Goal: Task Accomplishment & Management: Use online tool/utility

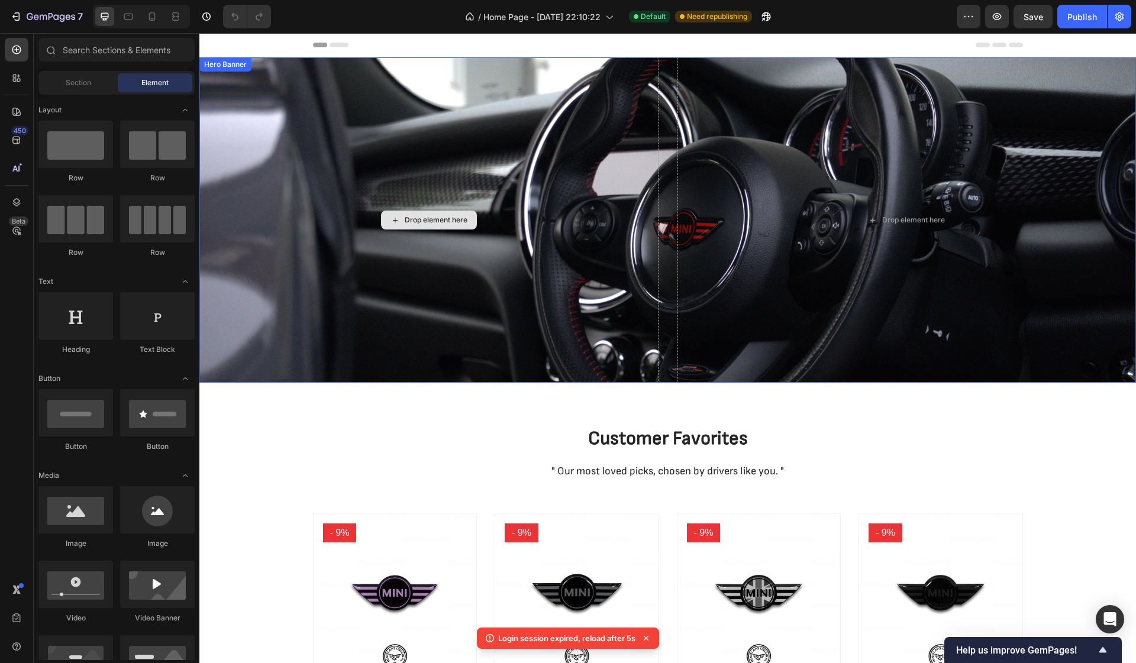
click at [231, 155] on div "Drop element here" at bounding box center [428, 219] width 459 height 325
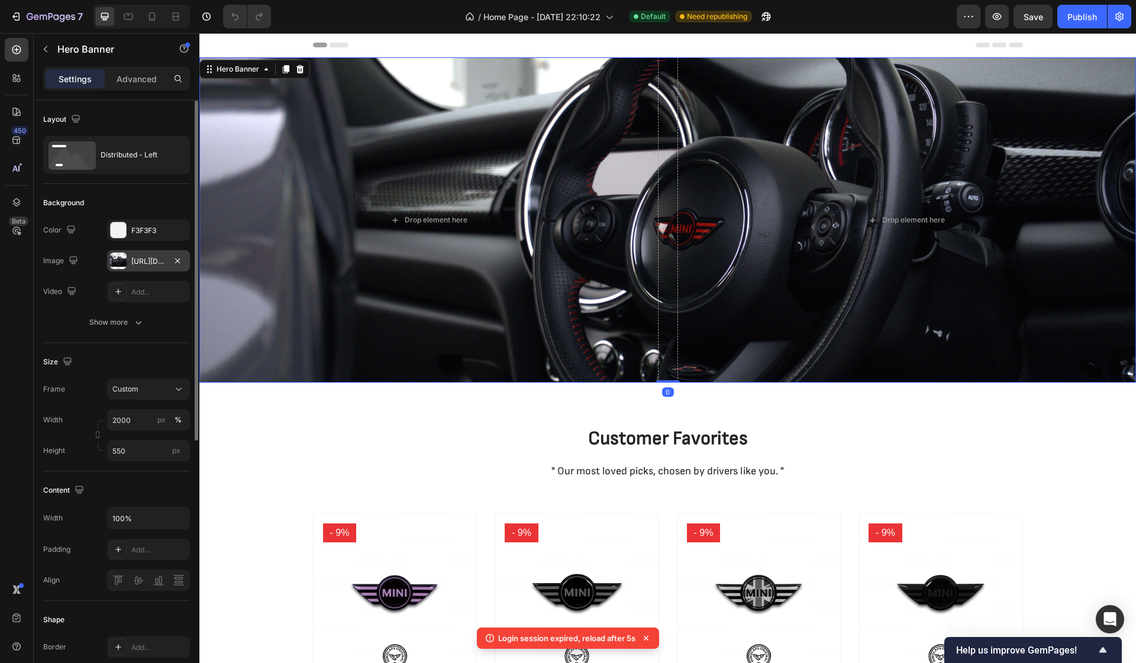
click at [126, 261] on div at bounding box center [118, 261] width 17 height 17
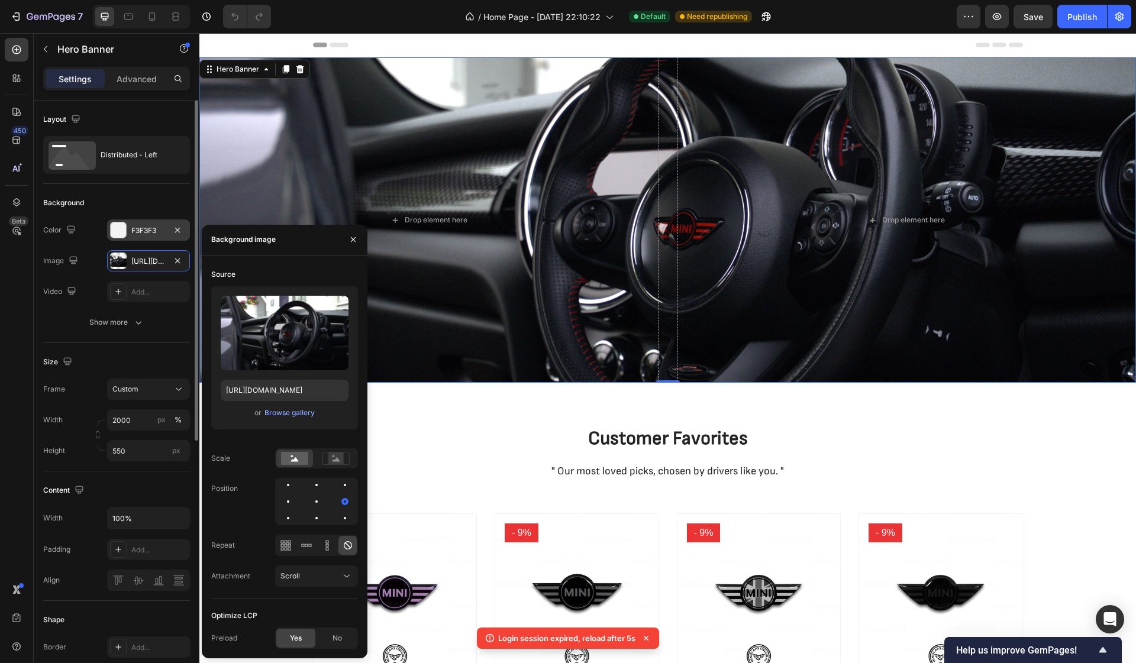
click at [120, 229] on div at bounding box center [118, 229] width 15 height 15
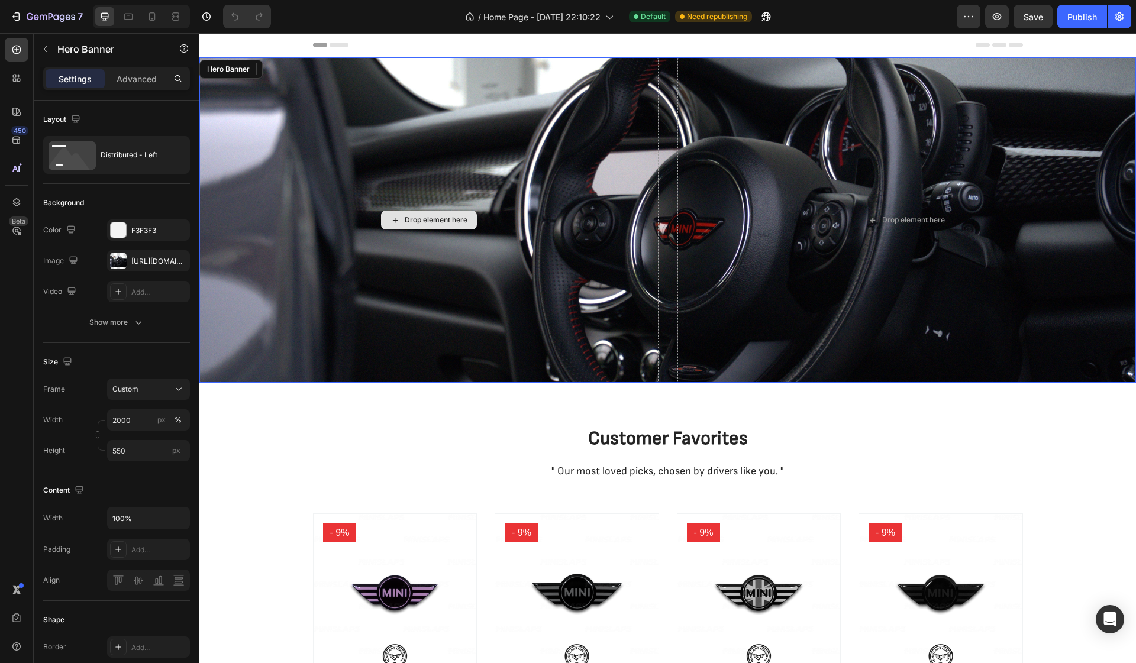
click at [307, 268] on div "Drop element here" at bounding box center [428, 219] width 459 height 325
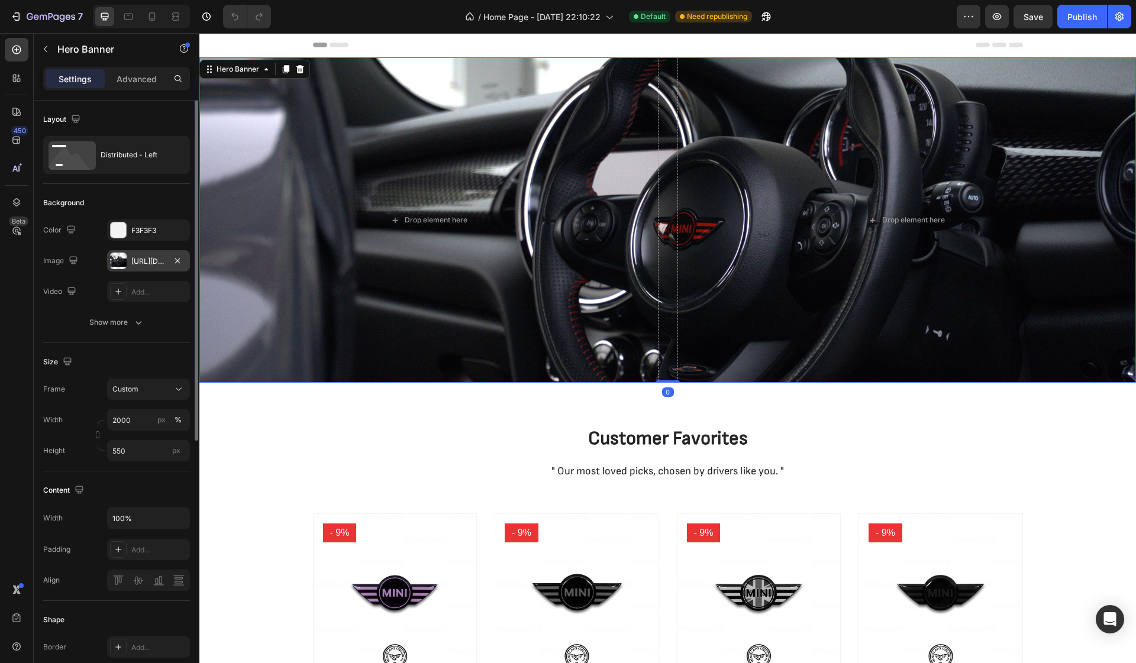
click at [120, 264] on div at bounding box center [118, 261] width 17 height 17
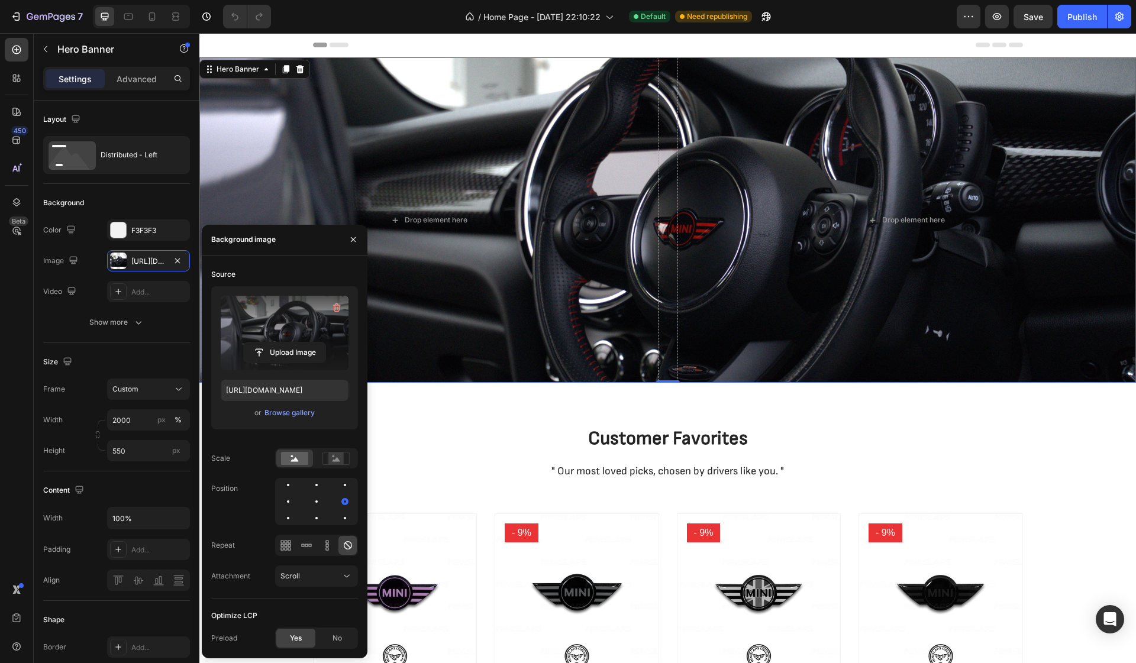
click at [271, 318] on label at bounding box center [285, 333] width 128 height 75
click at [271, 342] on input "file" at bounding box center [285, 352] width 82 height 20
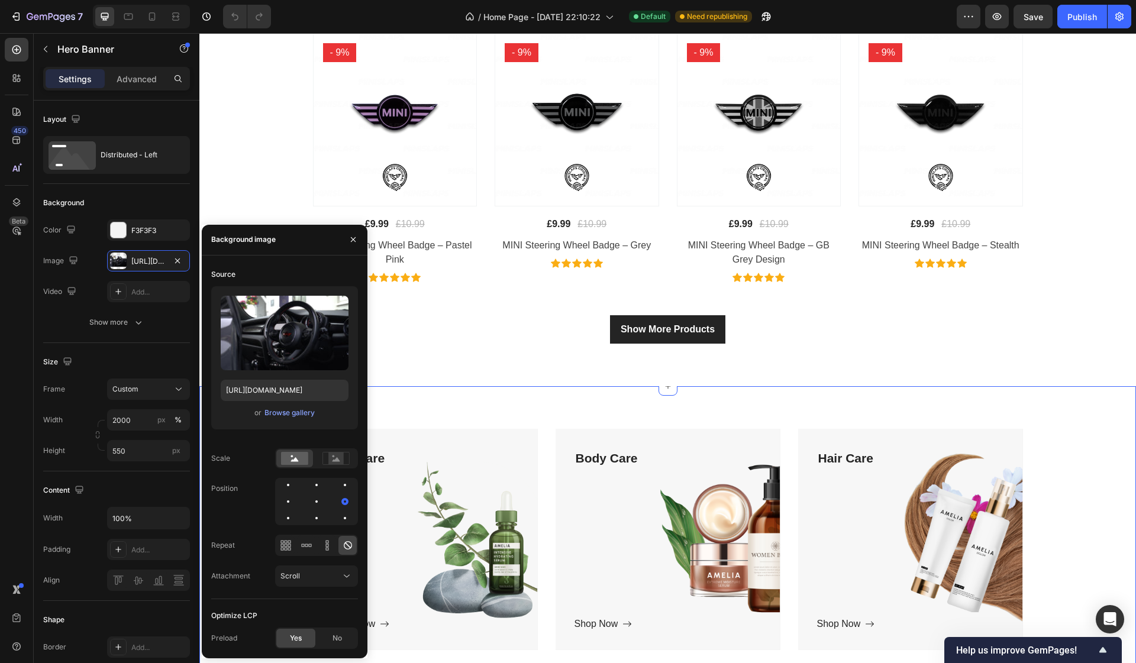
scroll to position [487, 0]
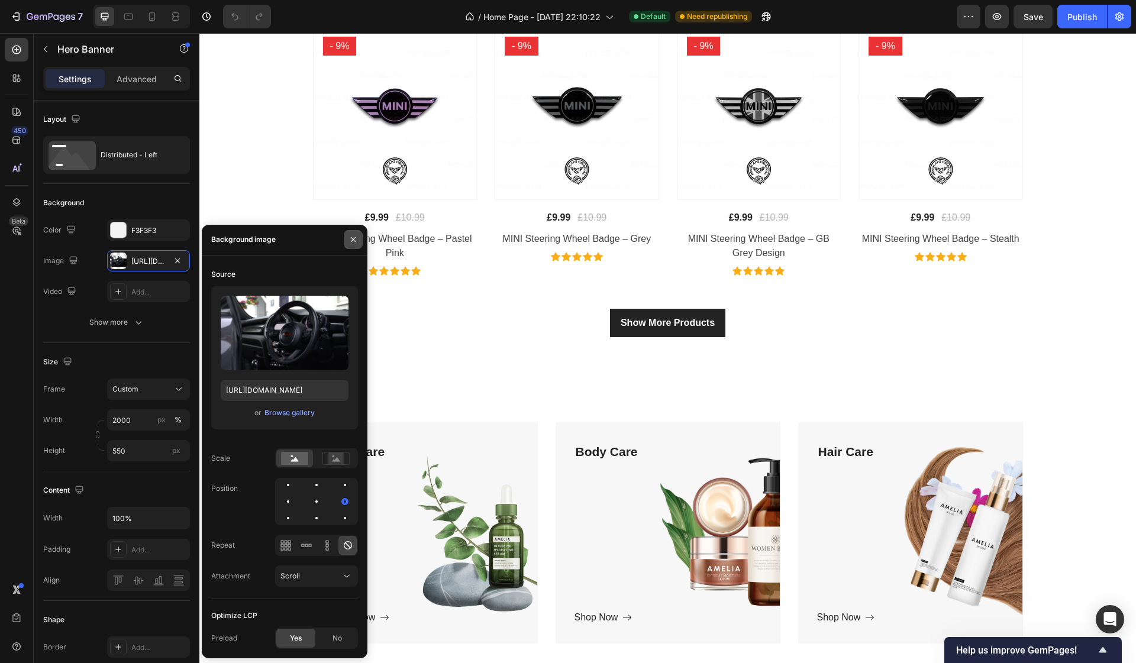
click at [353, 244] on icon "button" at bounding box center [352, 239] width 9 height 9
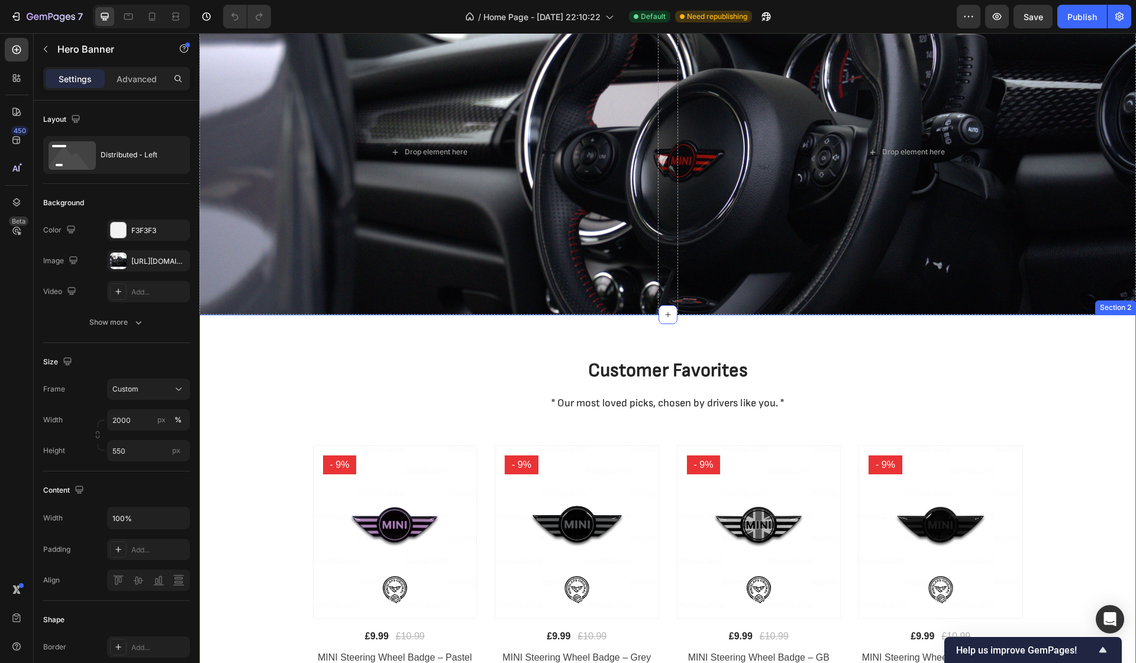
scroll to position [0, 0]
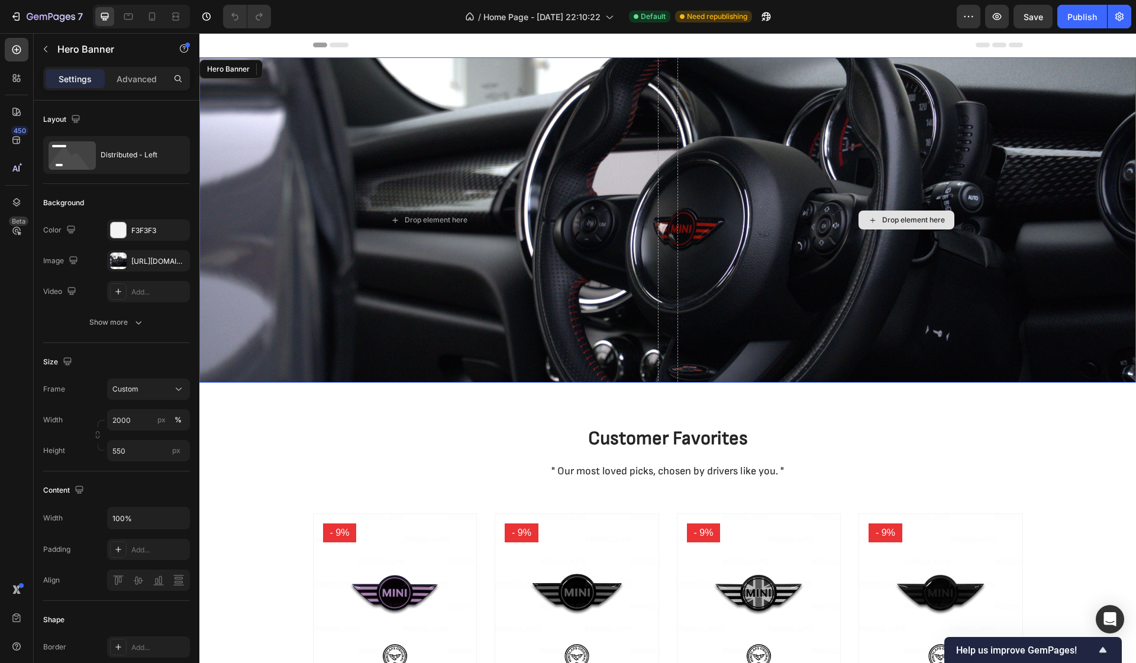
click at [831, 150] on div "Drop element here" at bounding box center [906, 219] width 459 height 325
click at [303, 72] on icon at bounding box center [299, 68] width 9 height 9
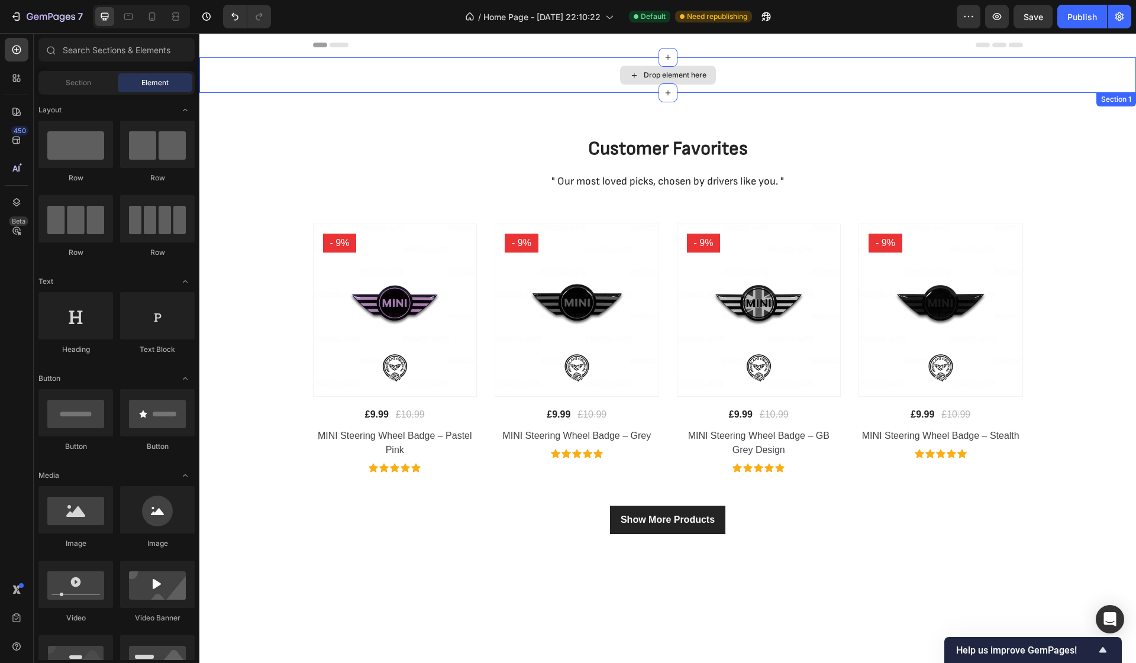
click at [457, 73] on div "Drop element here" at bounding box center [667, 74] width 936 height 35
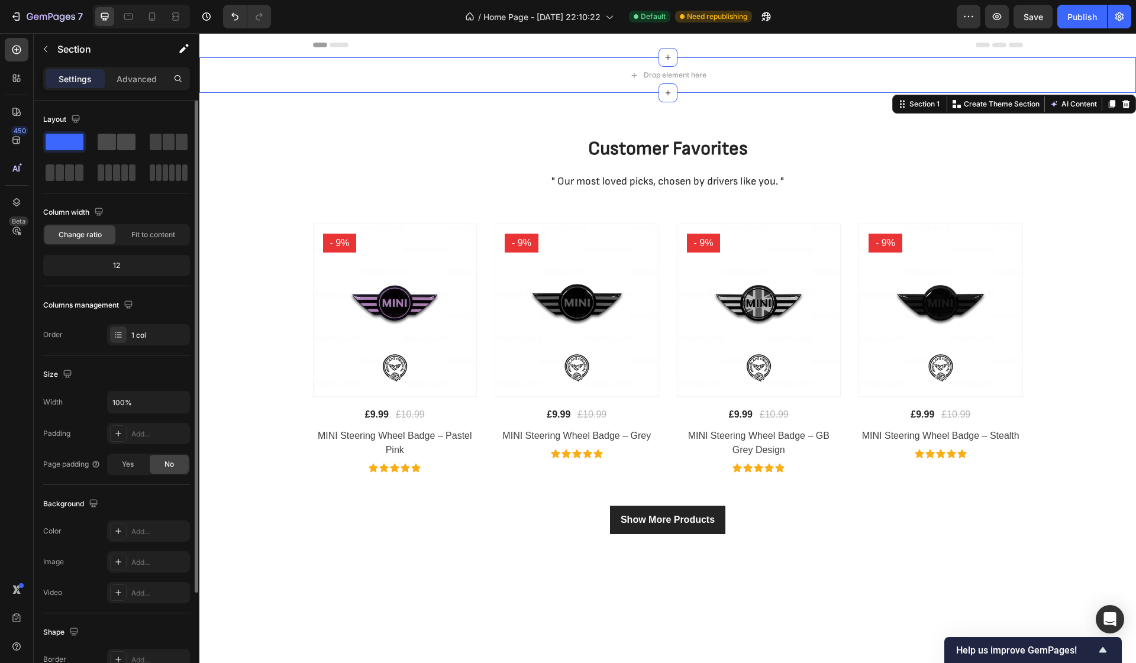
click at [129, 143] on span at bounding box center [126, 142] width 18 height 17
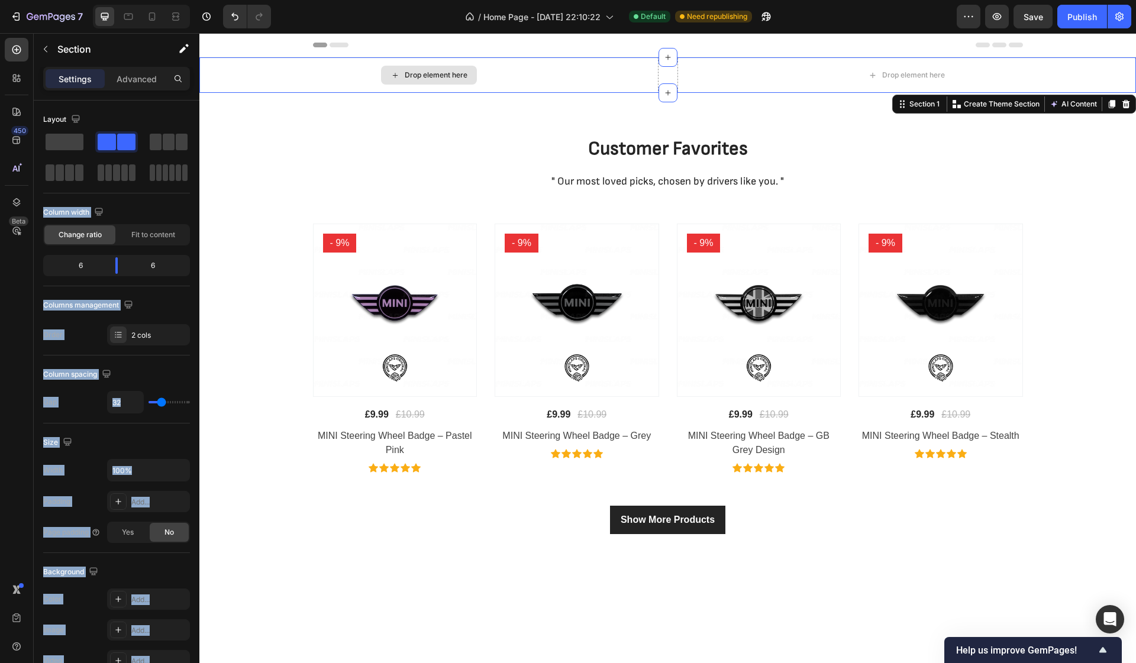
drag, startPoint x: 328, startPoint y: 176, endPoint x: 287, endPoint y: 80, distance: 103.6
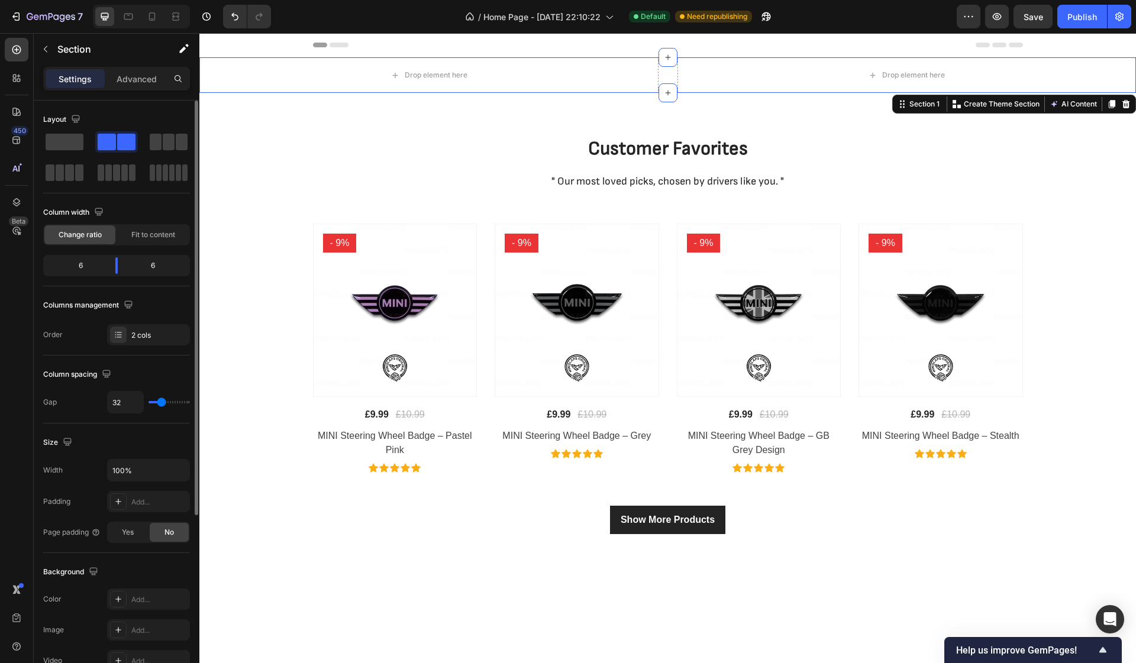
click at [134, 148] on span at bounding box center [126, 142] width 18 height 17
drag, startPoint x: 122, startPoint y: 143, endPoint x: 155, endPoint y: 107, distance: 48.1
click at [155, 107] on div "Layout Column width Change ratio Fit to content 6 6 Columns management Order 2 …" at bounding box center [116, 228] width 147 height 255
click at [127, 131] on div at bounding box center [116, 141] width 43 height 21
click at [361, 91] on div "Drop element here" at bounding box center [428, 74] width 459 height 35
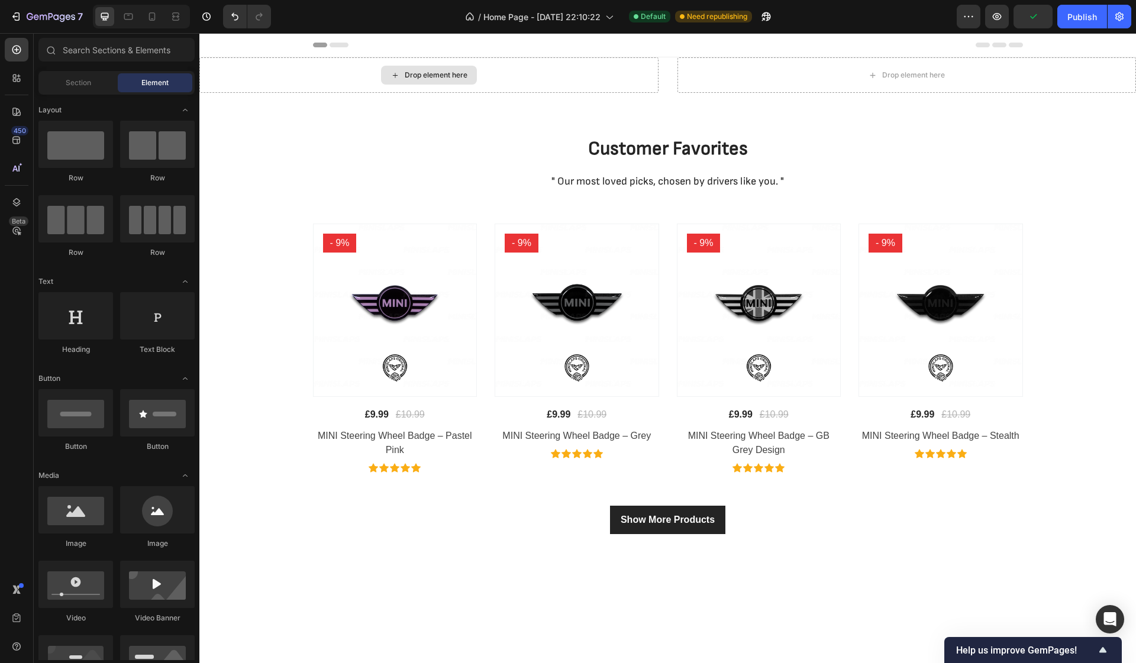
click at [425, 73] on div "Drop element here" at bounding box center [436, 74] width 63 height 9
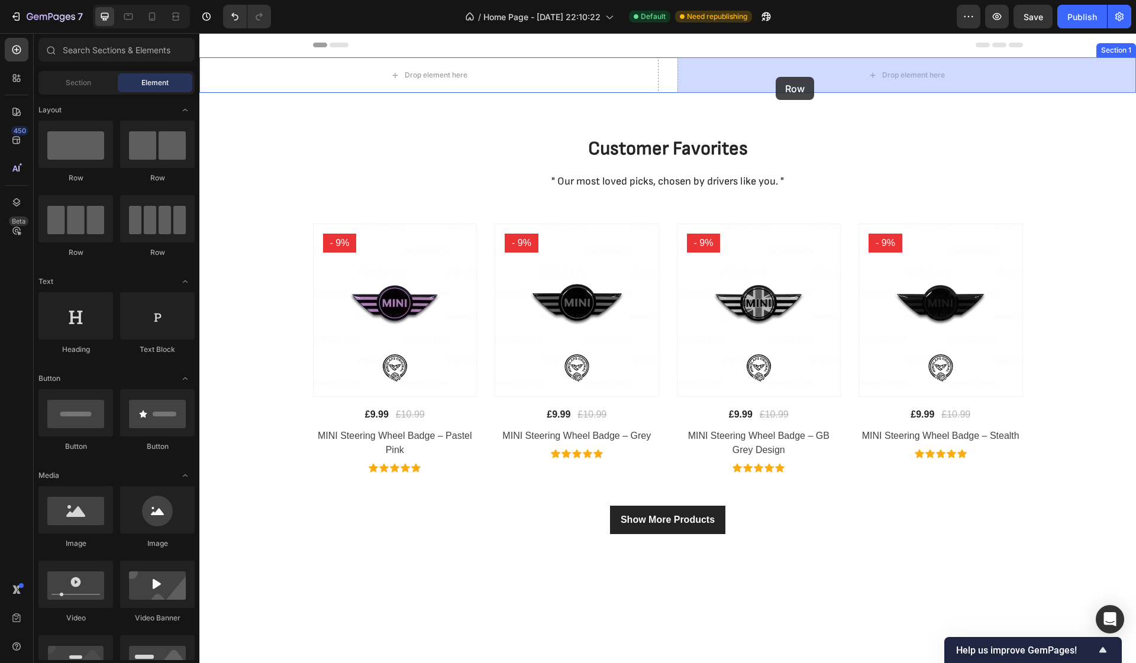
drag, startPoint x: 377, startPoint y: 189, endPoint x: 775, endPoint y: 77, distance: 414.0
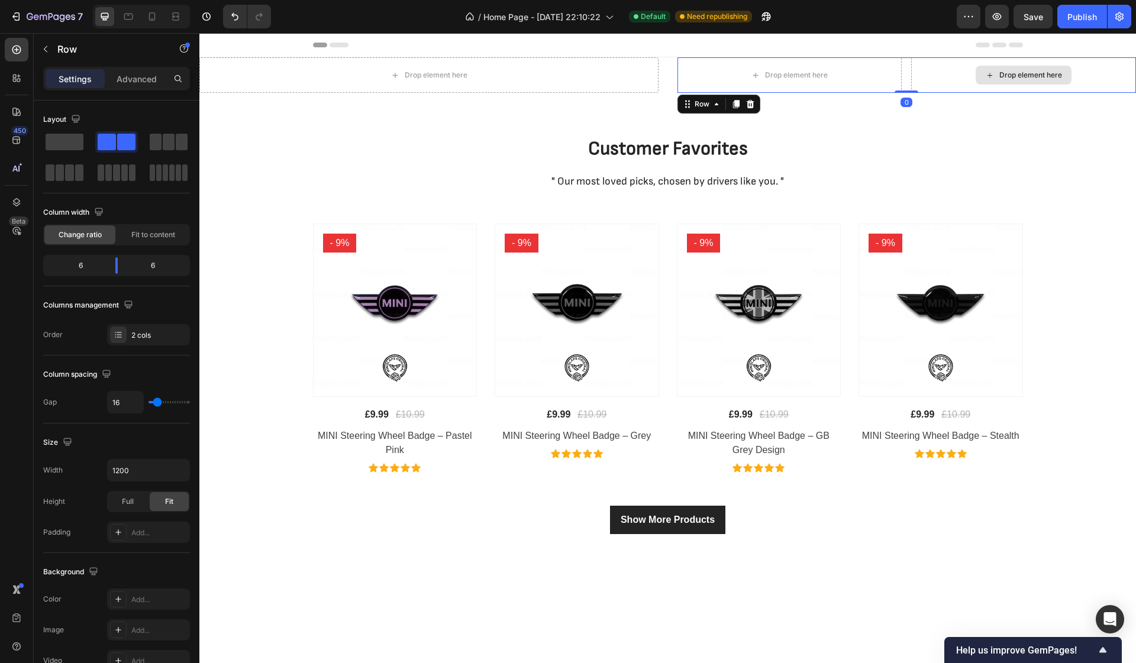
click at [973, 80] on div "Drop element here" at bounding box center [1023, 74] width 225 height 35
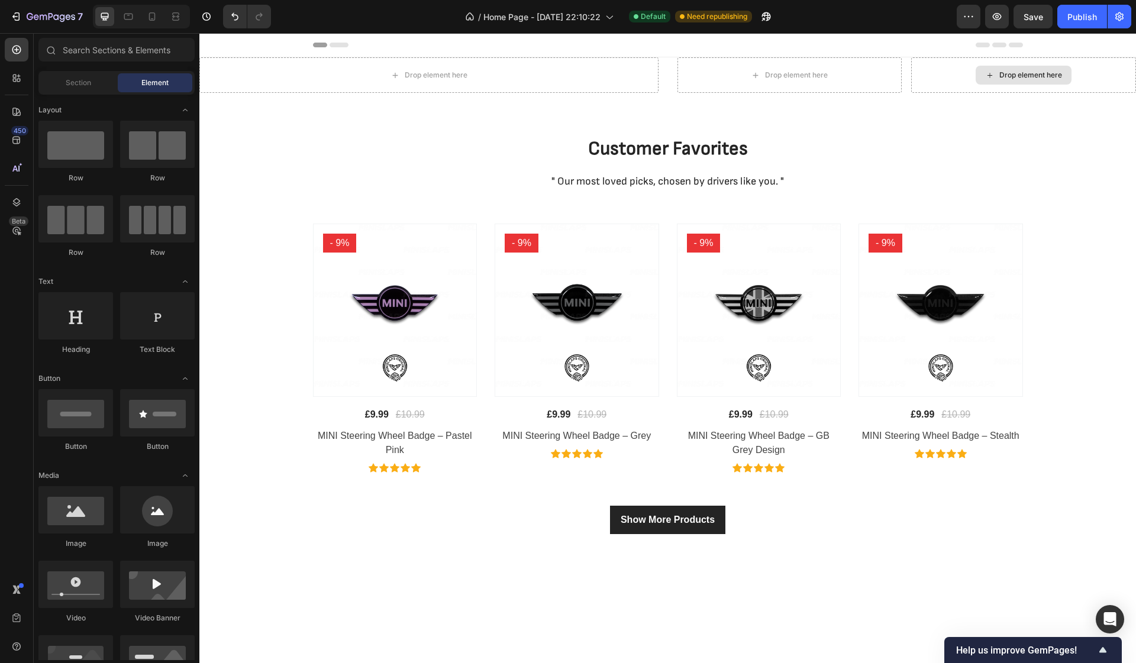
click at [1004, 72] on div "Drop element here" at bounding box center [1030, 74] width 63 height 9
click at [771, 76] on div "Drop element here" at bounding box center [796, 74] width 63 height 9
click at [697, 76] on div "Drop element here" at bounding box center [789, 74] width 225 height 35
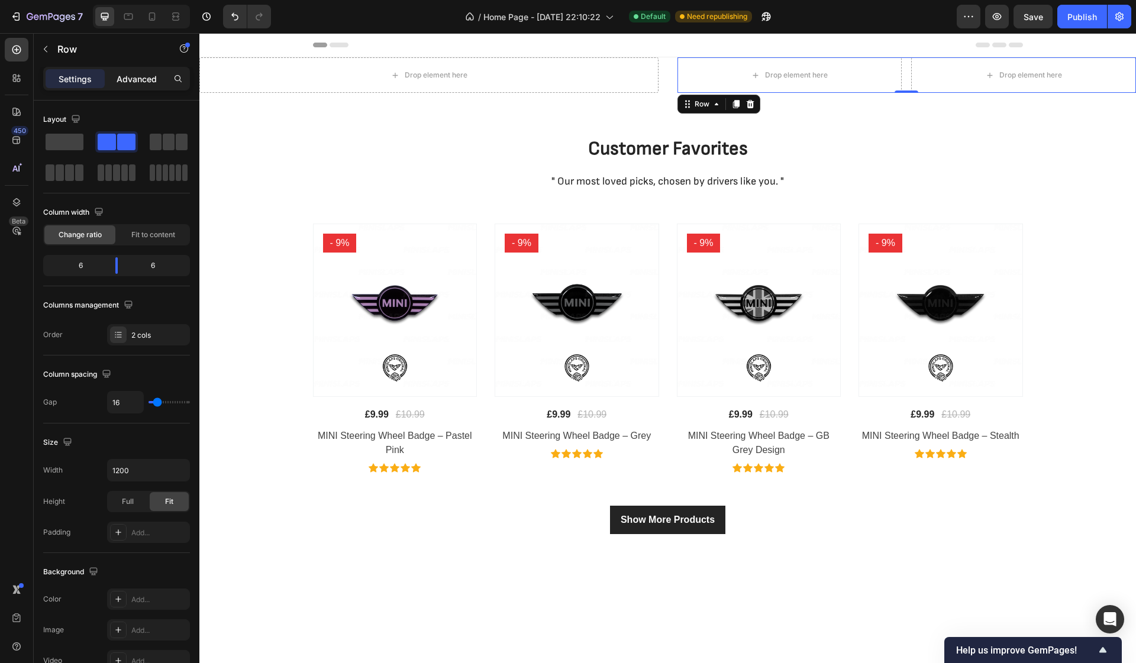
click at [147, 74] on p "Advanced" at bounding box center [137, 79] width 40 height 12
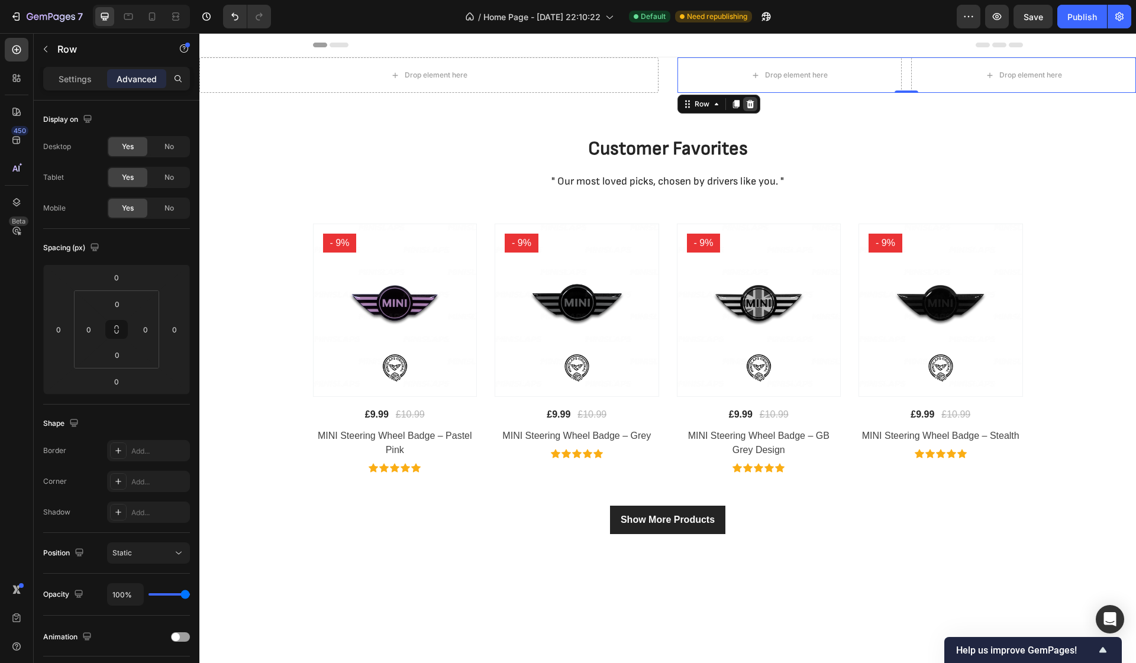
click at [755, 102] on div at bounding box center [750, 104] width 14 height 14
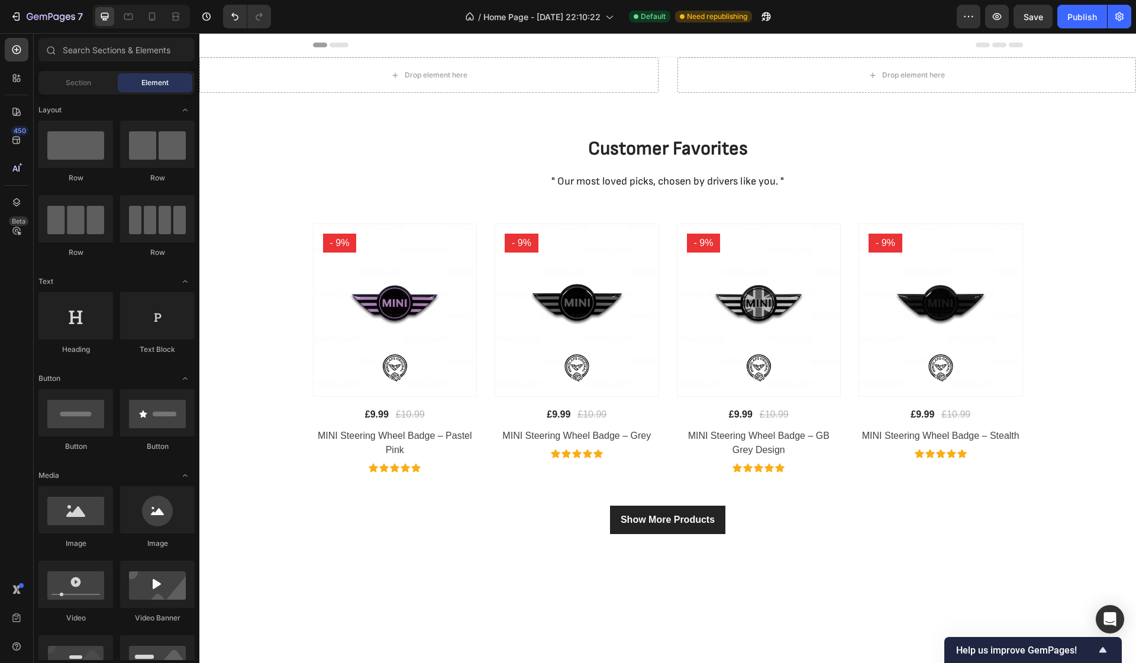
click at [826, 54] on div "Header" at bounding box center [668, 45] width 710 height 24
click at [828, 73] on div "Drop element here" at bounding box center [906, 74] width 459 height 35
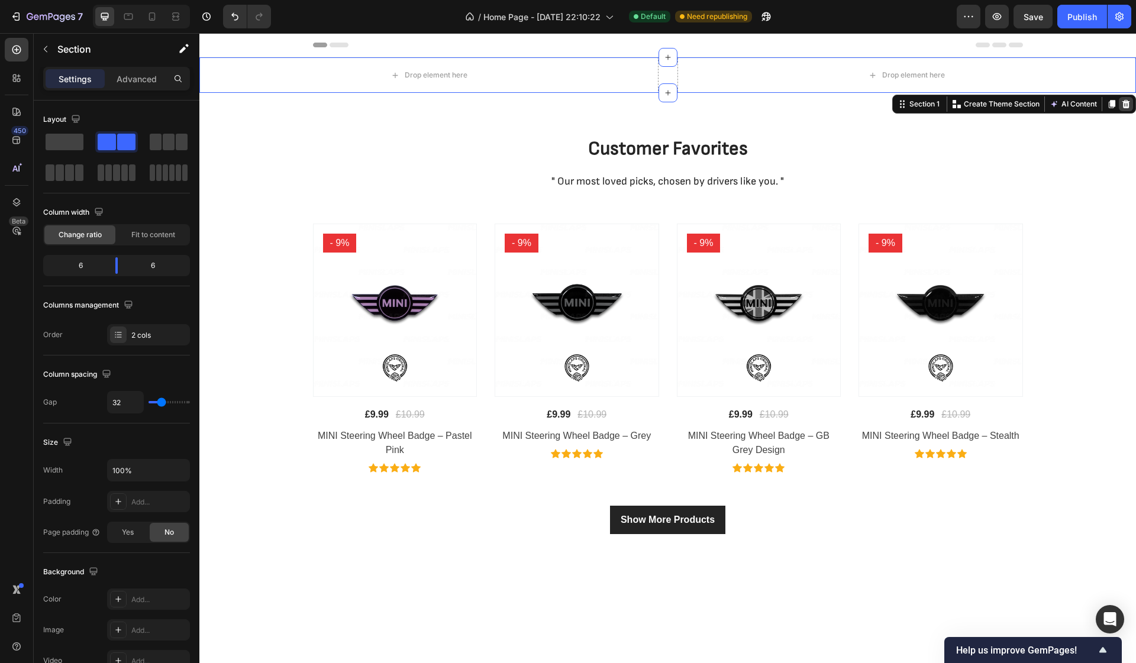
click at [1126, 106] on icon at bounding box center [1126, 104] width 8 height 8
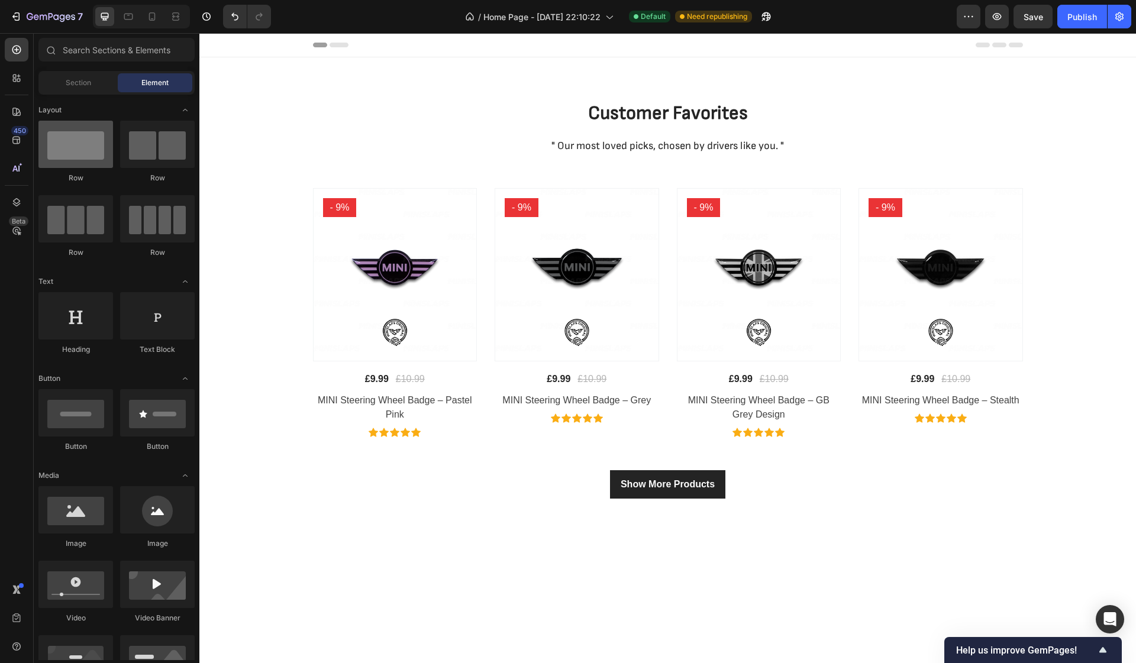
click at [108, 156] on div at bounding box center [75, 144] width 75 height 47
click at [176, 147] on div at bounding box center [157, 144] width 75 height 47
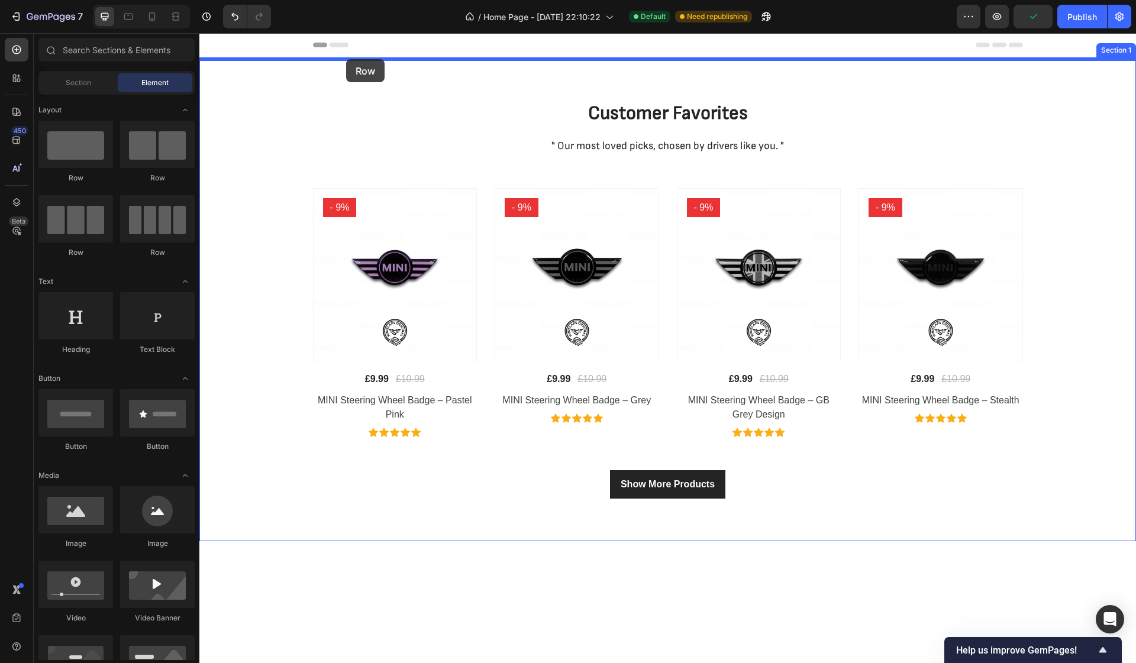
drag, startPoint x: 376, startPoint y: 180, endPoint x: 347, endPoint y: 60, distance: 123.4
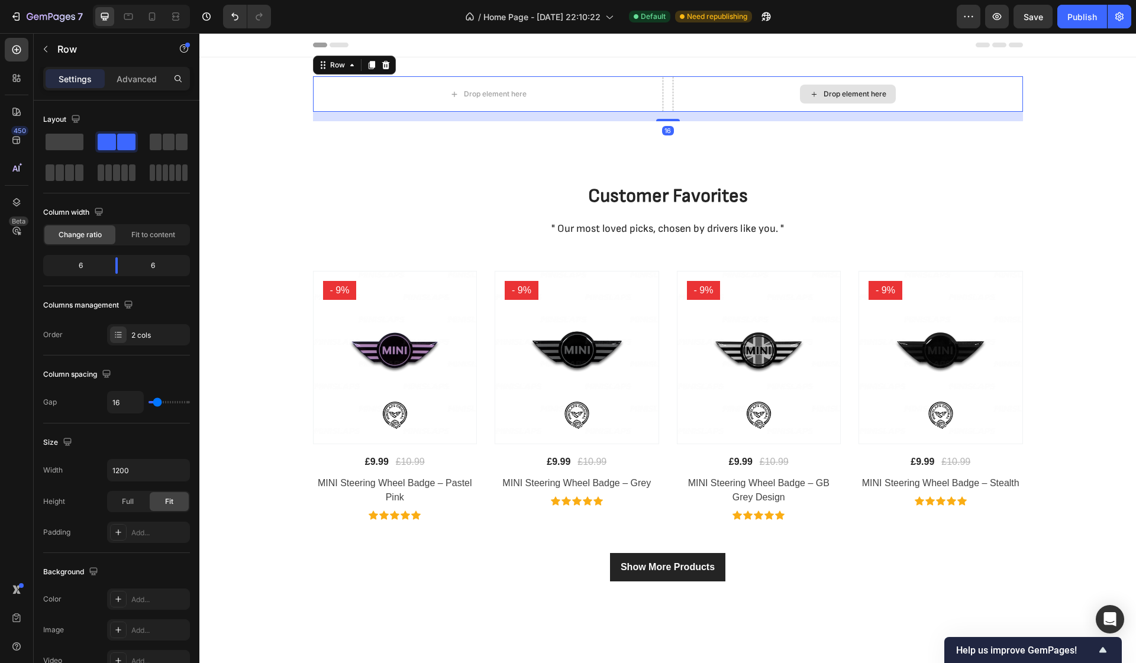
click at [729, 88] on div "Drop element here" at bounding box center [847, 93] width 350 height 35
click at [848, 118] on div "16" at bounding box center [668, 116] width 710 height 9
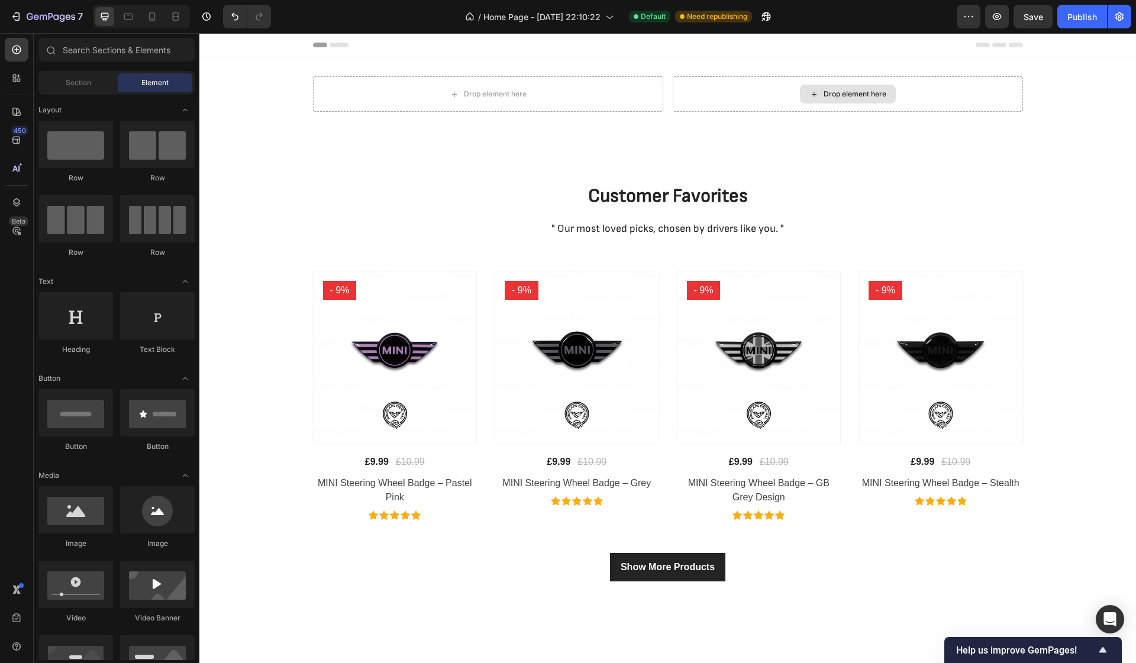
click at [847, 95] on div "Drop element here" at bounding box center [854, 93] width 63 height 9
click at [90, 93] on div "Section Element" at bounding box center [116, 83] width 156 height 24
click at [88, 86] on span "Section" at bounding box center [78, 82] width 25 height 11
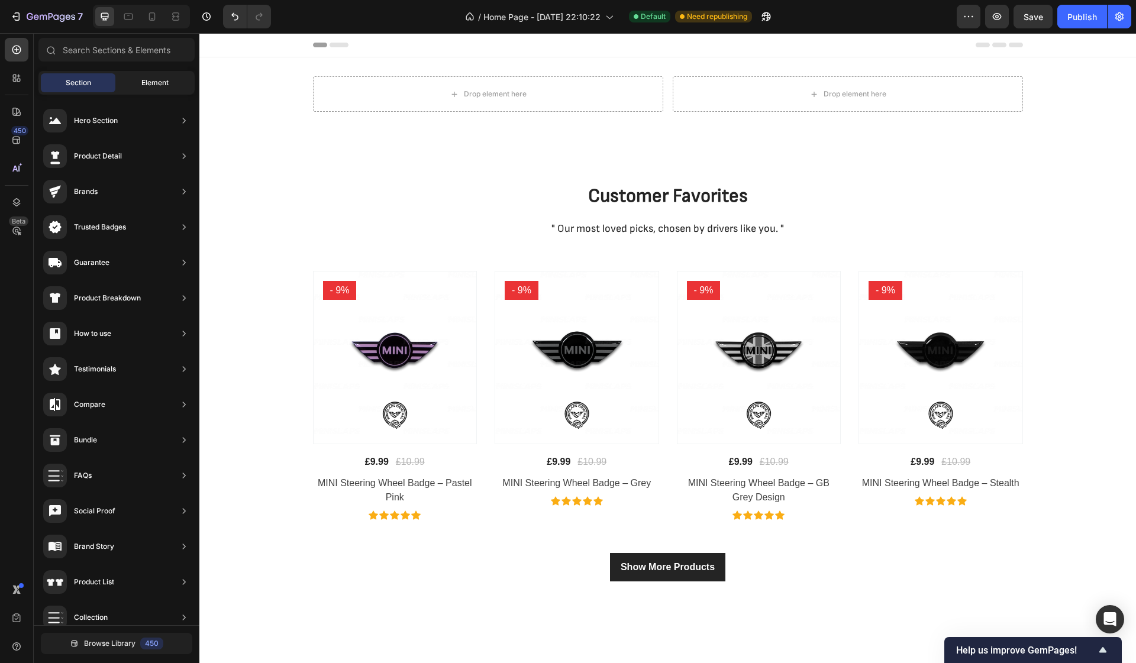
click at [153, 82] on span "Element" at bounding box center [154, 82] width 27 height 11
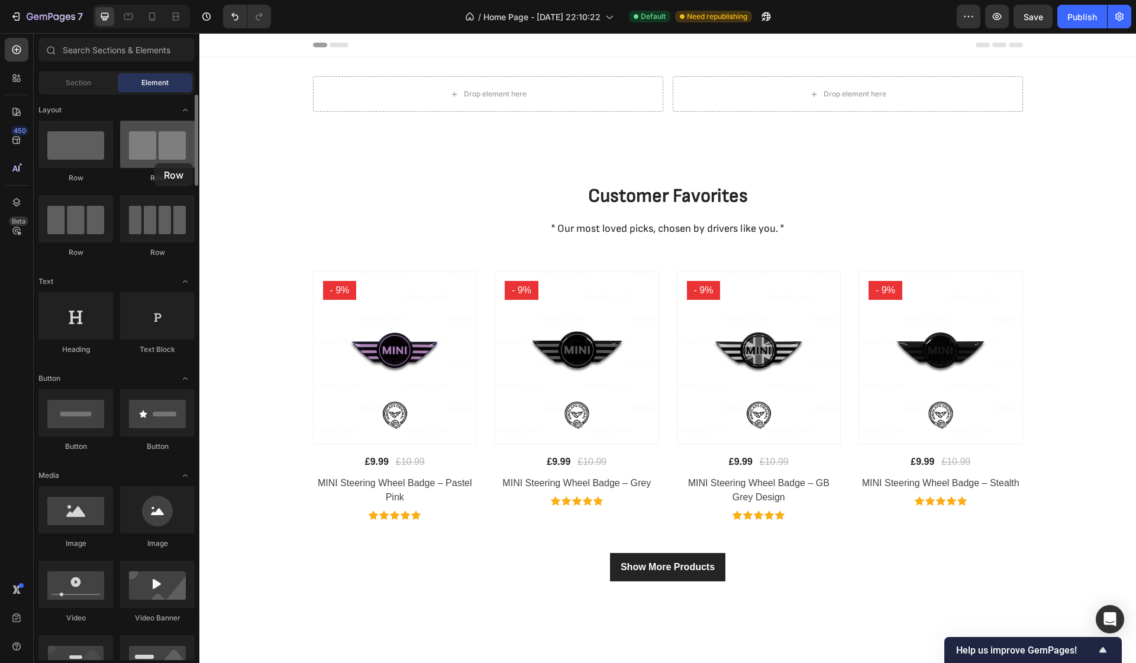
click at [154, 163] on div at bounding box center [157, 144] width 75 height 47
click at [848, 96] on div "Drop element here" at bounding box center [854, 93] width 63 height 9
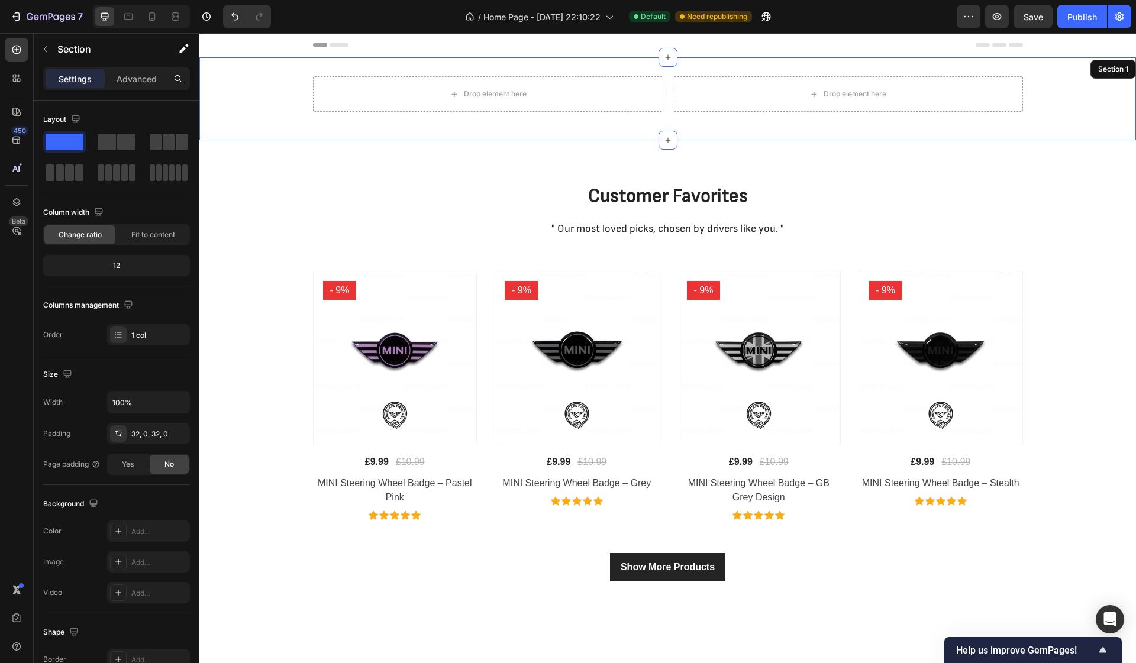
click at [942, 115] on div "Drop element here Drop element here Row" at bounding box center [667, 98] width 936 height 45
click at [929, 67] on div "Section 1" at bounding box center [924, 69] width 35 height 11
click at [907, 70] on div "Section 1" at bounding box center [924, 69] width 35 height 11
click at [981, 73] on p "Create Theme Section" at bounding box center [1001, 69] width 76 height 11
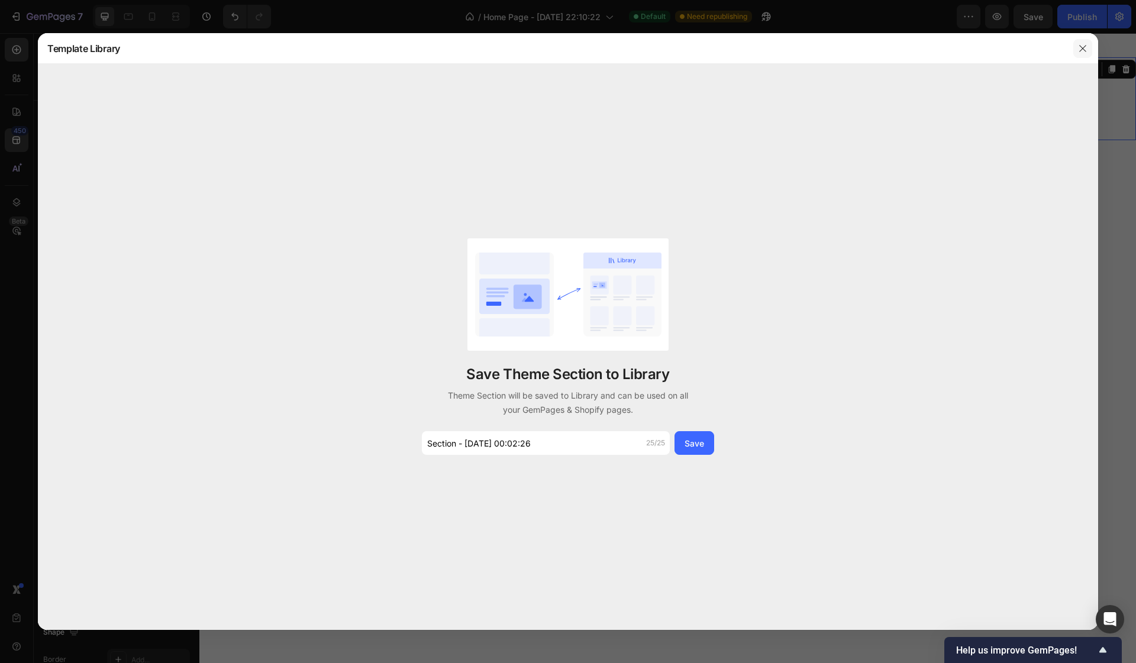
click at [1084, 47] on icon "button" at bounding box center [1082, 48] width 7 height 7
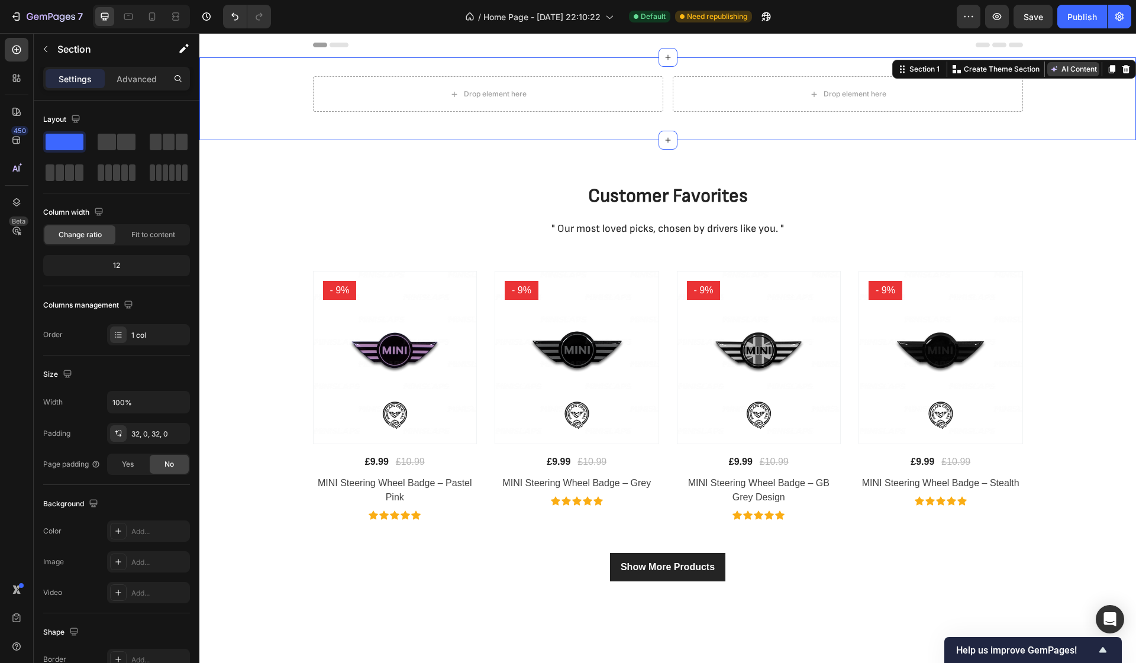
click at [1085, 71] on button "AI Content" at bounding box center [1073, 69] width 52 height 14
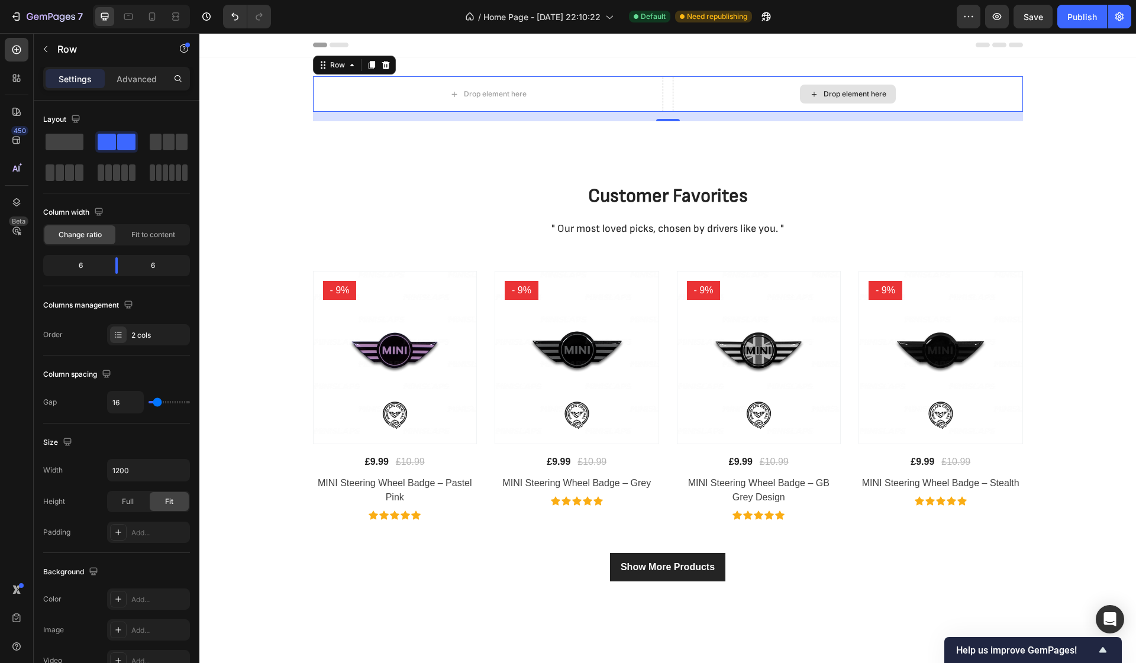
click at [796, 95] on div "Drop element here" at bounding box center [847, 93] width 350 height 35
click at [99, 213] on icon "button" at bounding box center [99, 212] width 8 height 8
click at [143, 76] on p "Advanced" at bounding box center [137, 79] width 40 height 12
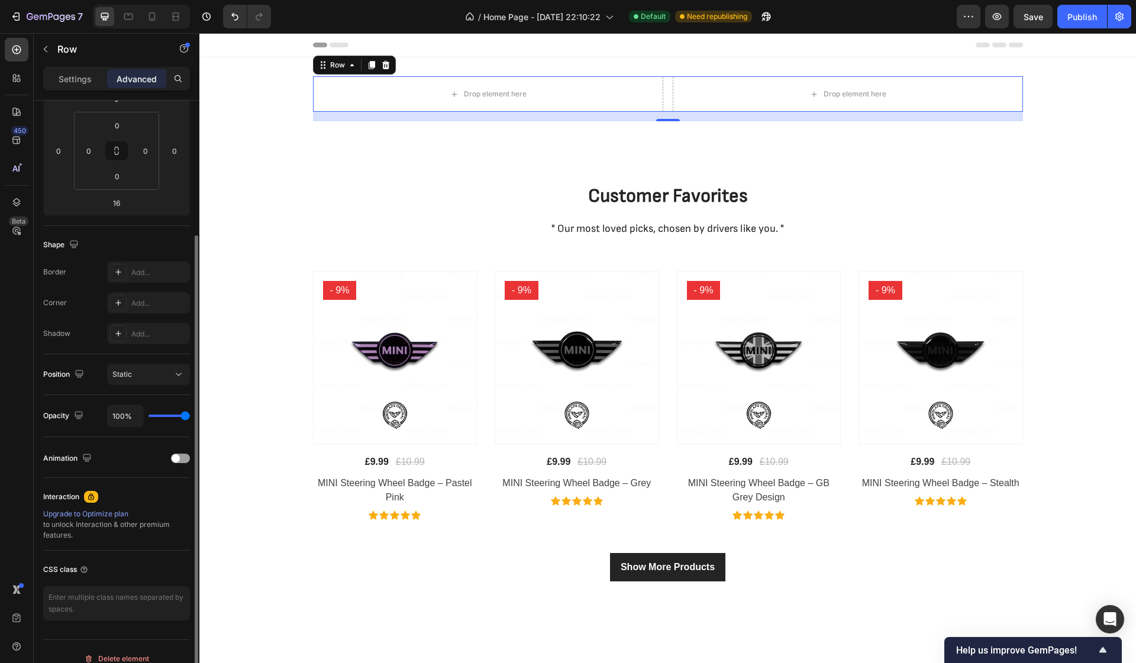
scroll to position [193, 0]
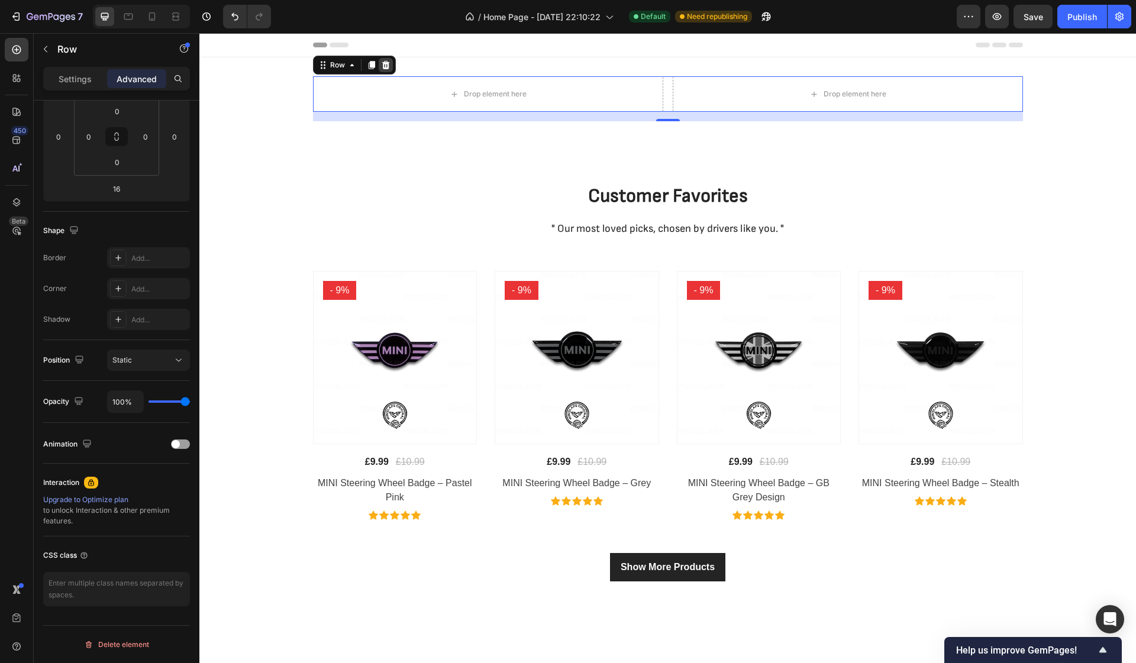
click at [390, 64] on icon at bounding box center [385, 64] width 9 height 9
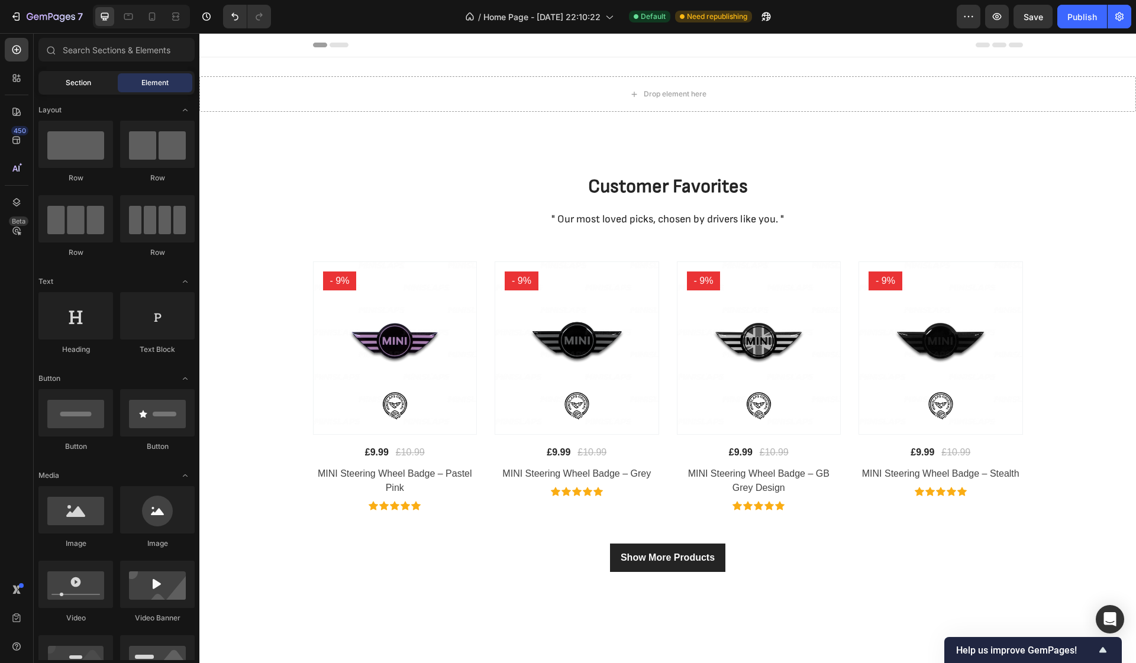
click at [84, 88] on div "Section" at bounding box center [78, 82] width 75 height 19
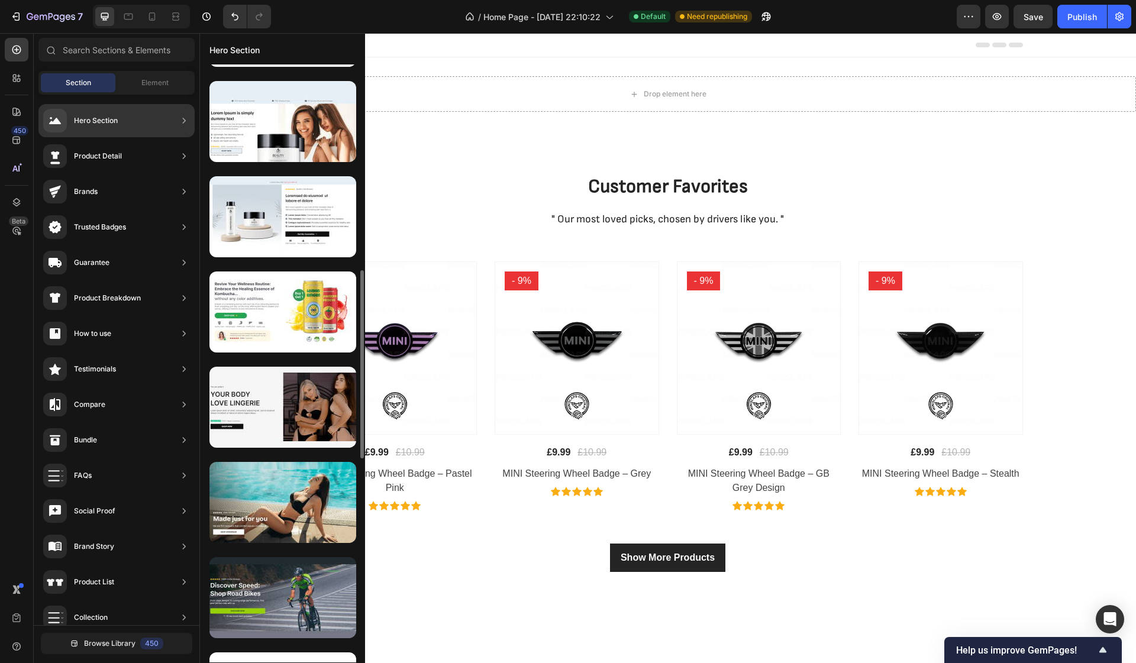
scroll to position [656, 0]
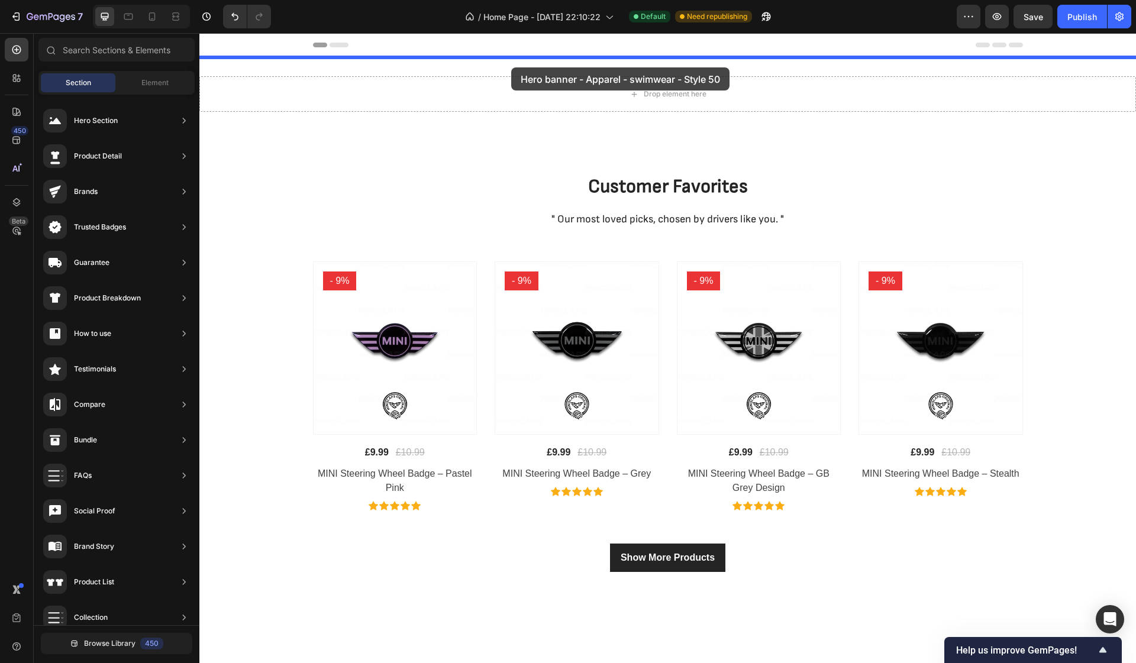
drag, startPoint x: 522, startPoint y: 435, endPoint x: 511, endPoint y: 67, distance: 367.5
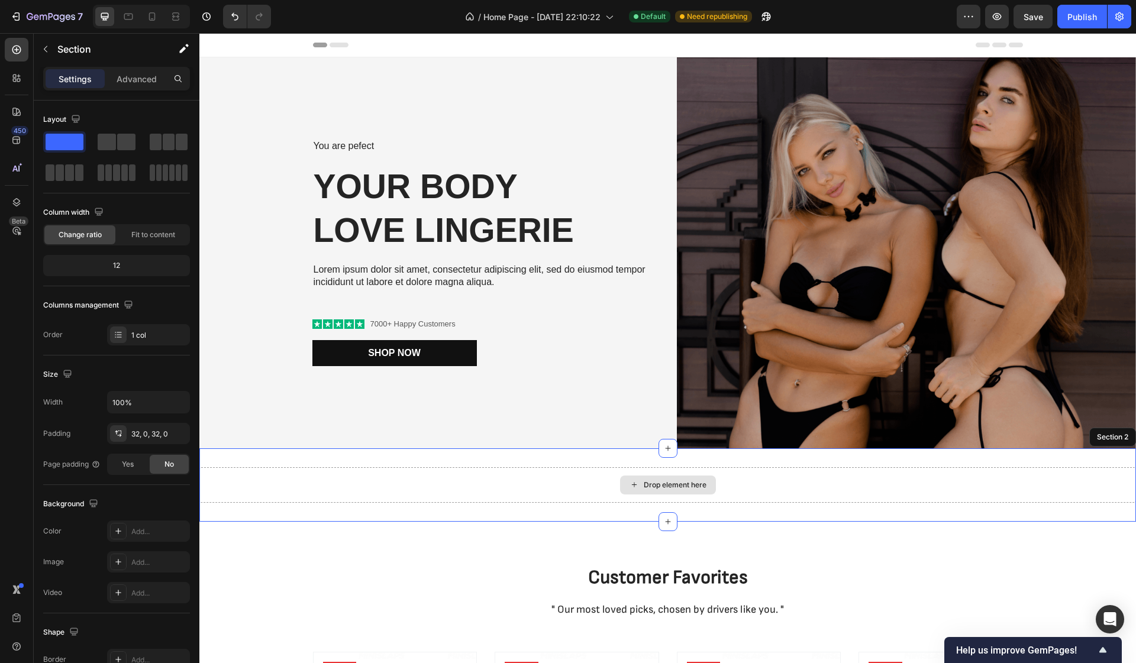
click at [507, 500] on div "Drop element here" at bounding box center [667, 484] width 936 height 35
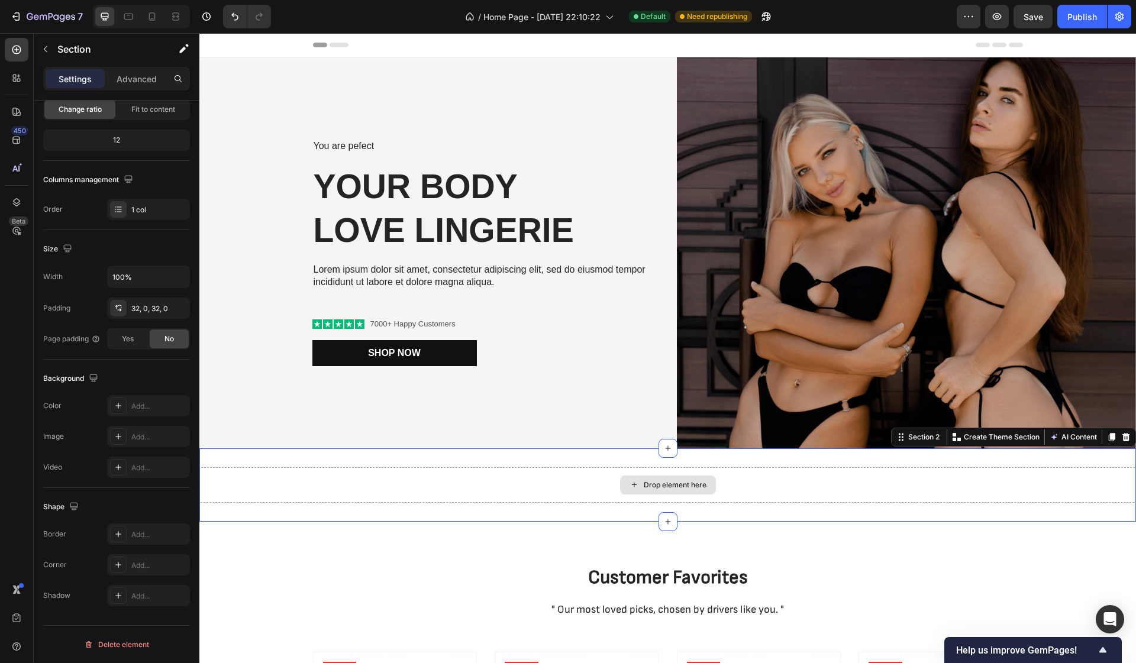
click at [725, 486] on div "Drop element here" at bounding box center [667, 484] width 936 height 35
click at [816, 484] on div "Drop element here" at bounding box center [667, 484] width 936 height 35
click at [1125, 441] on icon at bounding box center [1125, 436] width 9 height 9
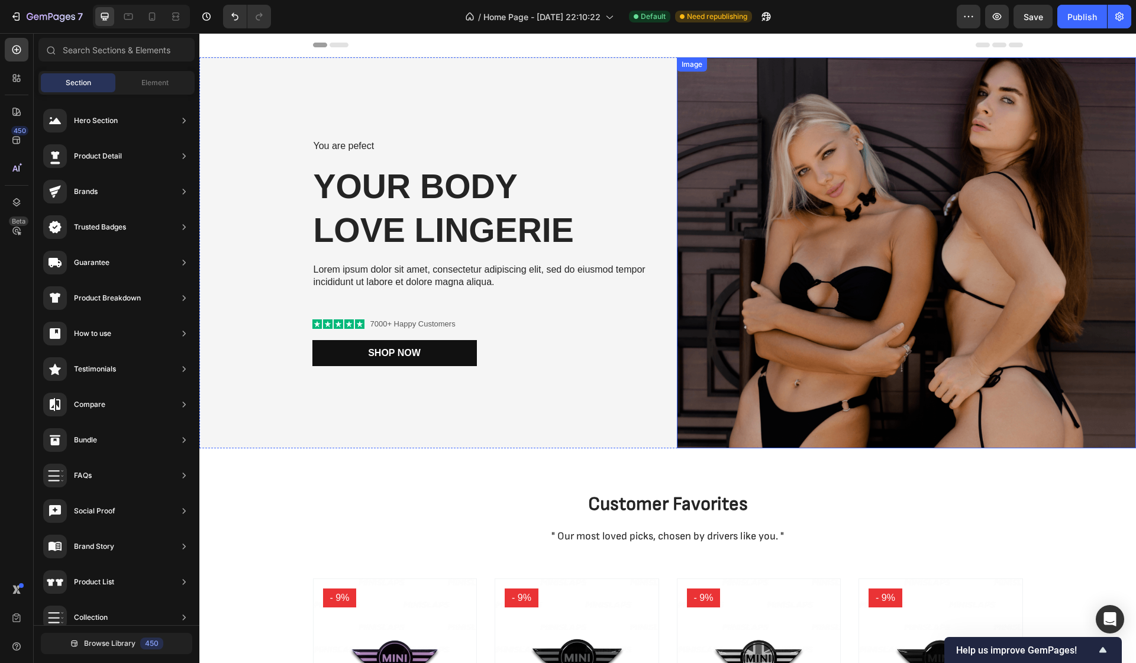
click at [903, 360] on img at bounding box center [907, 252] width 460 height 391
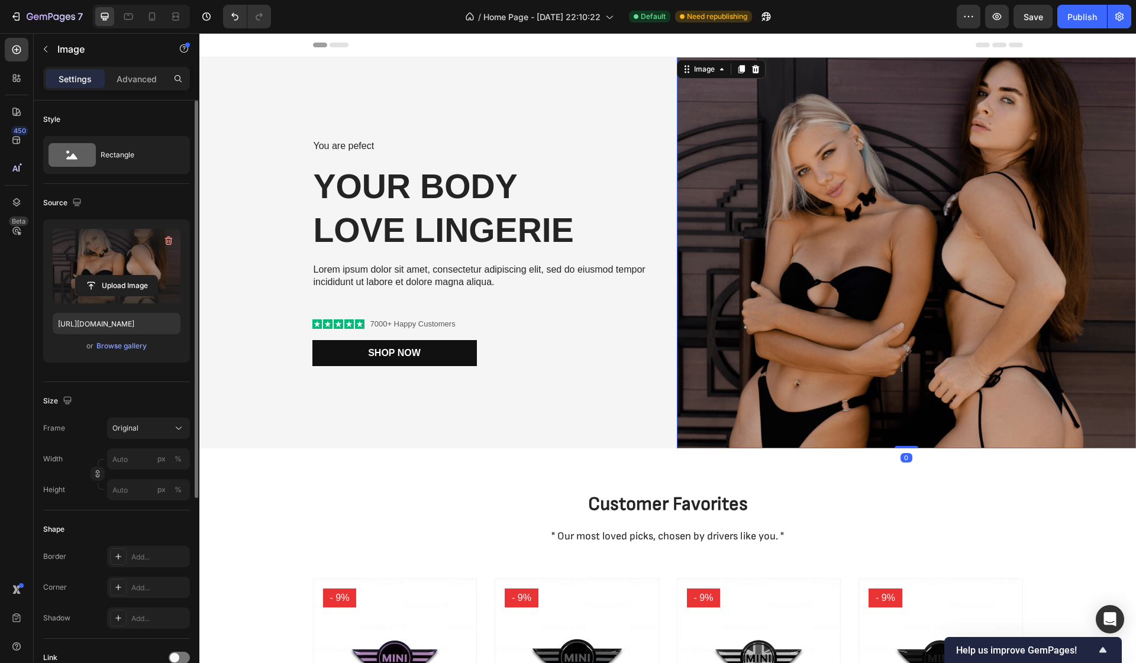
click at [127, 273] on label at bounding box center [117, 266] width 128 height 75
click at [127, 276] on input "file" at bounding box center [117, 286] width 82 height 20
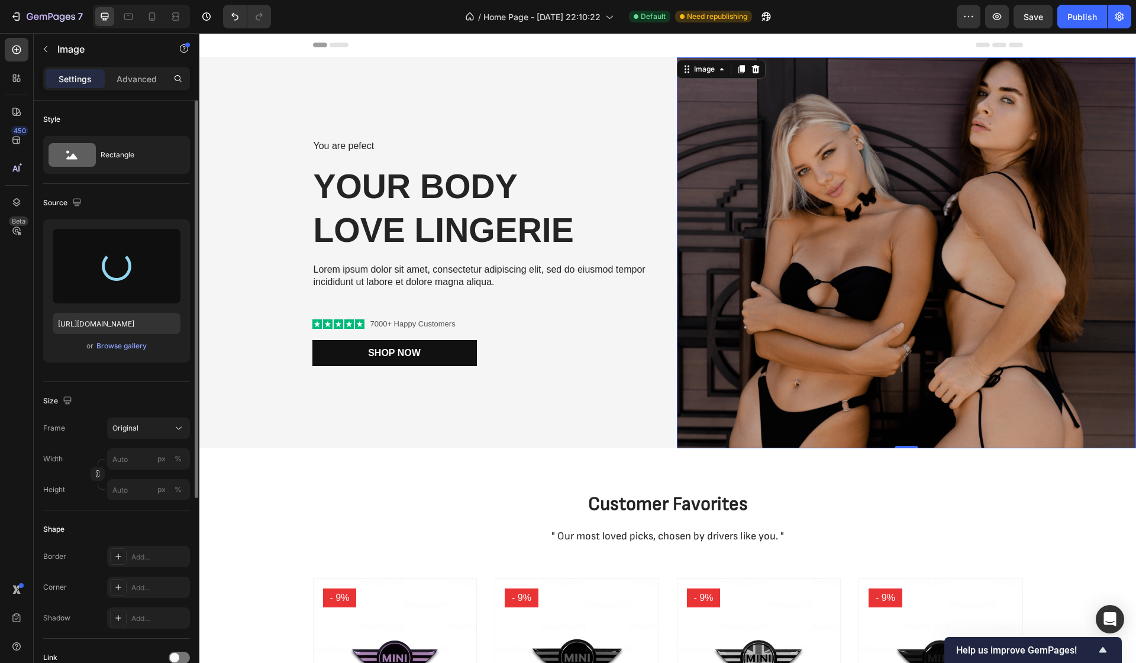
type input "[URL][DOMAIN_NAME]"
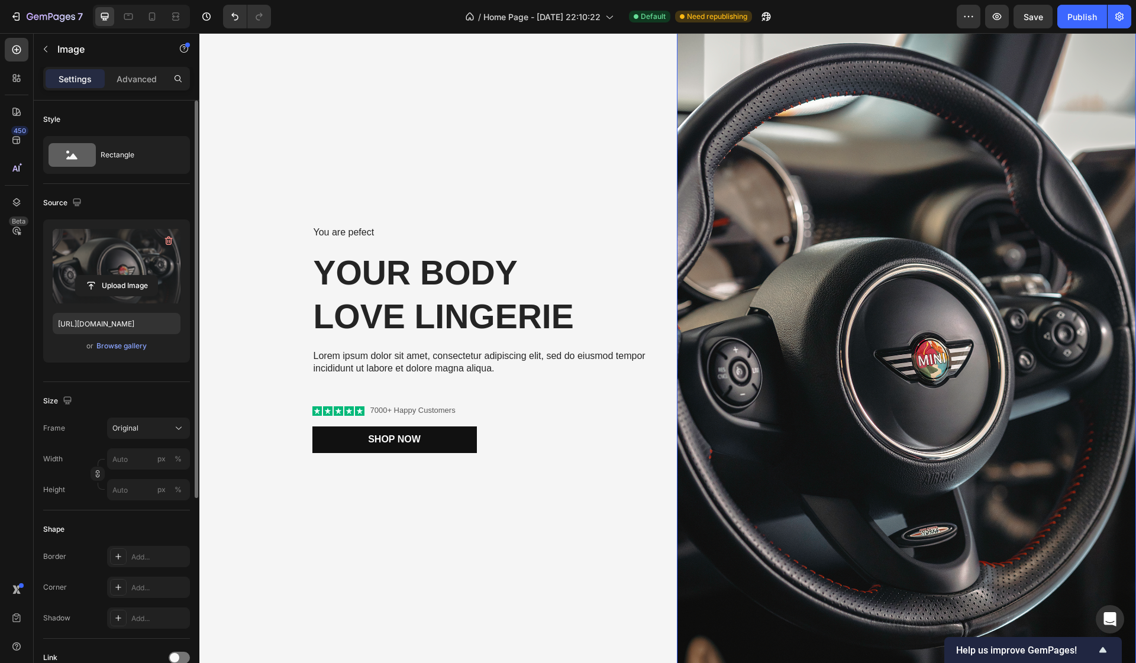
scroll to position [64, 0]
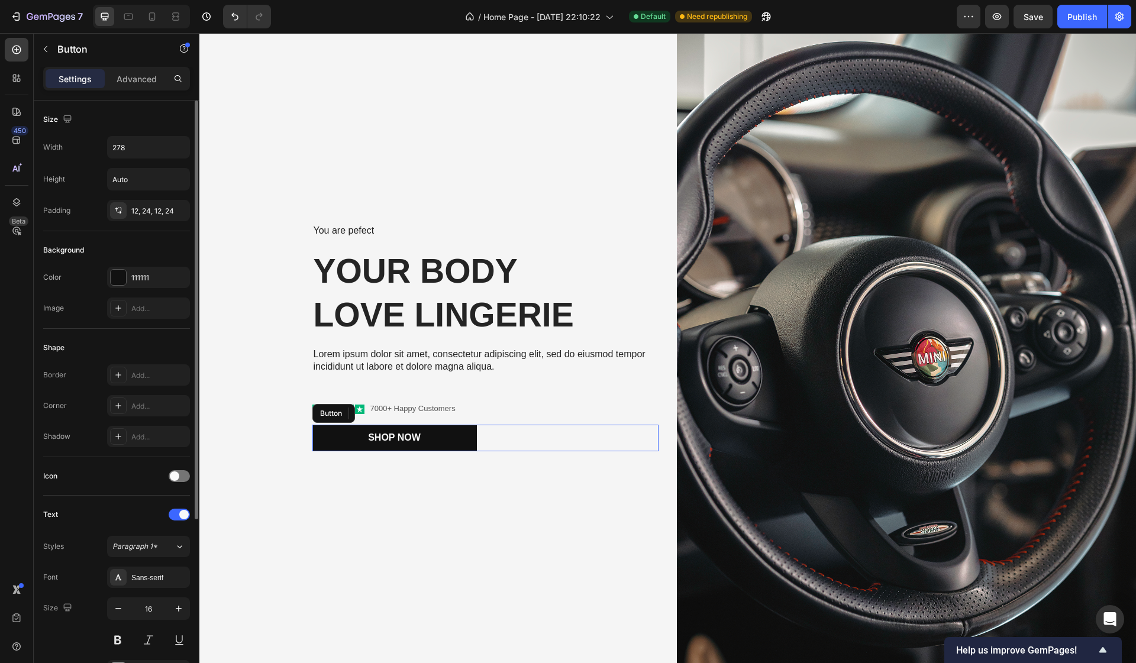
click at [567, 428] on div "Shop Now Button" at bounding box center [485, 438] width 346 height 27
click at [788, 391] on img at bounding box center [907, 337] width 460 height 689
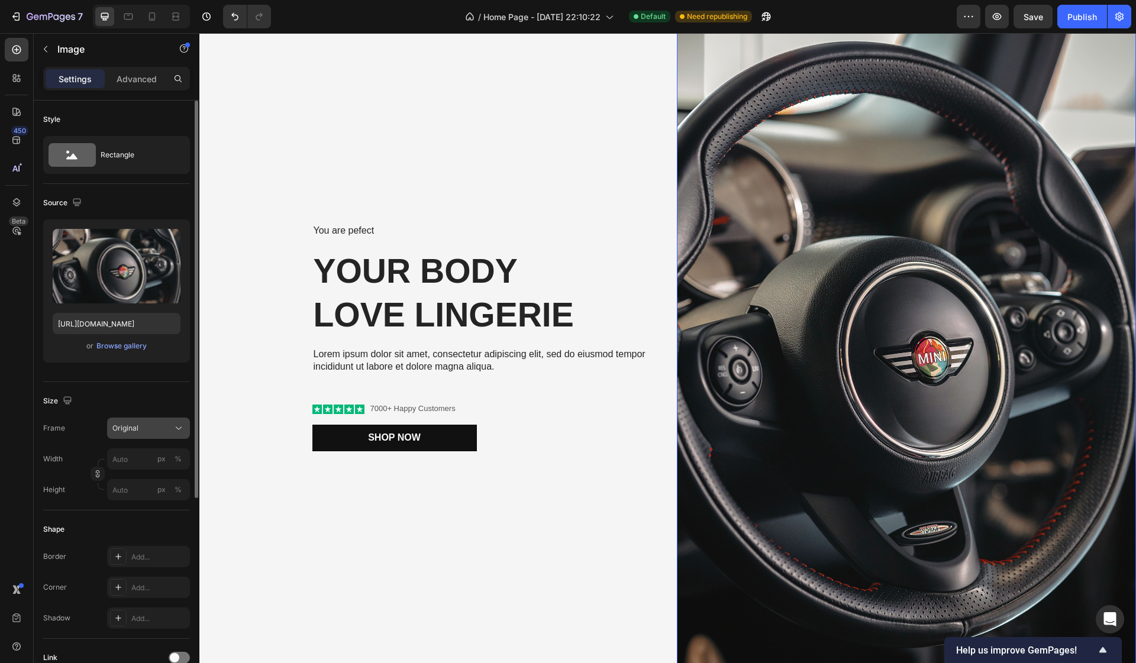
click at [152, 428] on div "Original" at bounding box center [141, 428] width 58 height 11
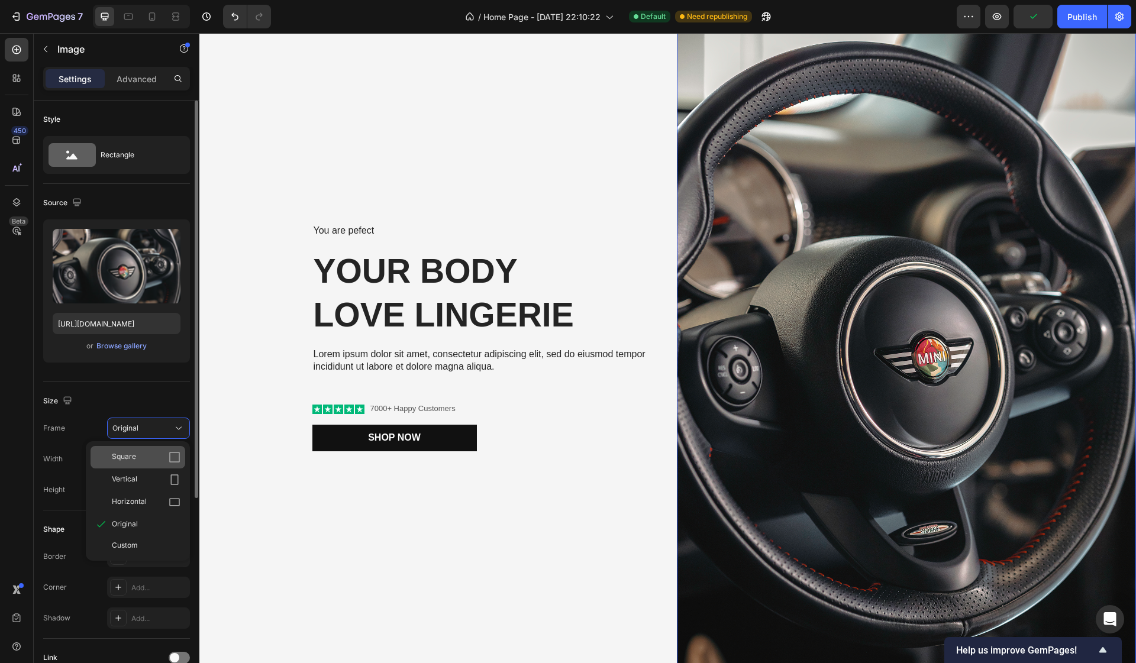
click at [144, 455] on div "Square" at bounding box center [146, 457] width 69 height 12
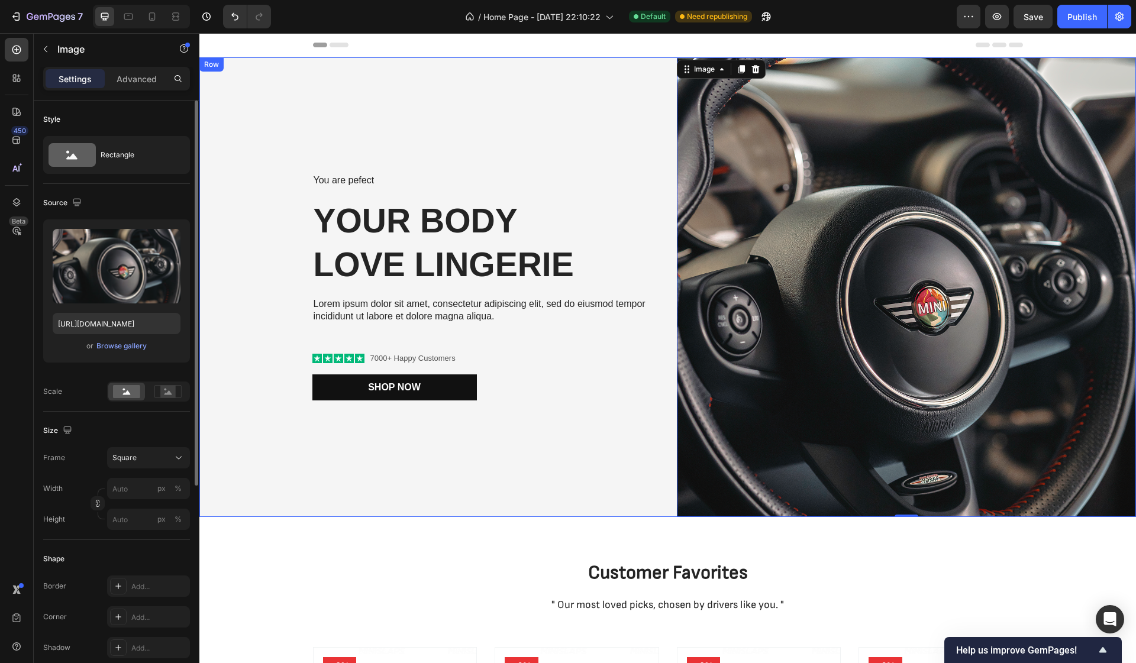
scroll to position [0, 0]
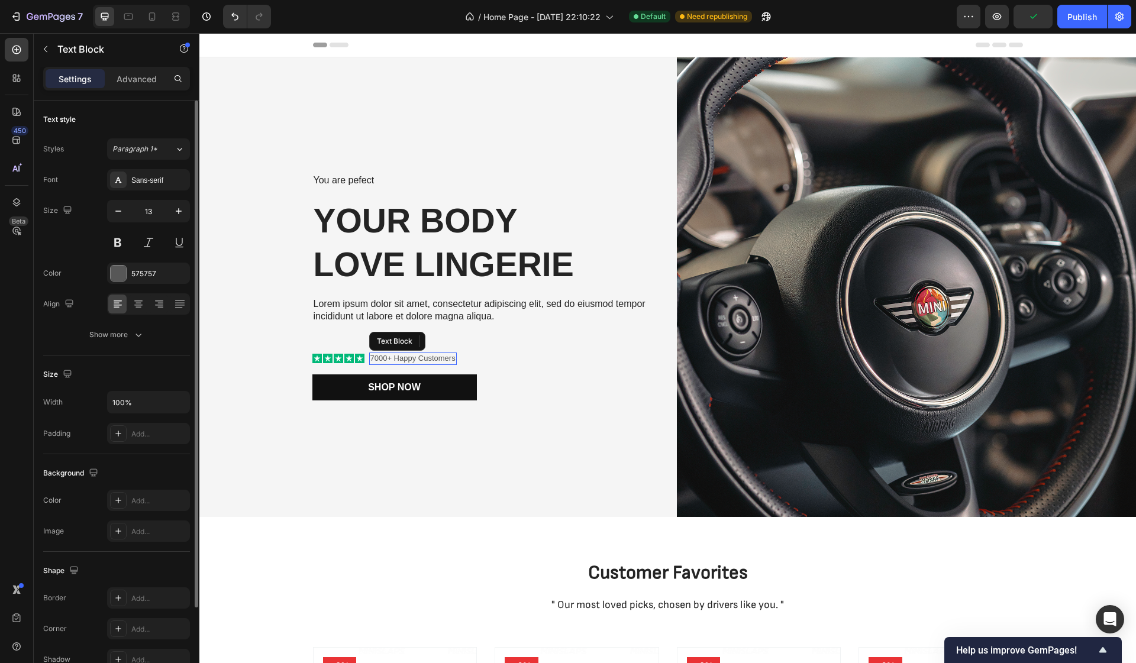
click at [373, 356] on p "7000+ Happy Customers" at bounding box center [412, 359] width 85 height 10
click at [378, 356] on p "7000+ Happy Customers" at bounding box center [412, 359] width 85 height 10
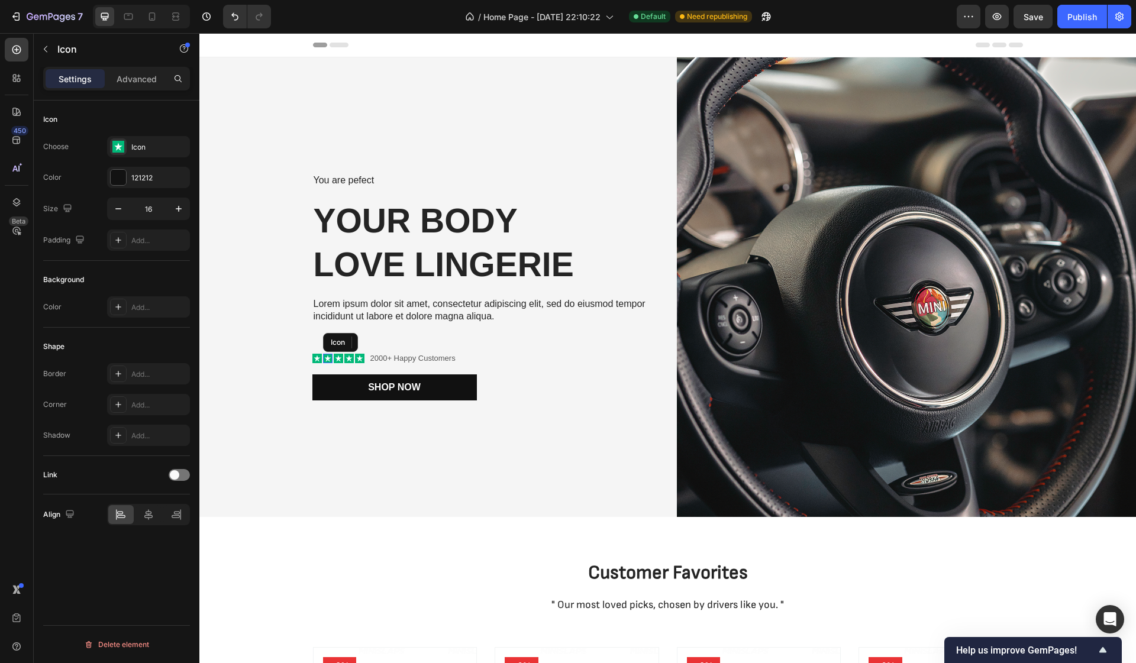
click at [328, 361] on div "Icon" at bounding box center [327, 358] width 9 height 9
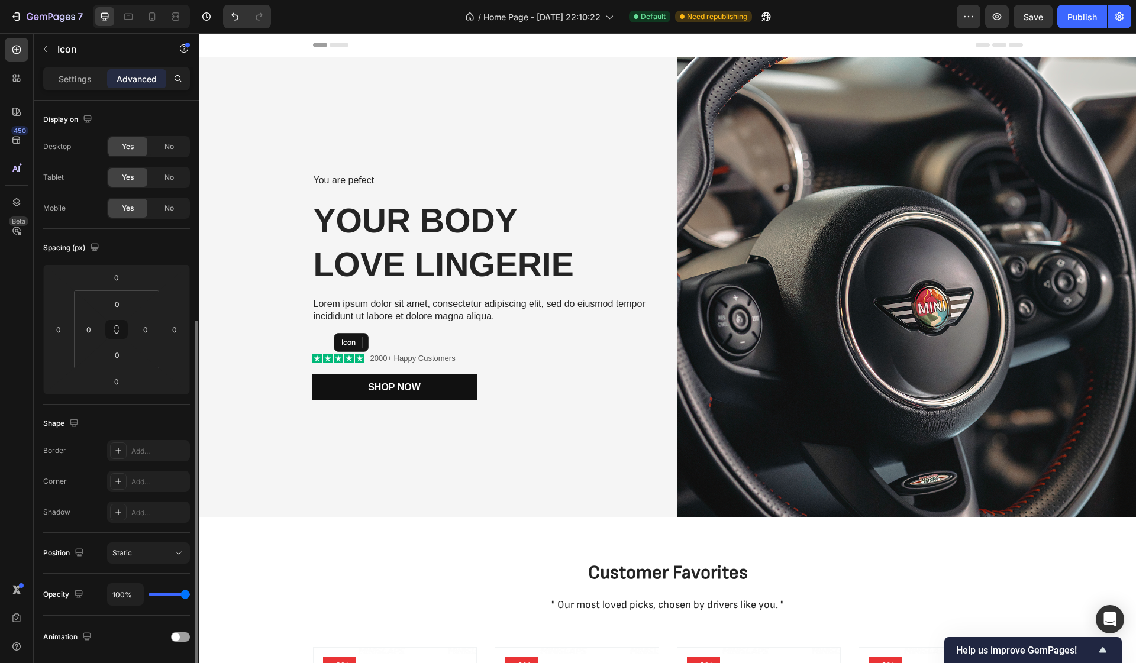
click at [340, 360] on div "Icon" at bounding box center [338, 358] width 9 height 9
click at [362, 342] on div "Icon" at bounding box center [357, 342] width 19 height 0
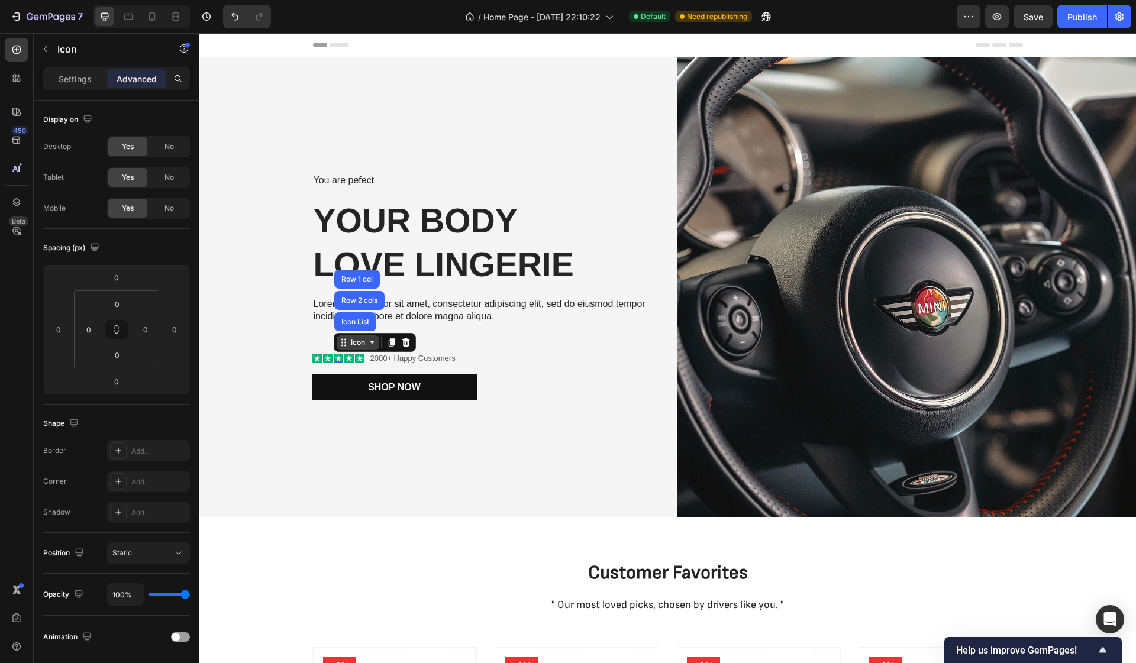
click at [362, 342] on div "Icon" at bounding box center [357, 342] width 19 height 0
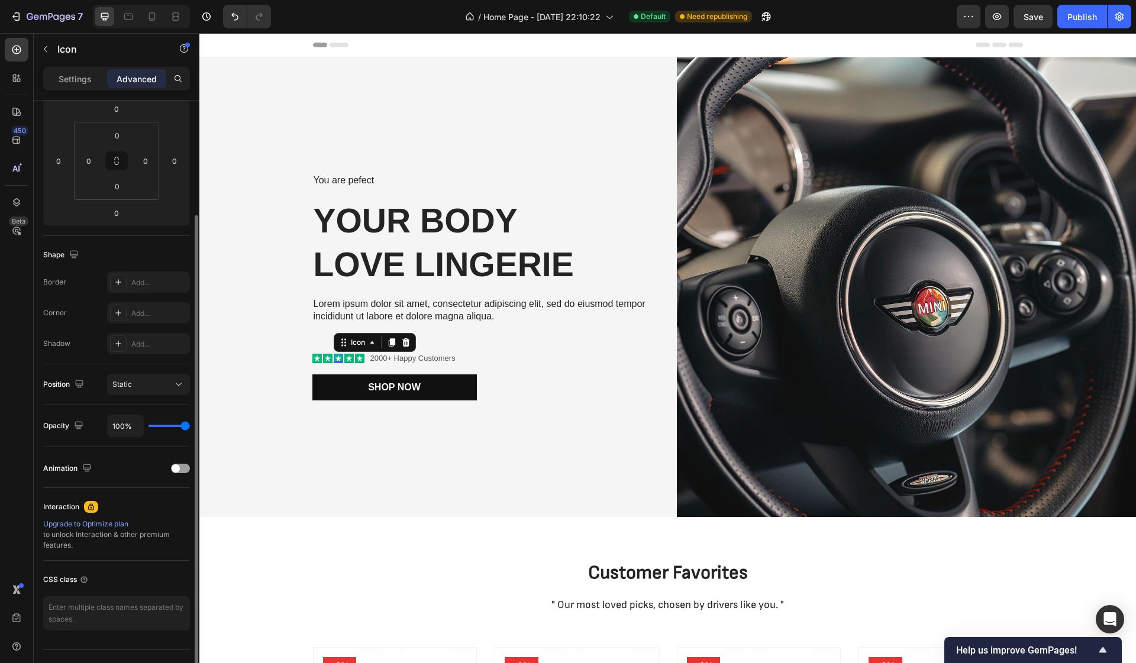
scroll to position [179, 0]
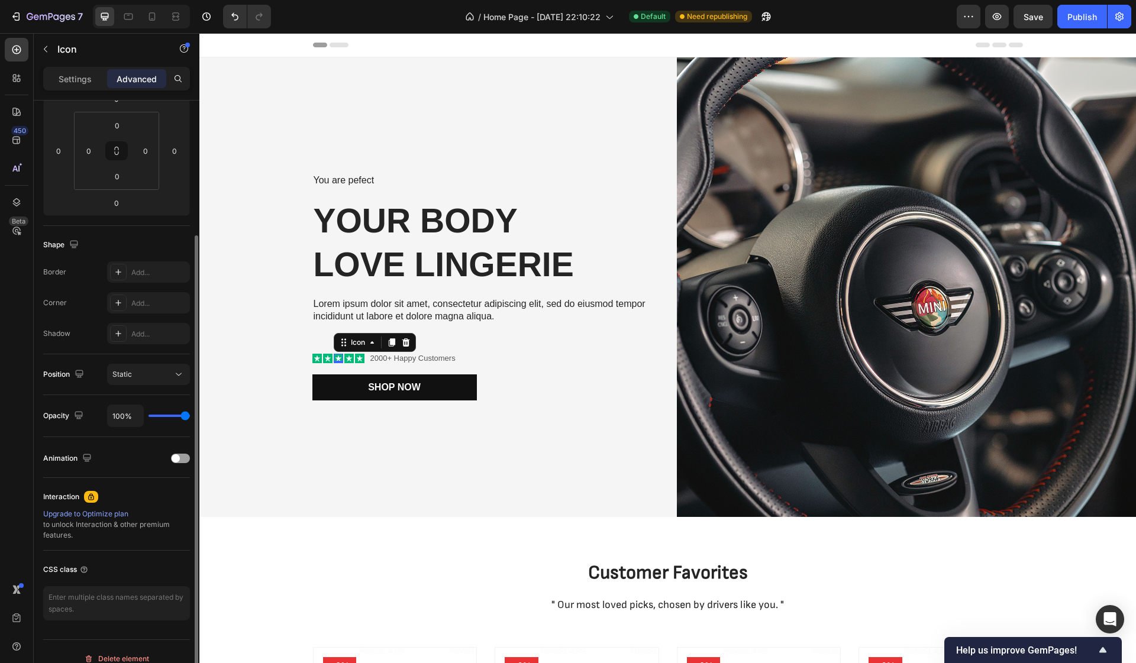
type input "29%"
type input "29"
click at [161, 416] on input "range" at bounding box center [168, 416] width 41 height 2
click at [185, 413] on div "29%" at bounding box center [148, 416] width 83 height 22
type input "27%"
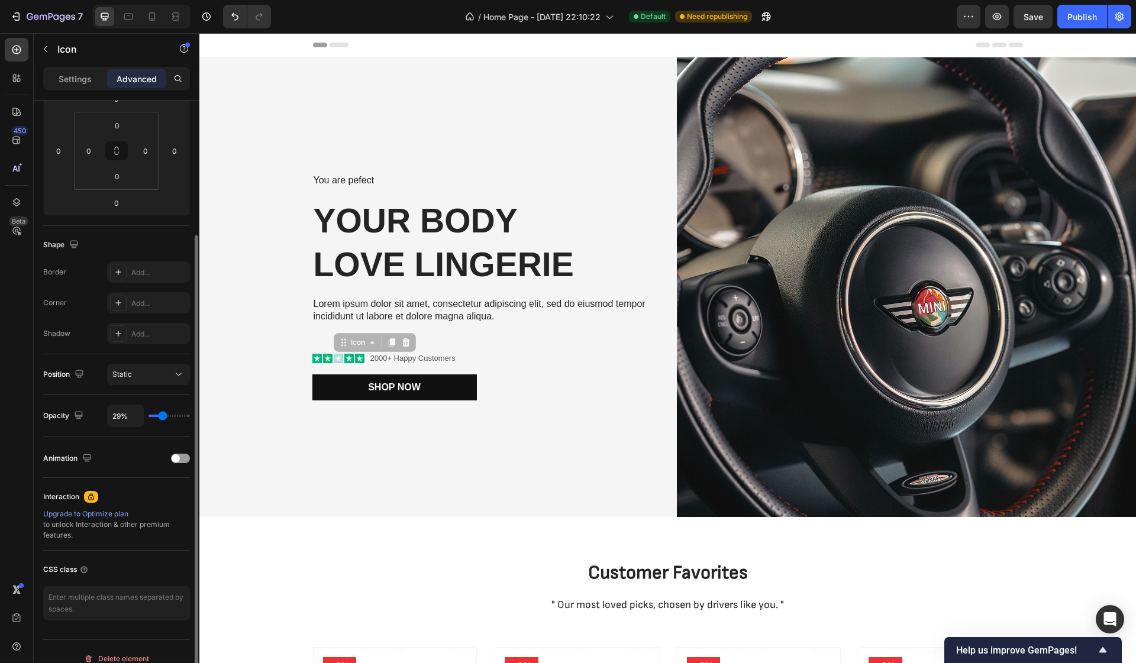
type input "27"
type input "29%"
type input "29"
type input "32%"
type input "32"
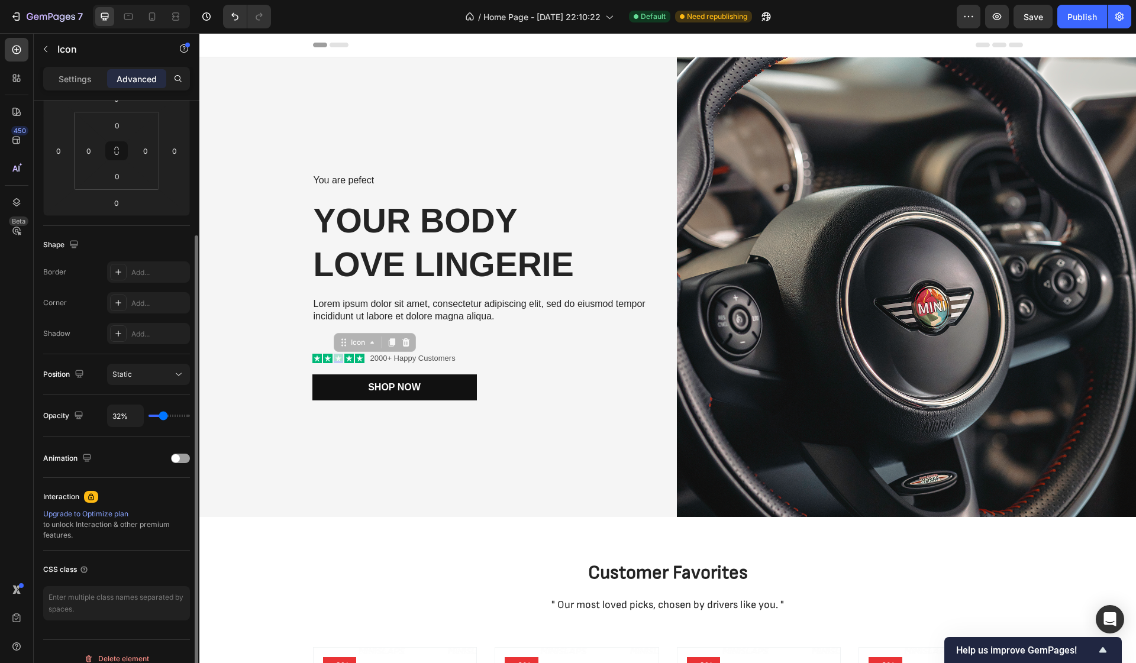
type input "38%"
type input "38"
type input "43%"
type input "43"
type input "50%"
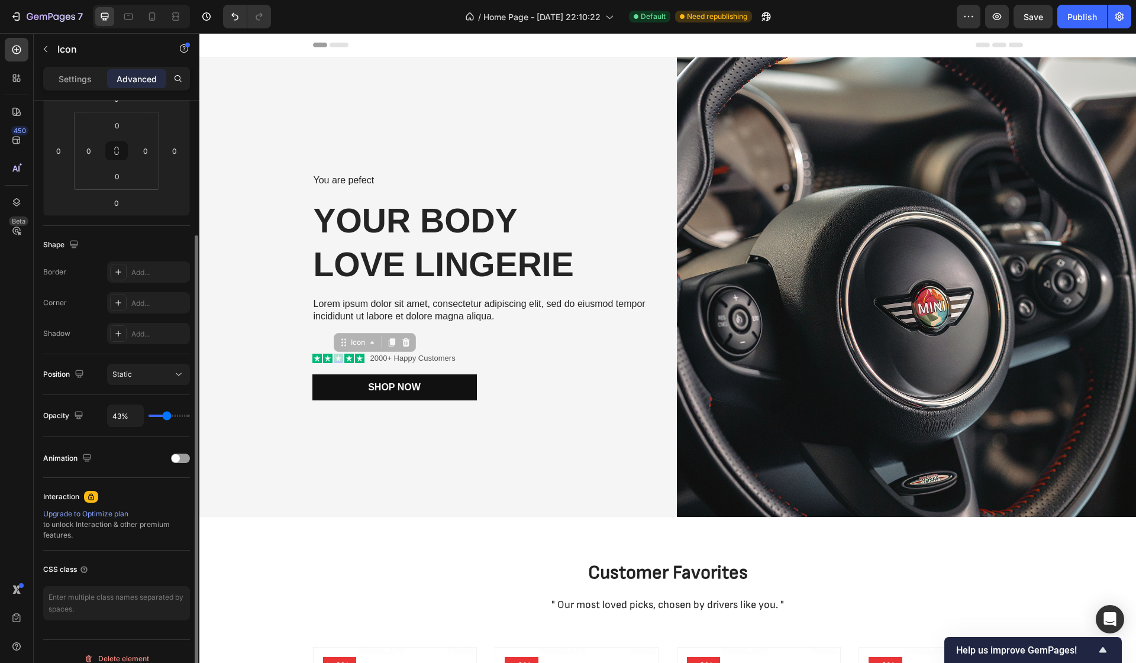
type input "50"
type input "57%"
type input "57"
type input "62%"
type input "62"
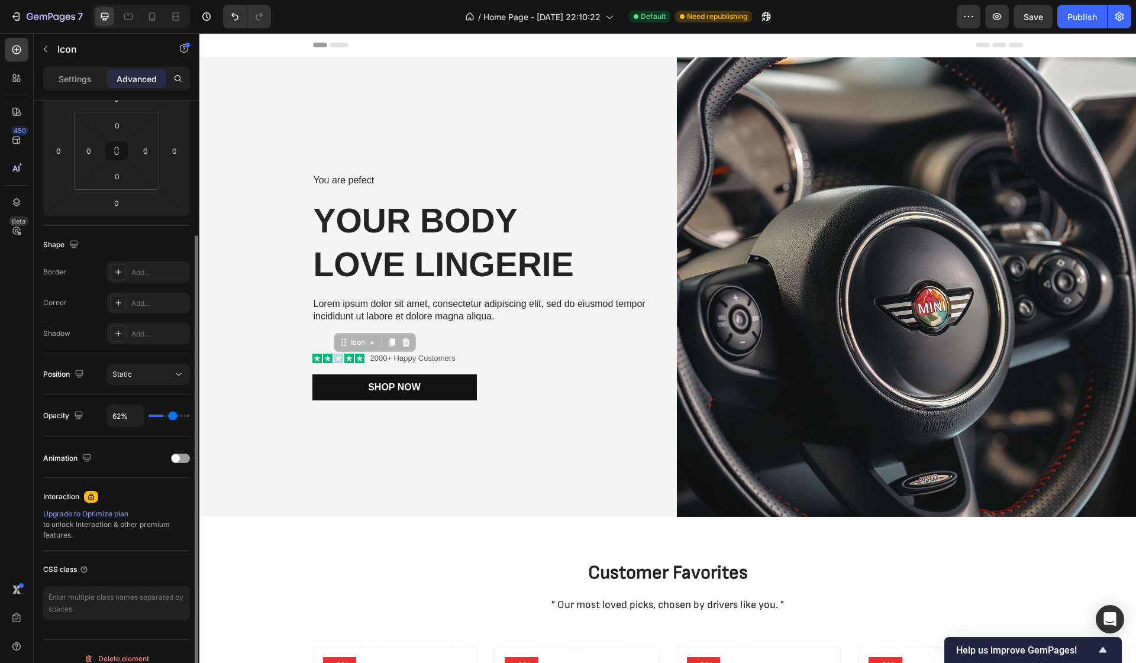
type input "68%"
type input "68"
type input "73%"
type input "73"
type input "78%"
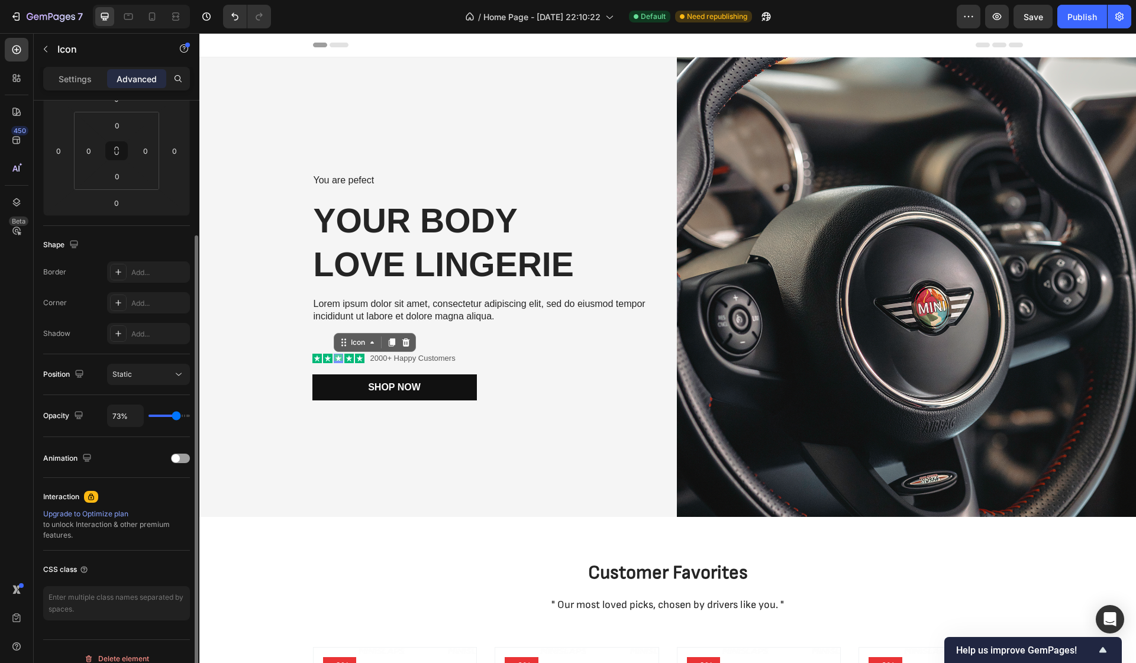
type input "78"
type input "83%"
type input "83"
type input "89%"
type input "89"
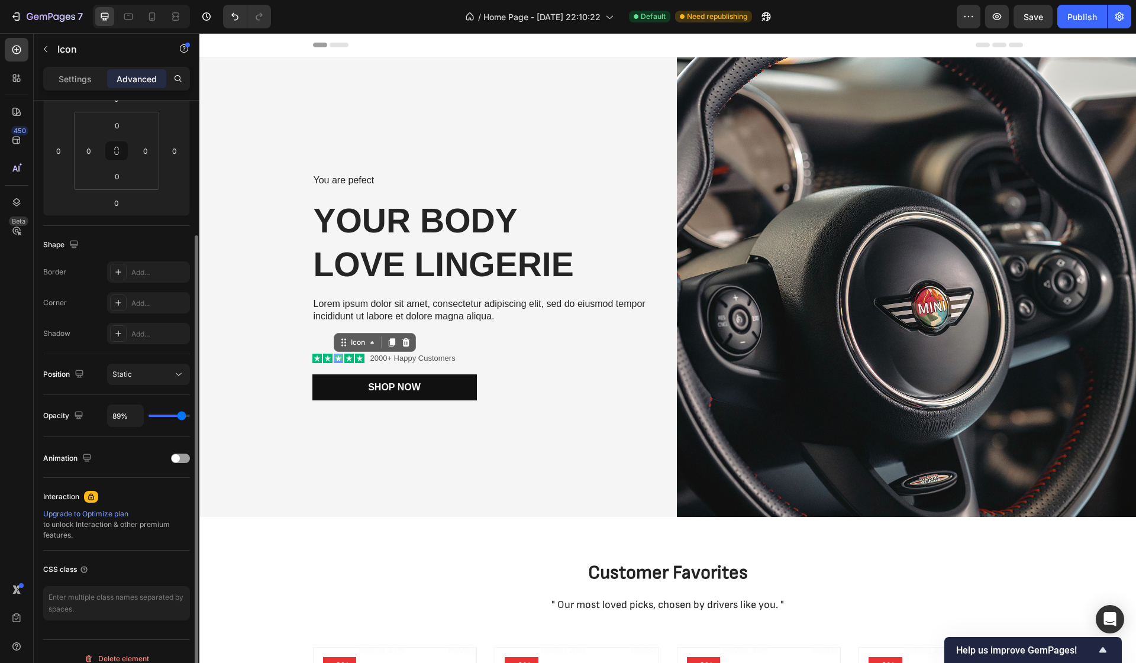
type input "92%"
type input "92"
type input "96%"
type input "96"
type input "99%"
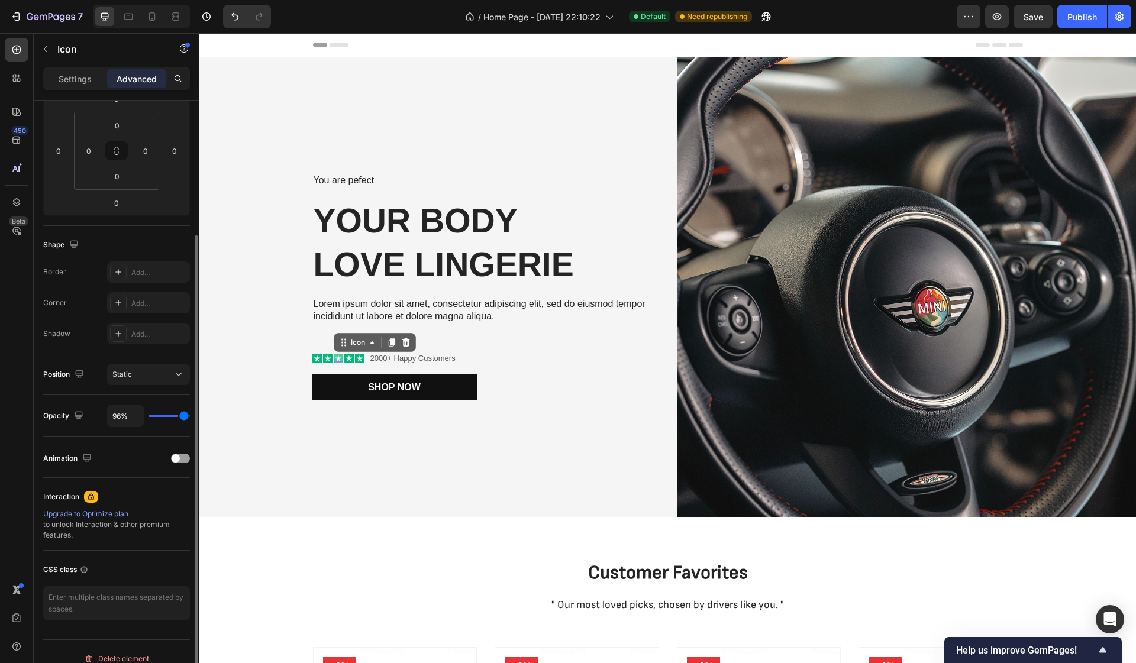
type input "99"
type input "100%"
drag, startPoint x: 160, startPoint y: 416, endPoint x: 198, endPoint y: 416, distance: 37.9
type input "100"
click at [198, 416] on div "Display on Desktop Yes No Tablet Yes No Mobile Yes No Spacing (px) 0 0 0 0 0 0 …" at bounding box center [117, 399] width 166 height 596
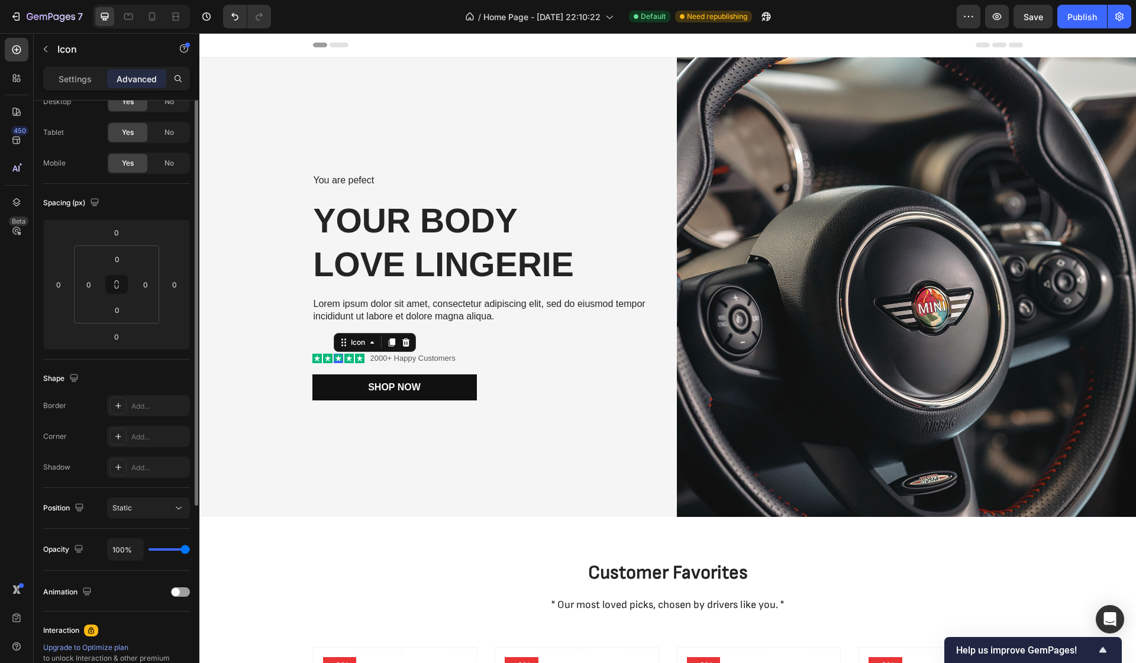
scroll to position [0, 0]
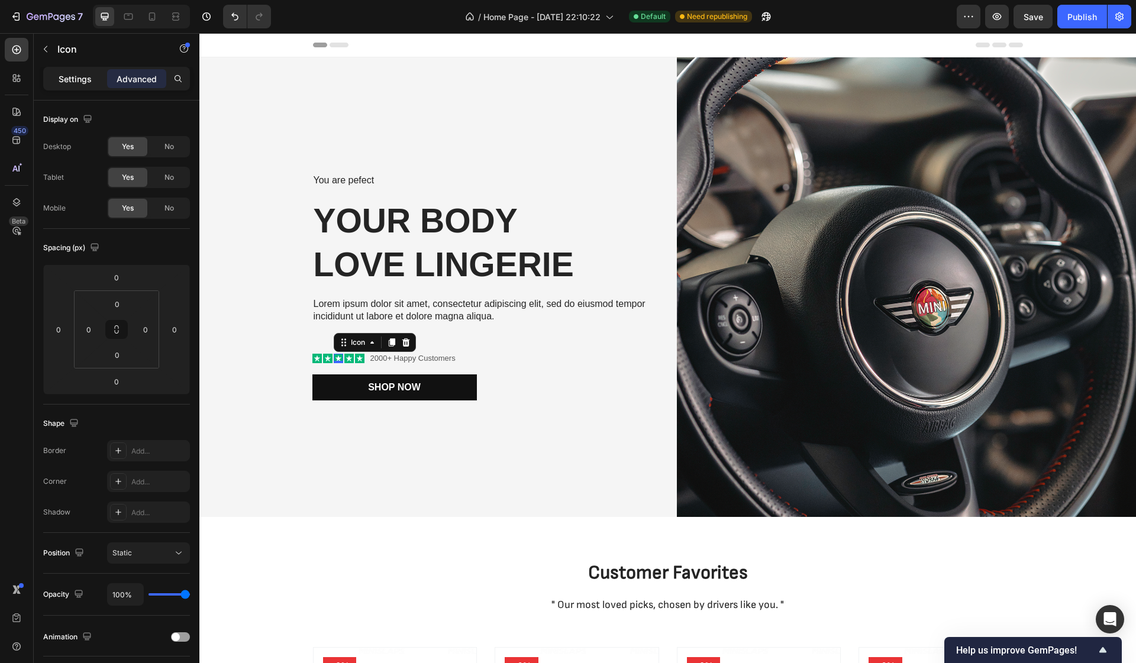
click at [81, 73] on p "Settings" at bounding box center [75, 79] width 33 height 12
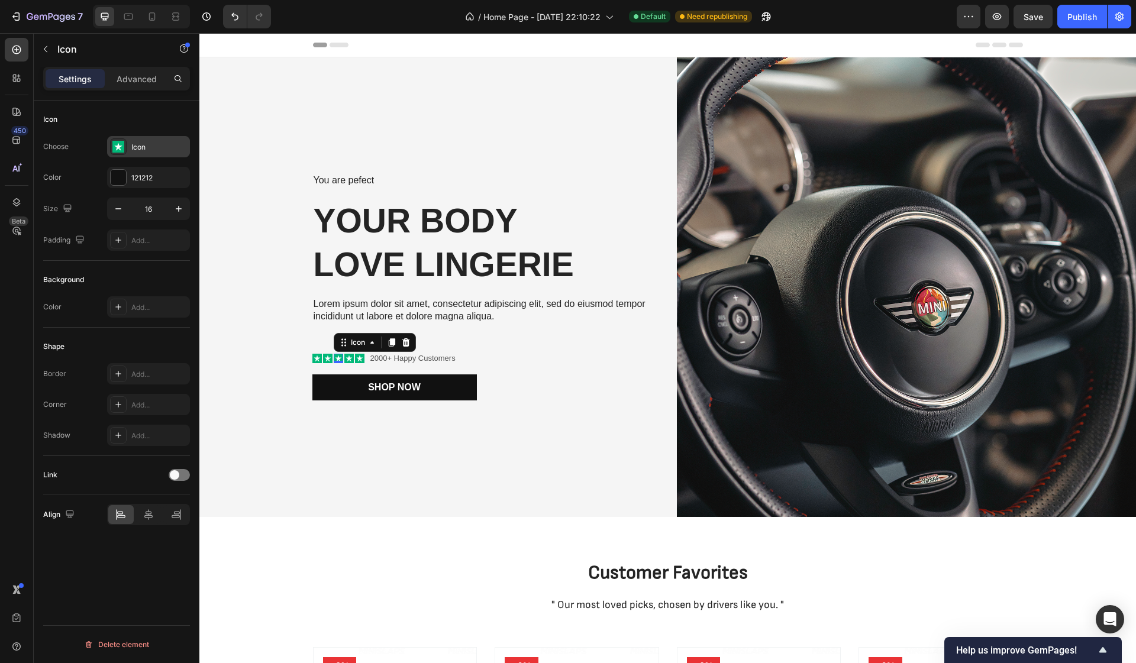
click at [124, 143] on div at bounding box center [118, 146] width 17 height 17
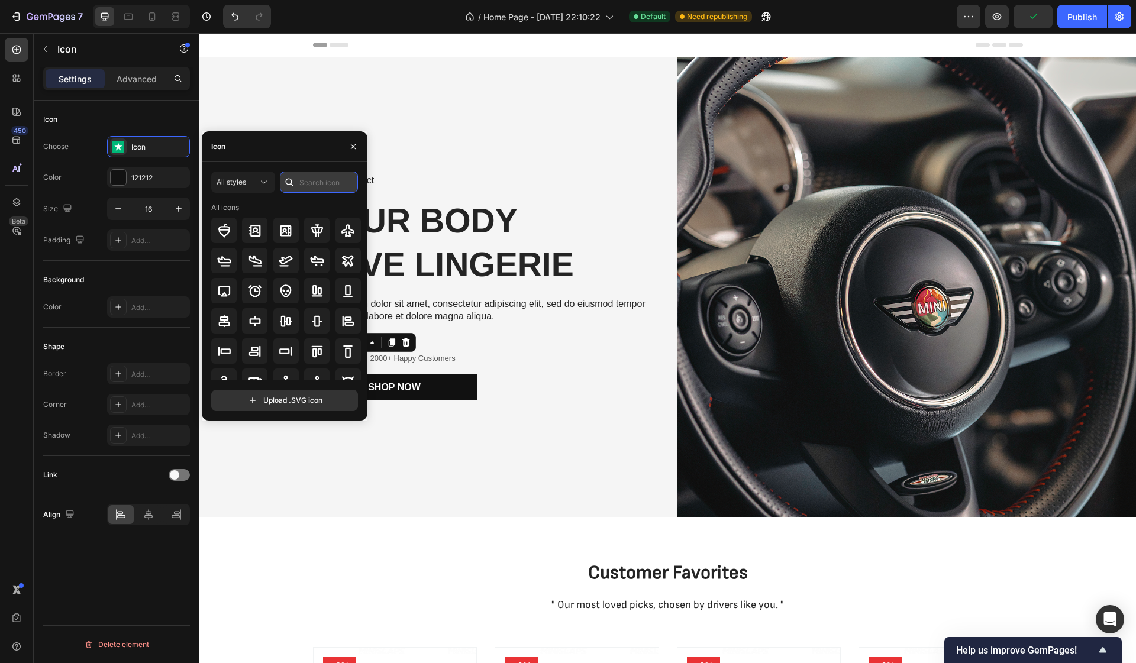
click at [305, 182] on input "text" at bounding box center [319, 182] width 78 height 21
type input "star"
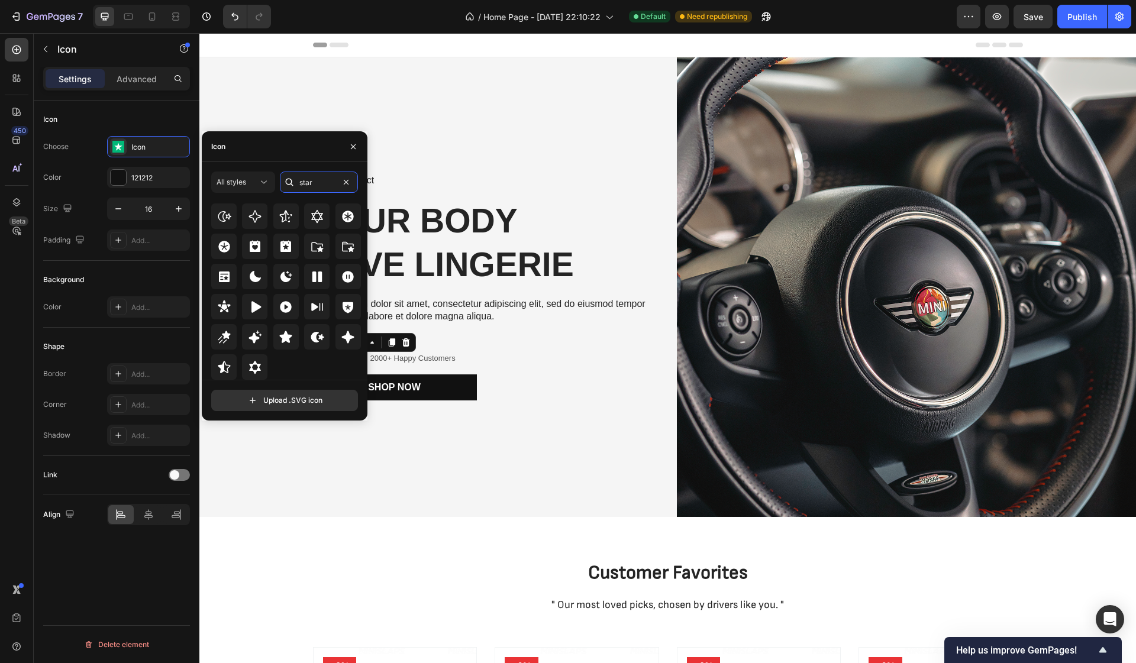
scroll to position [359, 0]
click at [120, 174] on div at bounding box center [118, 177] width 15 height 15
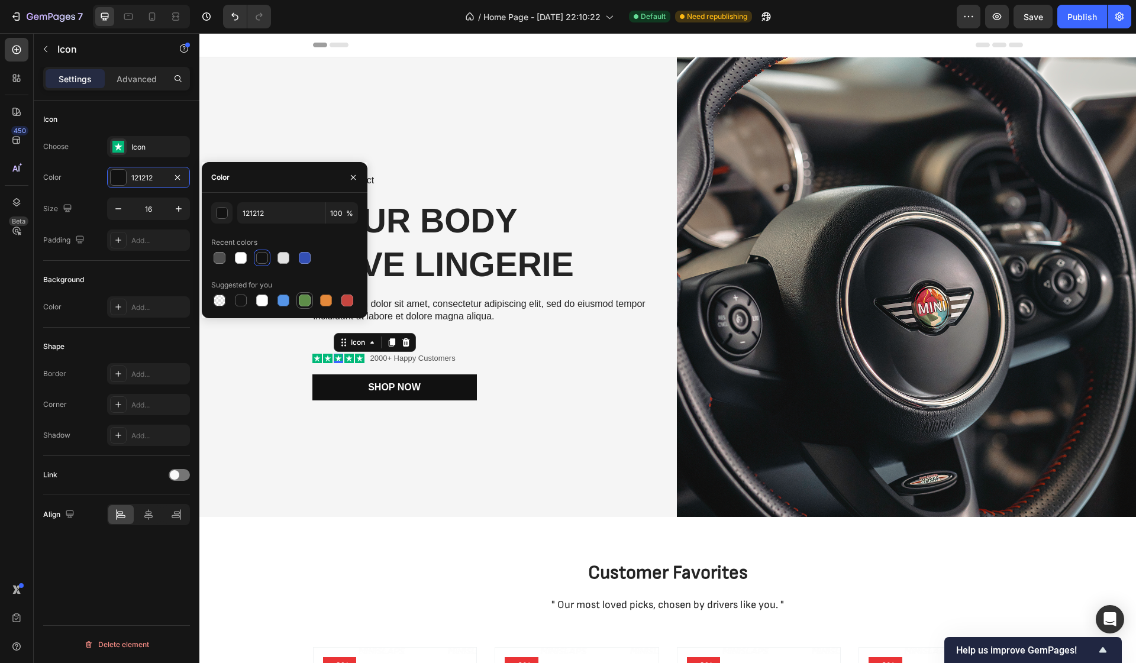
click at [304, 300] on div at bounding box center [305, 301] width 12 height 12
click at [324, 301] on div at bounding box center [326, 301] width 12 height 12
click at [263, 254] on div at bounding box center [262, 258] width 12 height 12
type input "121212"
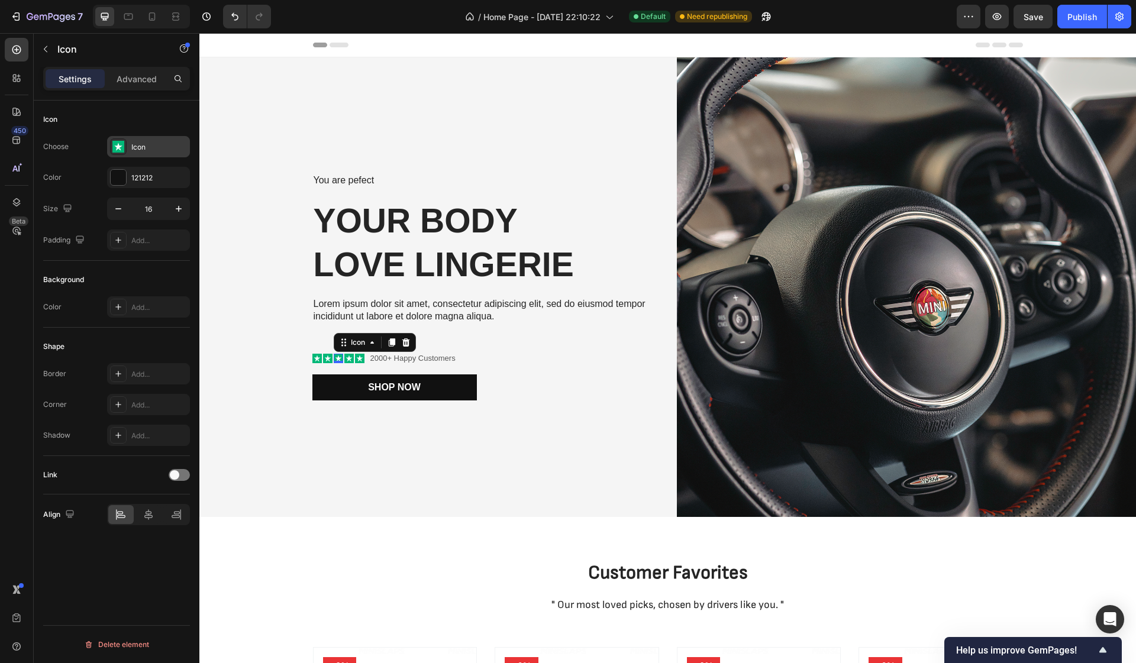
click at [121, 143] on rect at bounding box center [118, 147] width 12 height 12
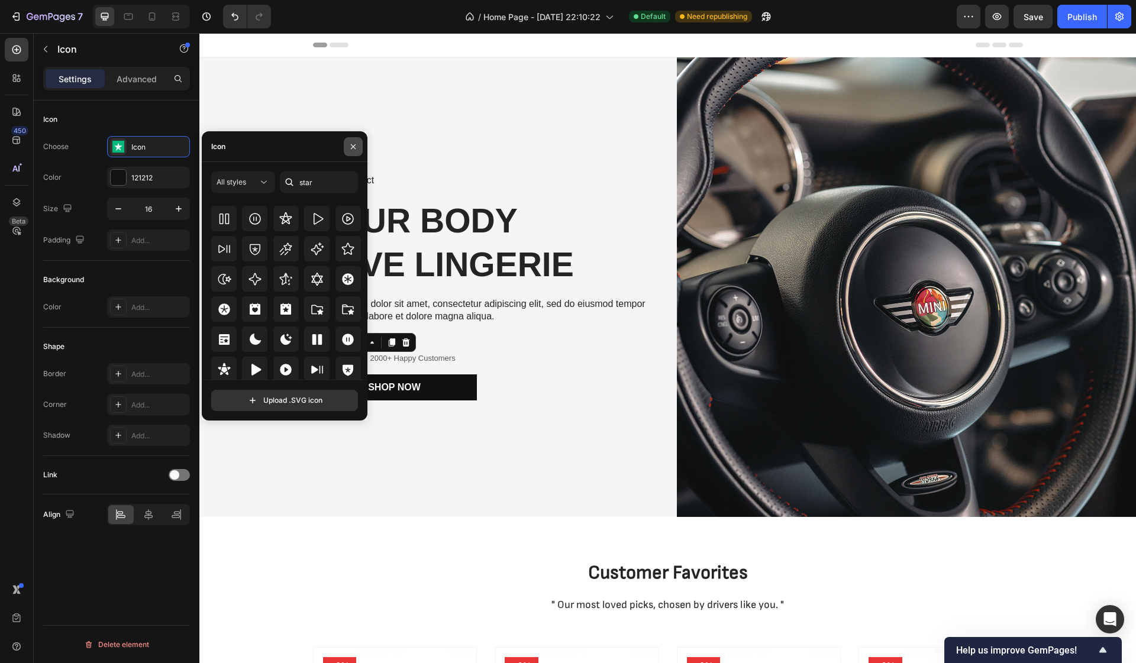
click at [353, 146] on icon "button" at bounding box center [352, 146] width 9 height 9
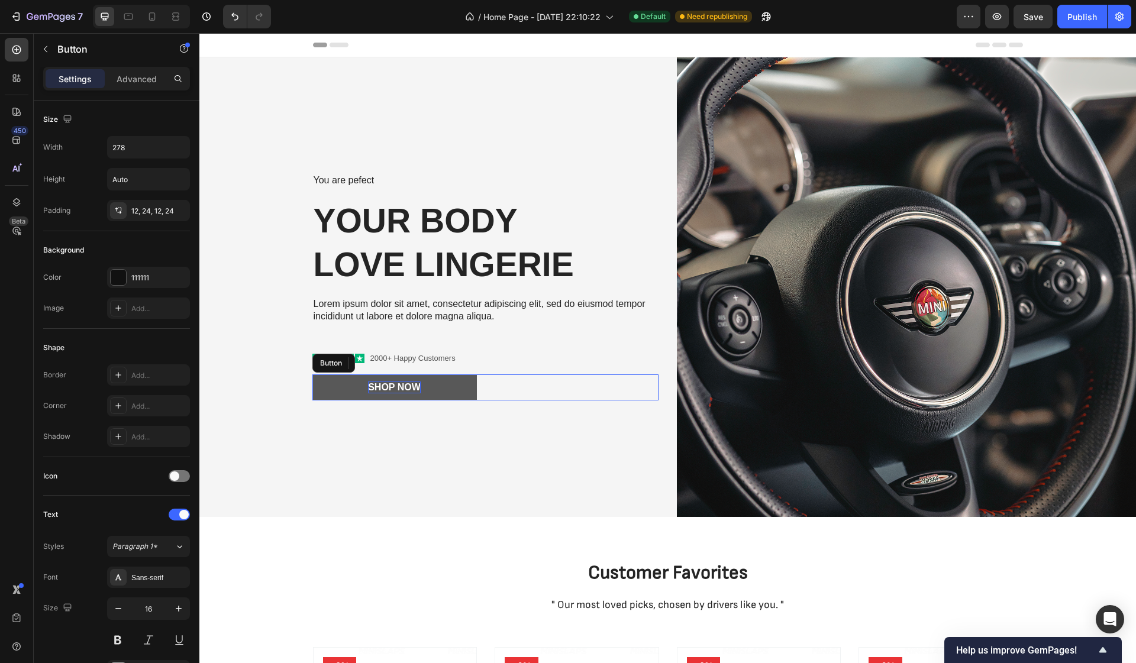
click at [401, 387] on div "Shop Now" at bounding box center [394, 387] width 53 height 12
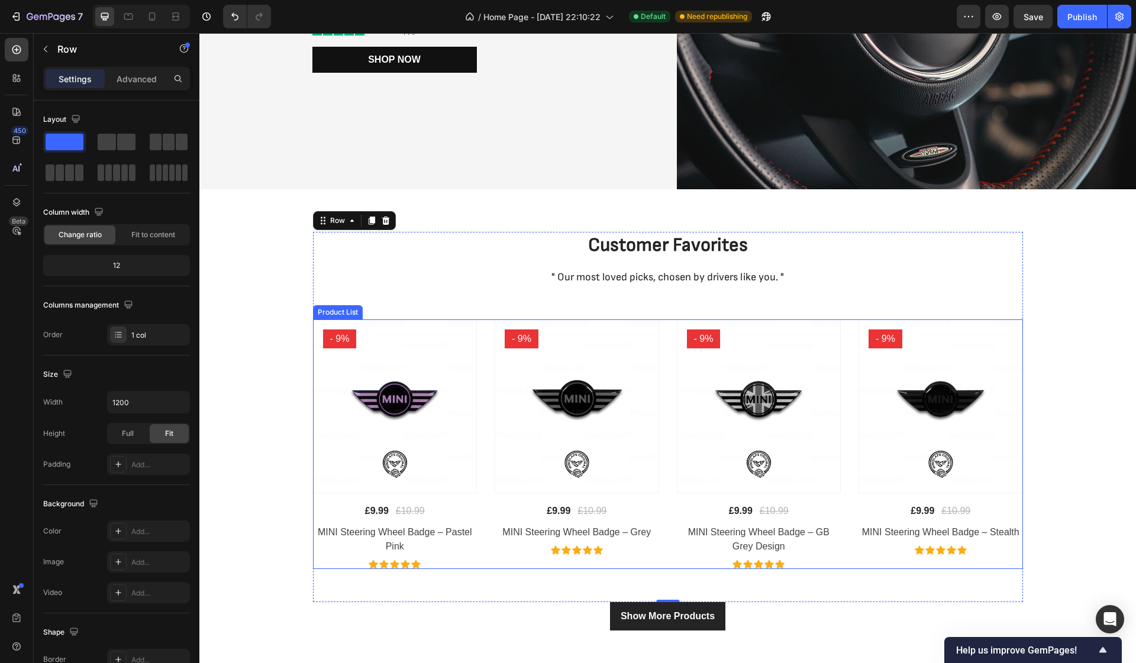
scroll to position [340, 0]
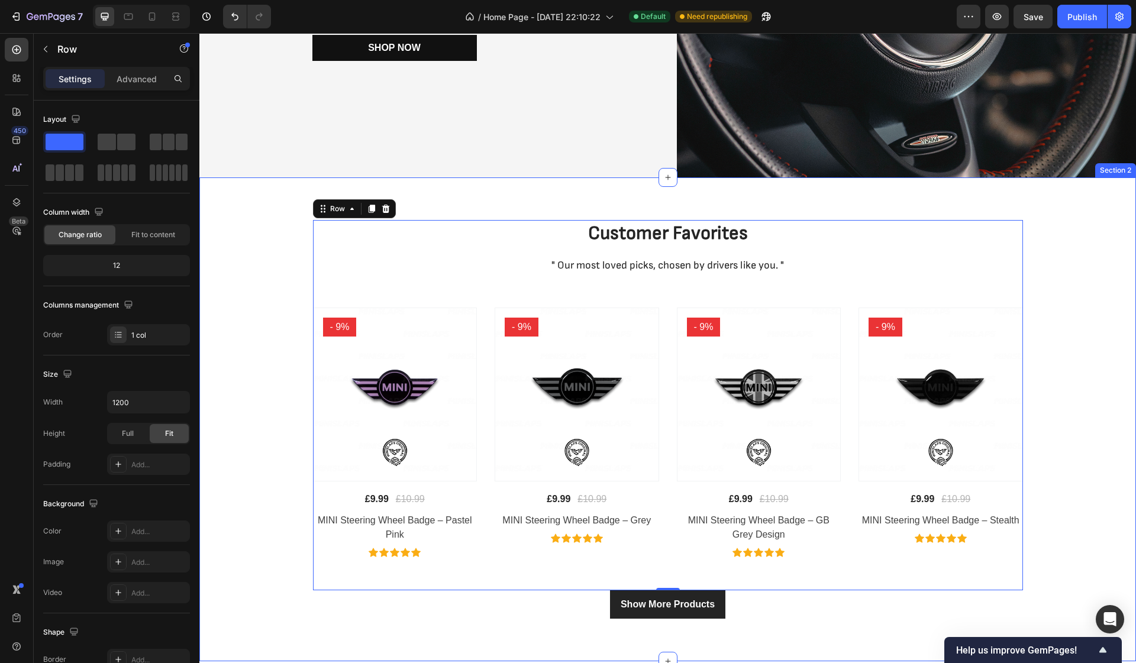
click at [458, 186] on div "Customer Favorites Heading " Our most loved picks, chosen by drivers like you. …" at bounding box center [667, 419] width 936 height 484
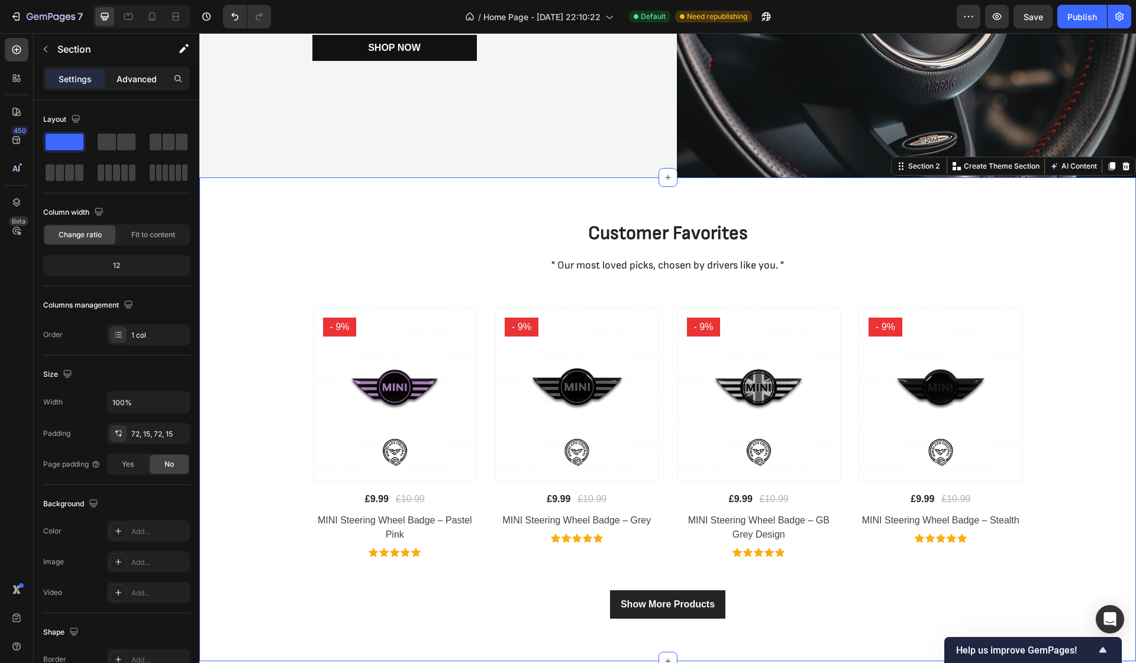
click at [122, 76] on p "Advanced" at bounding box center [137, 79] width 40 height 12
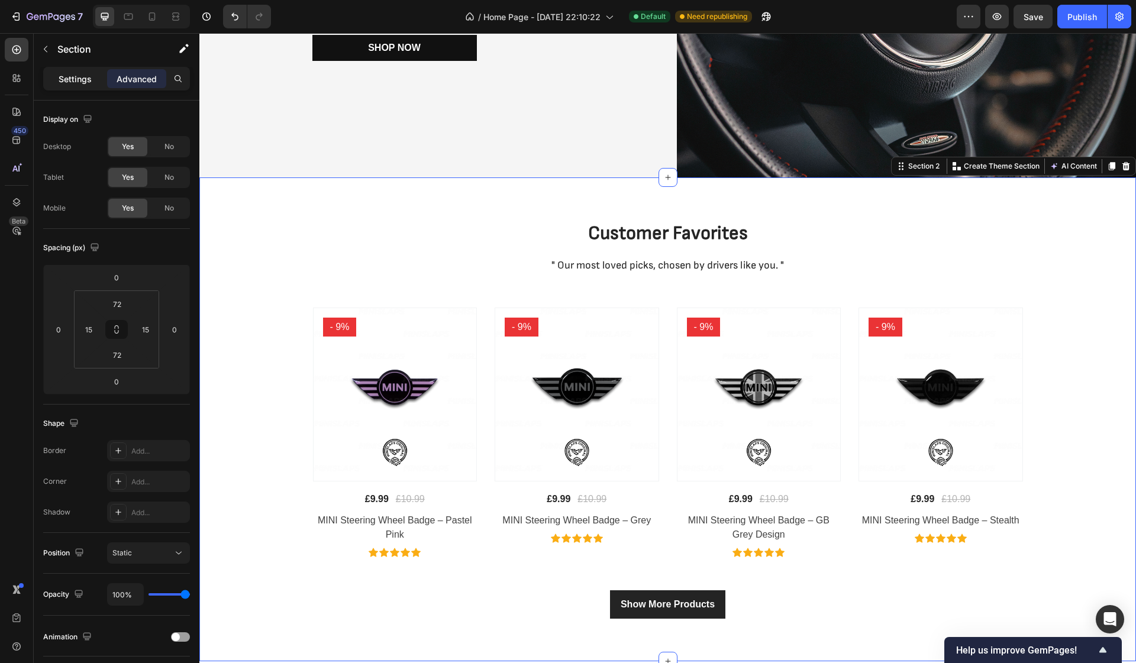
click at [72, 74] on p "Settings" at bounding box center [75, 79] width 33 height 12
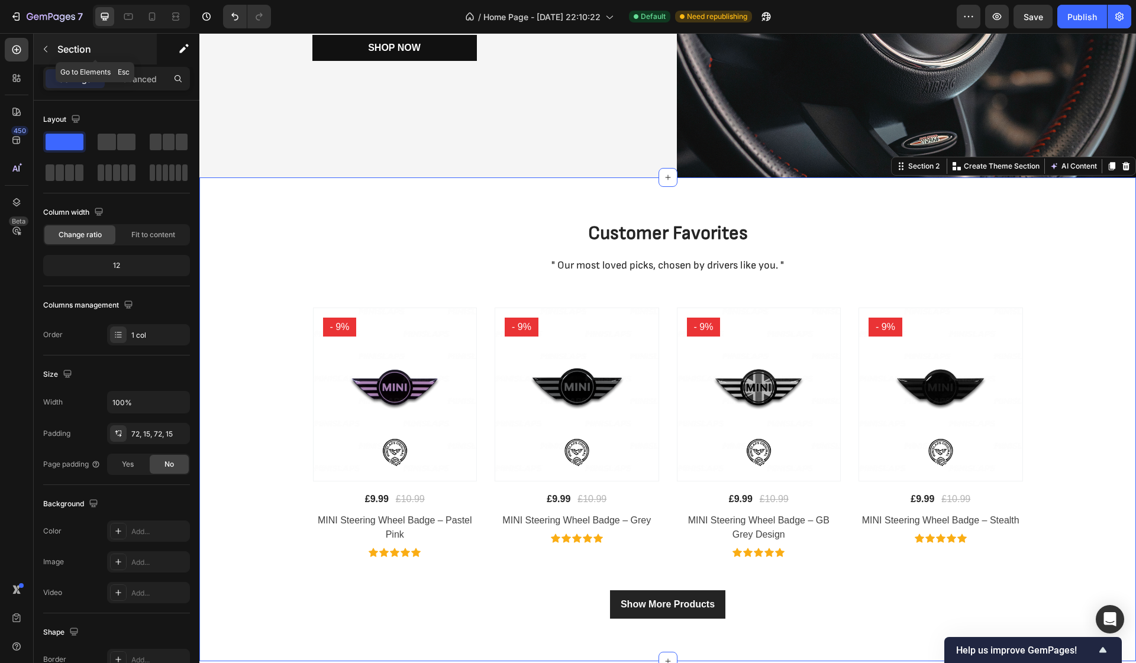
click at [50, 53] on button "button" at bounding box center [45, 49] width 19 height 19
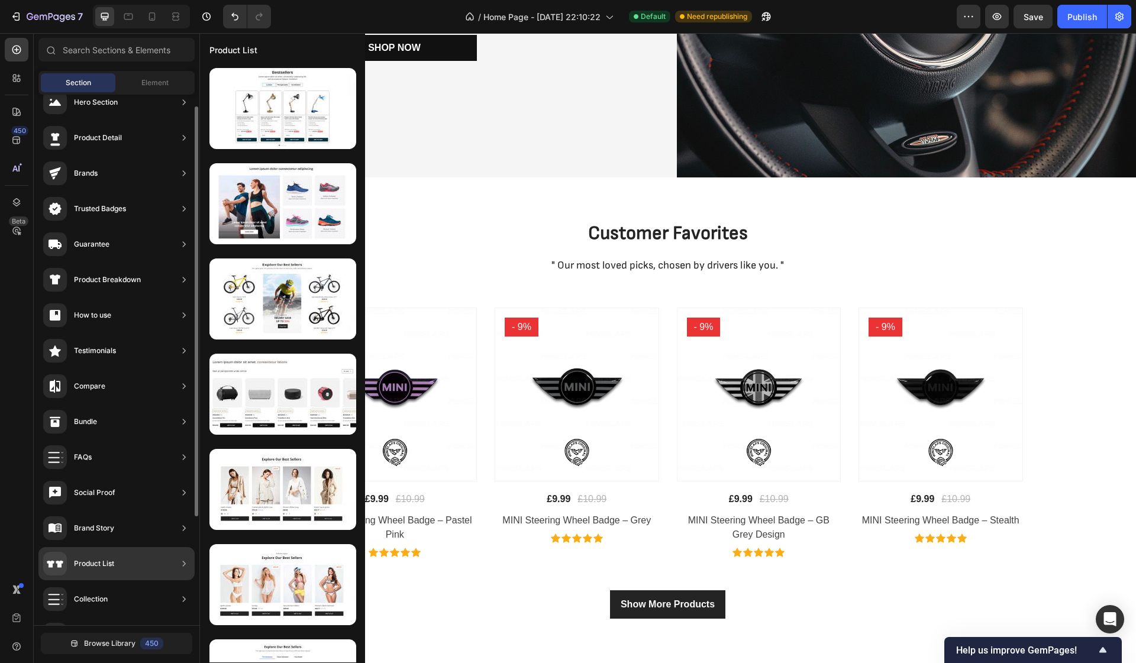
scroll to position [17, 0]
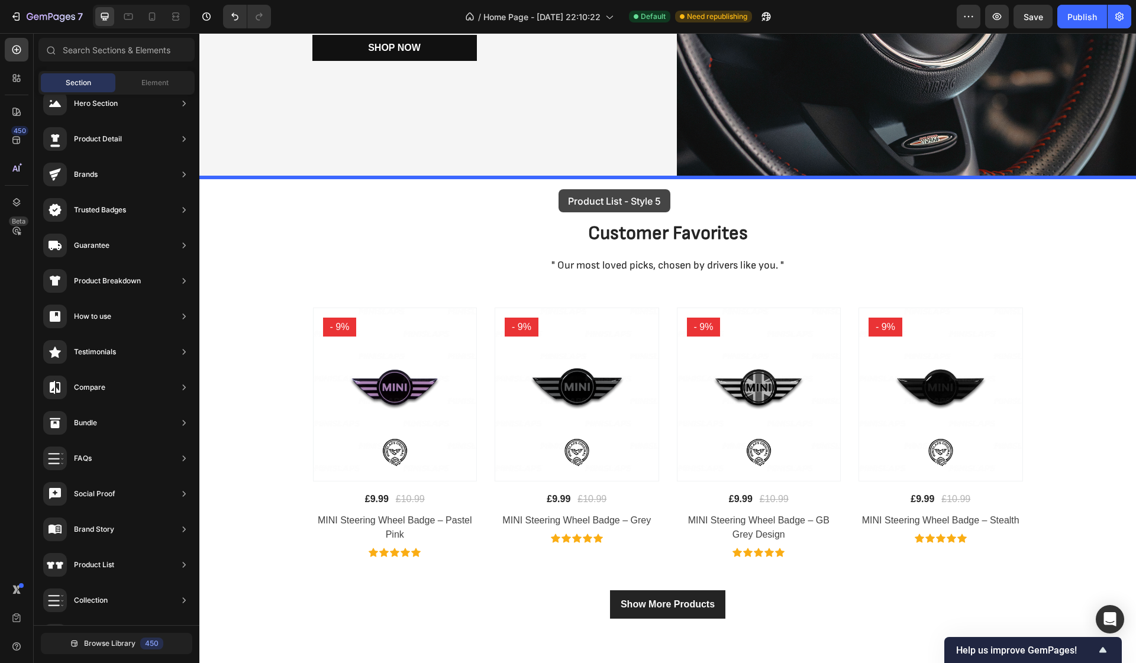
drag, startPoint x: 486, startPoint y: 337, endPoint x: 560, endPoint y: 191, distance: 163.7
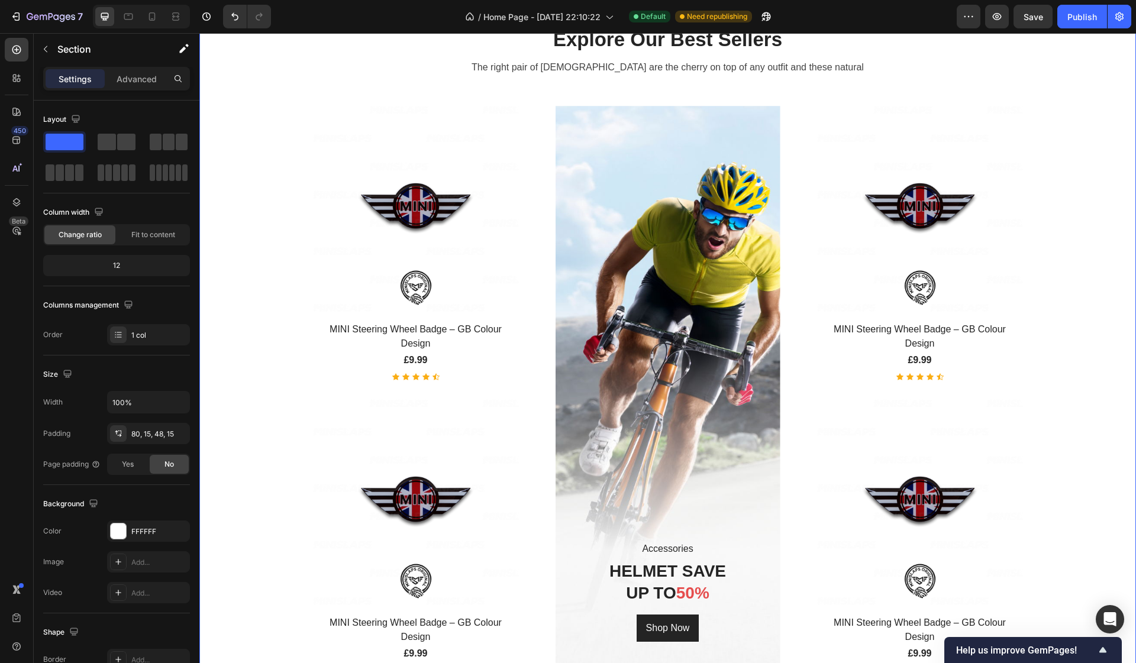
scroll to position [551, 0]
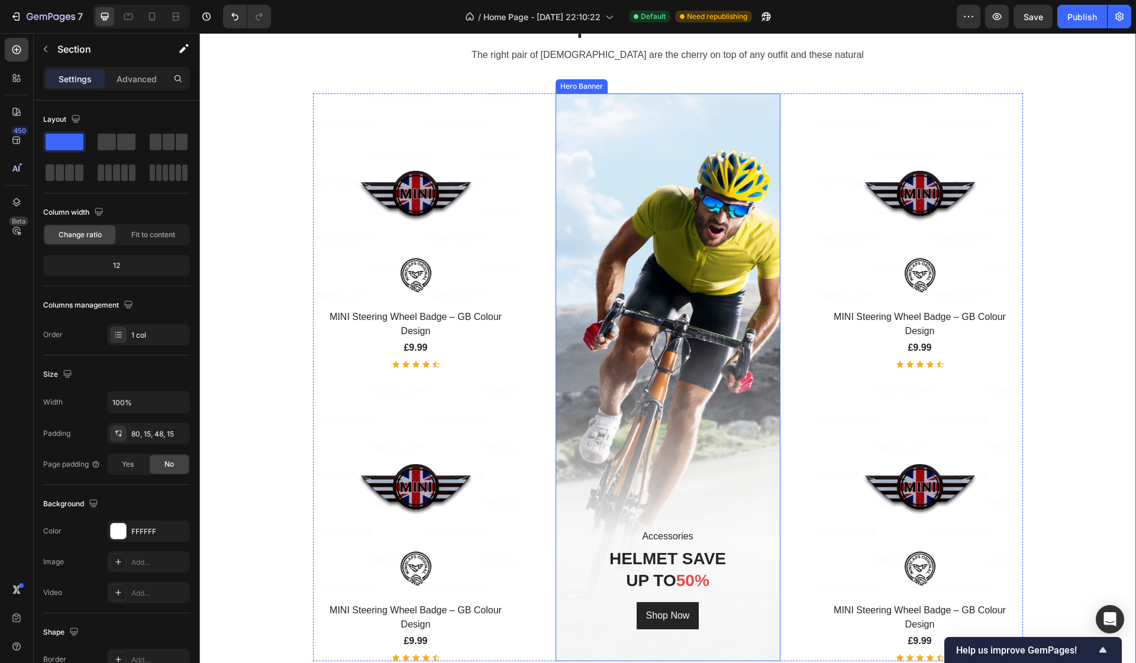
click at [664, 350] on div "Overlay" at bounding box center [667, 377] width 225 height 568
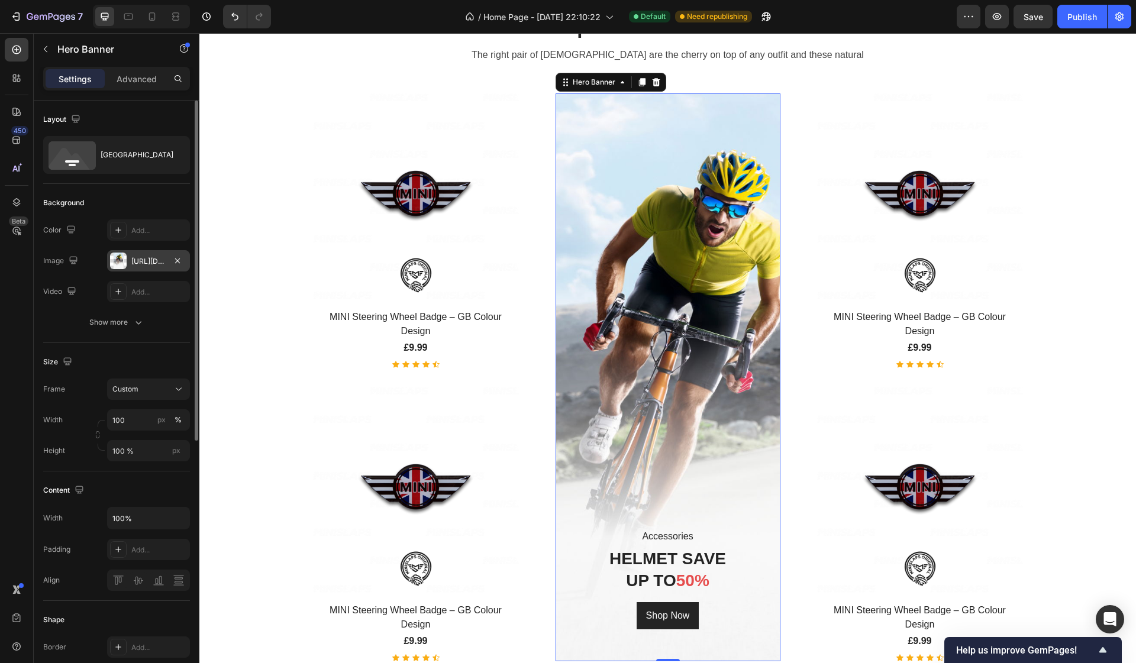
click at [124, 260] on div at bounding box center [118, 261] width 17 height 17
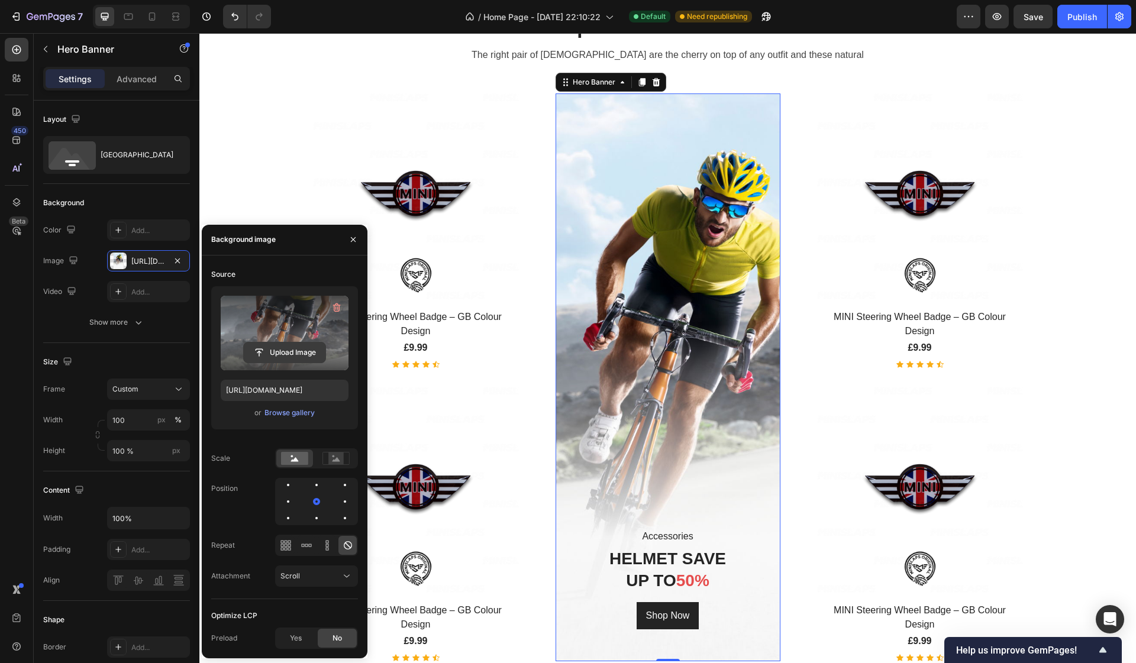
click at [286, 351] on input "file" at bounding box center [285, 352] width 82 height 20
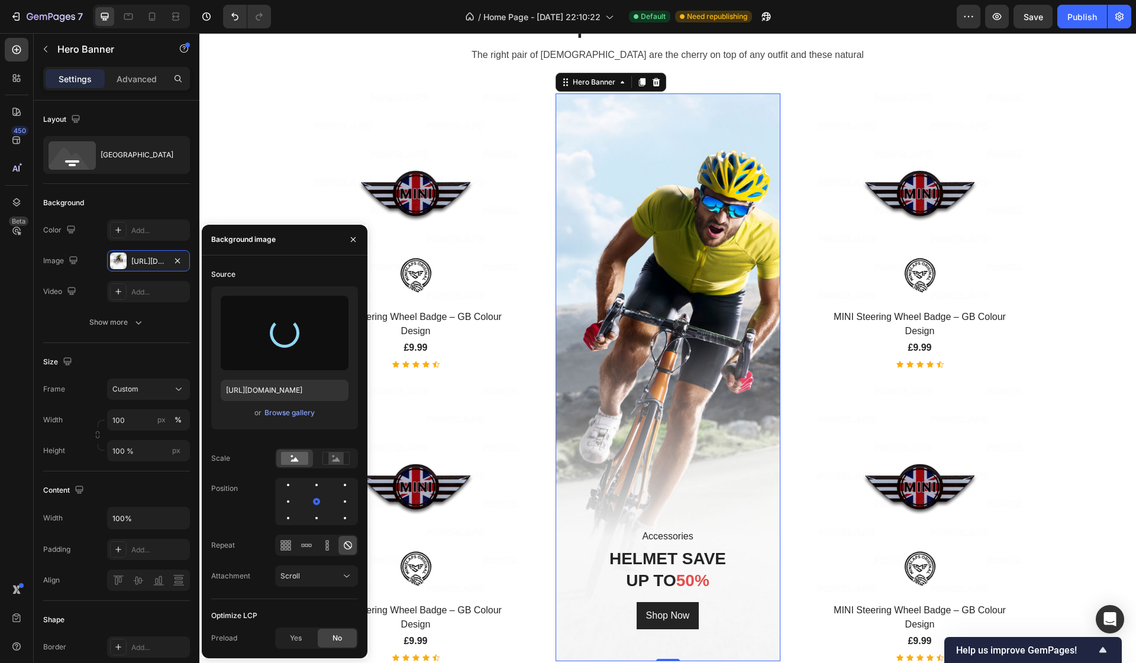
type input "[URL][DOMAIN_NAME]"
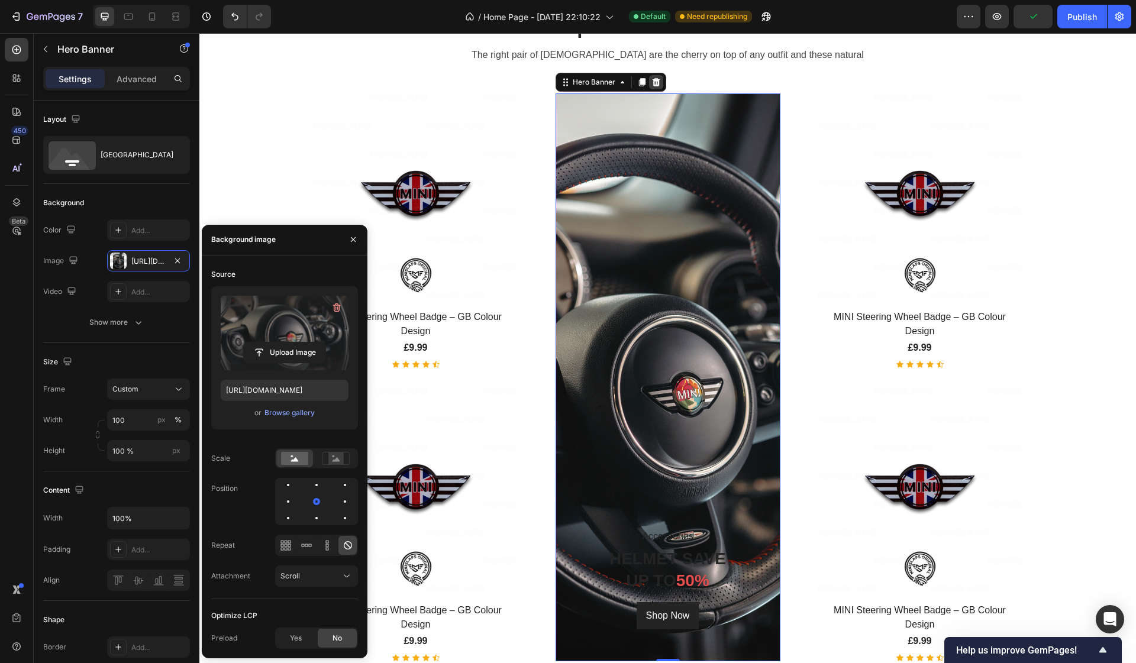
click at [659, 81] on icon at bounding box center [655, 81] width 9 height 9
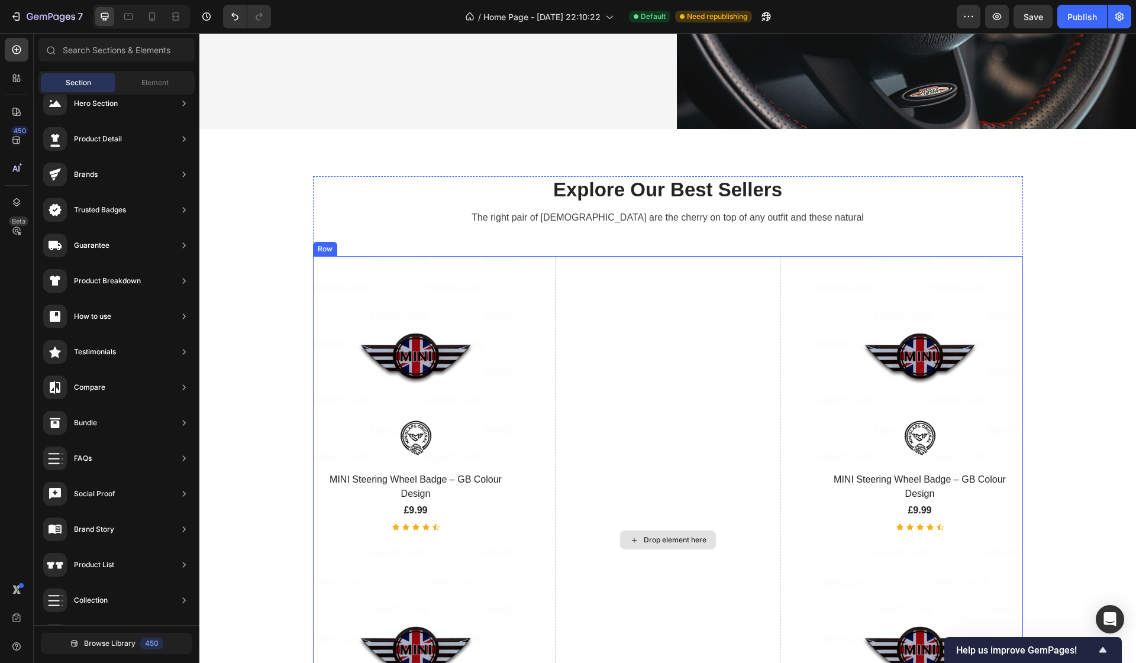
scroll to position [384, 0]
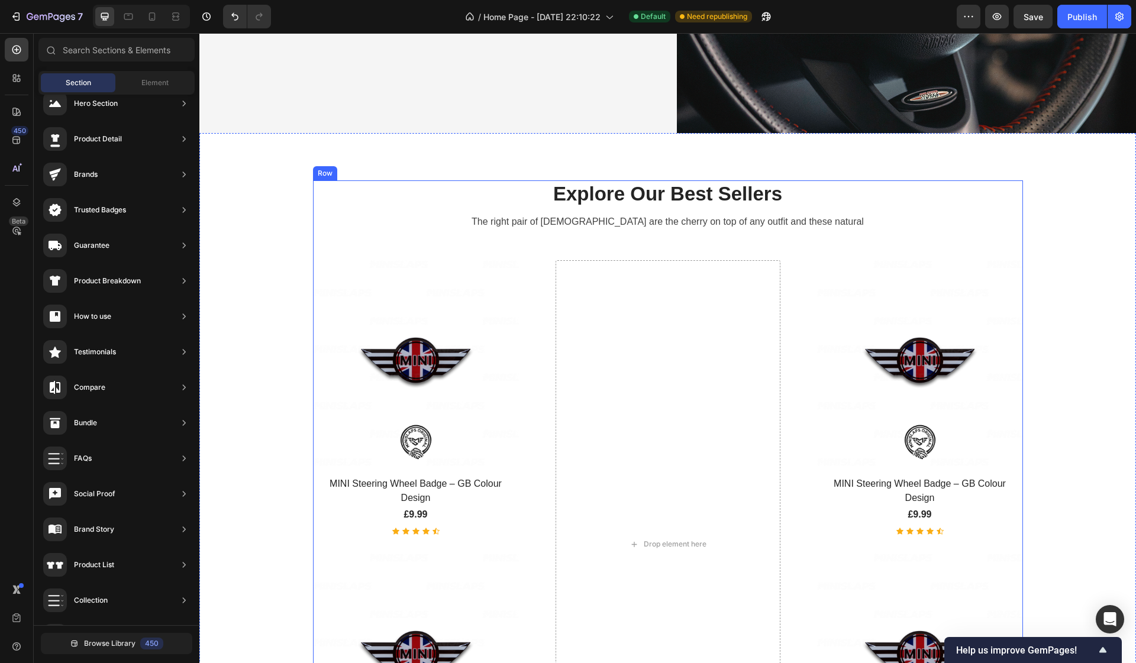
click at [710, 242] on div "Explore Our Best Sellers Heading The right pair of sunnies are the cherry on to…" at bounding box center [668, 509] width 710 height 658
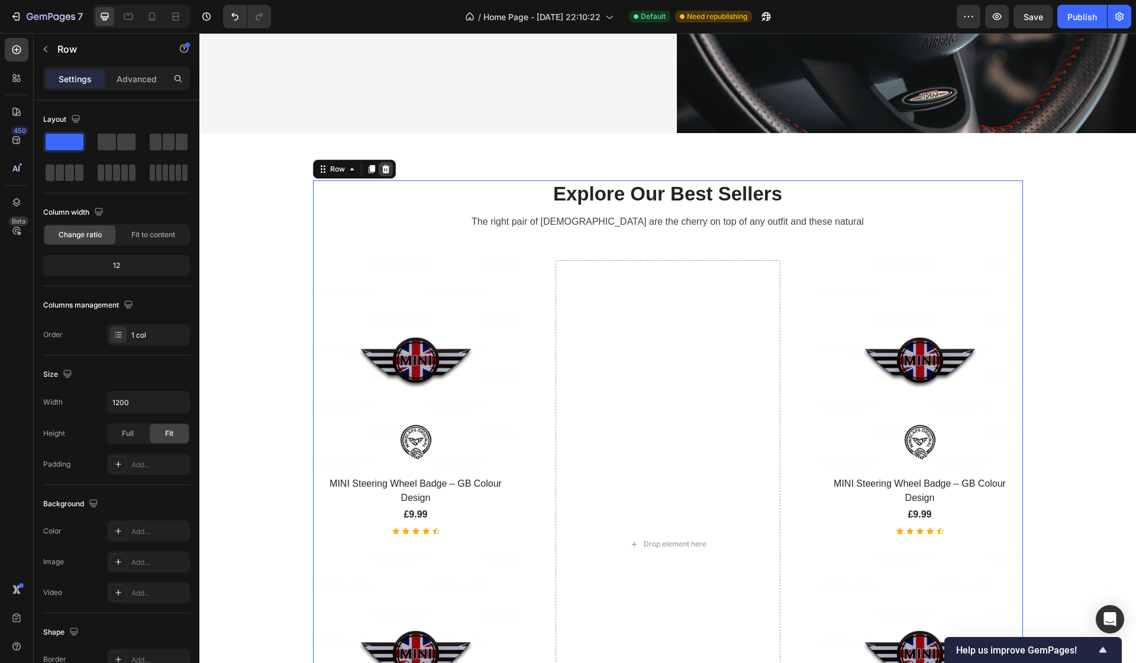
click at [381, 170] on icon at bounding box center [385, 168] width 9 height 9
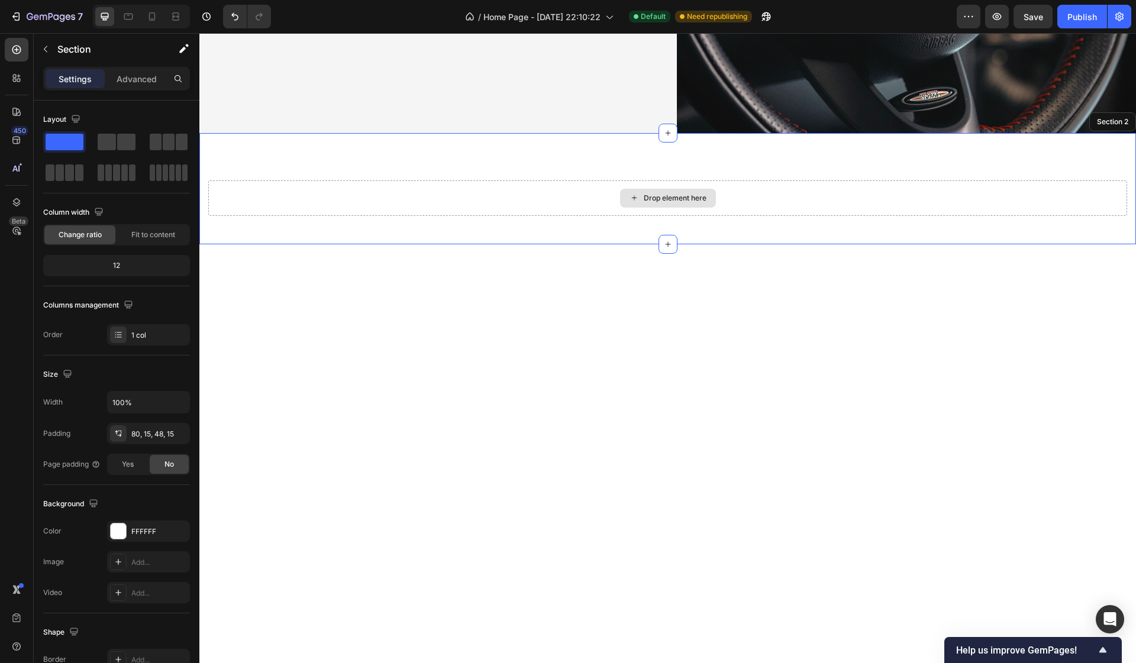
click at [471, 214] on div "Drop element here" at bounding box center [667, 197] width 919 height 35
click at [1018, 256] on div at bounding box center [667, 486] width 936 height 484
click at [944, 342] on div at bounding box center [667, 486] width 936 height 484
click at [857, 212] on div "Drop element here" at bounding box center [667, 197] width 919 height 35
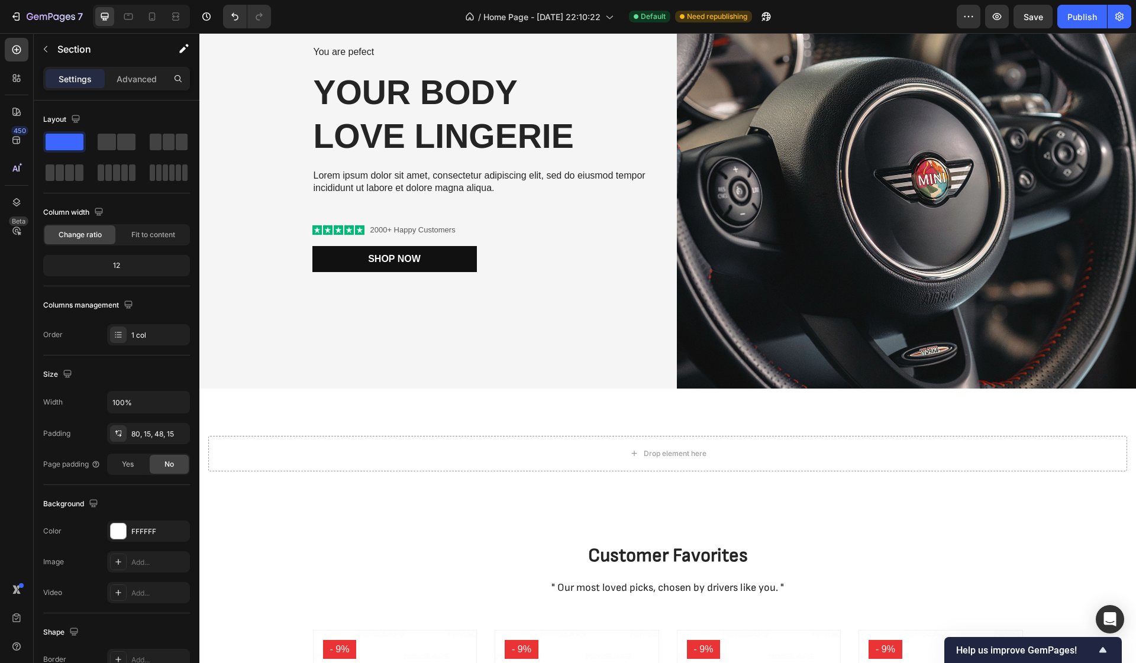
scroll to position [76, 0]
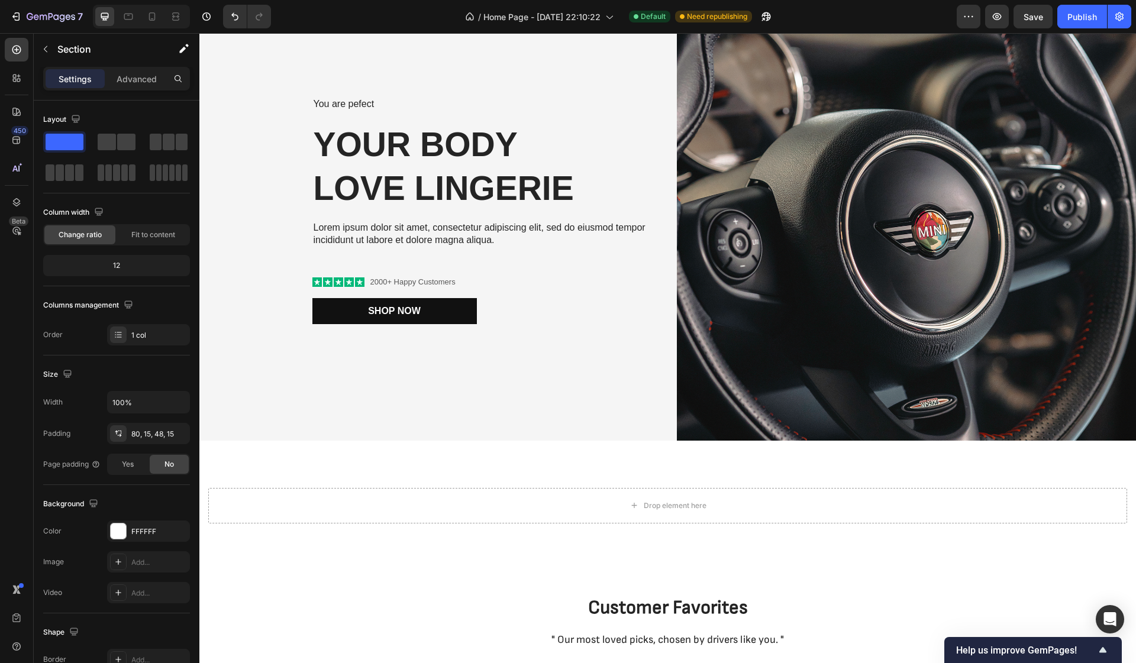
click at [711, 527] on div "Drop element here Section 2" at bounding box center [667, 496] width 936 height 111
click at [718, 513] on div "Drop element here" at bounding box center [667, 505] width 919 height 35
click at [774, 527] on div "Drop element here Section 2" at bounding box center [667, 496] width 936 height 111
click at [842, 448] on div "Drop element here Section 2" at bounding box center [667, 496] width 936 height 111
click at [871, 515] on div "Drop element here" at bounding box center [667, 505] width 919 height 35
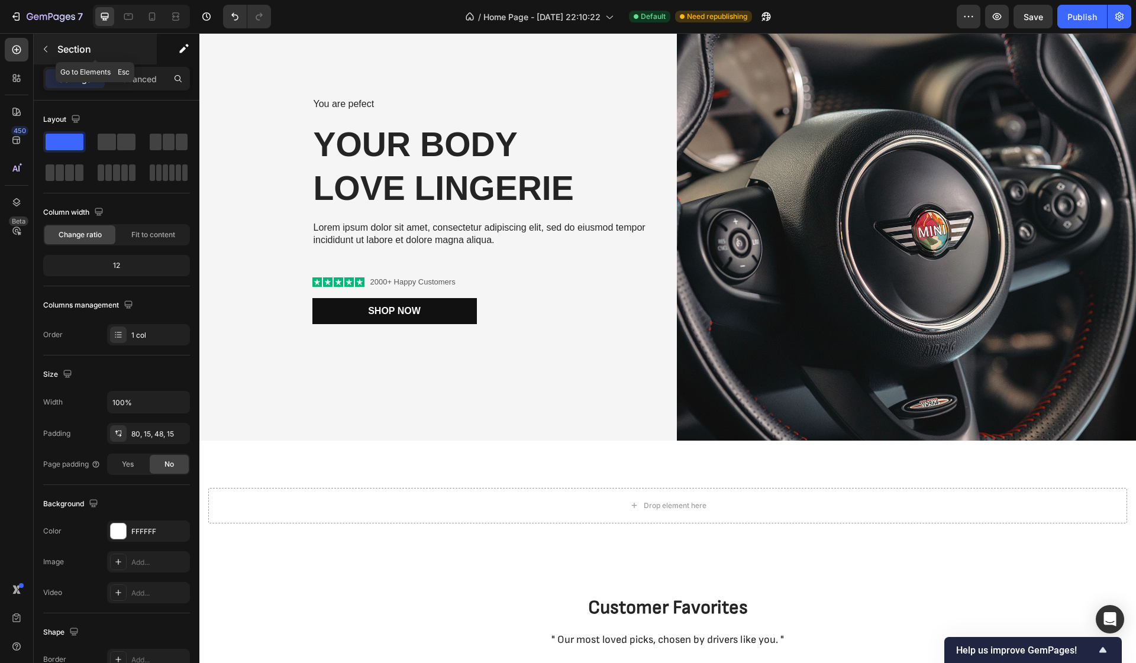
click at [49, 51] on icon "button" at bounding box center [45, 48] width 9 height 9
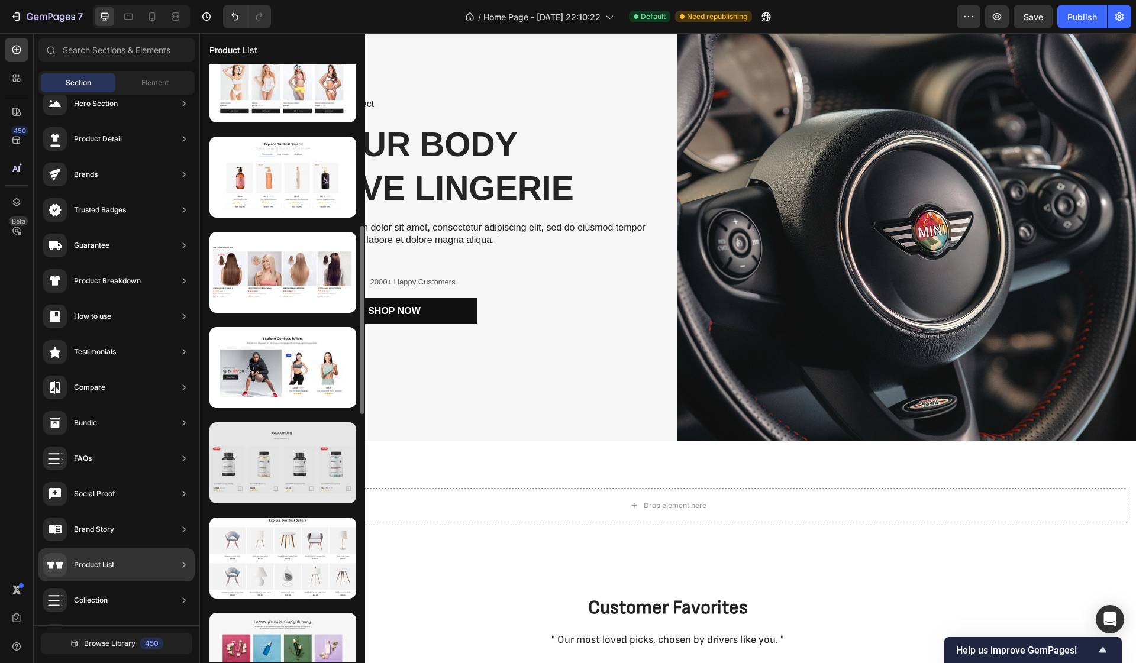
scroll to position [507, 0]
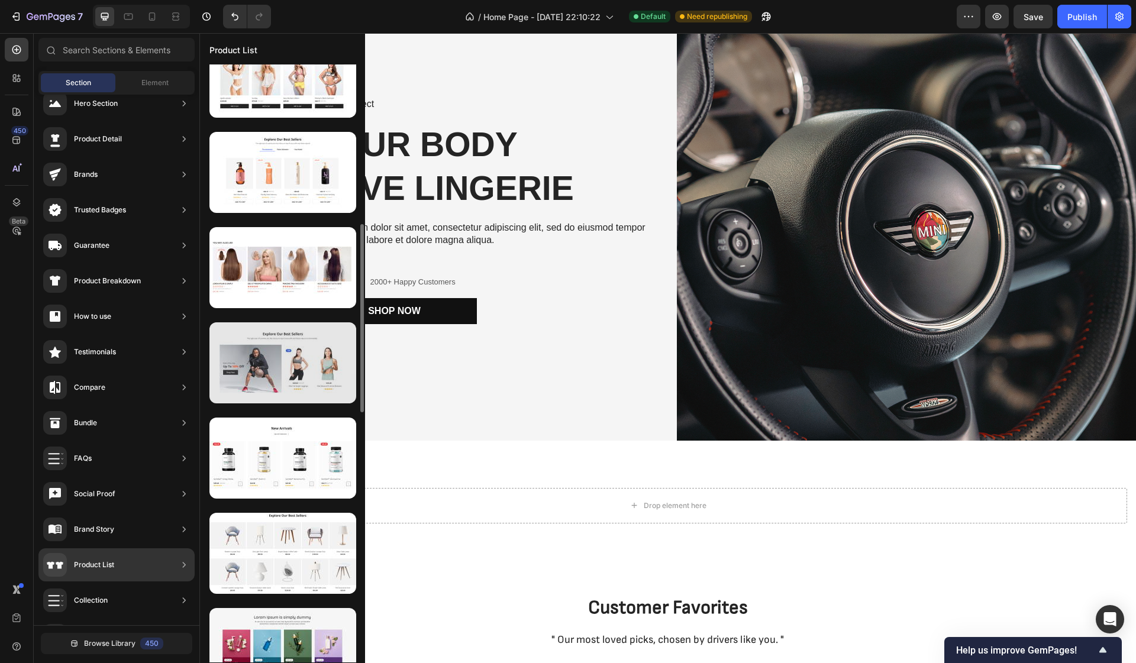
click at [258, 373] on div at bounding box center [282, 362] width 147 height 81
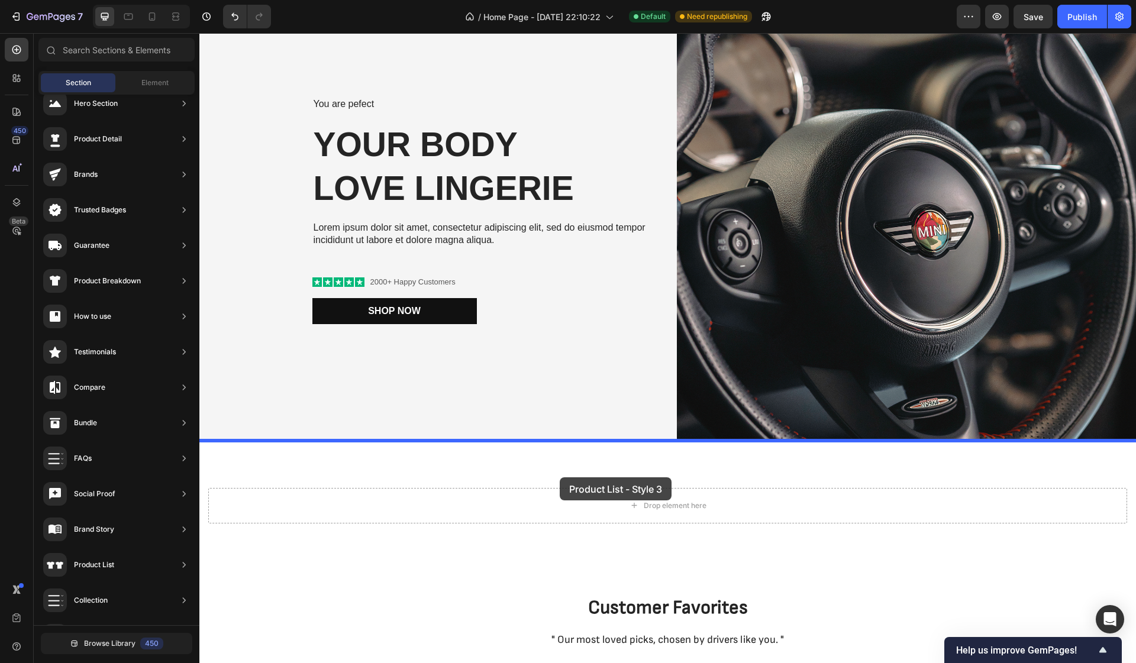
drag, startPoint x: 469, startPoint y: 395, endPoint x: 560, endPoint y: 477, distance: 122.7
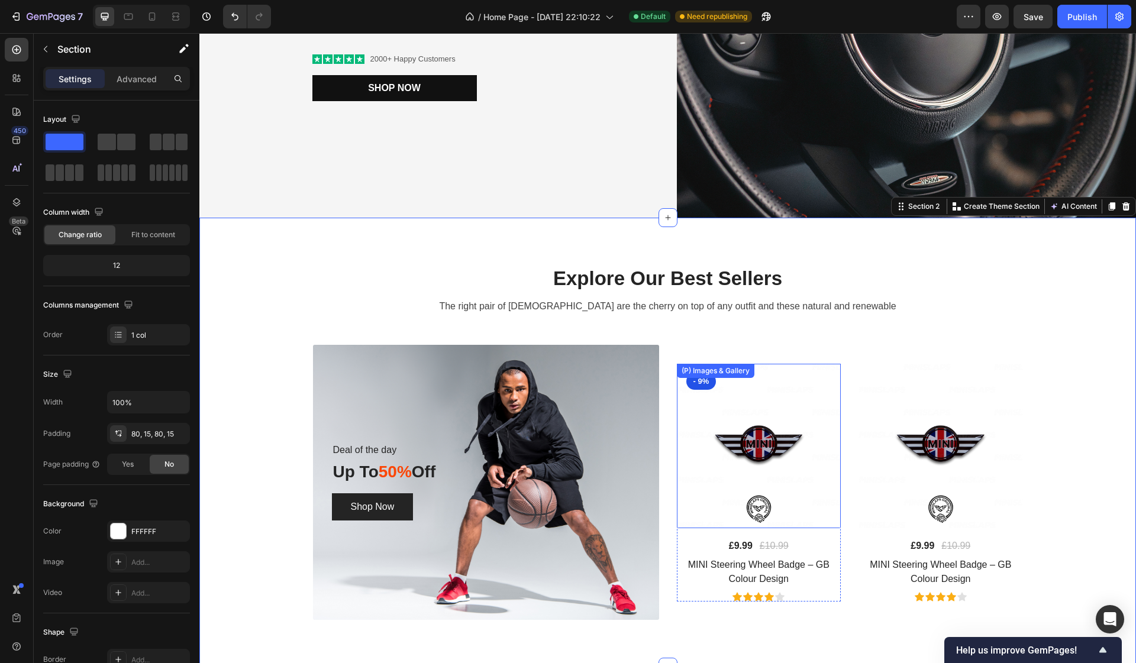
scroll to position [290, 0]
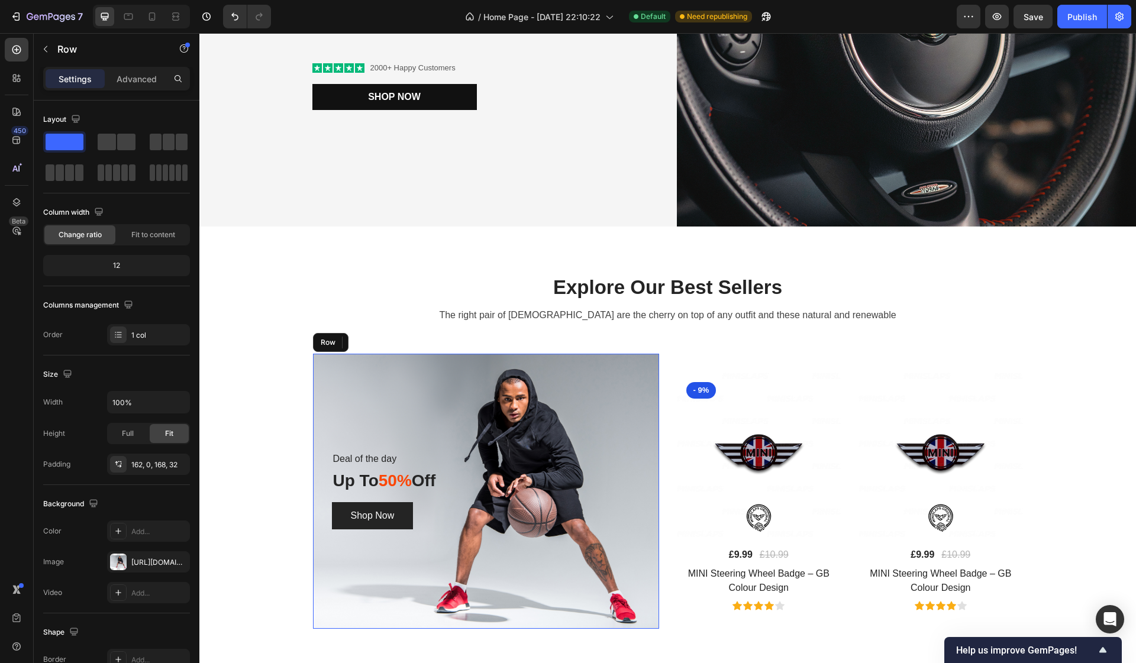
click at [513, 438] on div "Deal of the day Text block Up To 50% Off Heading Shop Now Button Row" at bounding box center [486, 491] width 346 height 275
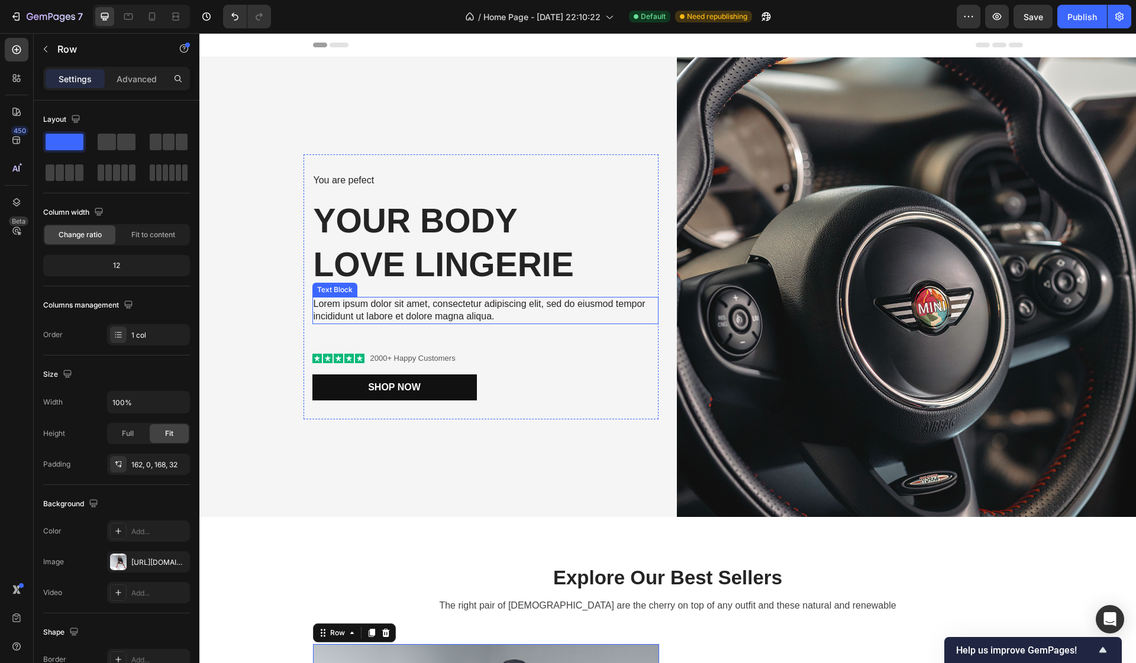
scroll to position [0, 0]
click at [985, 47] on icon at bounding box center [982, 45] width 14 height 5
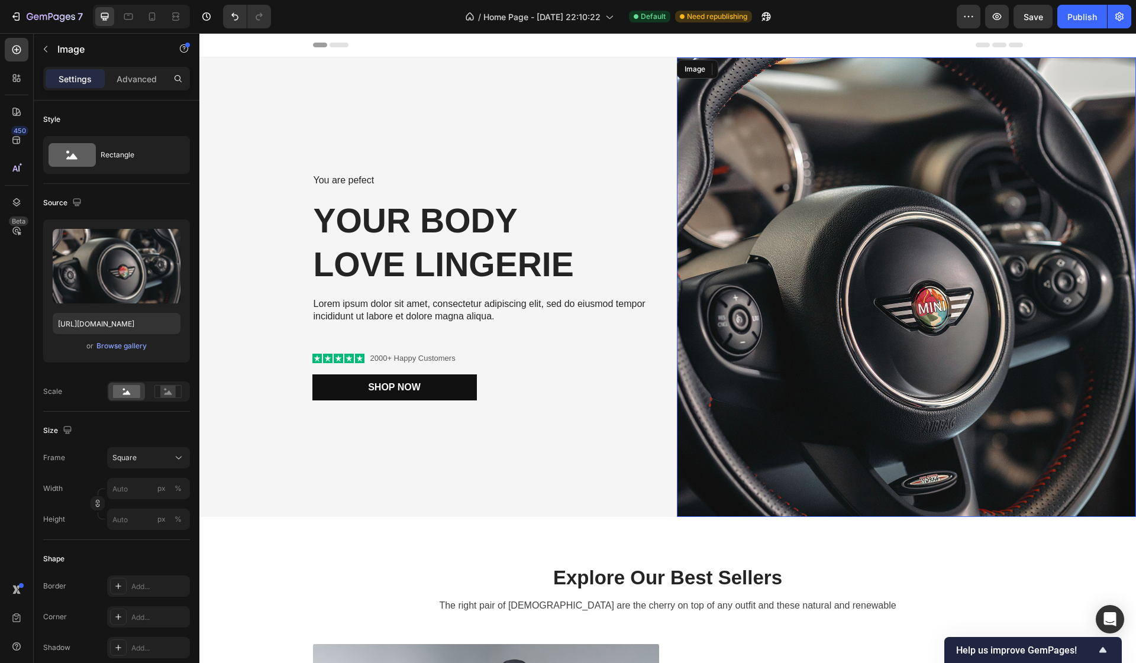
click at [762, 425] on img at bounding box center [907, 287] width 460 height 460
click at [134, 489] on input "px %" at bounding box center [148, 488] width 83 height 21
click at [118, 513] on span "Full" at bounding box center [118, 517] width 12 height 11
type input "100"
click at [131, 522] on input "px %" at bounding box center [148, 519] width 83 height 21
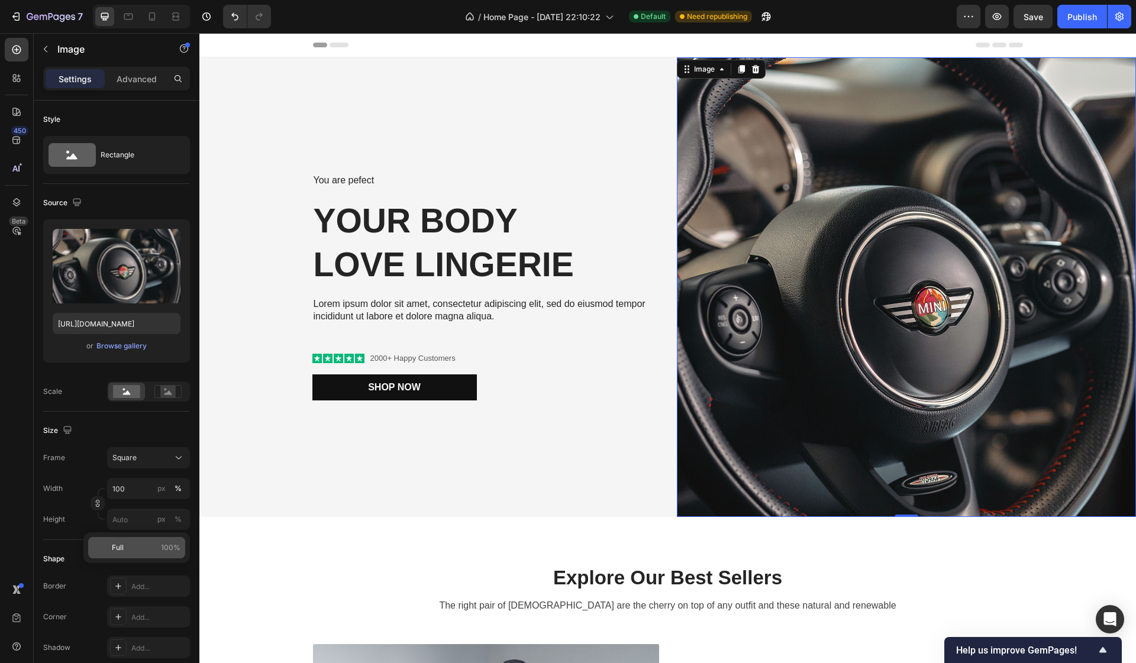
click at [126, 547] on p "Full 100%" at bounding box center [146, 547] width 69 height 11
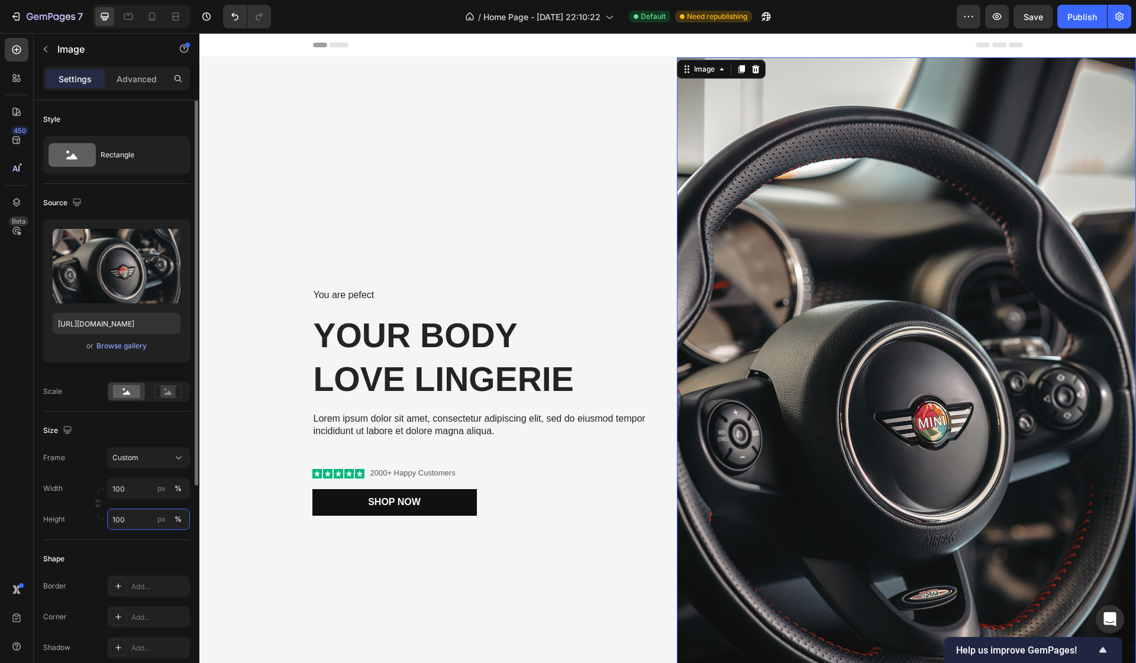
click at [130, 524] on input "100" at bounding box center [148, 519] width 83 height 21
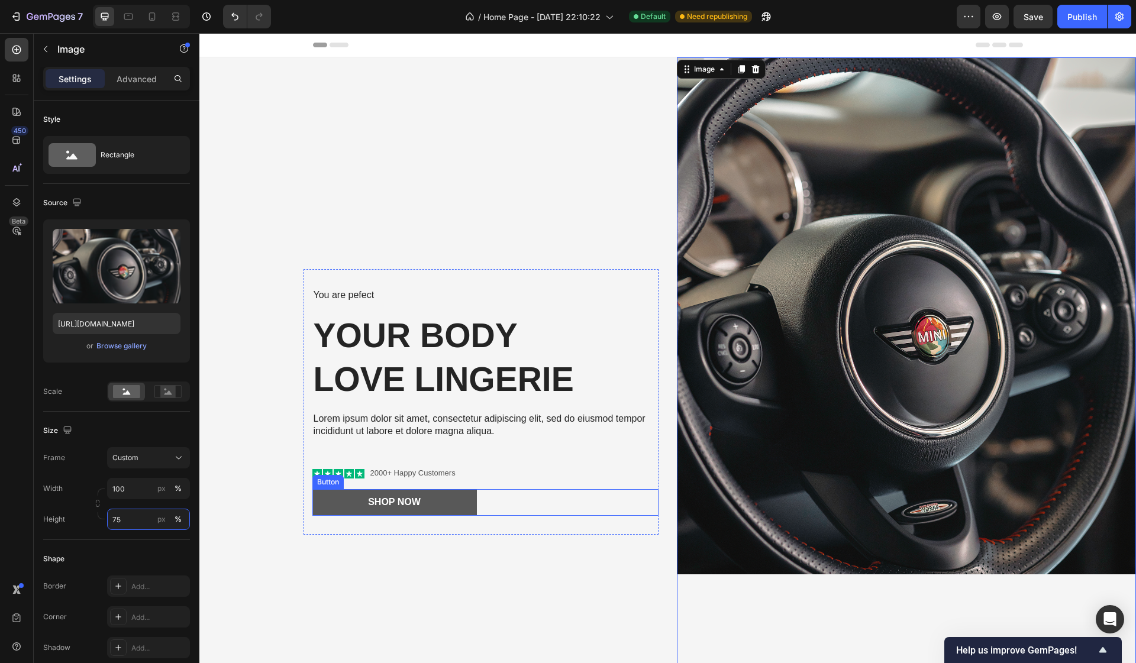
type input "75"
click at [247, 574] on div "You are pefect Text Block Your Body love Lingerie Heading Lorem ipsum dolor sit…" at bounding box center [429, 401] width 460 height 689
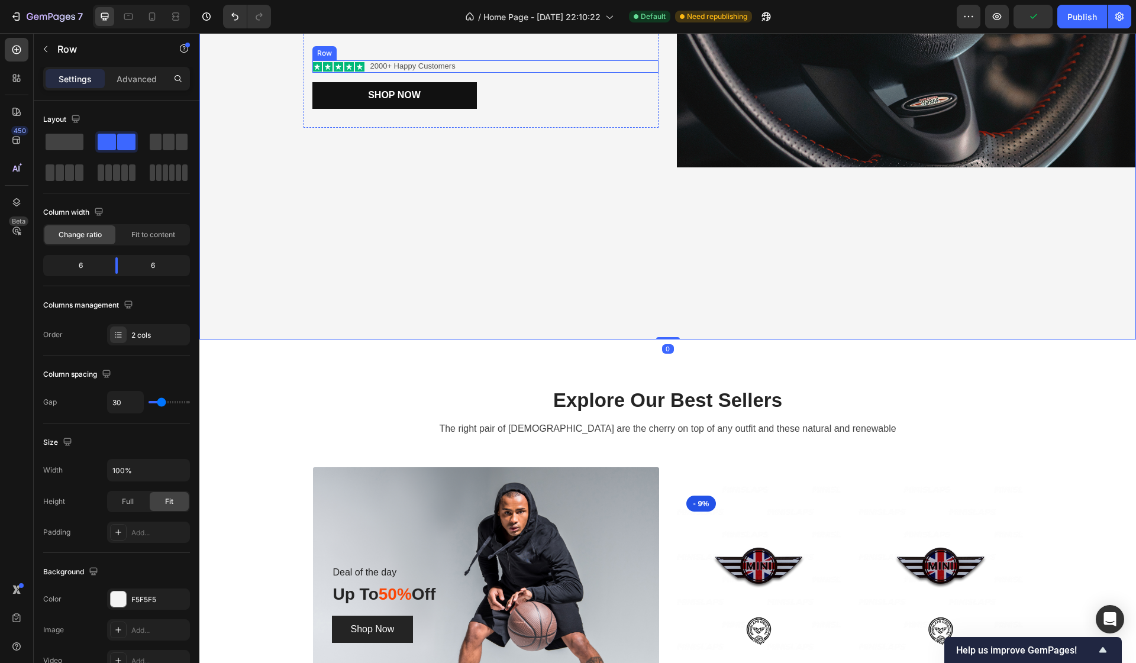
scroll to position [370, 0]
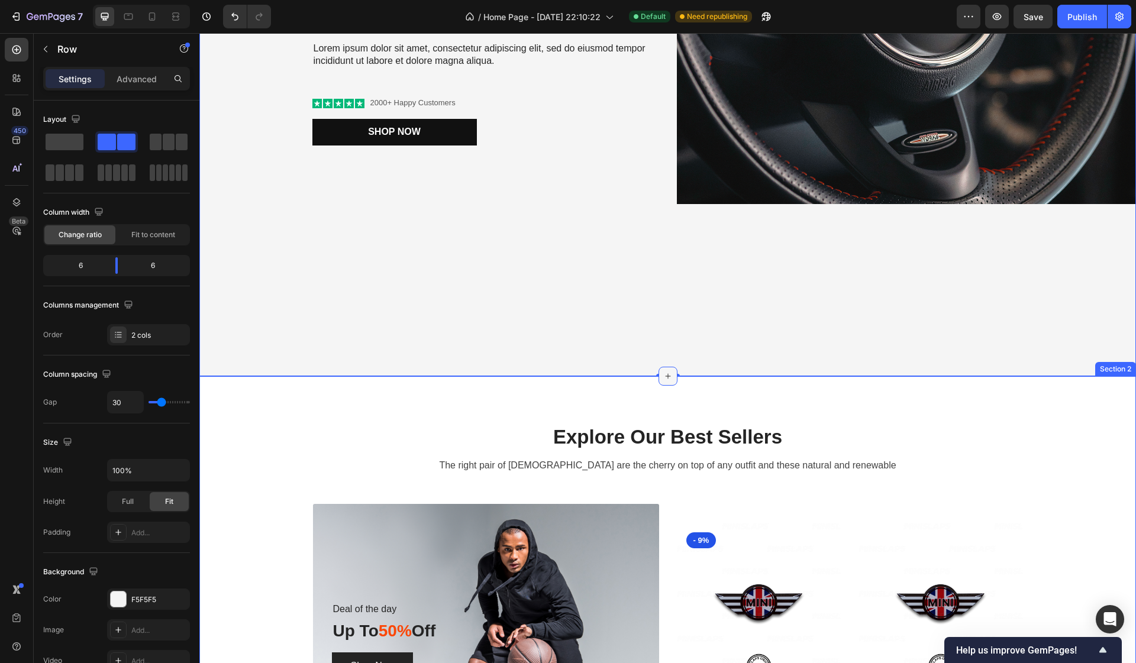
click at [664, 373] on icon at bounding box center [667, 375] width 9 height 9
drag, startPoint x: 656, startPoint y: 375, endPoint x: 674, endPoint y: 224, distance: 151.9
click at [674, 224] on div "You are pefect Text Block Your Body love Lingerie Heading Lorem ipsum dolor sit…" at bounding box center [667, 31] width 936 height 689
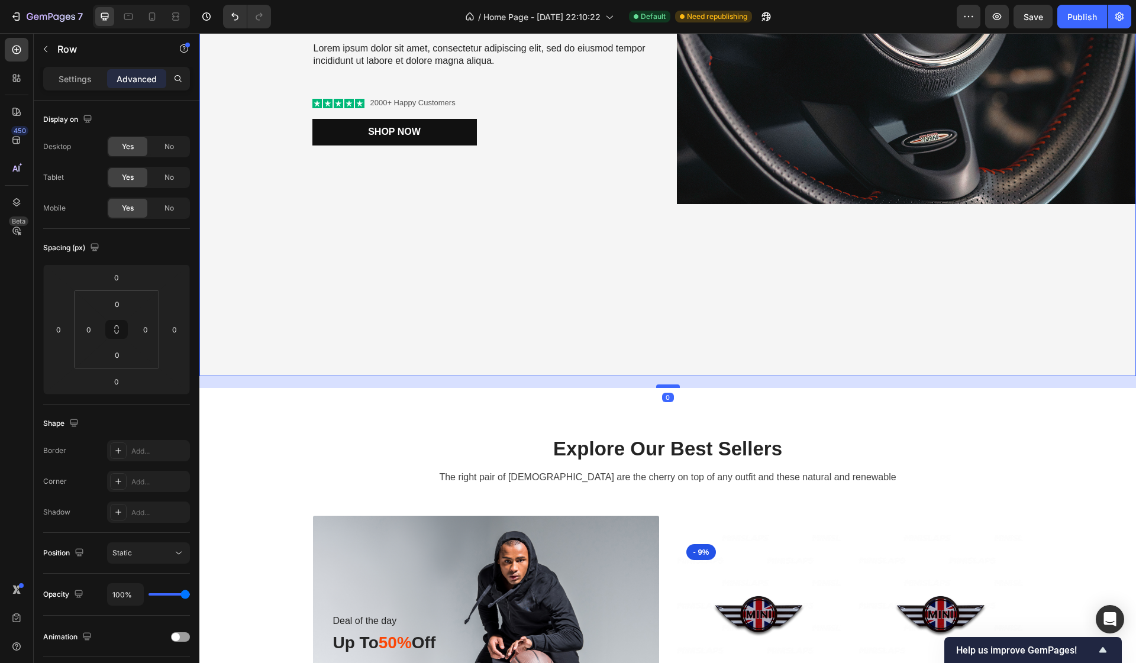
click at [668, 387] on div at bounding box center [668, 386] width 24 height 4
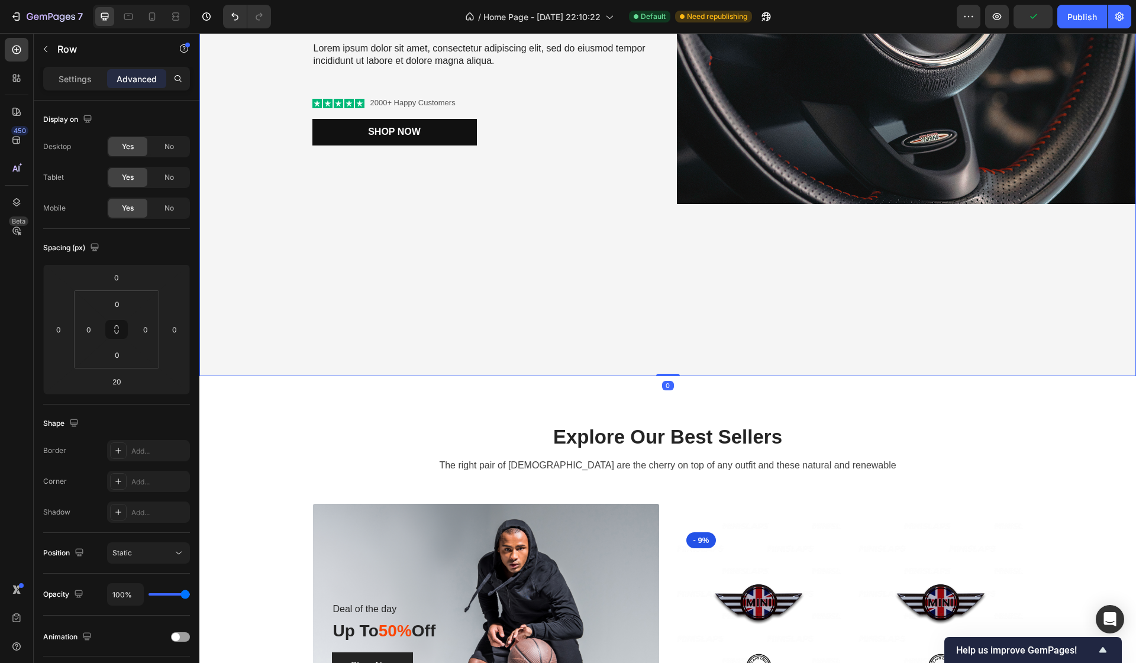
drag, startPoint x: 668, startPoint y: 387, endPoint x: 662, endPoint y: 295, distance: 92.5
type input "0"
click at [662, 295] on div "You are pefect Text Block Your Body love Lingerie Heading Lorem ipsum dolor sit…" at bounding box center [667, 31] width 936 height 689
click at [668, 241] on div "You are pefect Text Block Your Body love Lingerie Heading Lorem ipsum dolor sit…" at bounding box center [667, 31] width 936 height 689
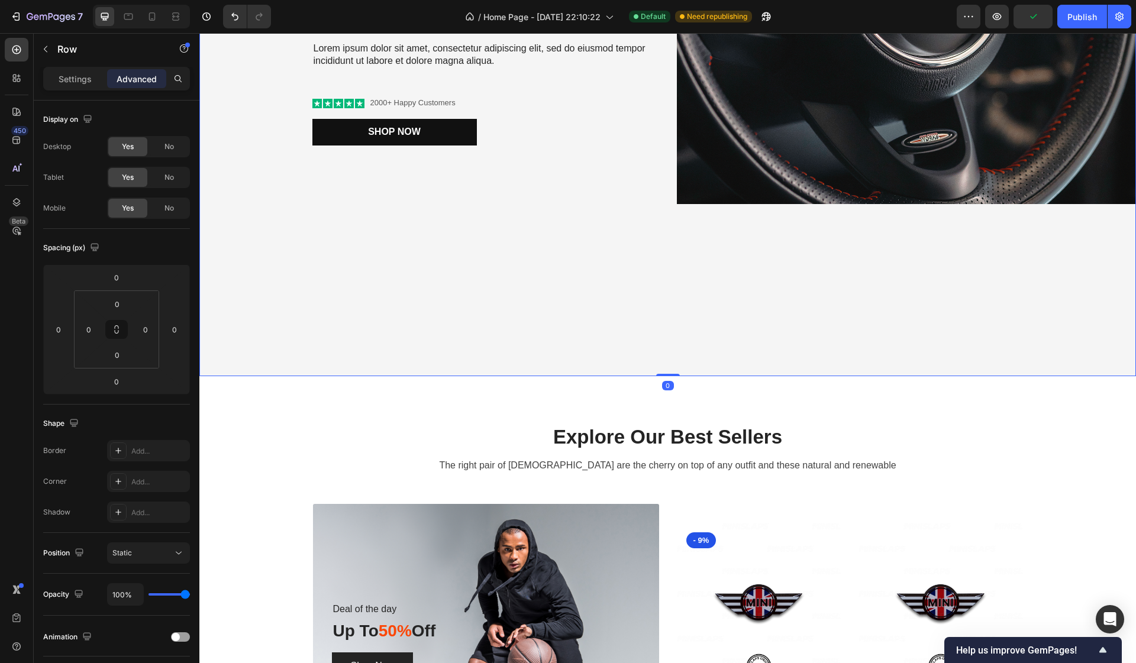
click at [668, 241] on div "You are pefect Text Block Your Body love Lingerie Heading Lorem ipsum dolor sit…" at bounding box center [667, 31] width 936 height 689
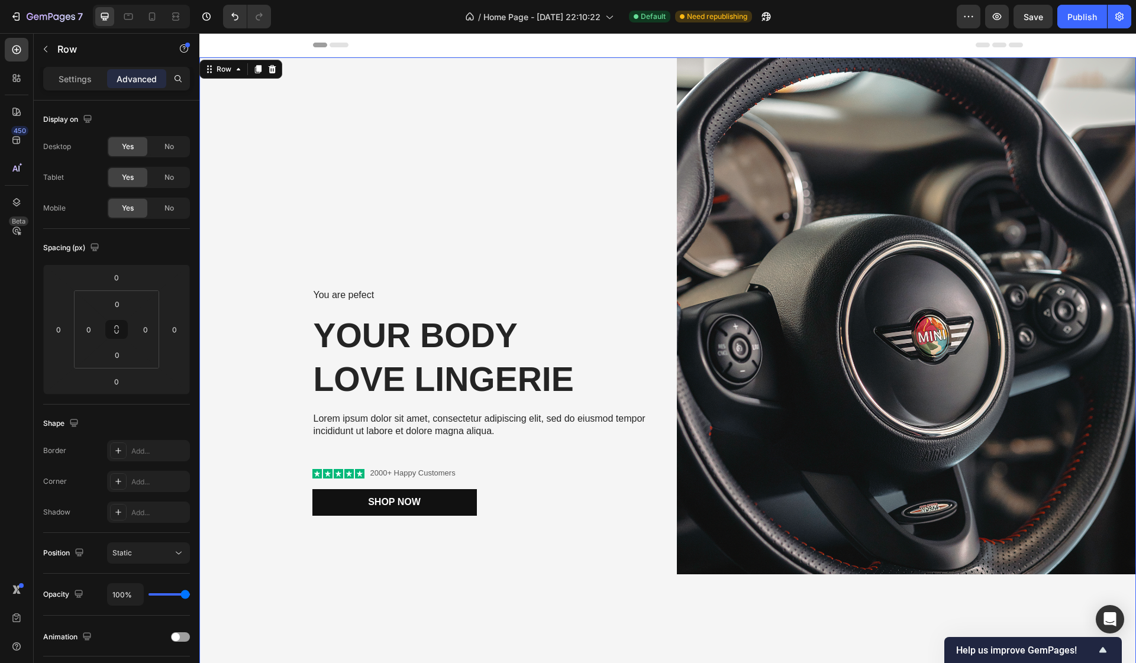
scroll to position [0, 0]
click at [662, 64] on div "You are pefect Text Block Your Body love Lingerie Heading Lorem ipsum dolor sit…" at bounding box center [667, 401] width 936 height 689
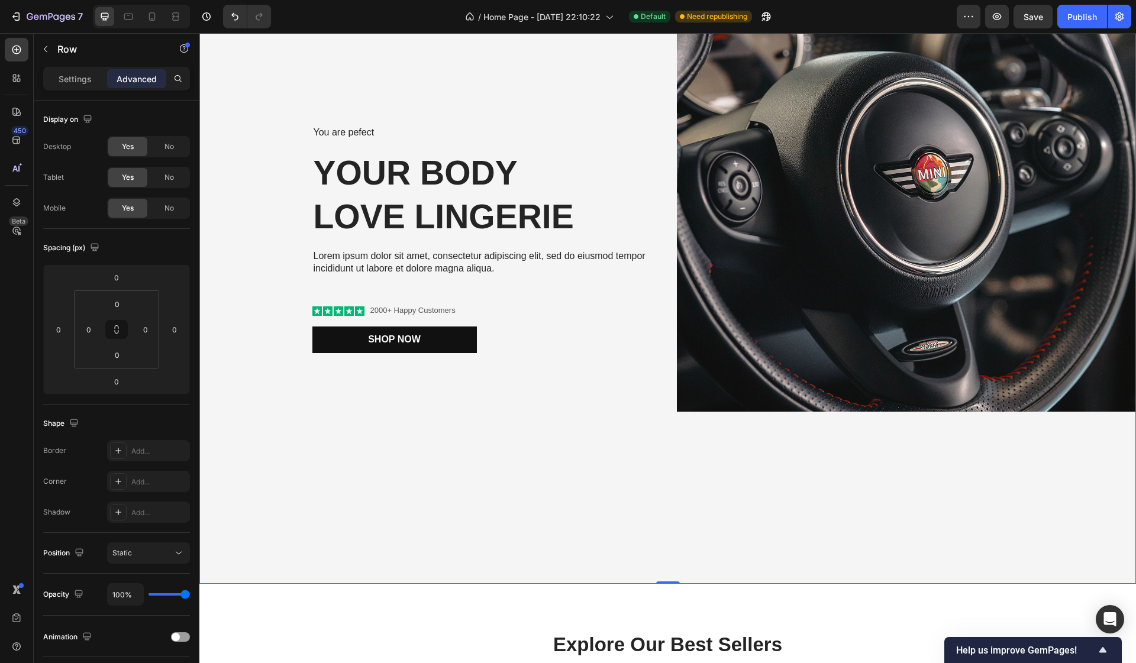
scroll to position [163, 0]
click at [700, 322] on img at bounding box center [907, 152] width 460 height 517
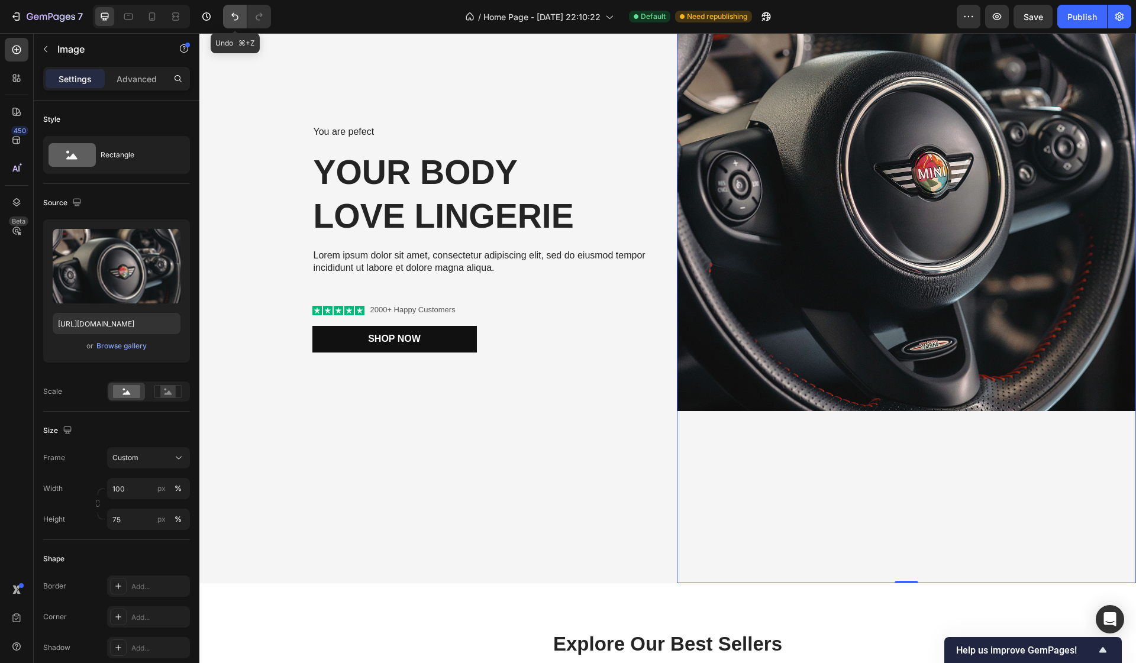
click at [237, 17] on icon "Undo/Redo" at bounding box center [235, 17] width 12 height 12
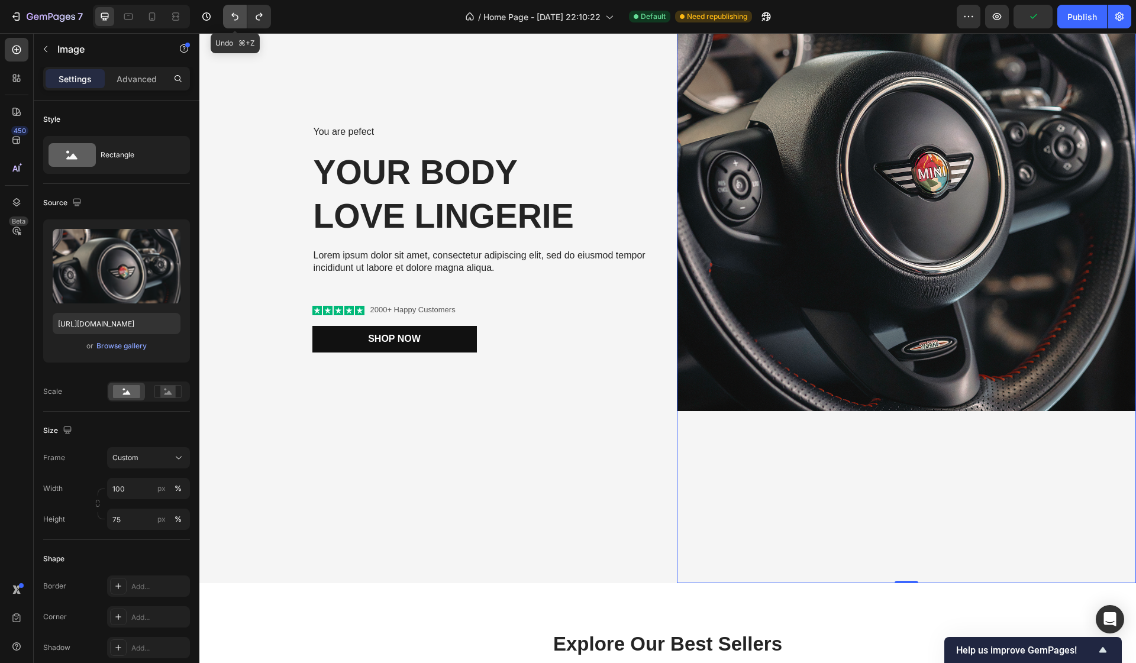
click at [237, 17] on icon "Undo/Redo" at bounding box center [235, 17] width 12 height 12
click at [233, 17] on icon "Undo/Redo" at bounding box center [235, 17] width 12 height 12
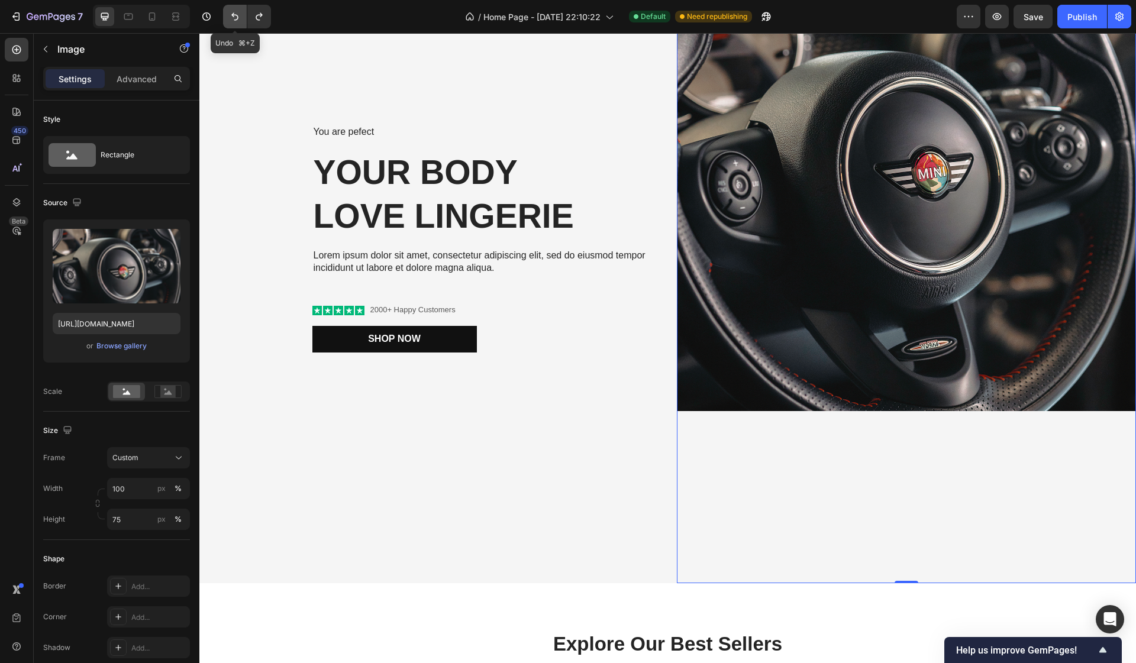
click at [233, 17] on icon "Undo/Redo" at bounding box center [235, 17] width 12 height 12
type input "100"
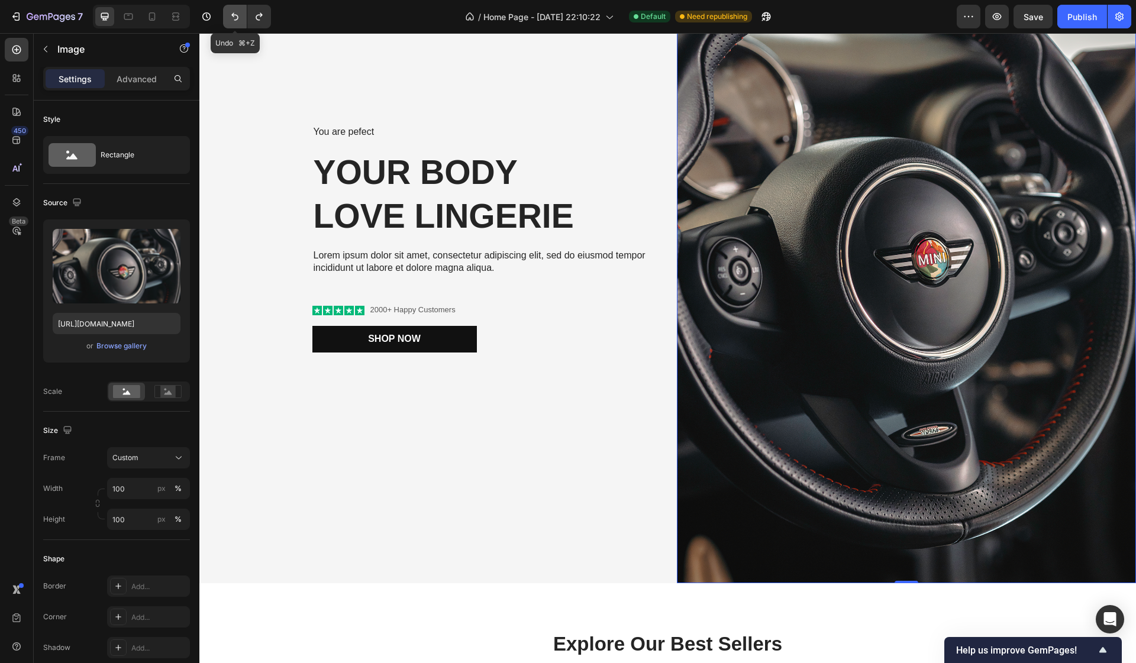
click at [233, 17] on icon "Undo/Redo" at bounding box center [235, 17] width 12 height 12
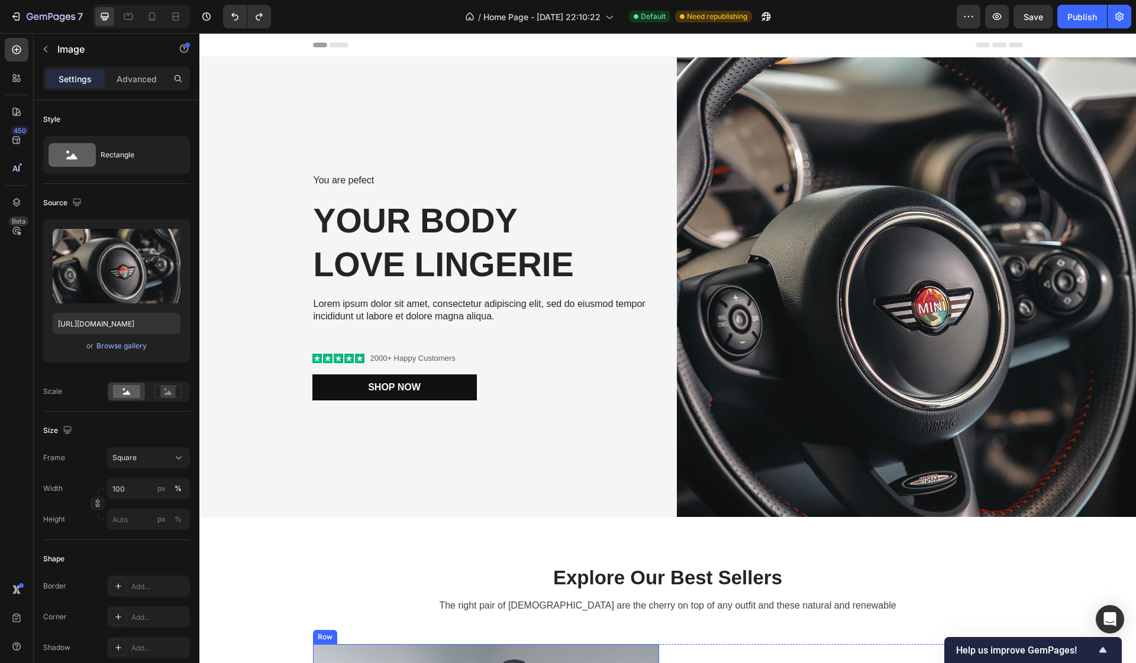
scroll to position [0, 0]
click at [468, 229] on h2 "Your Body love Lingerie" at bounding box center [485, 243] width 346 height 90
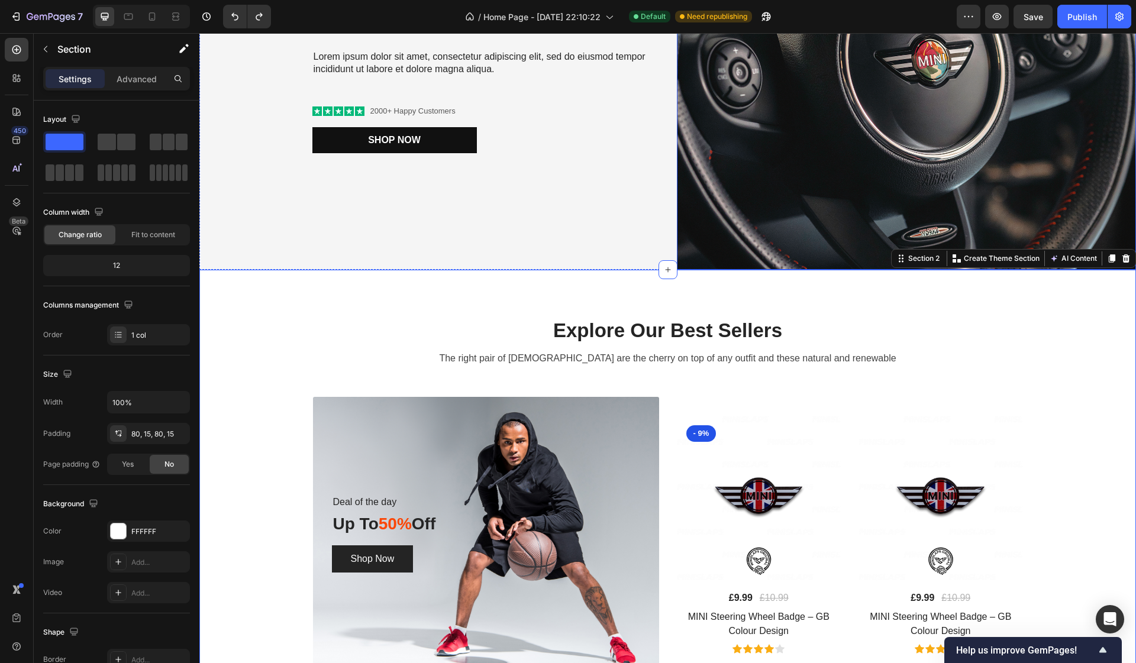
scroll to position [274, 0]
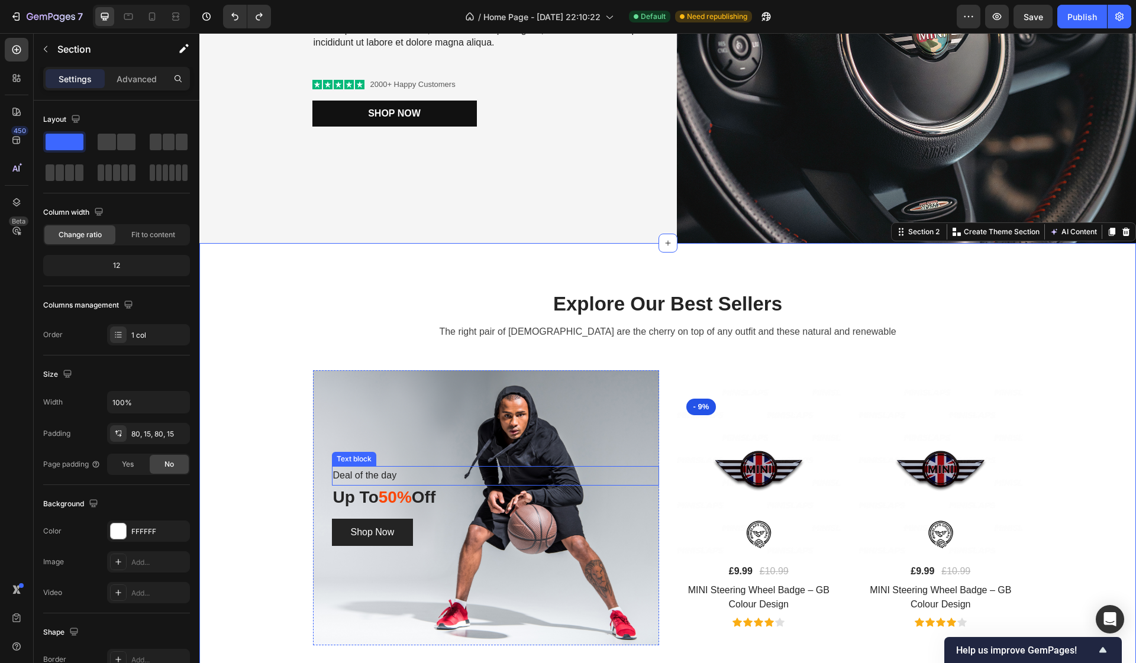
click at [597, 473] on p "Deal of the day" at bounding box center [495, 475] width 325 height 17
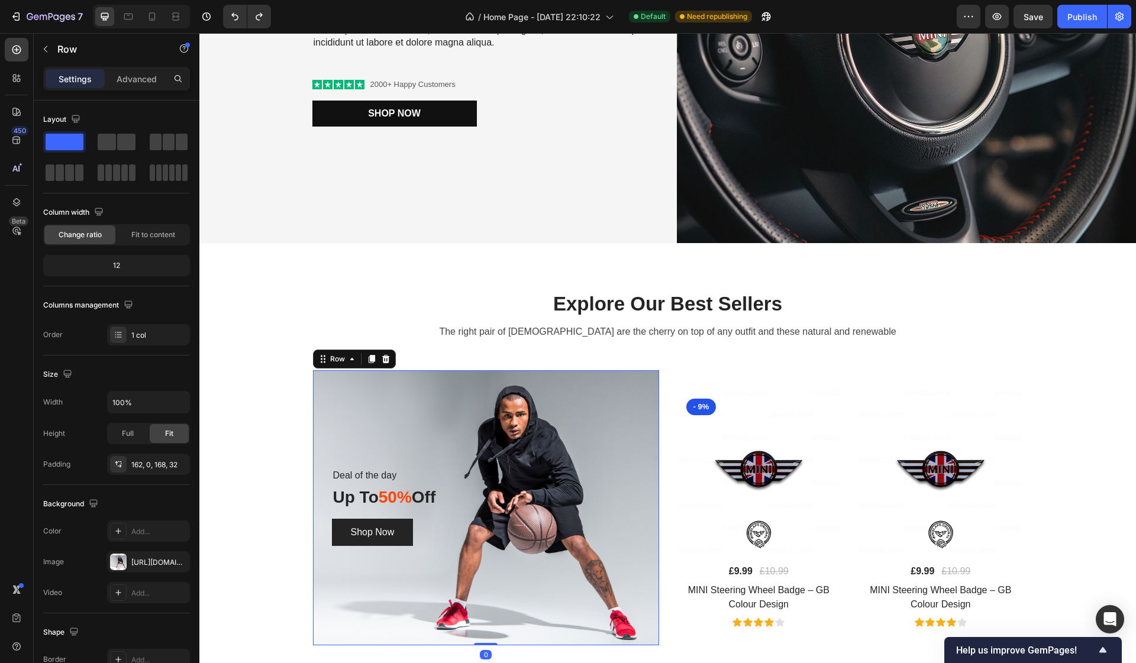
click at [557, 571] on div "Deal of the day Text block Up To 50% Off Heading Shop Now Button Row 0" at bounding box center [486, 507] width 346 height 275
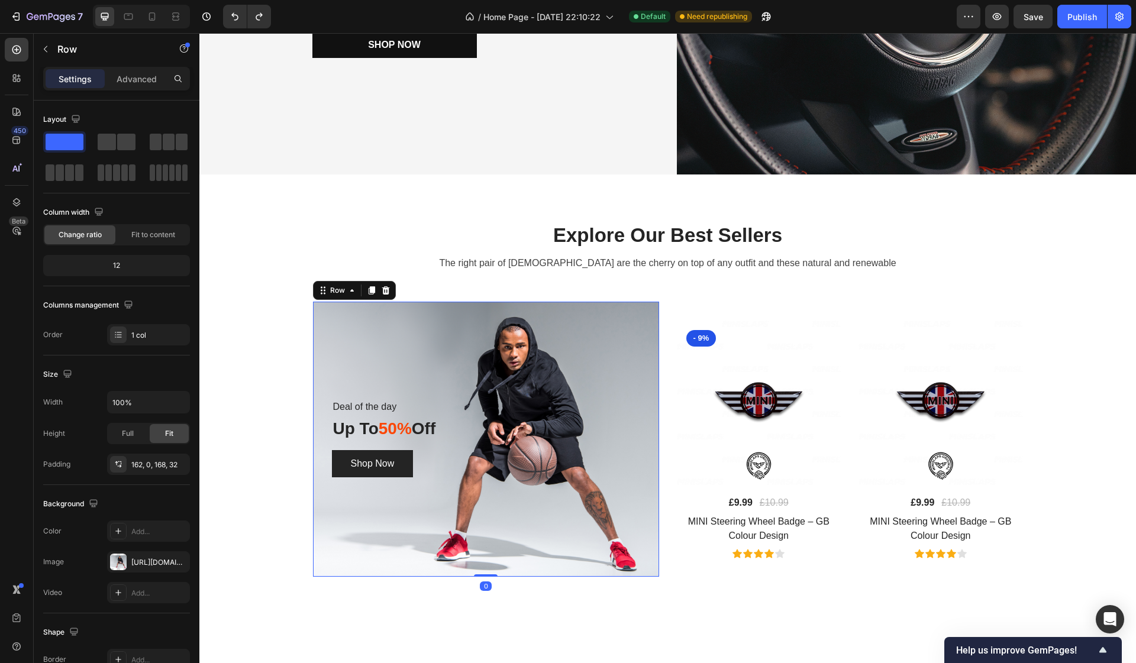
scroll to position [343, 0]
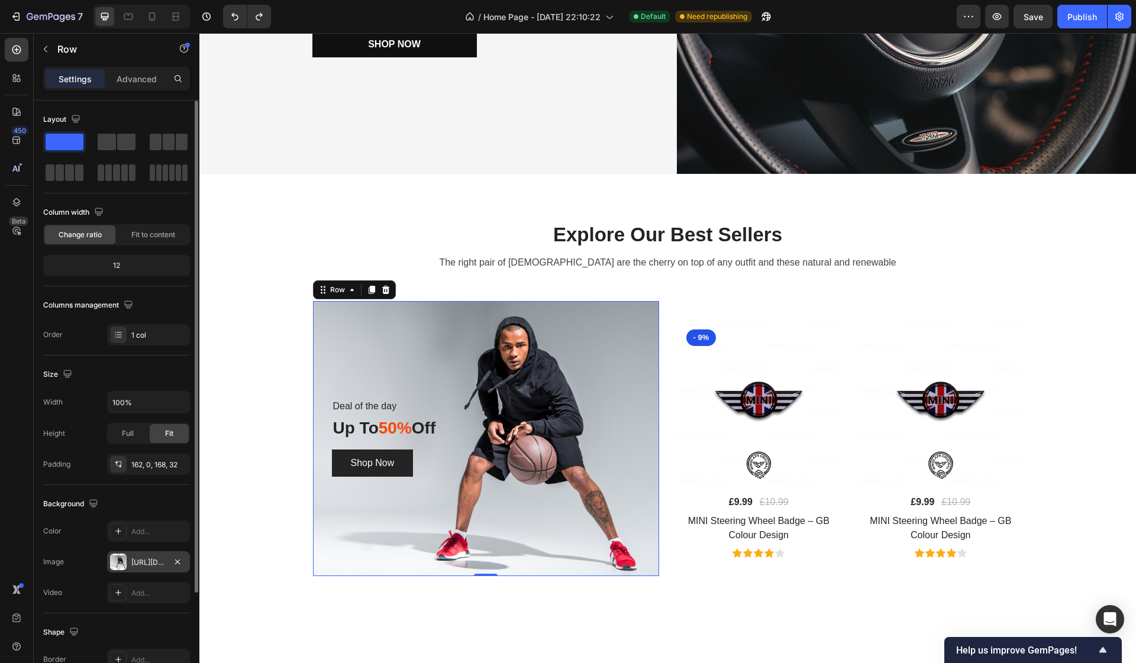
click at [125, 564] on div at bounding box center [118, 562] width 17 height 17
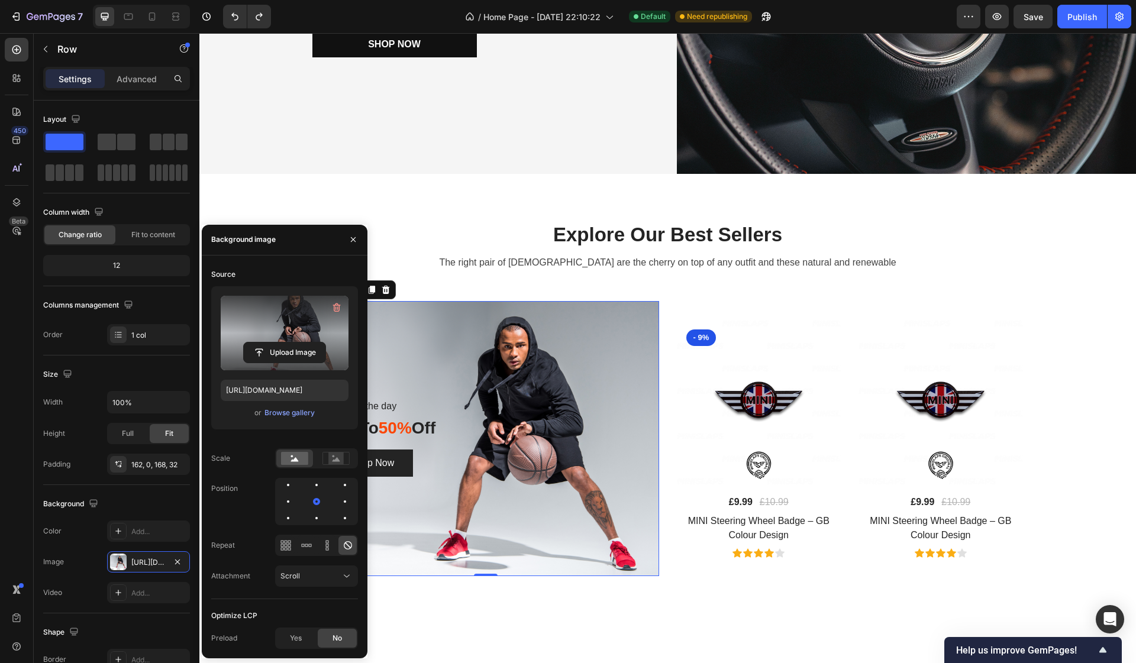
click at [282, 321] on label at bounding box center [285, 333] width 128 height 75
click at [282, 342] on input "file" at bounding box center [285, 352] width 82 height 20
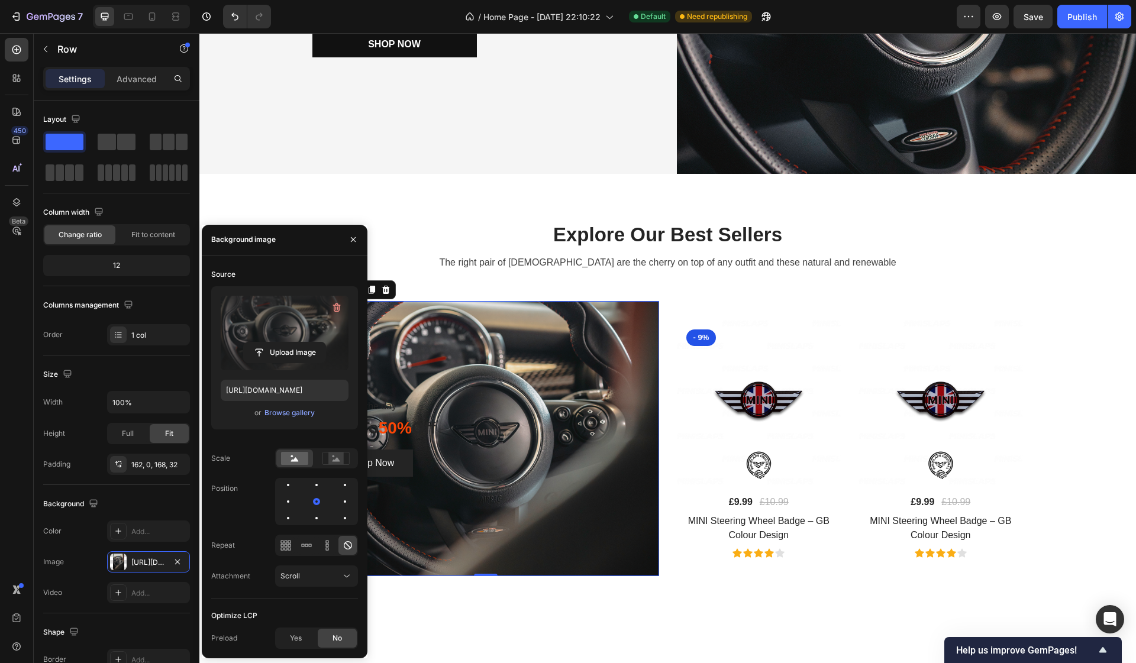
type input "[URL][DOMAIN_NAME]"
click at [337, 458] on icon at bounding box center [336, 459] width 8 height 4
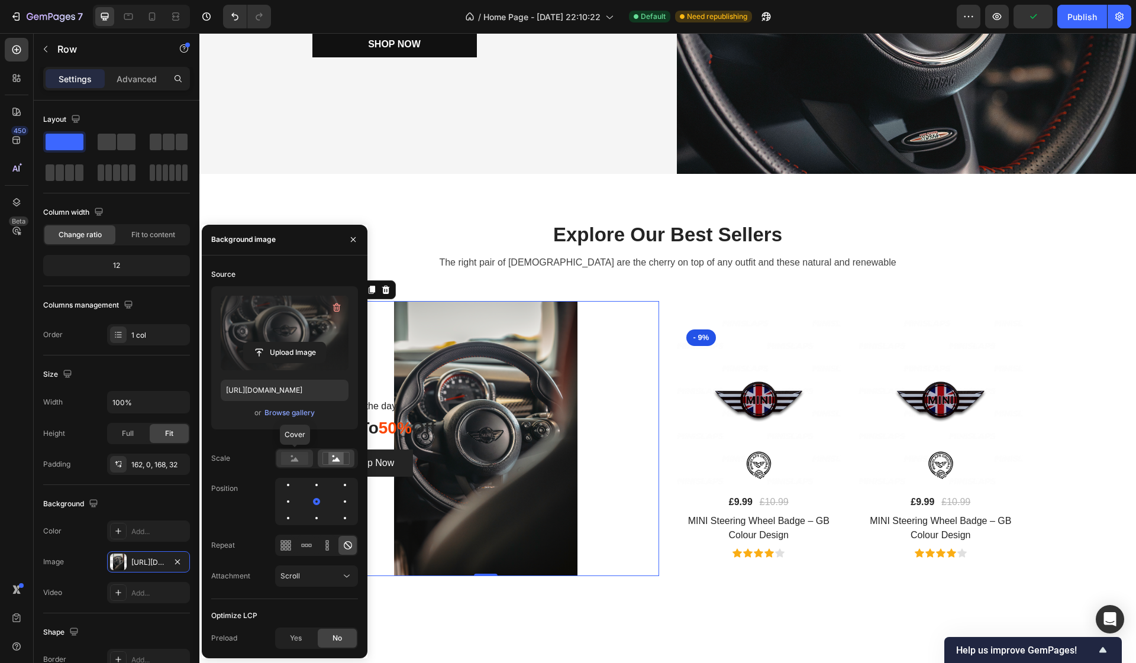
click at [299, 460] on rect at bounding box center [294, 458] width 27 height 13
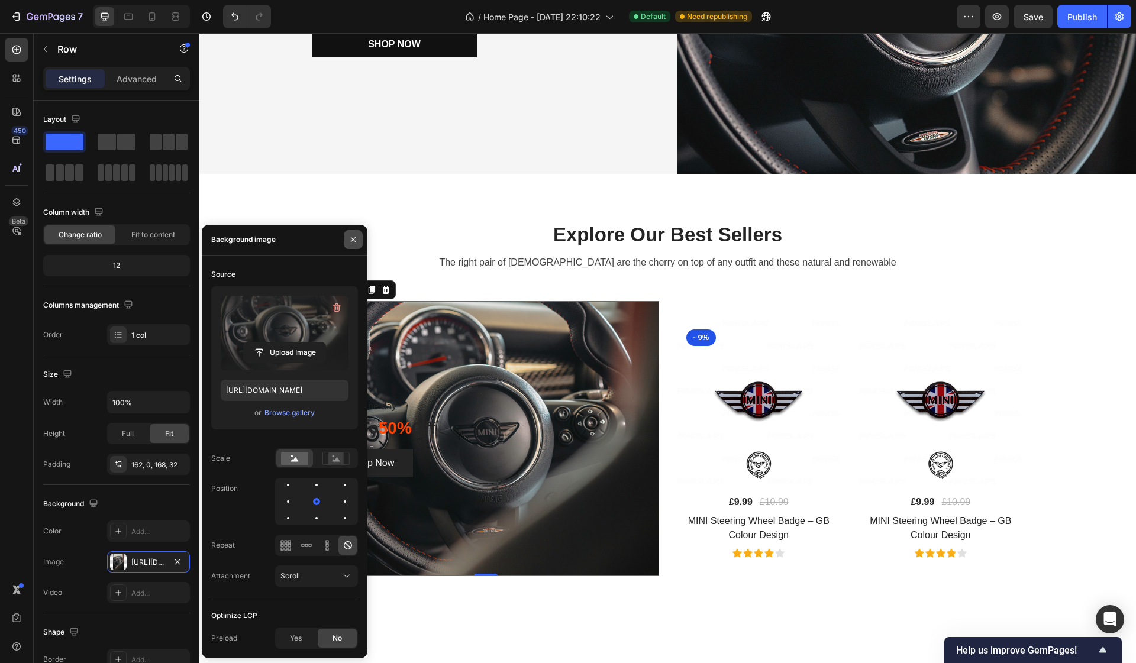
click at [353, 241] on icon "button" at bounding box center [353, 239] width 5 height 5
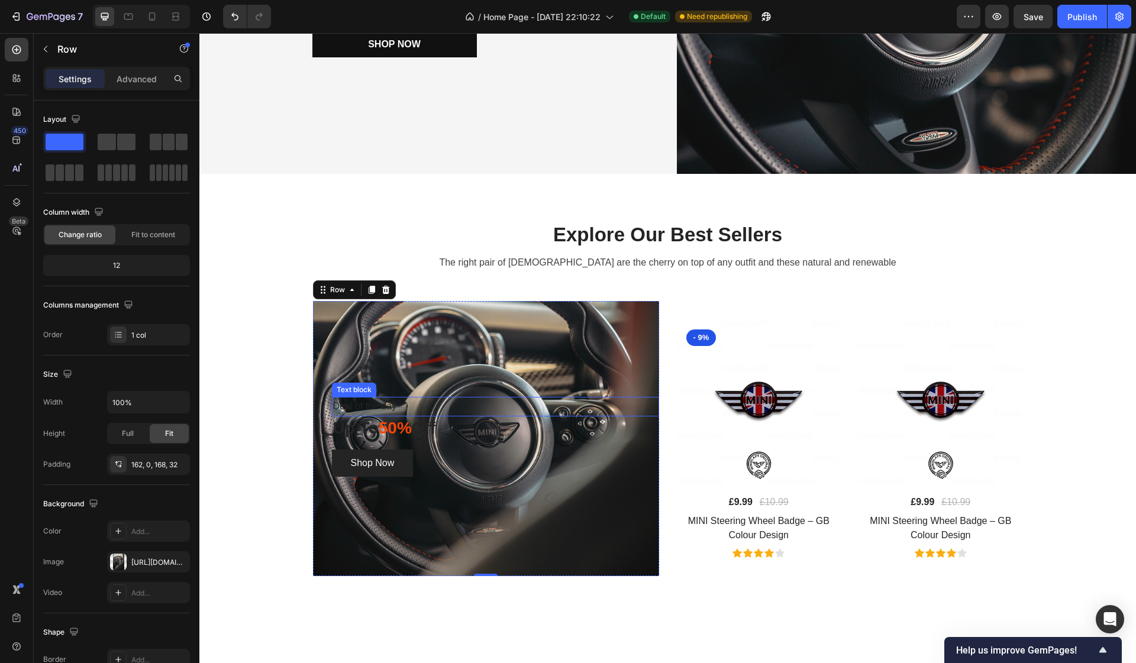
click at [390, 405] on p "Deal of the day" at bounding box center [495, 406] width 325 height 17
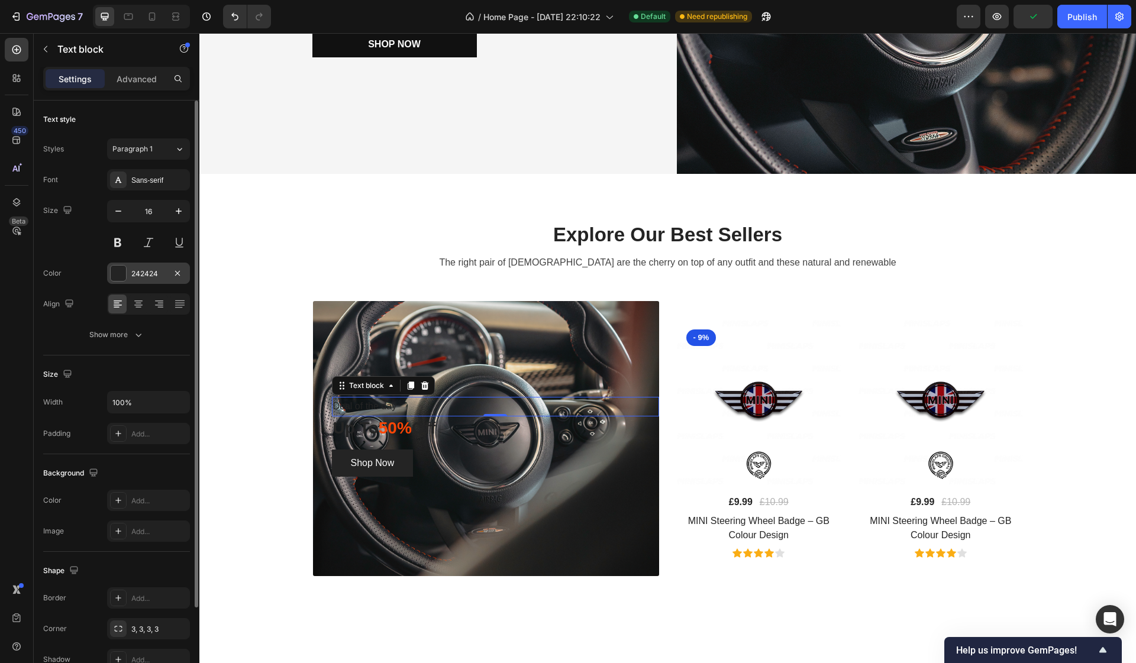
click at [119, 276] on div at bounding box center [118, 273] width 15 height 15
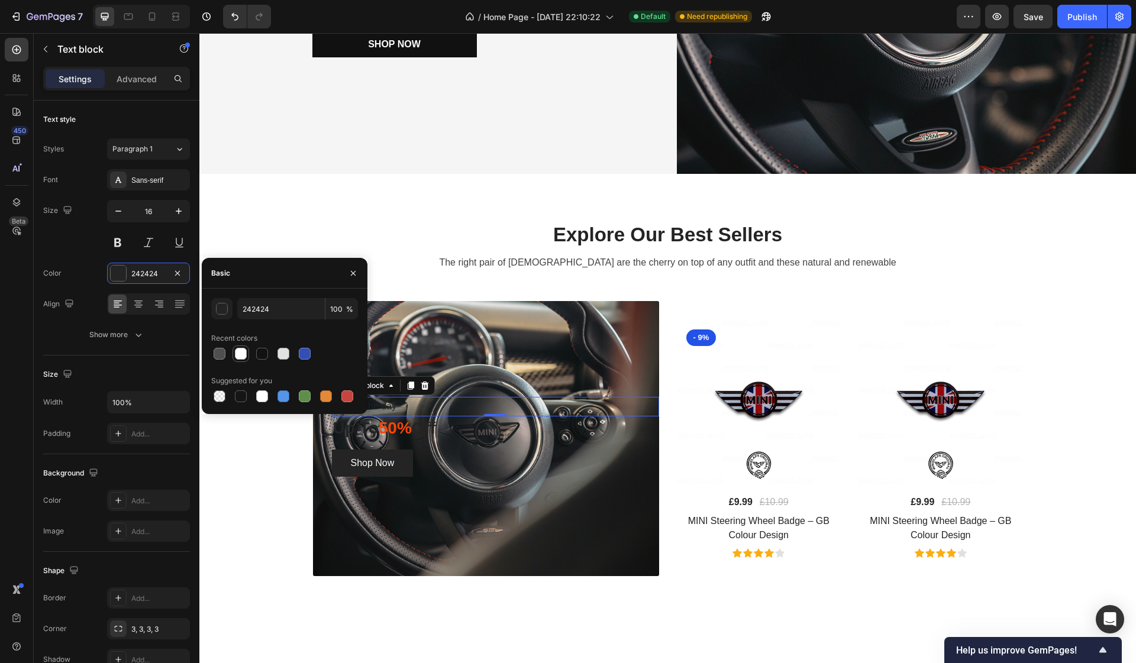
click at [242, 355] on div at bounding box center [241, 354] width 12 height 12
type input "FFFFFF"
click at [412, 423] on span "50%" at bounding box center [395, 428] width 33 height 18
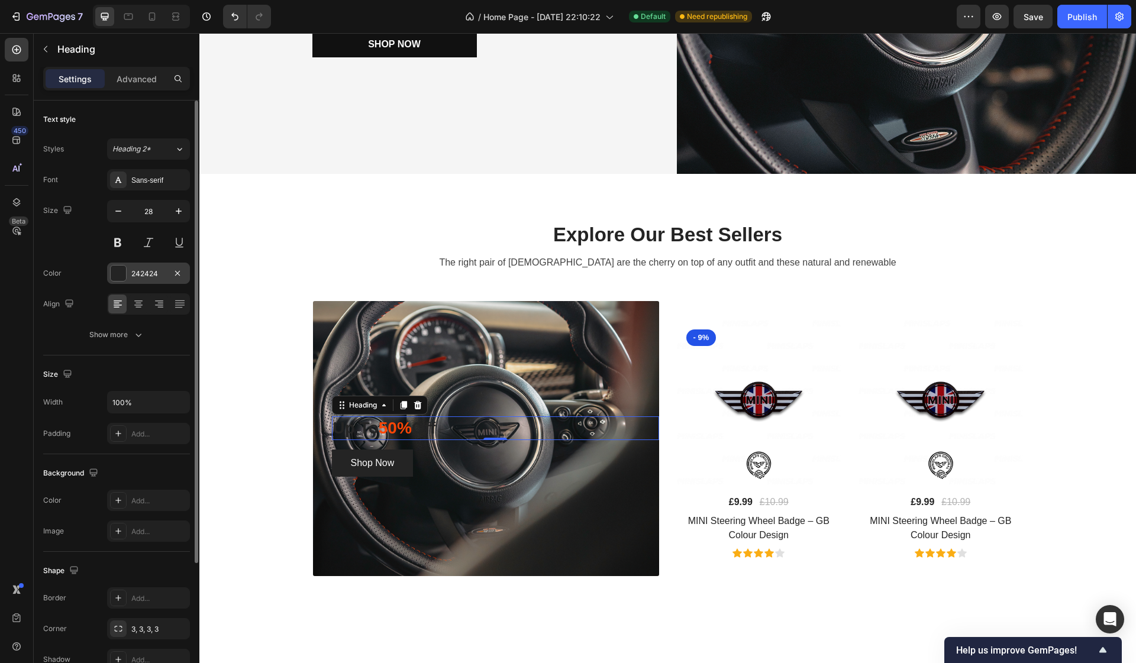
click at [119, 277] on div at bounding box center [118, 273] width 15 height 15
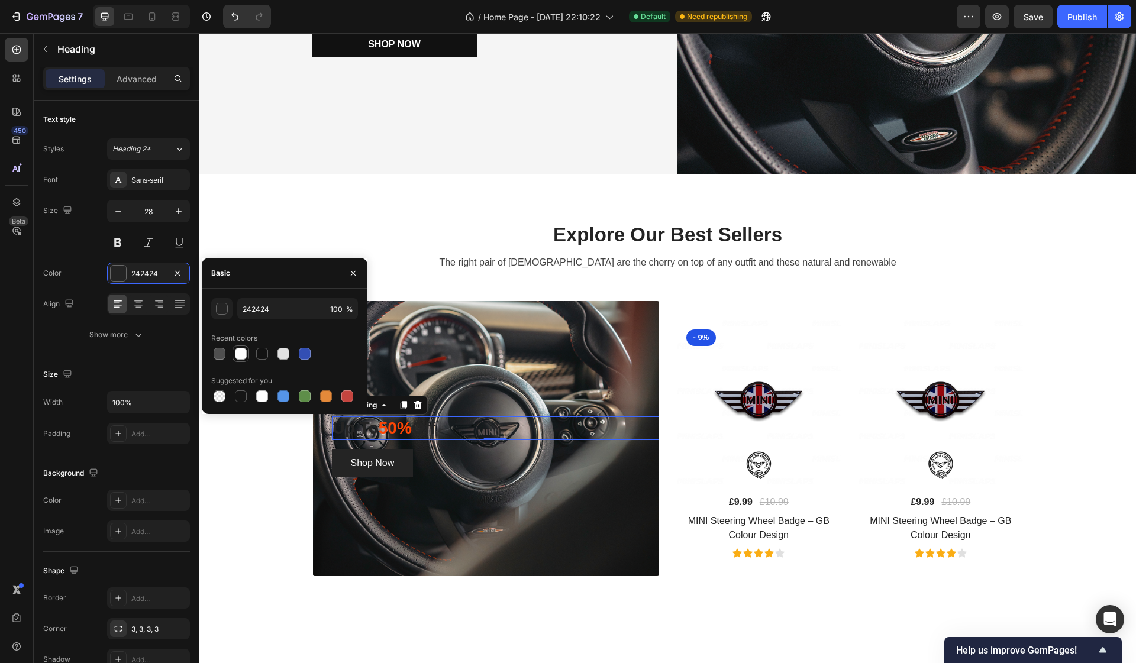
click at [244, 356] on div at bounding box center [241, 354] width 12 height 12
type input "FFFFFF"
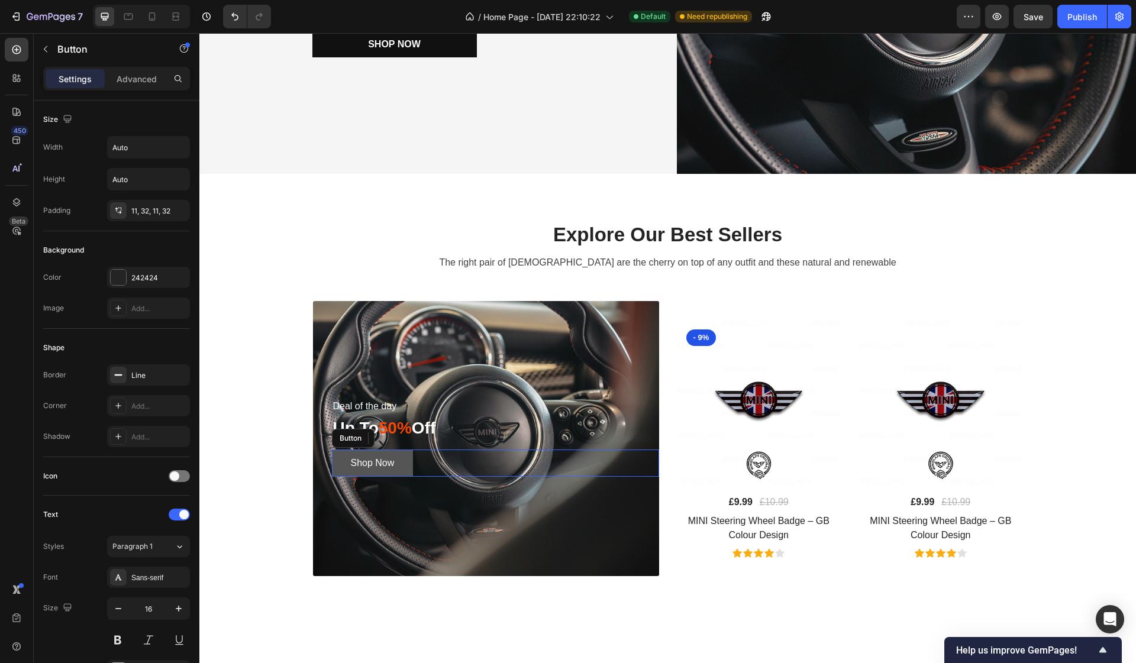
click at [409, 464] on button "Shop Now" at bounding box center [373, 463] width 82 height 27
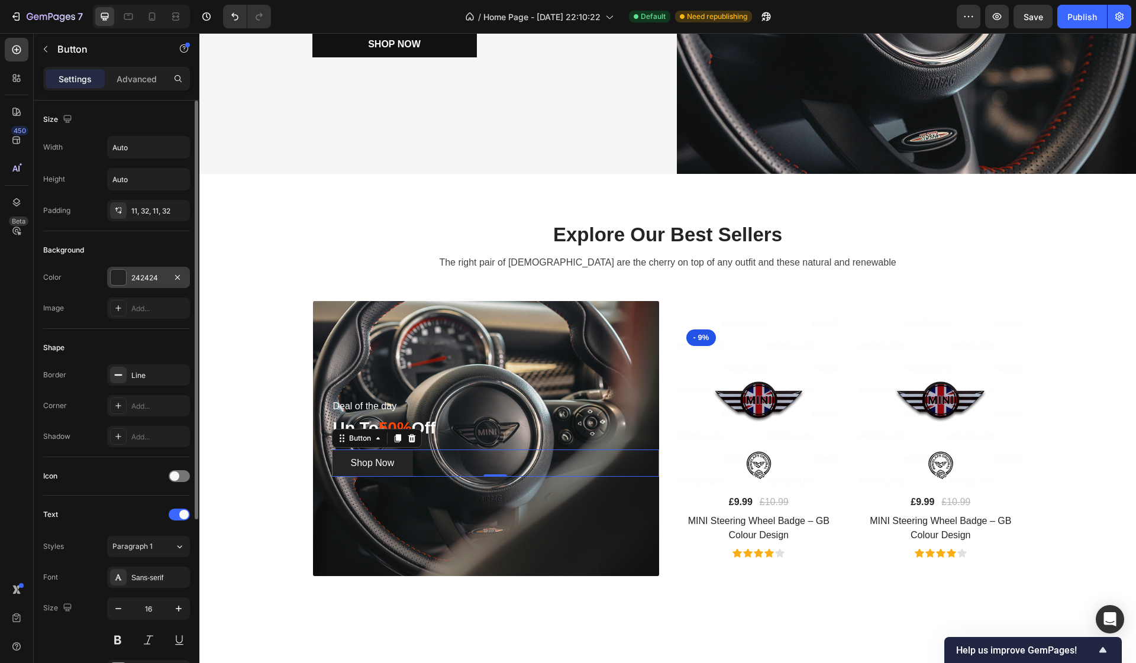
click at [120, 279] on div at bounding box center [118, 277] width 15 height 15
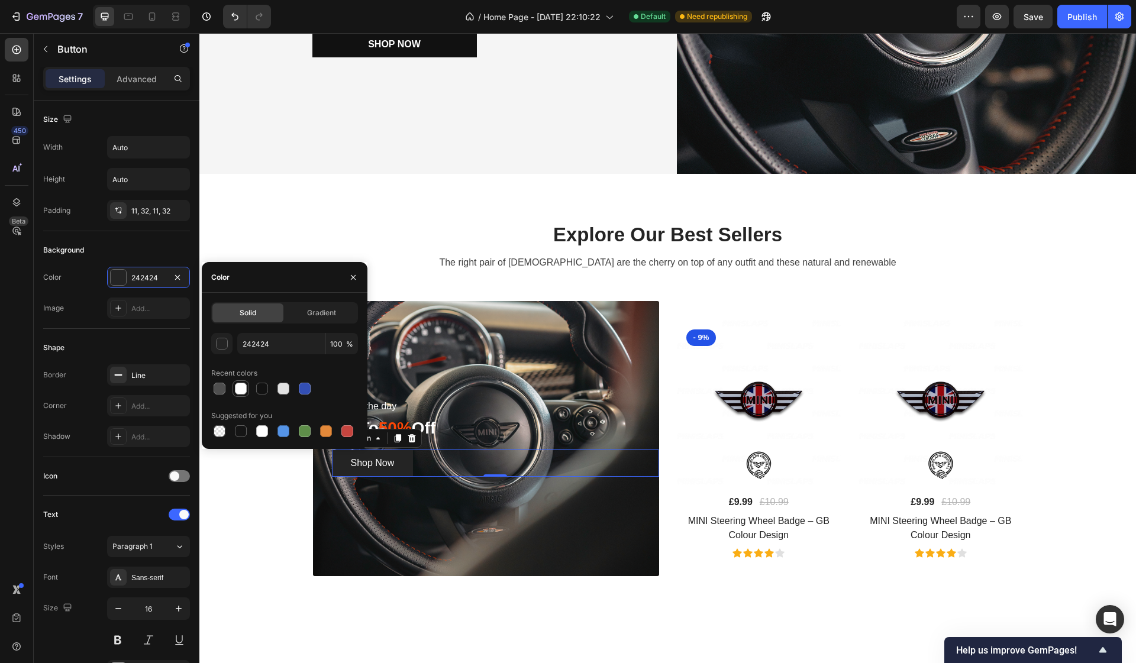
click at [243, 389] on div at bounding box center [241, 389] width 12 height 12
type input "FFFFFF"
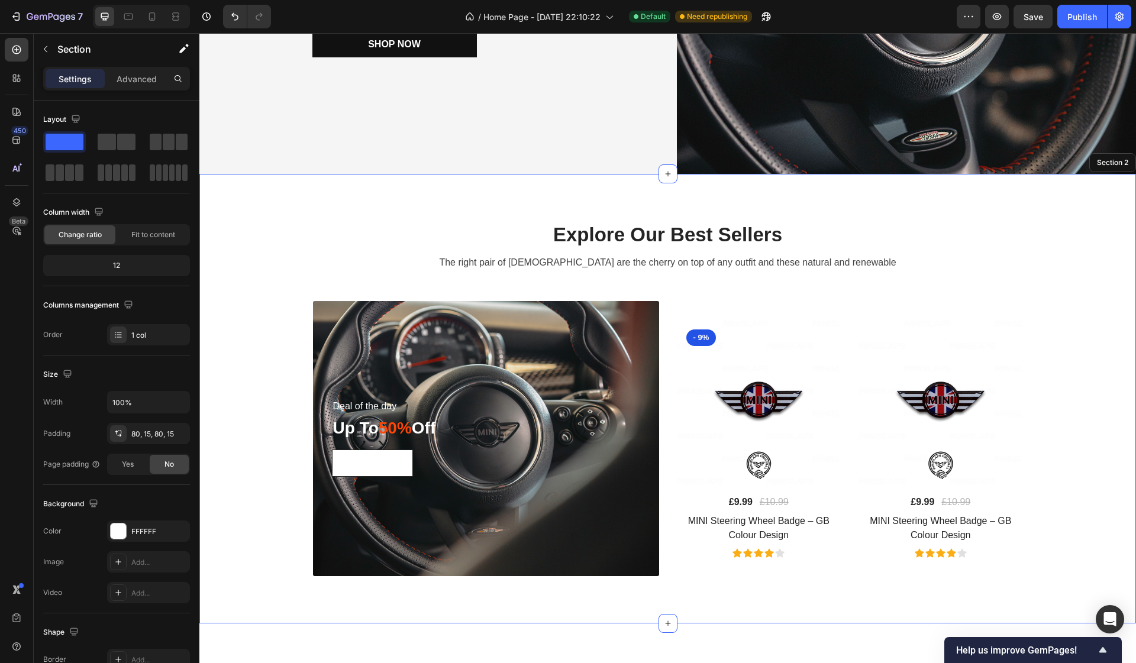
click at [282, 244] on div "Explore Our Best Sellers Heading The right pair of sunnies are the cherry on to…" at bounding box center [667, 398] width 919 height 355
click at [402, 464] on button "Shop Now" at bounding box center [373, 463] width 82 height 27
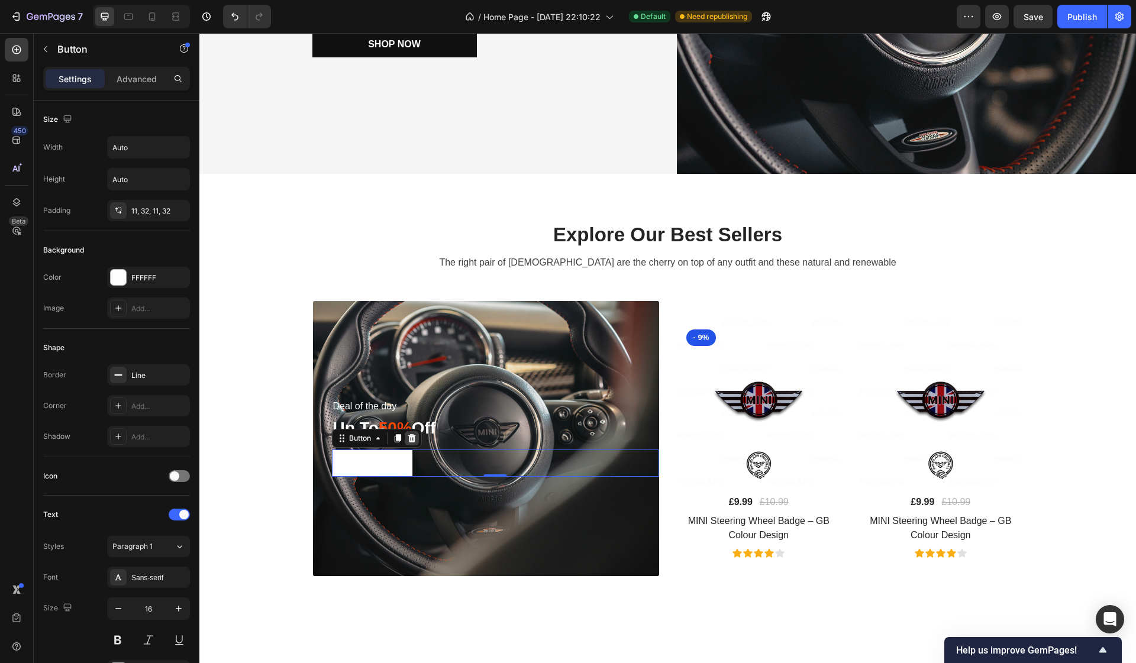
click at [410, 431] on div at bounding box center [412, 438] width 14 height 14
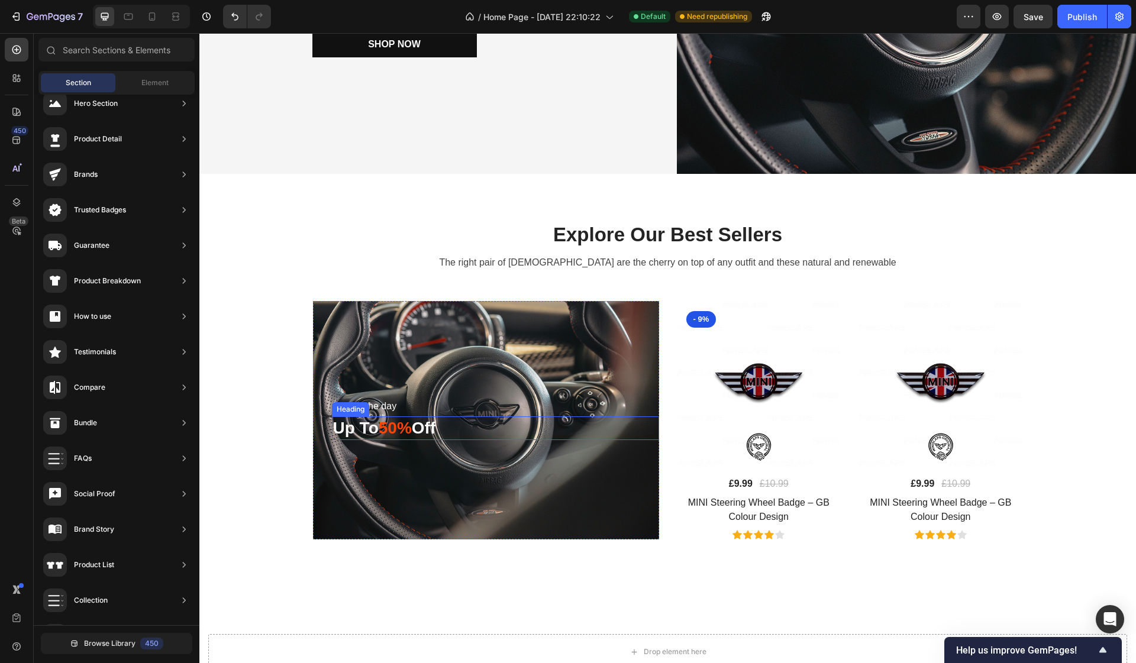
click at [418, 428] on p "Up To 50% Off" at bounding box center [495, 428] width 325 height 21
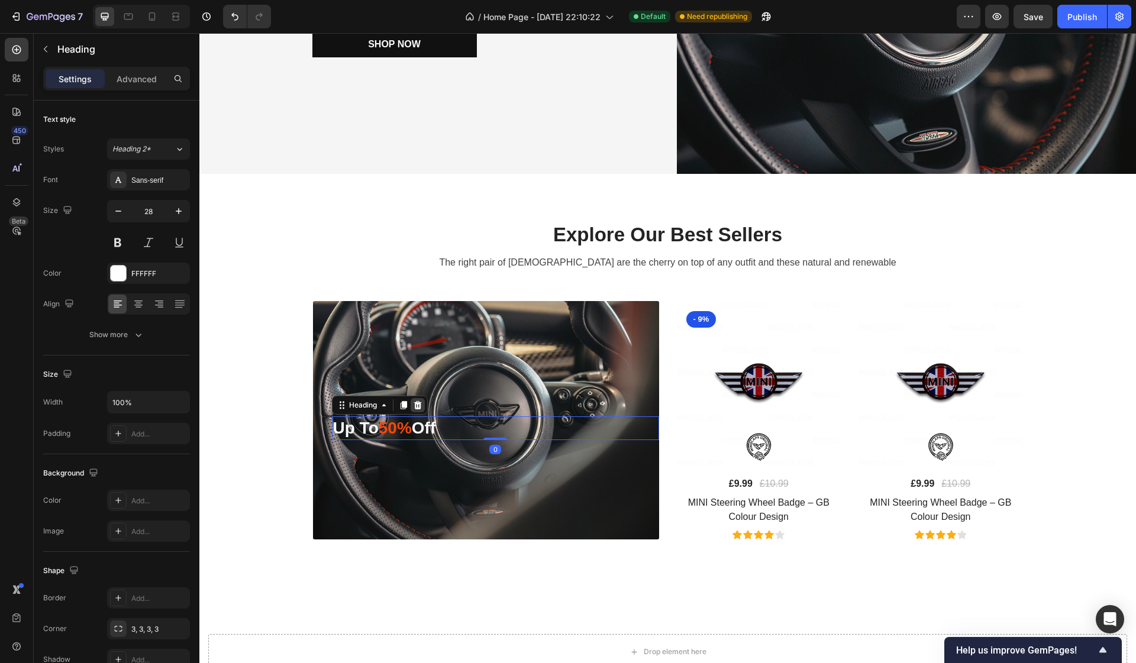
click at [419, 403] on icon at bounding box center [417, 404] width 9 height 9
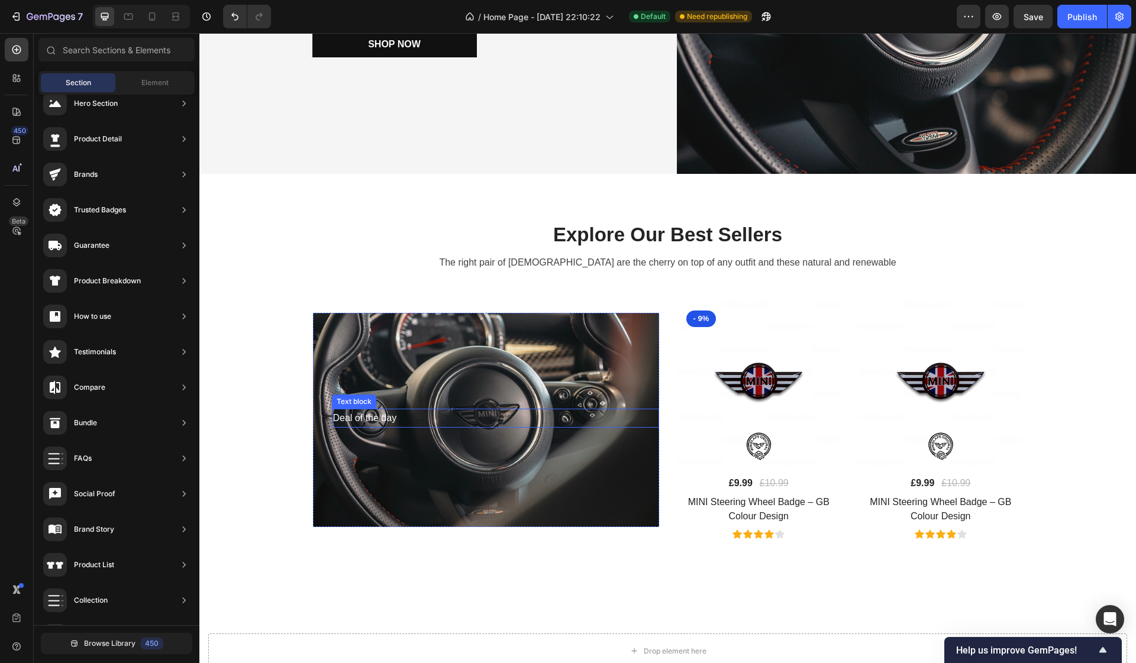
click at [386, 419] on p "Deal of the day" at bounding box center [495, 418] width 325 height 17
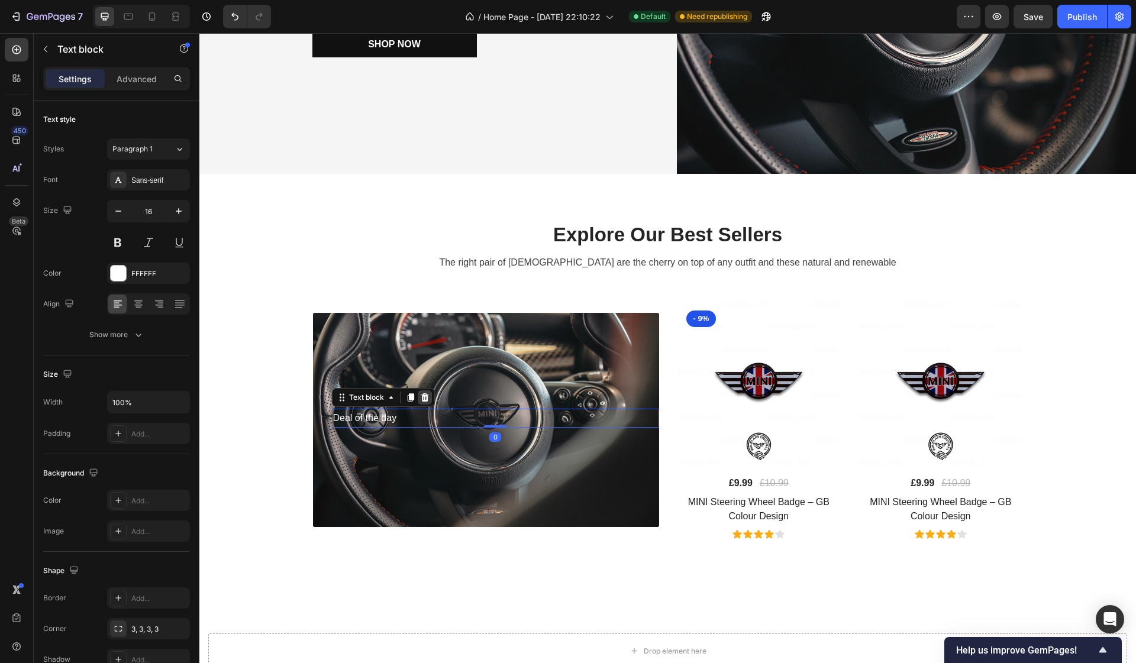
click at [425, 396] on icon at bounding box center [425, 397] width 8 height 8
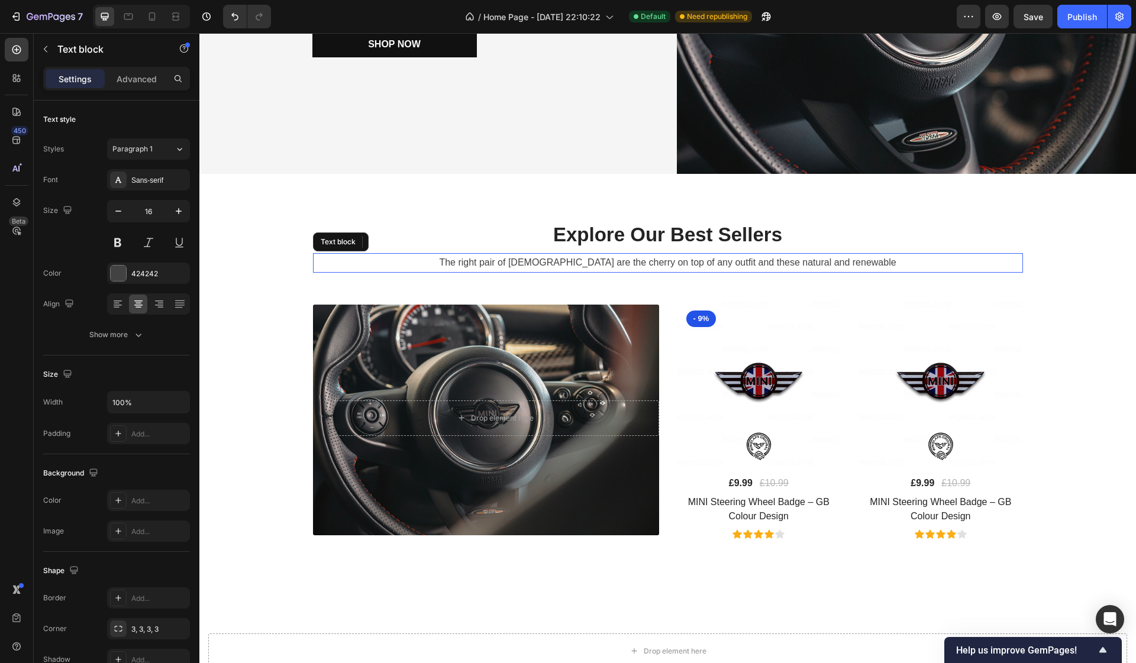
click at [363, 261] on p "The right pair of [DEMOGRAPHIC_DATA] are the cherry on top of any outfit and th…" at bounding box center [667, 262] width 707 height 17
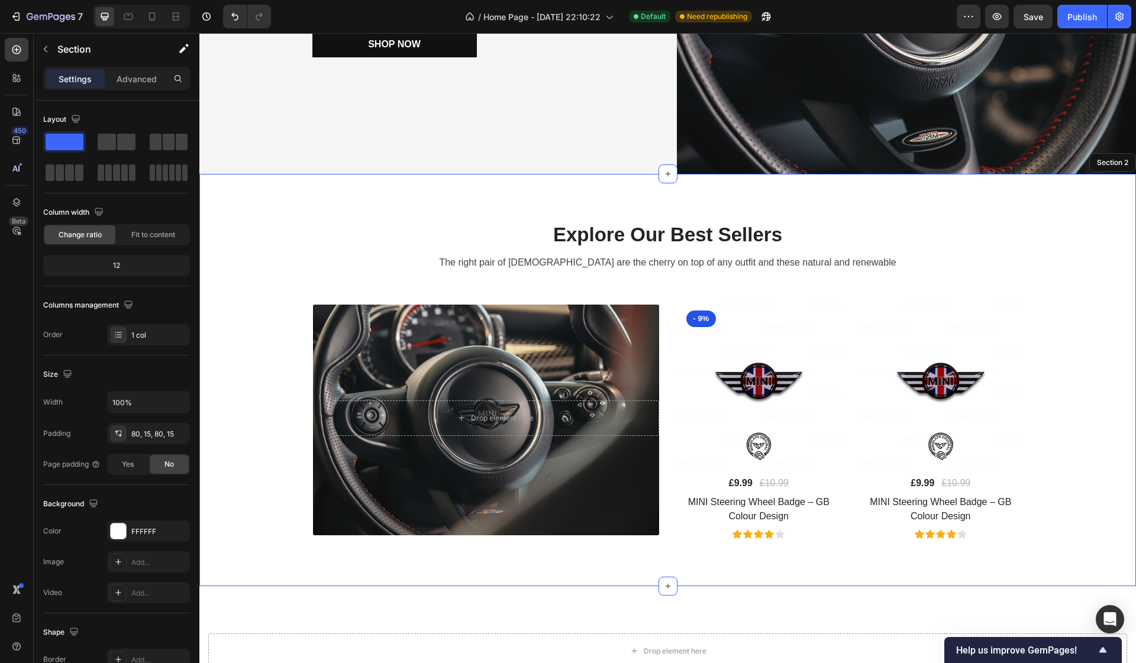
click at [259, 351] on div "Explore Our Best Sellers Heading The right pair of sunnies are the cherry on to…" at bounding box center [667, 380] width 919 height 318
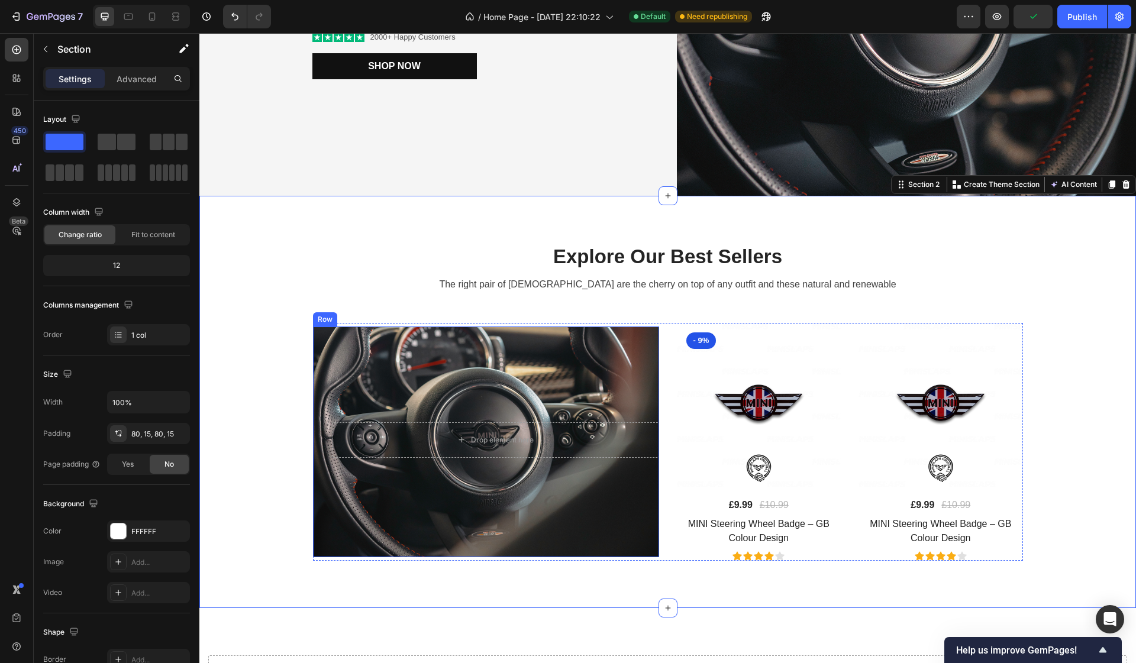
scroll to position [322, 0]
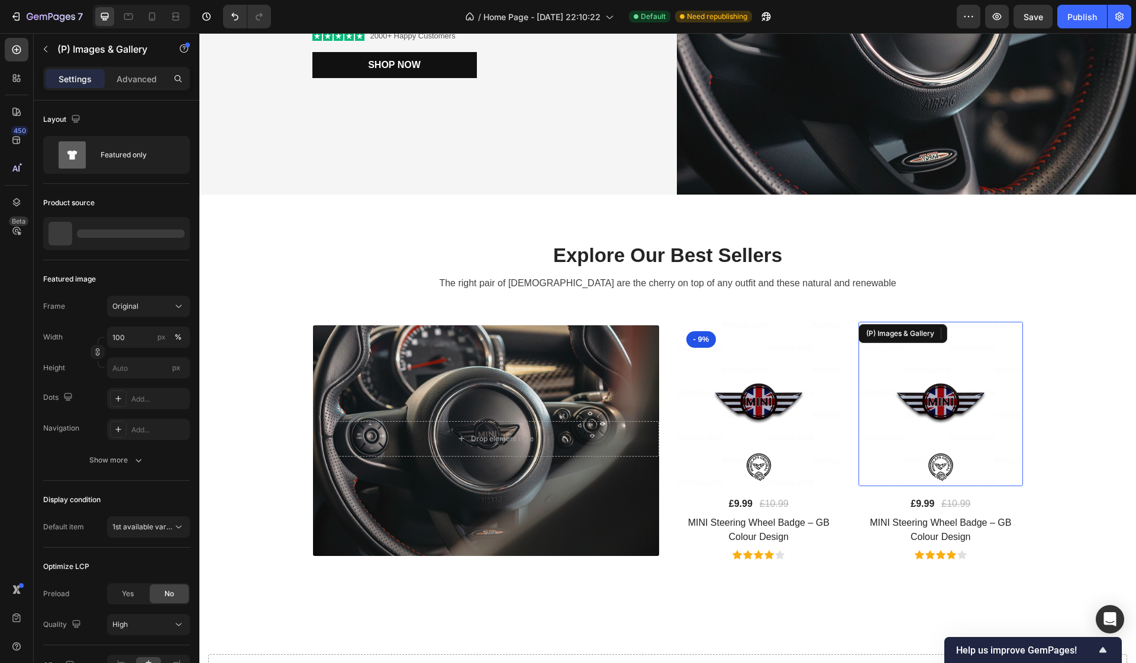
click at [858, 366] on img at bounding box center [940, 404] width 164 height 164
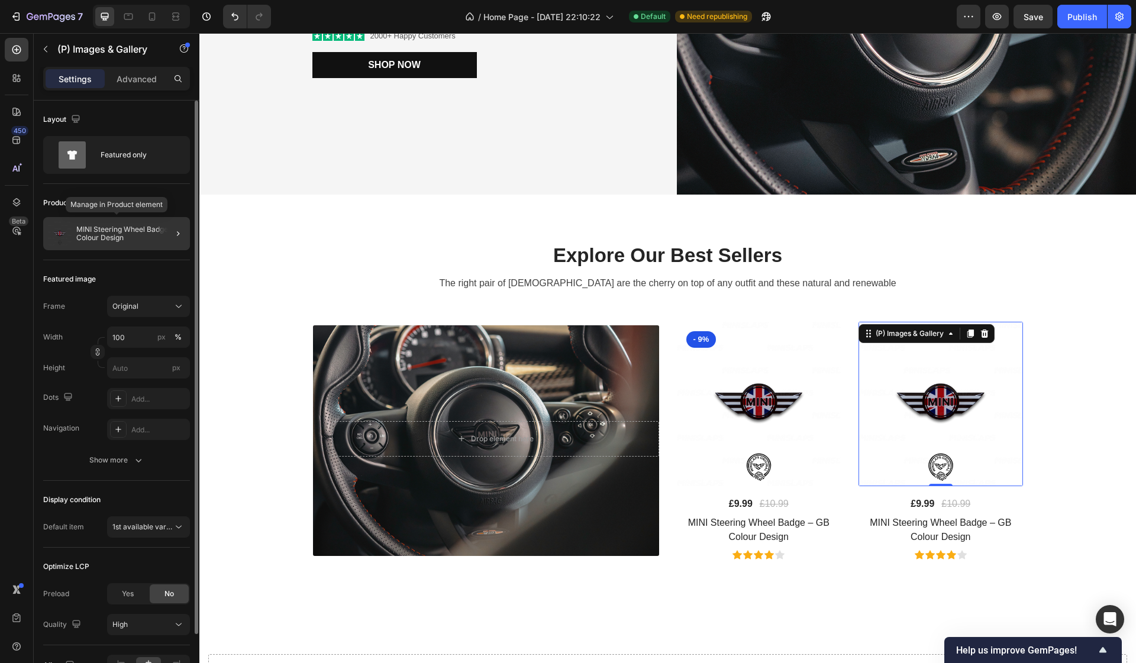
click at [132, 229] on p "MINI Steering Wheel Badge – GB Colour Design" at bounding box center [130, 233] width 109 height 17
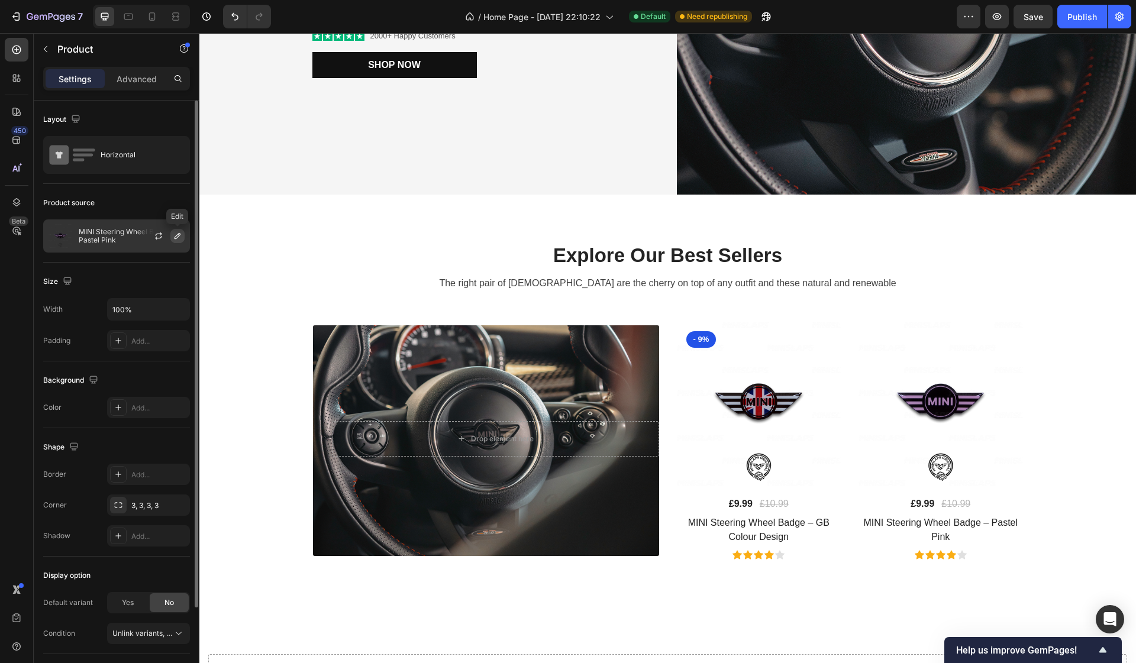
click at [175, 237] on icon "button" at bounding box center [177, 236] width 6 height 6
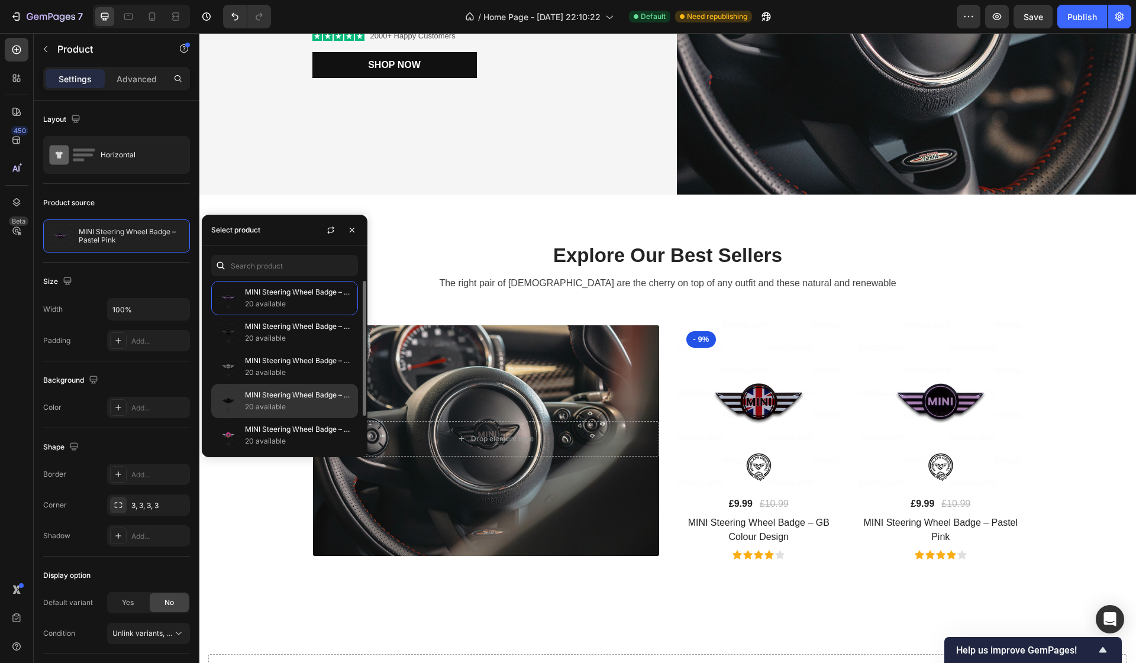
click at [276, 401] on p "MINI Steering Wheel Badge – Stealth" at bounding box center [299, 395] width 108 height 12
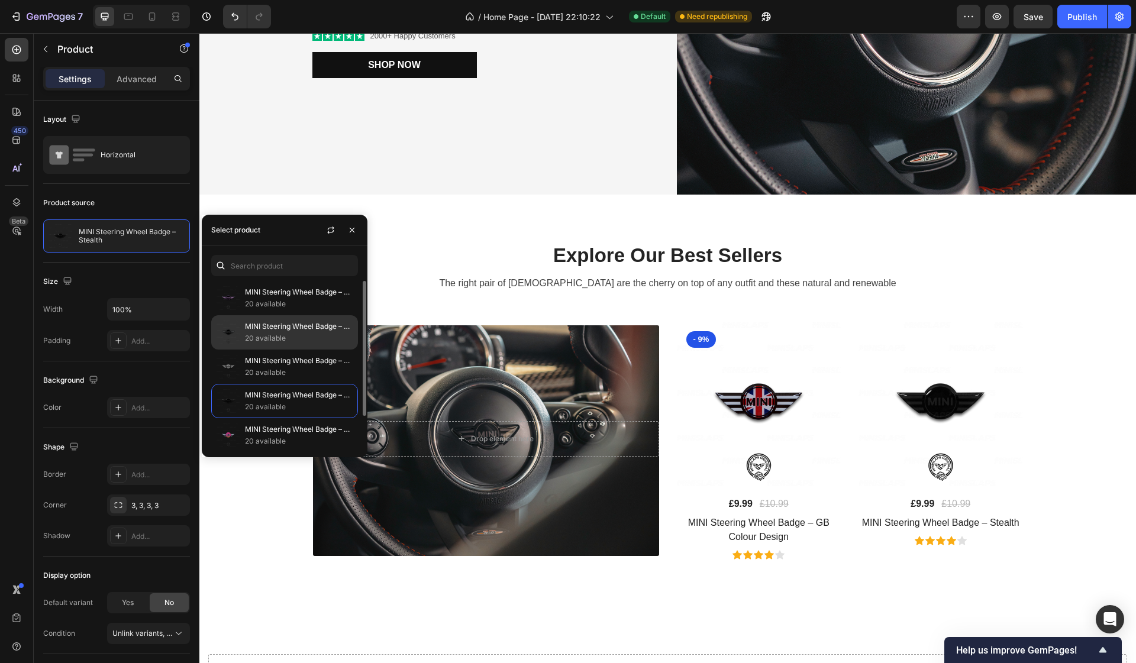
click at [290, 332] on p "MINI Steering Wheel Badge – Grey" at bounding box center [299, 327] width 108 height 12
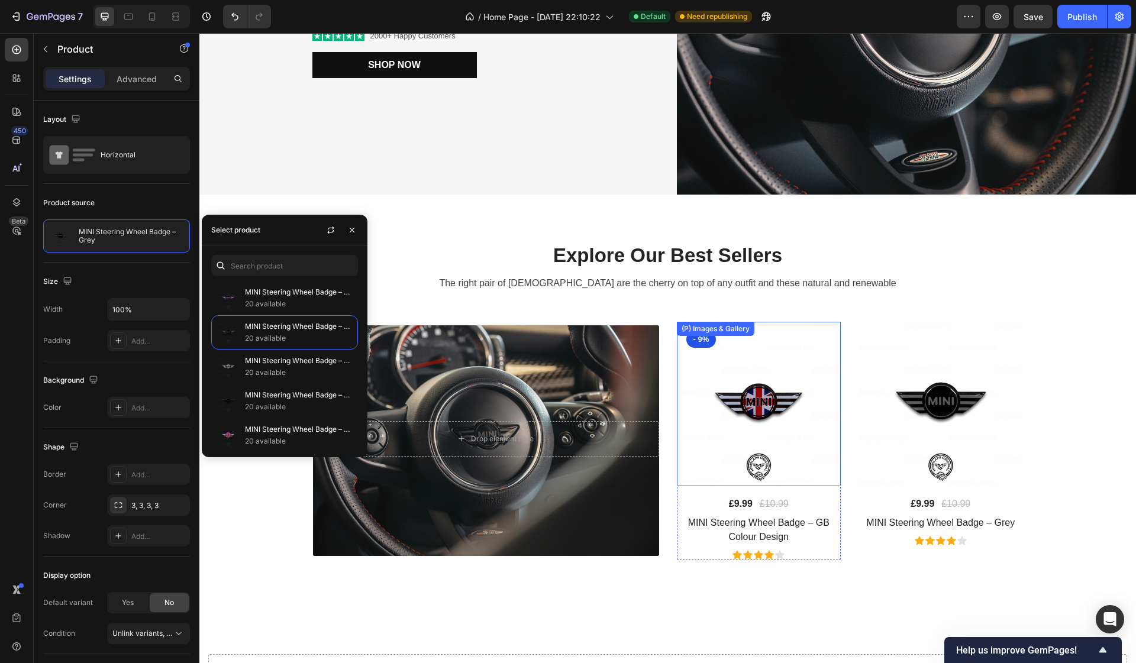
click at [794, 390] on img at bounding box center [759, 404] width 164 height 164
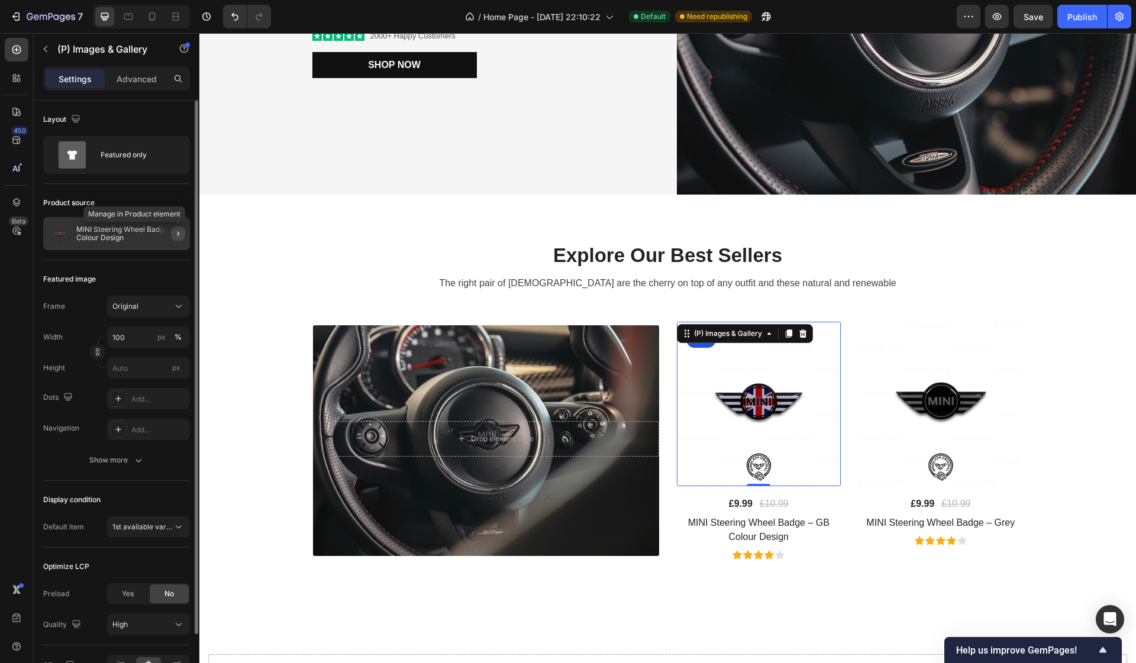
click at [179, 237] on icon "button" at bounding box center [177, 233] width 9 height 9
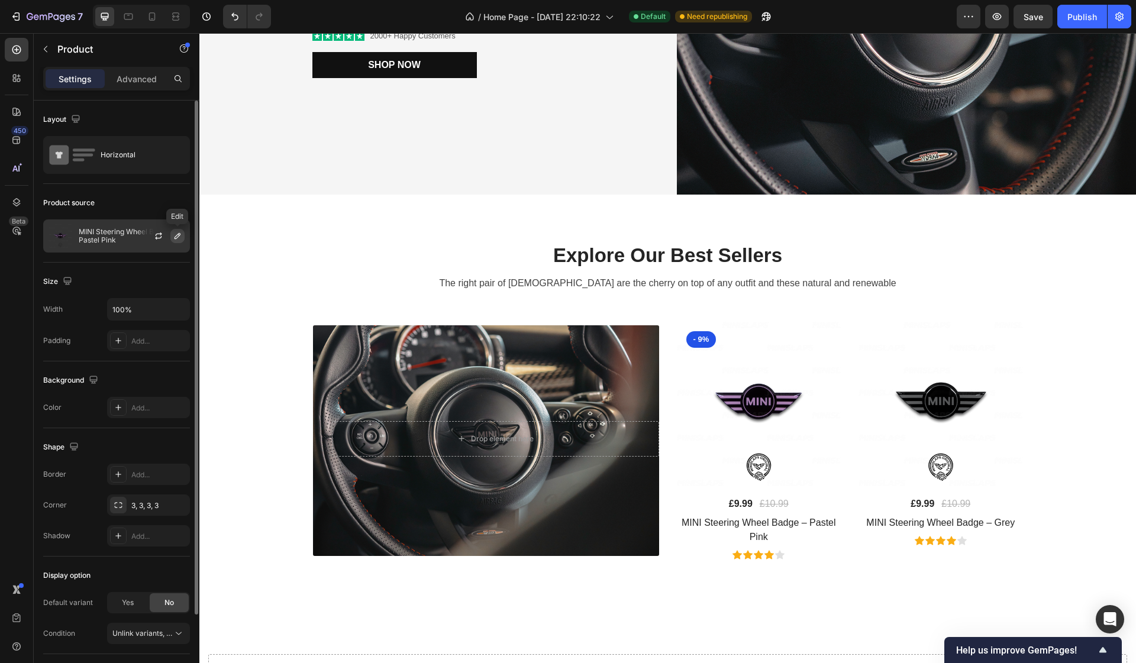
click at [179, 237] on icon "button" at bounding box center [177, 235] width 9 height 9
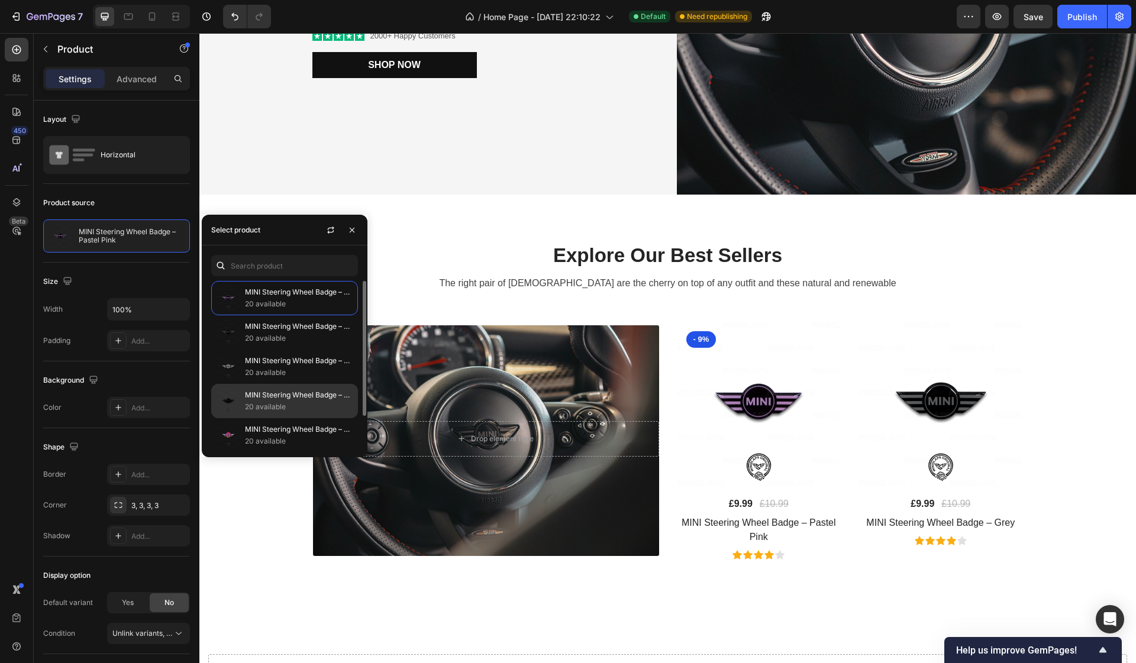
click at [263, 400] on p "MINI Steering Wheel Badge – Stealth" at bounding box center [299, 395] width 108 height 12
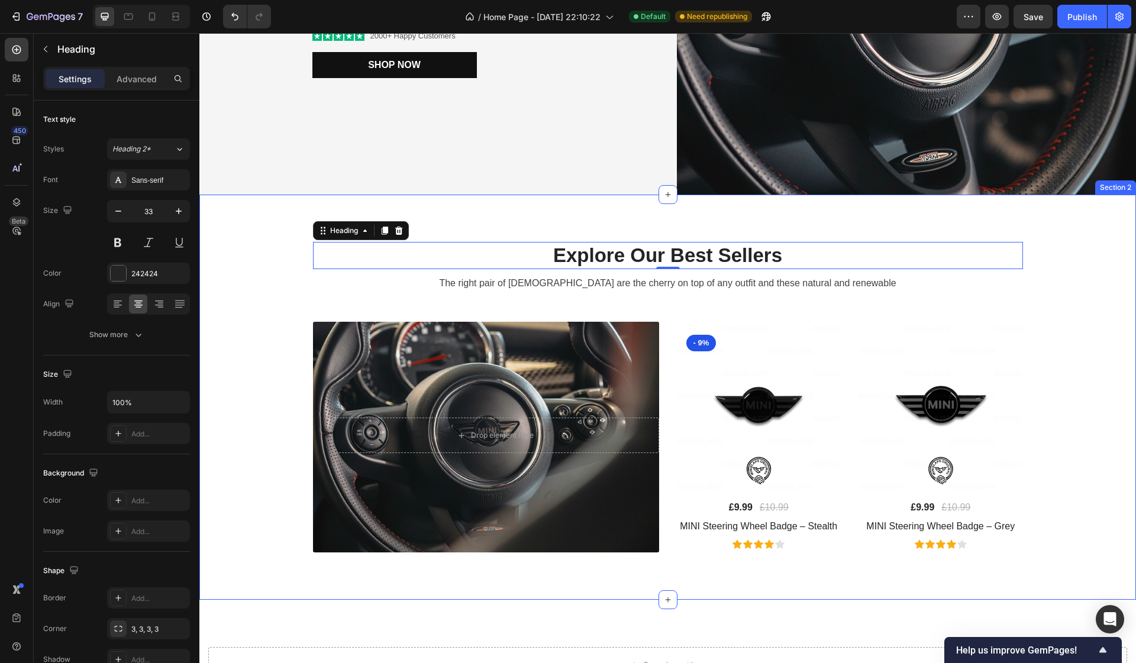
click at [1086, 273] on div "Explore Our Best Sellers Heading 0 The right pair of sunnies are the cherry on …" at bounding box center [667, 397] width 919 height 311
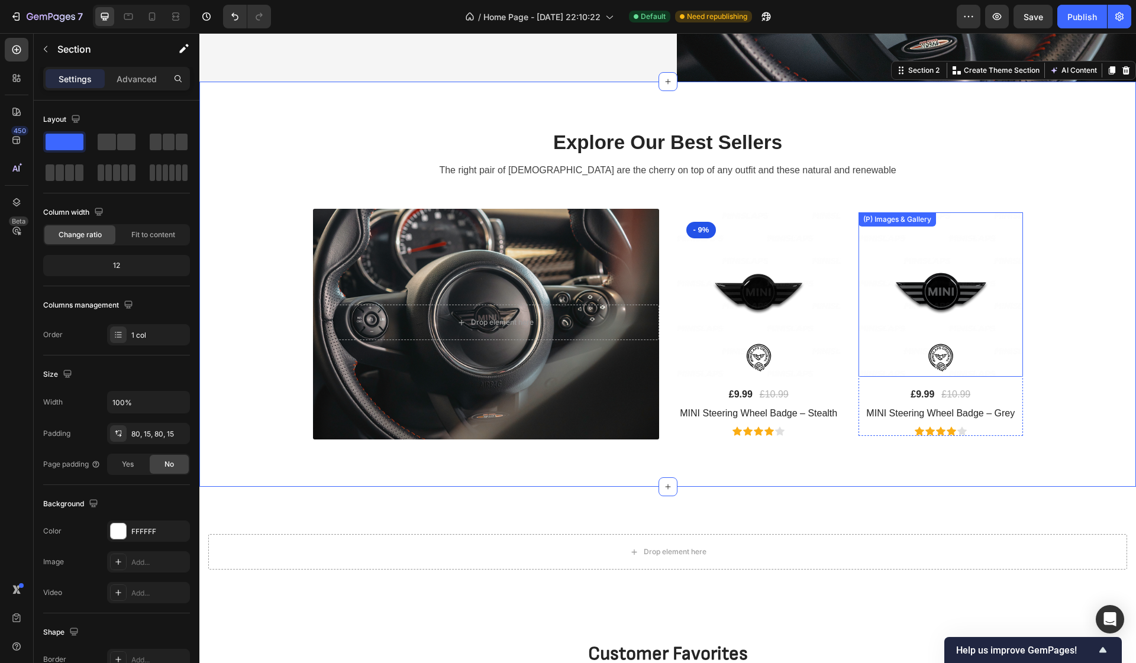
scroll to position [442, 0]
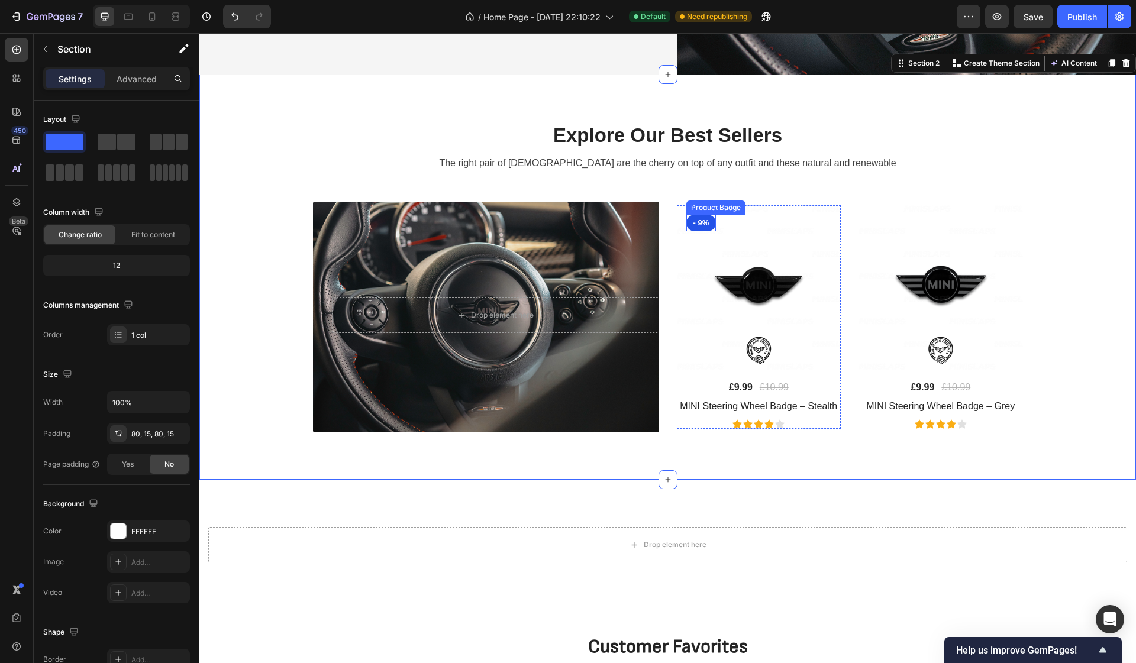
click at [702, 223] on pre "- 9%" at bounding box center [701, 223] width 30 height 17
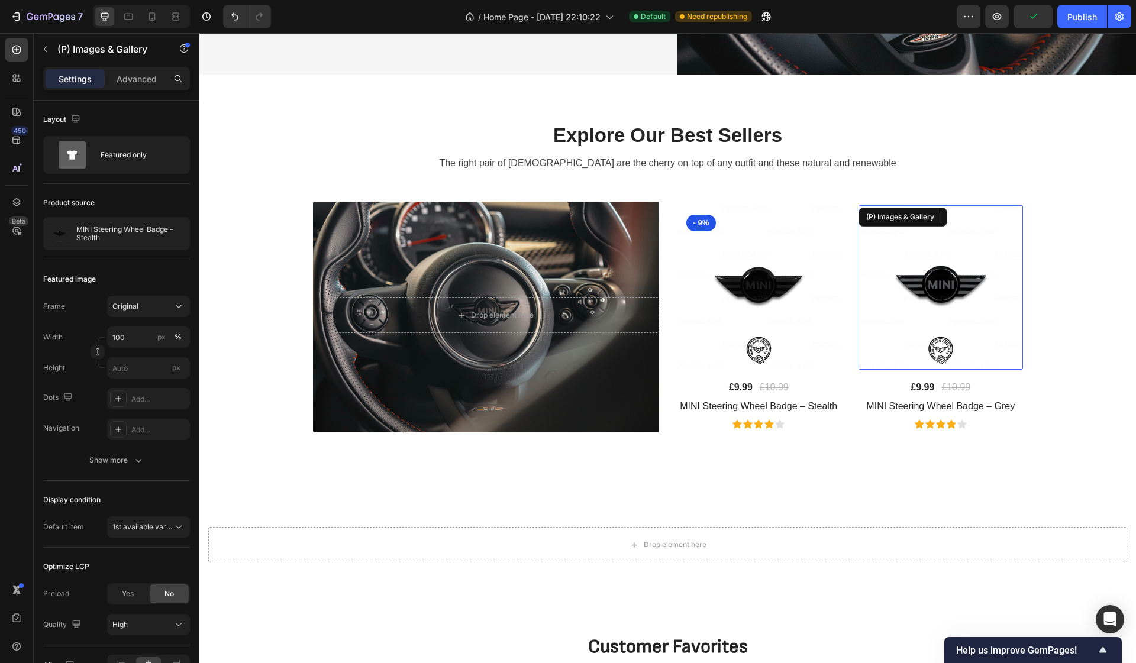
click at [874, 232] on img at bounding box center [940, 287] width 164 height 164
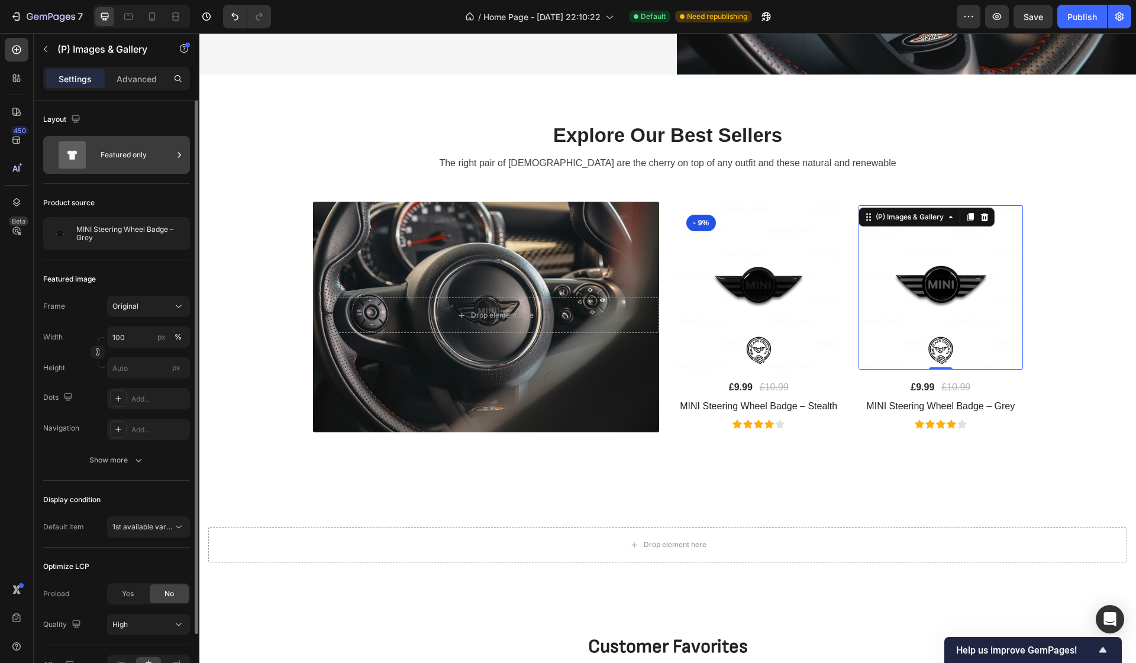
click at [124, 160] on div "Featured only" at bounding box center [137, 154] width 72 height 27
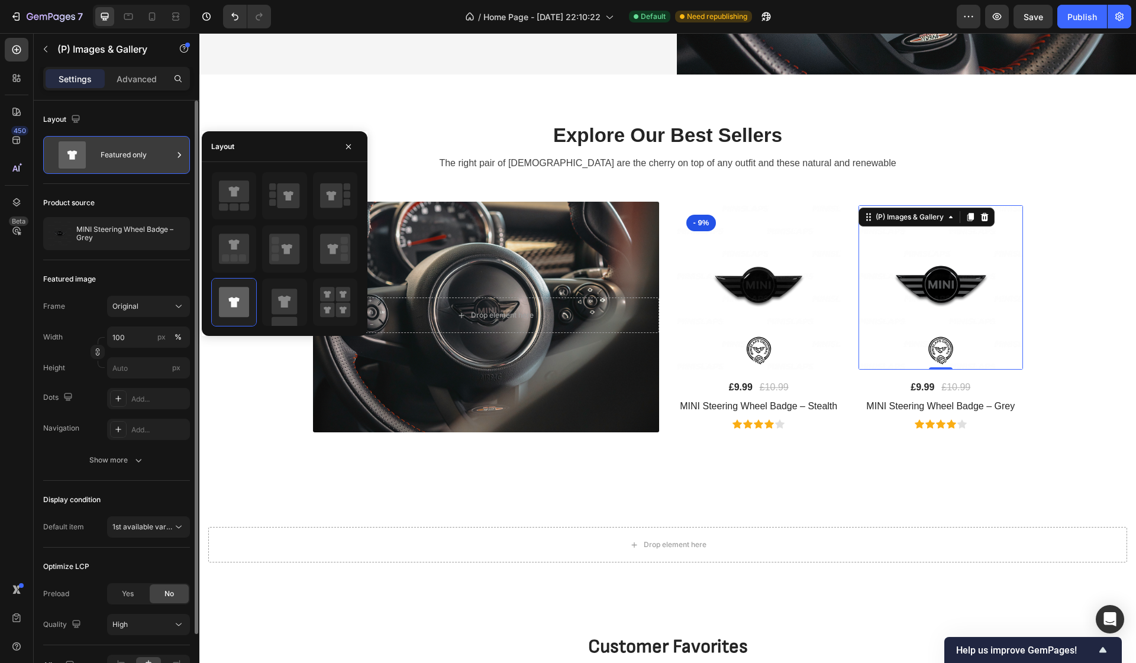
click at [124, 160] on div "Featured only" at bounding box center [137, 154] width 72 height 27
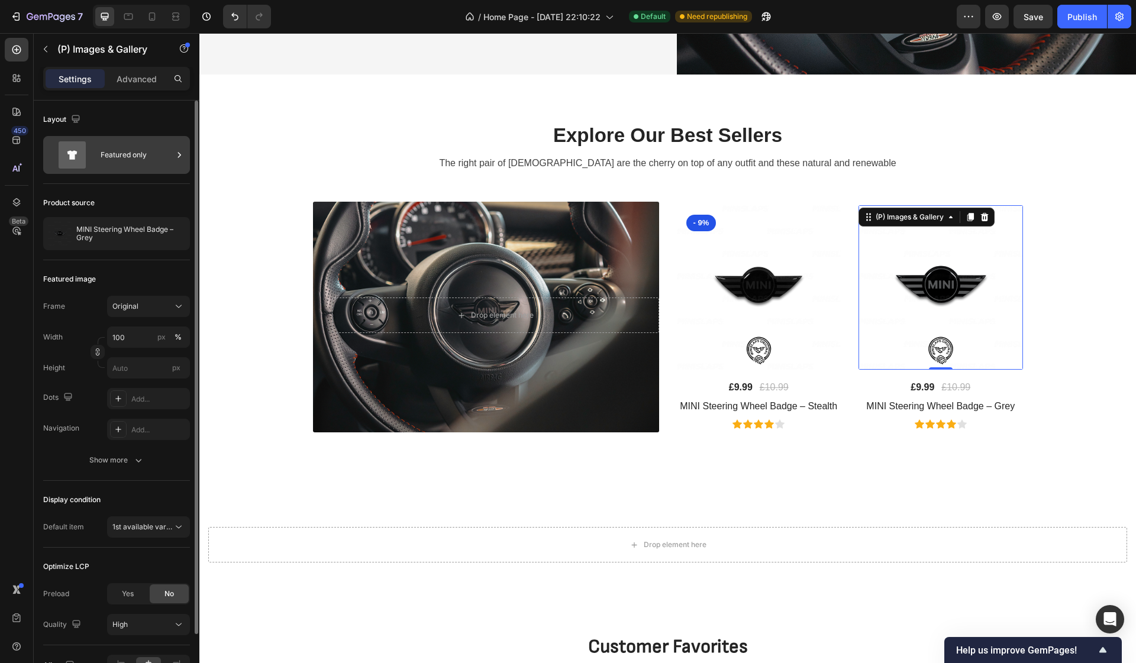
click at [124, 160] on div "Featured only" at bounding box center [137, 154] width 72 height 27
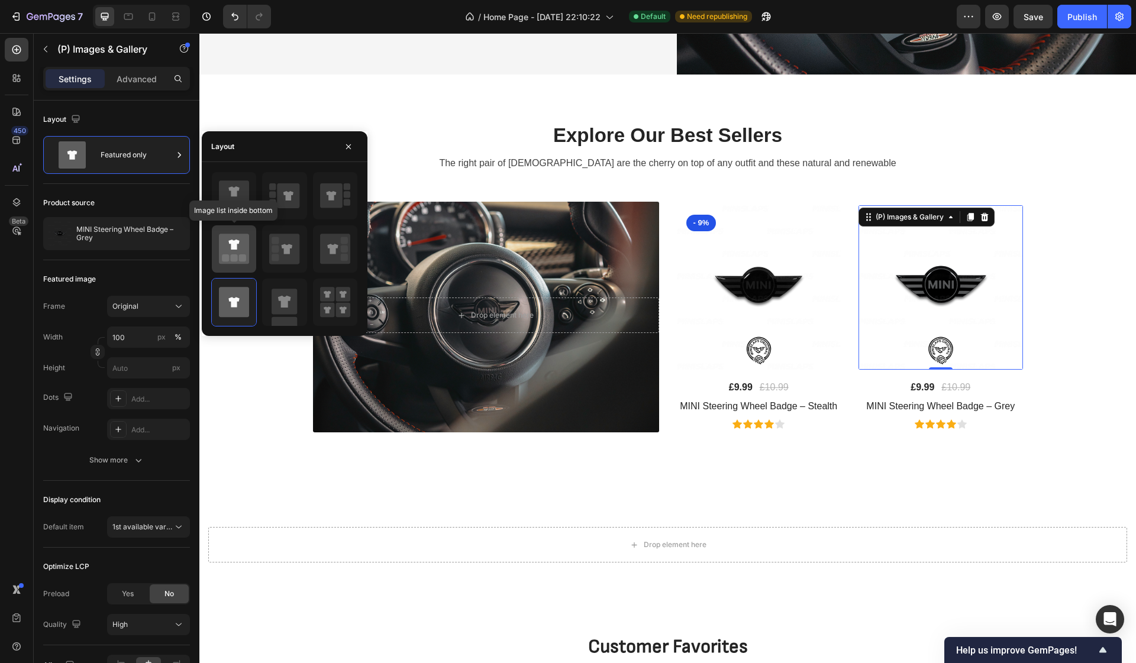
click at [234, 248] on icon at bounding box center [233, 245] width 11 height 10
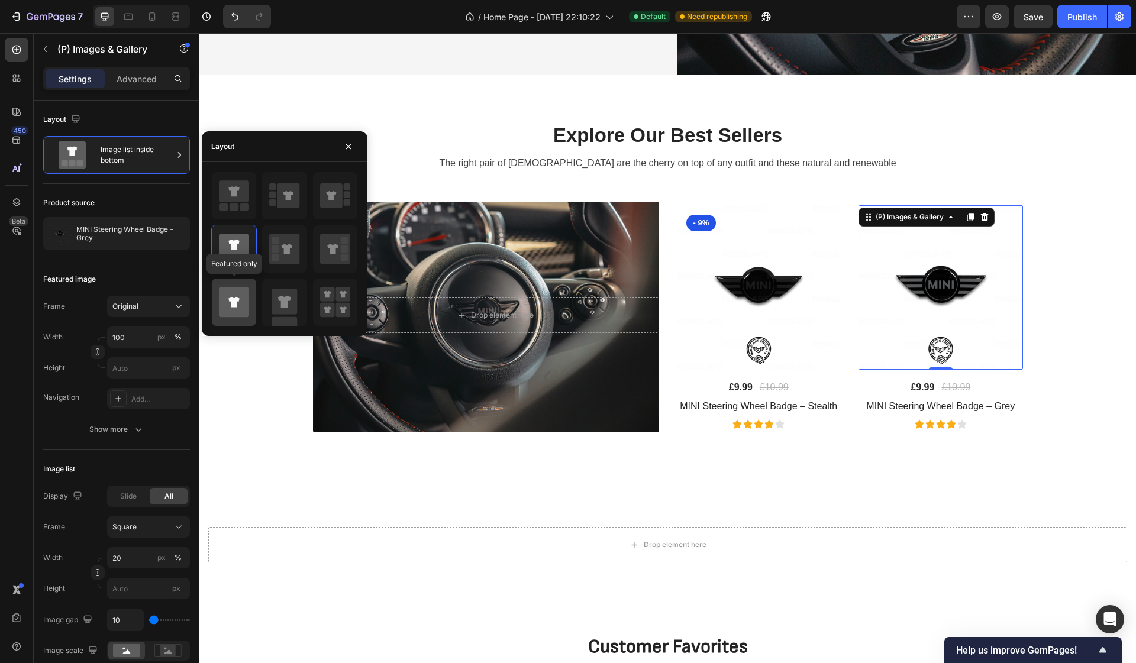
click at [233, 300] on icon at bounding box center [233, 302] width 11 height 10
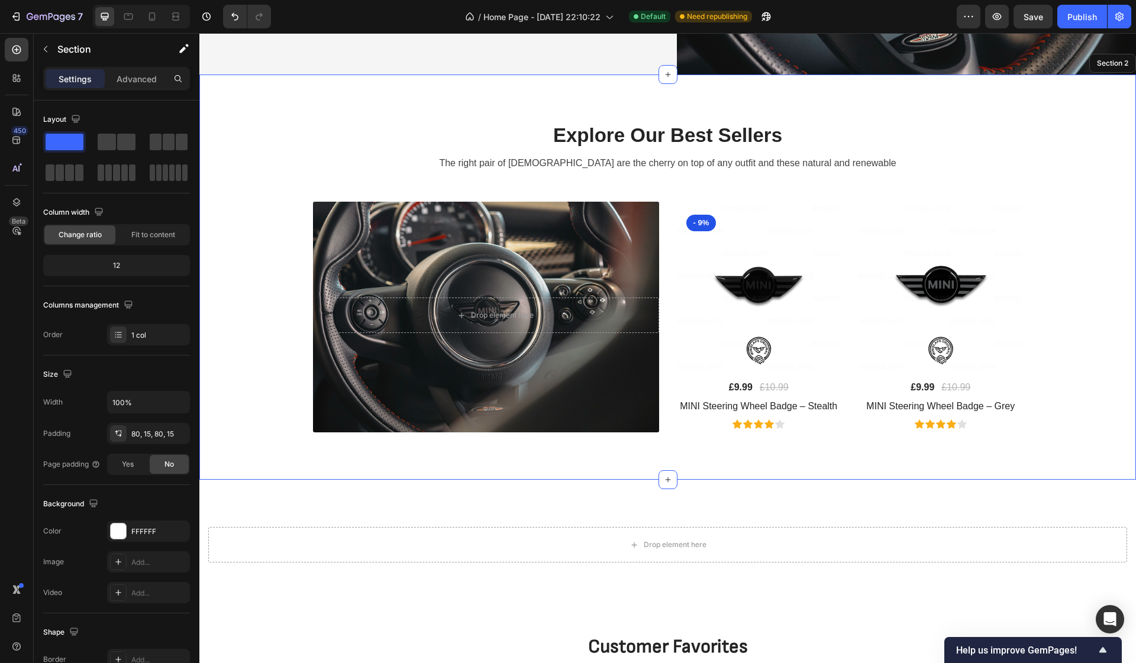
click at [294, 114] on div "Explore Our Best Sellers Heading The right pair of [DEMOGRAPHIC_DATA] are the c…" at bounding box center [667, 278] width 936 height 406
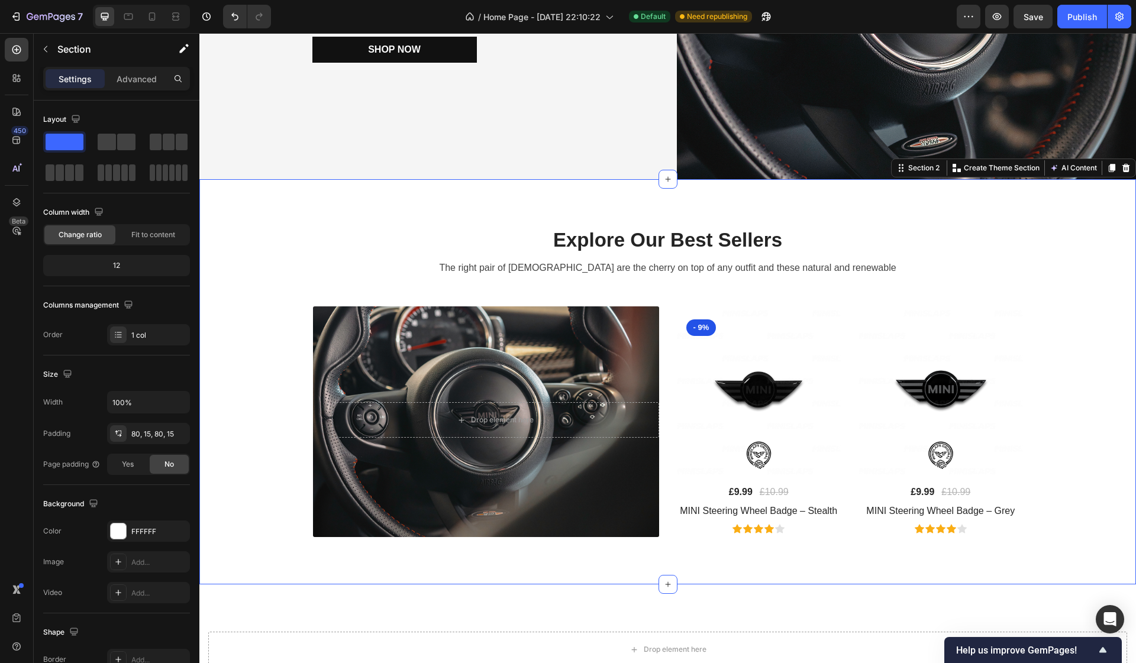
scroll to position [256, 0]
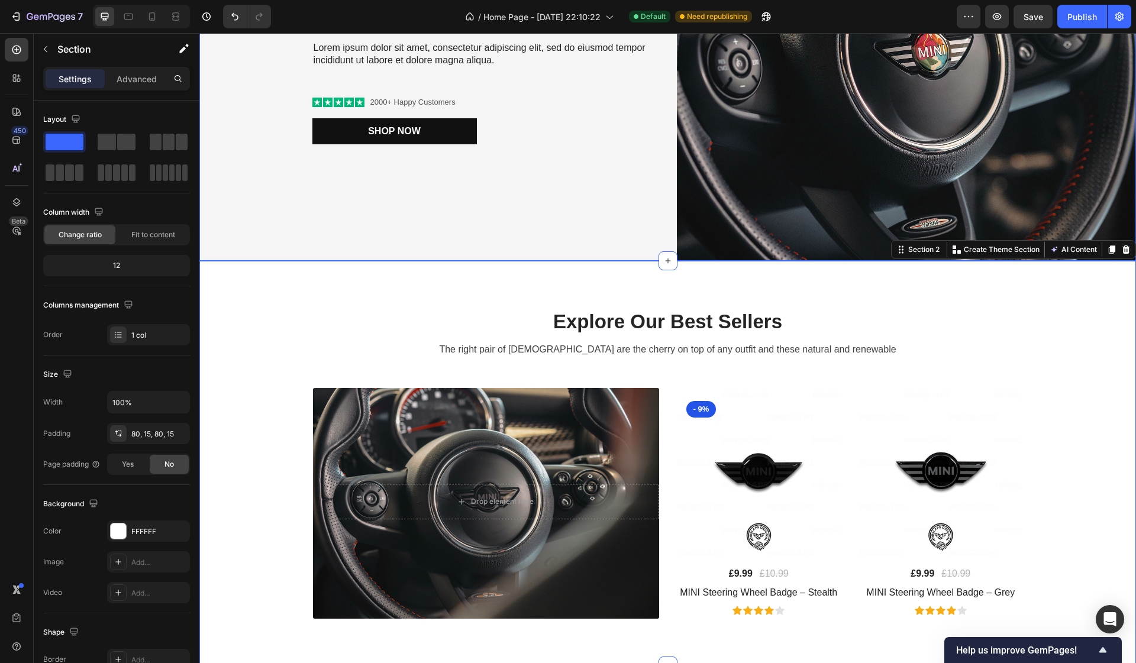
click at [491, 181] on div "You are pefect Text Block Your Body love Lingerie Heading Lorem ipsum dolor sit…" at bounding box center [429, 31] width 460 height 460
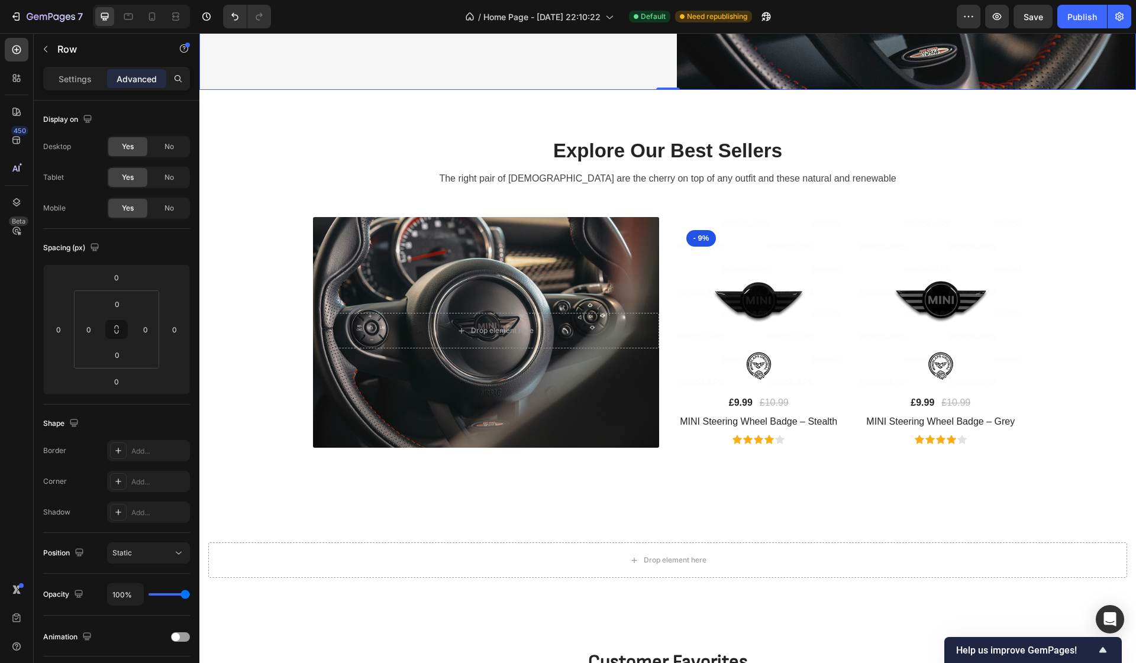
scroll to position [428, 0]
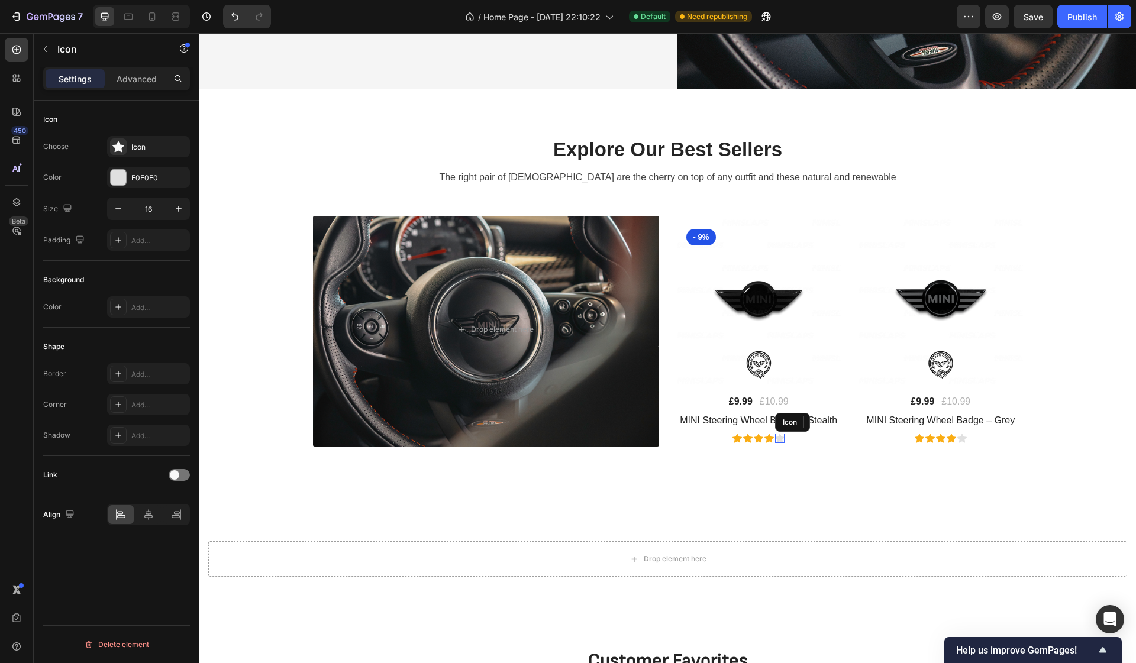
click at [777, 437] on icon at bounding box center [779, 438] width 9 height 9
click at [122, 176] on div at bounding box center [118, 177] width 15 height 15
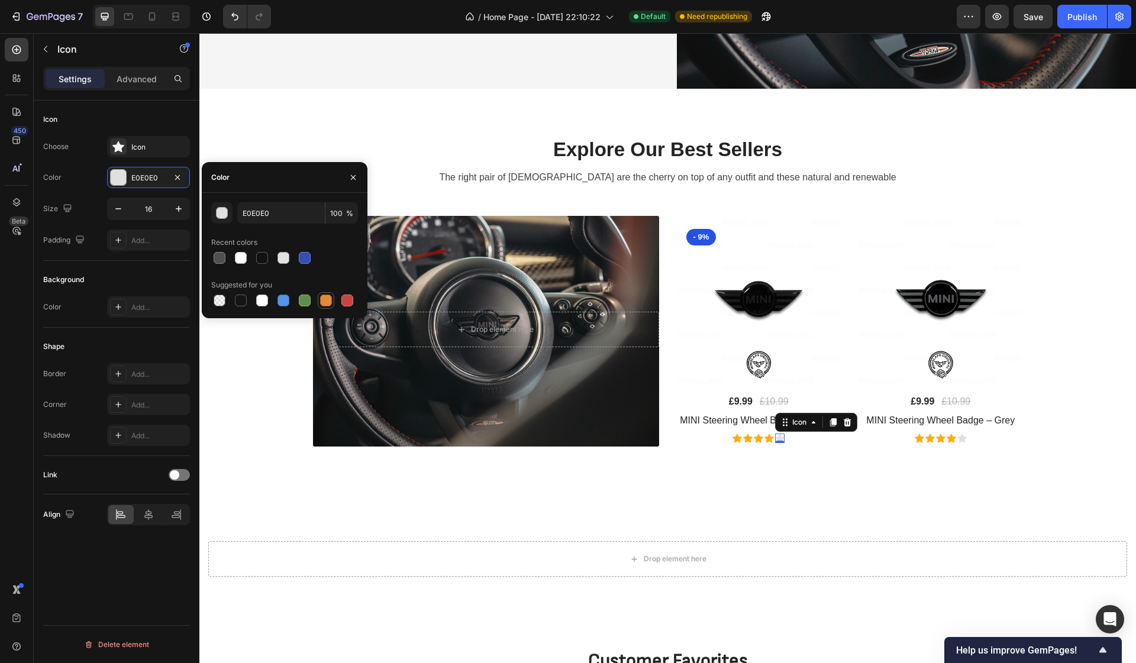
click at [323, 302] on div at bounding box center [326, 301] width 12 height 12
type input "E4893A"
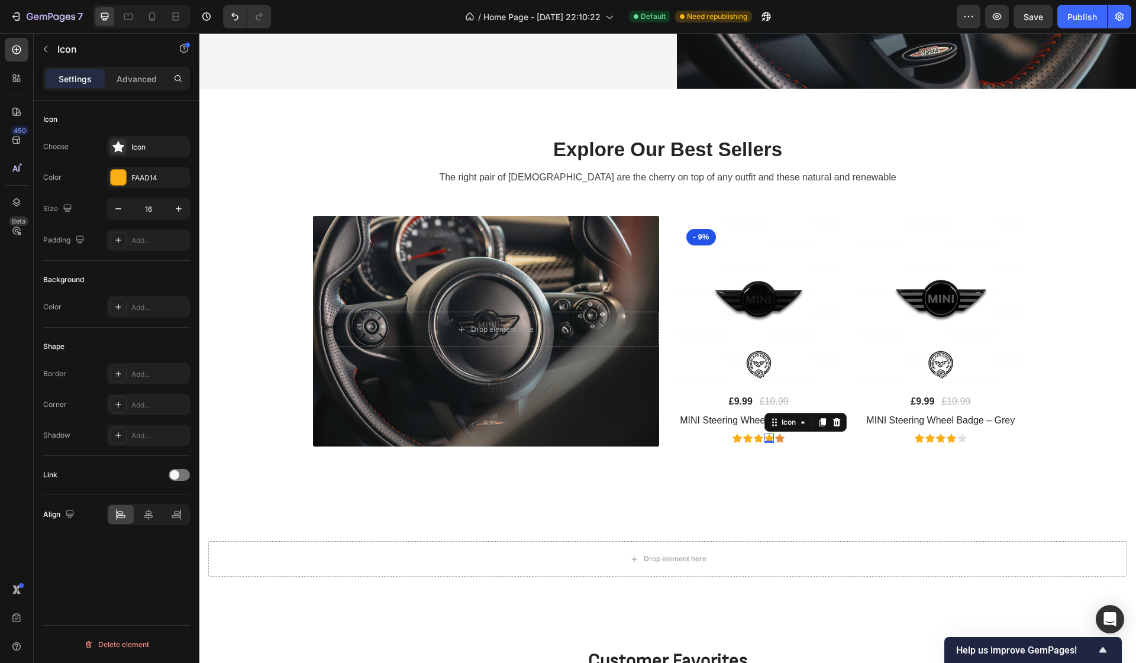
click at [769, 436] on icon at bounding box center [768, 438] width 9 height 9
click at [144, 175] on div "FAAD14" at bounding box center [148, 178] width 34 height 11
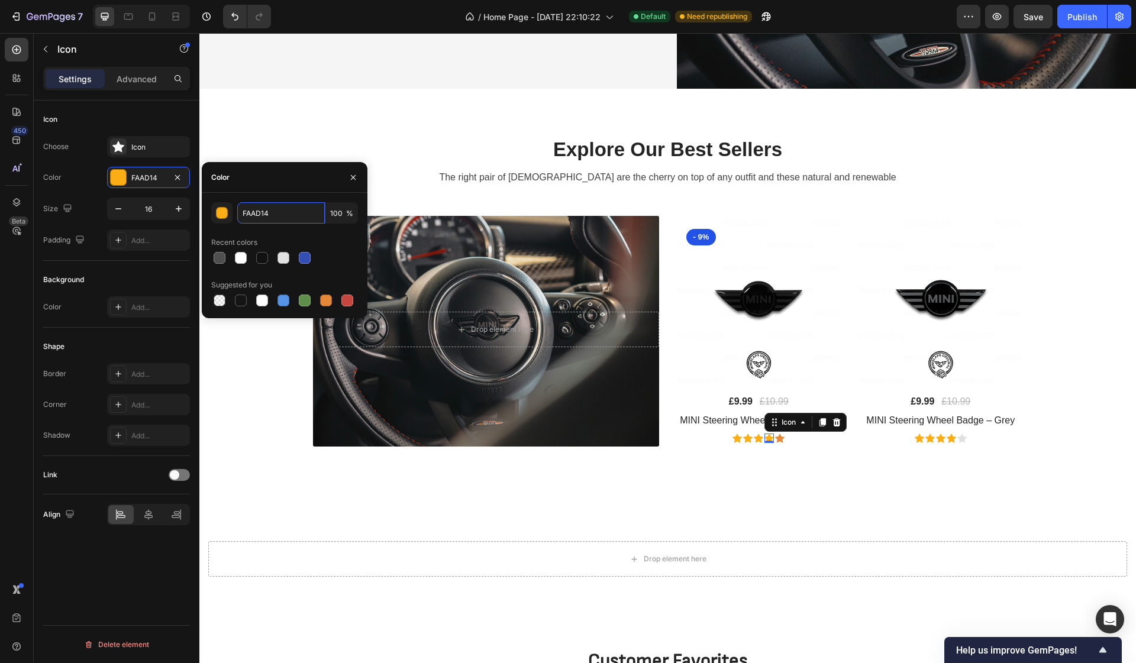
drag, startPoint x: 283, startPoint y: 214, endPoint x: 237, endPoint y: 214, distance: 46.1
click at [237, 214] on div "FAAD14 100 %" at bounding box center [284, 212] width 147 height 21
click at [780, 439] on div "Icon" at bounding box center [779, 438] width 9 height 9
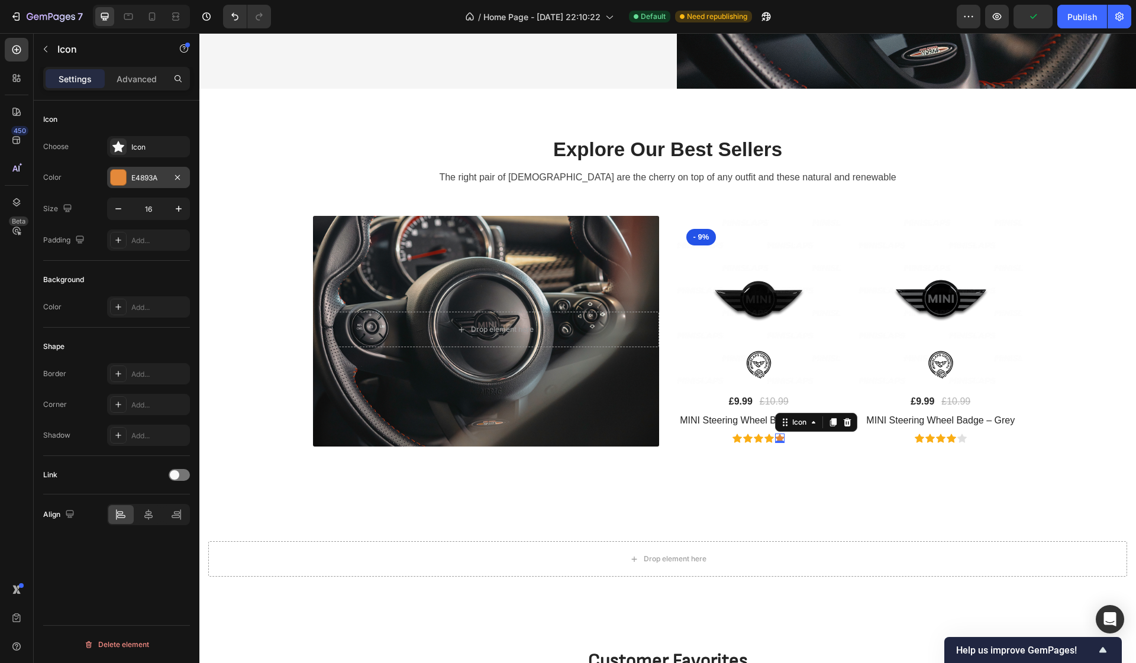
click at [125, 179] on div at bounding box center [118, 177] width 15 height 15
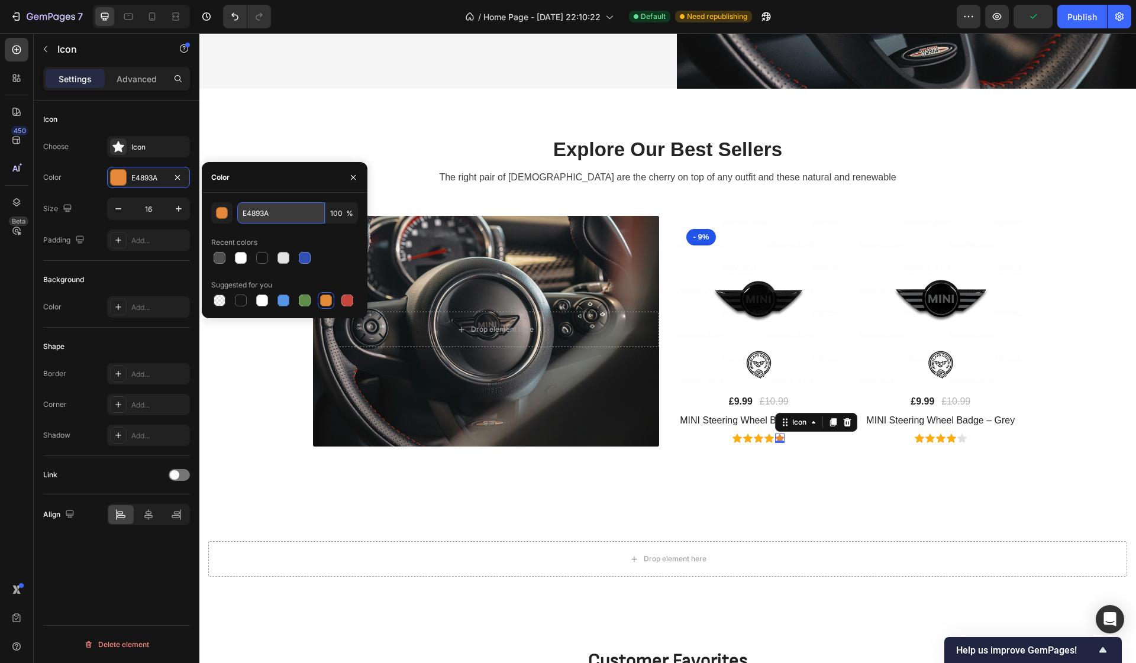
click at [283, 215] on input "E4893A" at bounding box center [281, 212] width 88 height 21
paste input "FAAD14"
type input "FAAD14"
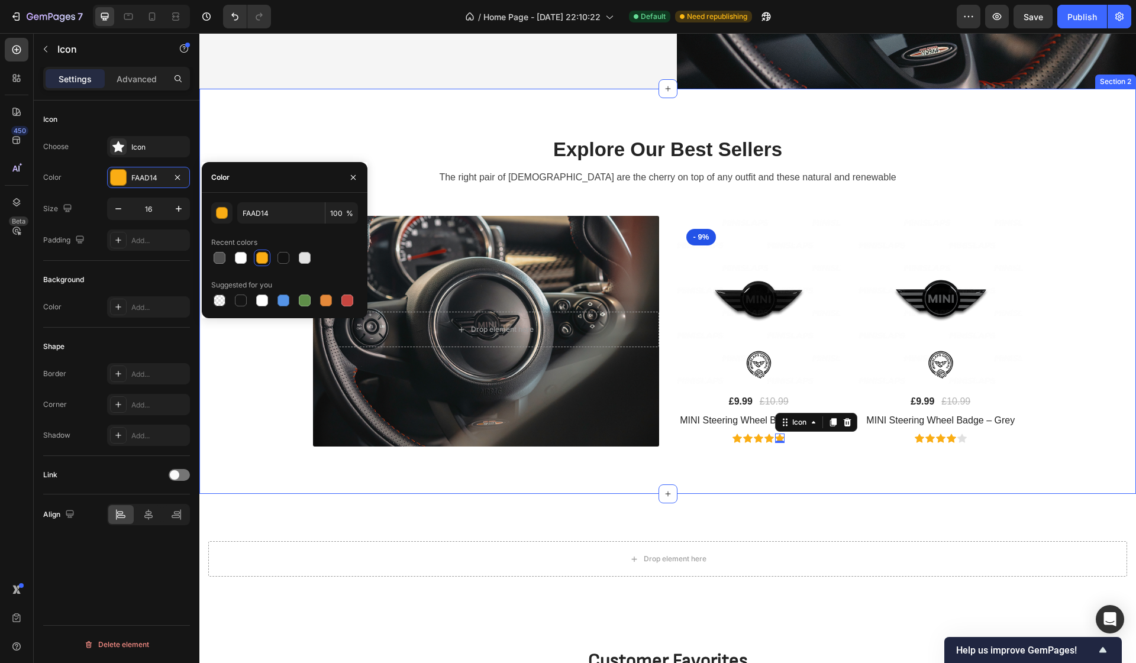
click at [300, 144] on div "Explore Our Best Sellers Heading The right pair of [DEMOGRAPHIC_DATA] are the c…" at bounding box center [667, 291] width 919 height 311
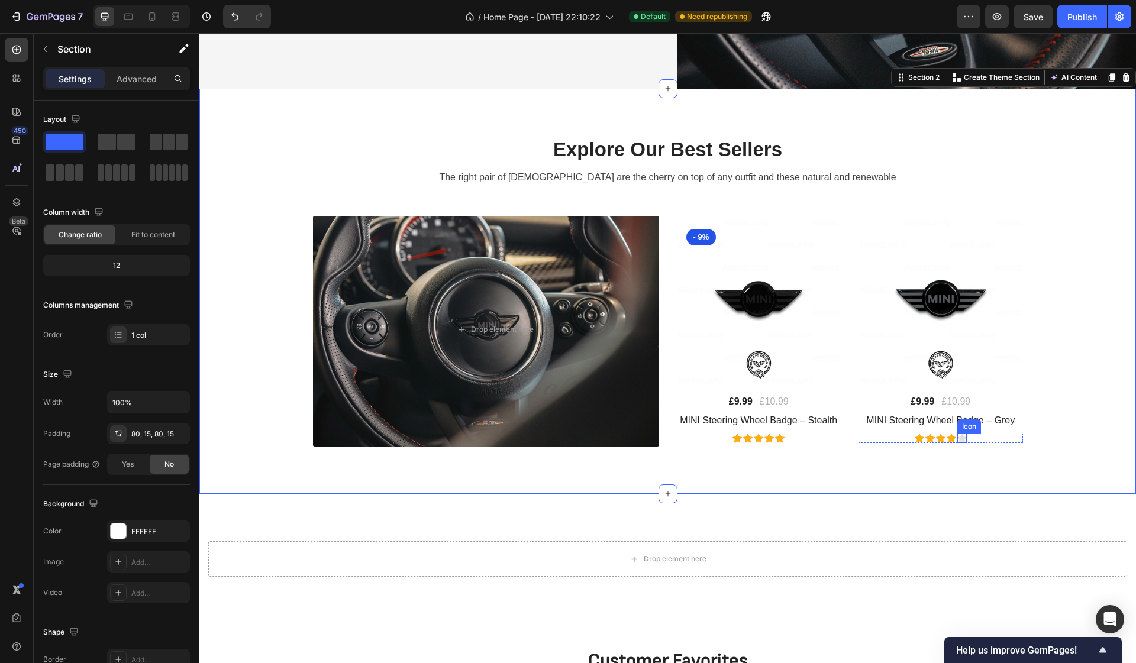
click at [959, 438] on div "Icon" at bounding box center [961, 438] width 9 height 9
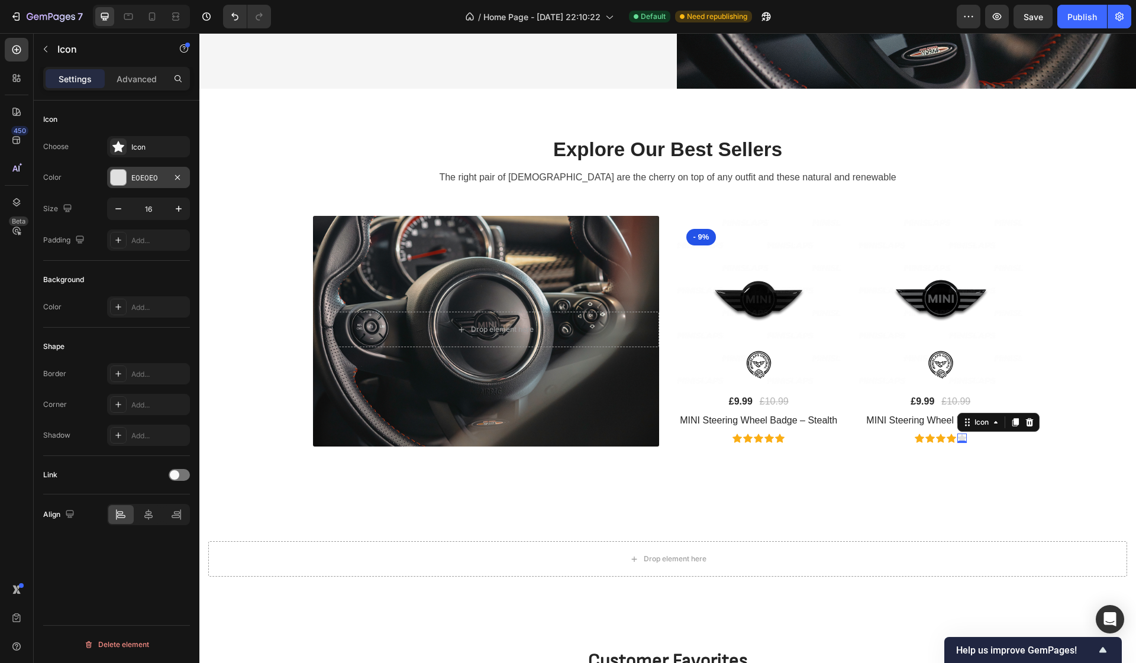
click at [120, 179] on div at bounding box center [118, 177] width 15 height 15
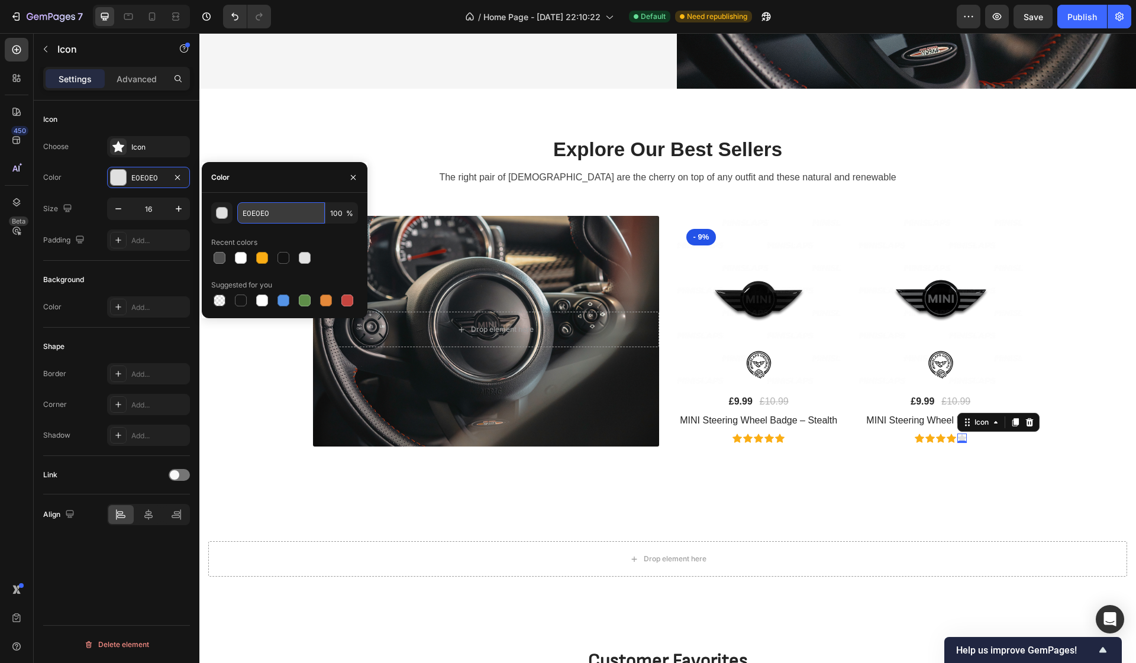
click at [271, 214] on input "E0E0E0" at bounding box center [281, 212] width 88 height 21
paste input "FAAD14"
type input "FAAD14"
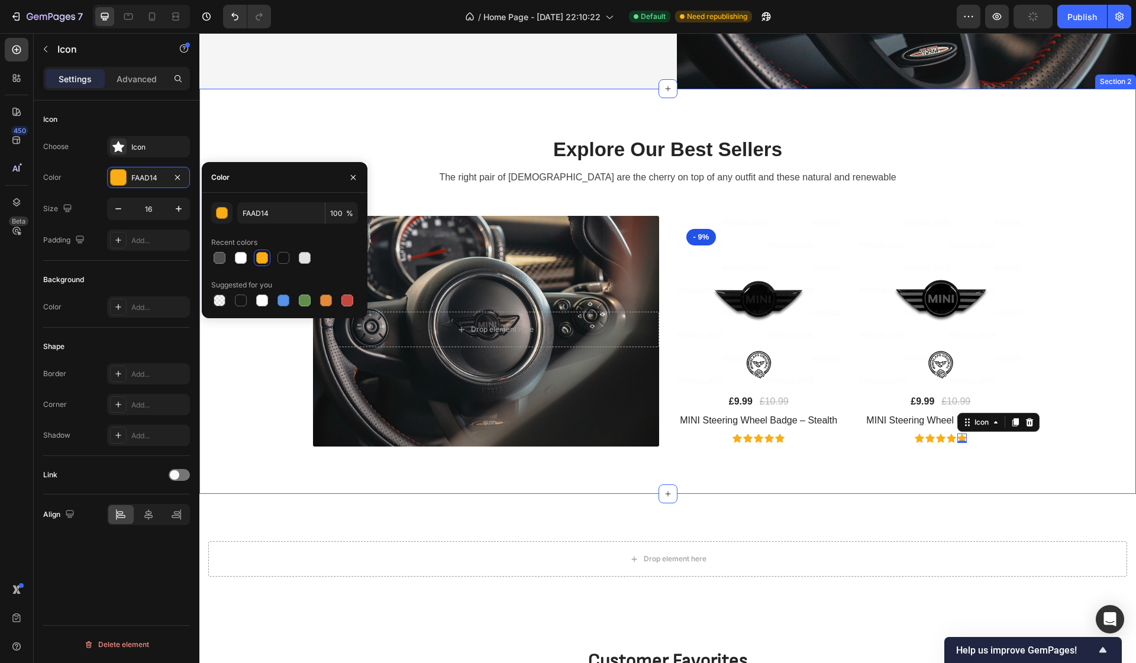
click at [286, 119] on div "Explore Our Best Sellers Heading The right pair of [DEMOGRAPHIC_DATA] are the c…" at bounding box center [667, 292] width 936 height 406
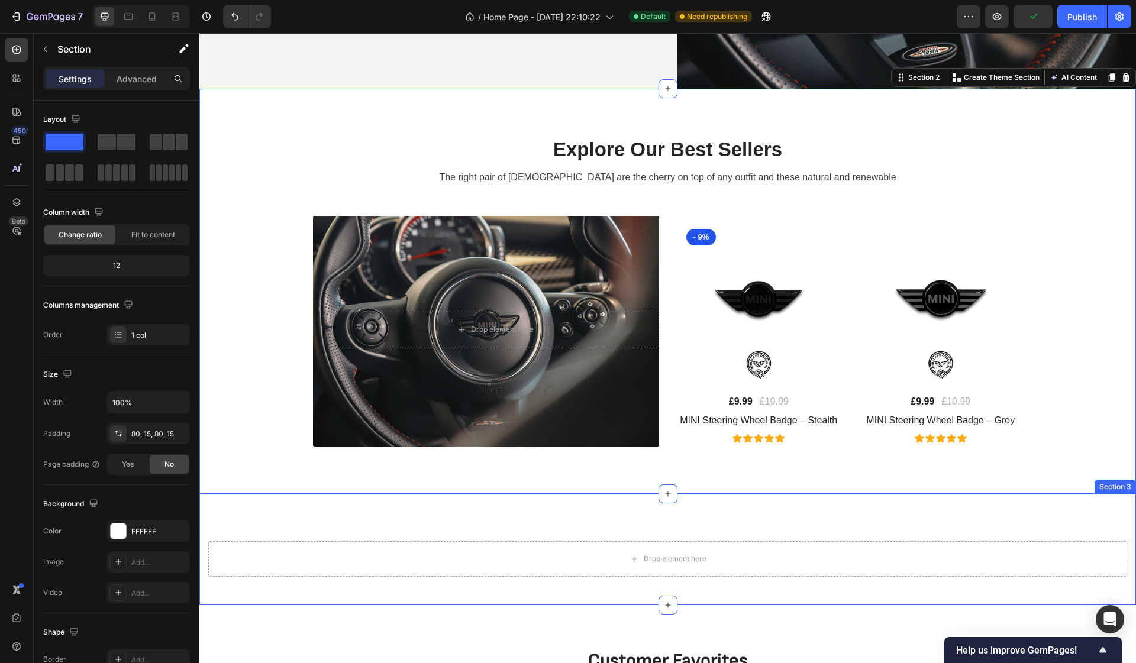
click at [450, 587] on div "Drop element here Section 3" at bounding box center [667, 549] width 936 height 111
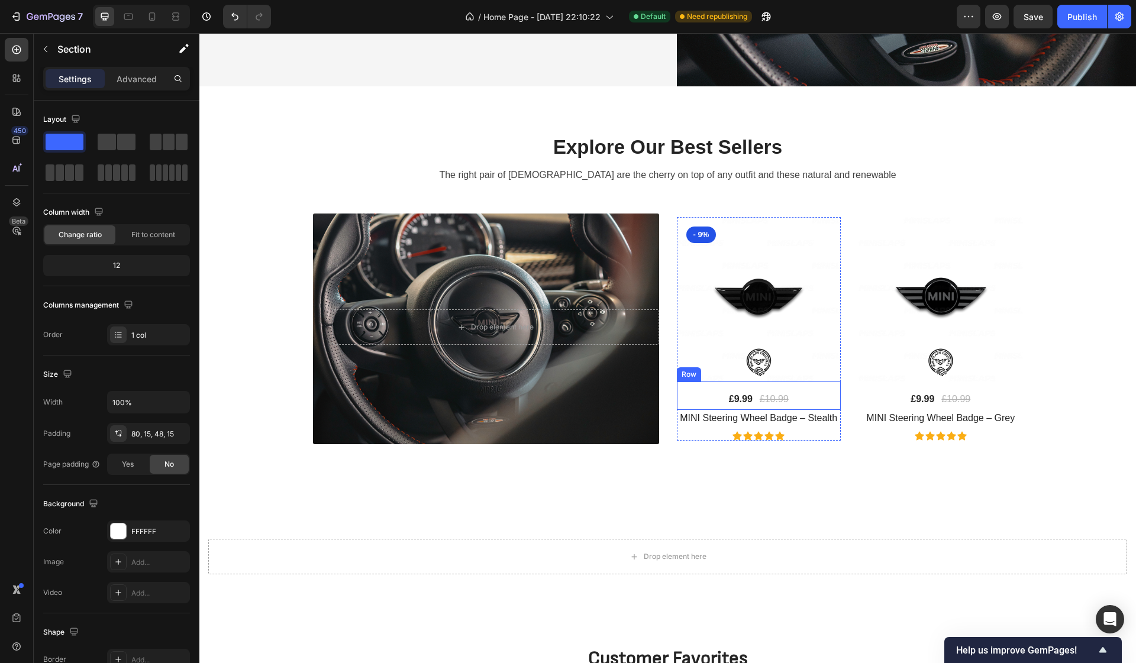
scroll to position [425, 0]
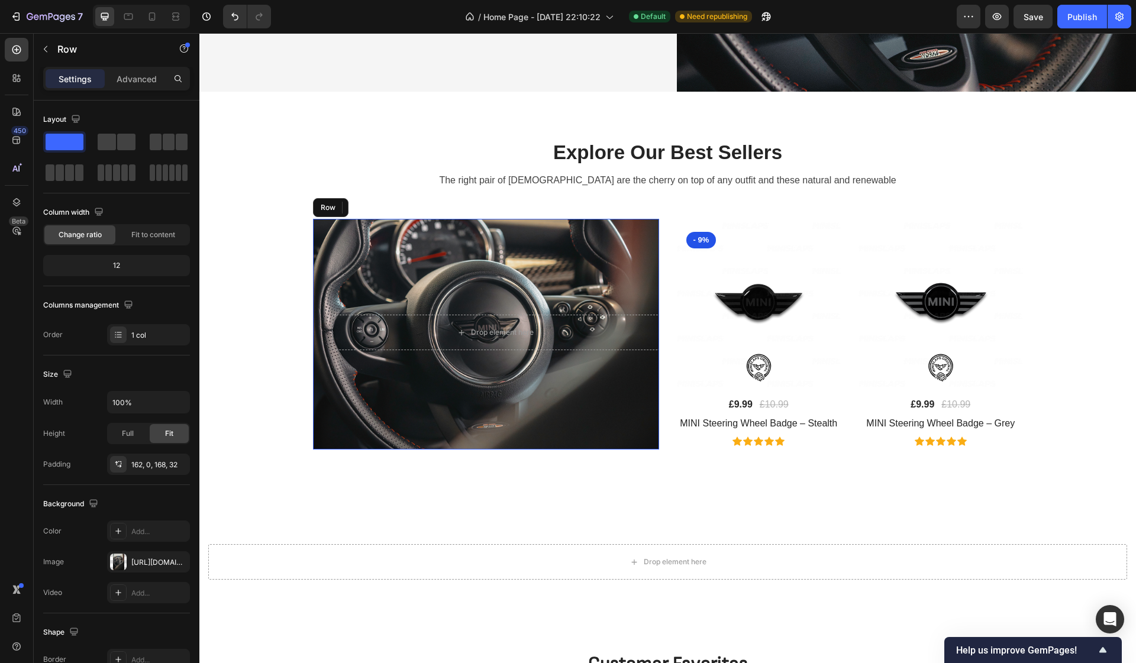
click at [445, 260] on div "Drop element here Row" at bounding box center [486, 334] width 346 height 231
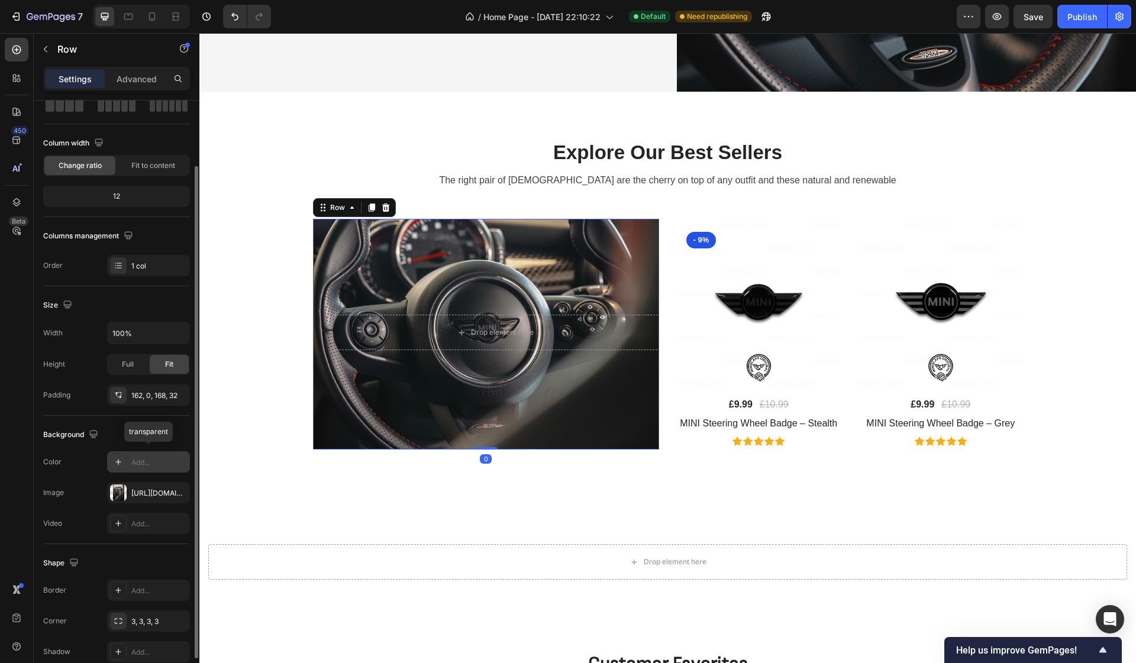
scroll to position [74, 0]
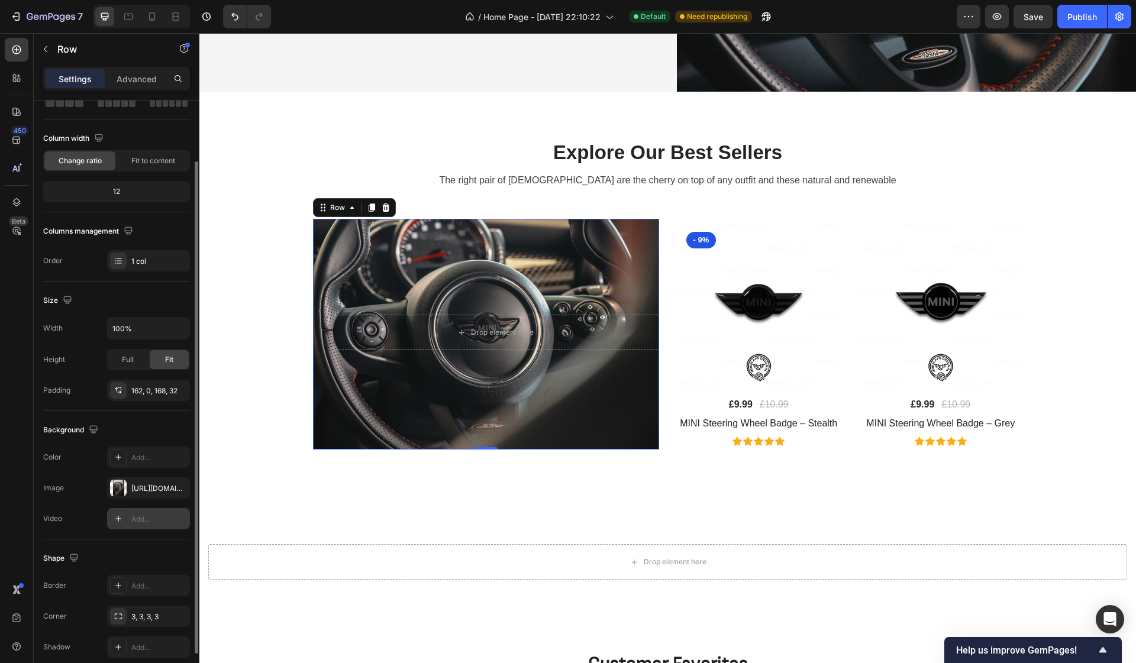
click at [119, 519] on icon at bounding box center [118, 519] width 6 height 6
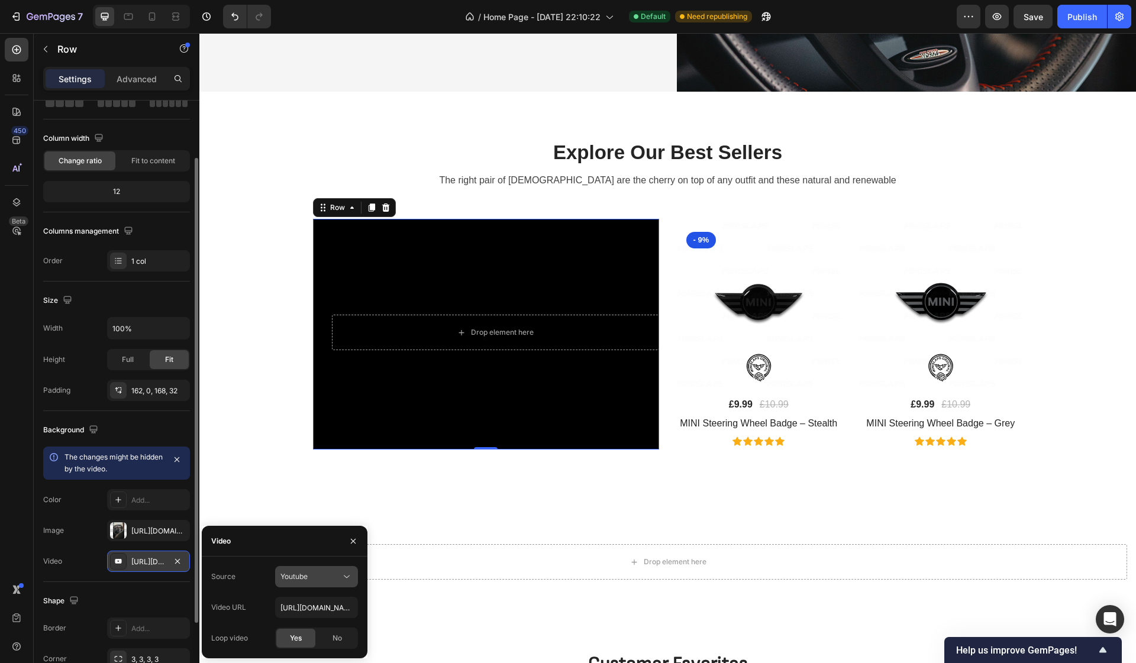
click at [319, 571] on div "Youtube" at bounding box center [310, 576] width 60 height 11
click at [304, 610] on span "Video hosting" at bounding box center [302, 605] width 45 height 11
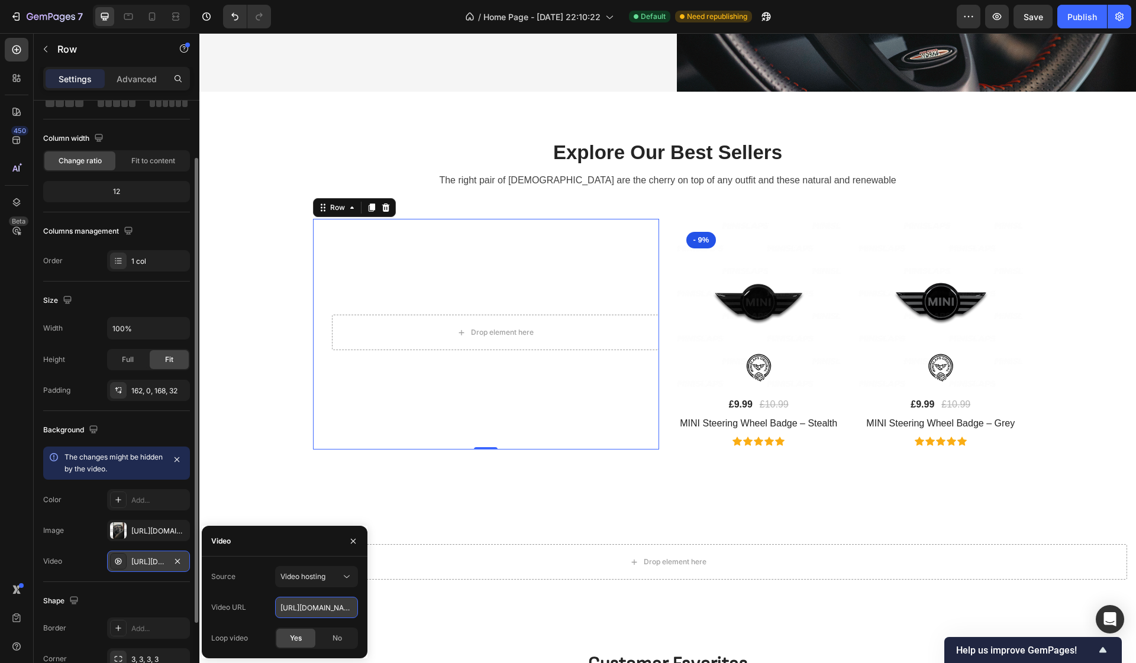
click at [326, 610] on input "[URL][DOMAIN_NAME]" at bounding box center [316, 607] width 83 height 21
click at [341, 609] on input "[URL][DOMAIN_NAME]" at bounding box center [316, 607] width 83 height 21
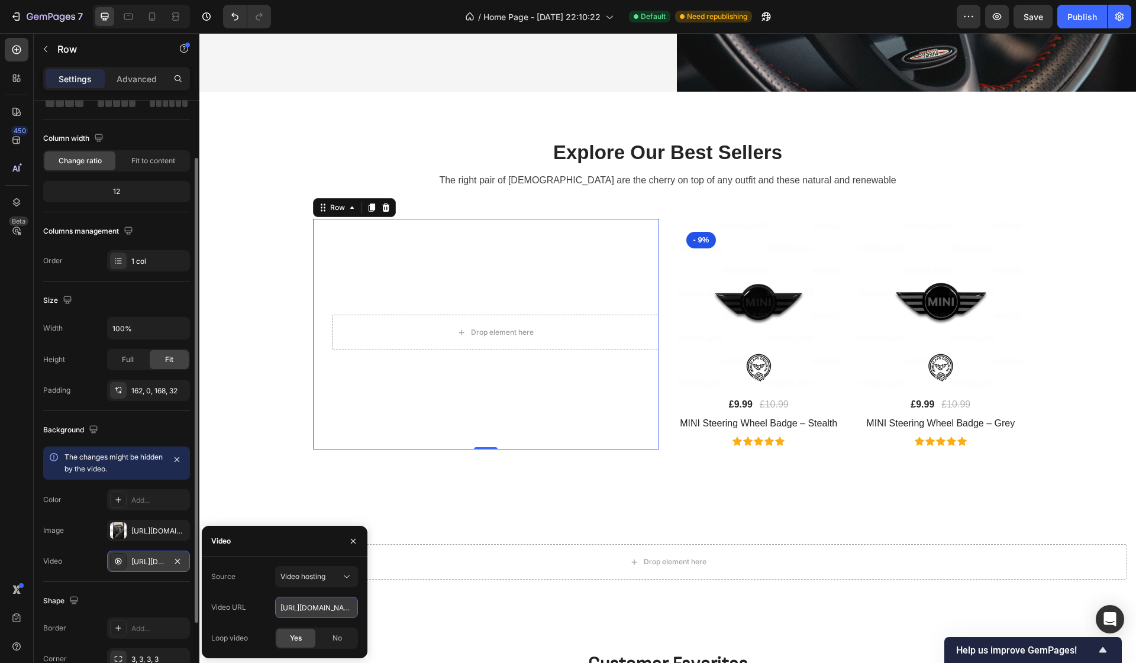
click at [289, 601] on input "[URL][DOMAIN_NAME]" at bounding box center [316, 607] width 83 height 21
click at [259, 601] on div "Video URL [URL][DOMAIN_NAME]" at bounding box center [284, 607] width 147 height 21
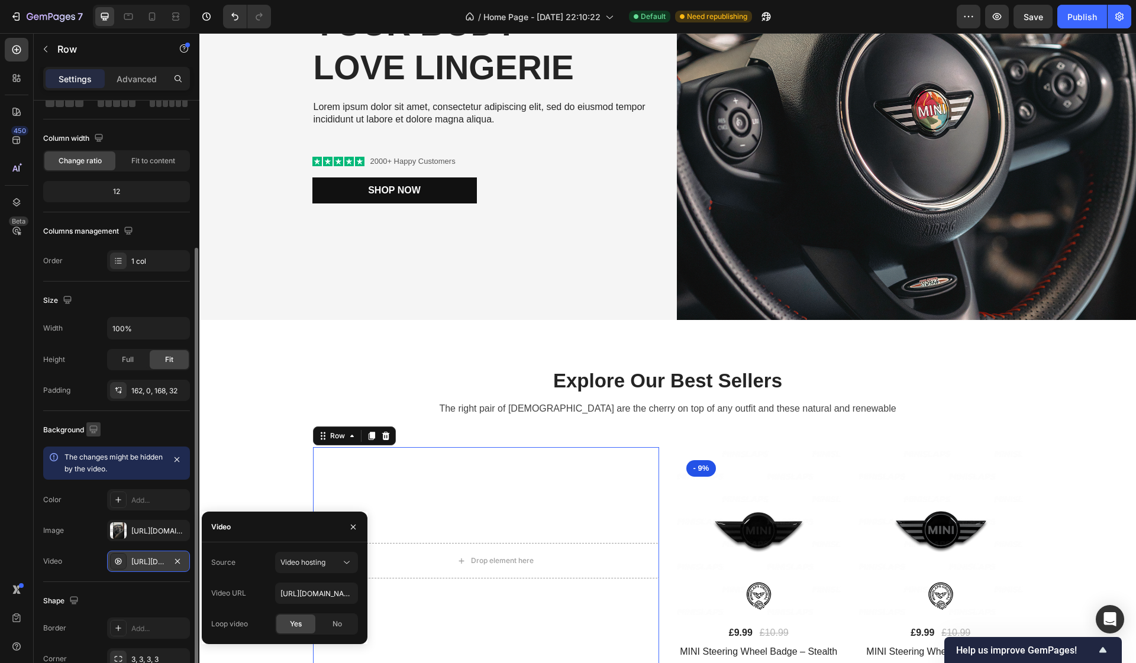
scroll to position [168, 0]
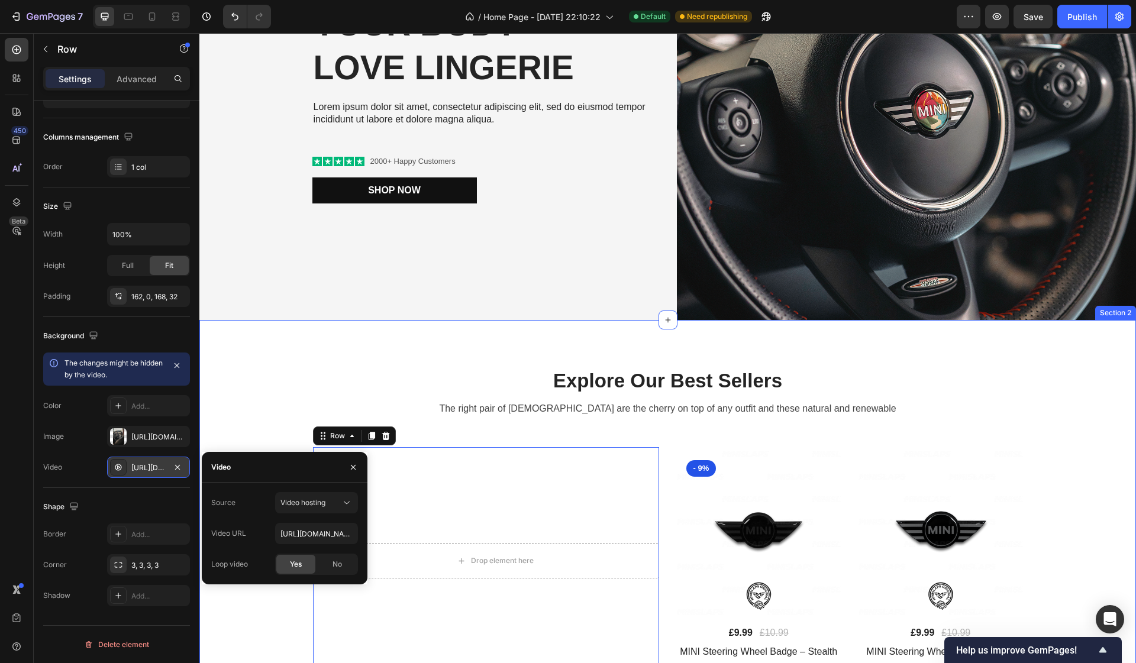
click at [291, 358] on div "Explore Our Best Sellers Heading The right pair of [DEMOGRAPHIC_DATA] are the c…" at bounding box center [667, 523] width 936 height 406
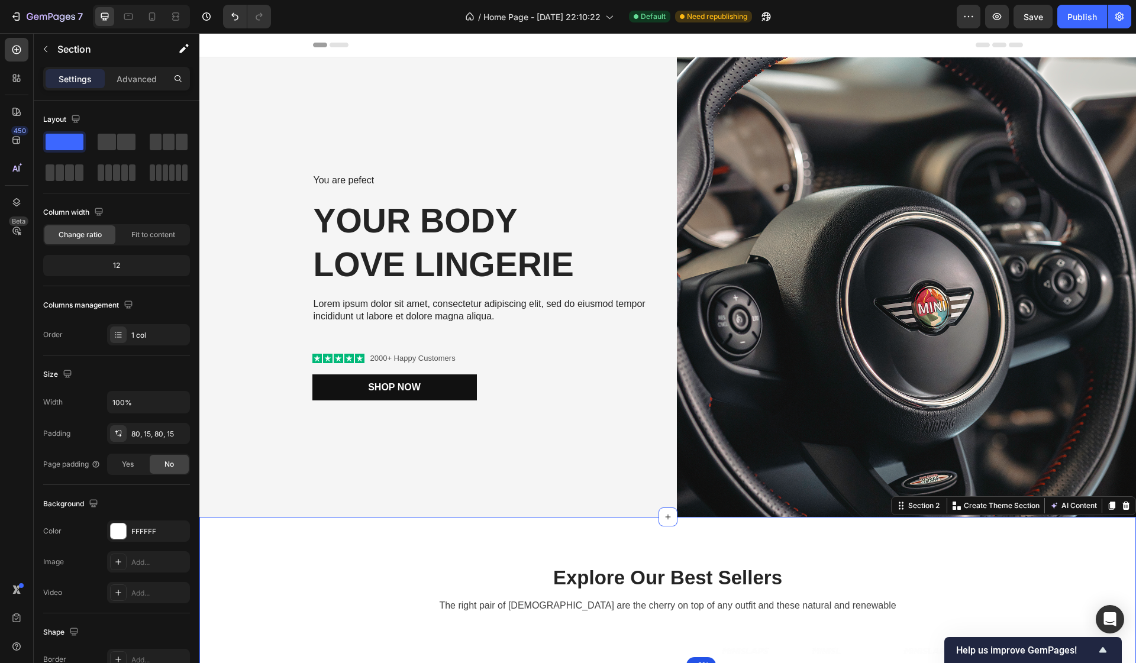
scroll to position [0, 0]
click at [1072, 13] on div "Publish" at bounding box center [1082, 17] width 30 height 12
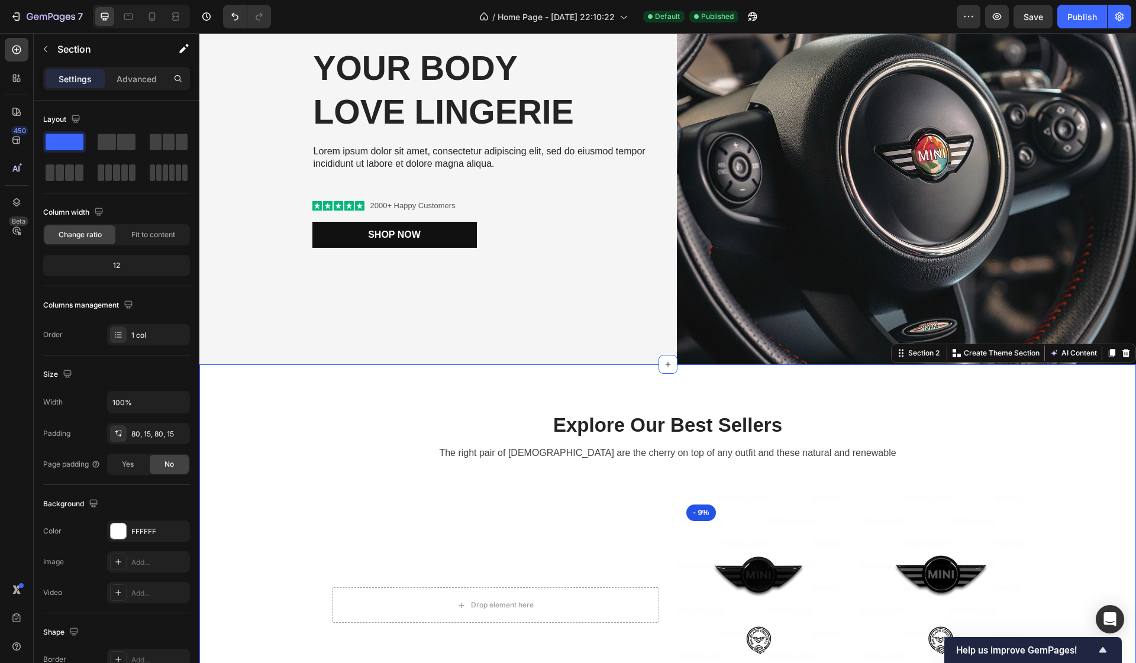
click at [368, 551] on div at bounding box center [486, 607] width 346 height 231
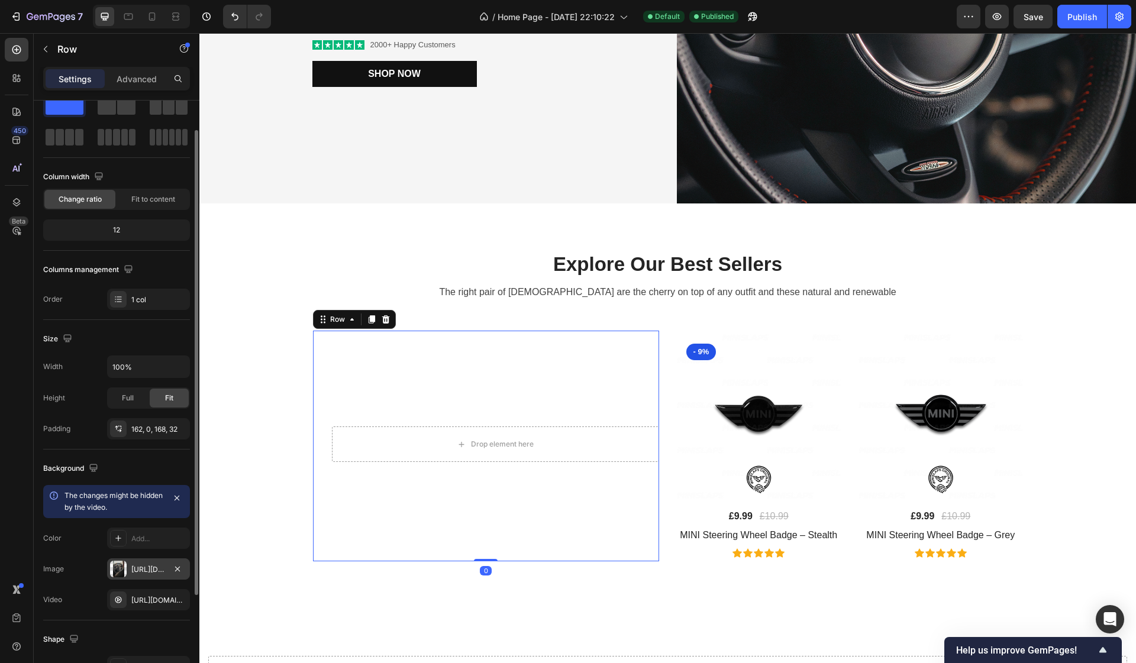
scroll to position [37, 0]
click at [153, 571] on div "[URL][DOMAIN_NAME]" at bounding box center [148, 568] width 34 height 11
click at [148, 596] on div "[URL][DOMAIN_NAME]" at bounding box center [148, 599] width 34 height 11
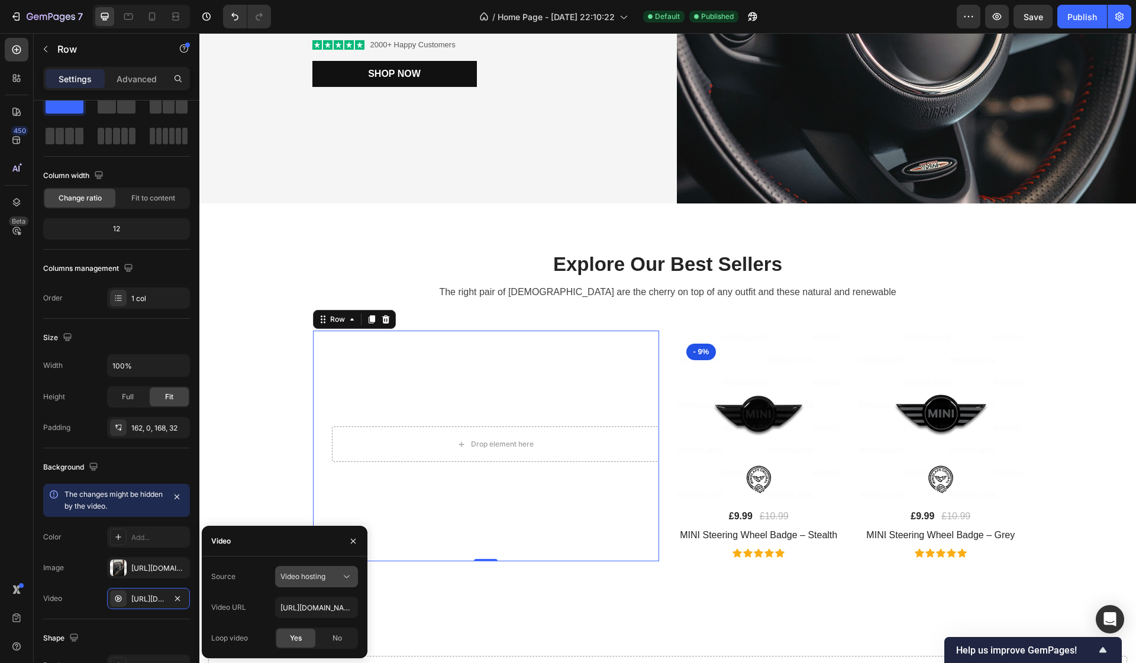
click at [313, 580] on span "Video hosting" at bounding box center [302, 576] width 45 height 9
click at [299, 627] on span "Youtube" at bounding box center [293, 628] width 27 height 11
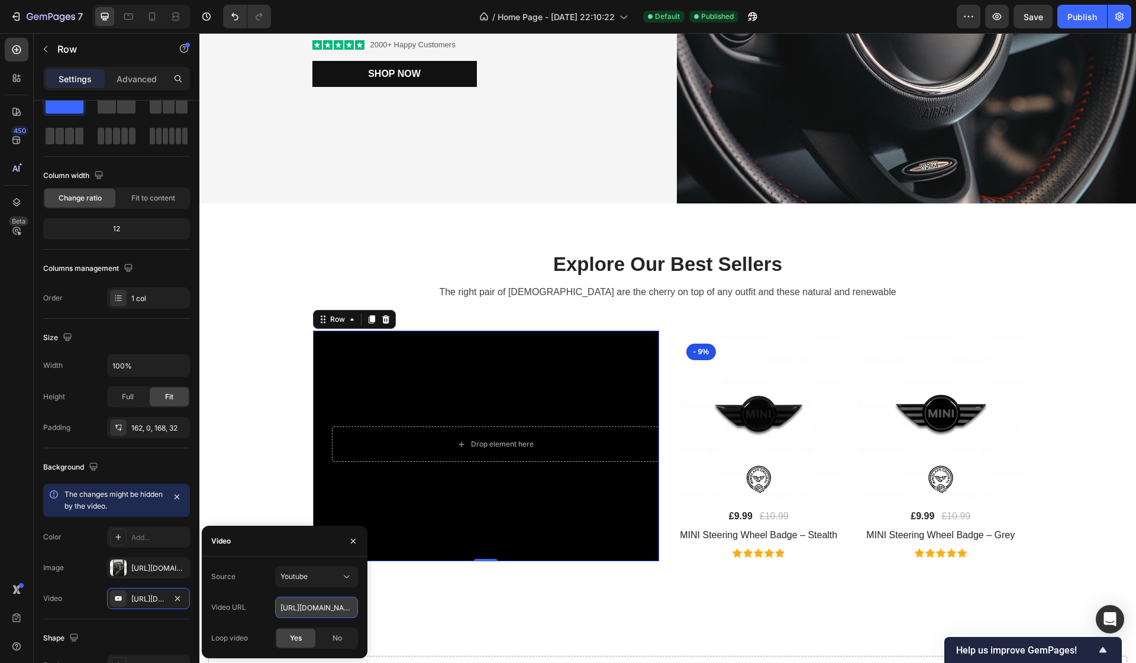
click at [306, 609] on input "[URL][DOMAIN_NAME]" at bounding box center [316, 607] width 83 height 21
paste input "[DOMAIN_NAME][URL]"
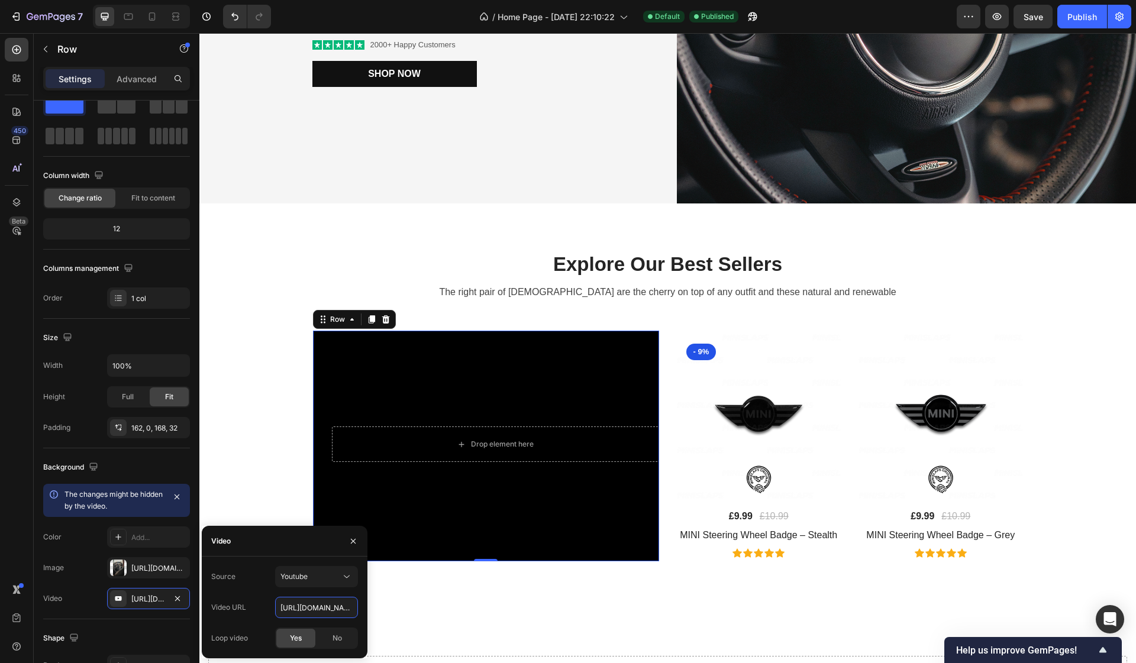
type input "[URL][DOMAIN_NAME]"
click at [363, 591] on div "Source Youtube Video URL [URL][DOMAIN_NAME] Loop video Yes No" at bounding box center [285, 607] width 166 height 83
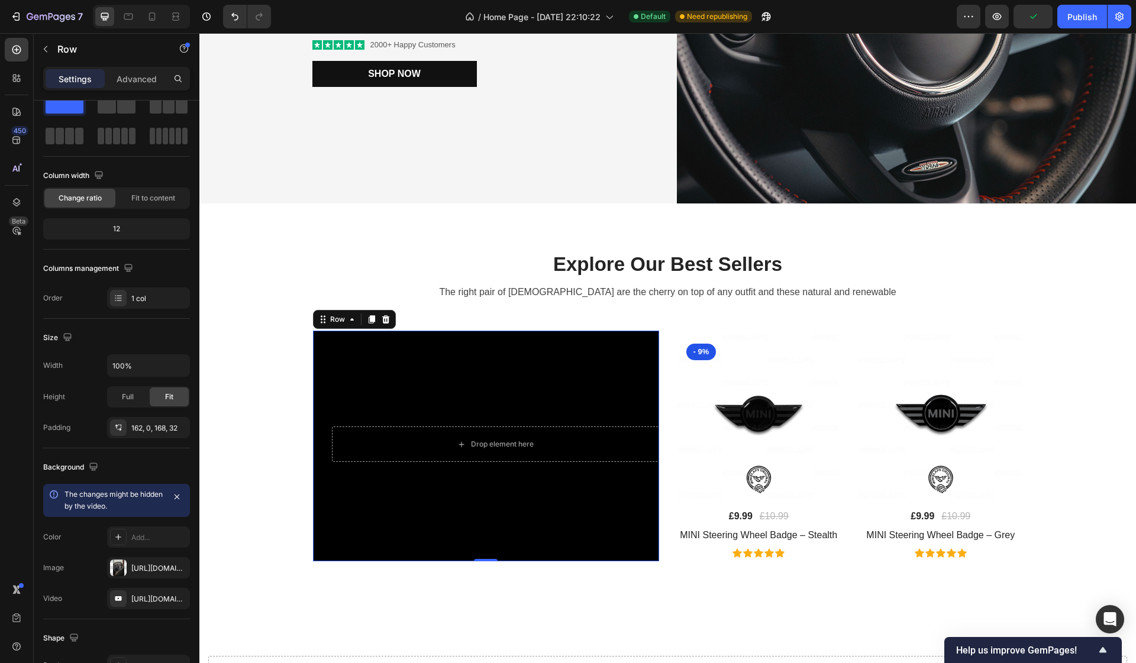
click at [488, 407] on div at bounding box center [486, 446] width 346 height 231
click at [574, 396] on div at bounding box center [486, 446] width 346 height 231
click at [347, 380] on div at bounding box center [486, 446] width 346 height 231
click at [131, 399] on span "Full" at bounding box center [128, 397] width 12 height 11
click at [168, 396] on span "Fit" at bounding box center [169, 397] width 8 height 11
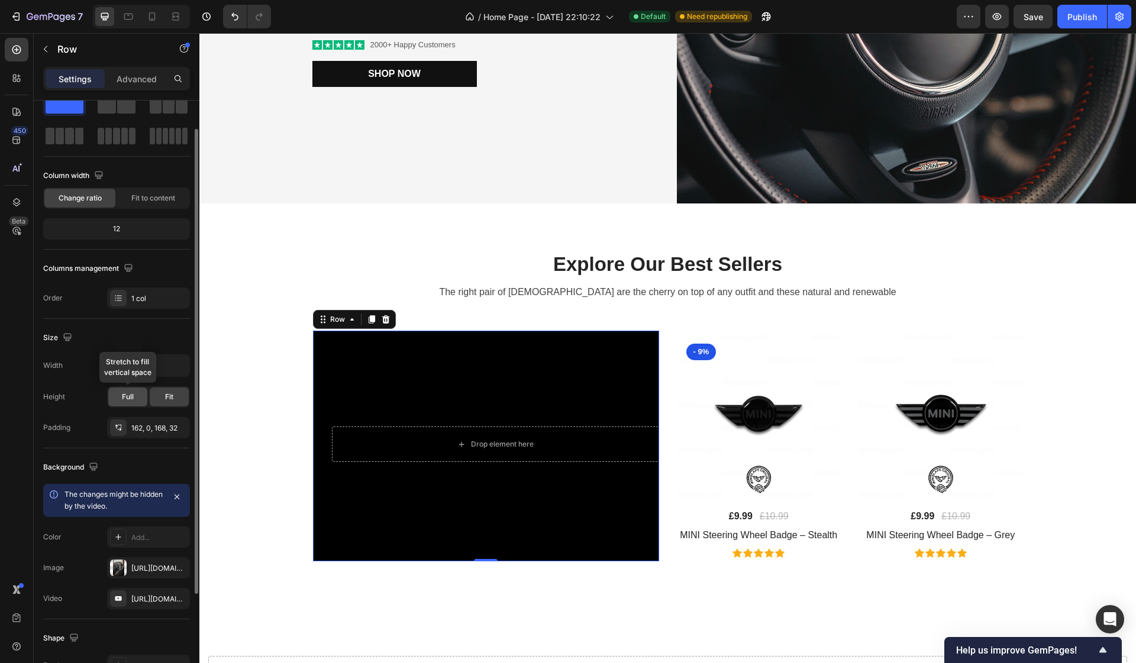
click at [128, 396] on span "Full" at bounding box center [128, 397] width 12 height 11
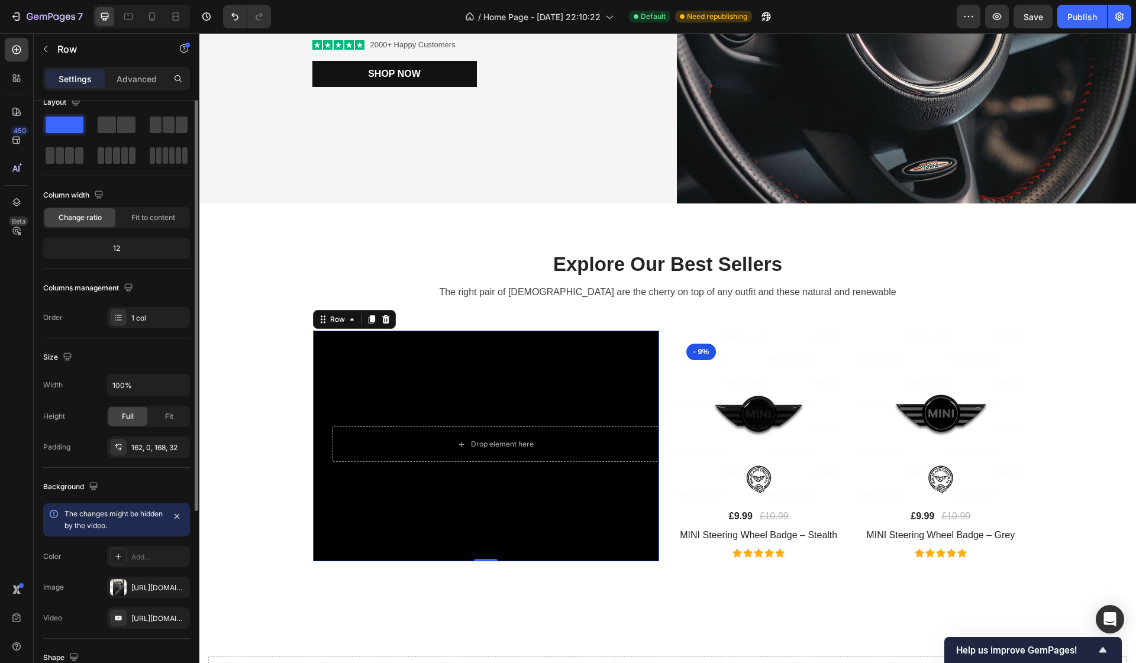
scroll to position [0, 0]
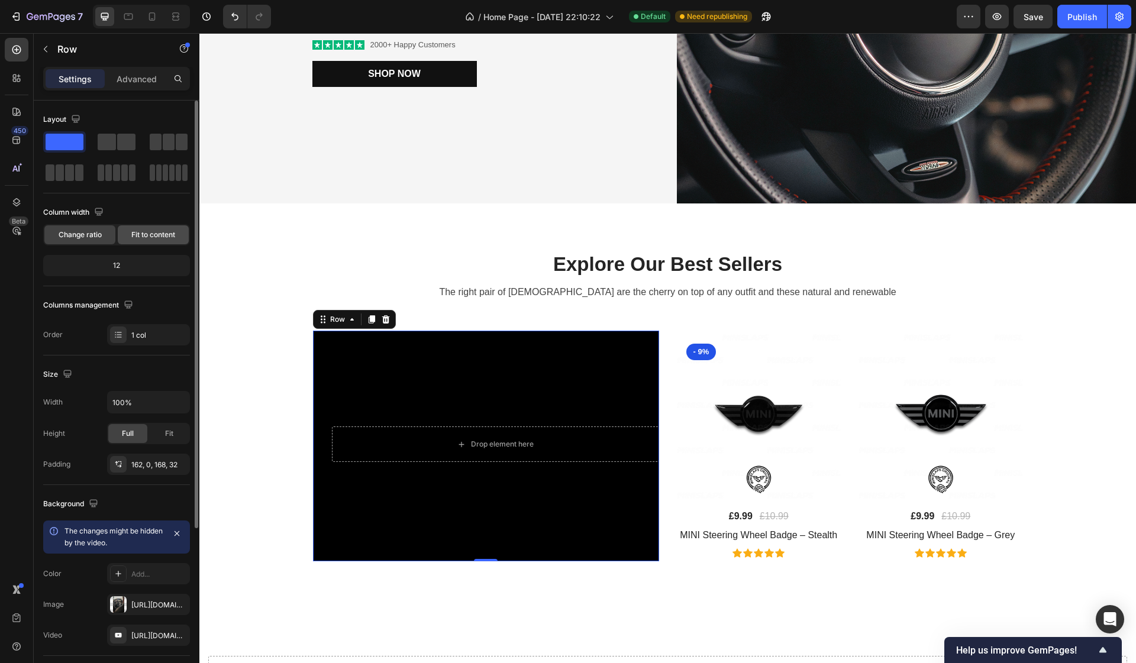
click at [158, 232] on span "Fit to content" at bounding box center [153, 234] width 44 height 11
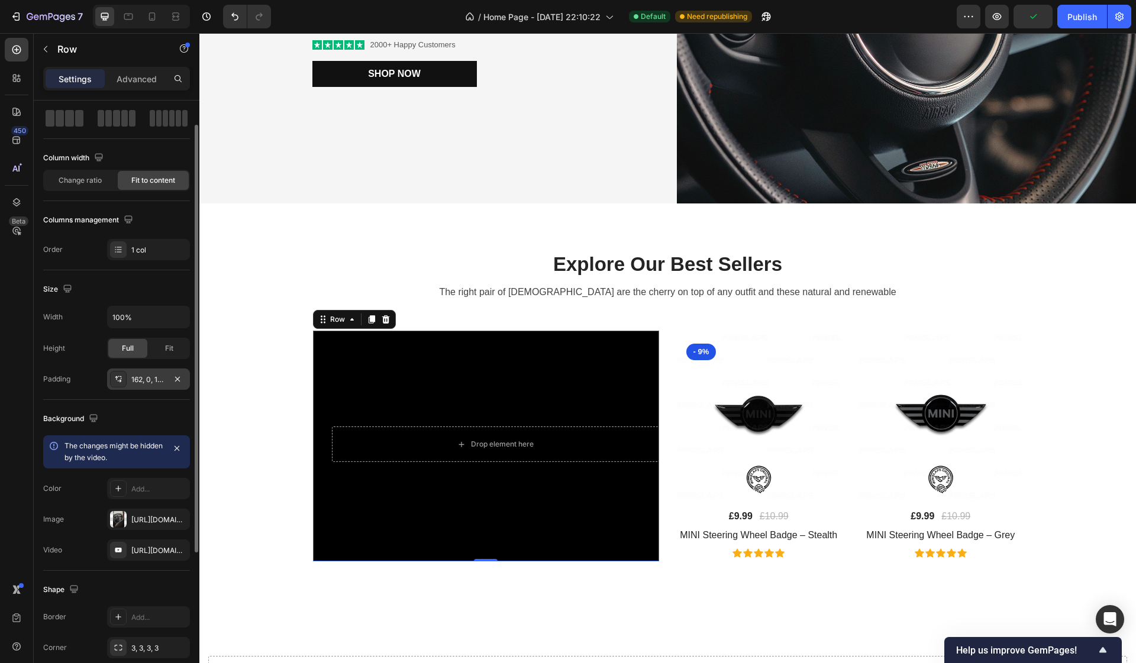
scroll to position [57, 0]
click at [177, 517] on icon "button" at bounding box center [177, 516] width 5 height 5
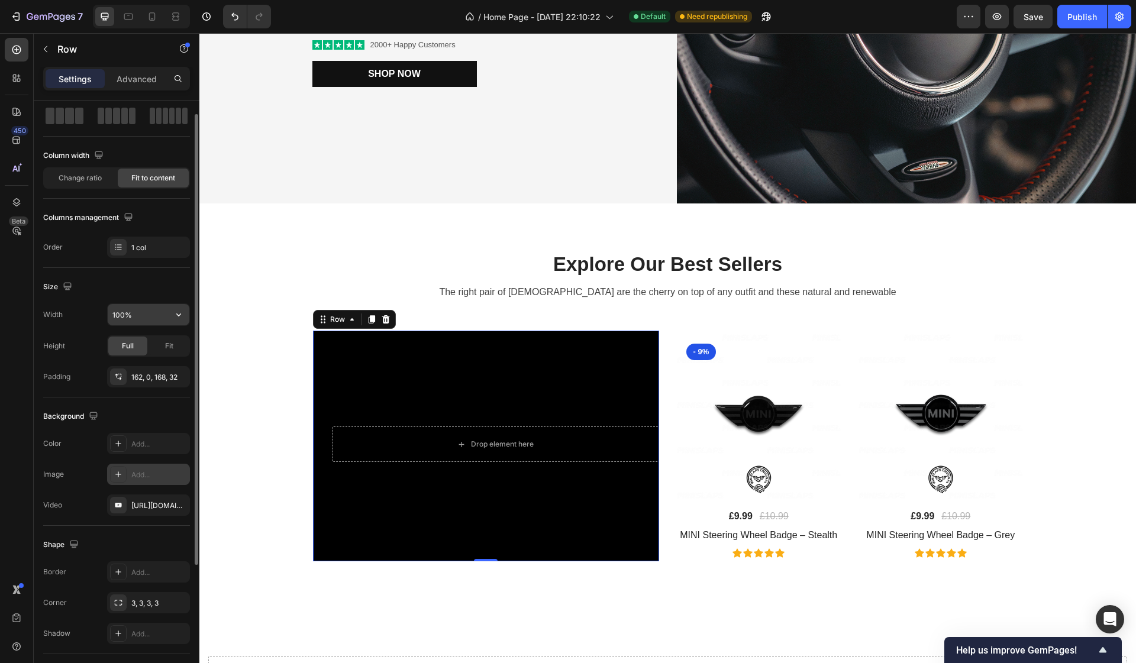
scroll to position [0, 0]
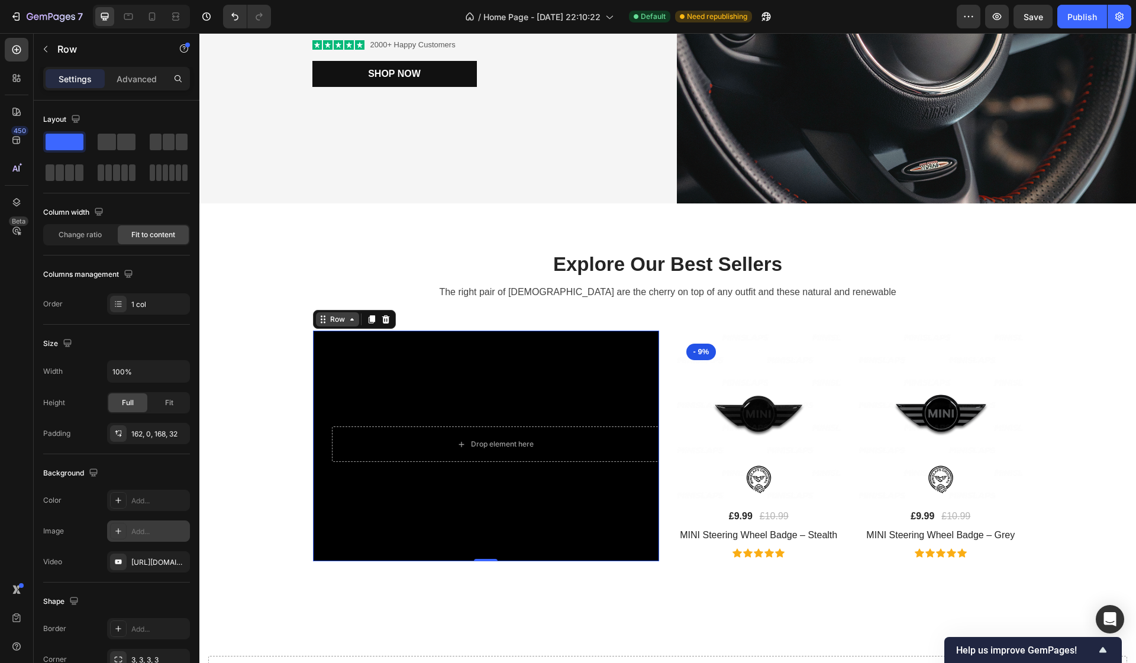
click at [350, 324] on div "Row" at bounding box center [337, 319] width 43 height 14
click at [177, 564] on icon "button" at bounding box center [177, 561] width 9 height 9
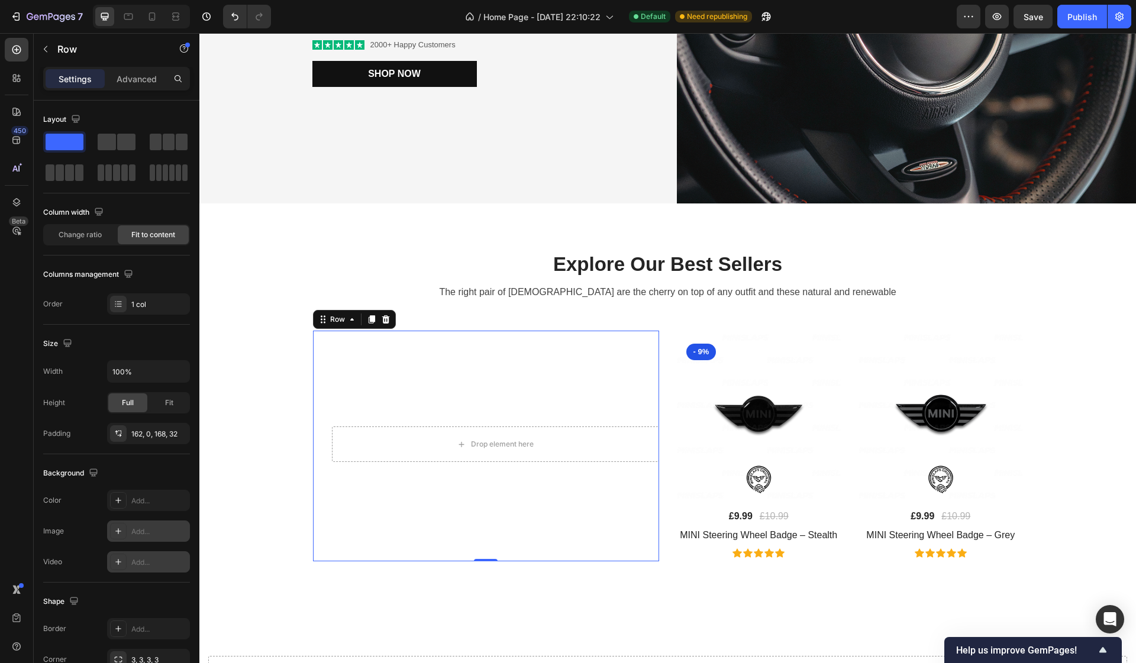
click at [160, 534] on div "Add..." at bounding box center [159, 531] width 56 height 11
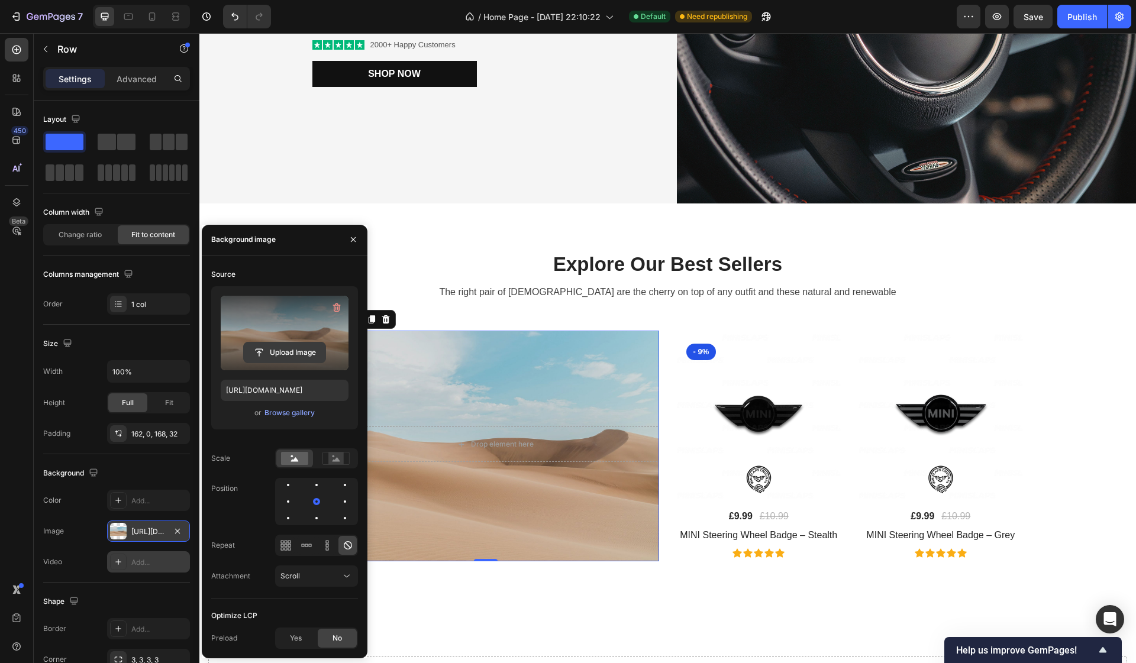
click at [277, 348] on input "file" at bounding box center [285, 352] width 82 height 20
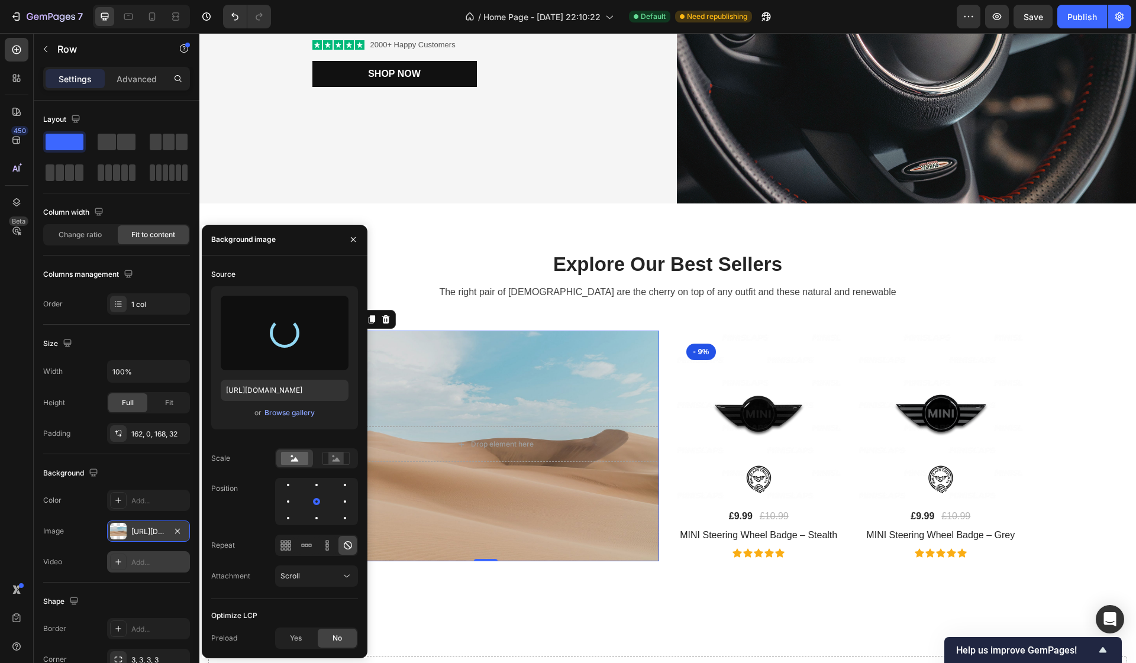
type input "[URL][DOMAIN_NAME]"
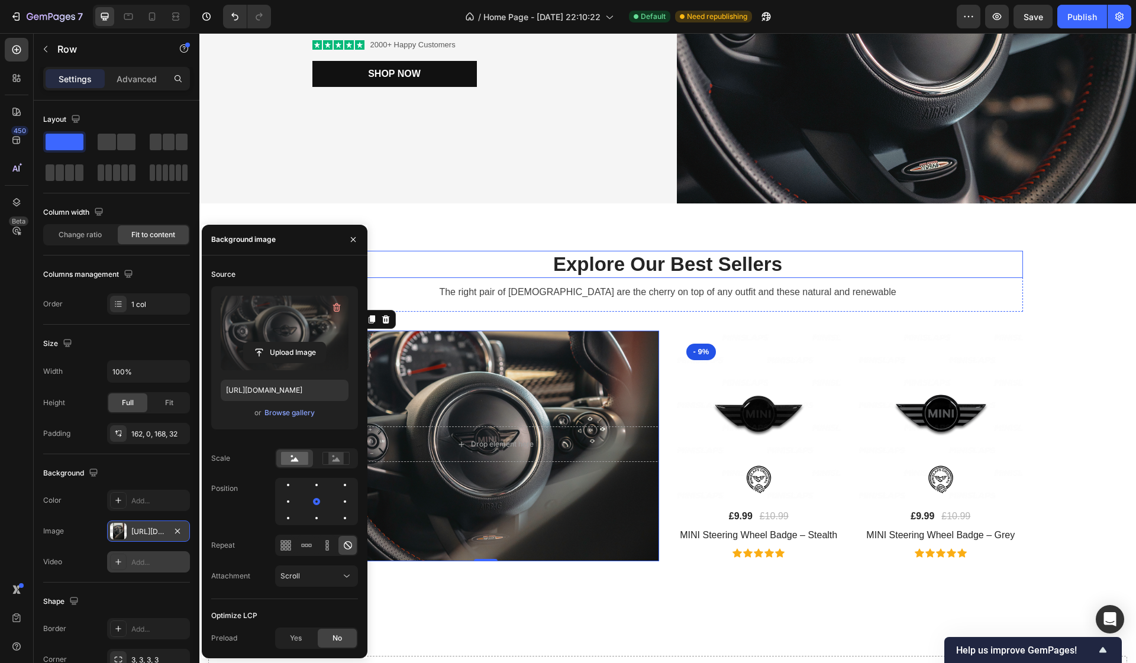
click at [447, 255] on p "Explore Our Best Sellers" at bounding box center [667, 264] width 707 height 25
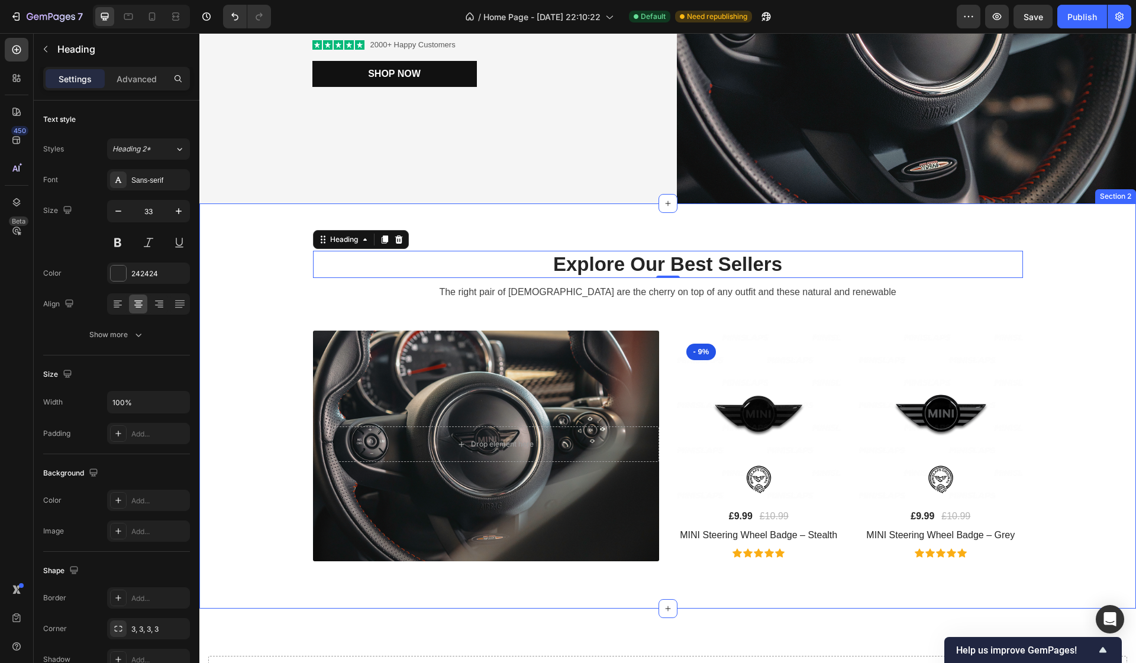
click at [247, 337] on div "Explore Our Best Sellers Heading 0 The right pair of sunnies are the cherry on …" at bounding box center [667, 406] width 919 height 311
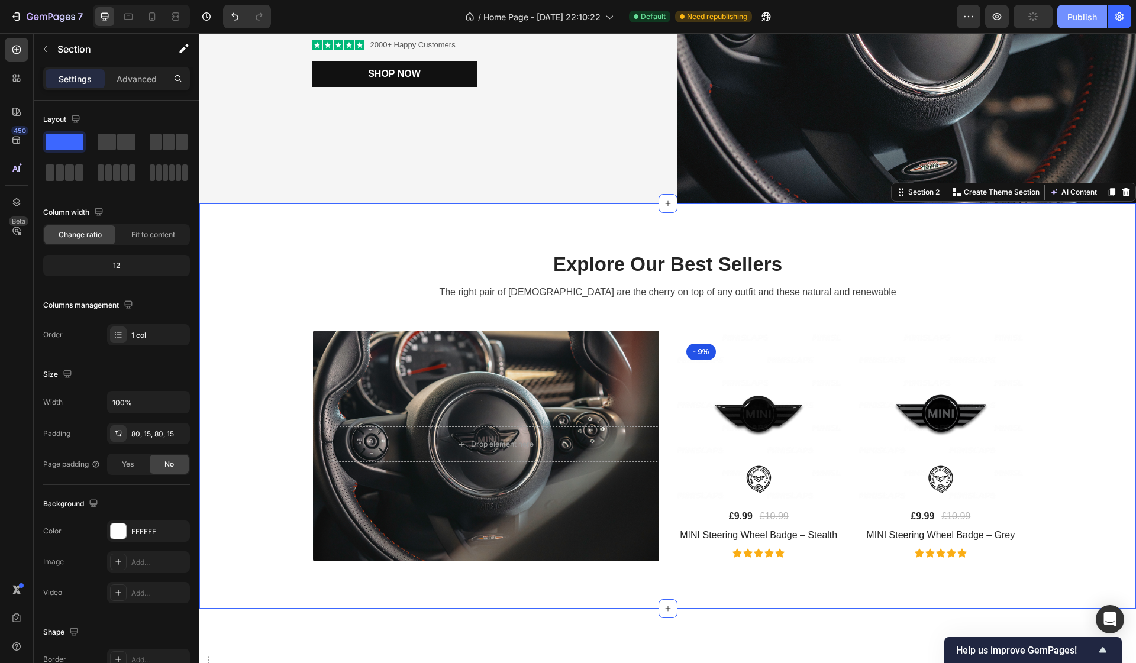
click at [1078, 18] on div "Publish" at bounding box center [1082, 17] width 30 height 12
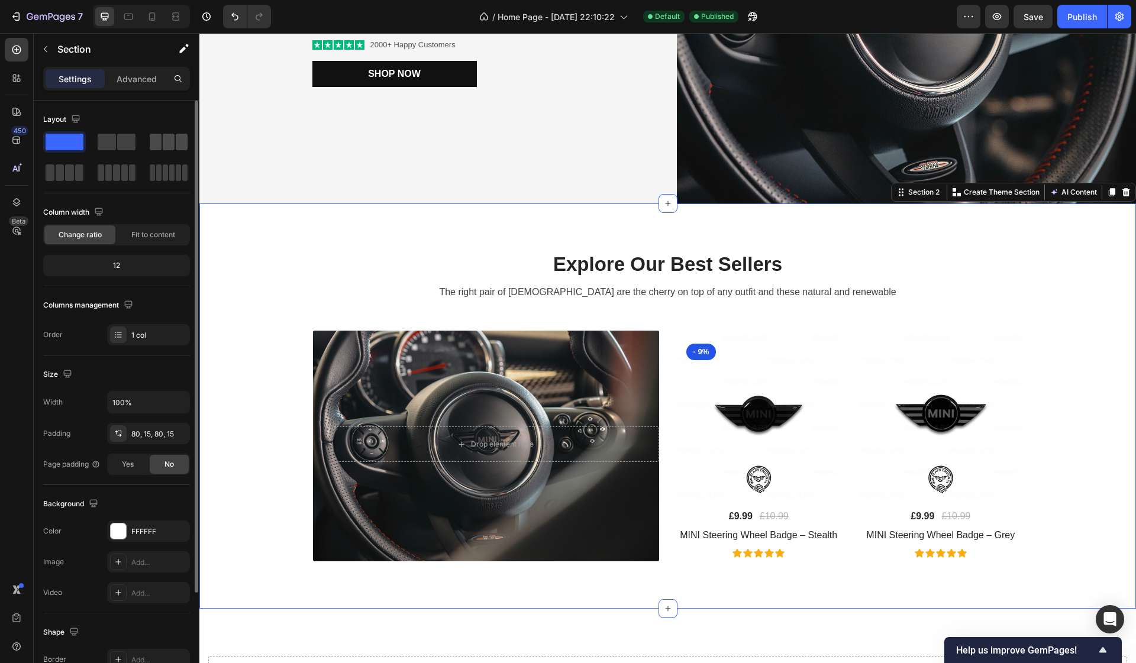
drag, startPoint x: 150, startPoint y: 141, endPoint x: 152, endPoint y: 147, distance: 6.2
click at [152, 147] on span at bounding box center [156, 142] width 12 height 17
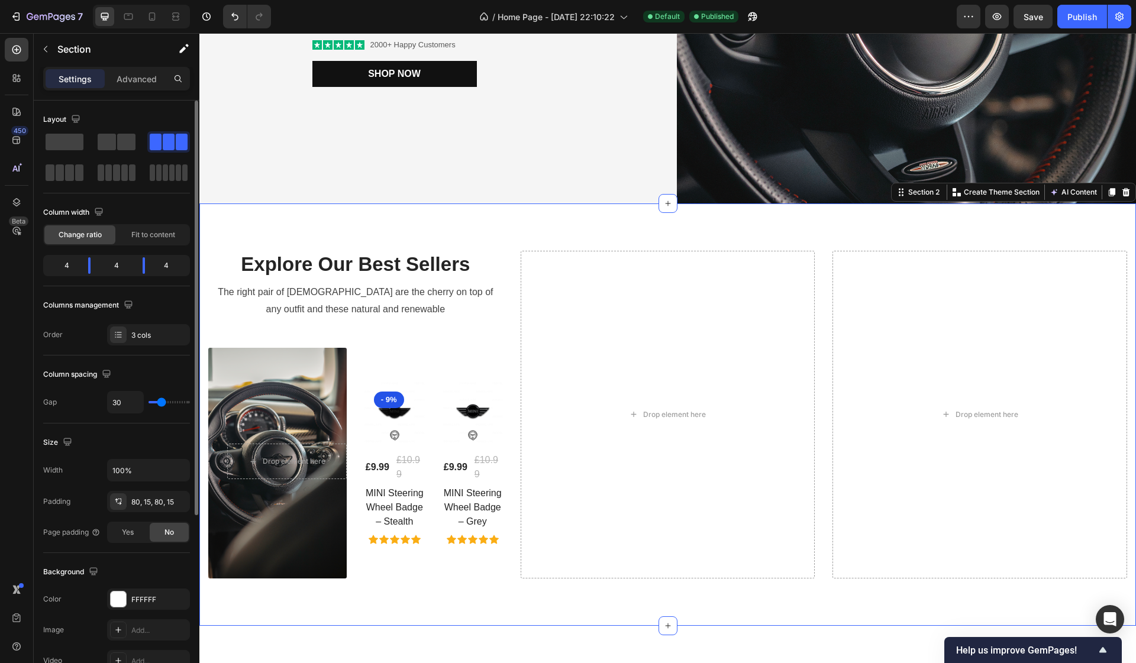
click at [152, 147] on span at bounding box center [156, 142] width 12 height 17
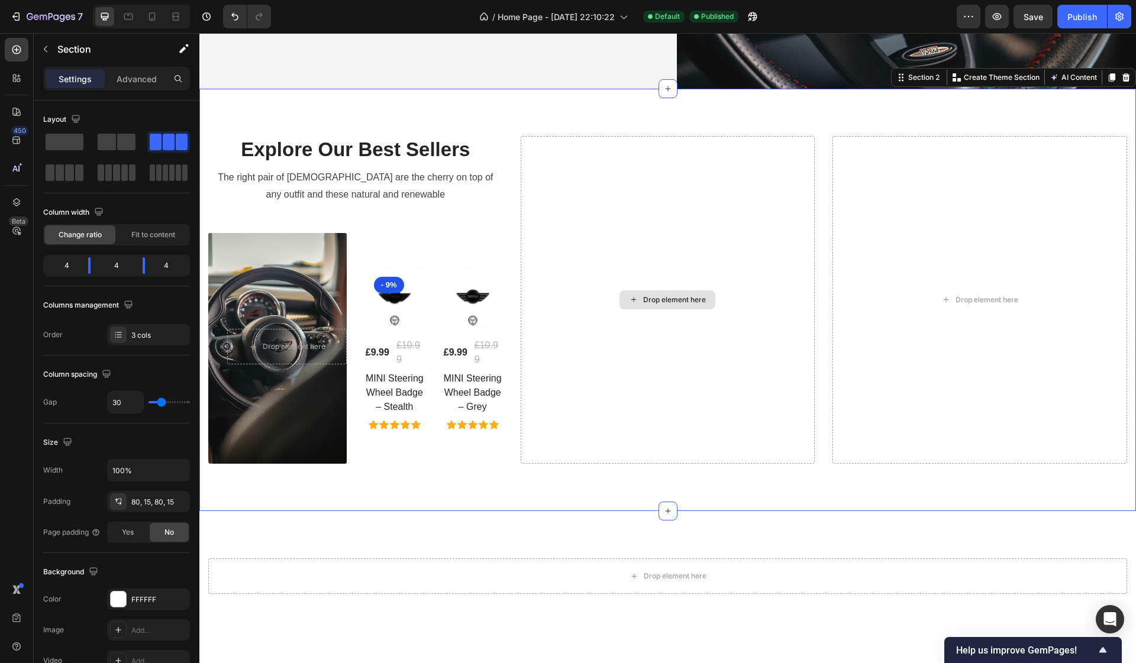
scroll to position [429, 0]
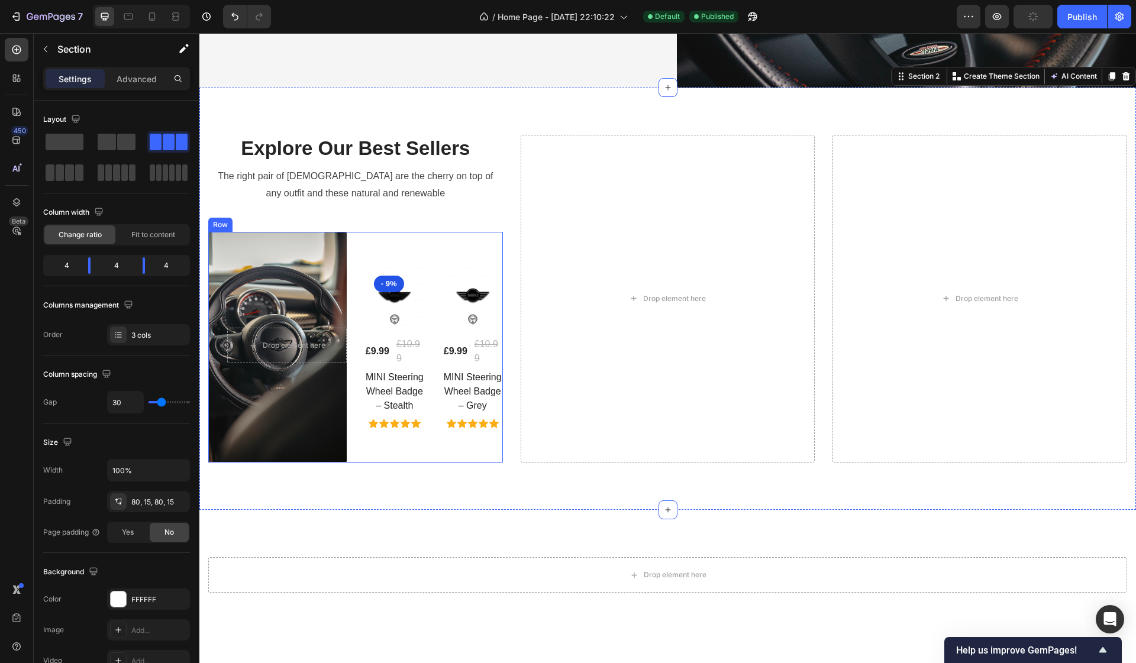
click at [452, 258] on div "(P) Images & Gallery - 9% Product Badge £9.99 (P) Price (P) Price £10.99 (P) Pr…" at bounding box center [433, 347] width 138 height 231
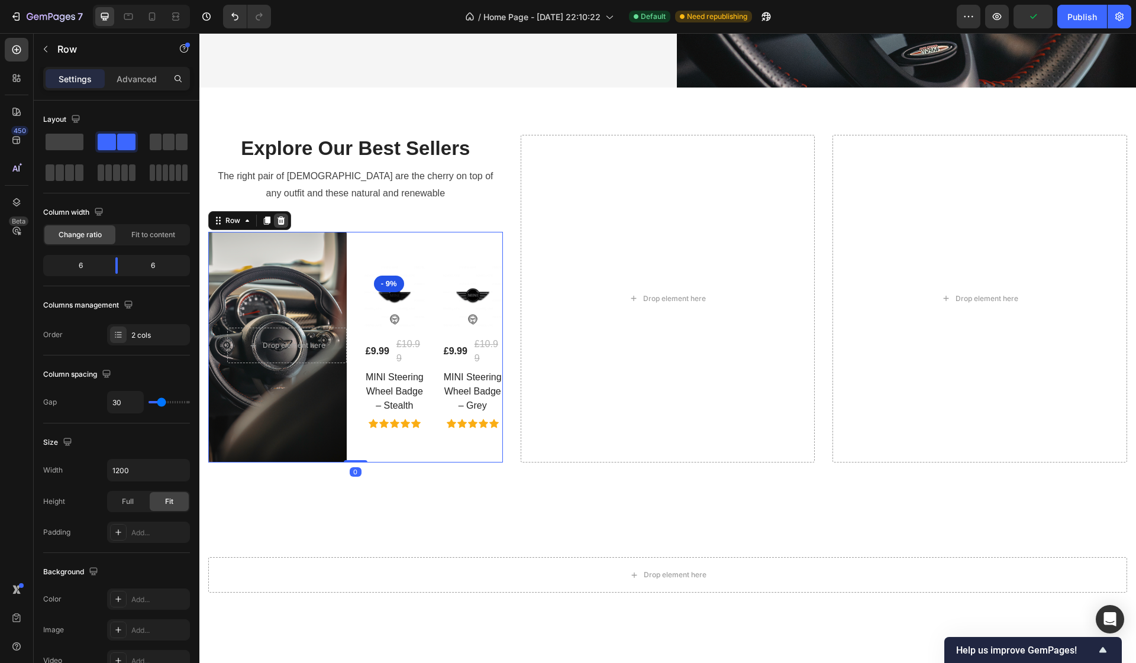
click at [281, 219] on icon at bounding box center [281, 220] width 8 height 8
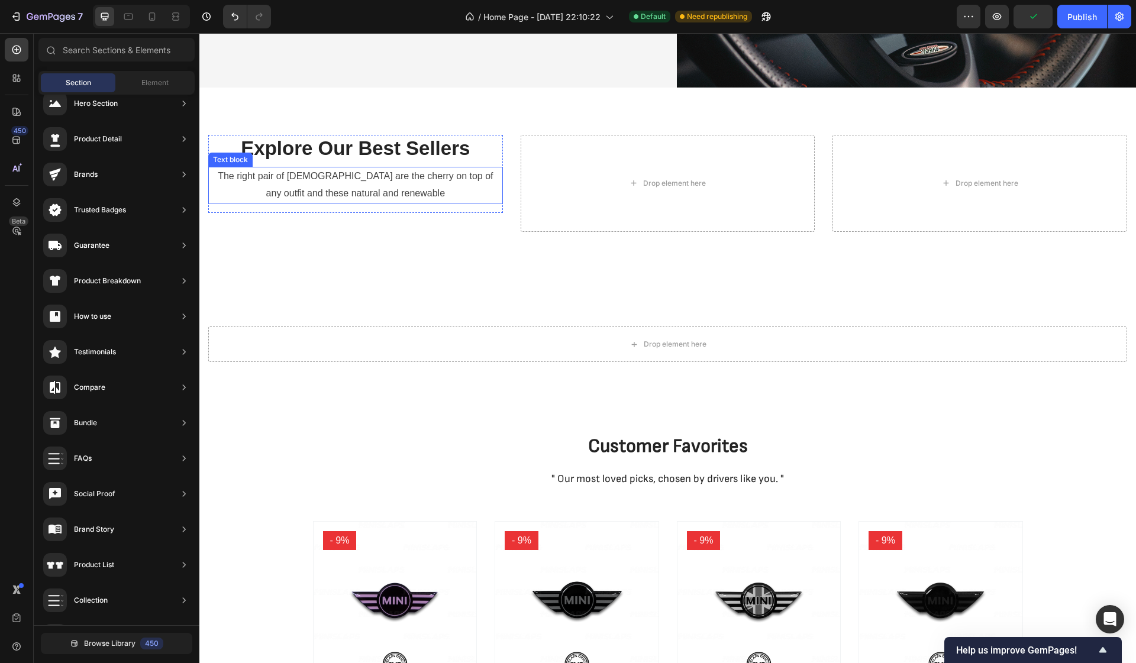
click at [412, 169] on p "The right pair of [DEMOGRAPHIC_DATA] are the cherry on top of any outfit and th…" at bounding box center [355, 185] width 292 height 34
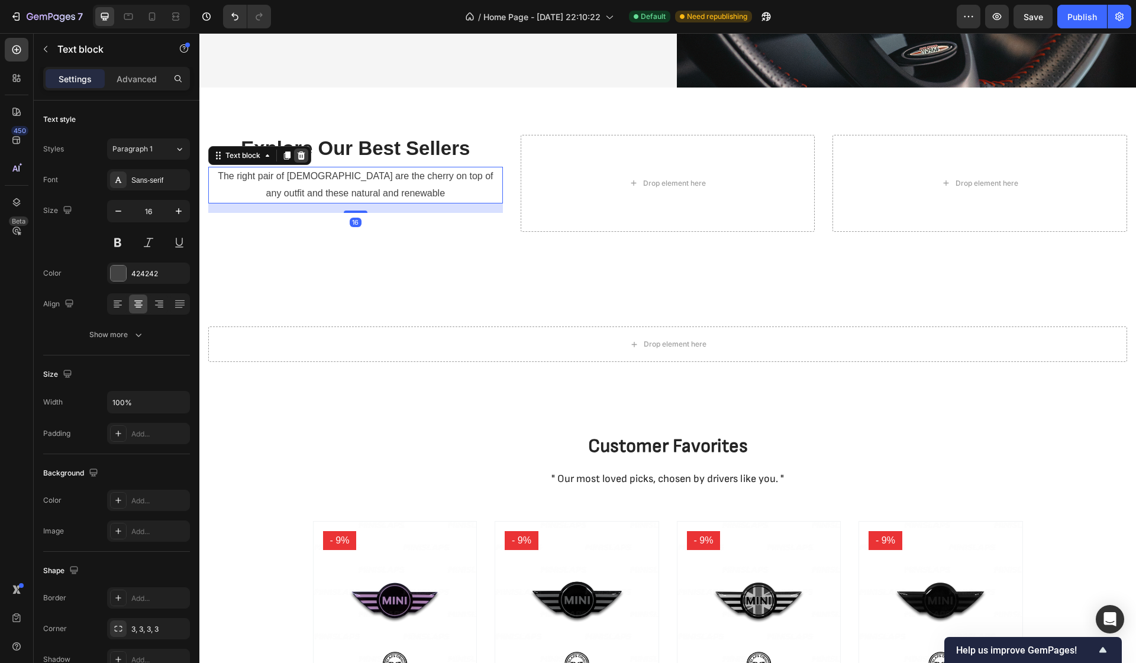
click at [301, 157] on icon at bounding box center [302, 155] width 8 height 8
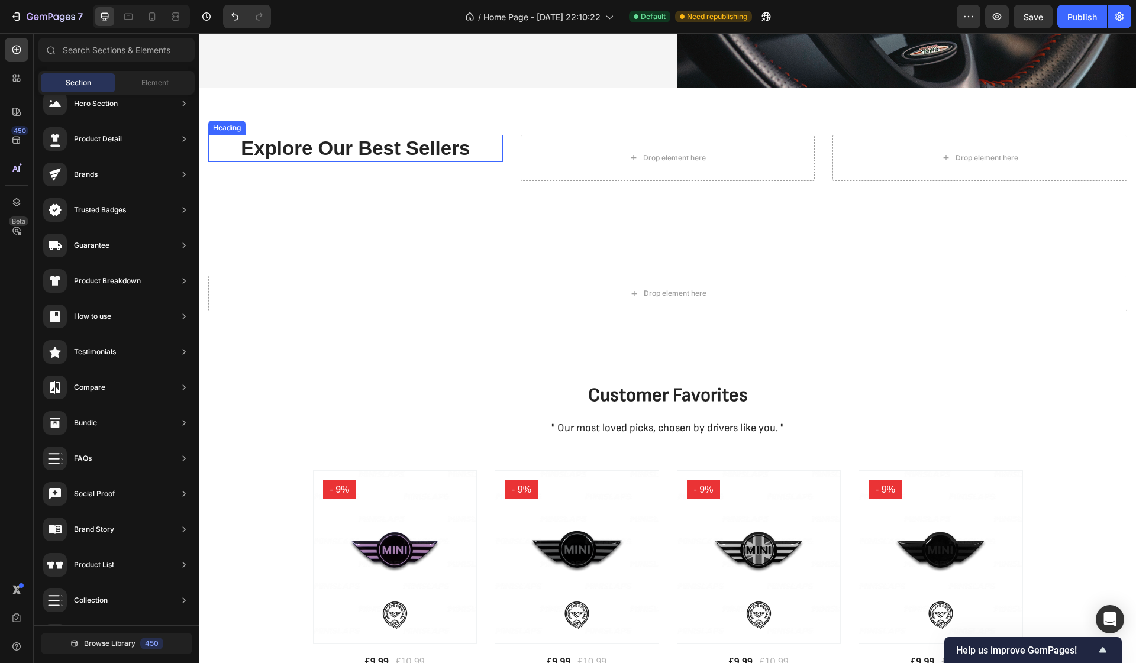
click at [314, 151] on p "Explore Our Best Sellers" at bounding box center [355, 148] width 292 height 25
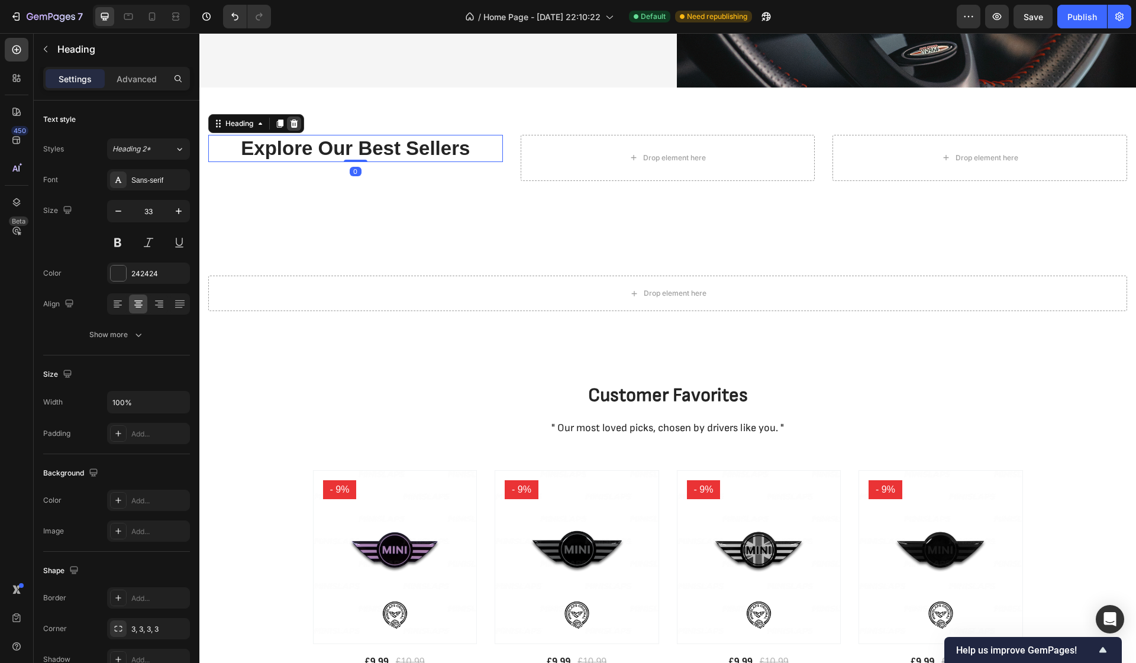
click at [296, 122] on icon at bounding box center [294, 123] width 8 height 8
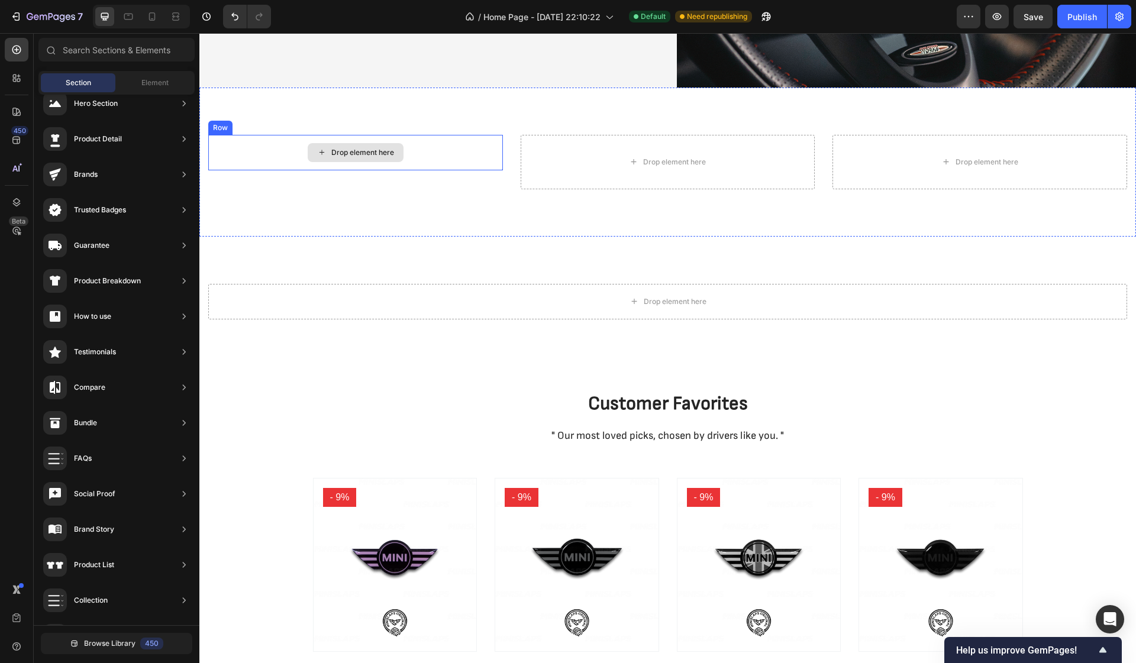
click at [386, 151] on div "Drop element here" at bounding box center [362, 152] width 63 height 9
click at [165, 84] on span "Element" at bounding box center [154, 82] width 27 height 11
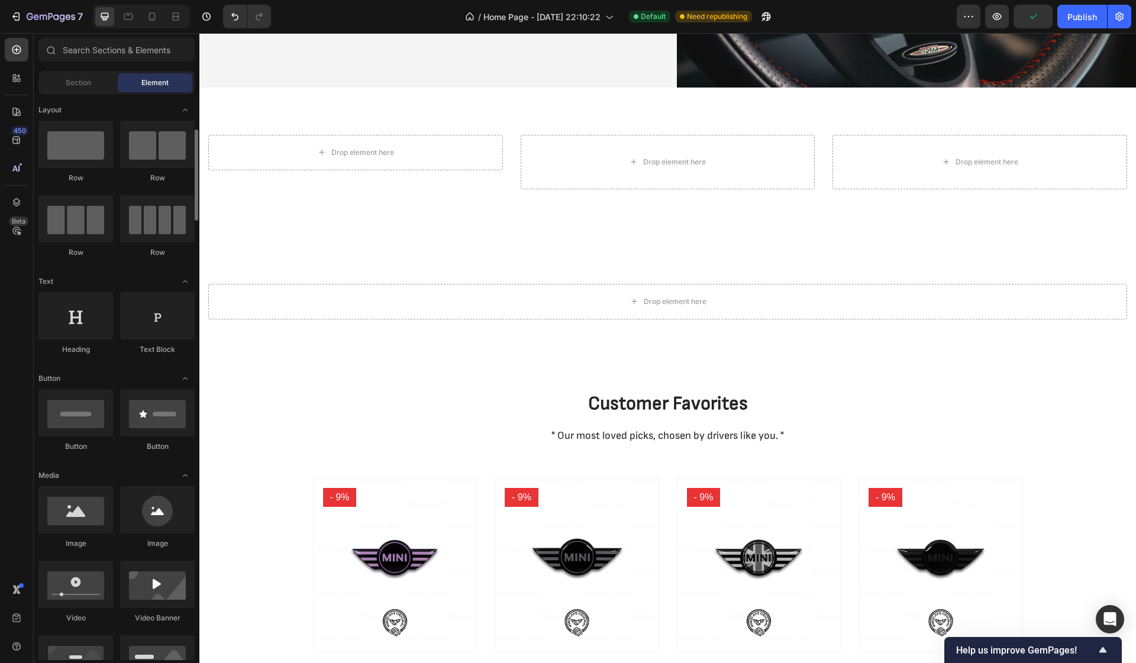
scroll to position [41, 0]
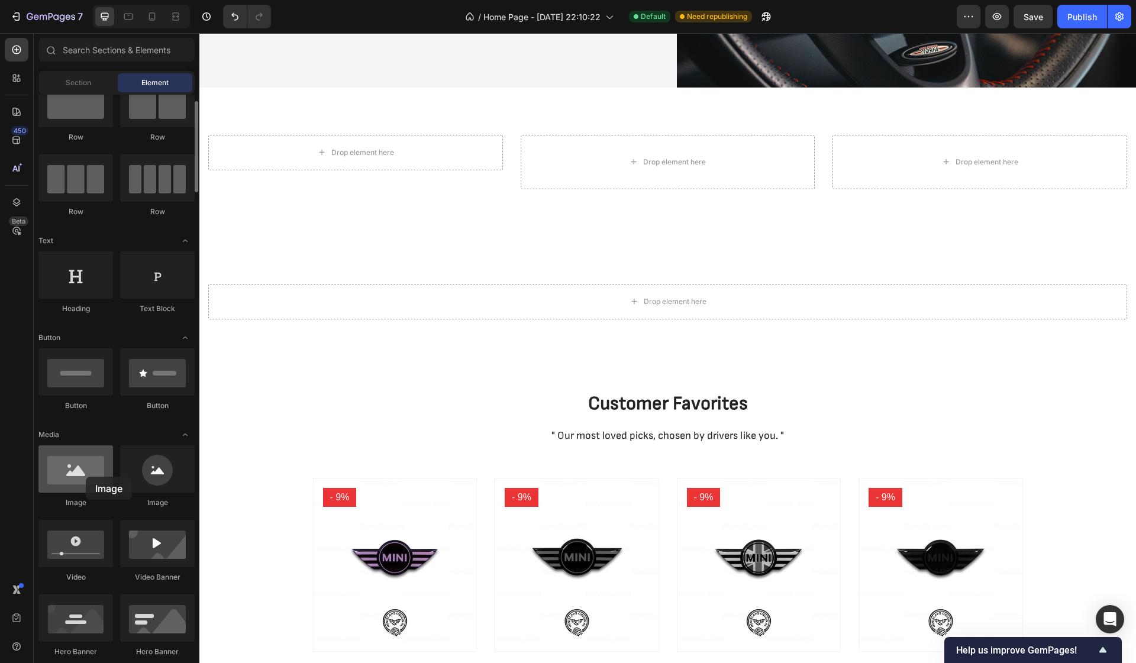
click at [86, 477] on div at bounding box center [75, 468] width 75 height 47
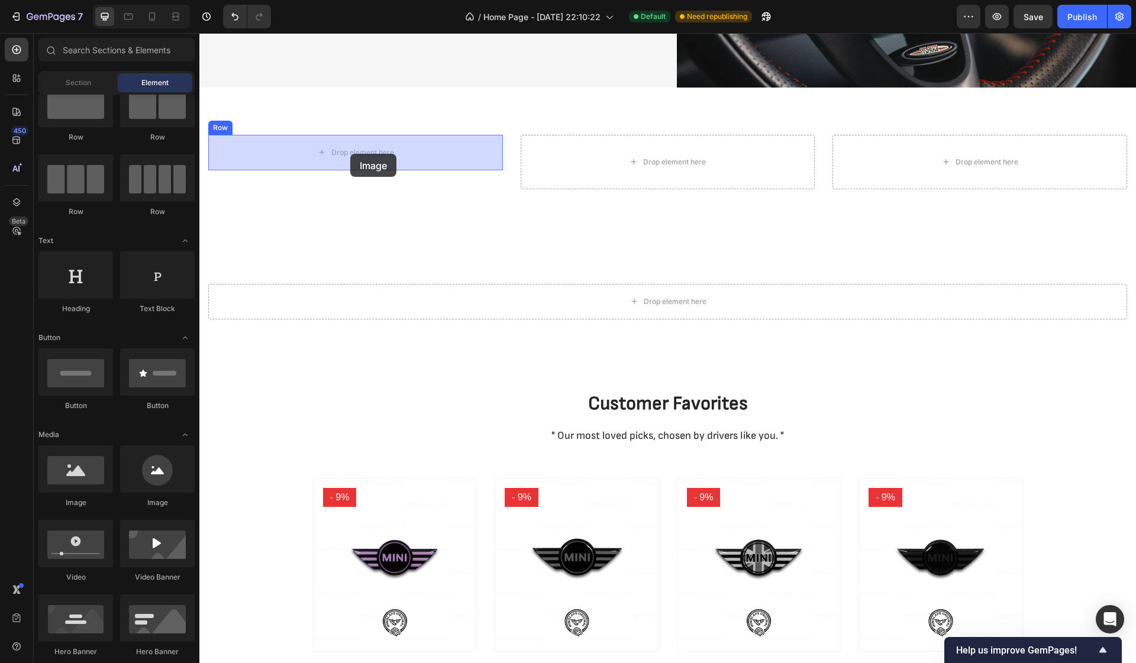
drag, startPoint x: 285, startPoint y: 510, endPoint x: 350, endPoint y: 154, distance: 362.0
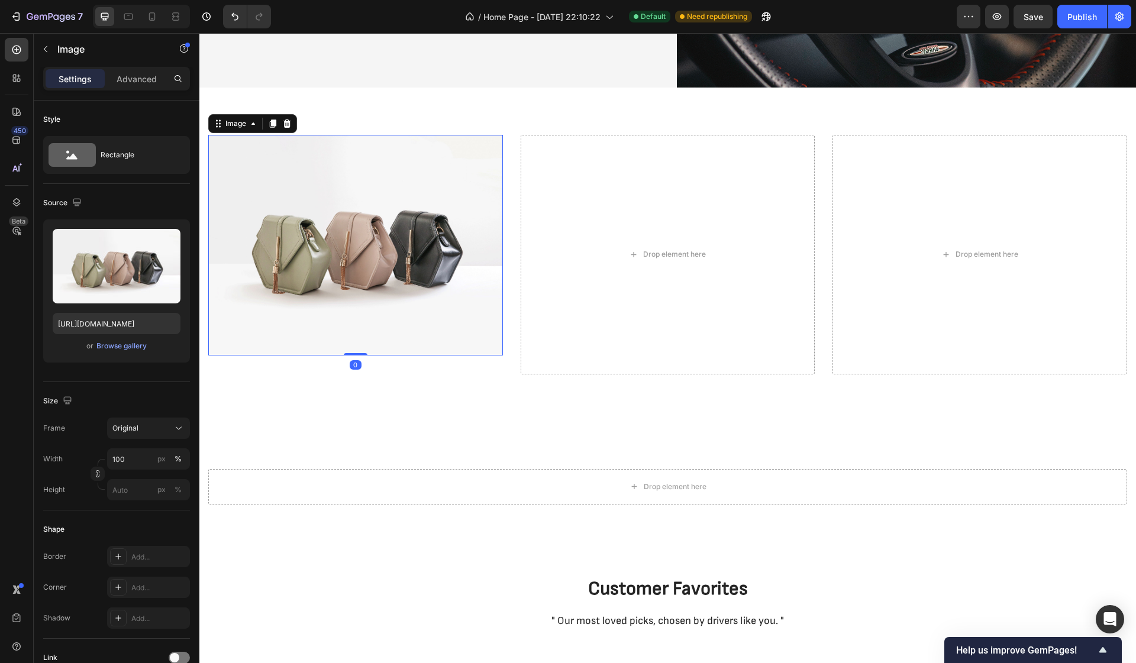
click at [348, 258] on img at bounding box center [355, 245] width 295 height 221
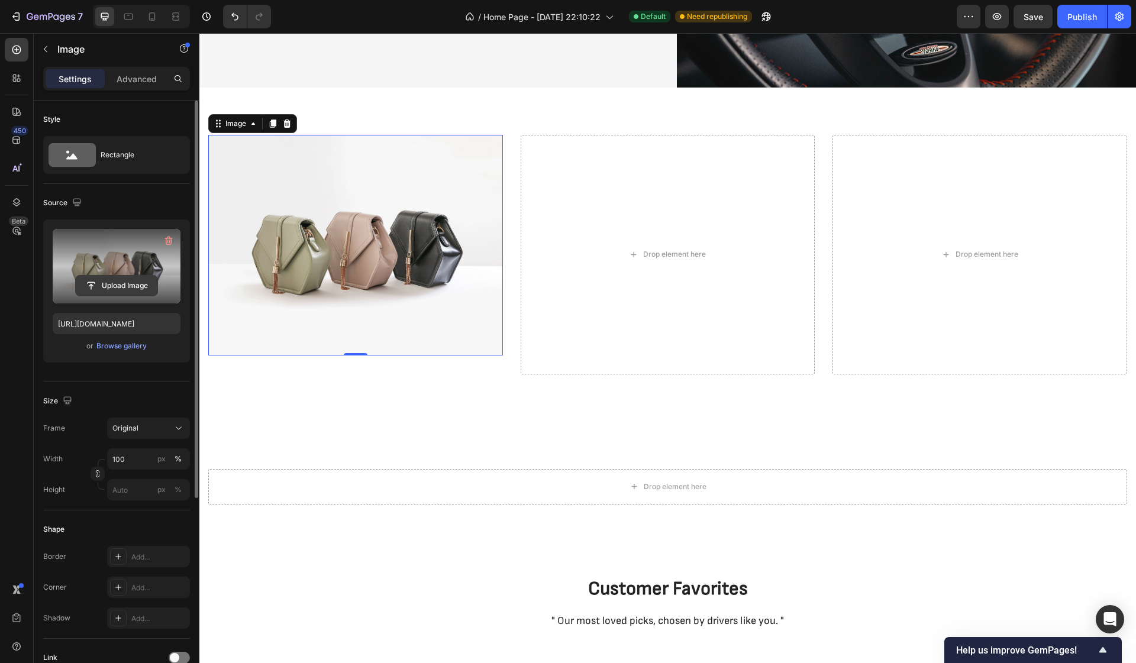
click at [109, 285] on input "file" at bounding box center [117, 286] width 82 height 20
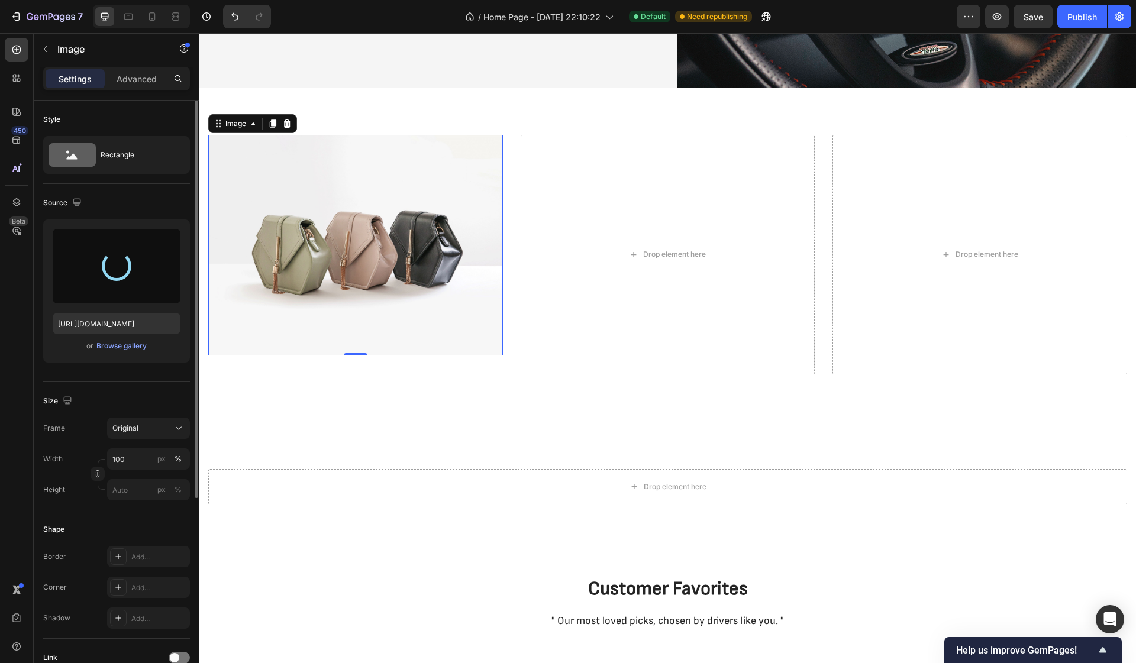
type input "[URL][DOMAIN_NAME]"
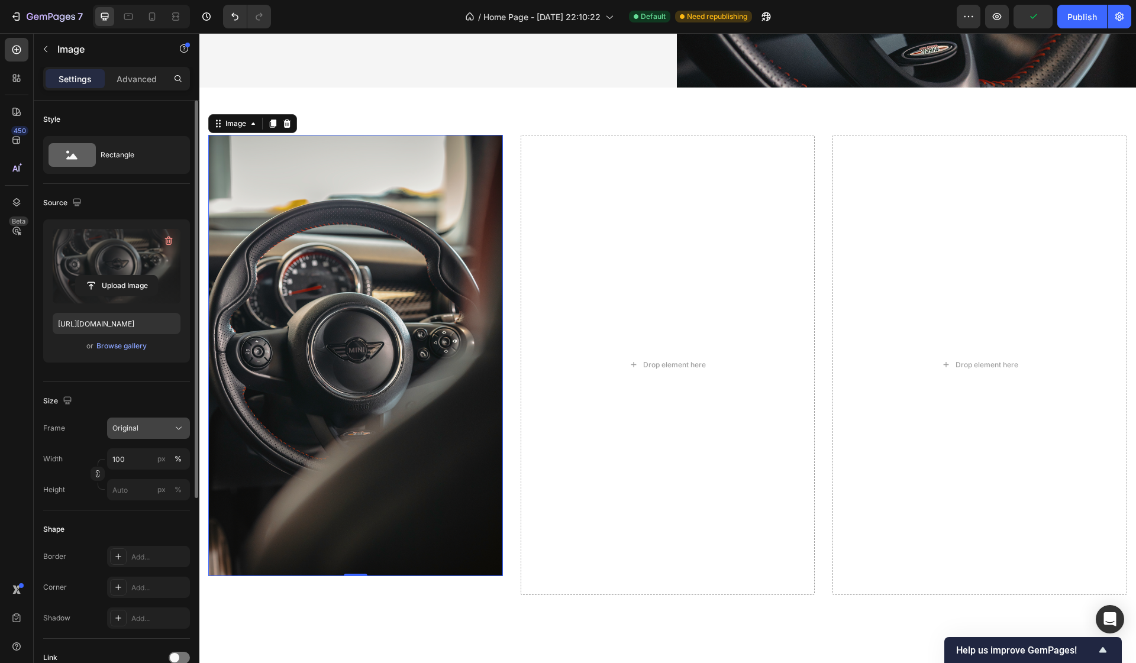
click at [157, 431] on div "Original" at bounding box center [141, 428] width 58 height 11
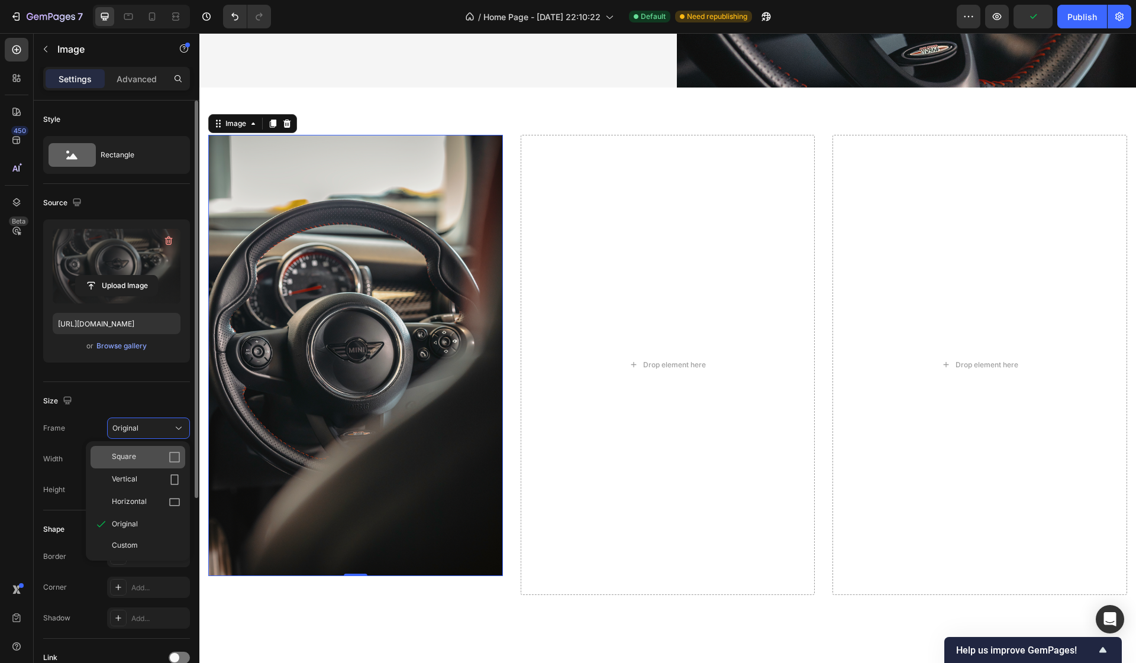
click at [144, 456] on div "Square" at bounding box center [146, 457] width 69 height 12
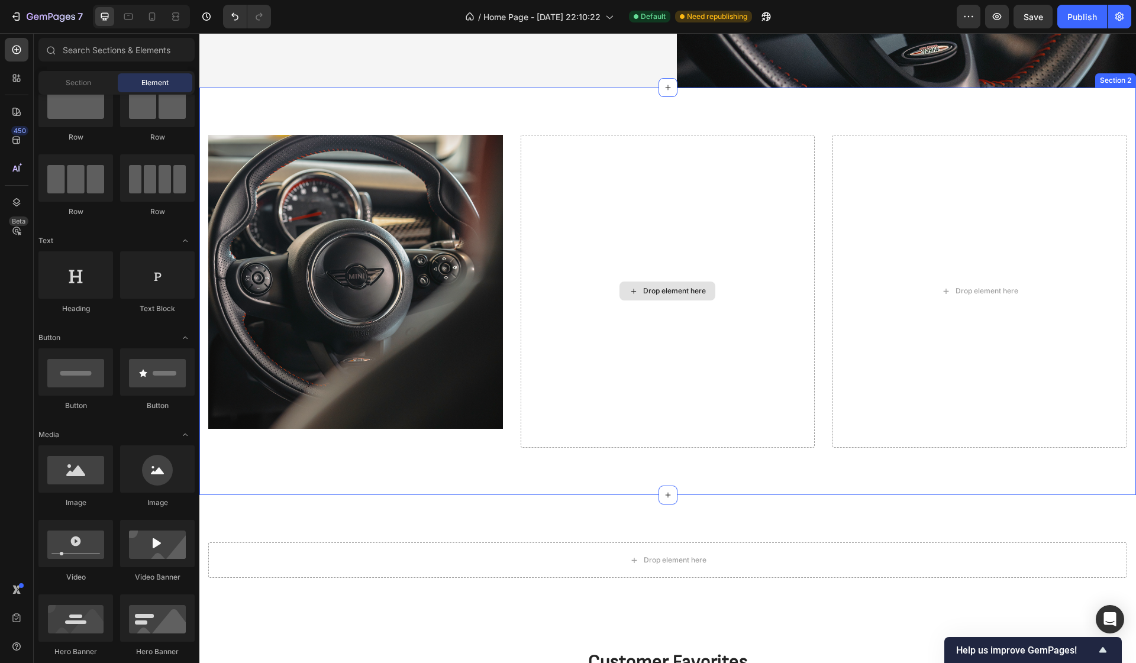
click at [663, 295] on div "Drop element here" at bounding box center [674, 290] width 63 height 9
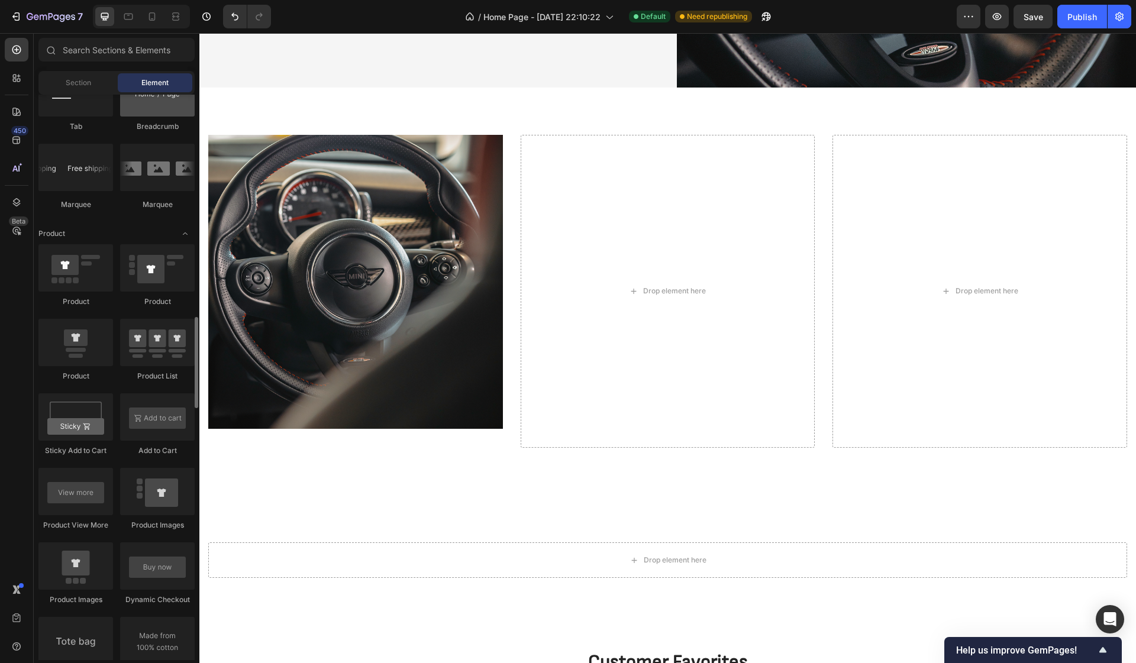
scroll to position [1421, 0]
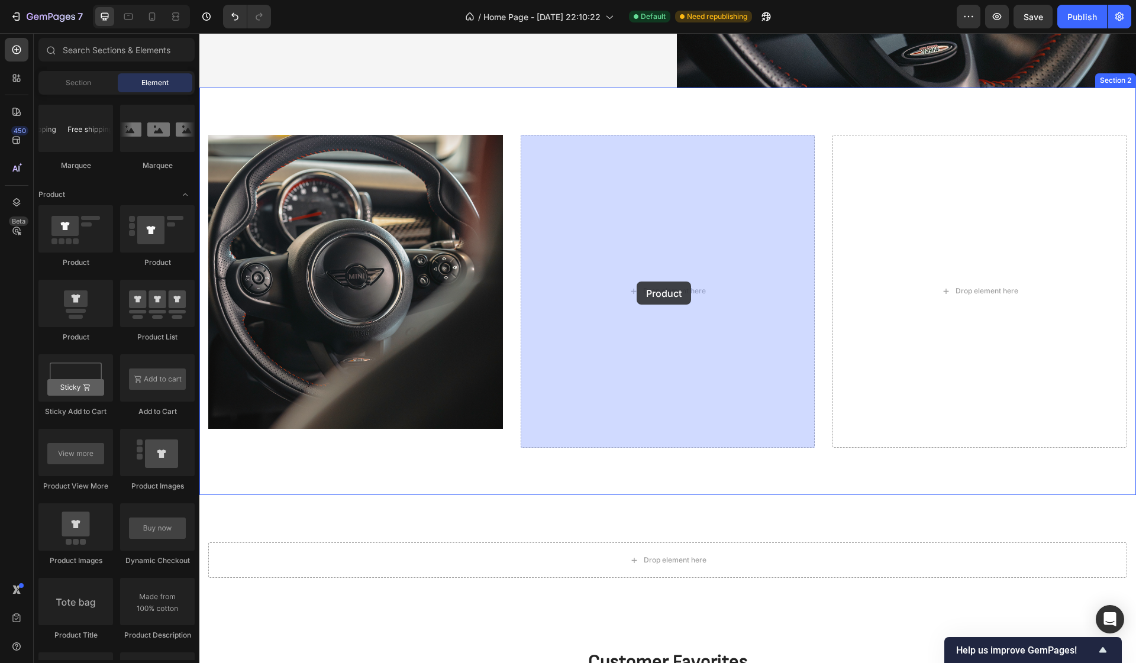
drag, startPoint x: 278, startPoint y: 342, endPoint x: 636, endPoint y: 282, distance: 363.6
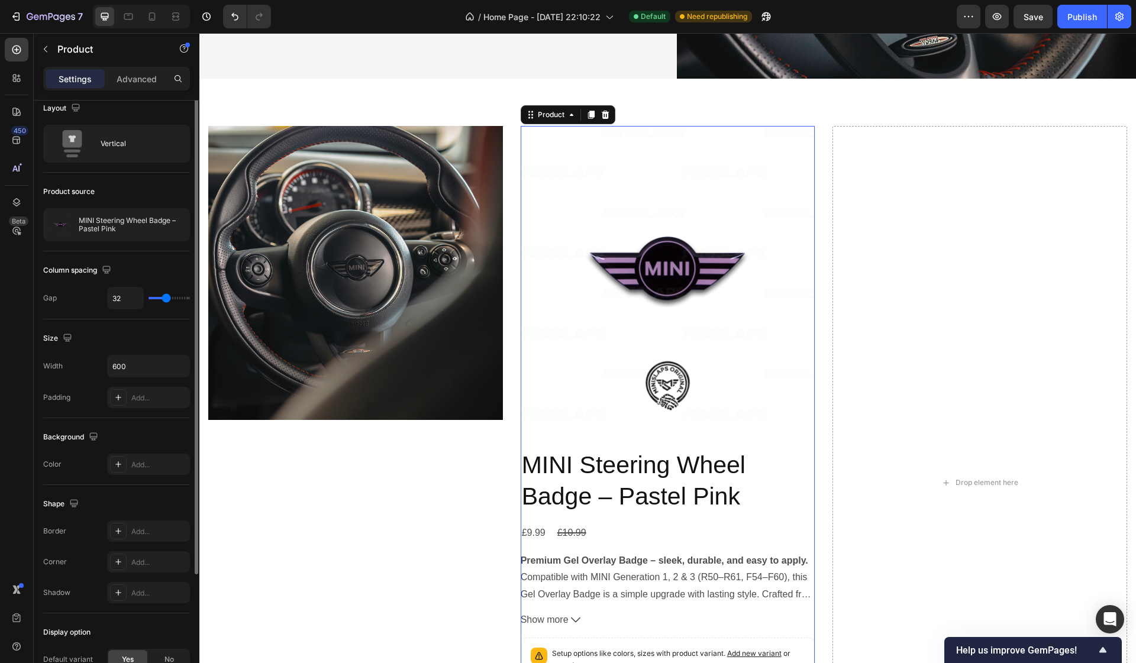
scroll to position [0, 0]
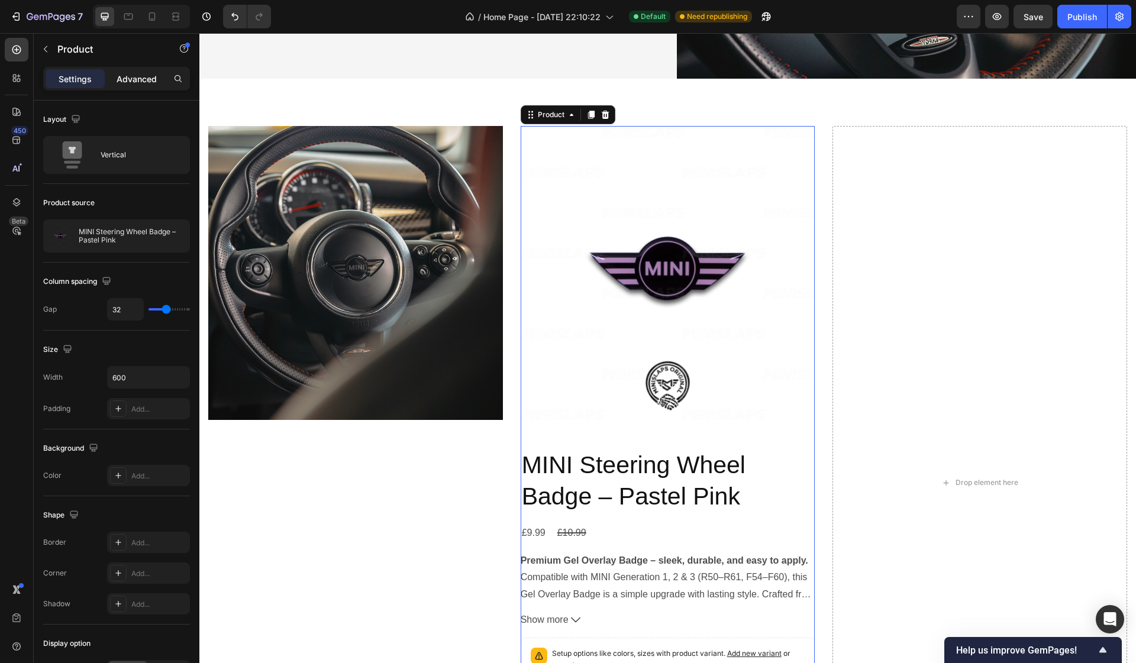
click at [144, 83] on p "Advanced" at bounding box center [137, 79] width 40 height 12
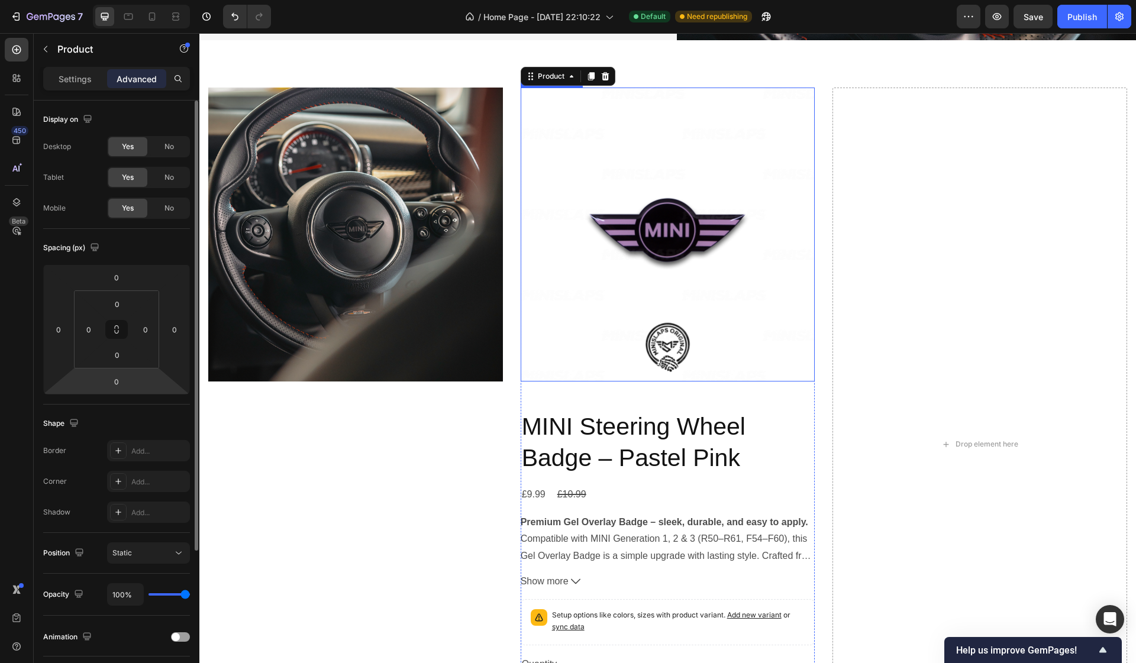
scroll to position [491, 0]
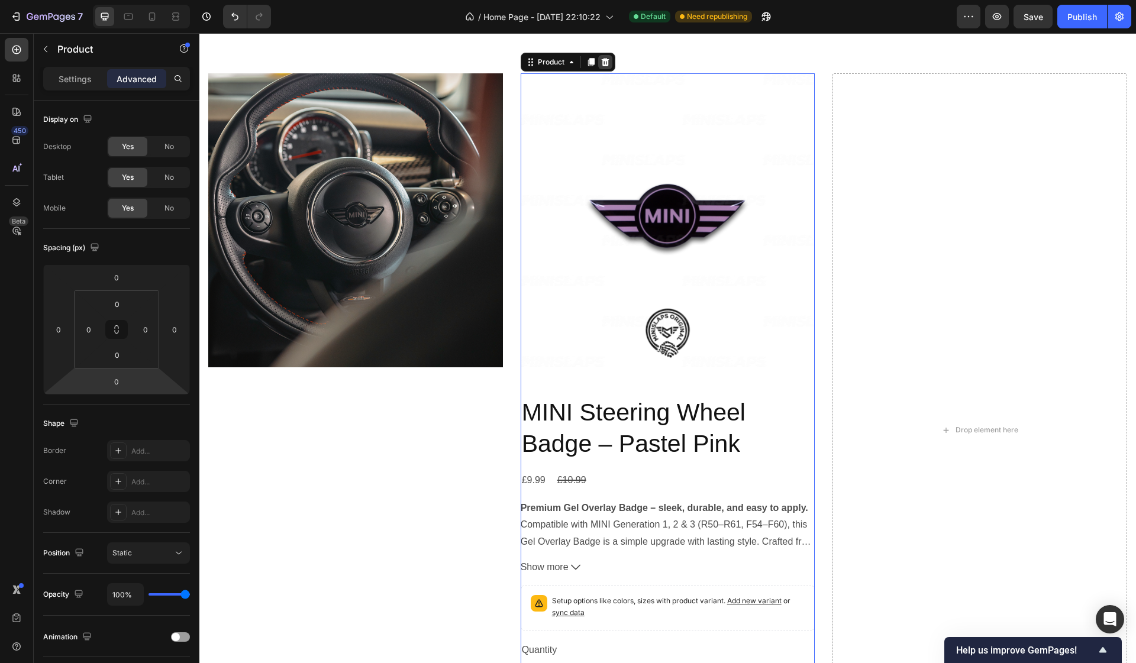
click at [605, 65] on icon at bounding box center [605, 61] width 8 height 8
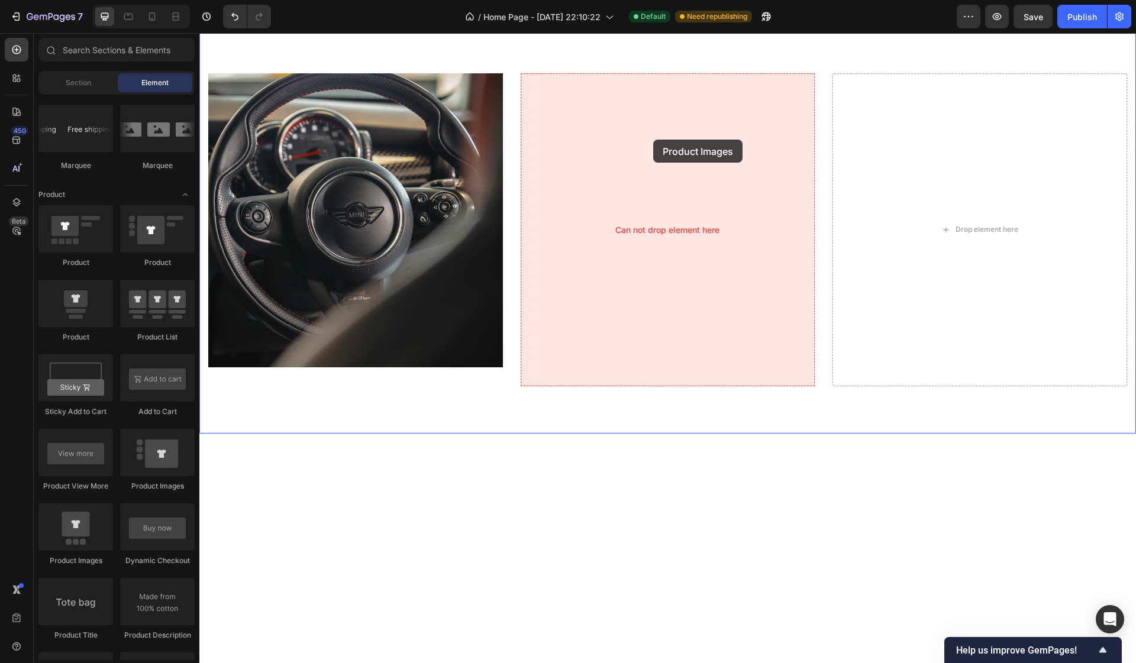
drag, startPoint x: 287, startPoint y: 571, endPoint x: 653, endPoint y: 140, distance: 565.6
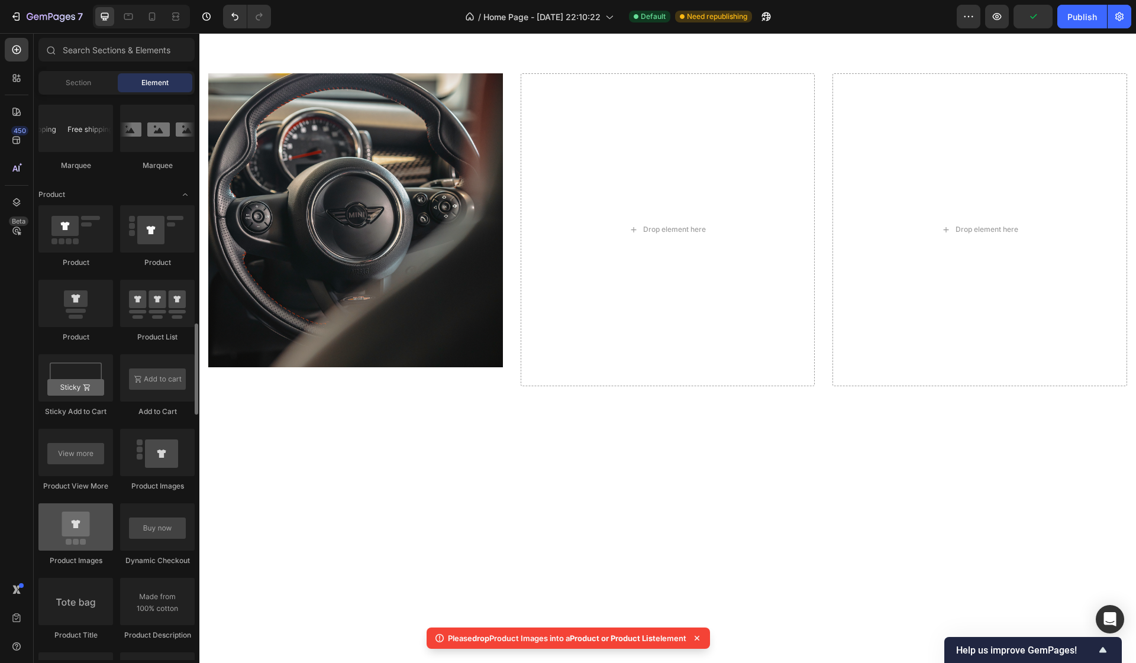
click at [72, 542] on div at bounding box center [75, 526] width 75 height 47
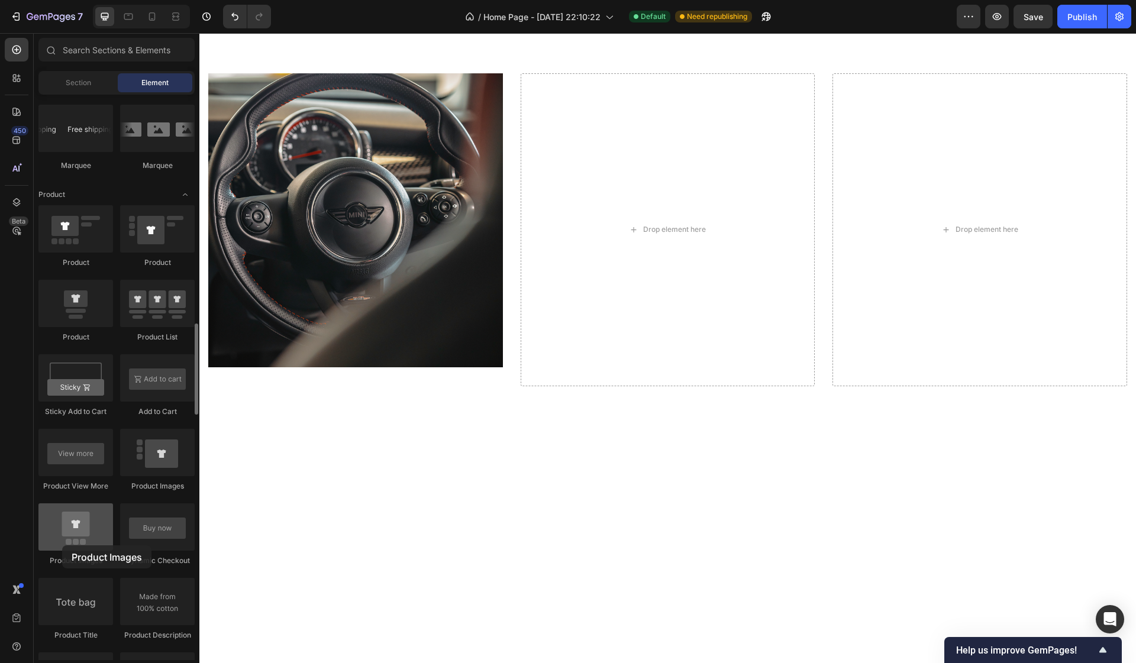
drag, startPoint x: 75, startPoint y: 532, endPoint x: 63, endPoint y: 546, distance: 18.9
click at [63, 546] on div at bounding box center [75, 526] width 75 height 47
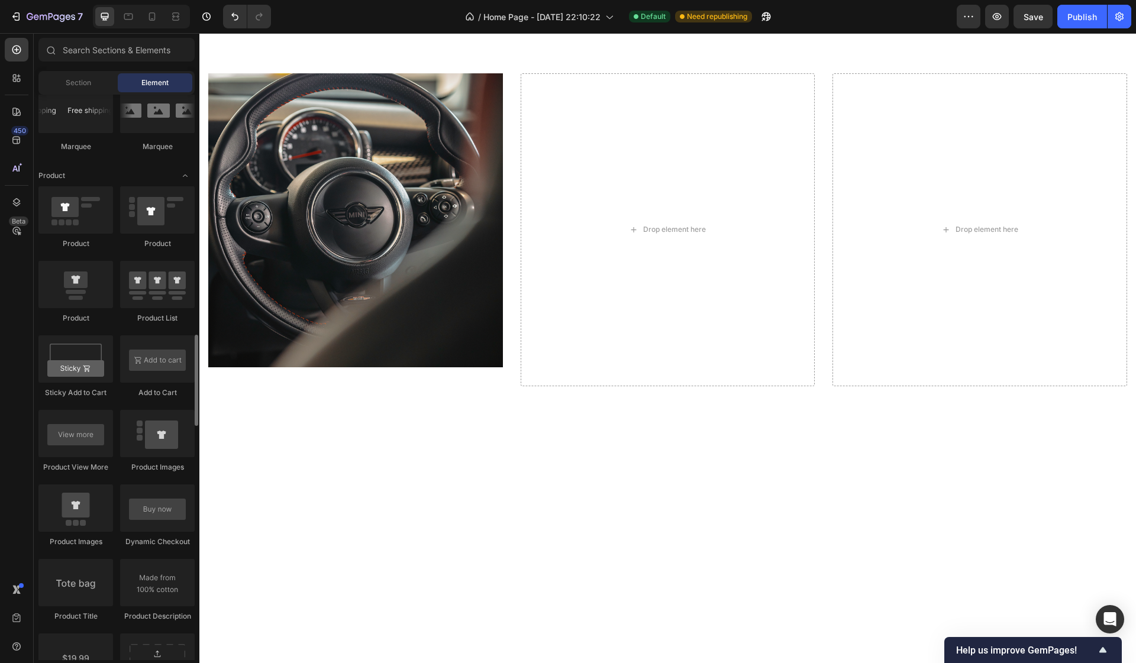
scroll to position [1447, 0]
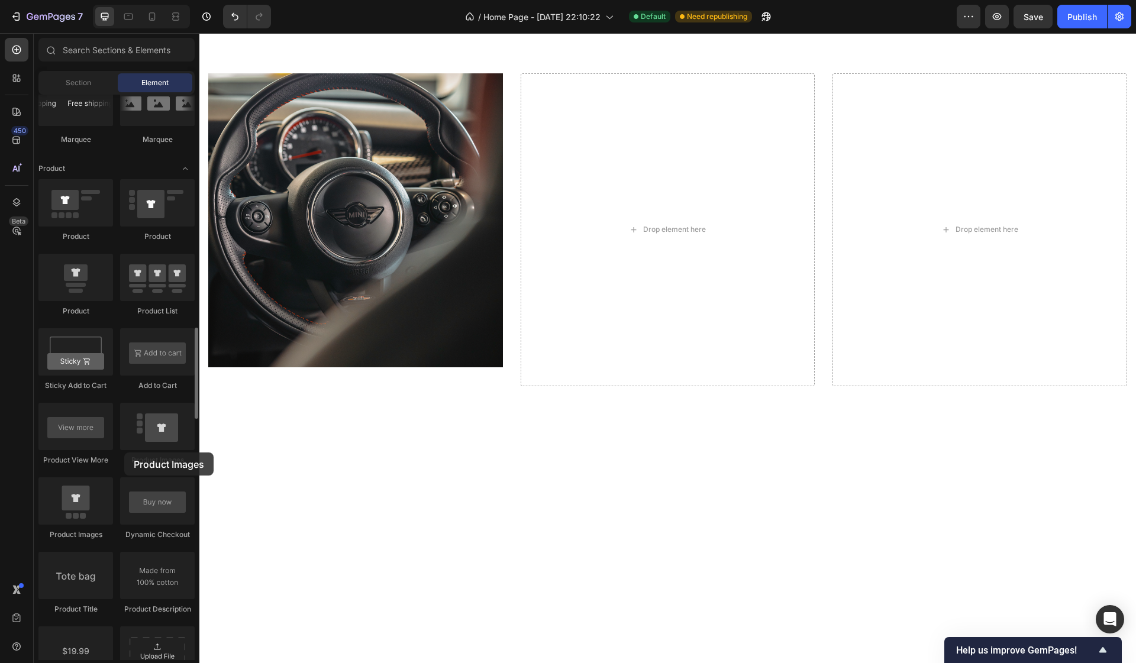
drag, startPoint x: 146, startPoint y: 441, endPoint x: 124, endPoint y: 452, distance: 24.9
click at [124, 452] on div "Product Images" at bounding box center [157, 434] width 75 height 63
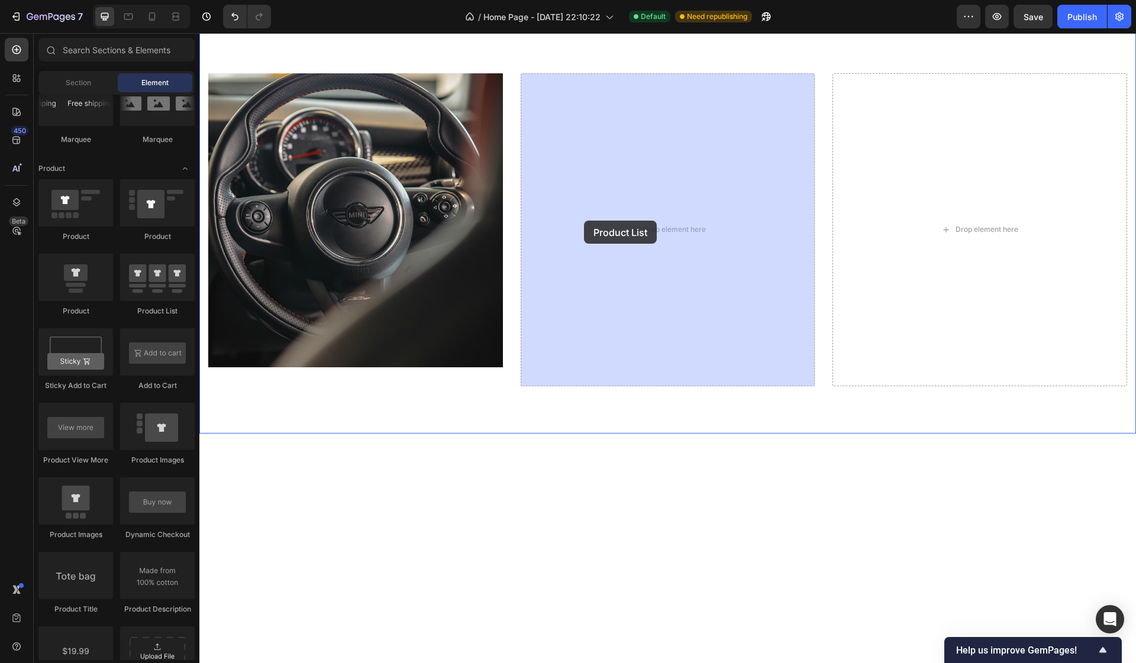
drag, startPoint x: 360, startPoint y: 309, endPoint x: 584, endPoint y: 221, distance: 241.1
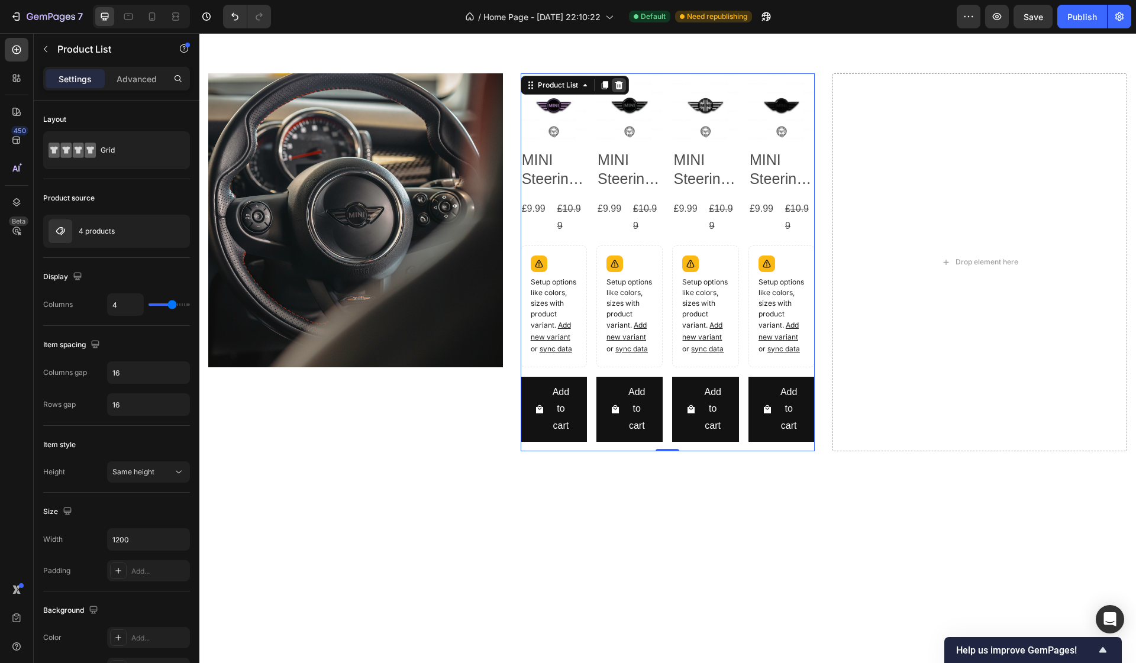
click at [619, 85] on icon at bounding box center [619, 84] width 8 height 8
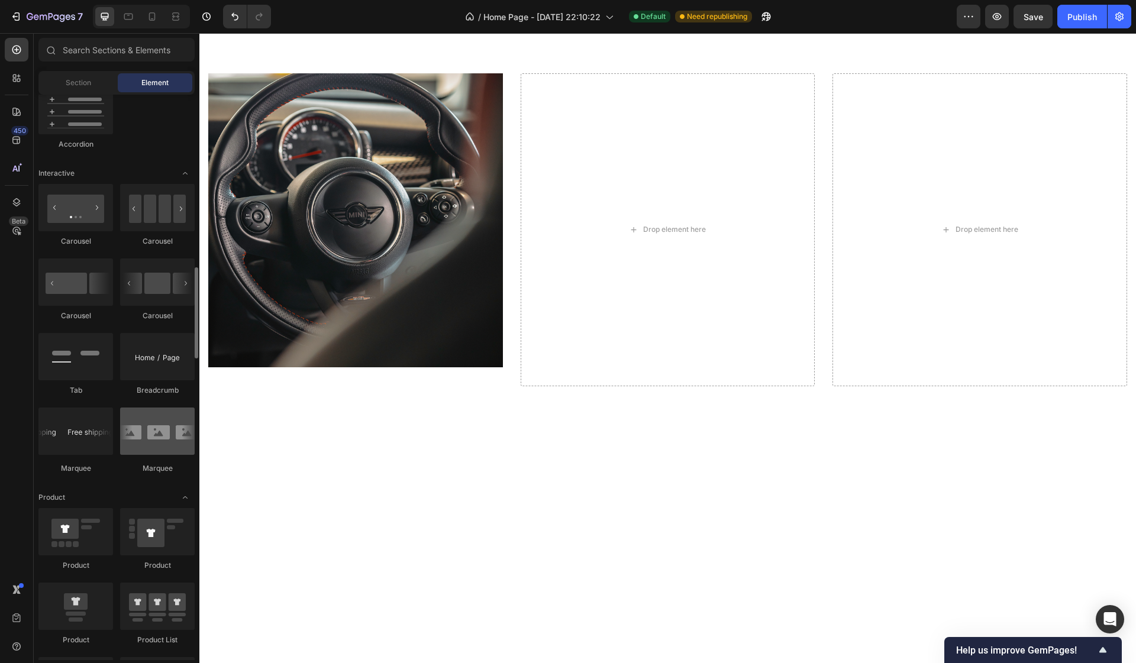
scroll to position [1137, 0]
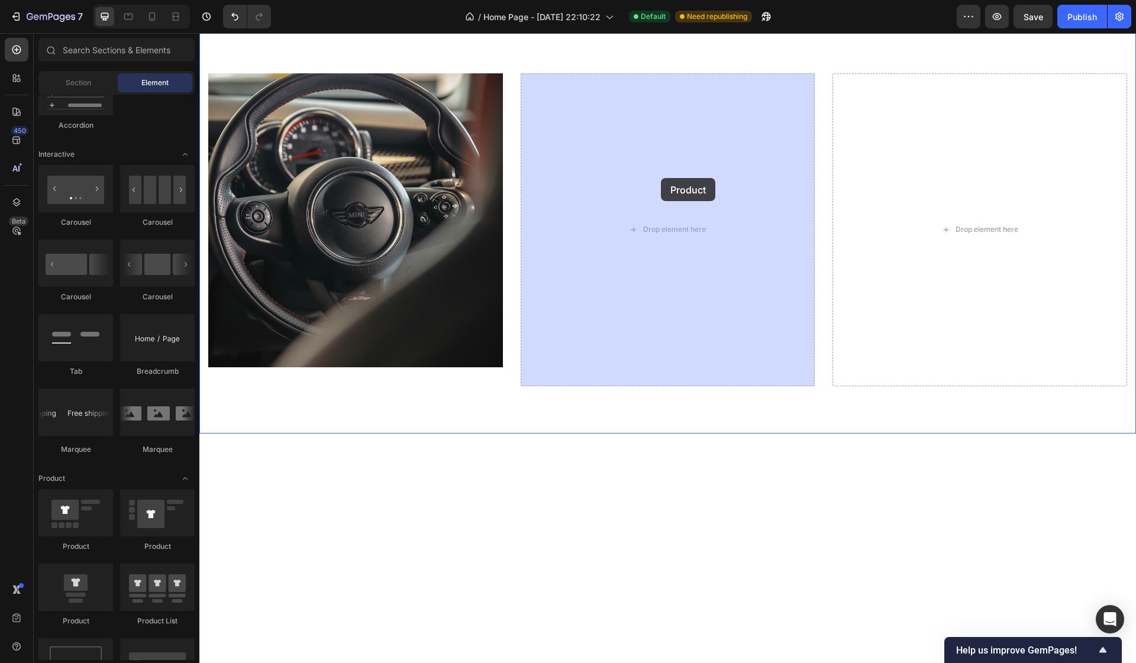
drag, startPoint x: 295, startPoint y: 547, endPoint x: 674, endPoint y: 174, distance: 531.6
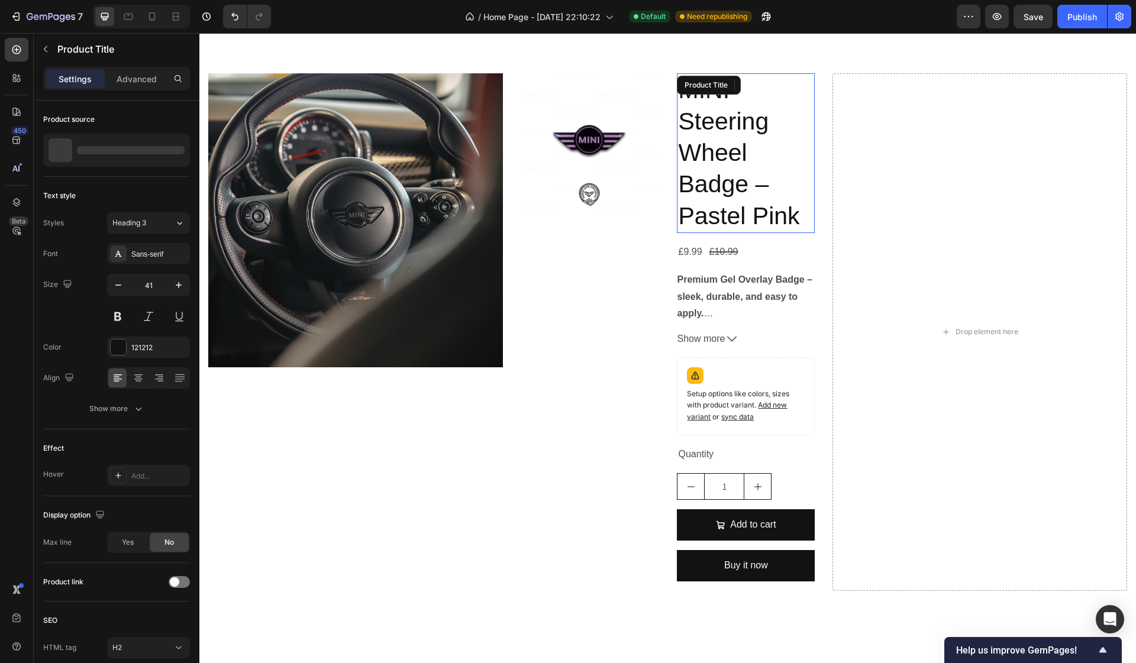
click at [692, 179] on h2 "MINI Steering Wheel Badge – Pastel Pink" at bounding box center [746, 153] width 138 height 160
click at [731, 86] on div "Product Title" at bounding box center [715, 85] width 48 height 11
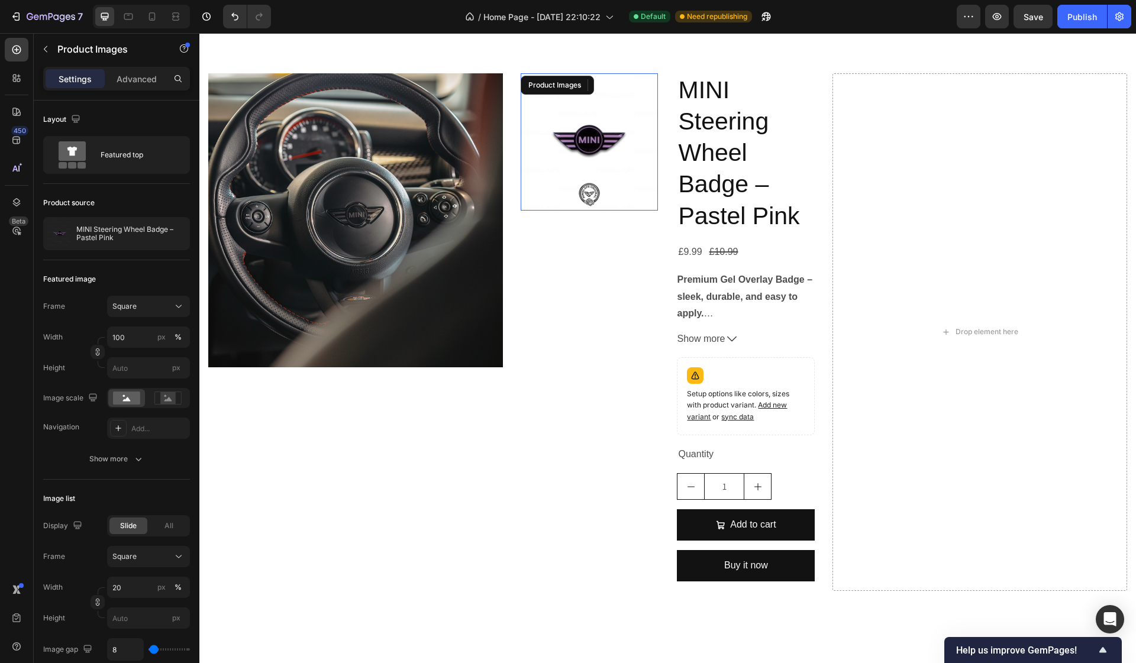
click at [593, 183] on img at bounding box center [589, 142] width 138 height 138
click at [575, 276] on div "Product Images 16" at bounding box center [589, 332] width 138 height 518
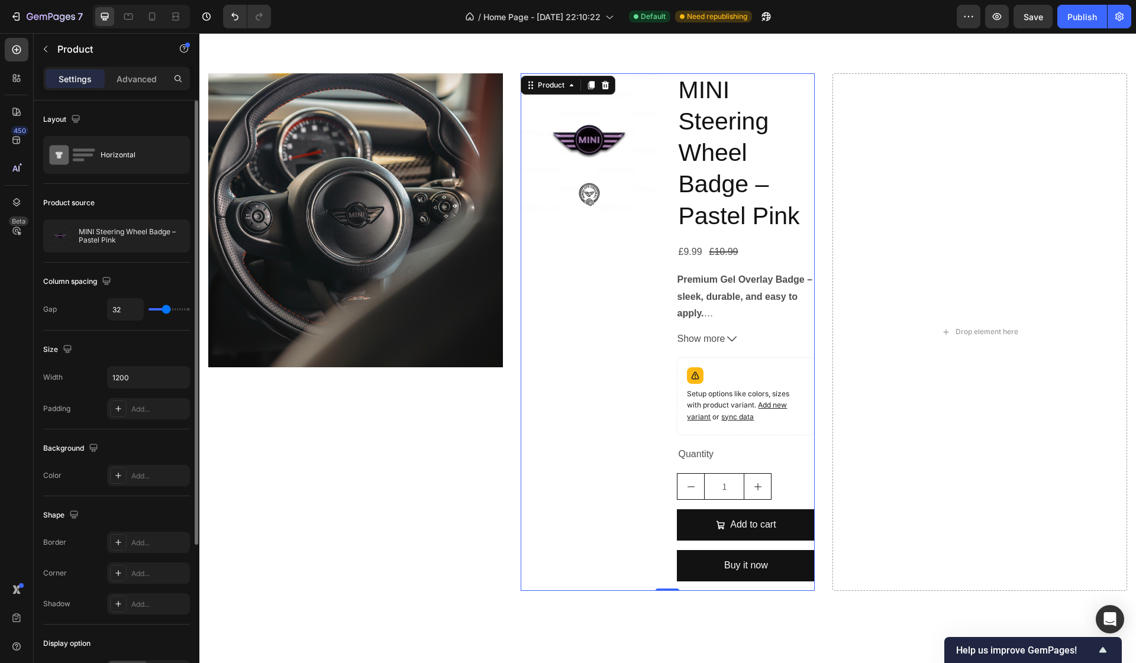
click at [152, 311] on div "32" at bounding box center [148, 309] width 83 height 22
type input "37"
type input "36"
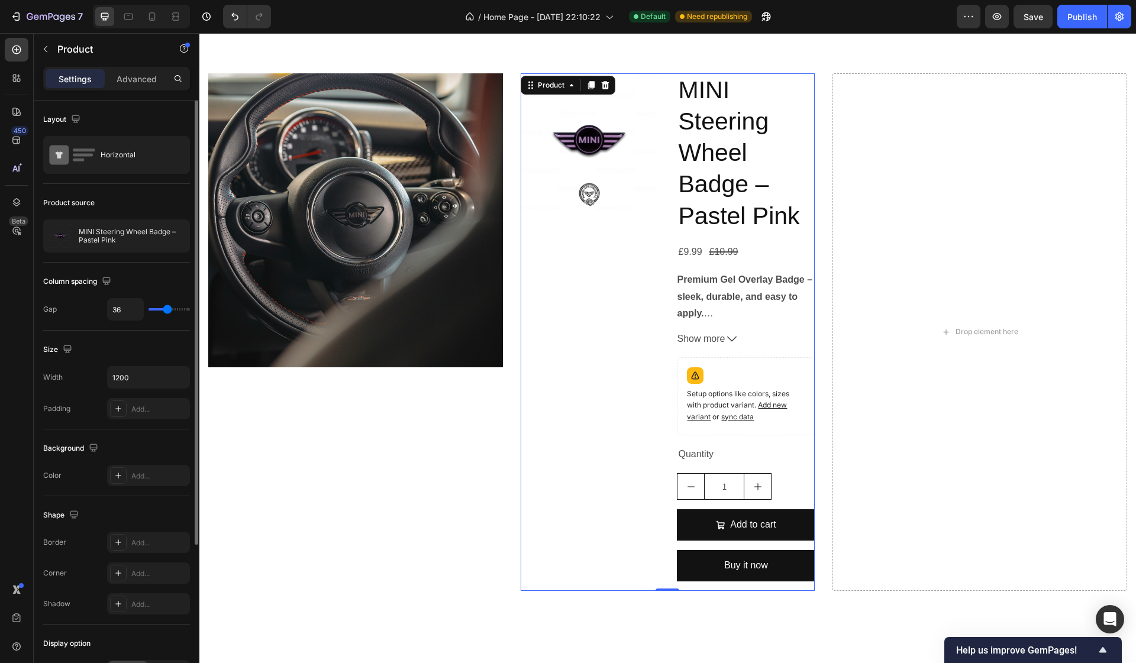
type input "34"
type input "32"
type input "30"
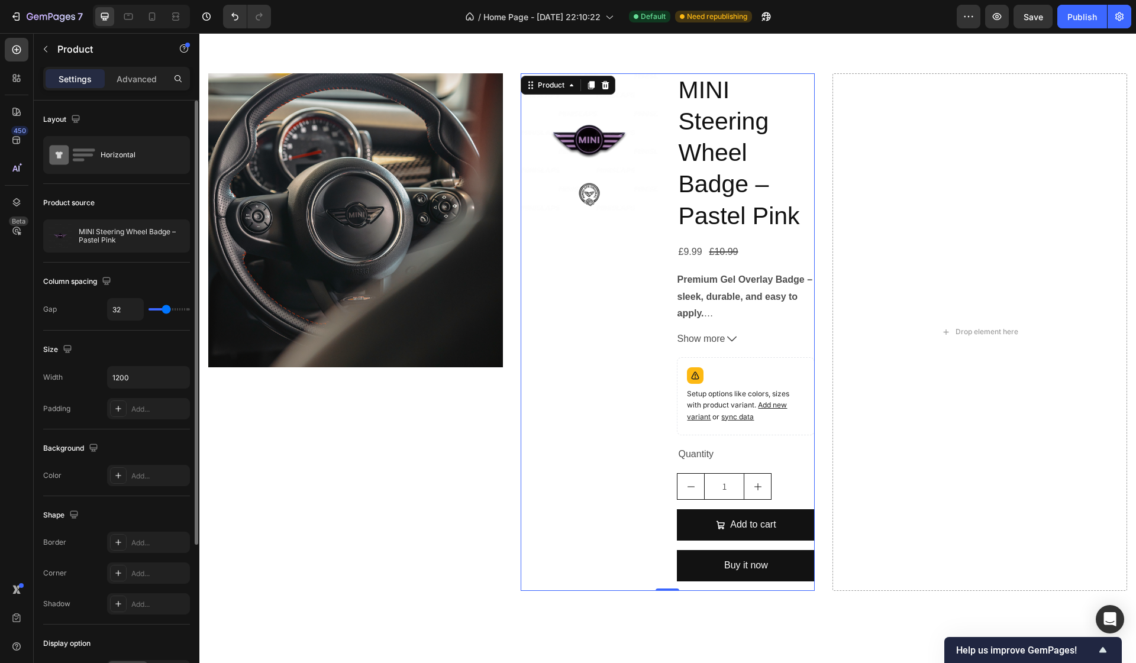
type input "30"
type input "27"
type input "25"
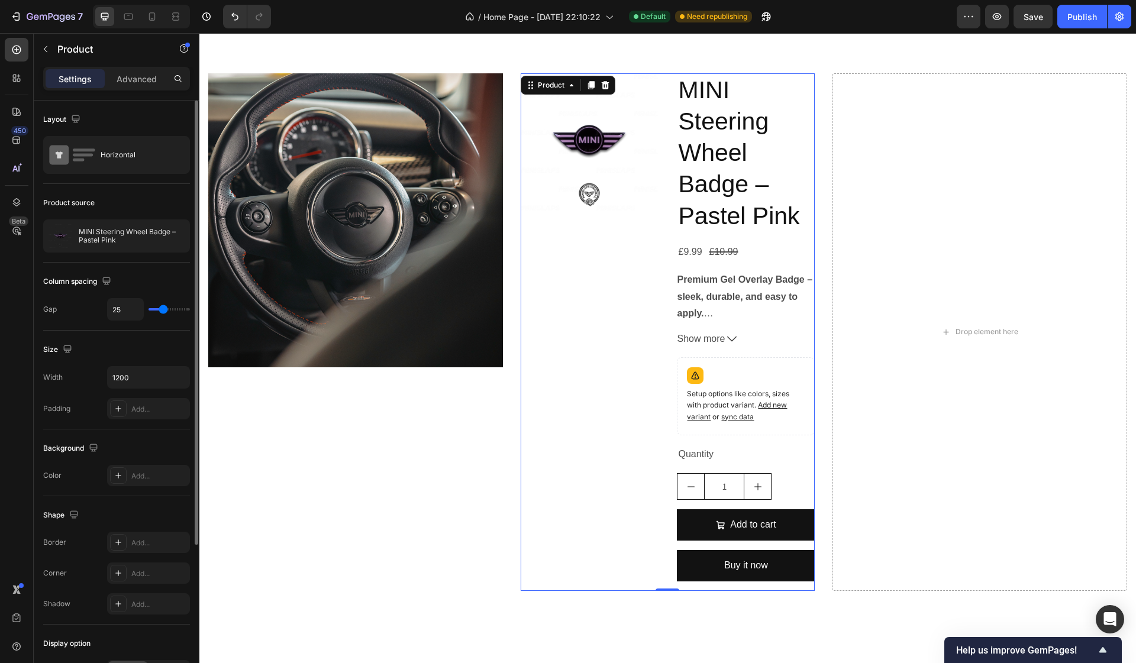
type input "23"
type input "20"
type input "19"
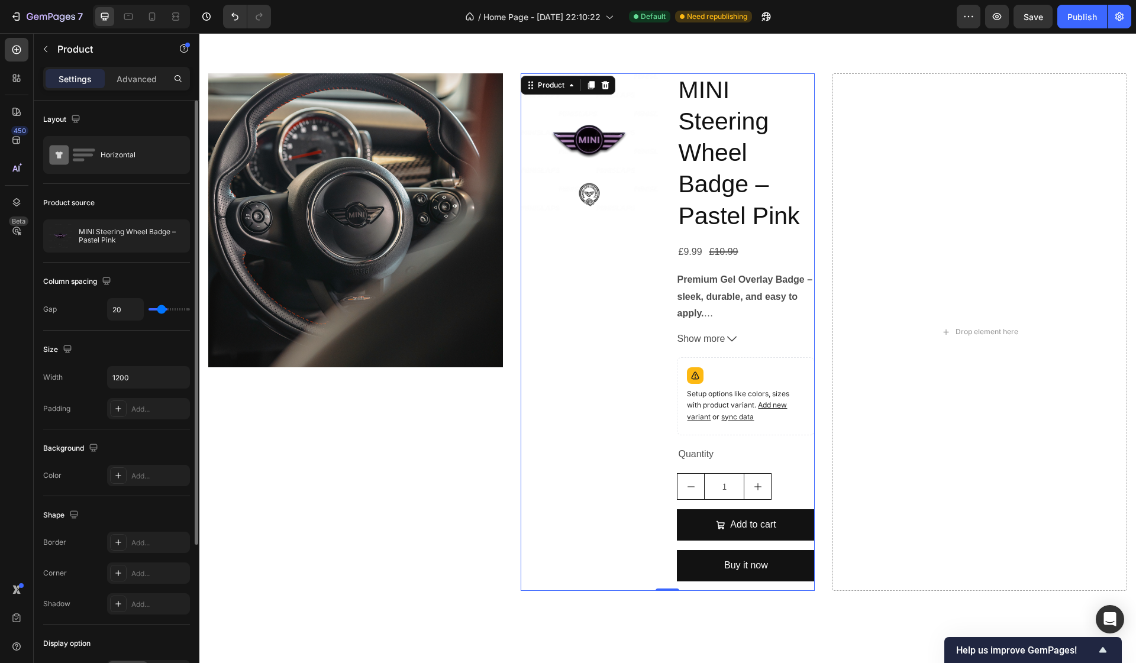
type input "19"
type input "16"
type input "15"
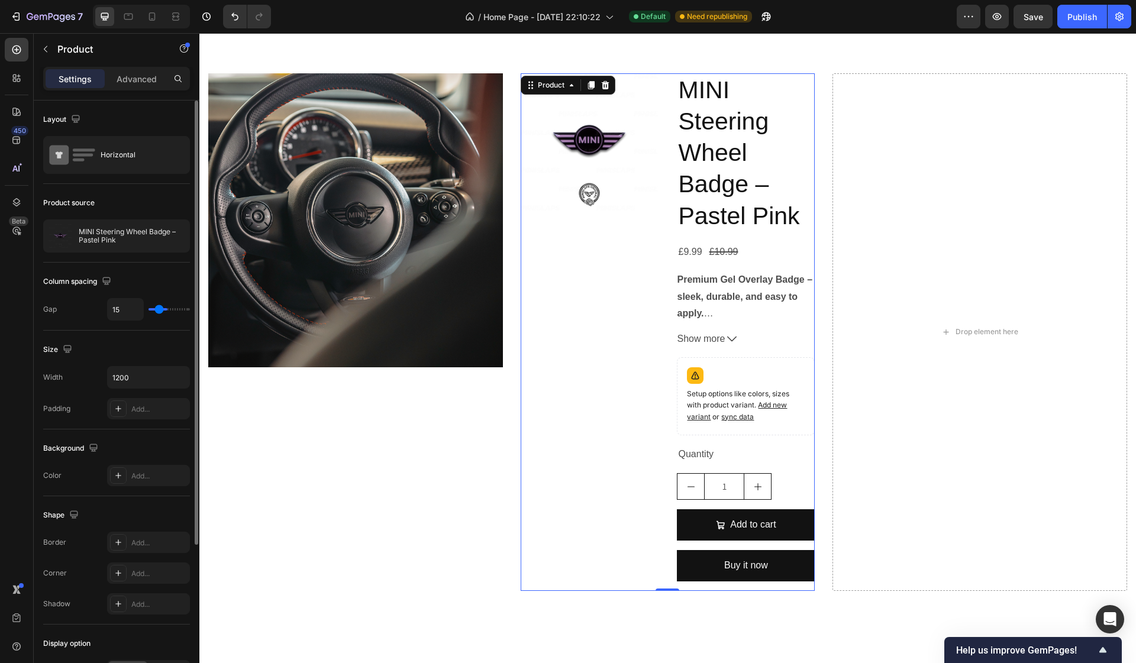
type input "13"
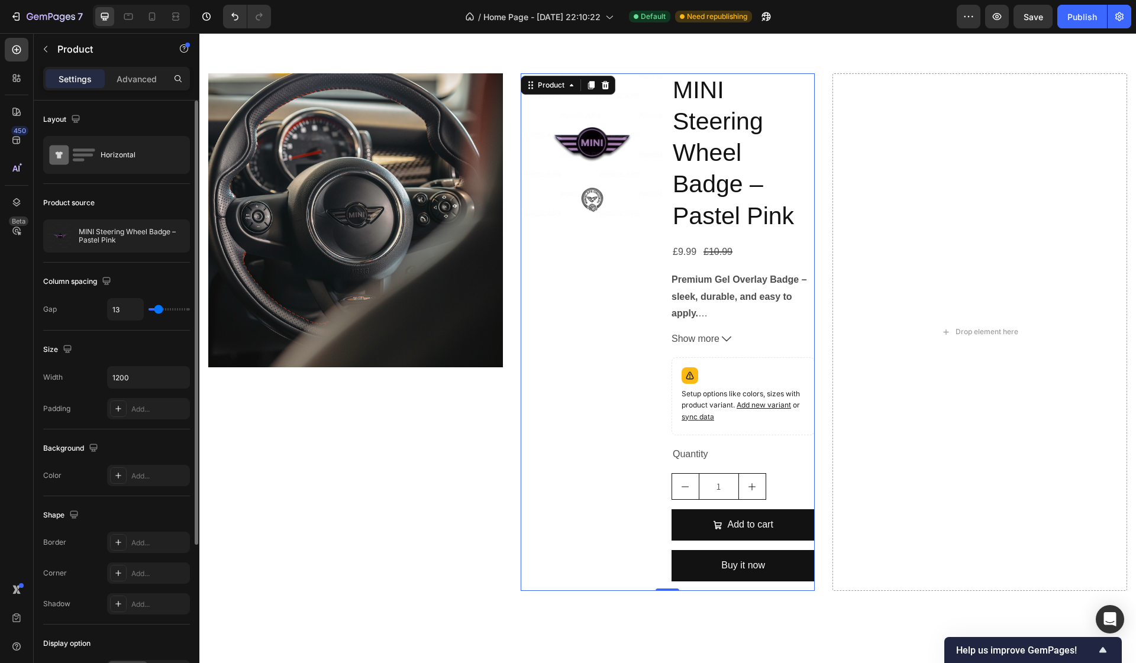
type input "12"
type input "11"
type input "9"
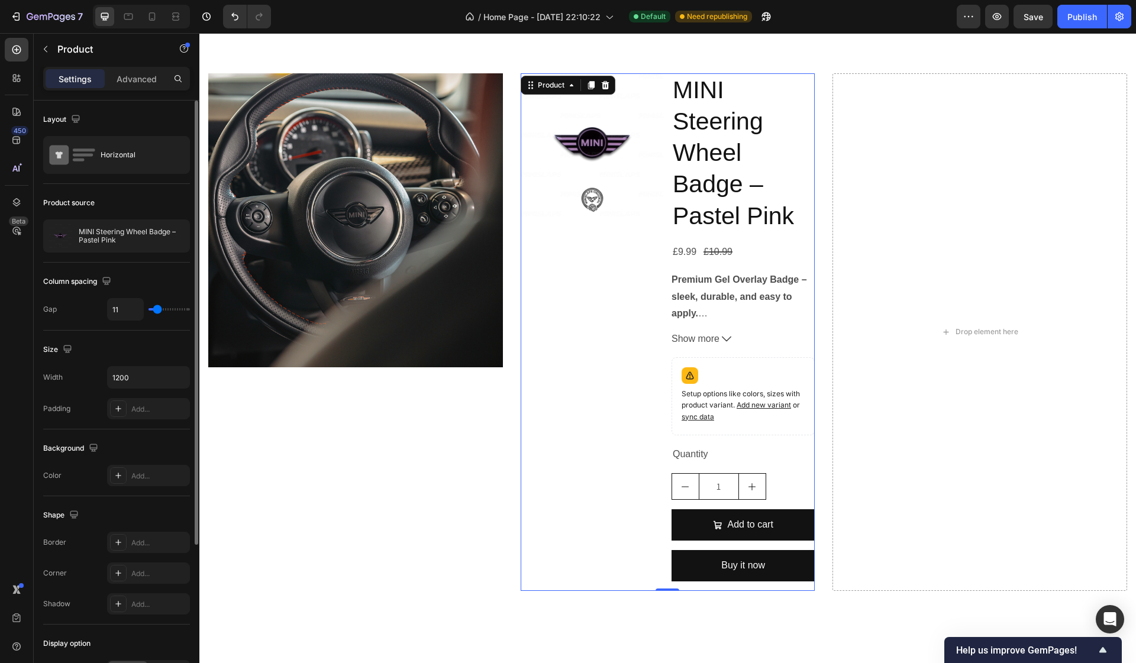
type input "9"
type input "8"
type input "6"
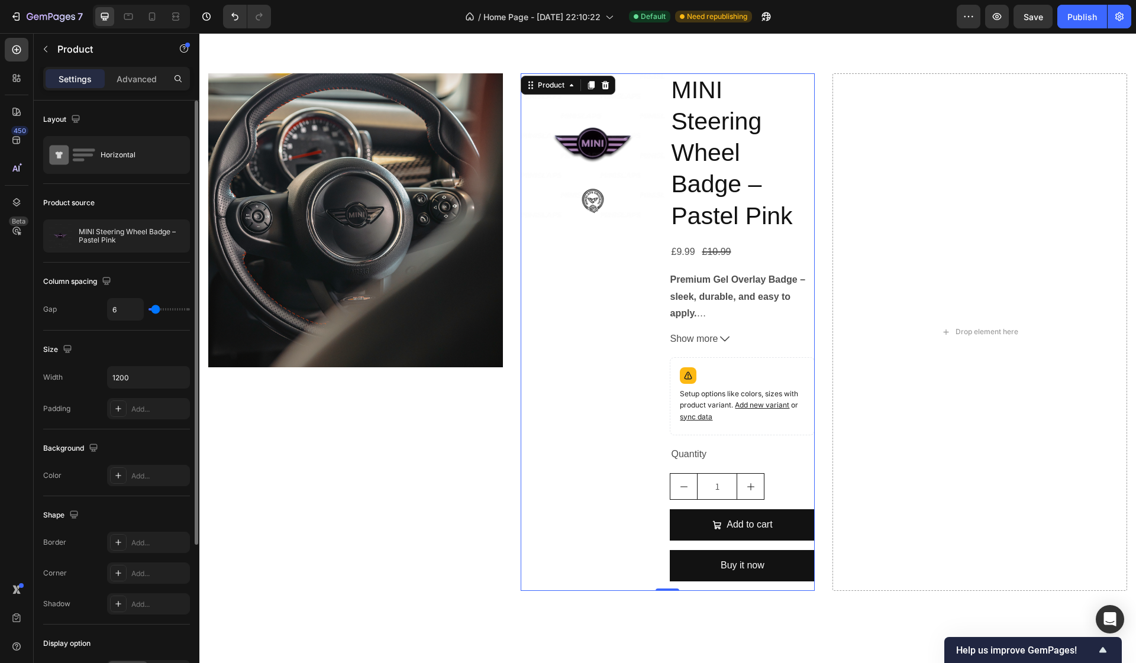
type input "5"
type input "4"
type input "2"
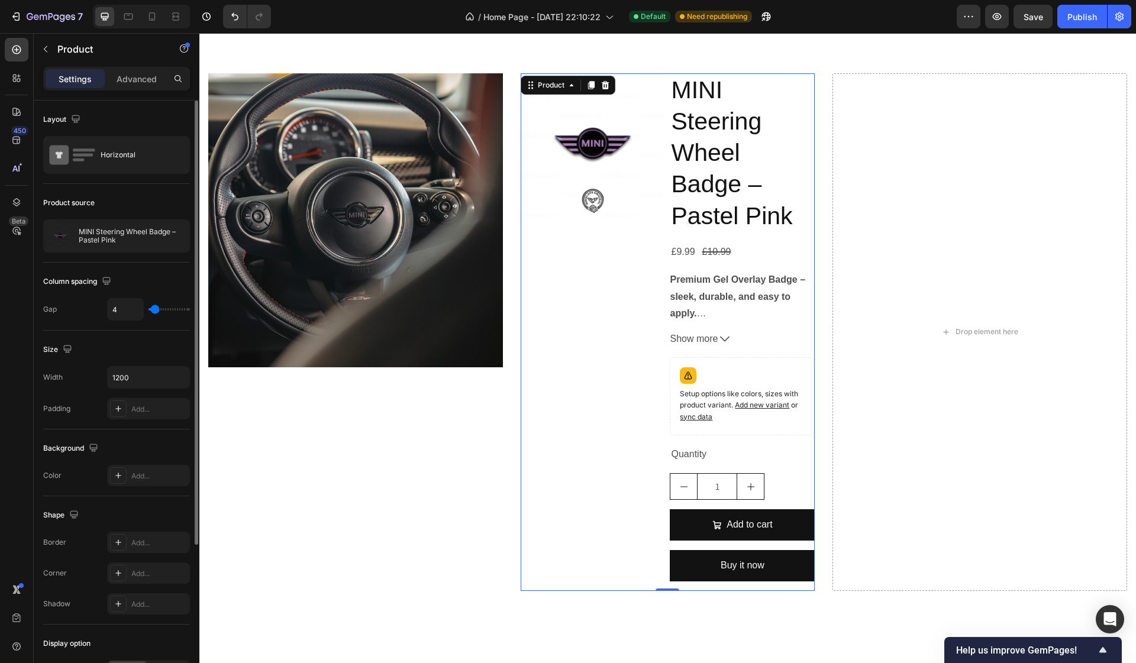
type input "2"
type input "1"
type input "0"
drag, startPoint x: 167, startPoint y: 312, endPoint x: 137, endPoint y: 309, distance: 29.8
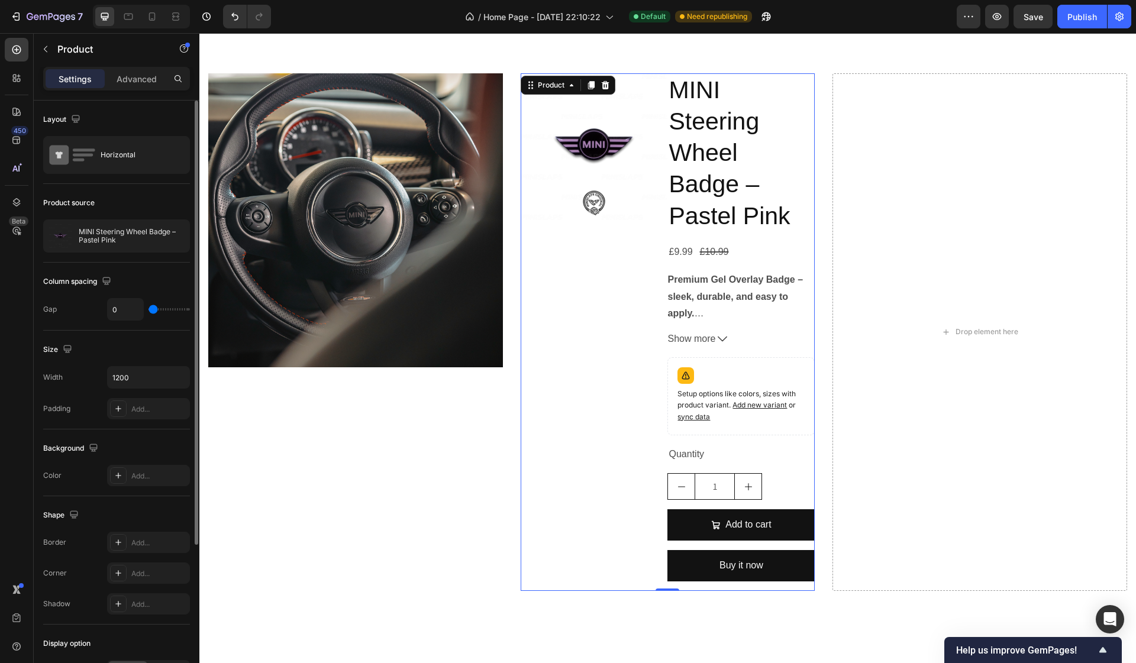
type input "0"
click at [137, 309] on div "0" at bounding box center [148, 309] width 83 height 22
click at [138, 377] on input "1200" at bounding box center [149, 377] width 82 height 21
click at [176, 379] on icon "button" at bounding box center [179, 377] width 12 height 12
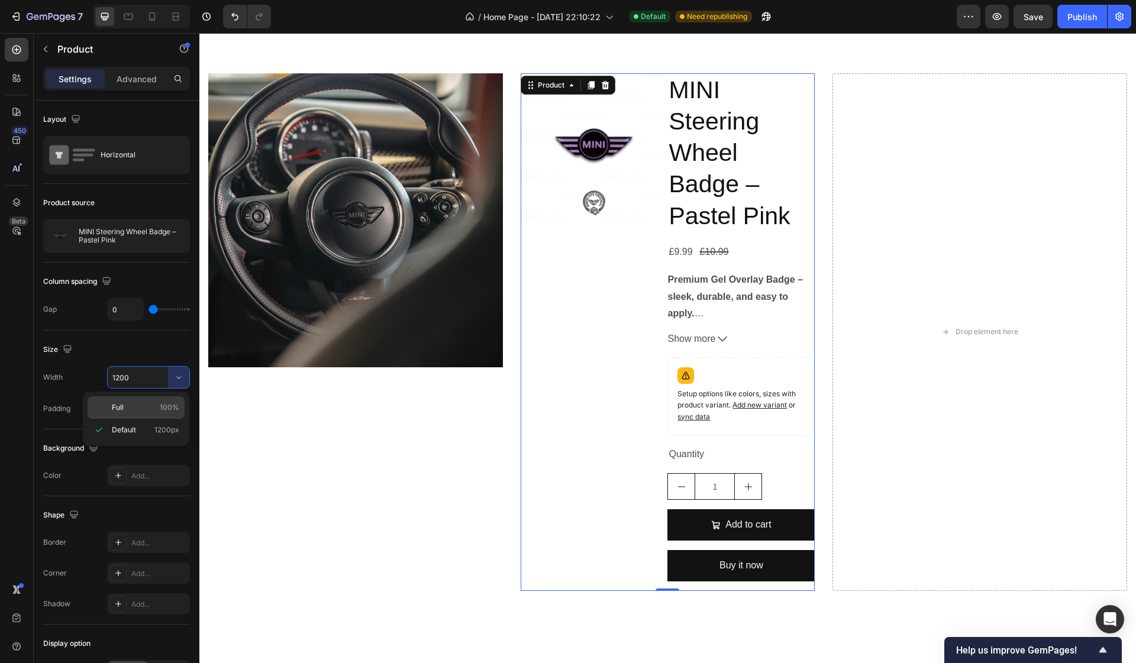
click at [147, 403] on p "Full 100%" at bounding box center [145, 407] width 67 height 11
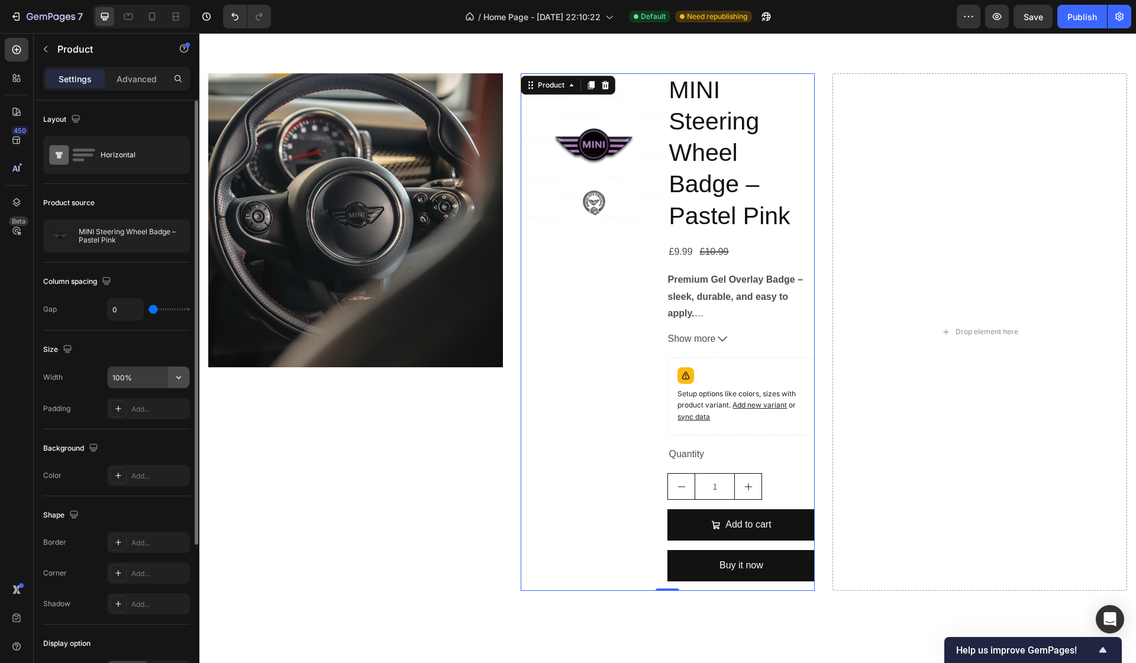
click at [169, 381] on button "button" at bounding box center [178, 377] width 21 height 21
click at [147, 379] on input "100%" at bounding box center [149, 377] width 82 height 21
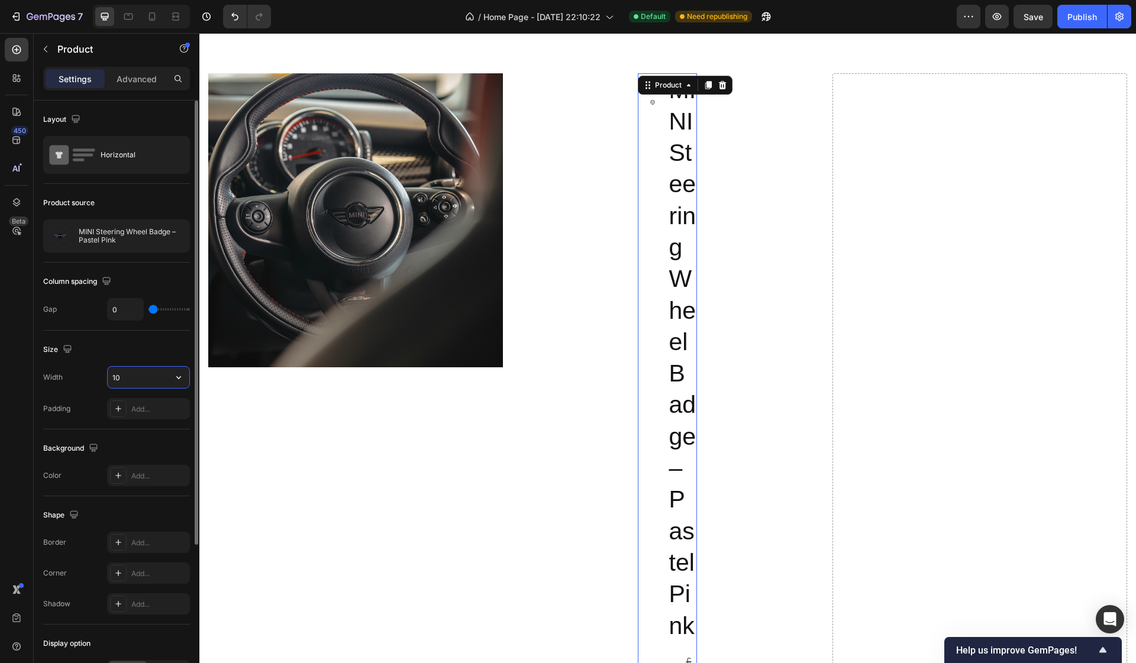
type input "1"
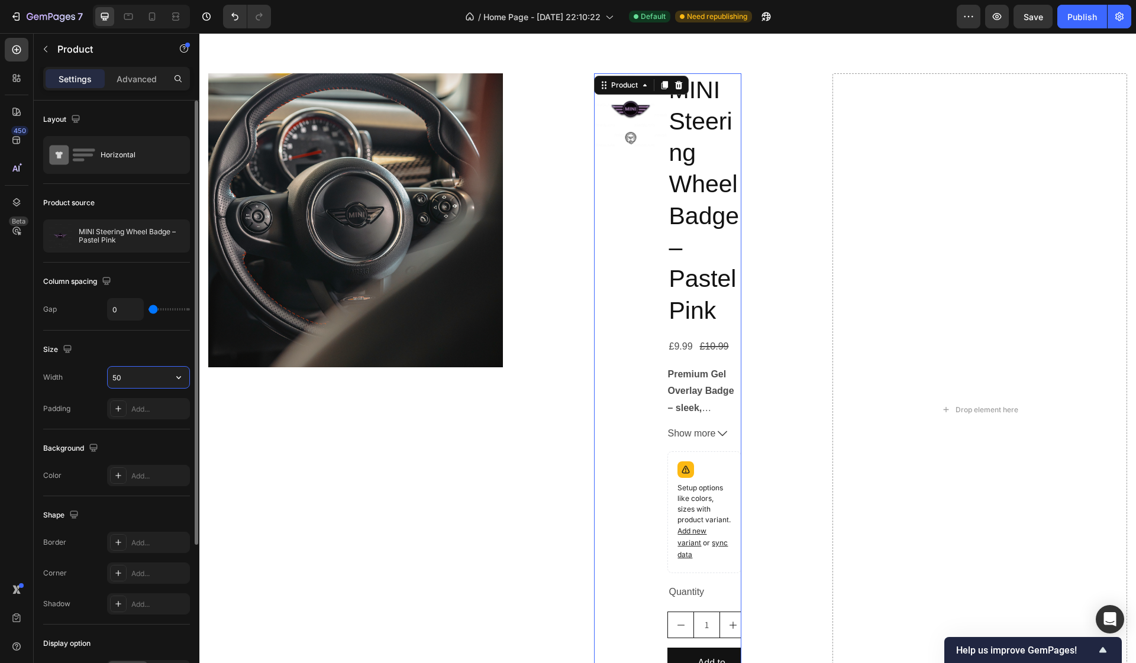
type input "5"
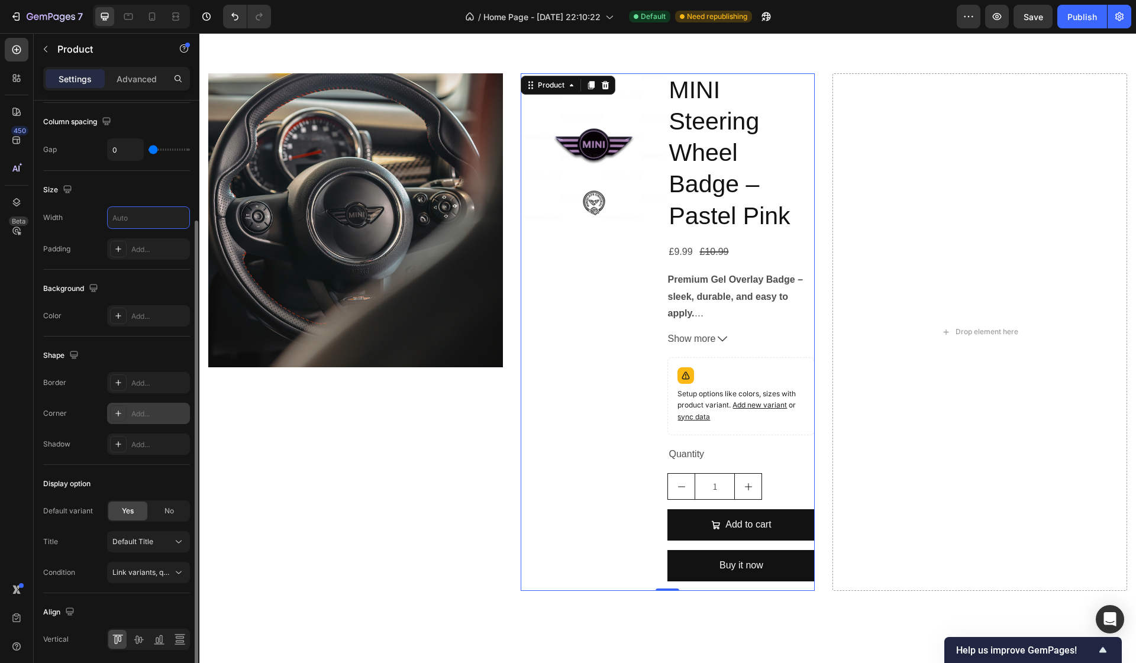
scroll to position [162, 0]
click at [166, 513] on span "No" at bounding box center [168, 508] width 9 height 11
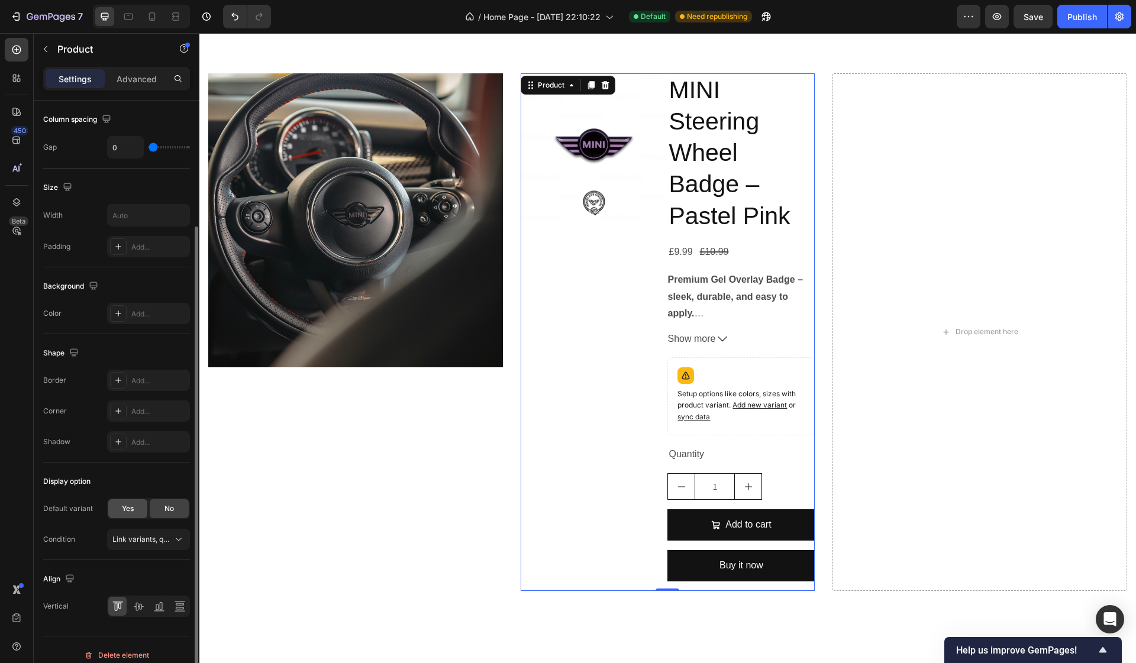
click at [130, 510] on span "Yes" at bounding box center [128, 508] width 12 height 11
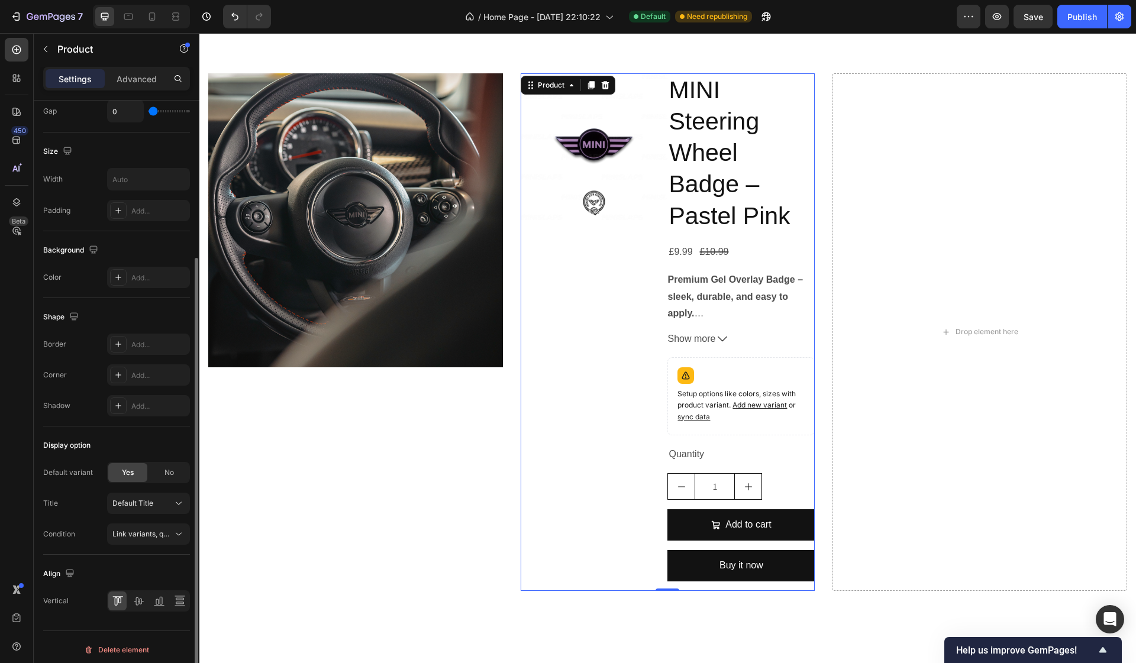
scroll to position [203, 0]
click at [137, 596] on icon at bounding box center [138, 596] width 12 height 12
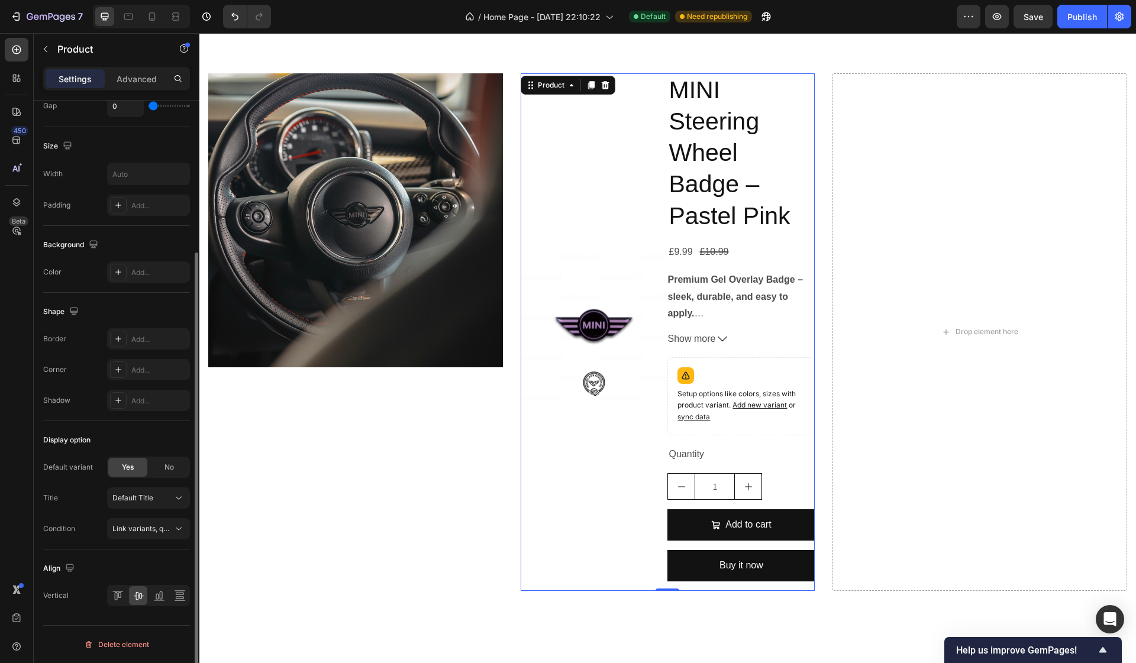
click at [169, 601] on div at bounding box center [148, 595] width 83 height 21
click at [159, 599] on icon at bounding box center [159, 596] width 12 height 12
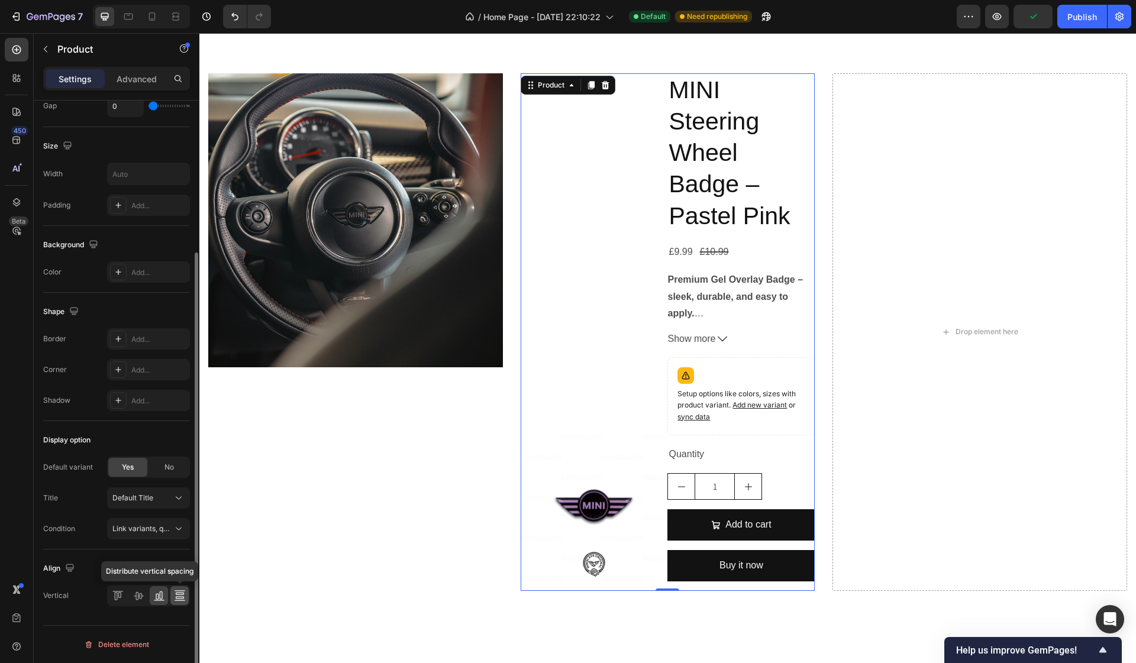
click at [177, 600] on icon at bounding box center [179, 600] width 11 height 1
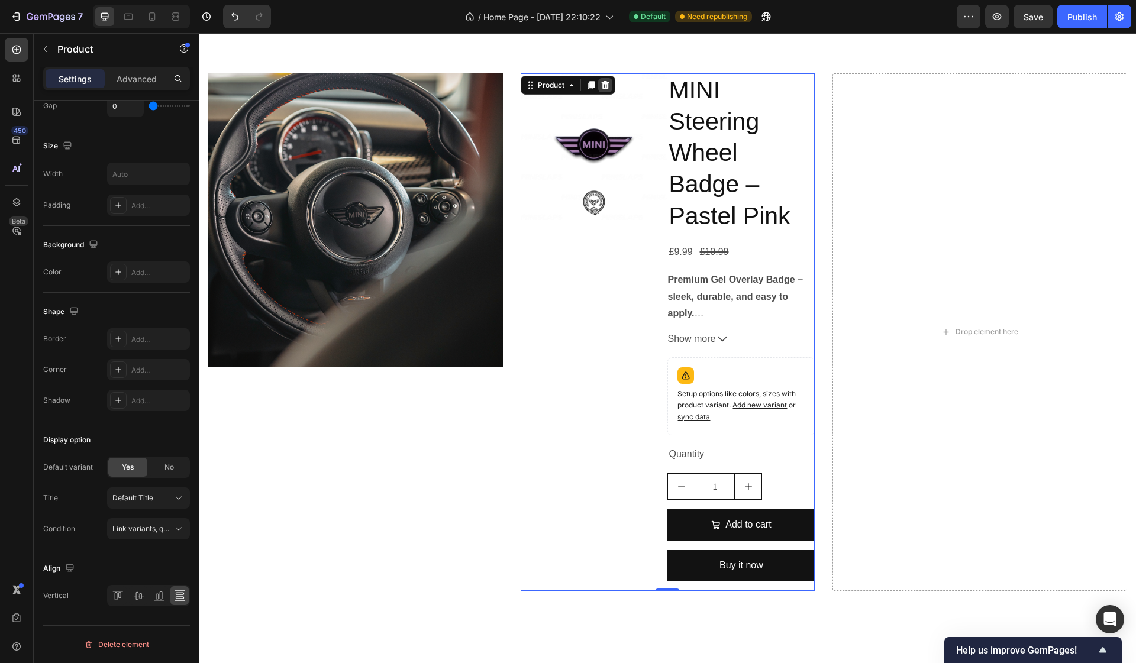
click at [609, 85] on icon at bounding box center [604, 84] width 9 height 9
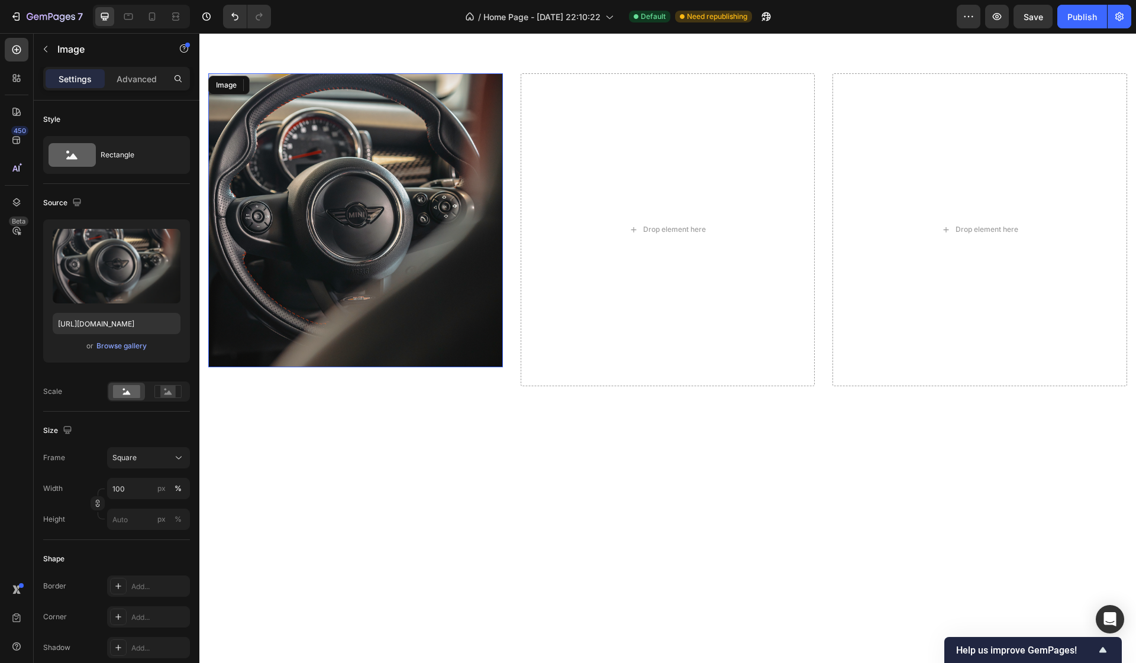
click at [474, 88] on img at bounding box center [355, 220] width 295 height 295
click at [285, 85] on icon at bounding box center [287, 84] width 8 height 8
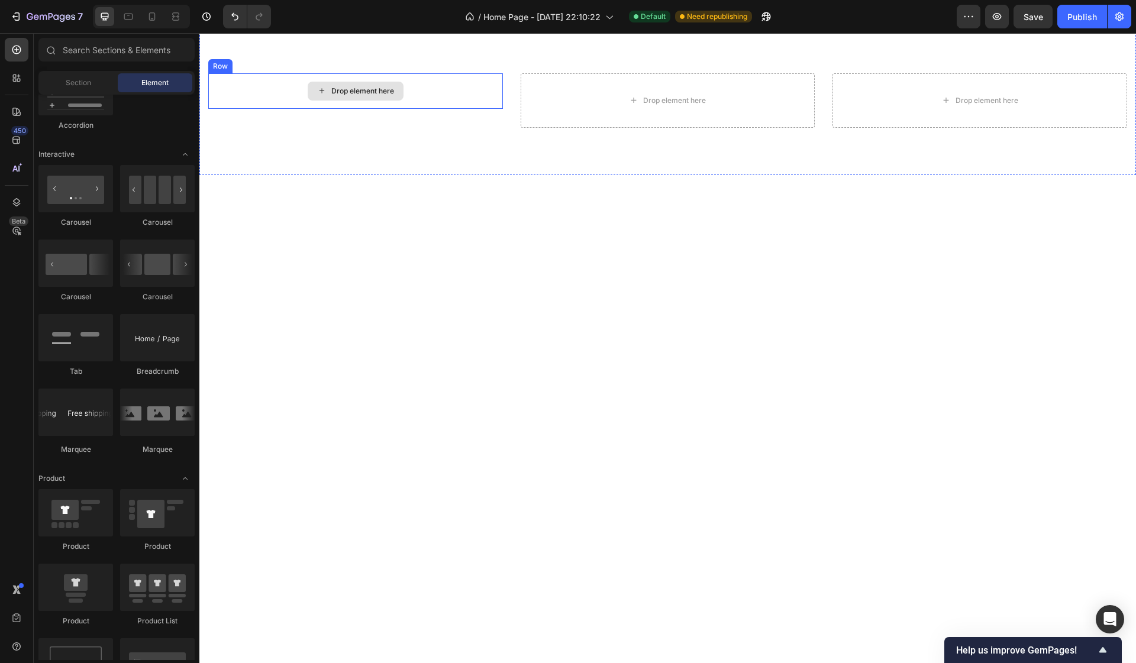
click at [254, 80] on div "Drop element here" at bounding box center [355, 90] width 295 height 35
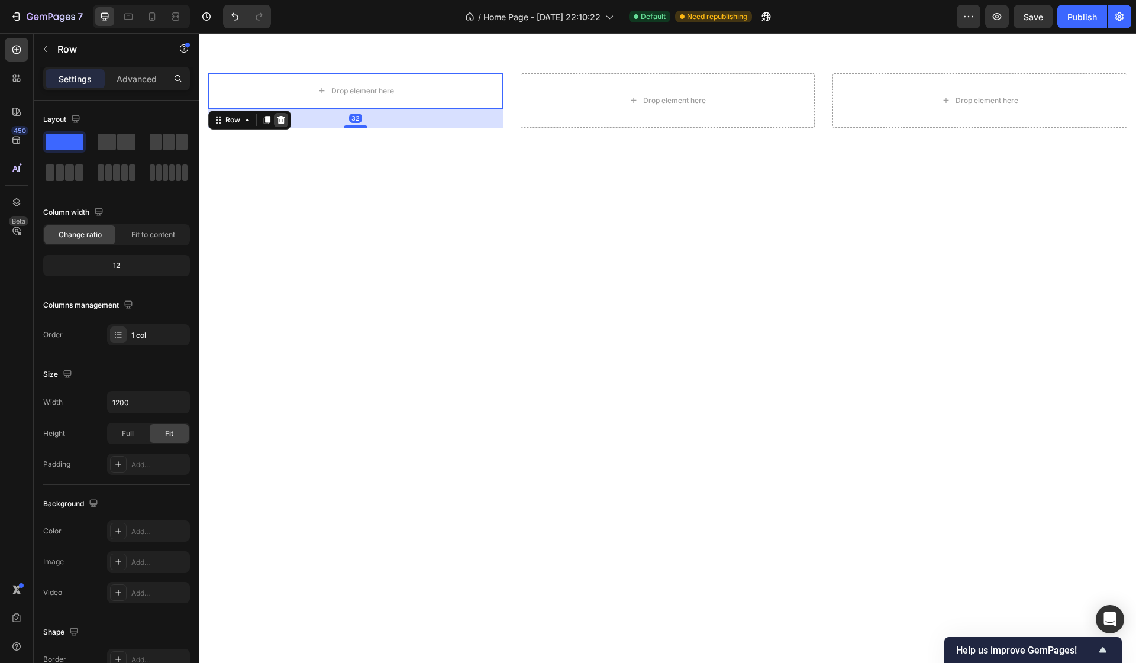
click at [280, 122] on icon at bounding box center [280, 119] width 9 height 9
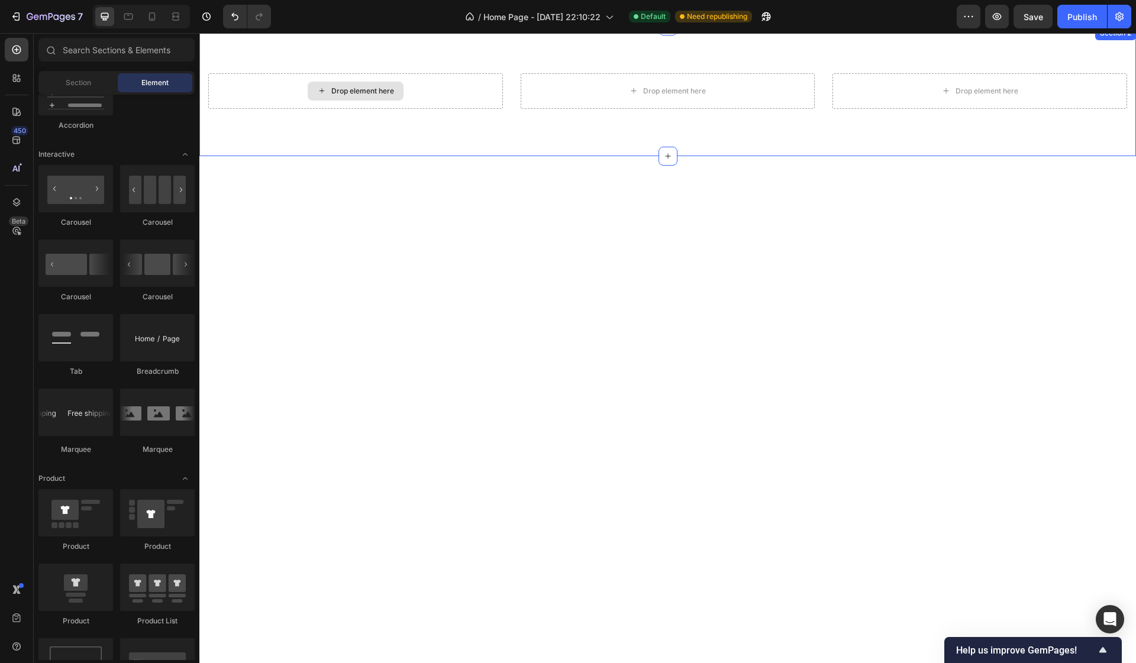
click at [280, 89] on div "Drop element here" at bounding box center [355, 90] width 295 height 35
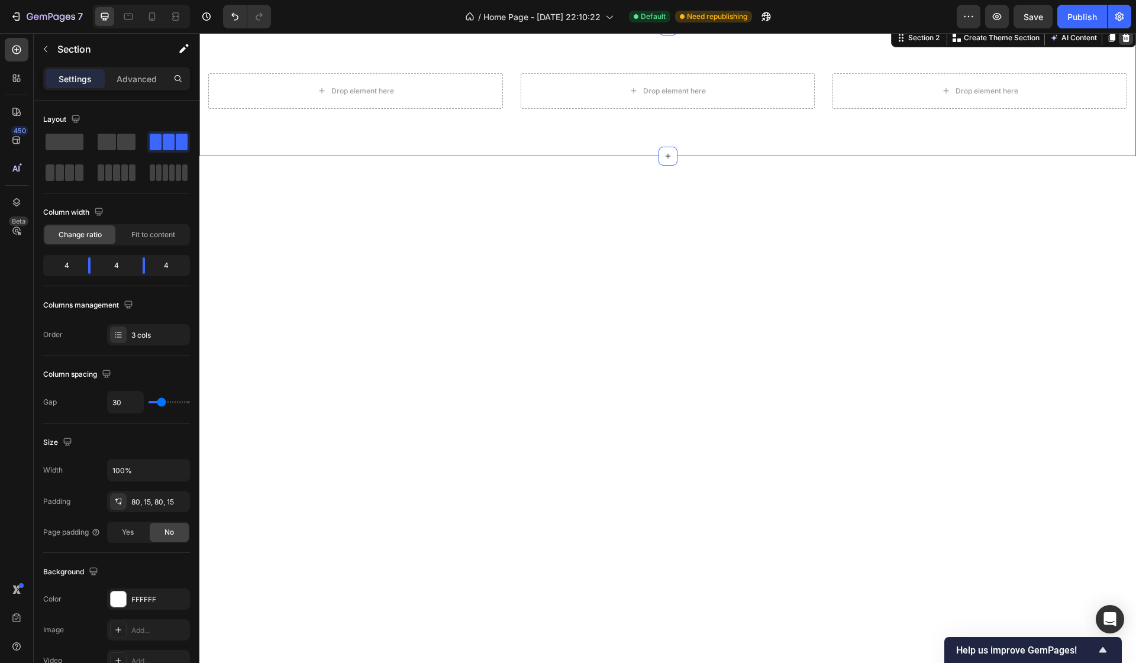
click at [1126, 38] on icon at bounding box center [1126, 37] width 8 height 8
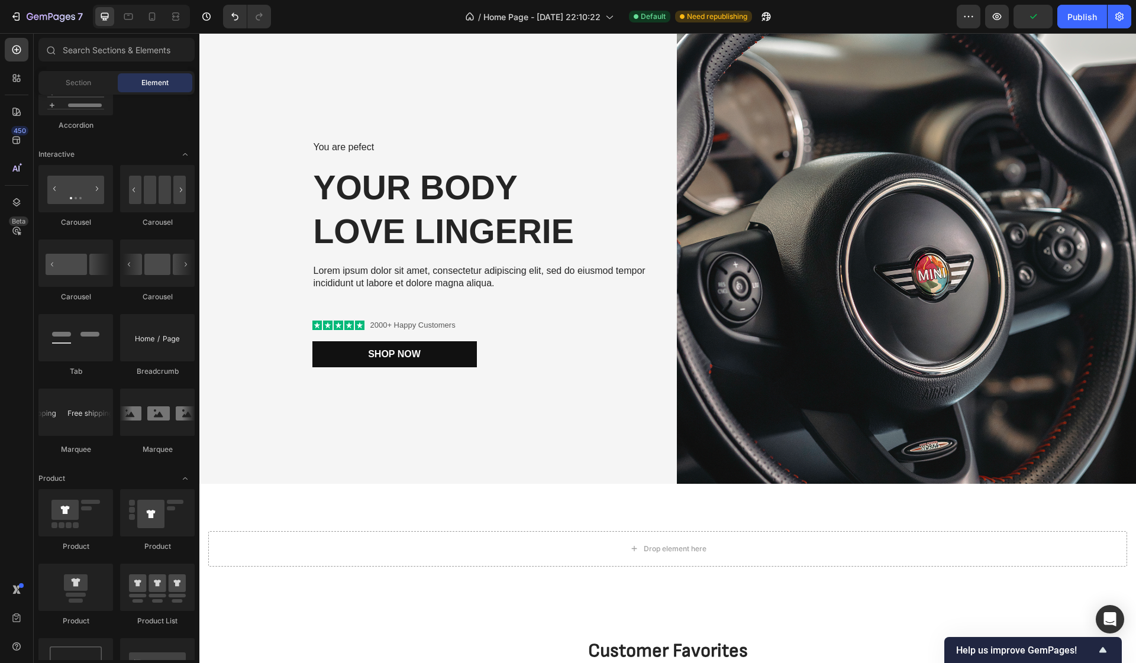
scroll to position [118, 0]
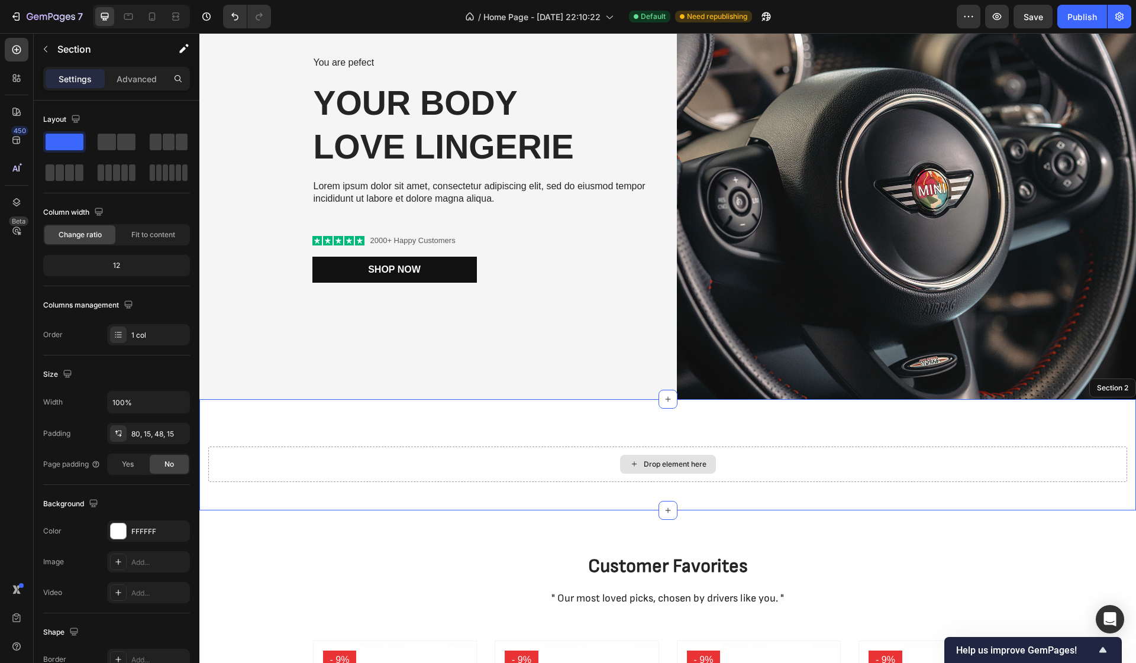
click at [911, 476] on div "Drop element here" at bounding box center [667, 464] width 919 height 35
click at [1125, 387] on icon at bounding box center [1126, 387] width 8 height 8
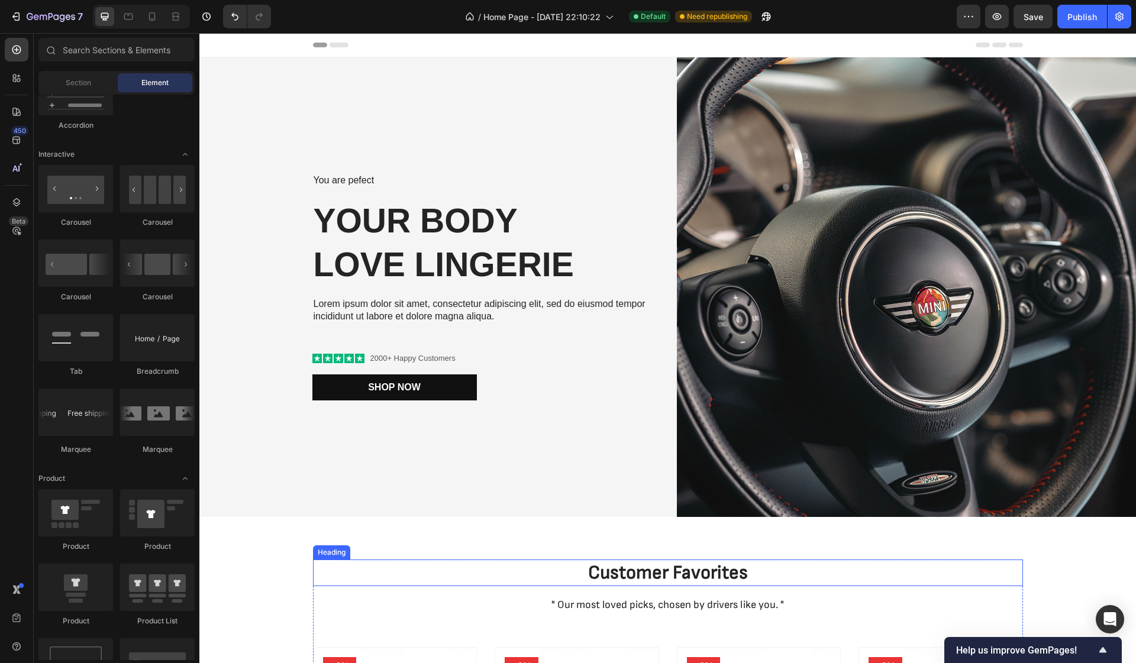
scroll to position [0, 0]
click at [91, 82] on div "Section" at bounding box center [78, 82] width 75 height 19
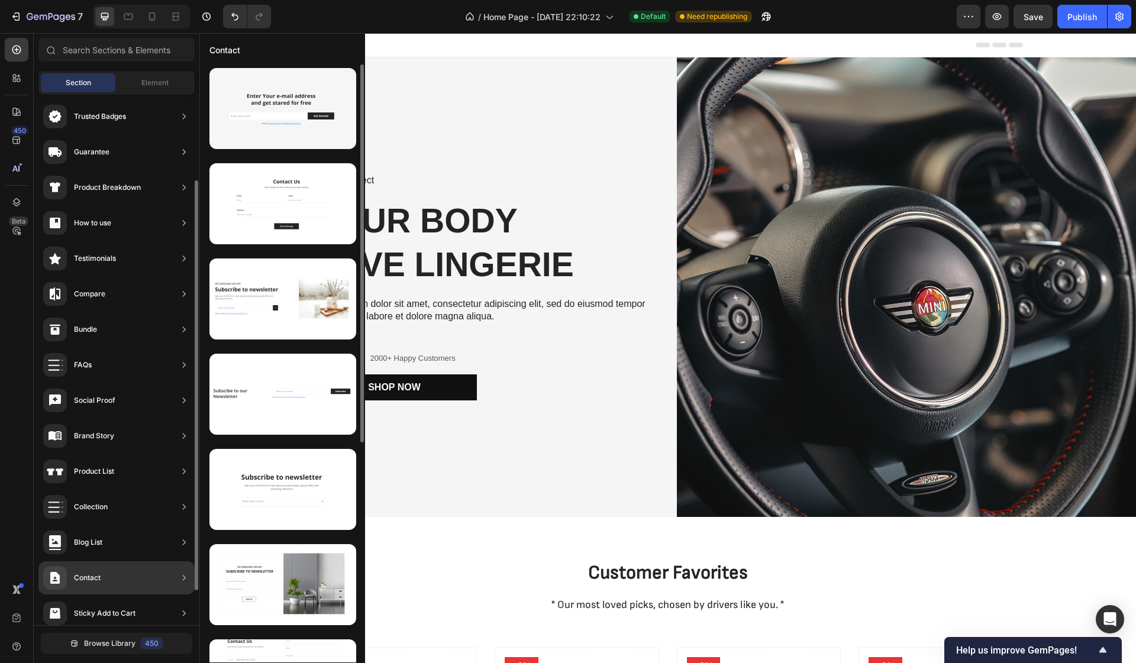
scroll to position [156, 0]
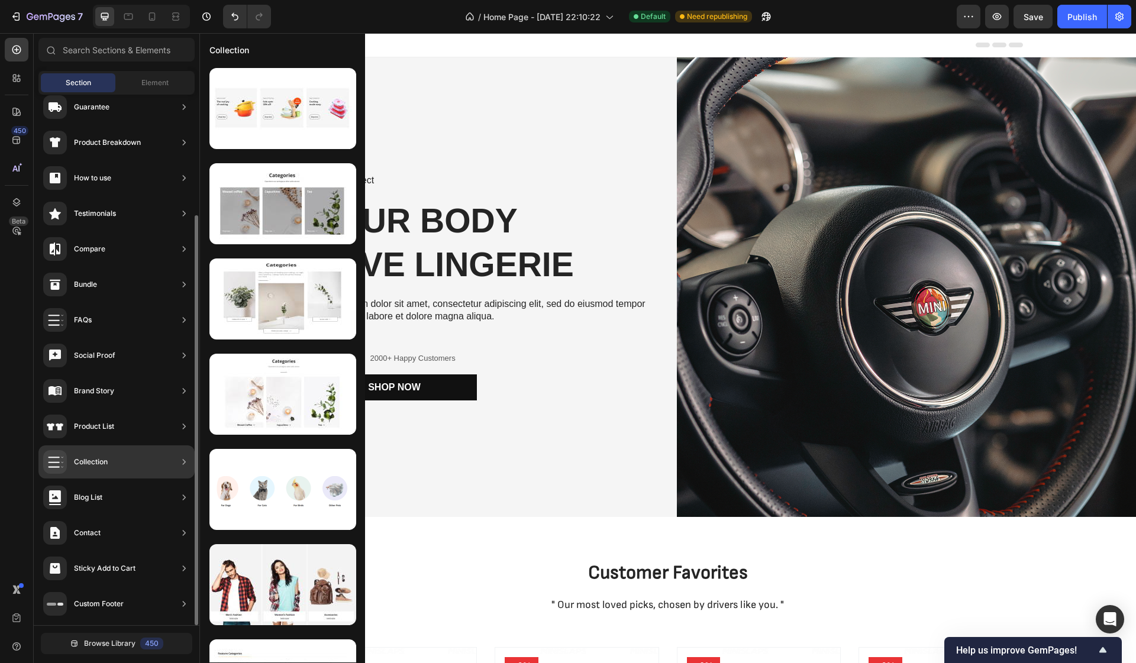
click at [163, 466] on div "Collection" at bounding box center [116, 461] width 156 height 33
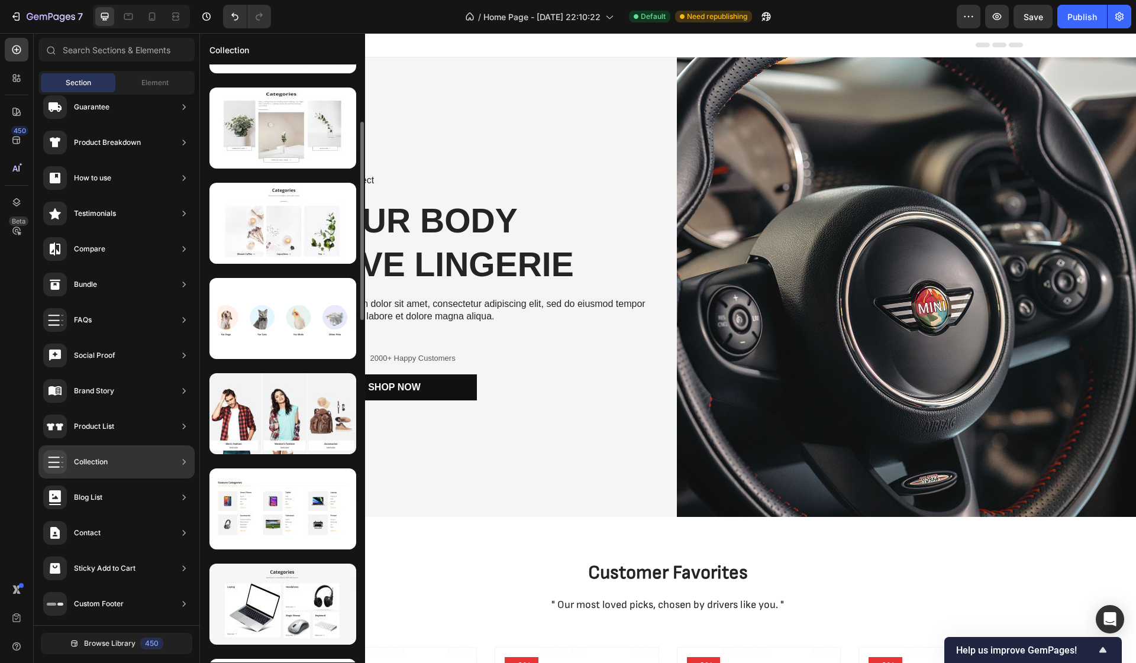
scroll to position [173, 0]
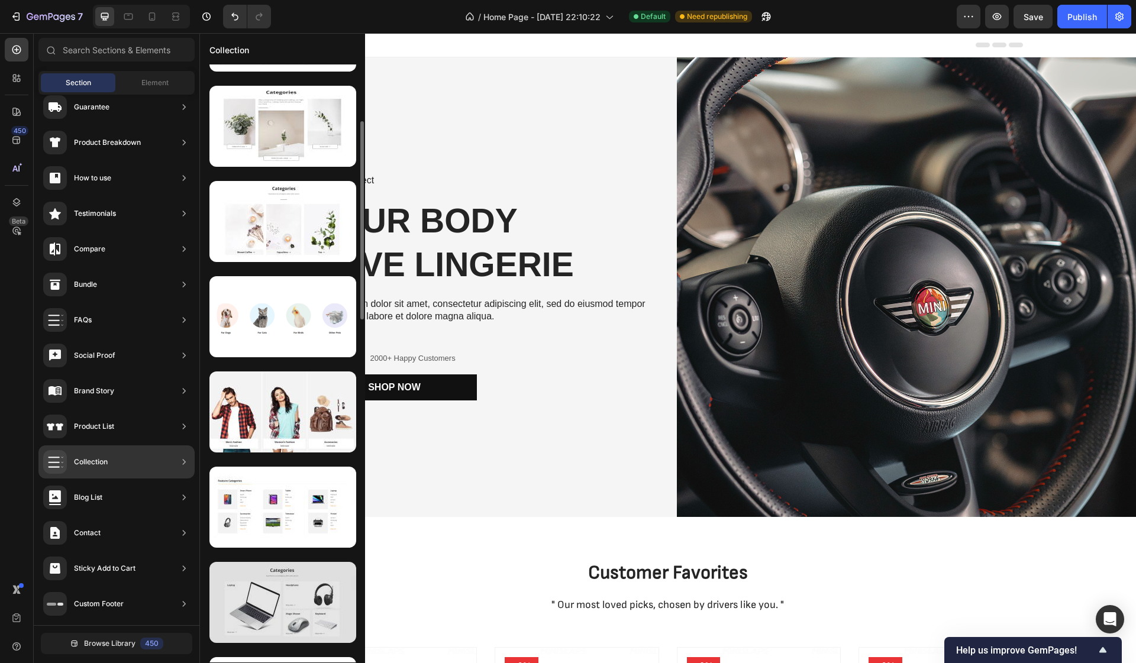
click at [304, 599] on div at bounding box center [282, 602] width 147 height 81
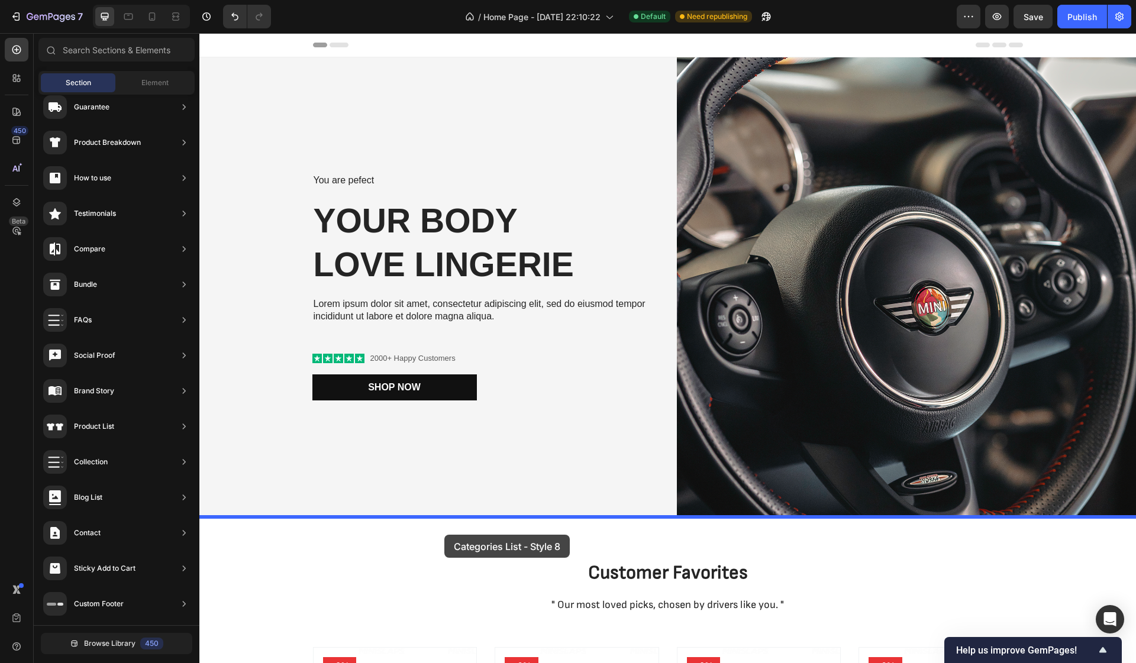
drag, startPoint x: 503, startPoint y: 632, endPoint x: 444, endPoint y: 534, distance: 114.4
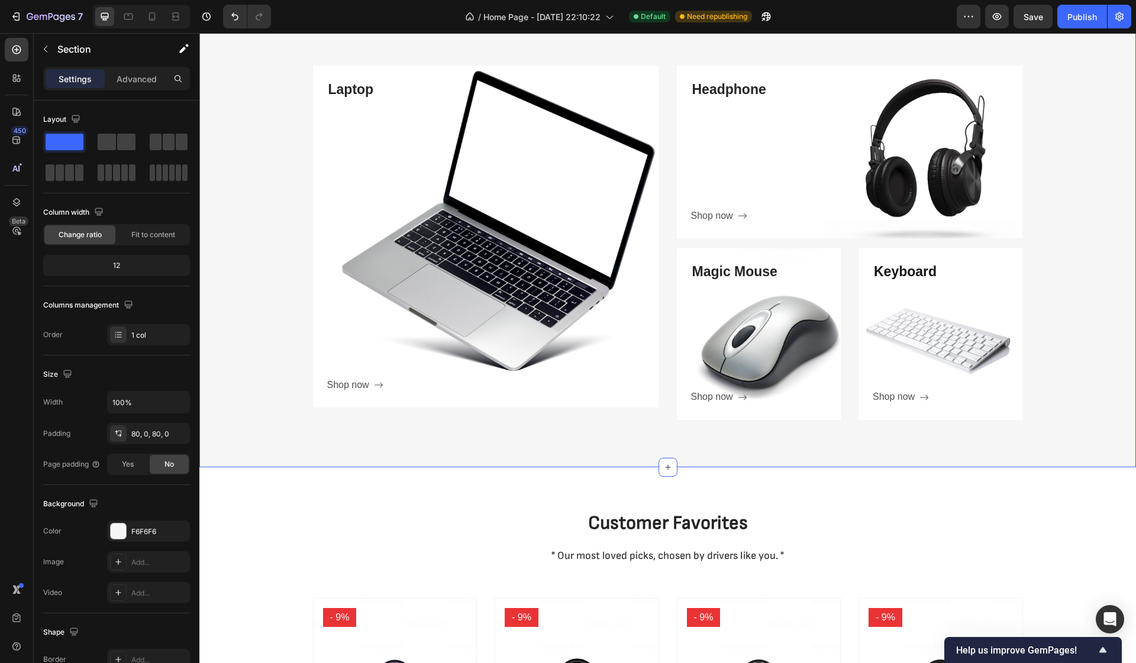
scroll to position [596, 0]
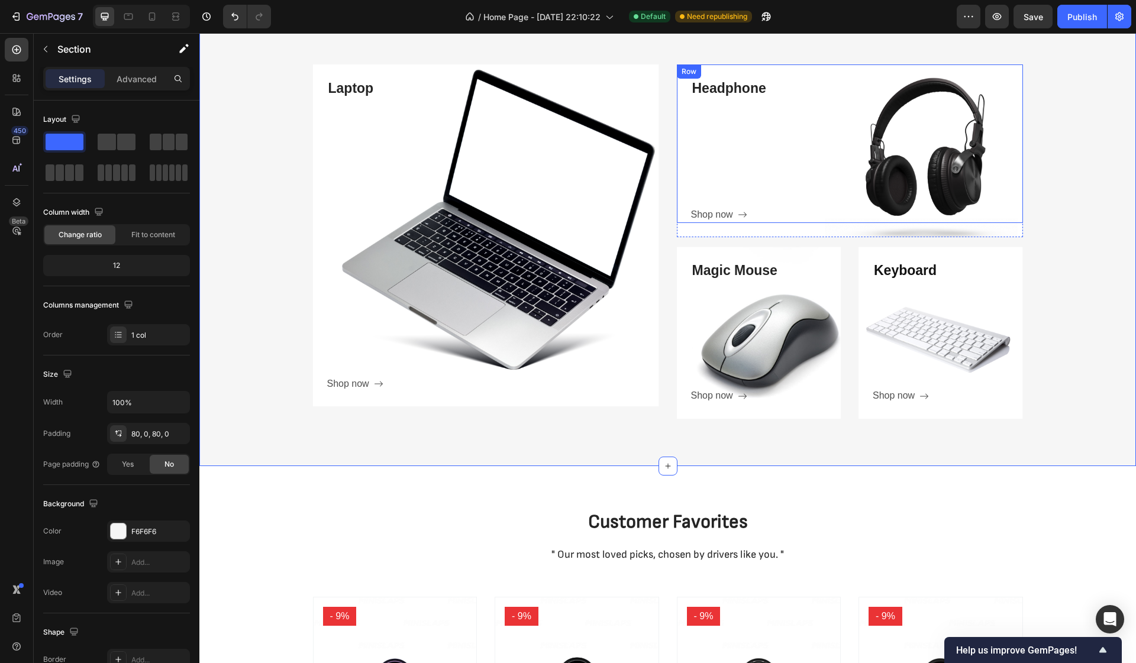
click at [806, 152] on div "Headphone Heading Shop now Button" at bounding box center [857, 151] width 332 height 145
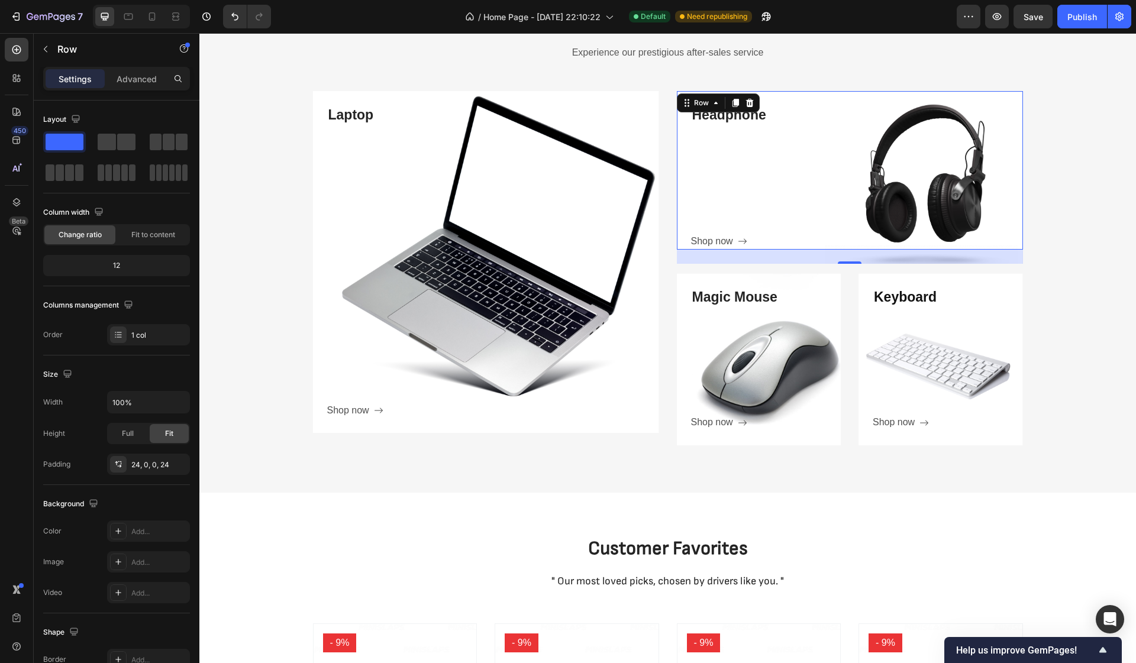
scroll to position [567, 0]
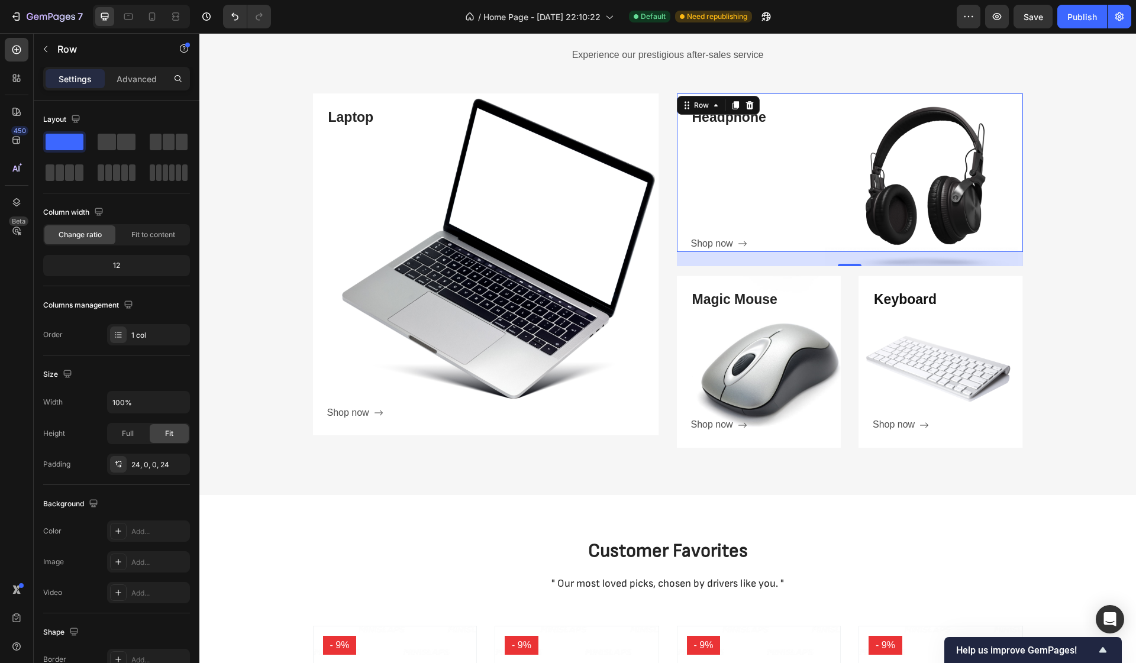
click at [879, 199] on div "Headphone Heading Shop now Button" at bounding box center [857, 180] width 332 height 145
click at [827, 161] on div "Headphone Heading Shop now Button" at bounding box center [857, 180] width 332 height 145
click at [901, 198] on div "Headphone Heading Shop now Button" at bounding box center [857, 180] width 332 height 145
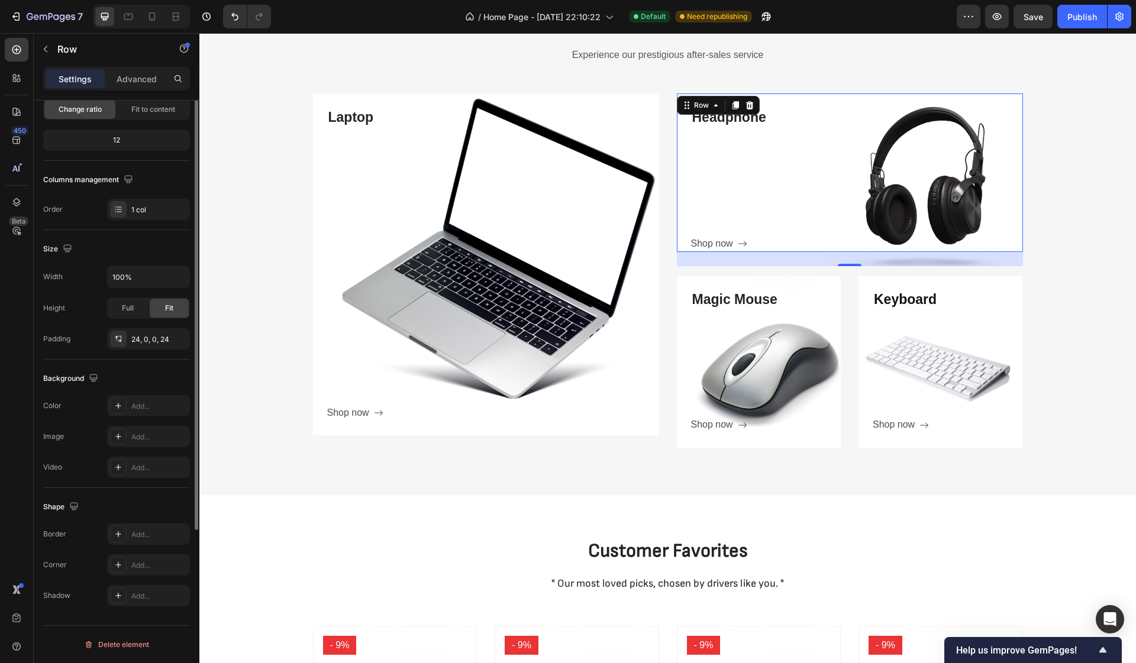
scroll to position [0, 0]
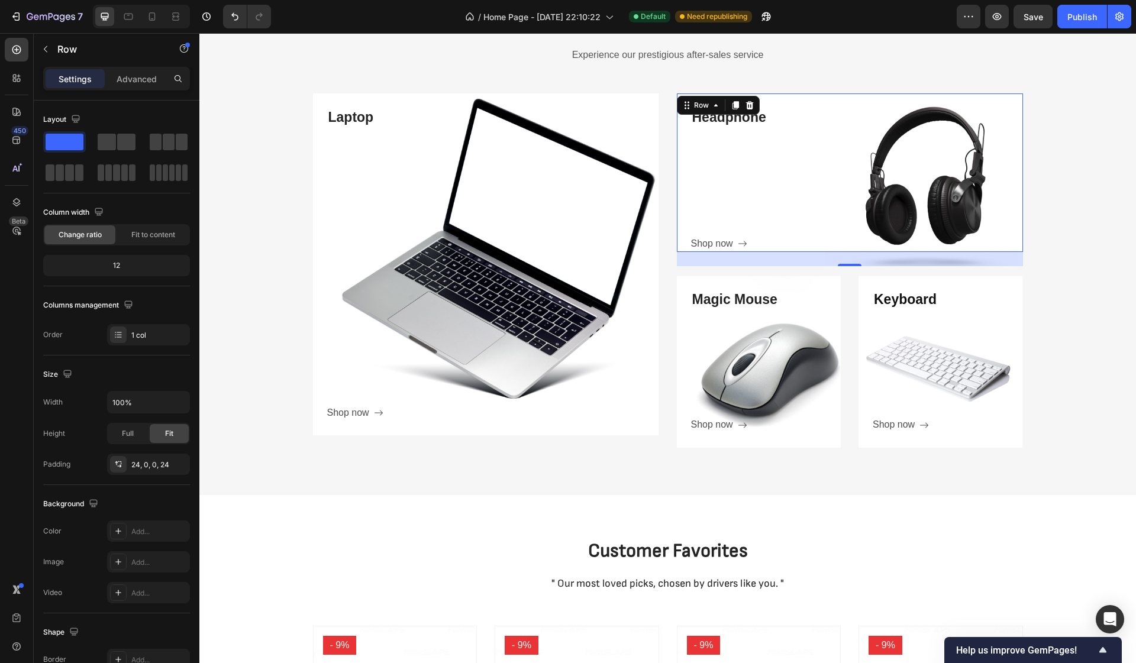
click at [140, 67] on div "Settings Advanced" at bounding box center [116, 79] width 147 height 24
click at [140, 76] on p "Advanced" at bounding box center [137, 79] width 40 height 12
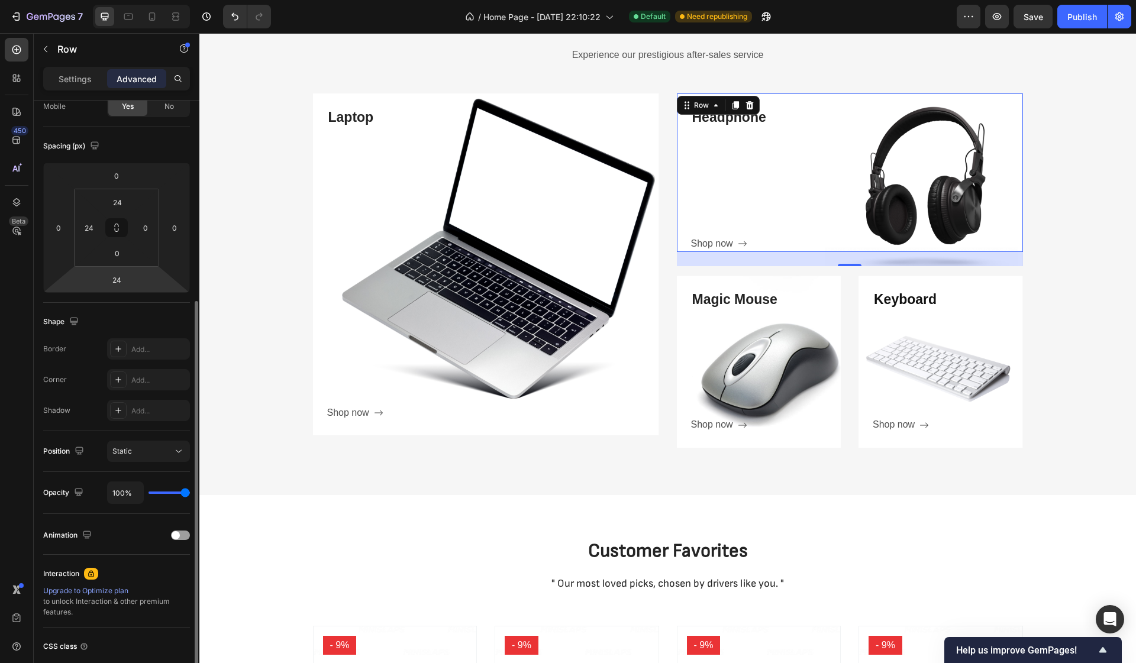
scroll to position [193, 0]
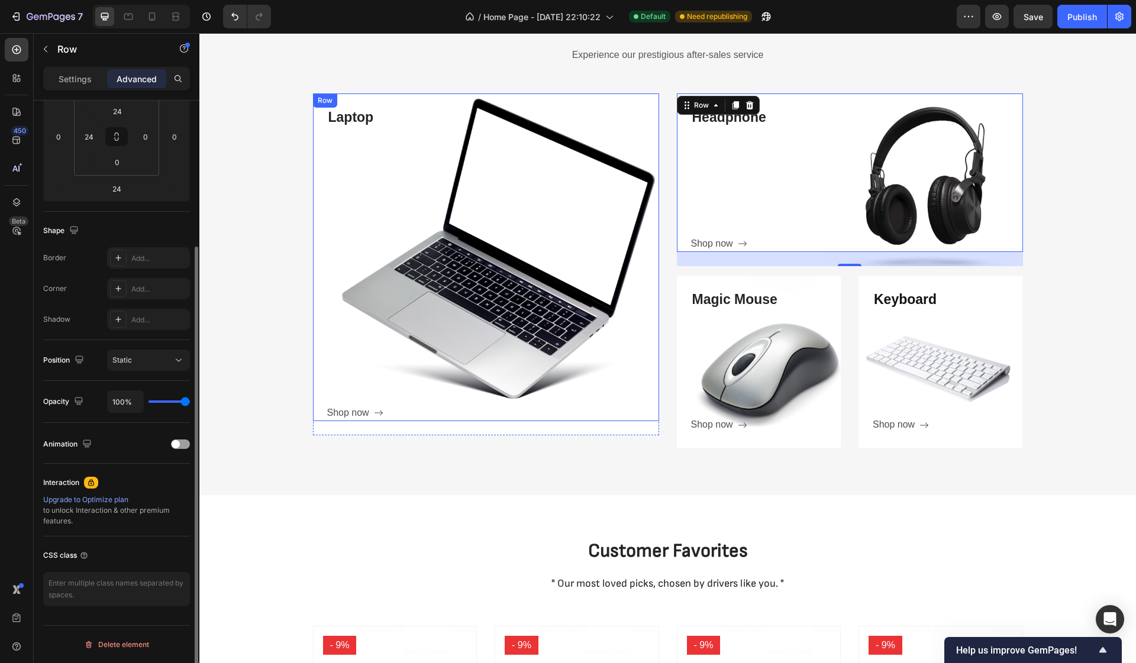
click at [523, 314] on div "Laptop Heading Shop now Button" at bounding box center [493, 265] width 332 height 314
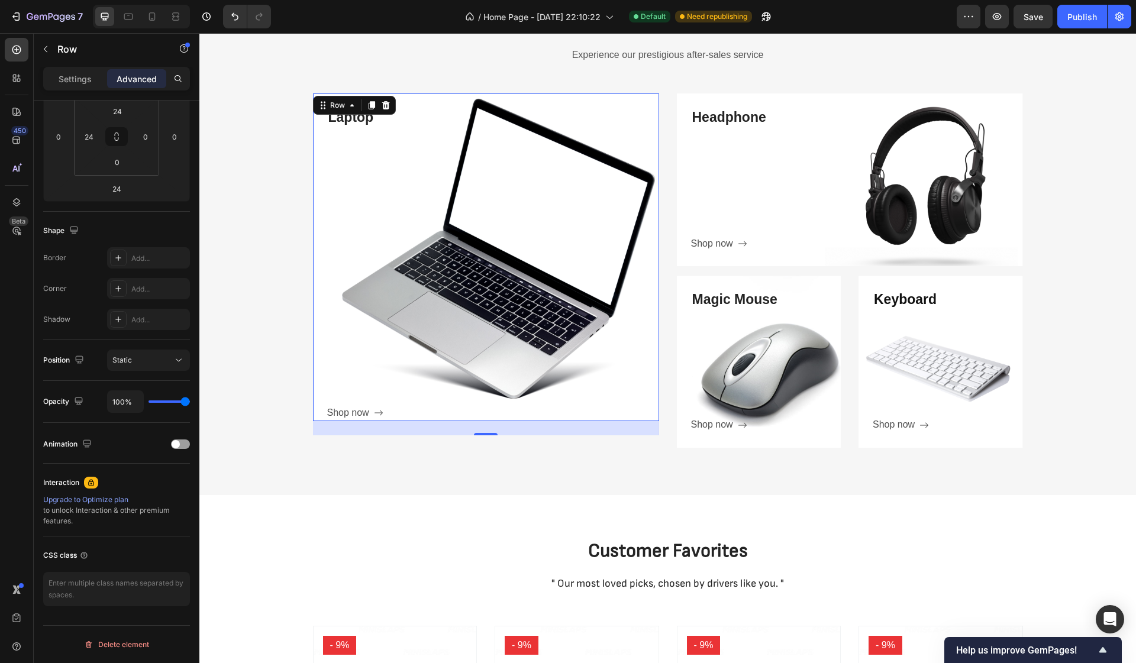
click at [523, 314] on div "Laptop Heading Shop now Button" at bounding box center [493, 265] width 332 height 314
click at [357, 122] on p "Laptop" at bounding box center [492, 118] width 329 height 18
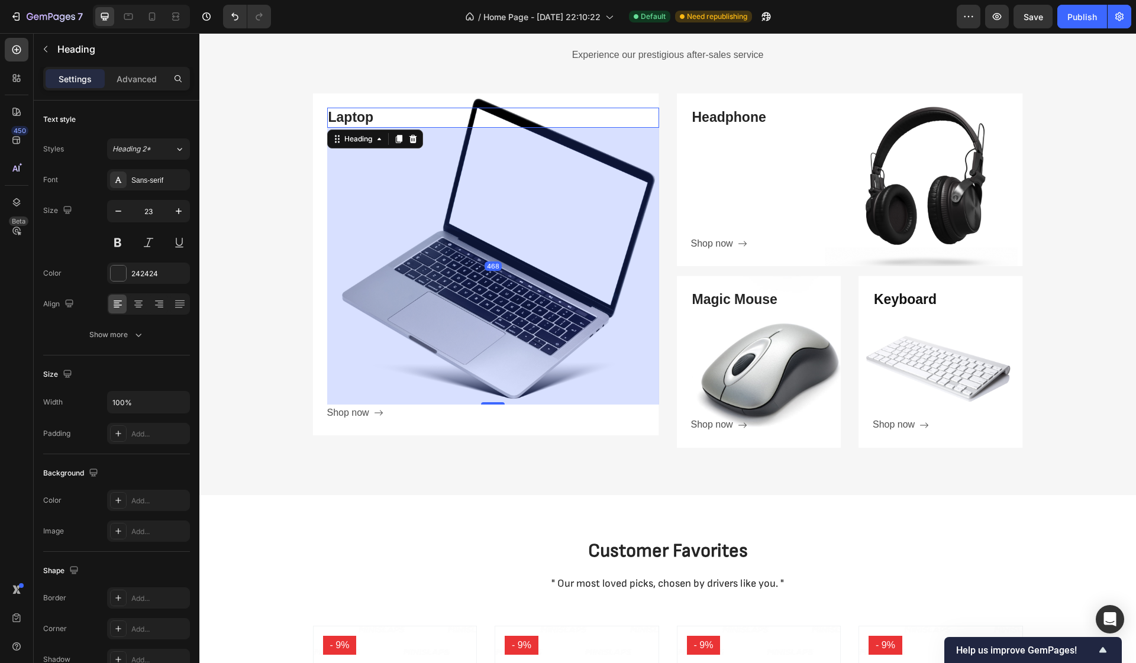
click at [371, 226] on div "468" at bounding box center [493, 266] width 332 height 277
click at [416, 216] on div "468" at bounding box center [493, 266] width 332 height 277
click at [510, 396] on div "468" at bounding box center [493, 266] width 332 height 277
click at [518, 407] on div "Shop now Button" at bounding box center [493, 413] width 332 height 17
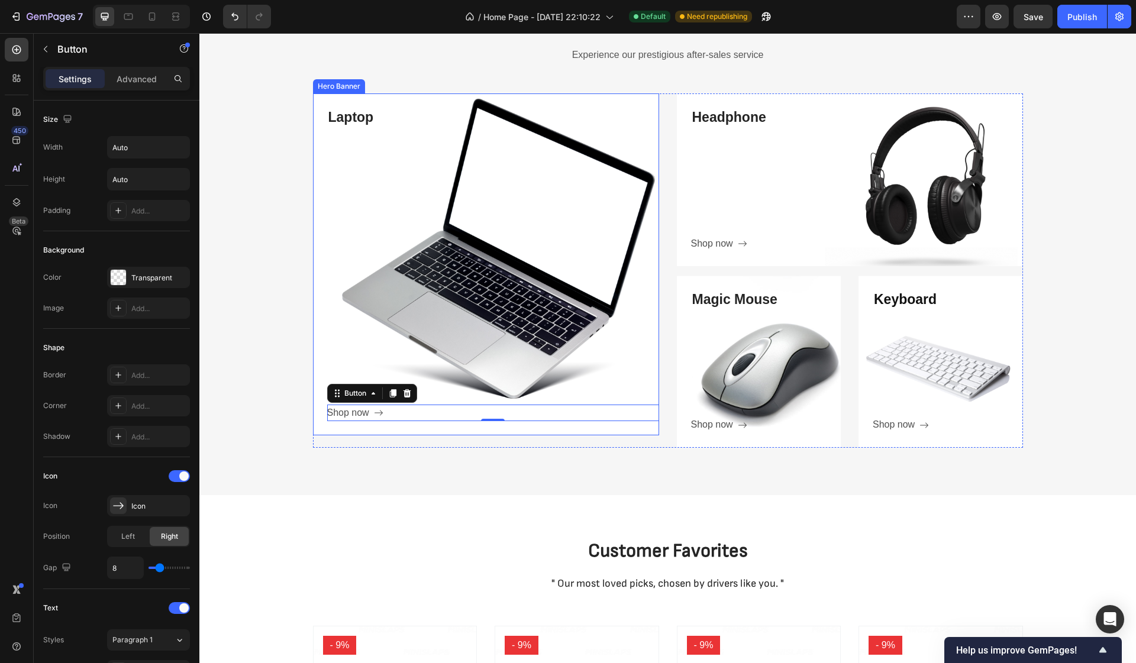
click at [522, 434] on div "Laptop Heading Shop now Button 0 Row" at bounding box center [486, 264] width 346 height 342
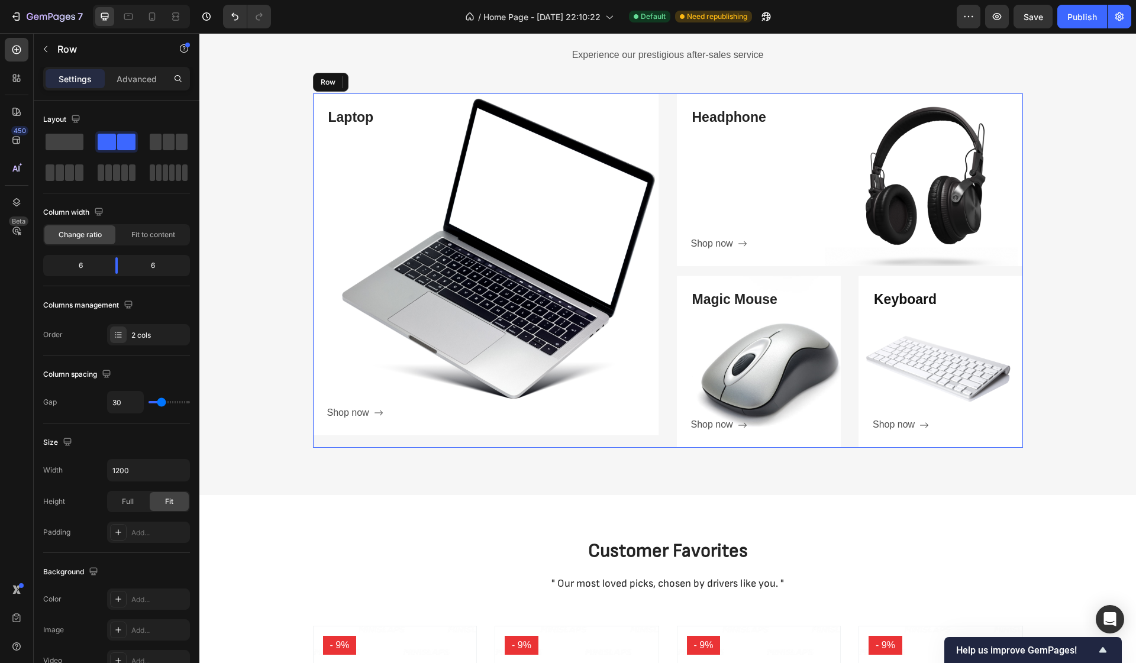
click at [945, 266] on div "Headphone Heading Shop now Button Row Hero Banner Magic Mouse Heading Shop now …" at bounding box center [850, 270] width 346 height 354
click at [914, 256] on div "Headphone Heading Shop now Button Row" at bounding box center [850, 179] width 346 height 173
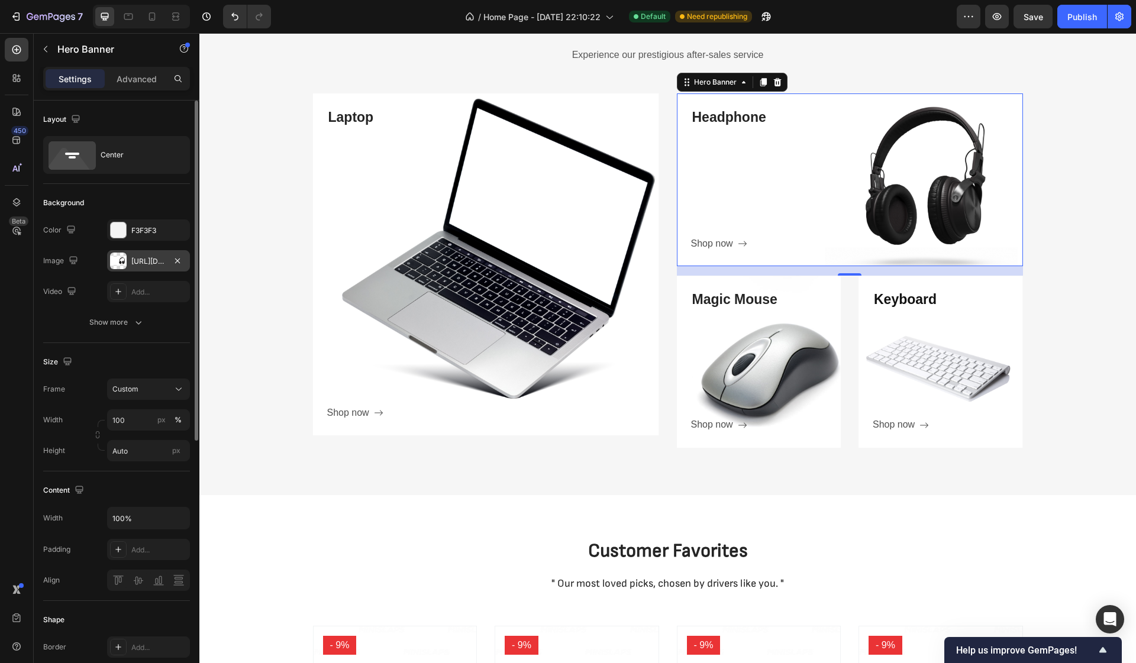
click at [117, 257] on div at bounding box center [118, 261] width 17 height 17
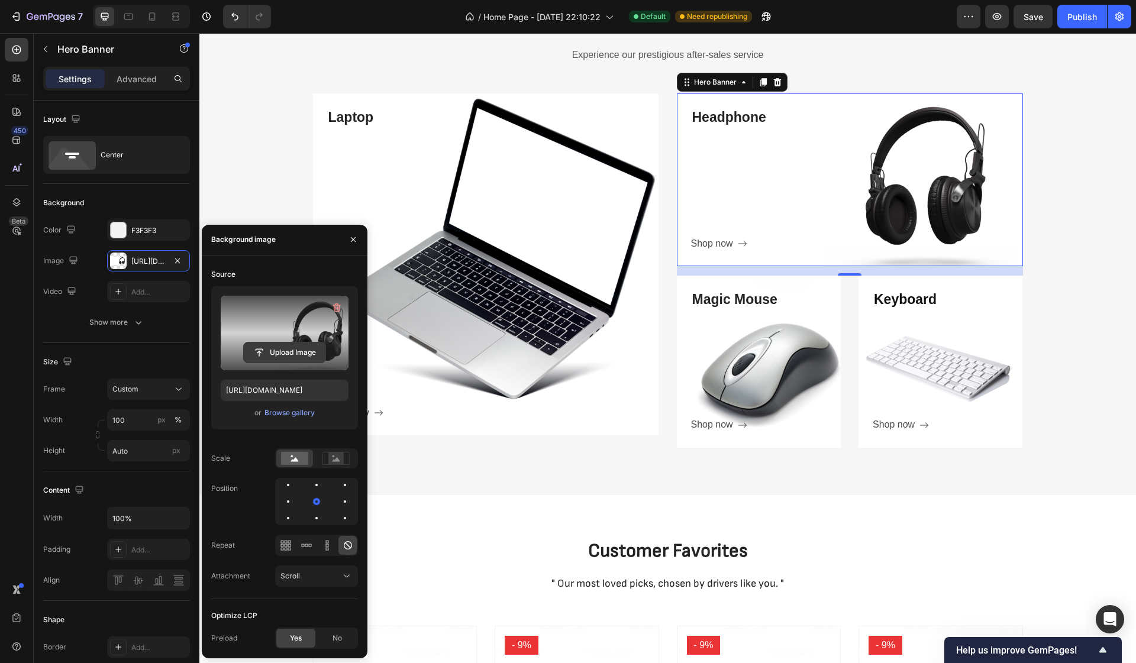
click at [289, 352] on input "file" at bounding box center [285, 352] width 82 height 20
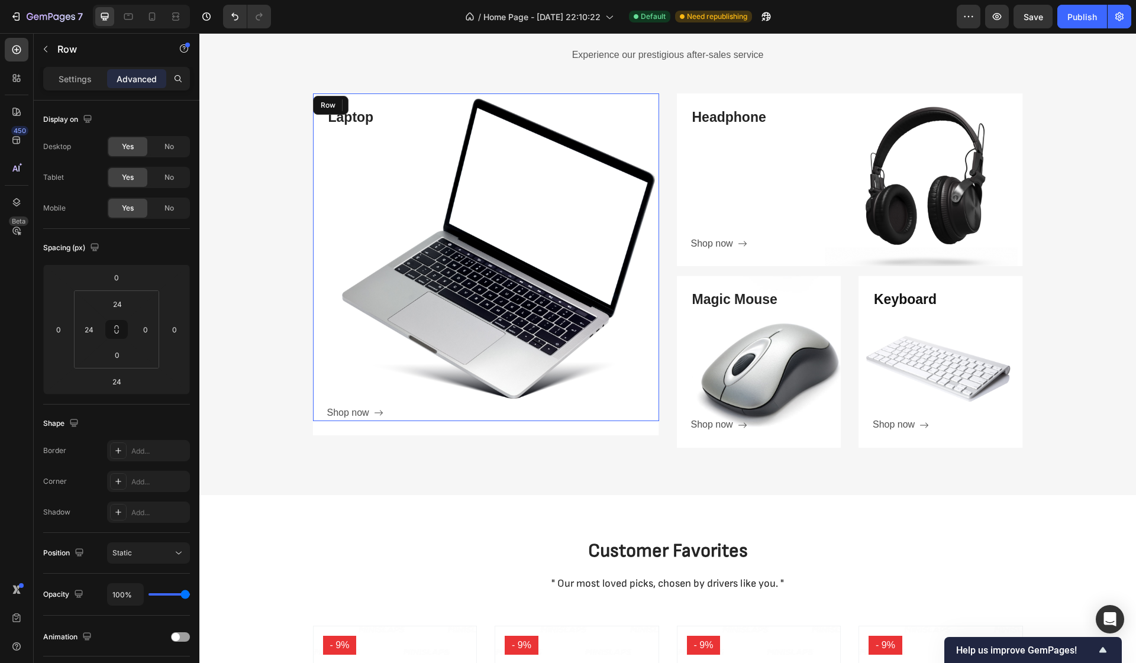
click at [617, 318] on div "Laptop Heading Shop now Button" at bounding box center [493, 265] width 332 height 314
click at [631, 425] on div "24" at bounding box center [486, 428] width 346 height 14
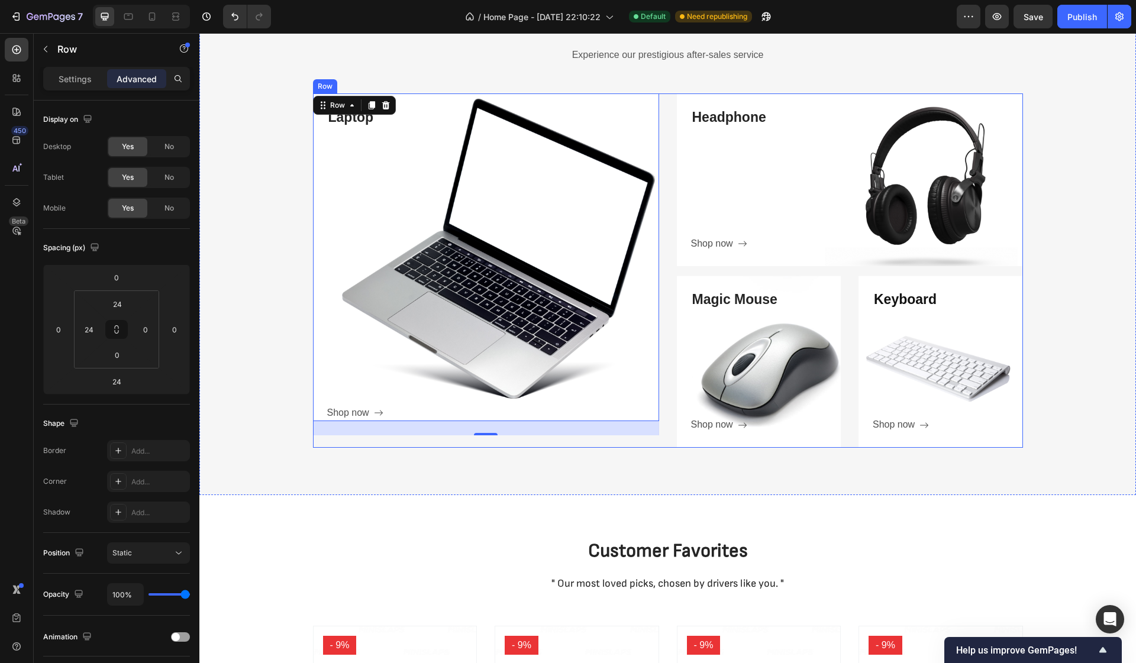
click at [631, 435] on div "Laptop Heading Shop now Button Row 24 Hero Banner" at bounding box center [486, 270] width 346 height 354
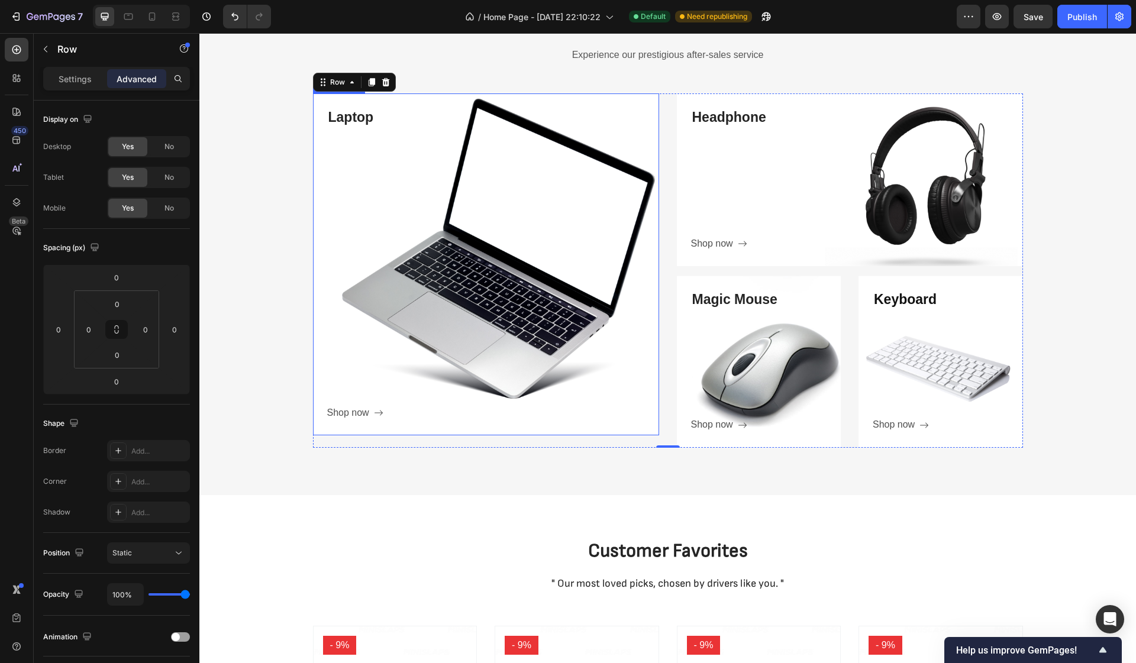
click at [631, 432] on div "Laptop Heading Shop now Button Row" at bounding box center [486, 264] width 346 height 342
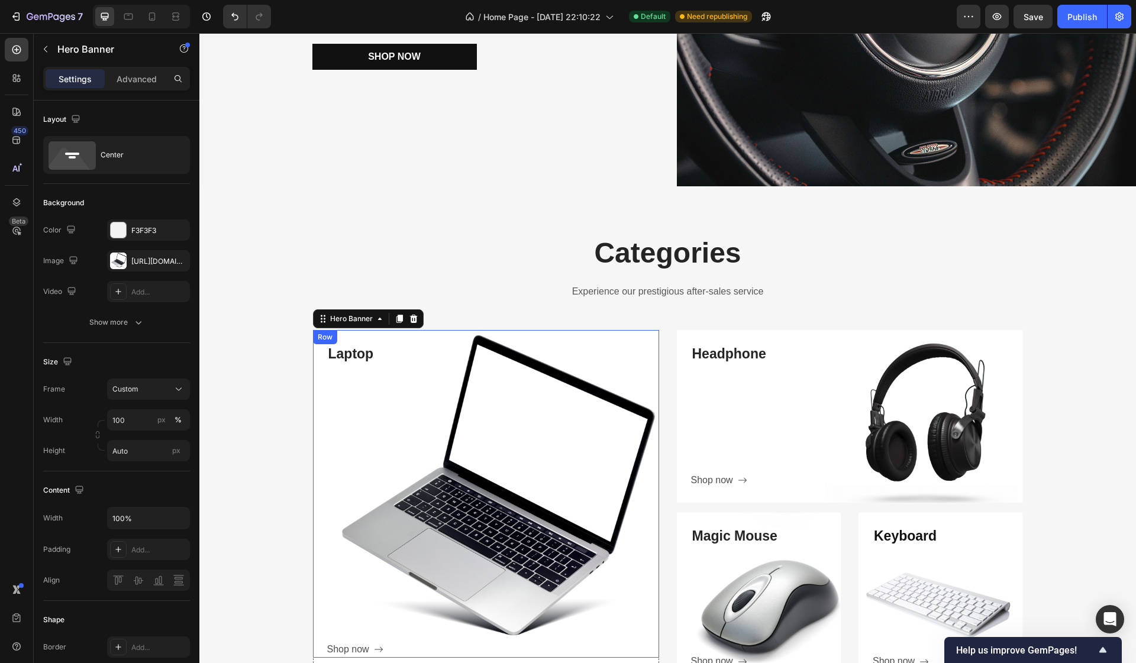
scroll to position [319, 0]
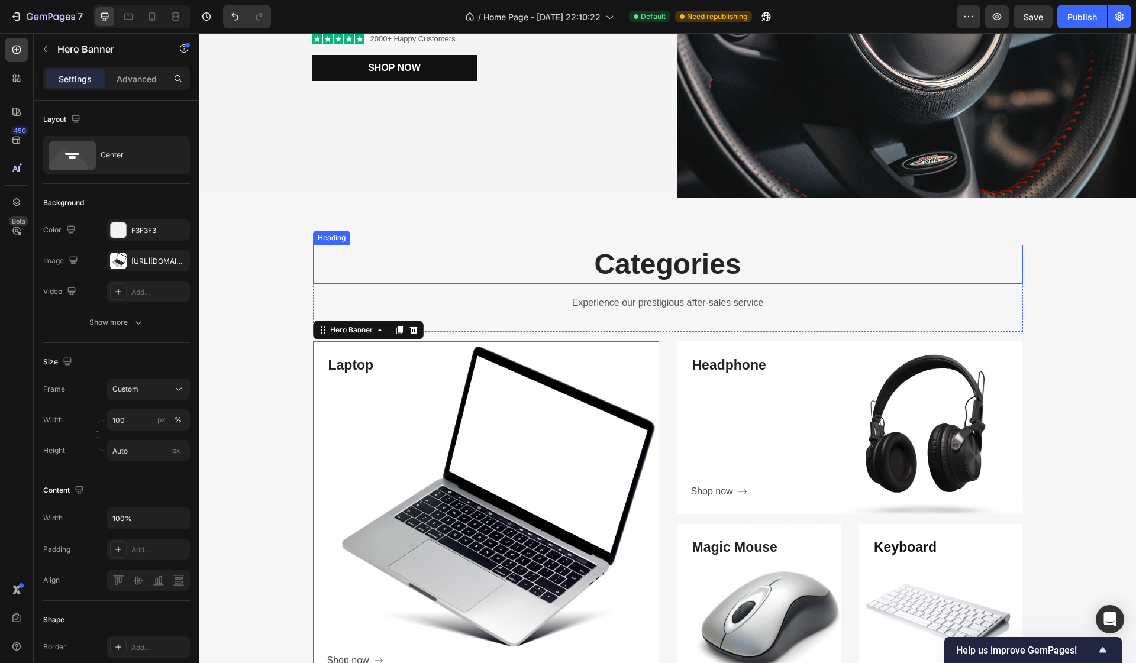
click at [773, 283] on div "Categories Heading" at bounding box center [668, 264] width 710 height 39
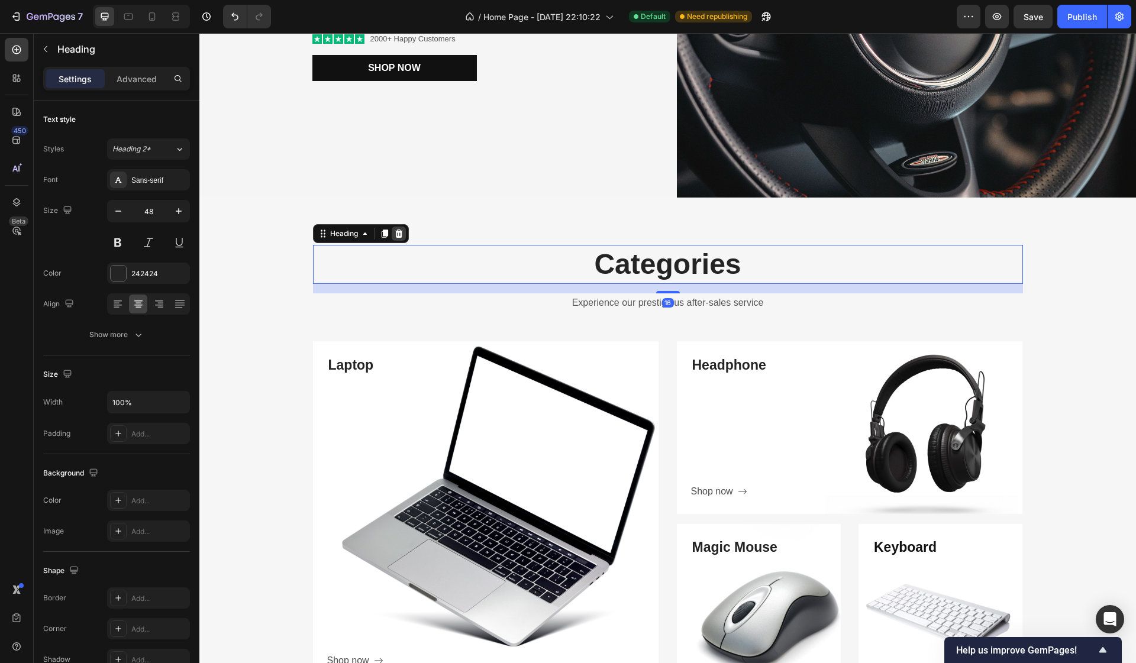
click at [400, 234] on icon at bounding box center [398, 233] width 9 height 9
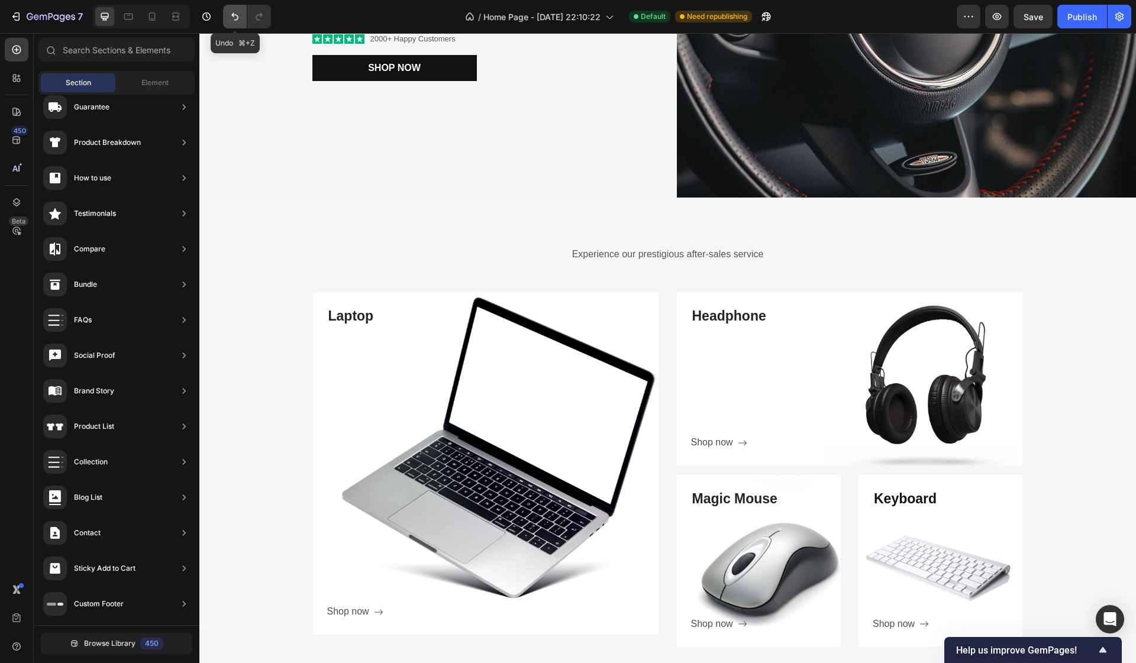
click at [233, 15] on icon "Undo/Redo" at bounding box center [234, 17] width 7 height 8
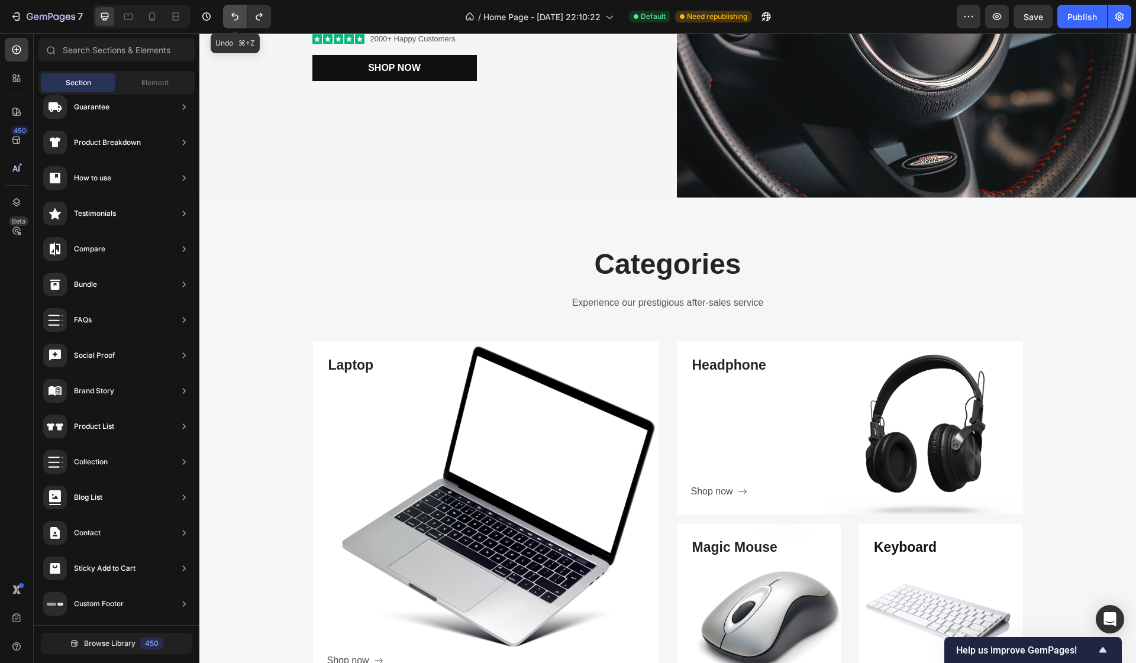
click at [233, 15] on icon "Undo/Redo" at bounding box center [234, 17] width 7 height 8
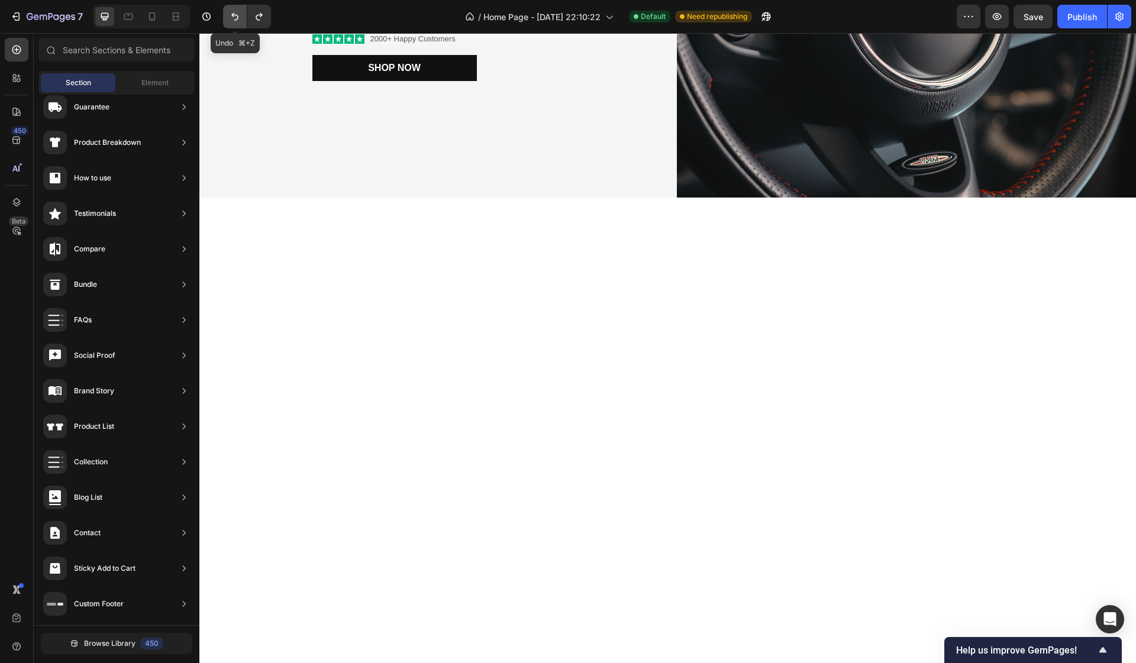
click at [233, 15] on icon "Undo/Redo" at bounding box center [234, 17] width 7 height 8
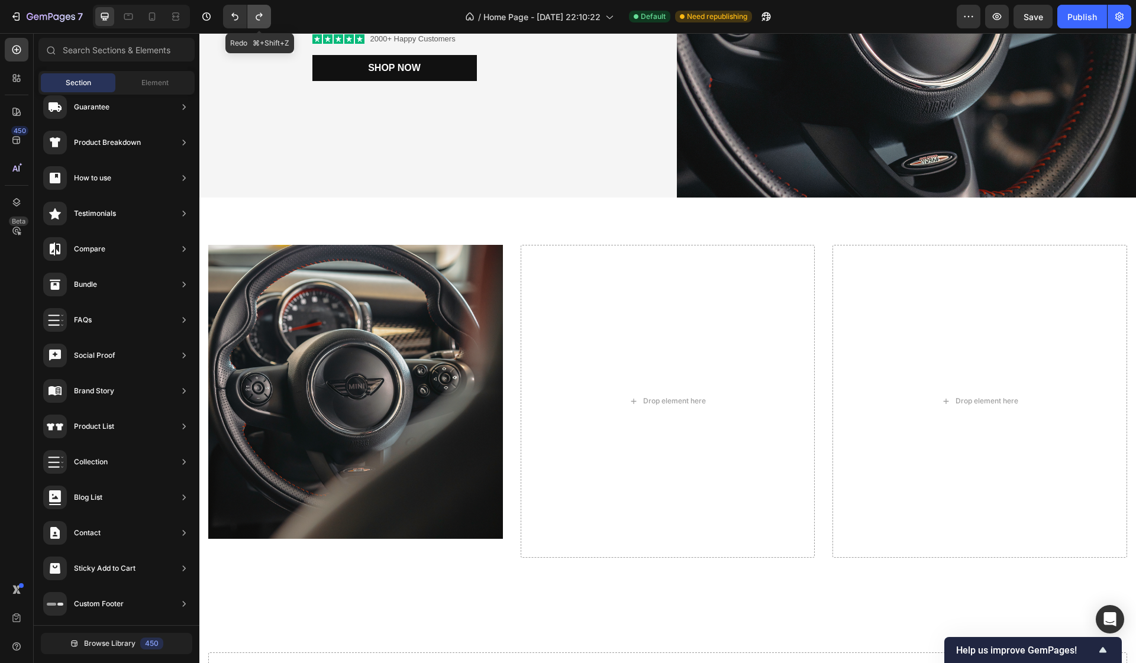
click at [263, 14] on icon "Undo/Redo" at bounding box center [259, 17] width 12 height 12
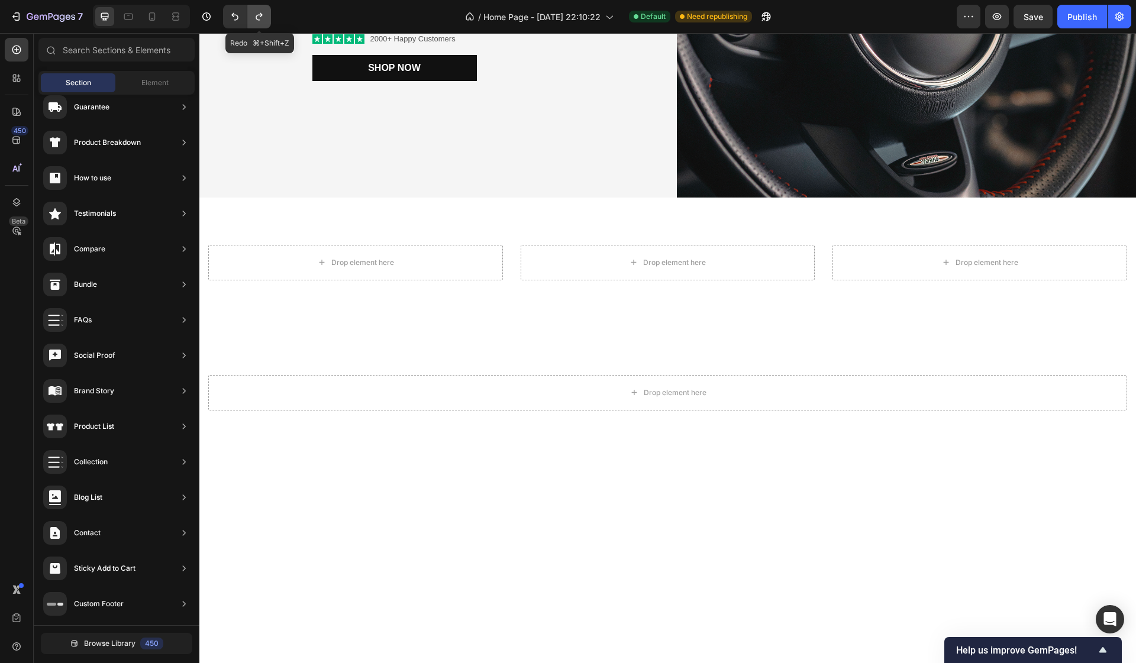
click at [263, 14] on icon "Undo/Redo" at bounding box center [259, 17] width 12 height 12
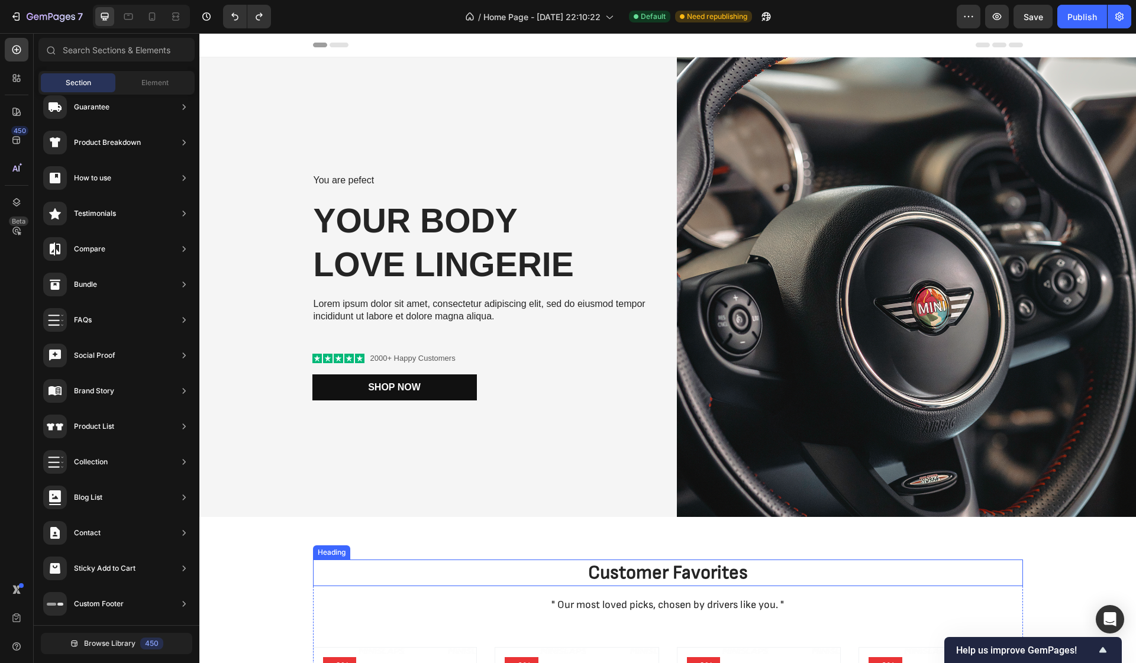
scroll to position [0, 0]
click at [698, 325] on img at bounding box center [907, 287] width 460 height 460
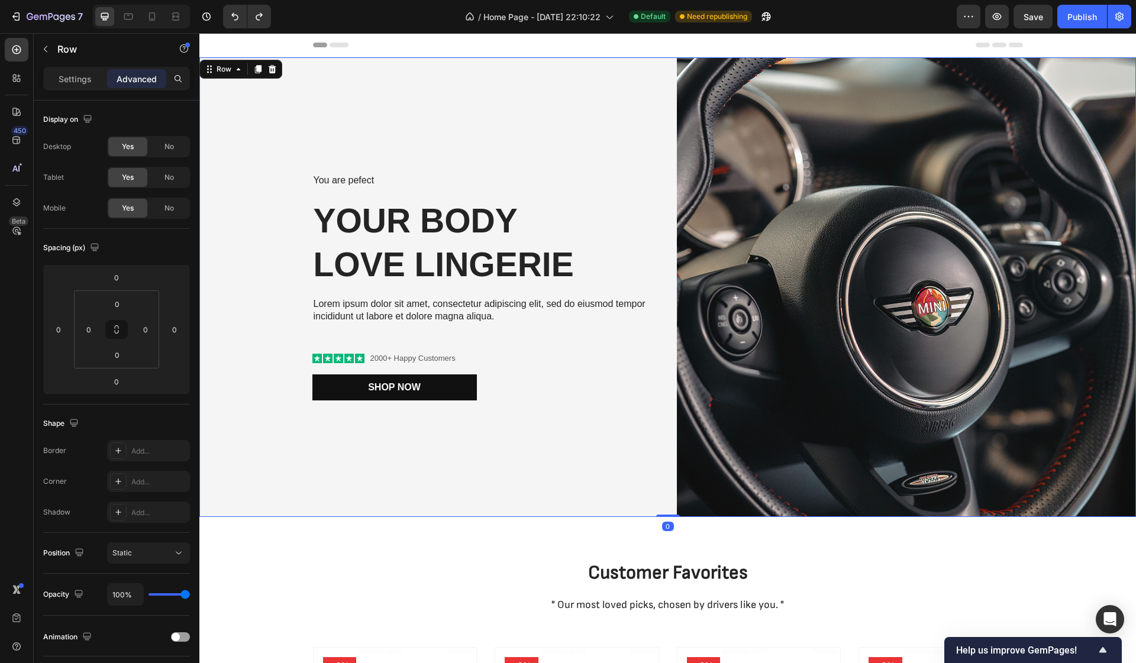
click at [393, 433] on div "You are pefect Text Block Your Body love Lingerie Heading Lorem ipsum dolor sit…" at bounding box center [429, 287] width 460 height 460
click at [160, 596] on div "100%" at bounding box center [148, 594] width 83 height 22
click at [177, 596] on div "100%" at bounding box center [148, 594] width 83 height 22
type input "99%"
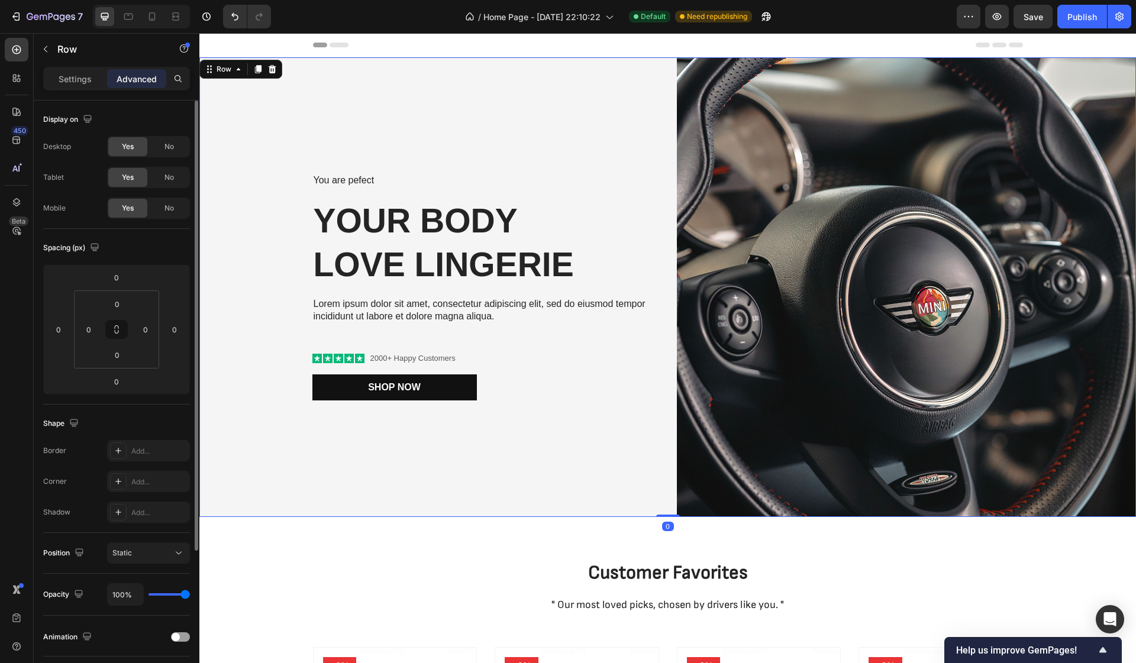
type input "99"
type input "94%"
type input "94"
type input "89%"
type input "89"
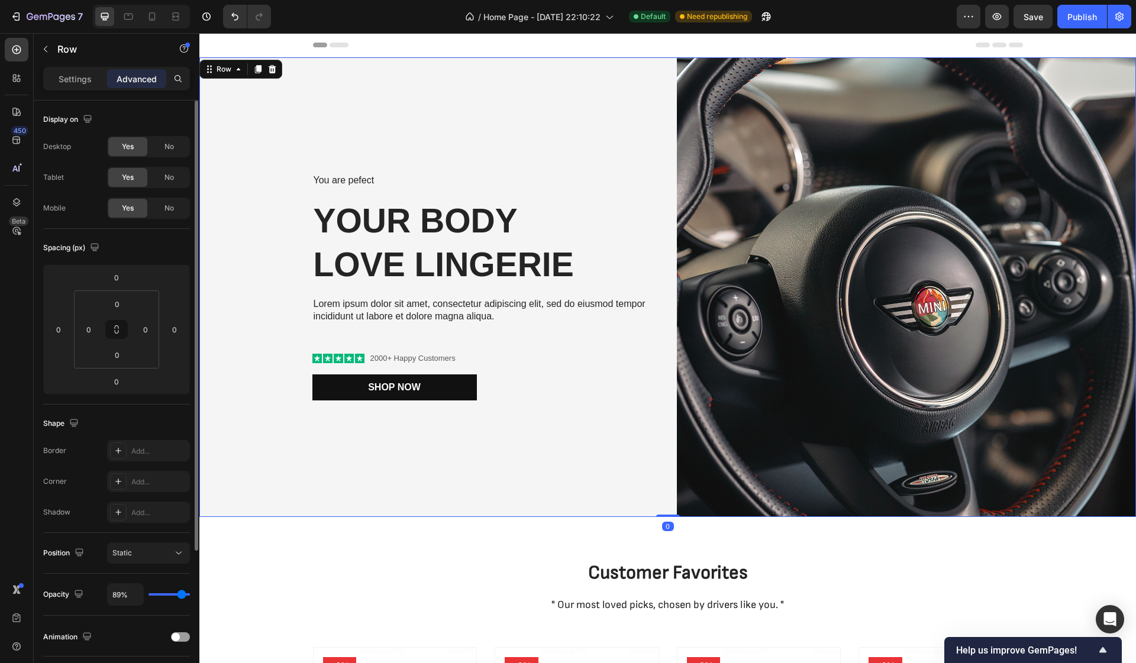
type input "83%"
type input "83"
type input "78%"
type input "78"
type input "75%"
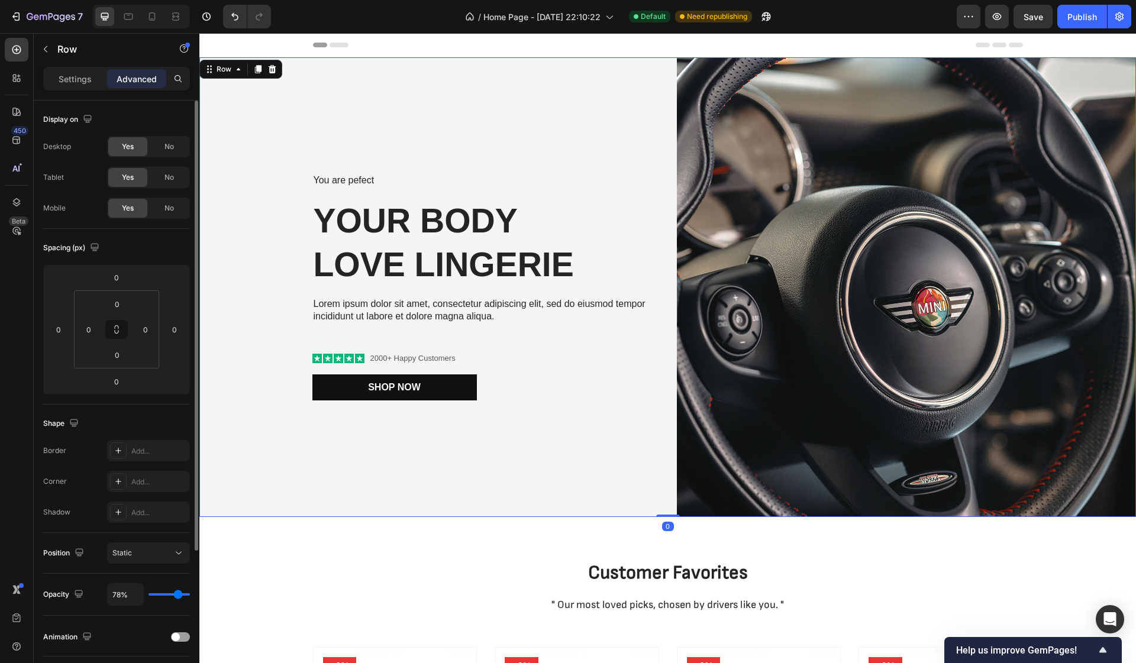
type input "75"
type input "73%"
type input "73"
type input "69%"
type input "69"
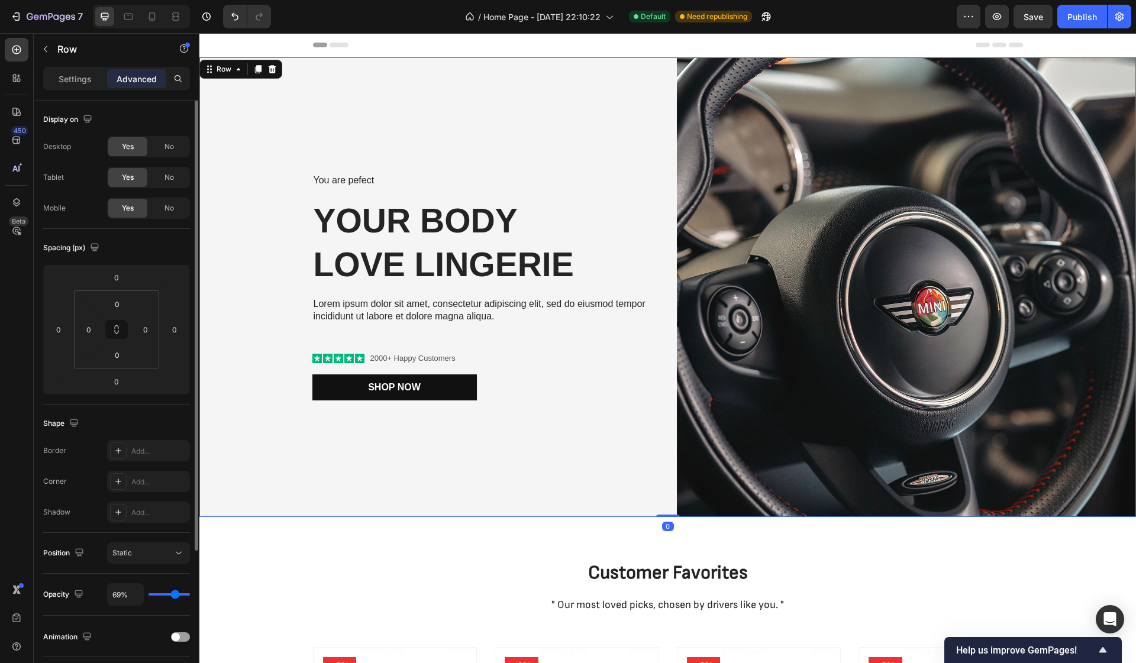
type input "68%"
type input "68"
type input "66%"
type input "66"
type input "62%"
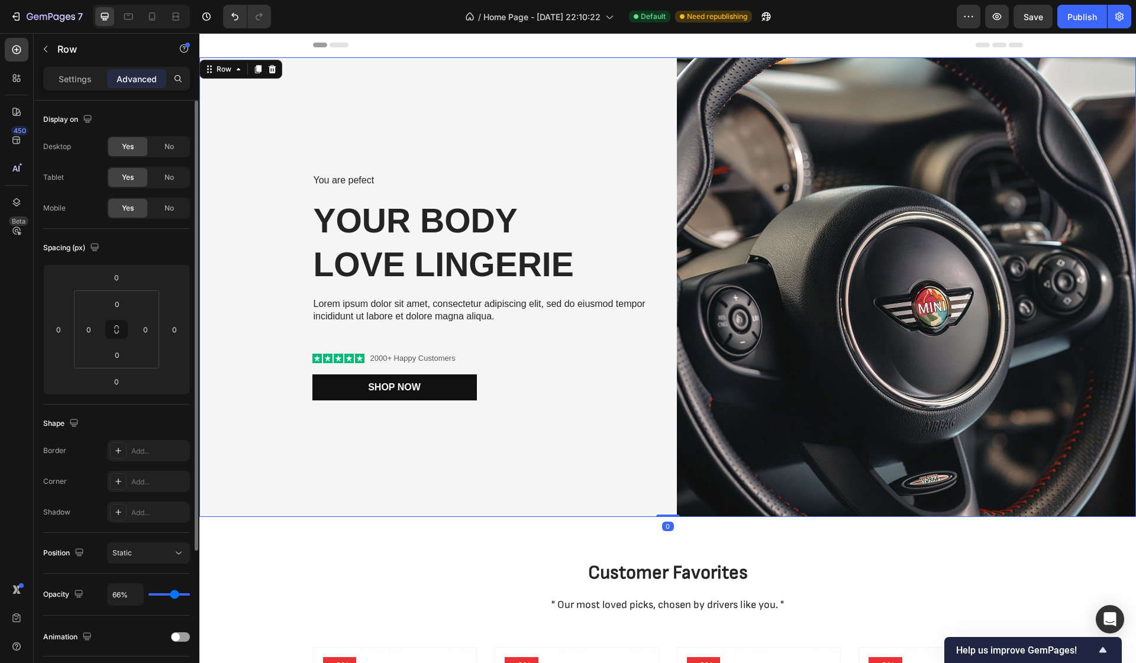
type input "62"
type input "57%"
type input "57"
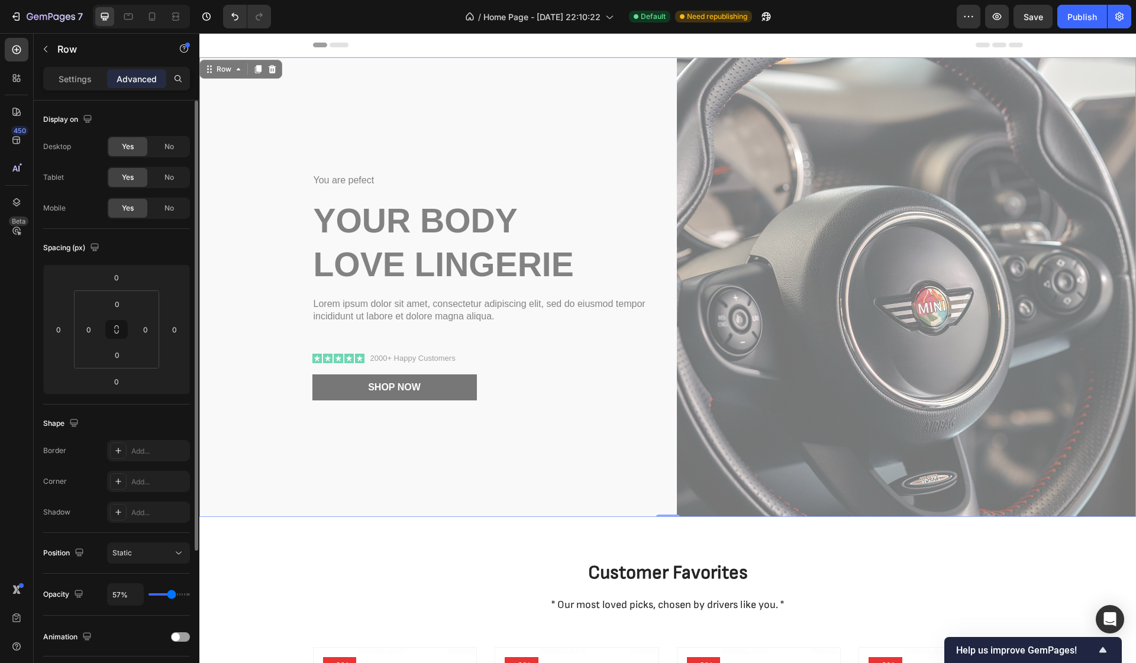
type input "54%"
type input "54"
type input "50%"
type input "50"
type input "45%"
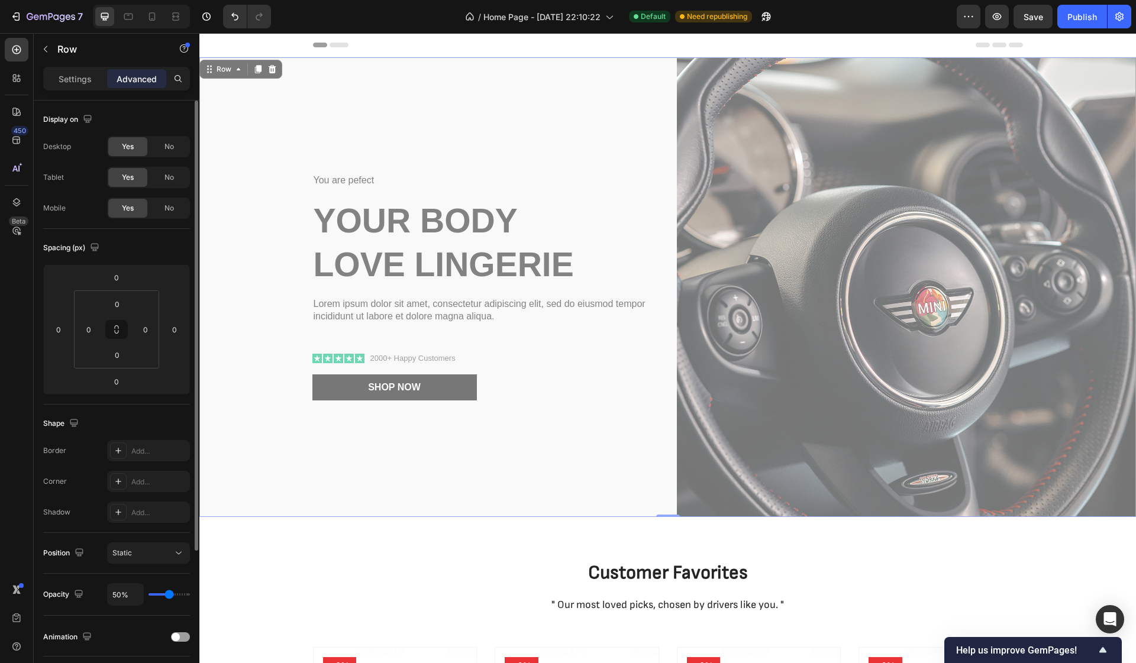
type input "45"
type input "41%"
type input "41"
type input "39%"
type input "39"
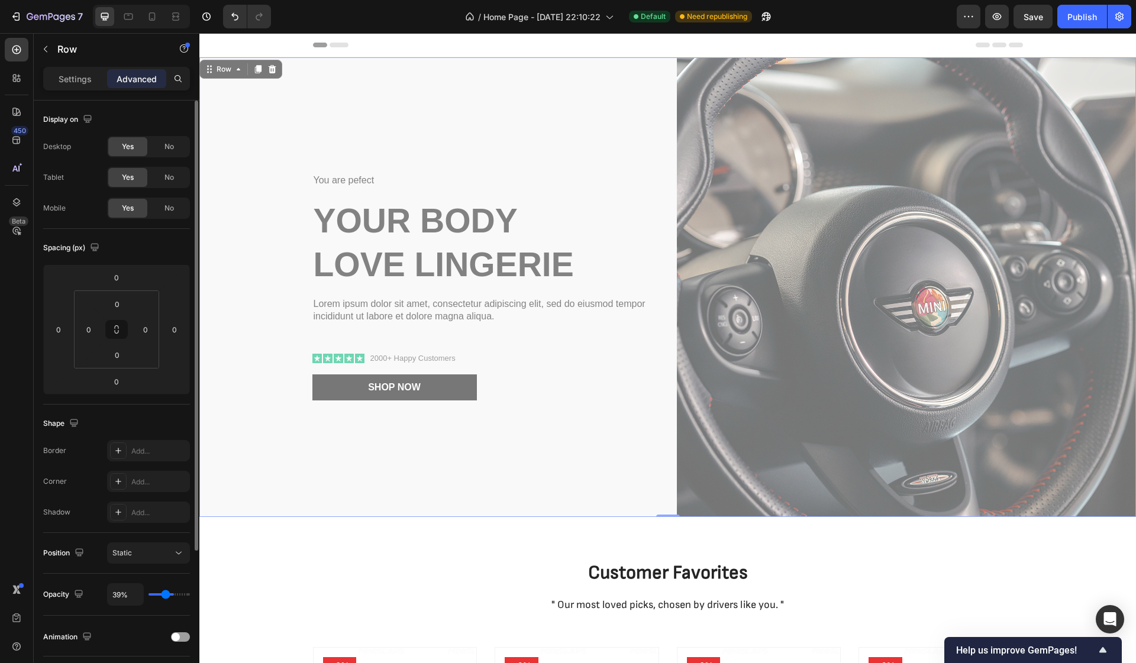
type input "36%"
type input "36"
type input "34%"
type input "34"
type input "31%"
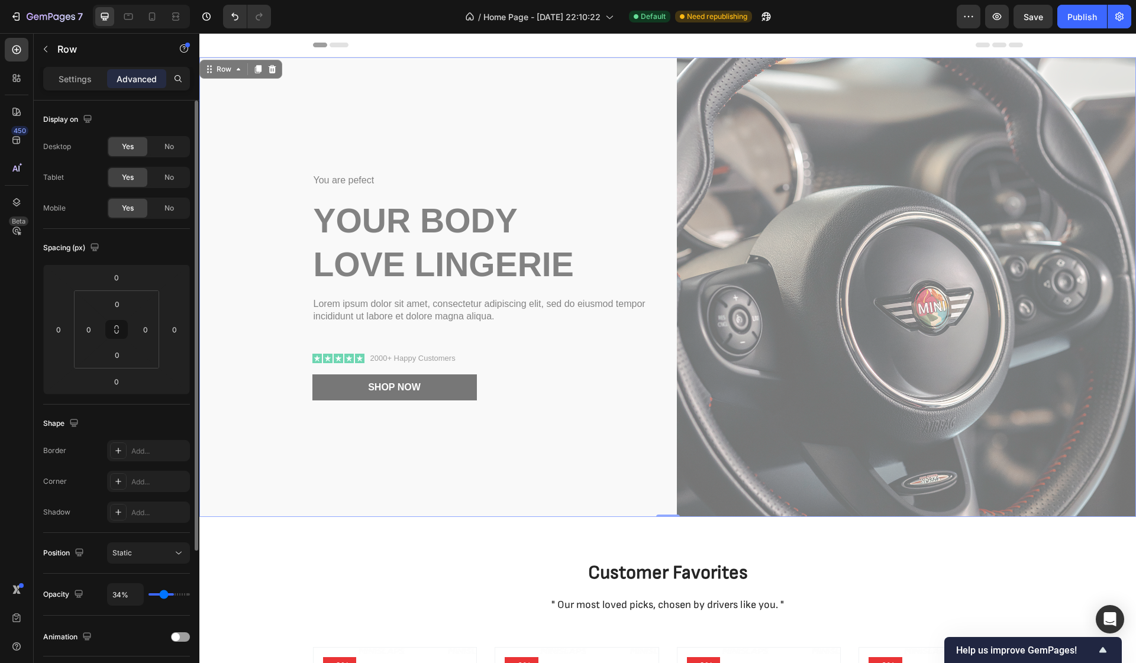
type input "31"
type input "27%"
type input "27"
type input "25%"
type input "25"
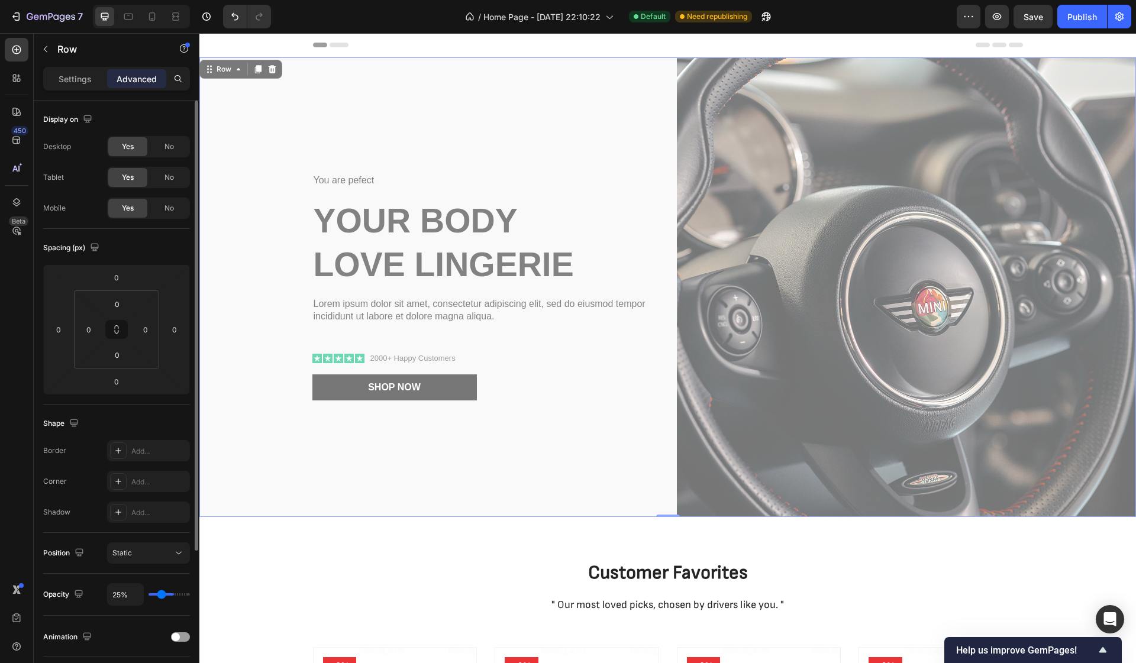
type input "22%"
type input "22"
type input "20%"
type input "20"
type input "18%"
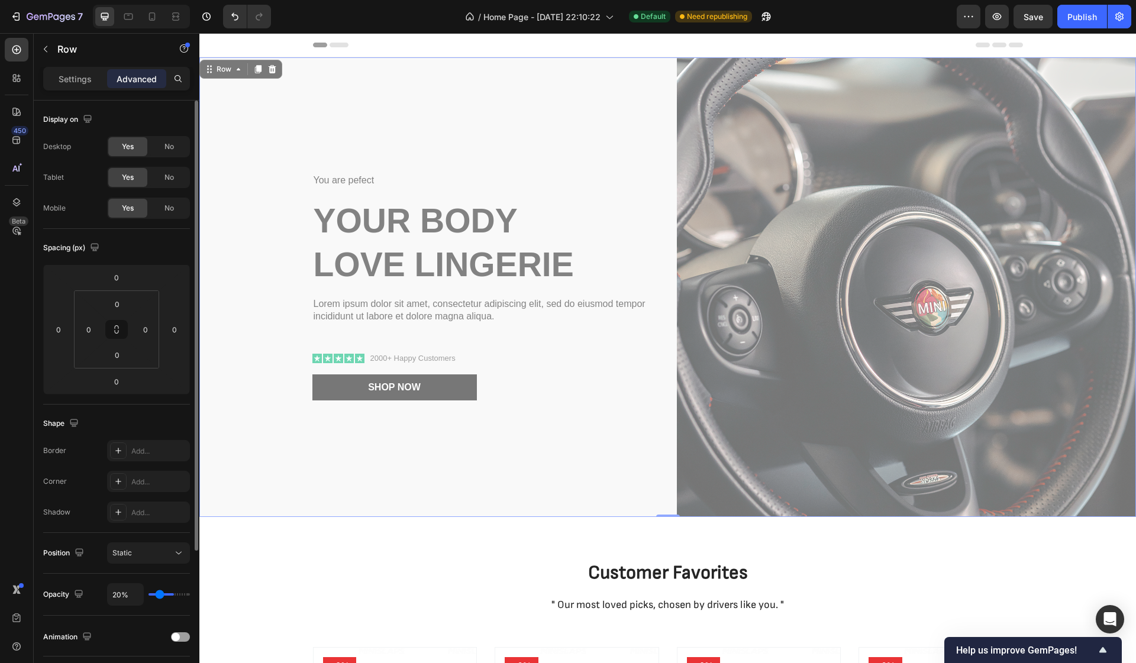
type input "18"
type input "17%"
type input "17"
type input "15%"
type input "15"
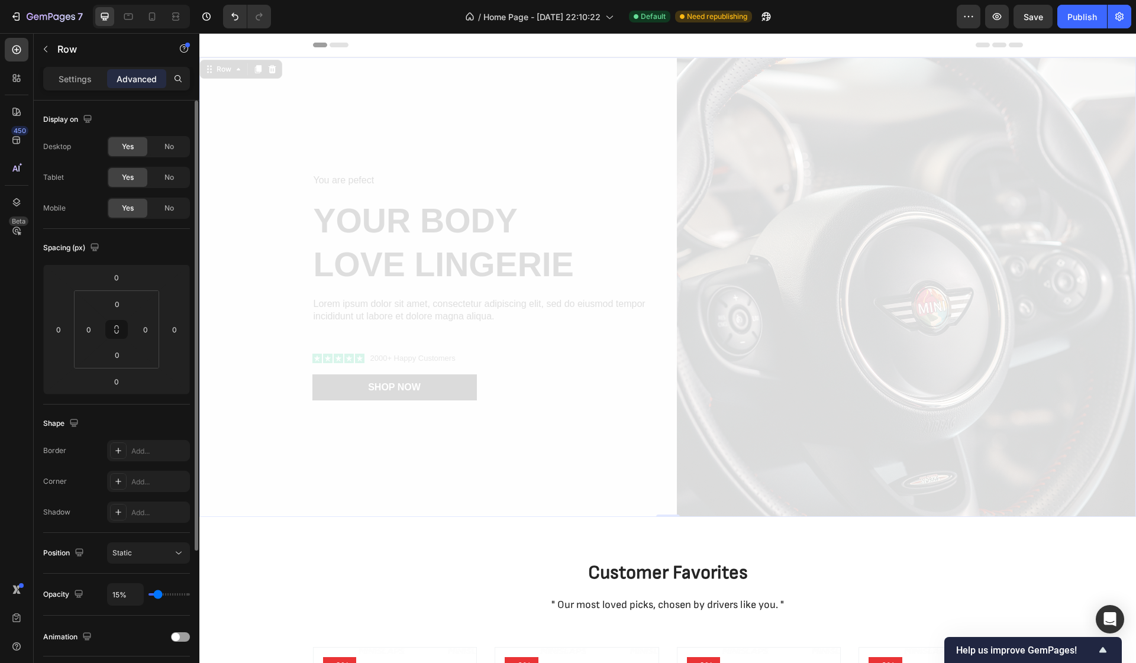
type input "13%"
type input "13"
type input "11%"
type input "11"
type input "10%"
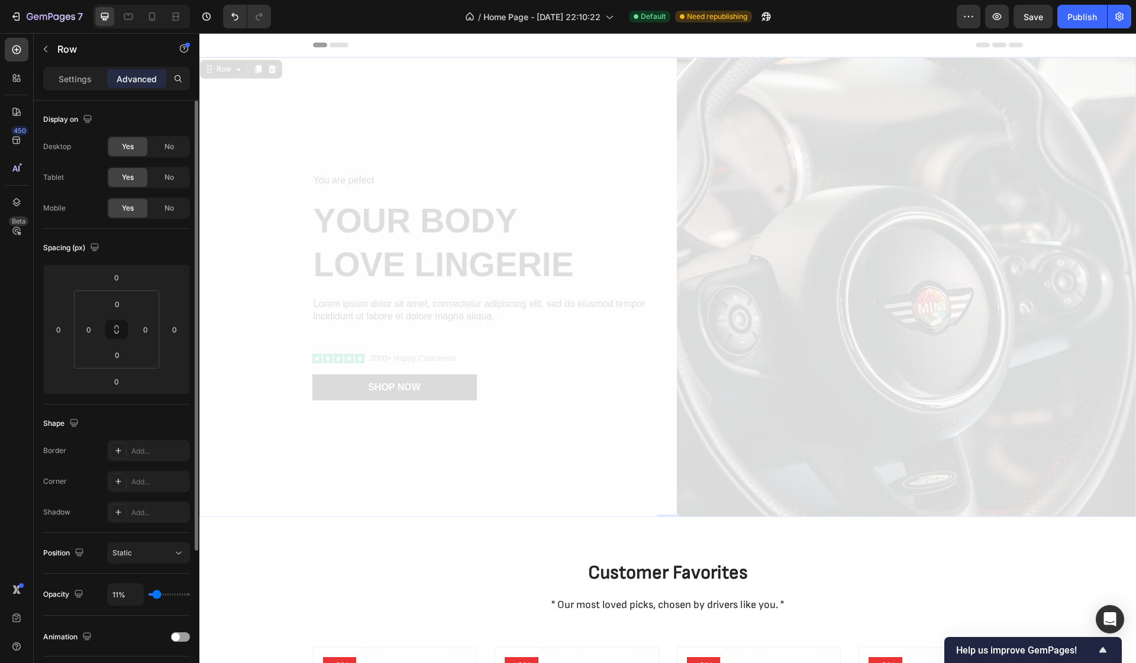
type input "10"
type input "8%"
type input "8"
type input "6%"
type input "6"
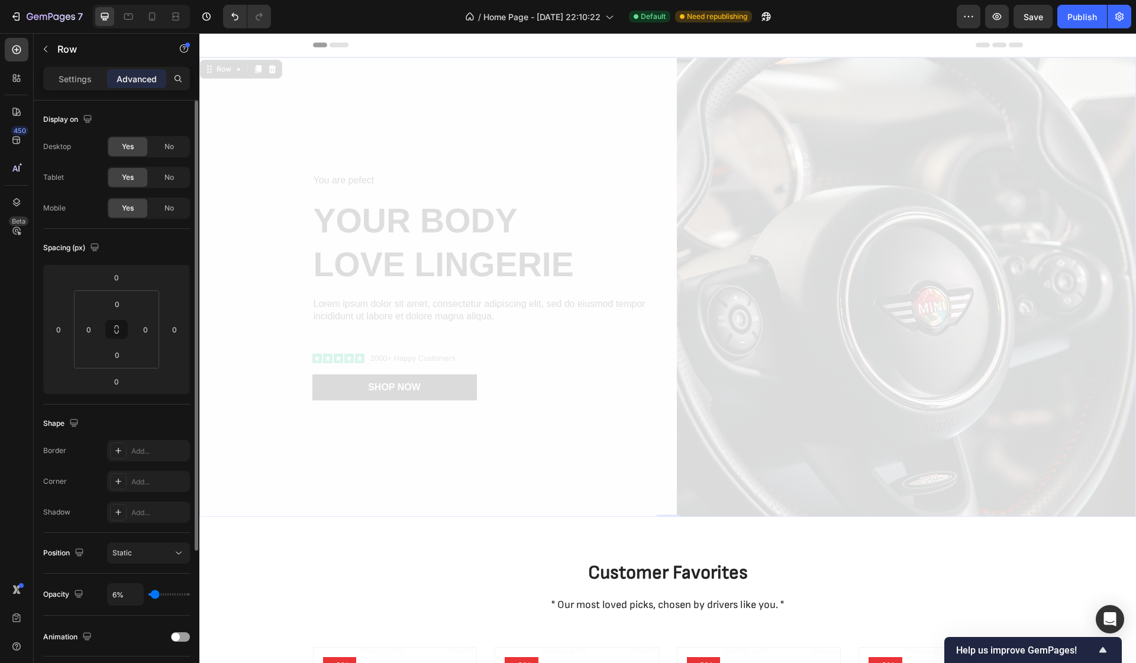
type input "4%"
type input "4"
type input "1%"
type input "1"
type input "0%"
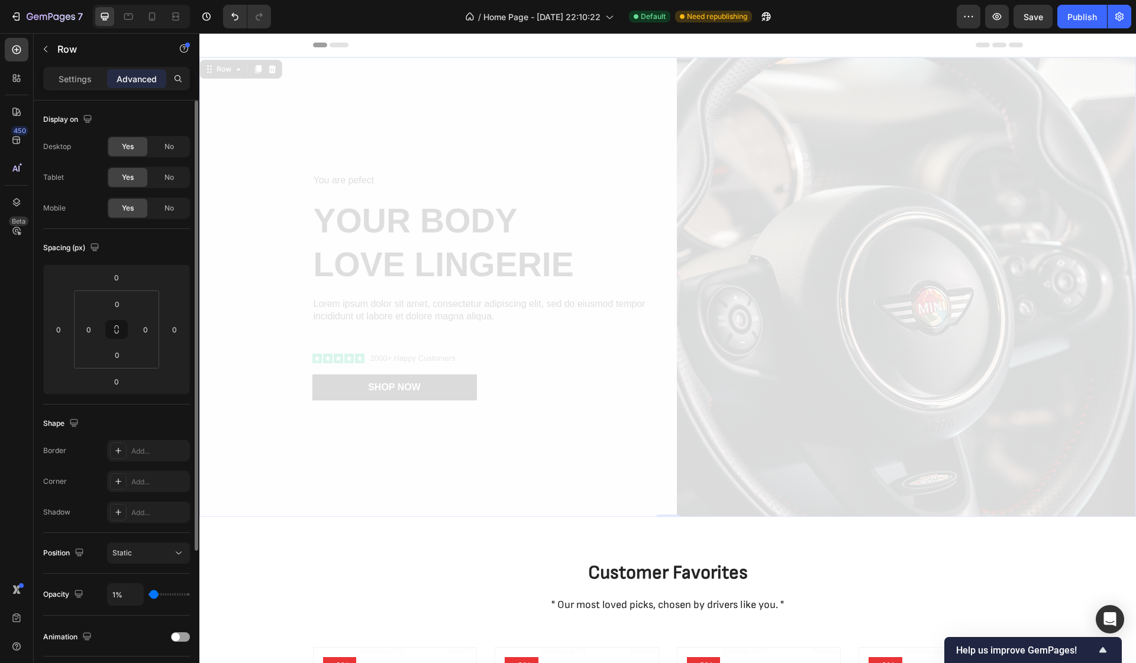
type input "0"
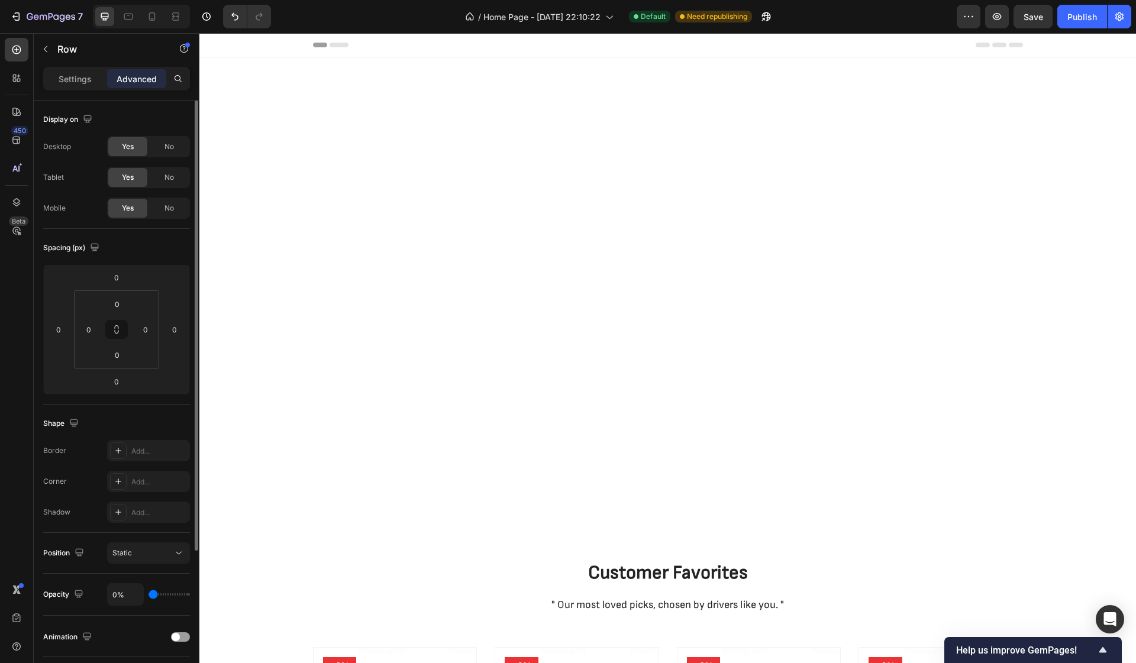
type input "4%"
type input "4"
type input "8%"
type input "8"
type input "13%"
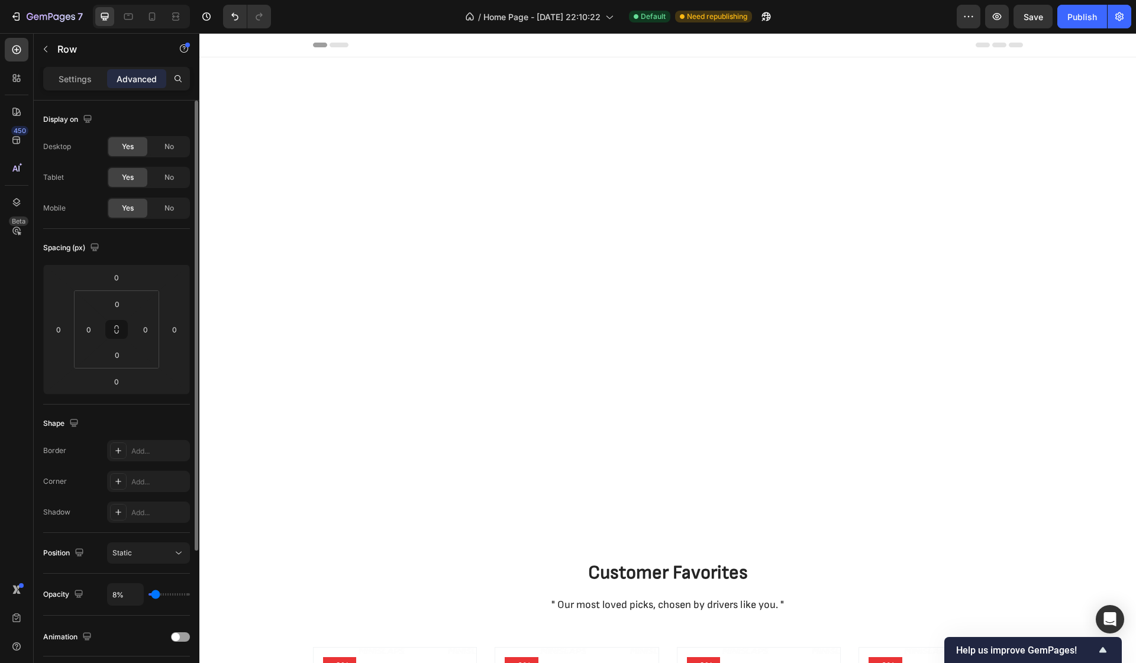
type input "13"
type input "17%"
type input "17"
type input "22%"
type input "22"
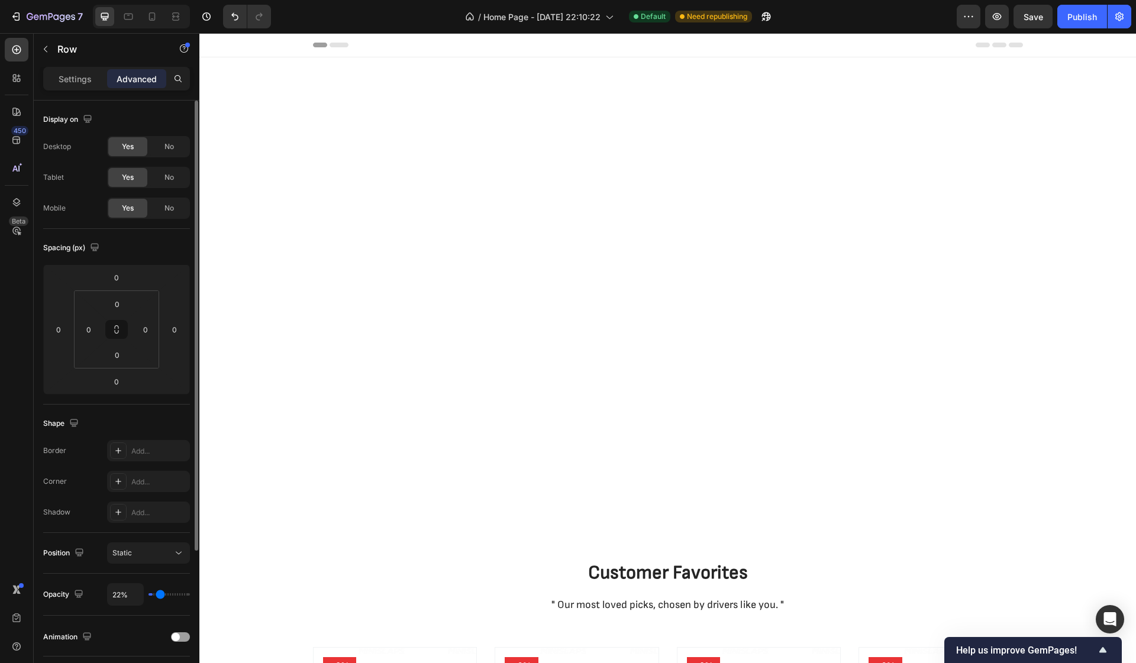
type input "25%"
type input "25"
type input "31%"
type input "31"
type input "34%"
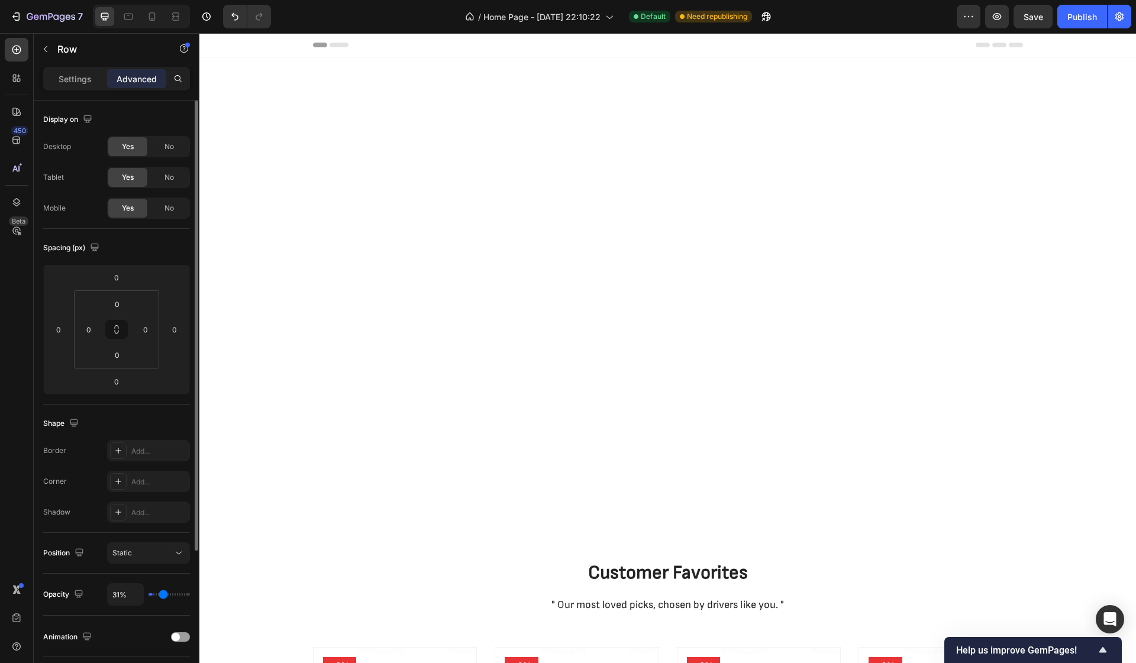
type input "34"
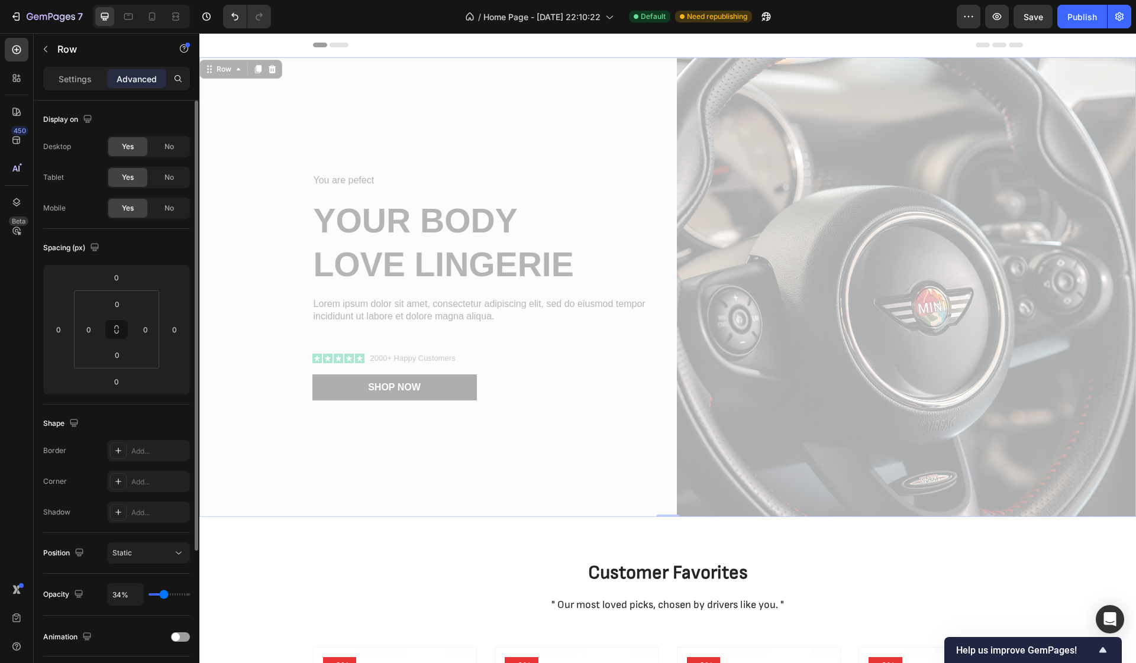
type input "38%"
type input "38"
type input "39%"
type input "39"
type input "41%"
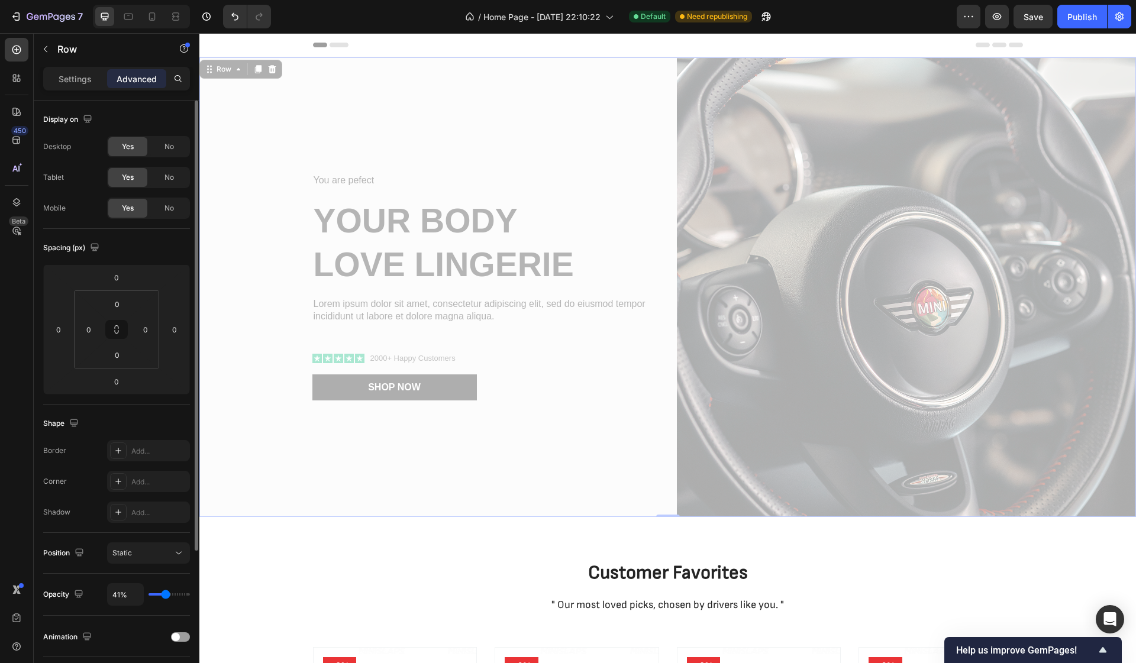
type input "41"
type input "43%"
type input "43"
type input "45%"
type input "45"
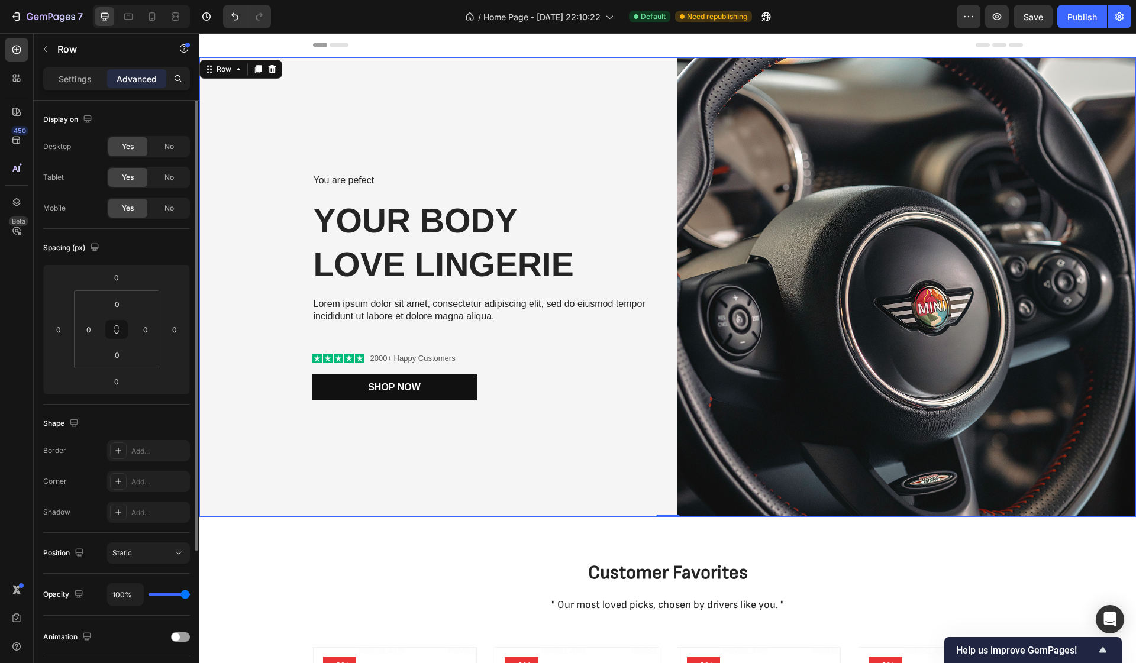
drag, startPoint x: 186, startPoint y: 597, endPoint x: 223, endPoint y: 601, distance: 36.9
click at [223, 0] on div "7 Version history / Home Page - [DATE] 22:10:22 Default Need republishing Previ…" at bounding box center [568, 0] width 1136 height 0
click at [88, 118] on icon "button" at bounding box center [87, 119] width 8 height 8
click at [96, 164] on icon "button" at bounding box center [90, 159] width 12 height 12
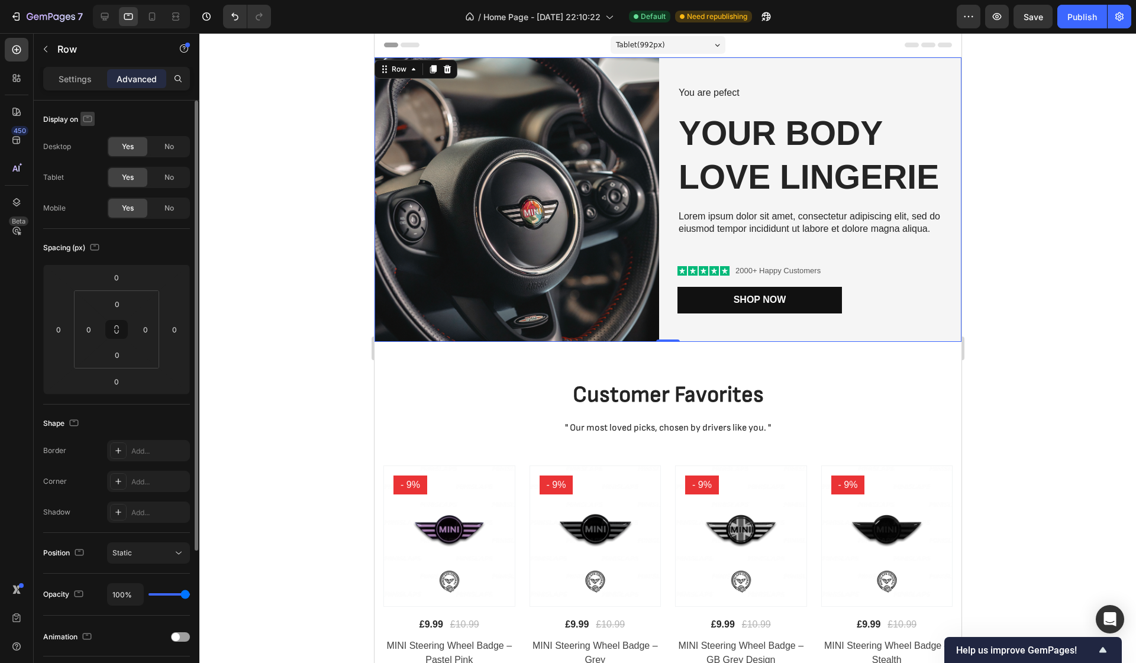
click at [87, 121] on icon "button" at bounding box center [87, 118] width 9 height 7
click at [90, 178] on icon "button" at bounding box center [90, 180] width 12 height 12
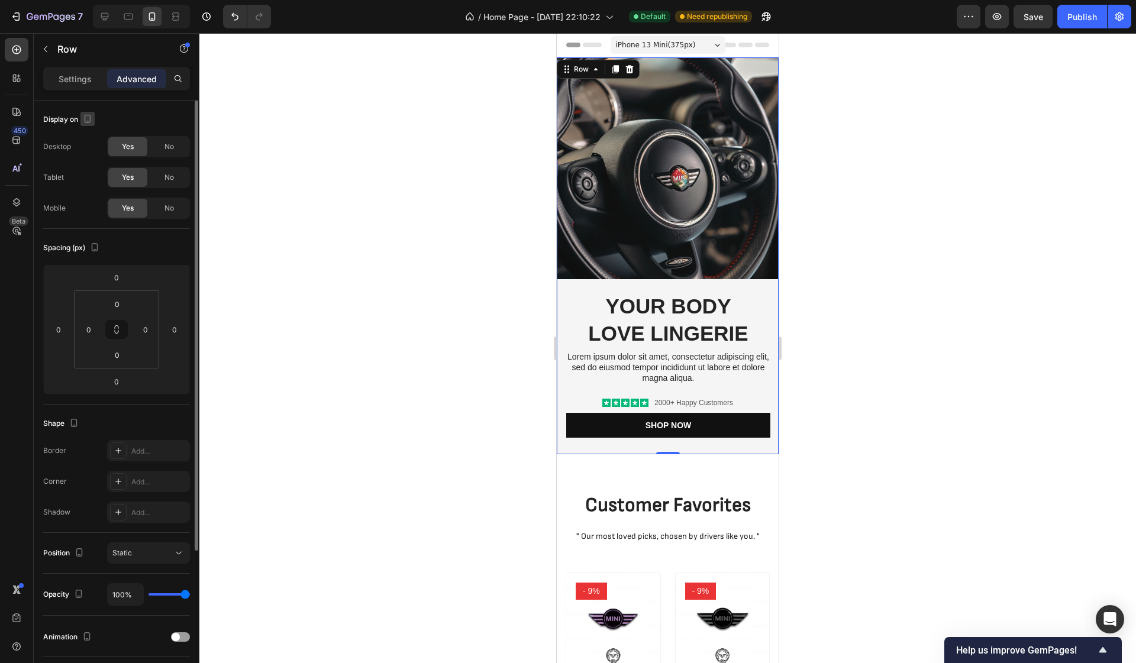
click at [90, 121] on icon "button" at bounding box center [88, 119] width 7 height 8
click at [89, 138] on icon "button" at bounding box center [90, 138] width 12 height 12
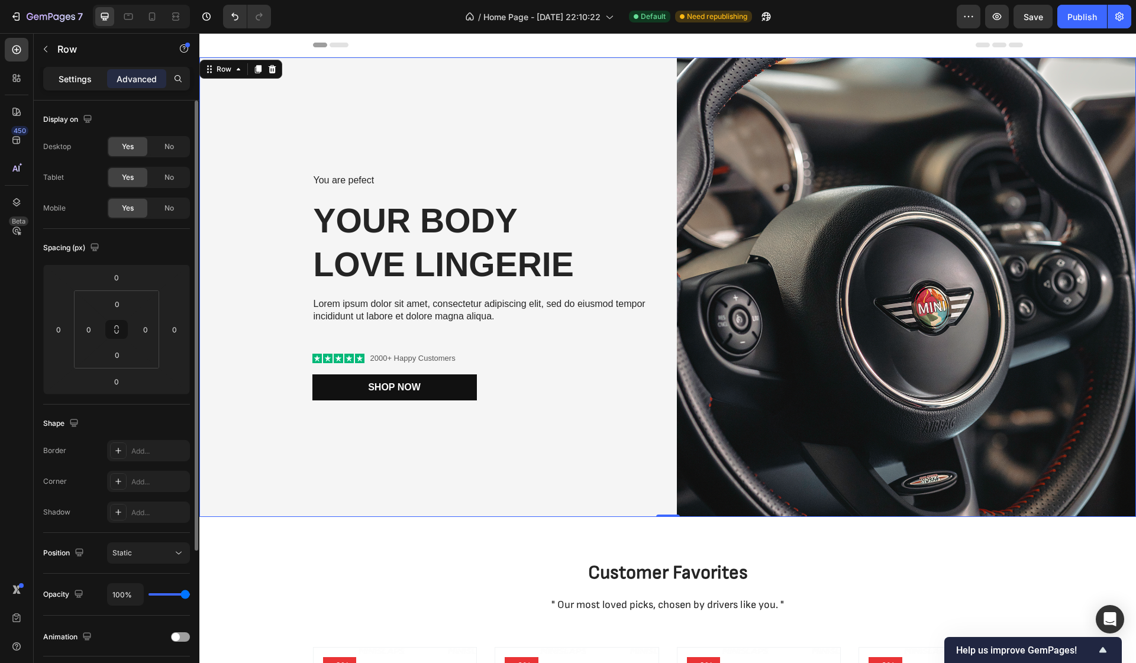
click at [83, 82] on p "Settings" at bounding box center [75, 79] width 33 height 12
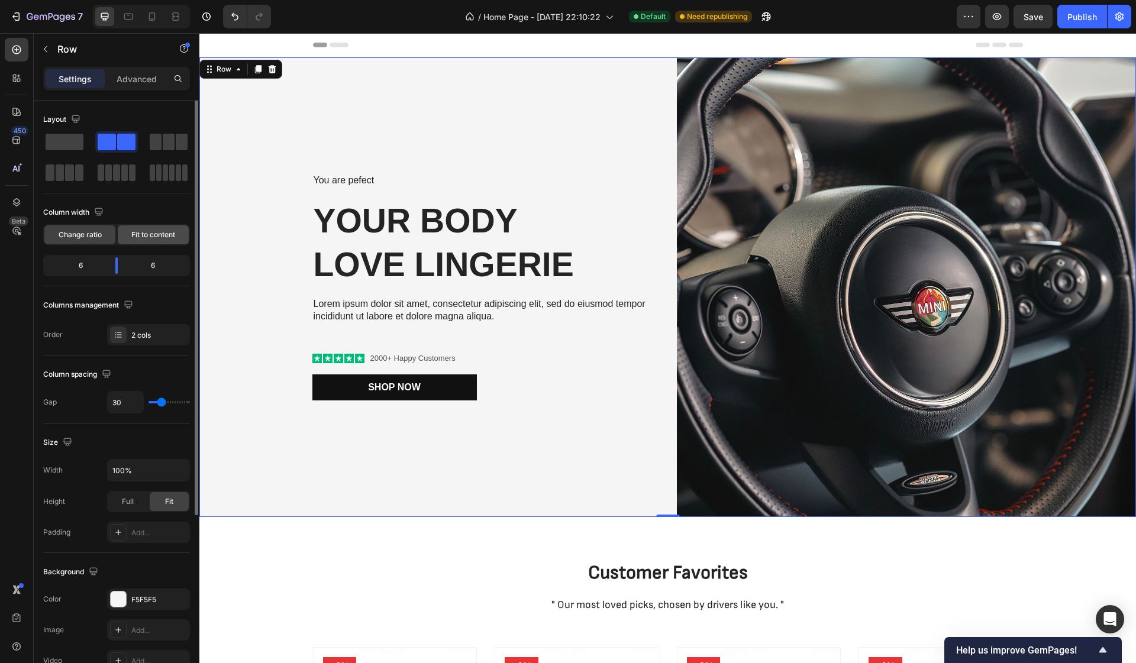
click at [144, 238] on span "Fit to content" at bounding box center [153, 234] width 44 height 11
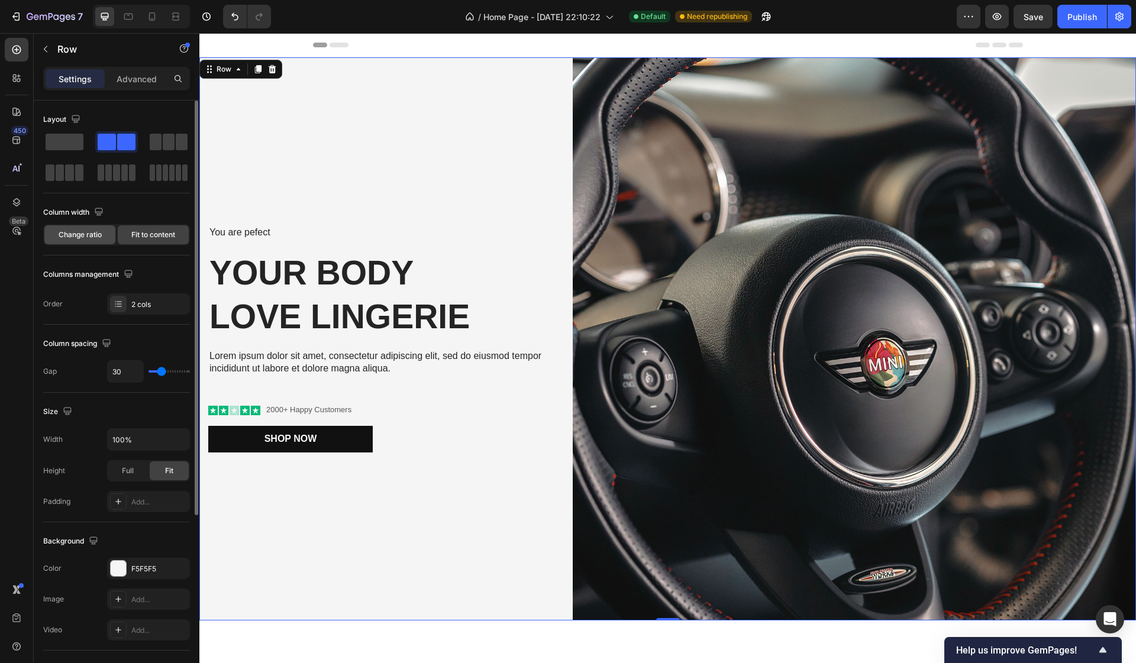
click at [99, 232] on span "Change ratio" at bounding box center [80, 234] width 43 height 11
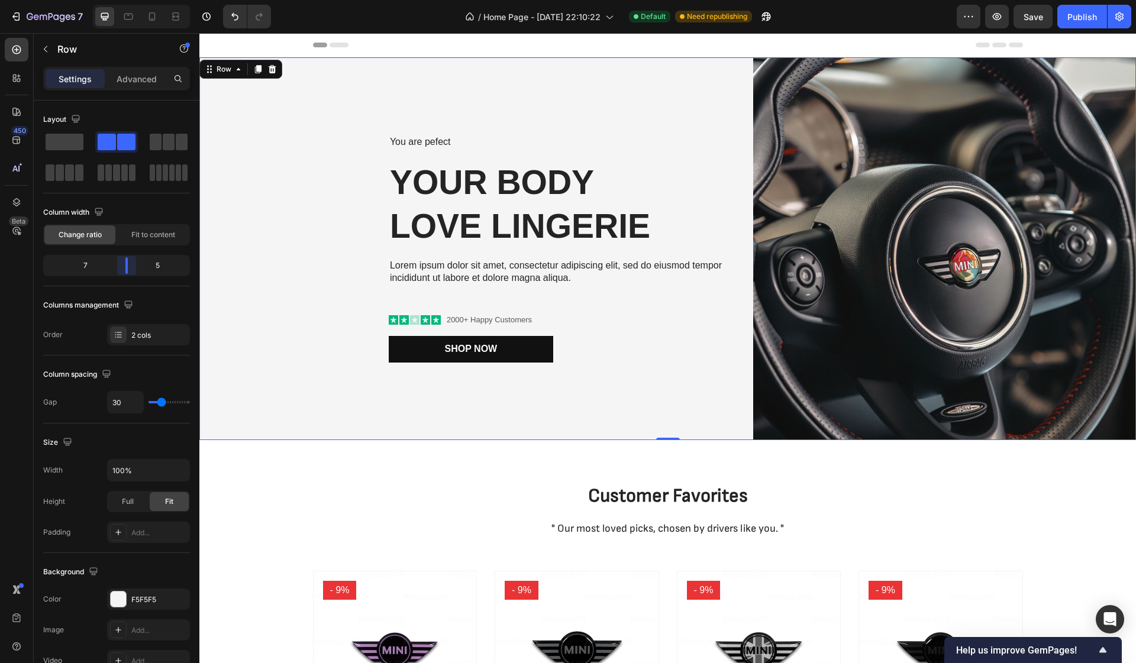
drag, startPoint x: 118, startPoint y: 266, endPoint x: 128, endPoint y: 267, distance: 10.1
click at [128, 0] on body "7 Version history / Home Page - [DATE] 22:10:22 Default Need republishing Previ…" at bounding box center [568, 0] width 1136 height 0
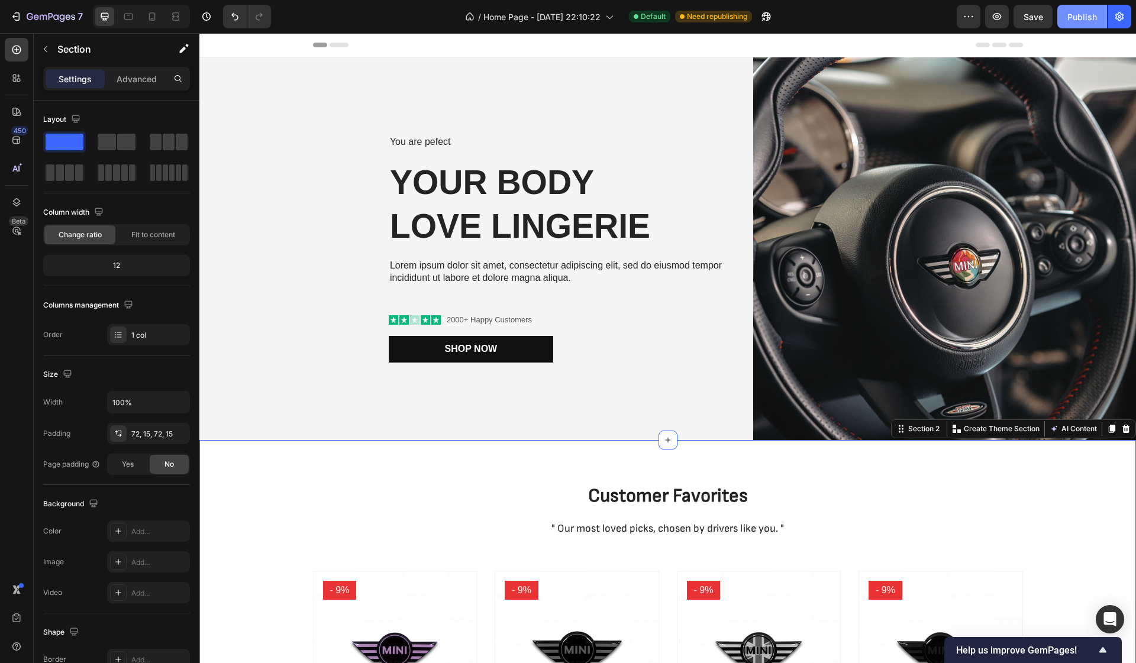
click at [1089, 11] on div "Publish" at bounding box center [1082, 17] width 30 height 12
click at [130, 75] on p "Advanced" at bounding box center [137, 79] width 40 height 12
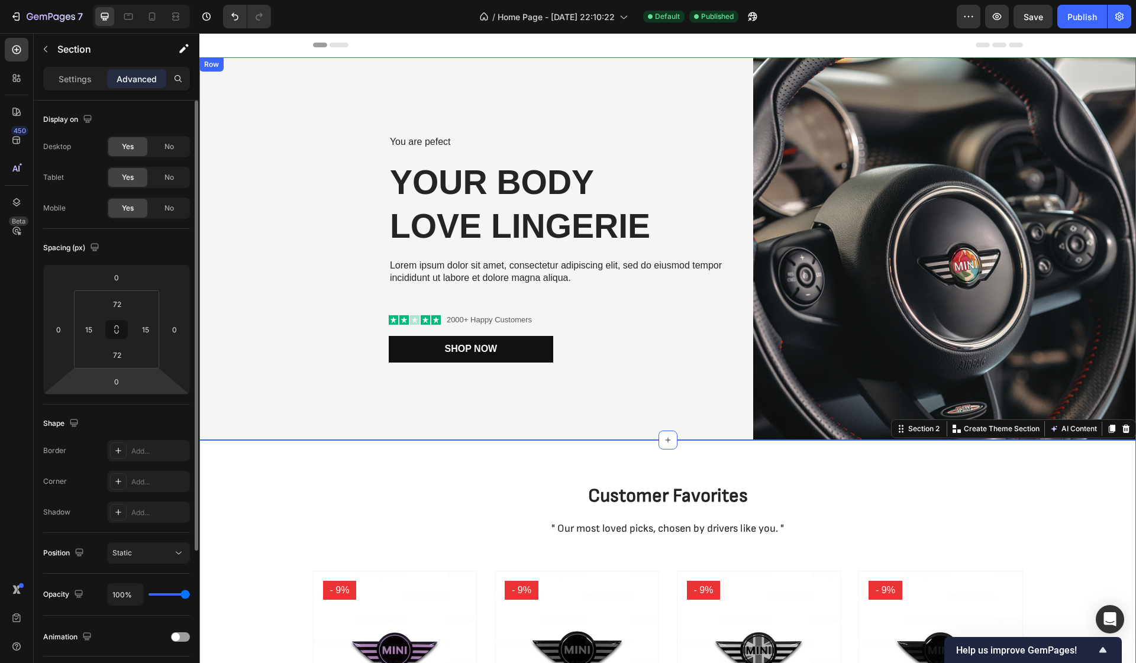
click at [270, 422] on div "You are pefect Text Block Your Body love Lingerie Heading Lorem ipsum dolor sit…" at bounding box center [467, 248] width 536 height 383
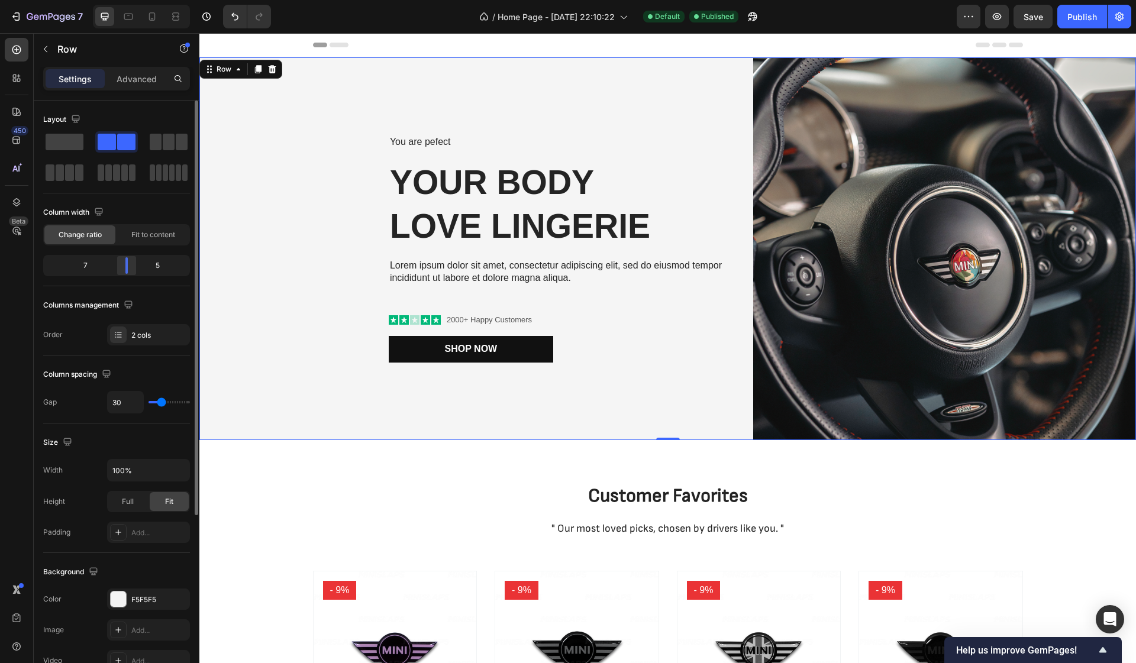
click at [122, 0] on body "7 Version history / Home Page - [DATE] 22:10:22 Default Published Preview Save …" at bounding box center [568, 0] width 1136 height 0
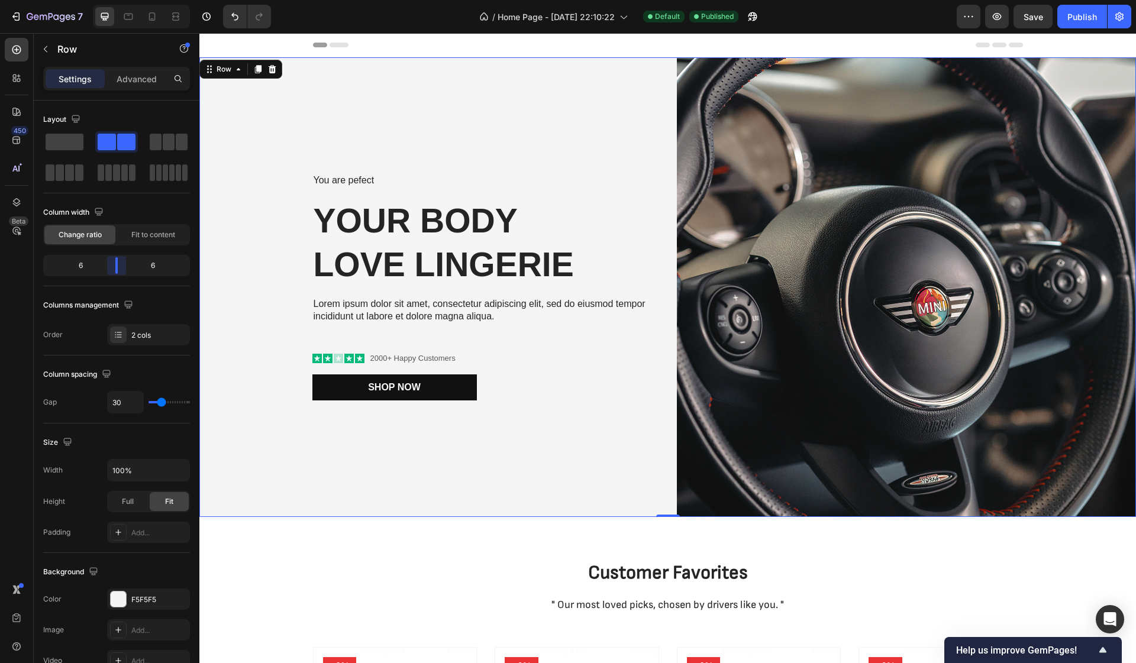
drag, startPoint x: 122, startPoint y: 266, endPoint x: 115, endPoint y: 266, distance: 6.5
click at [115, 0] on body "7 Version history / Home Page - [DATE] 22:10:22 Default Published Preview Save …" at bounding box center [568, 0] width 1136 height 0
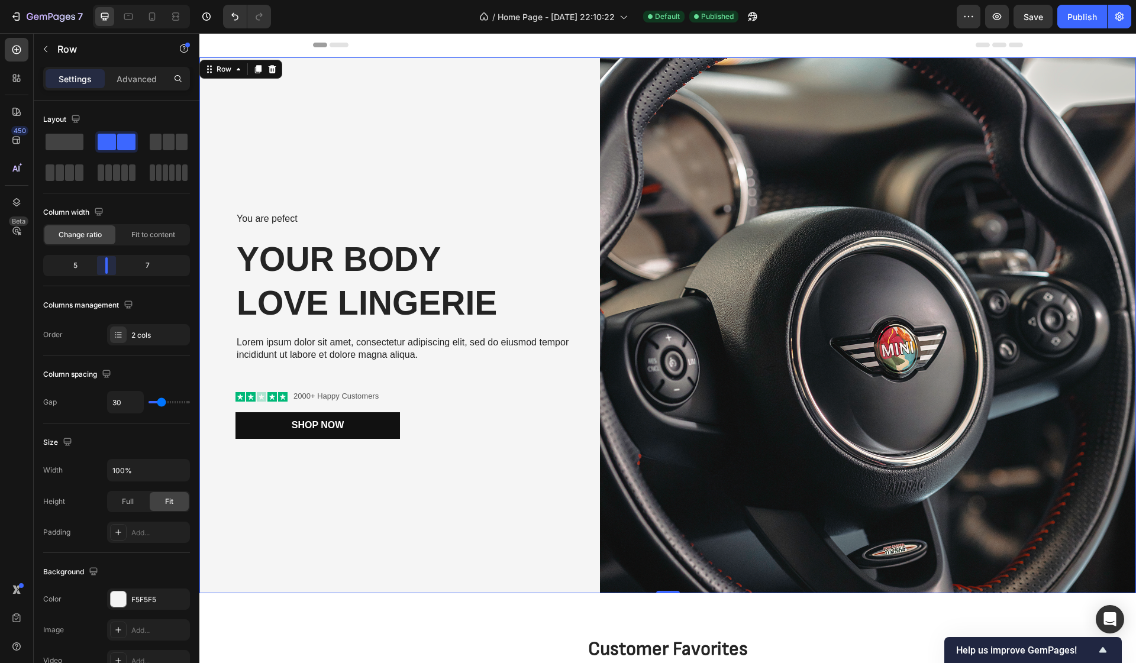
drag, startPoint x: 121, startPoint y: 264, endPoint x: 105, endPoint y: 266, distance: 16.0
click at [105, 0] on body "7 Version history / Home Page - [DATE] 22:10:22 Default Published Preview Save …" at bounding box center [568, 0] width 1136 height 0
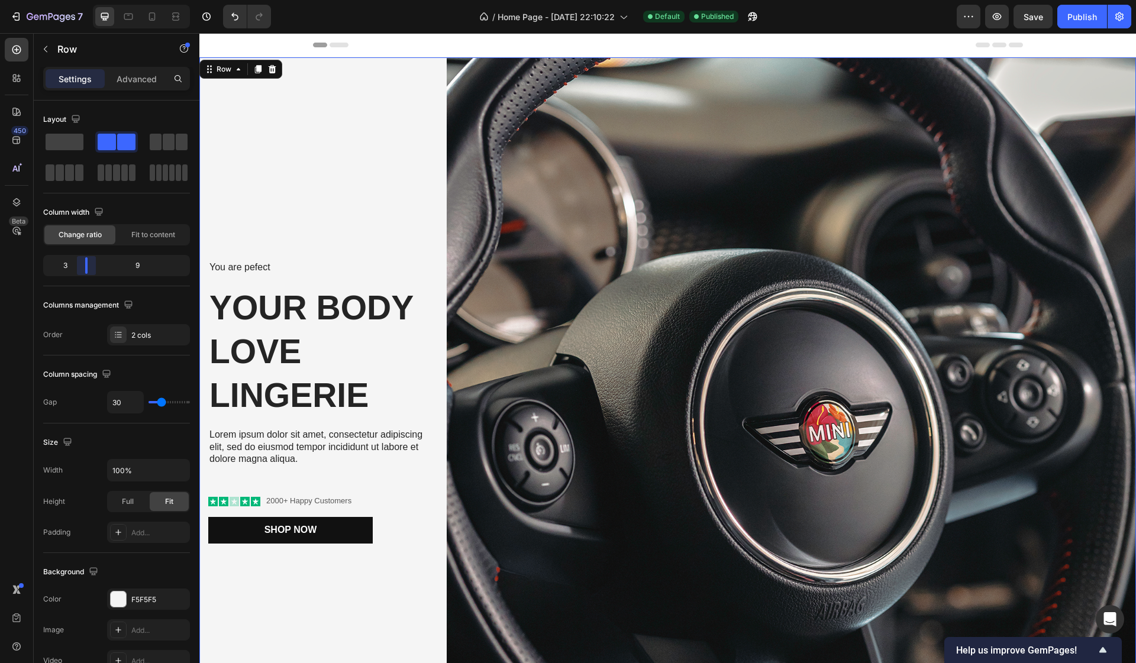
drag, startPoint x: 106, startPoint y: 267, endPoint x: 75, endPoint y: 269, distance: 31.4
click at [75, 0] on body "7 Version history / Home Page - [DATE] 22:10:22 Default Published Preview Save …" at bounding box center [568, 0] width 1136 height 0
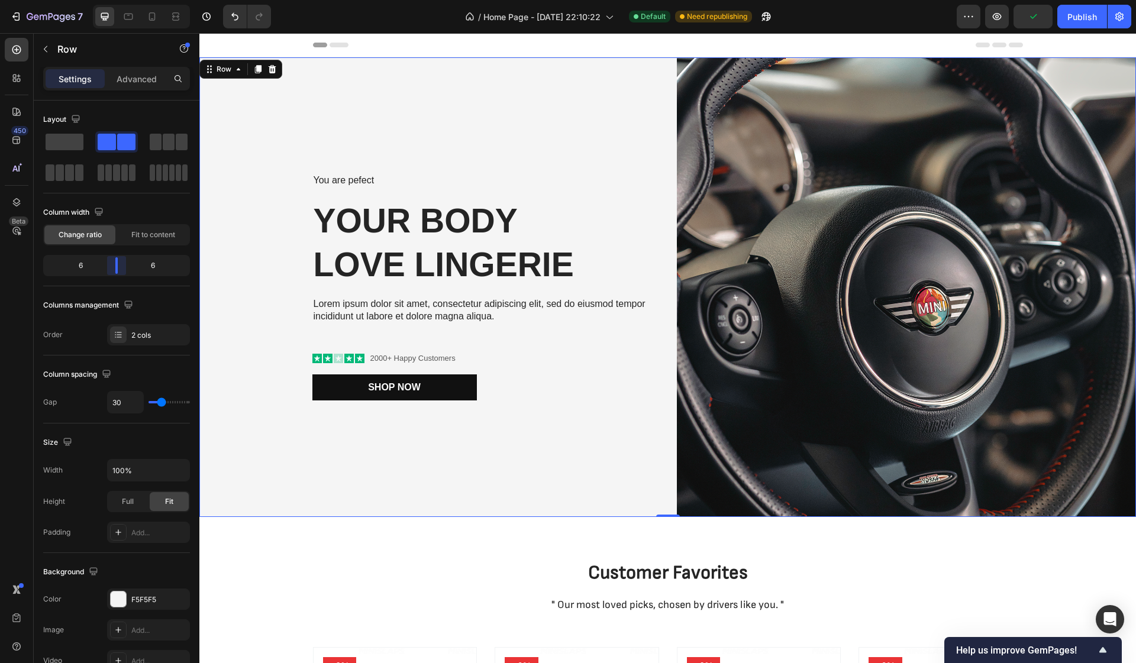
drag, startPoint x: 84, startPoint y: 266, endPoint x: 117, endPoint y: 267, distance: 32.6
click at [117, 0] on body "7 Version history / Home Page - [DATE] 22:10:22 Default Need republishing Previ…" at bounding box center [568, 0] width 1136 height 0
click at [1073, 17] on div "Publish" at bounding box center [1082, 17] width 30 height 12
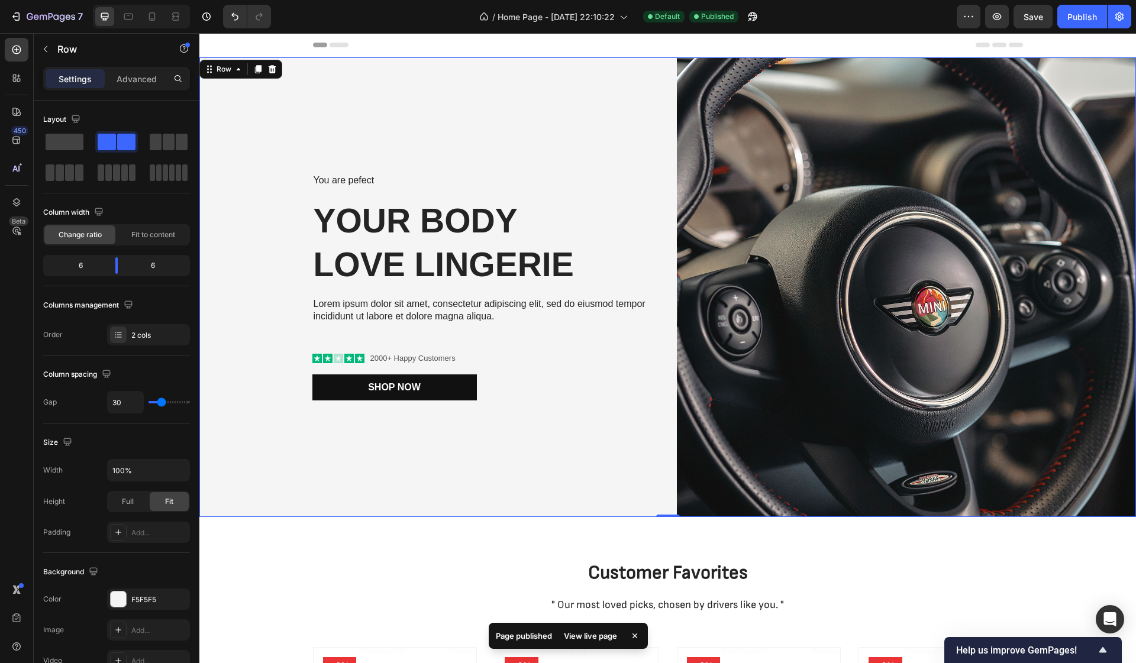
click at [594, 638] on div "View live page" at bounding box center [590, 636] width 67 height 17
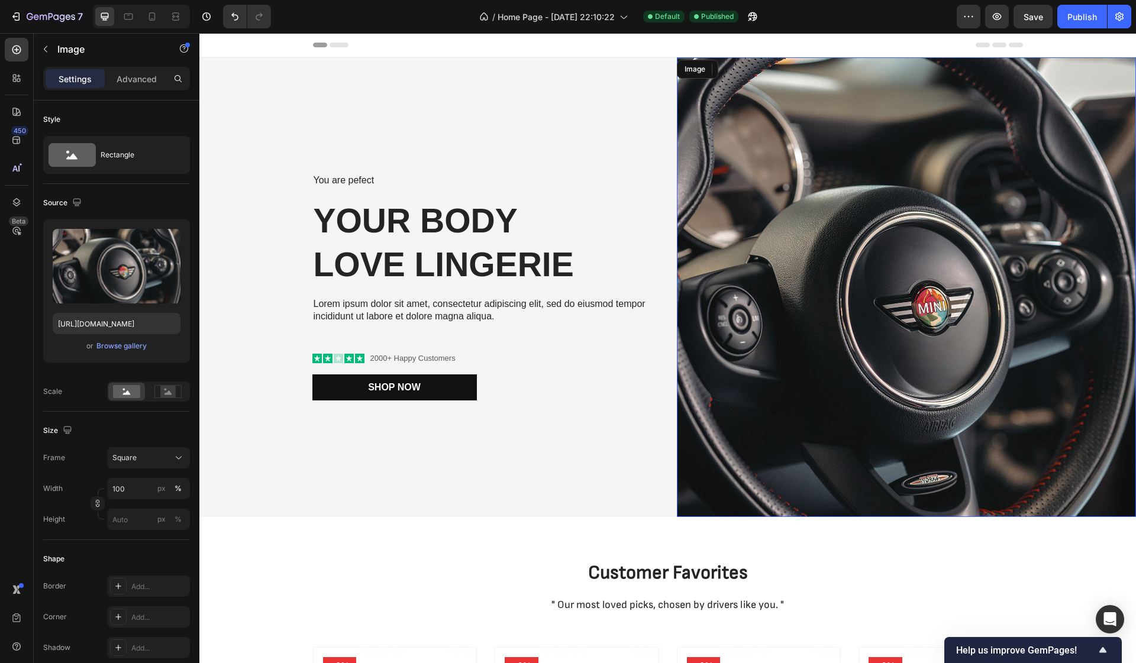
click at [762, 344] on img at bounding box center [907, 287] width 460 height 460
click at [127, 493] on input "100" at bounding box center [148, 488] width 83 height 21
click at [122, 513] on input "px %" at bounding box center [148, 519] width 83 height 21
click at [674, 409] on div "You are pefect Text Block Your Body love Lingerie Heading Lorem ipsum dolor sit…" at bounding box center [667, 287] width 936 height 460
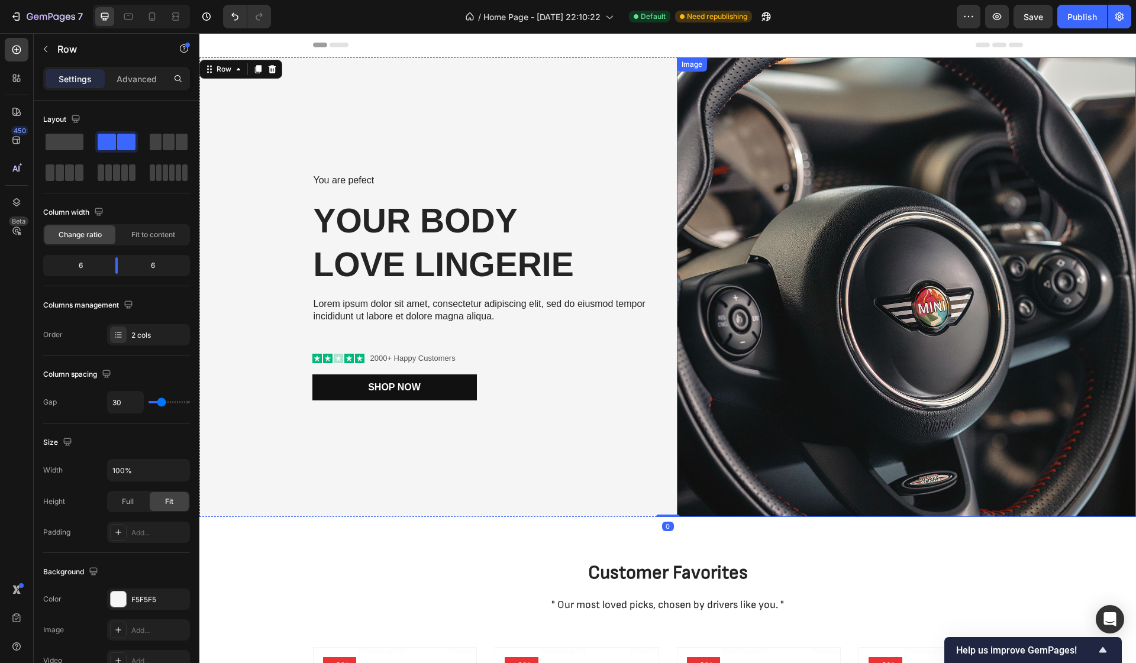
click at [678, 409] on img at bounding box center [907, 287] width 460 height 460
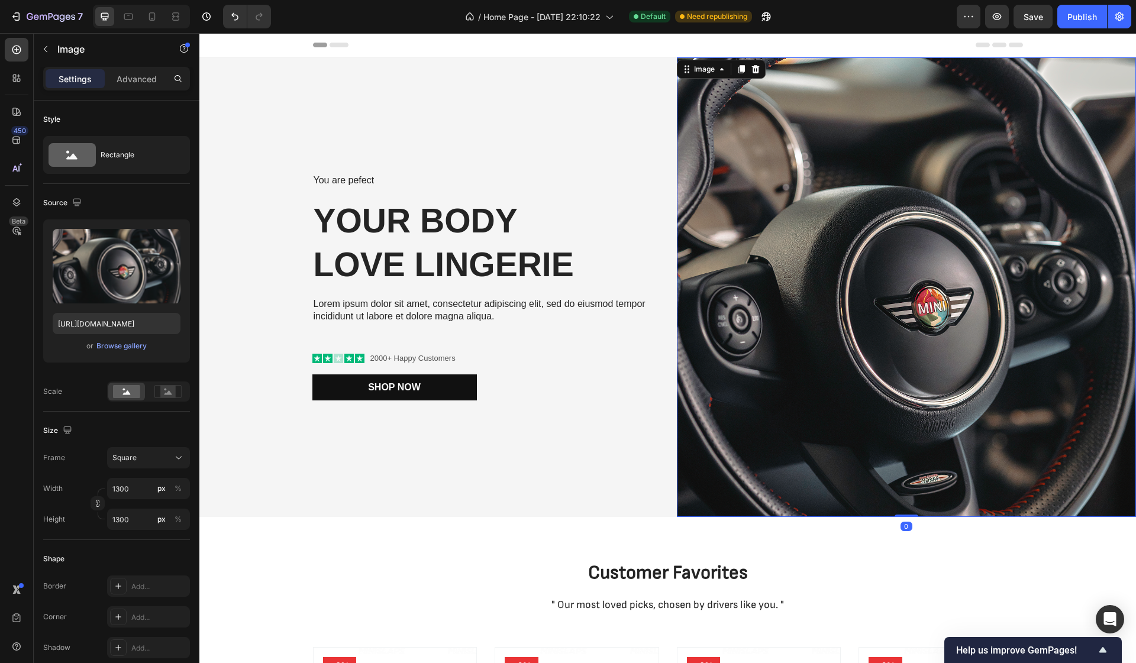
drag, startPoint x: 901, startPoint y: 515, endPoint x: 885, endPoint y: 502, distance: 21.1
click at [885, 502] on div "Image 0" at bounding box center [907, 287] width 460 height 460
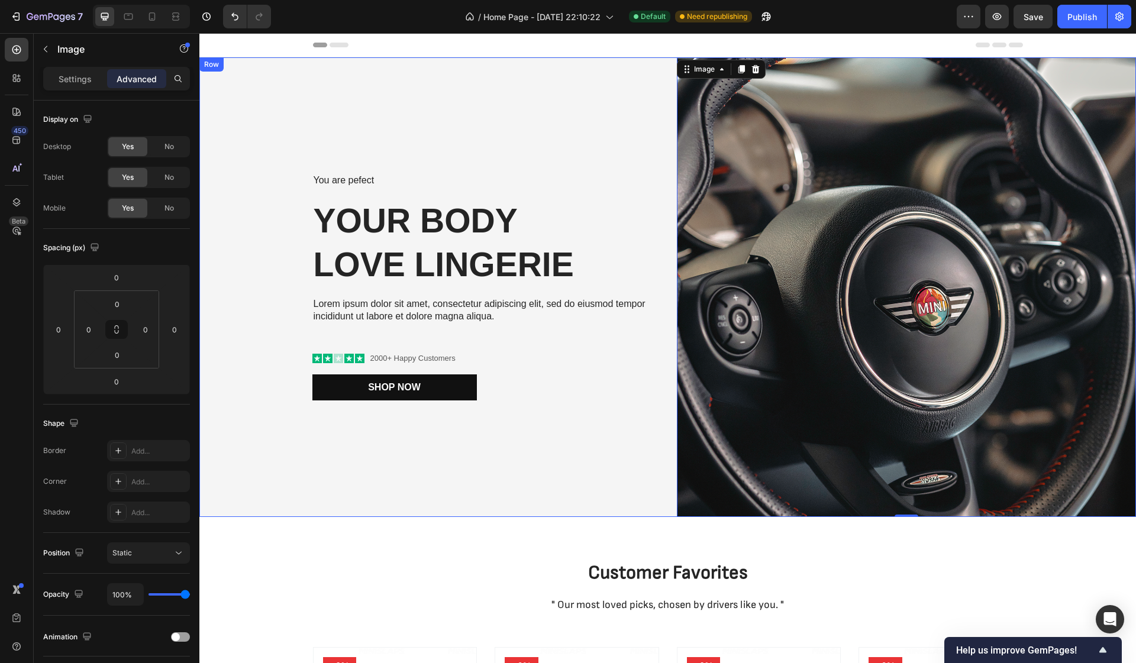
click at [513, 117] on div "You are pefect Text Block Your Body love Lingerie Heading Lorem ipsum dolor sit…" at bounding box center [429, 287] width 460 height 460
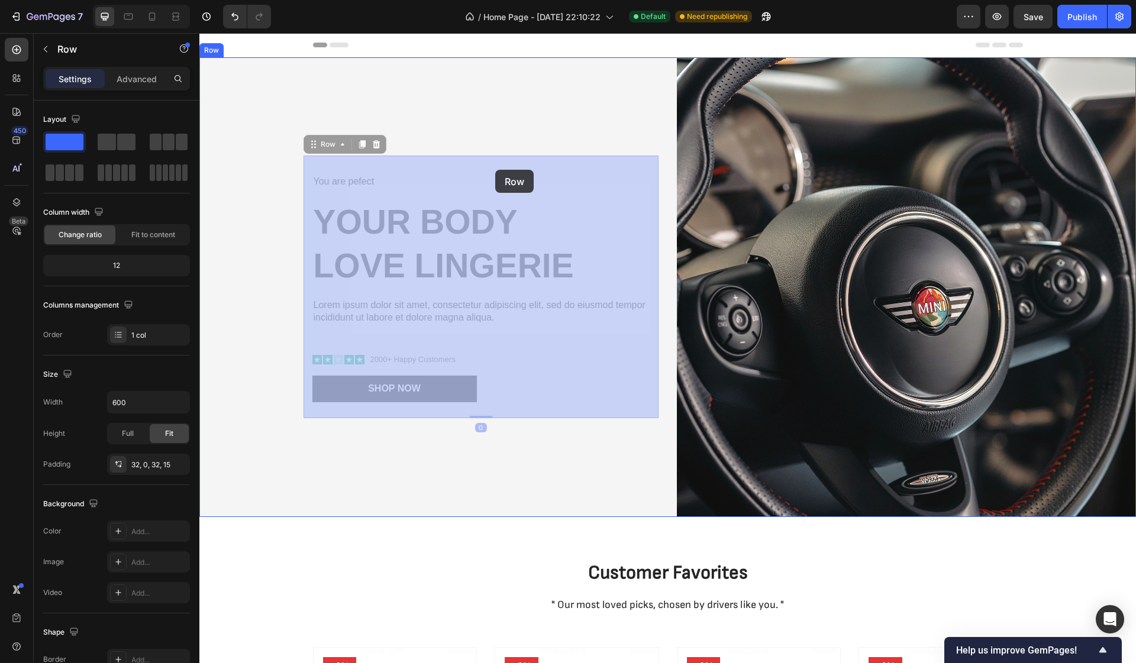
drag, startPoint x: 512, startPoint y: 170, endPoint x: 495, endPoint y: 170, distance: 16.6
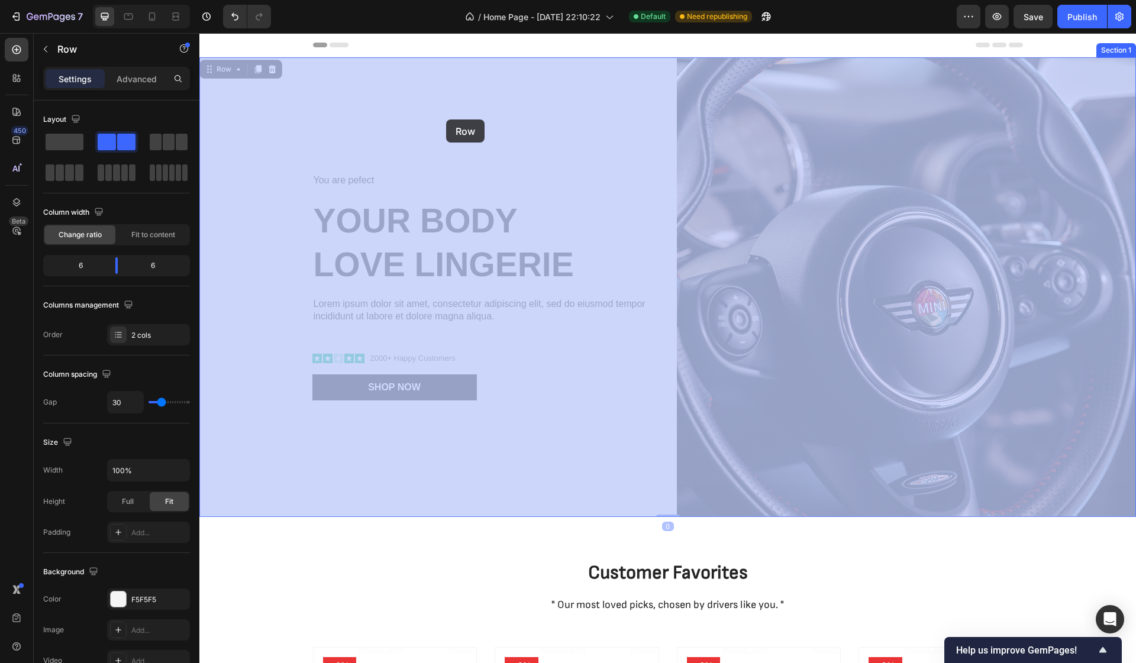
drag, startPoint x: 541, startPoint y: 119, endPoint x: 435, endPoint y: 120, distance: 105.9
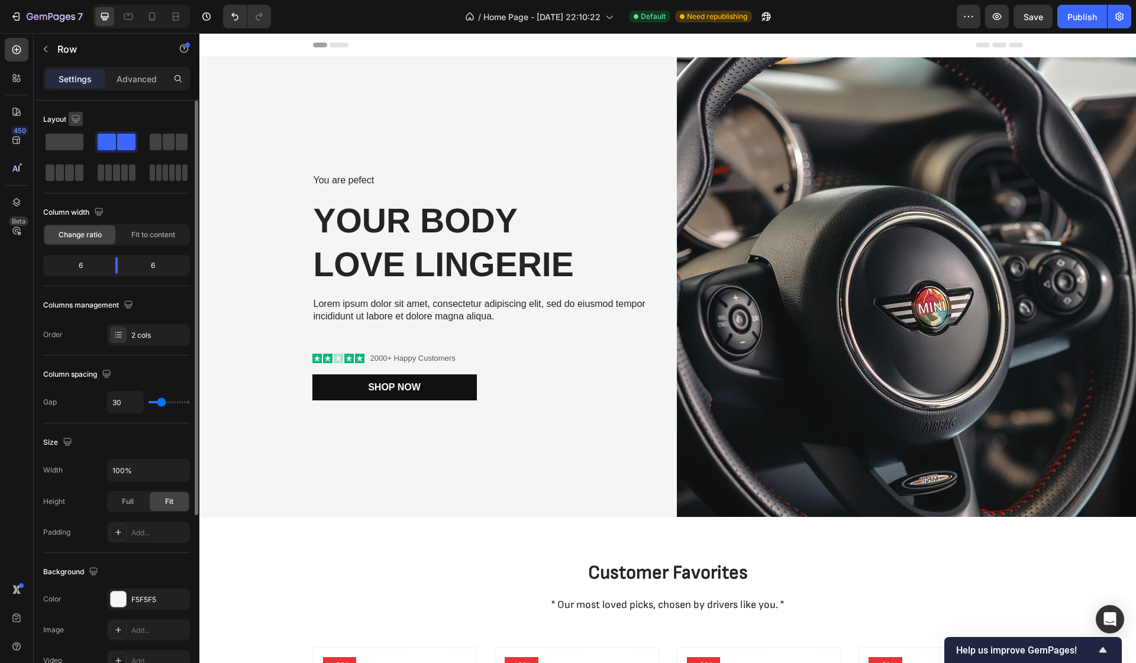
click at [77, 116] on icon "button" at bounding box center [76, 119] width 12 height 12
click at [399, 132] on div "You are pefect Text Block Your Body love Lingerie Heading Lorem ipsum dolor sit…" at bounding box center [429, 287] width 460 height 460
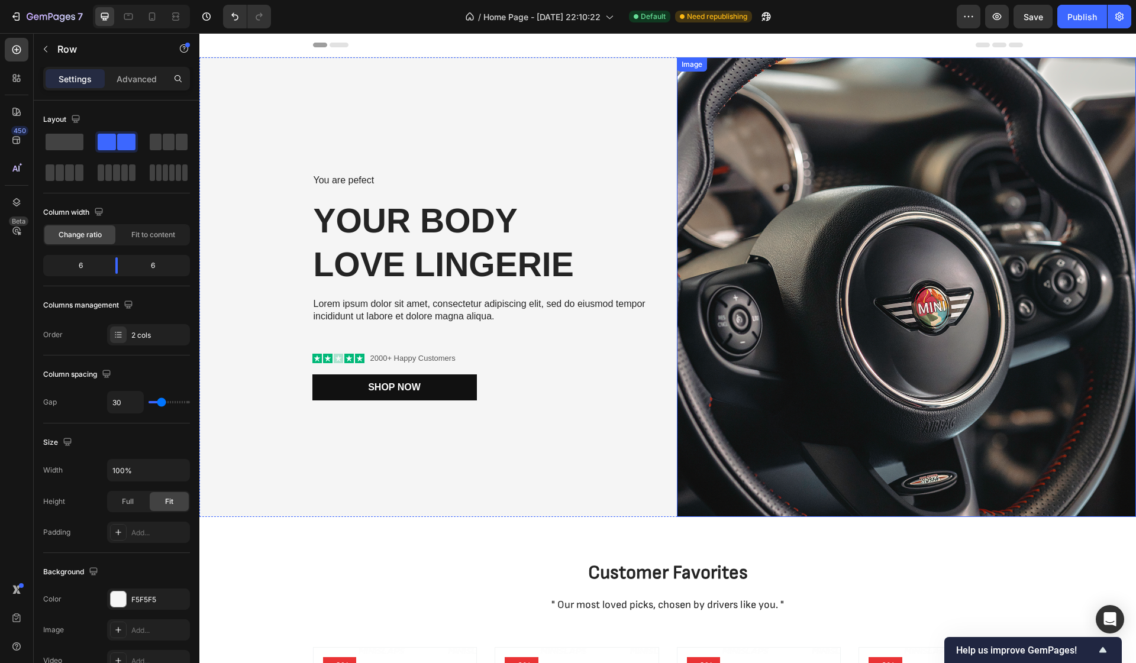
click at [753, 161] on img at bounding box center [907, 287] width 460 height 460
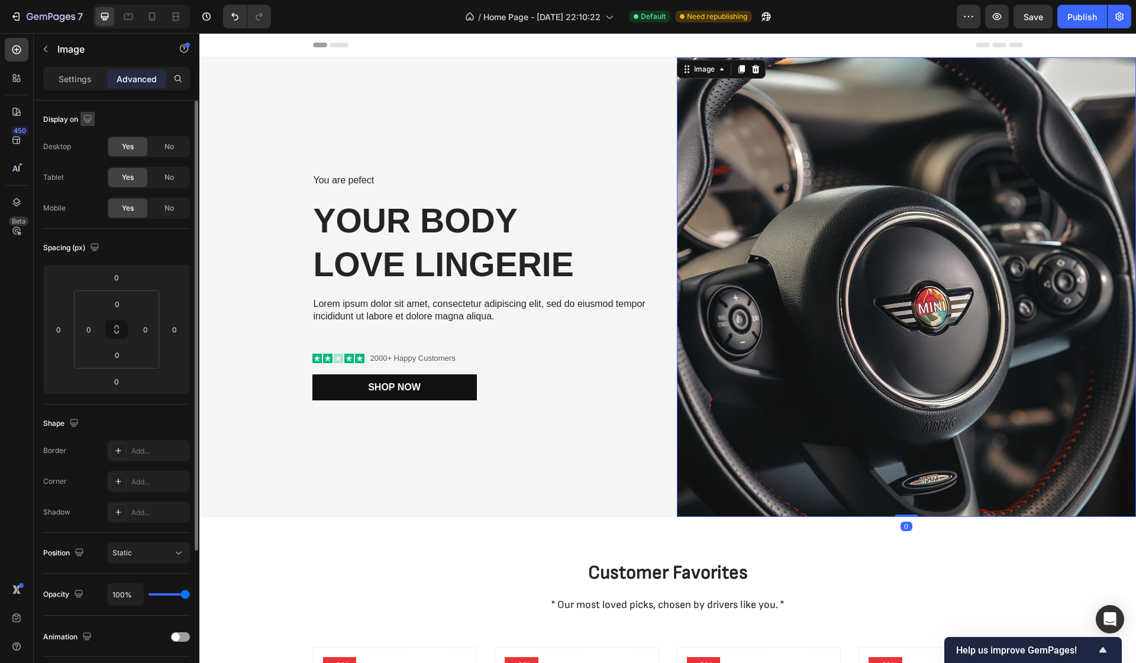
click at [90, 121] on icon "button" at bounding box center [87, 119] width 8 height 8
click at [92, 177] on icon "button" at bounding box center [90, 180] width 12 height 12
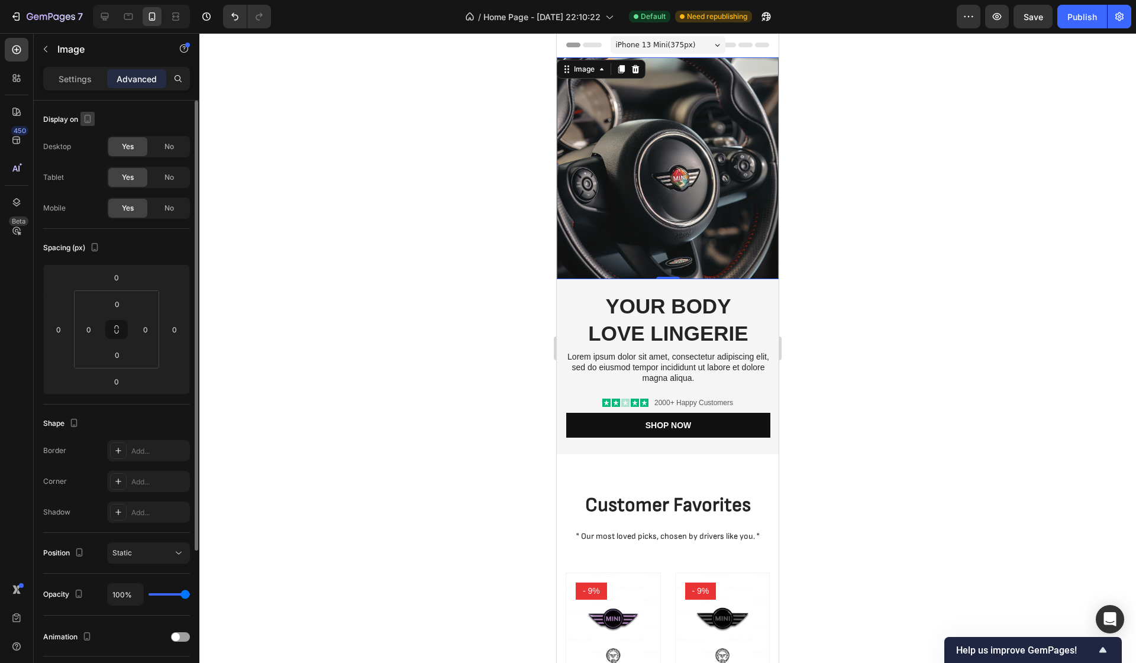
click at [93, 119] on icon "button" at bounding box center [88, 119] width 12 height 12
click at [93, 162] on icon "button" at bounding box center [90, 159] width 12 height 12
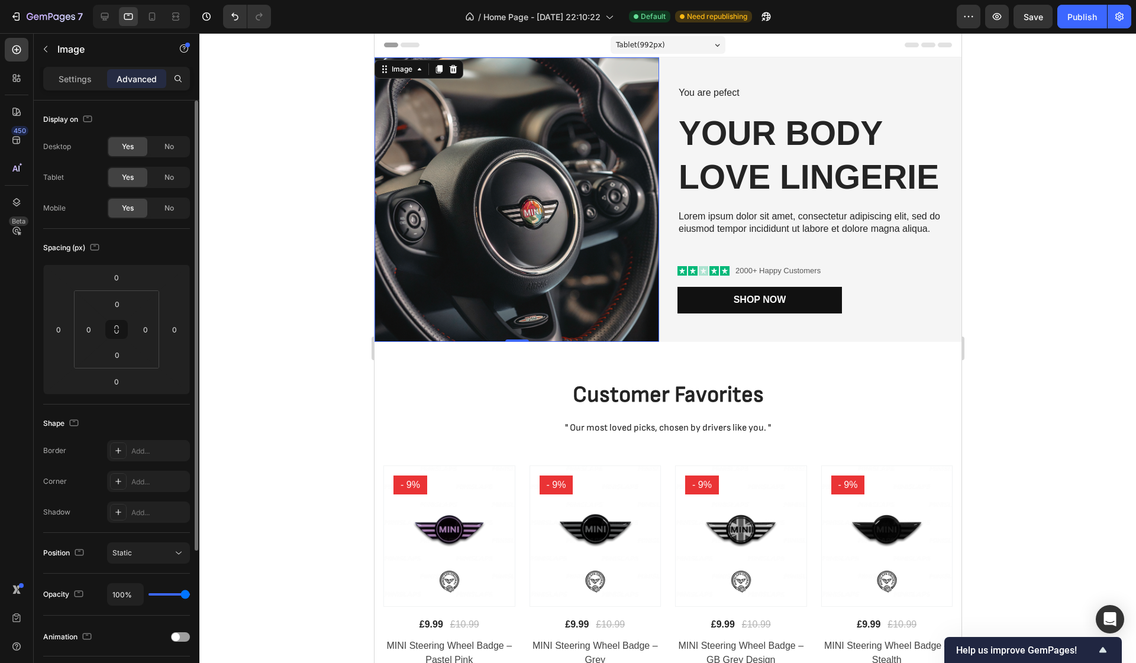
click at [686, 48] on div "Tablet ( 992 px)" at bounding box center [667, 45] width 115 height 18
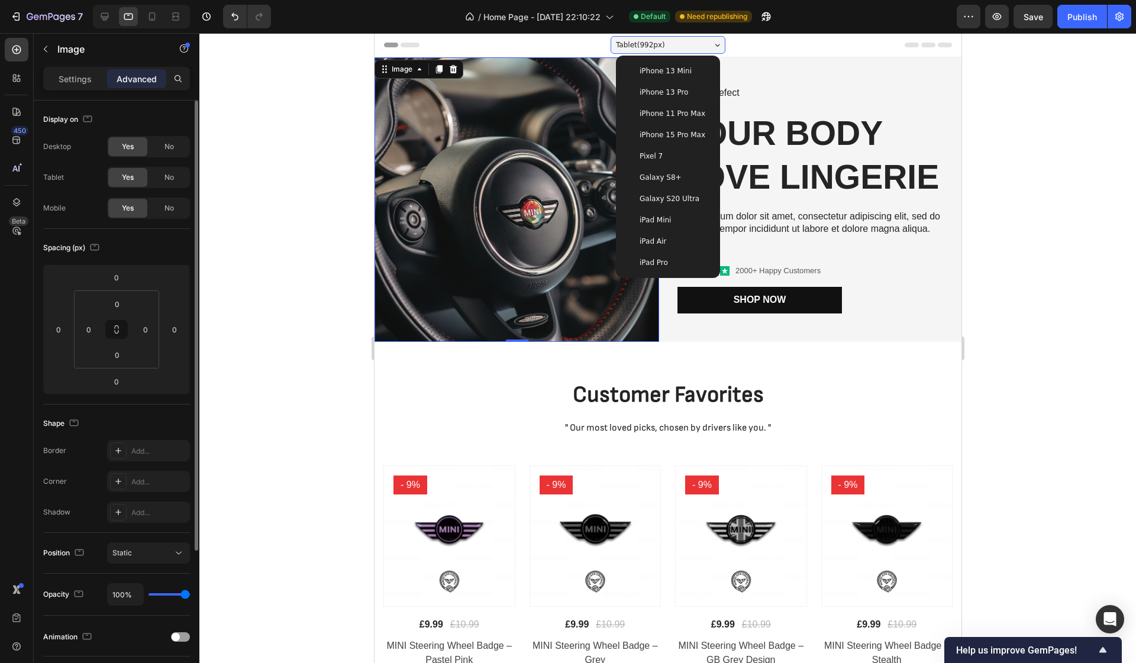
click at [678, 134] on span "iPhone 15 Pro Max" at bounding box center [672, 135] width 66 height 12
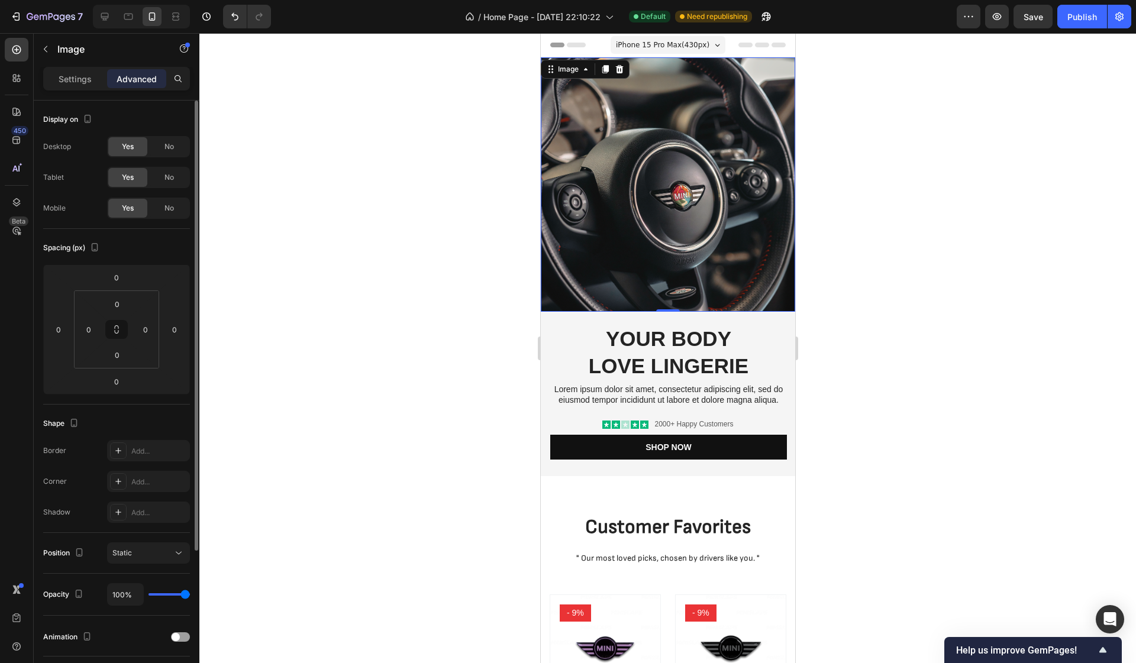
click at [700, 46] on span "iPhone 15 Pro Max ( 430 px)" at bounding box center [661, 45] width 93 height 12
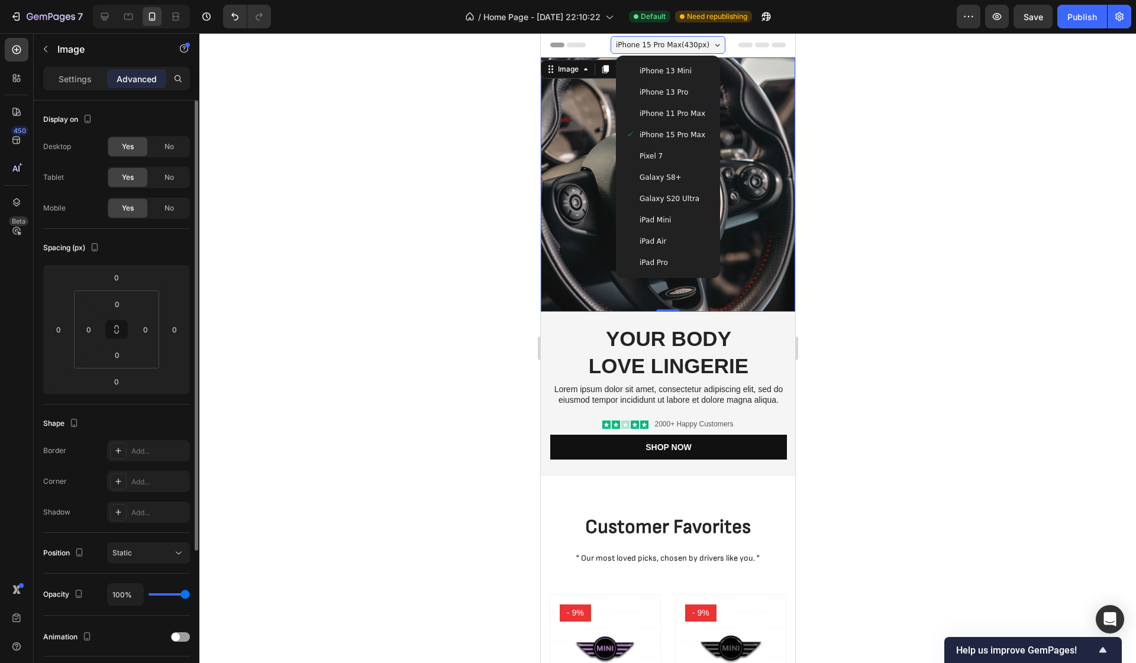
click at [668, 217] on span "iPad Mini" at bounding box center [654, 220] width 31 height 12
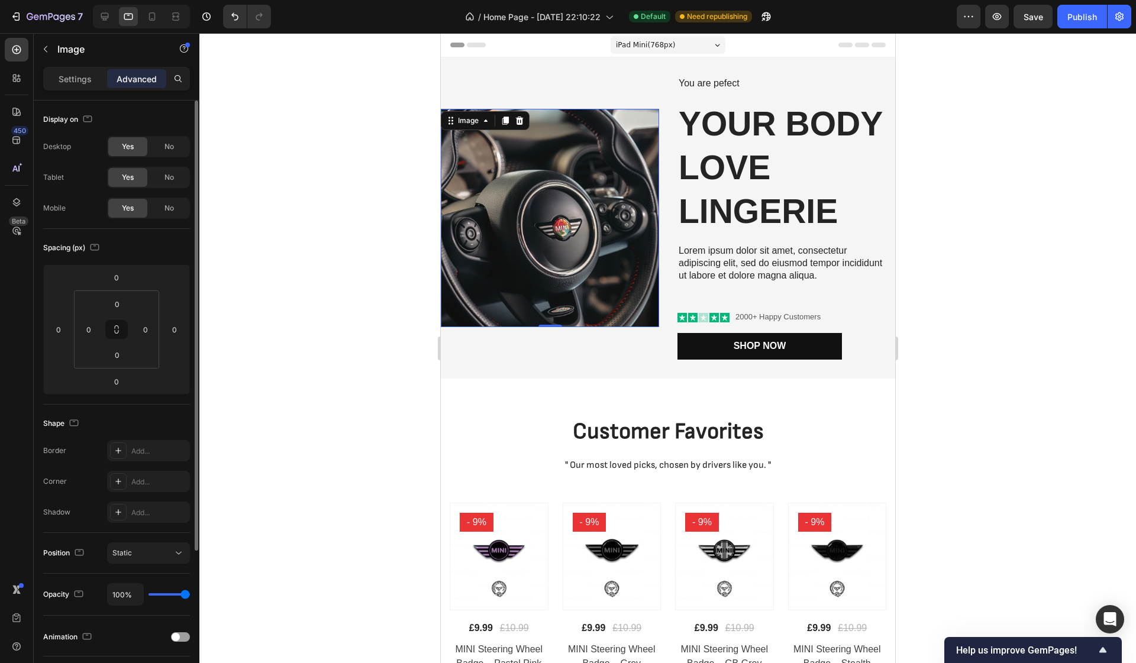
click at [687, 46] on div "iPad Mini ( 768 px)" at bounding box center [667, 45] width 115 height 18
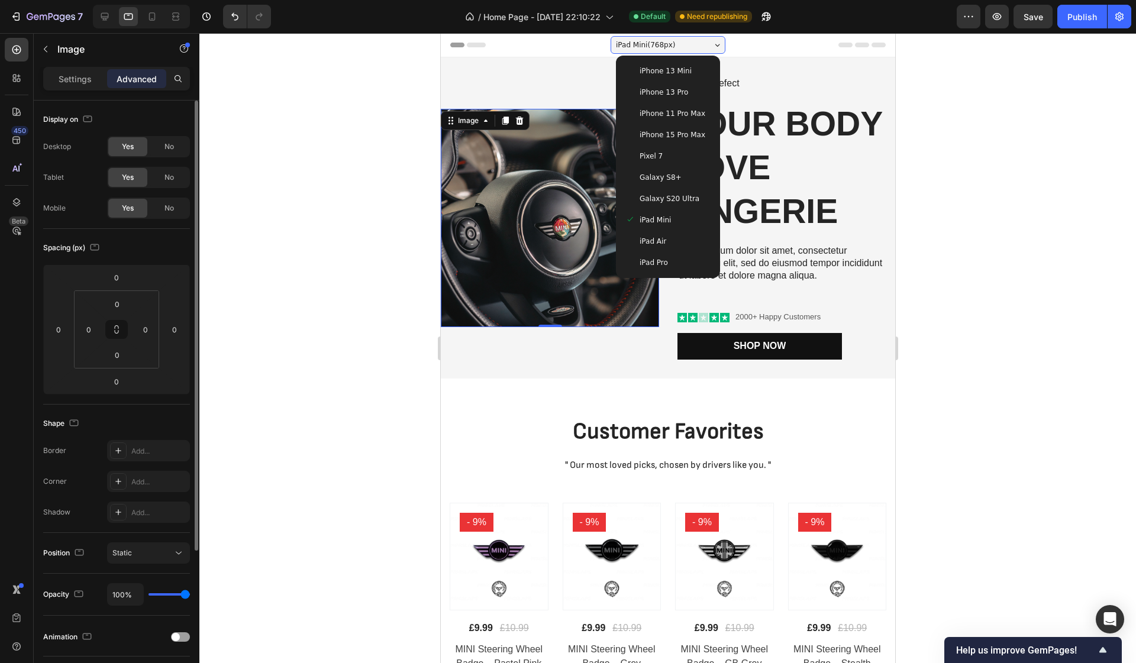
click at [596, 139] on img at bounding box center [549, 218] width 218 height 218
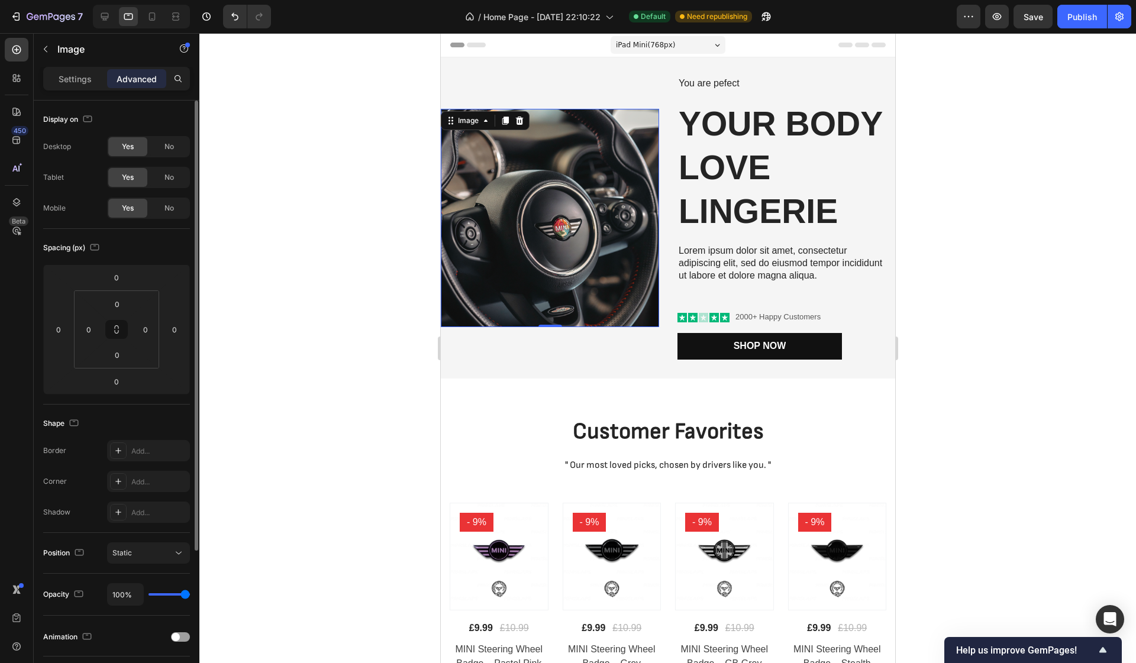
click at [654, 40] on span "iPad Mini ( 768 px)" at bounding box center [644, 45] width 59 height 12
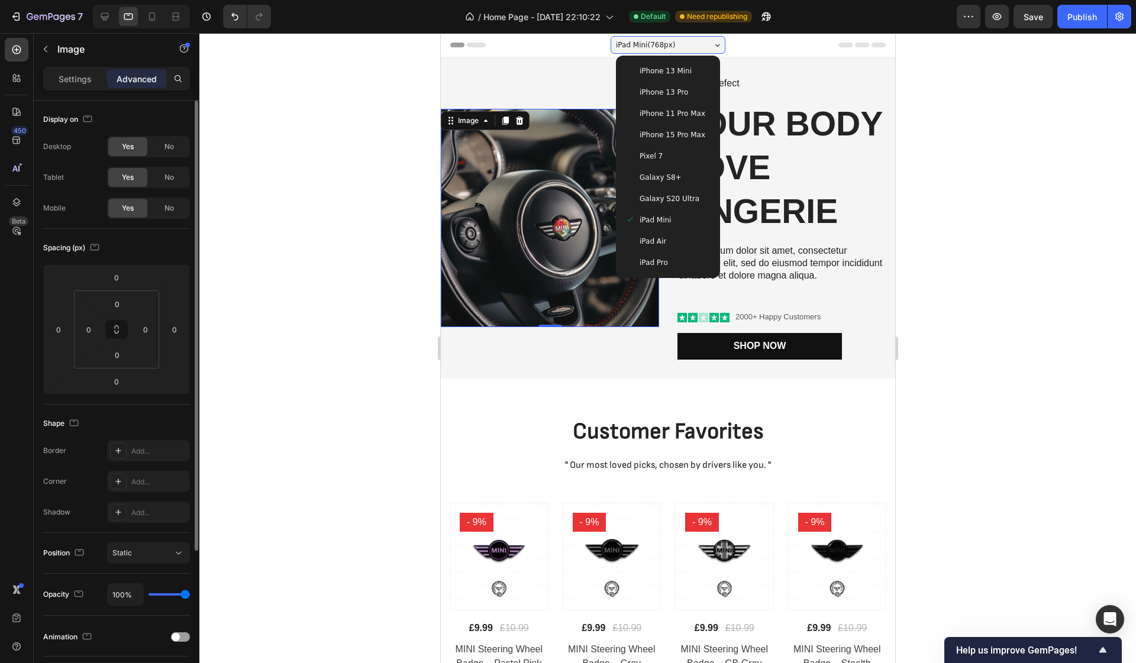
click at [653, 73] on span "iPhone 13 Mini" at bounding box center [665, 71] width 52 height 12
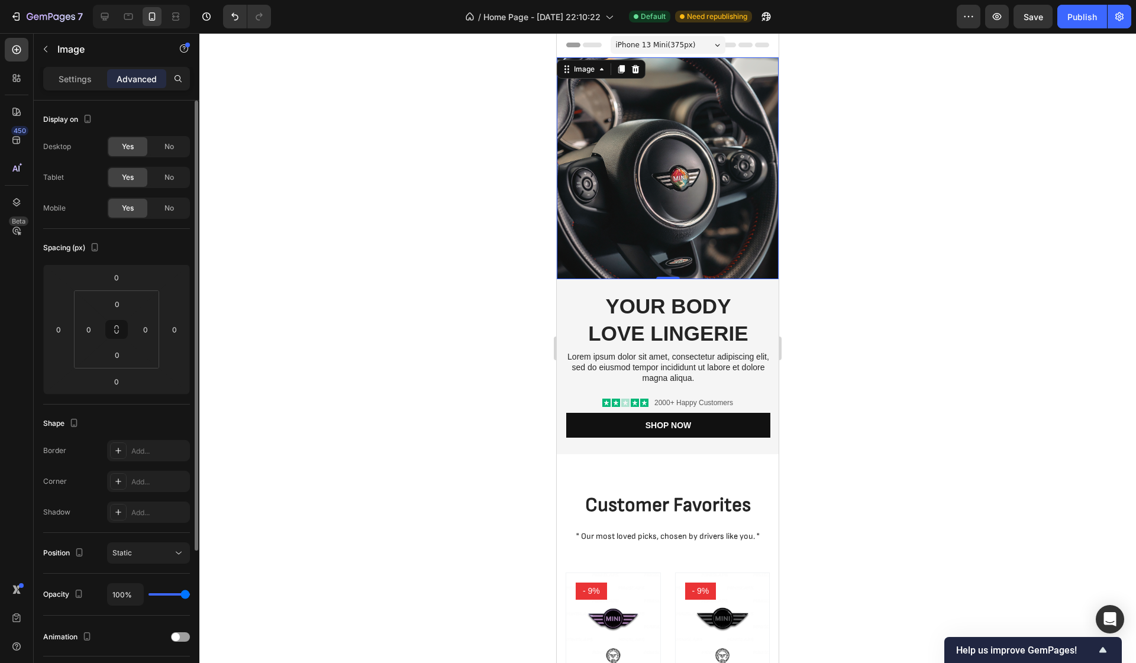
click at [660, 45] on span "iPhone 13 Mini ( 375 px)" at bounding box center [656, 45] width 80 height 12
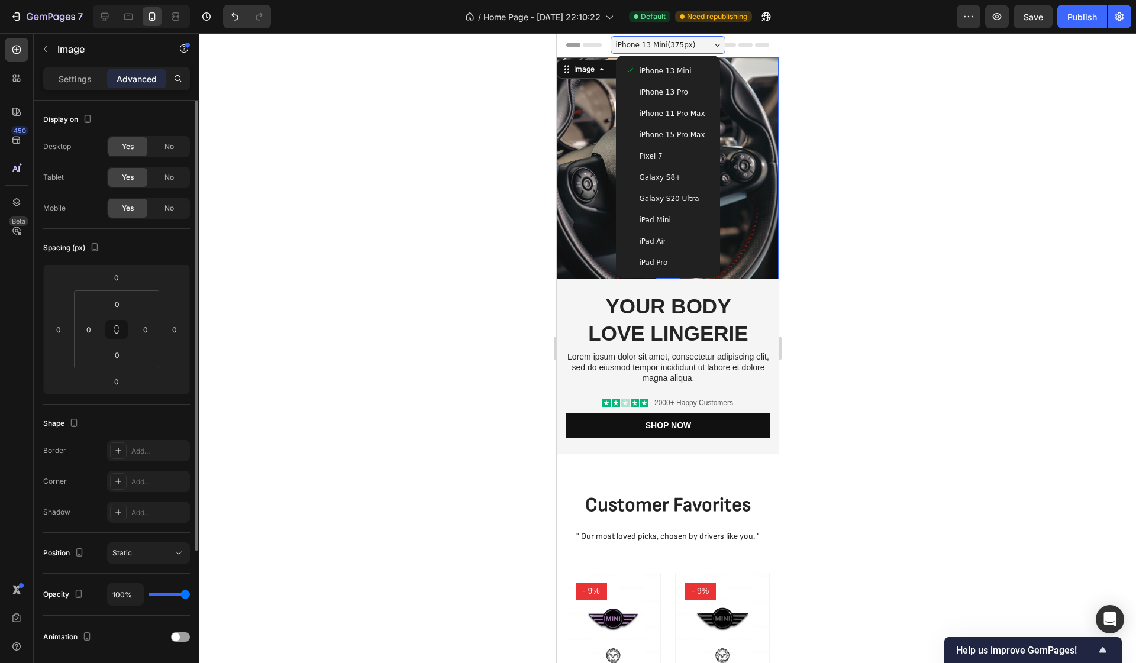
click at [633, 258] on span at bounding box center [629, 263] width 9 height 12
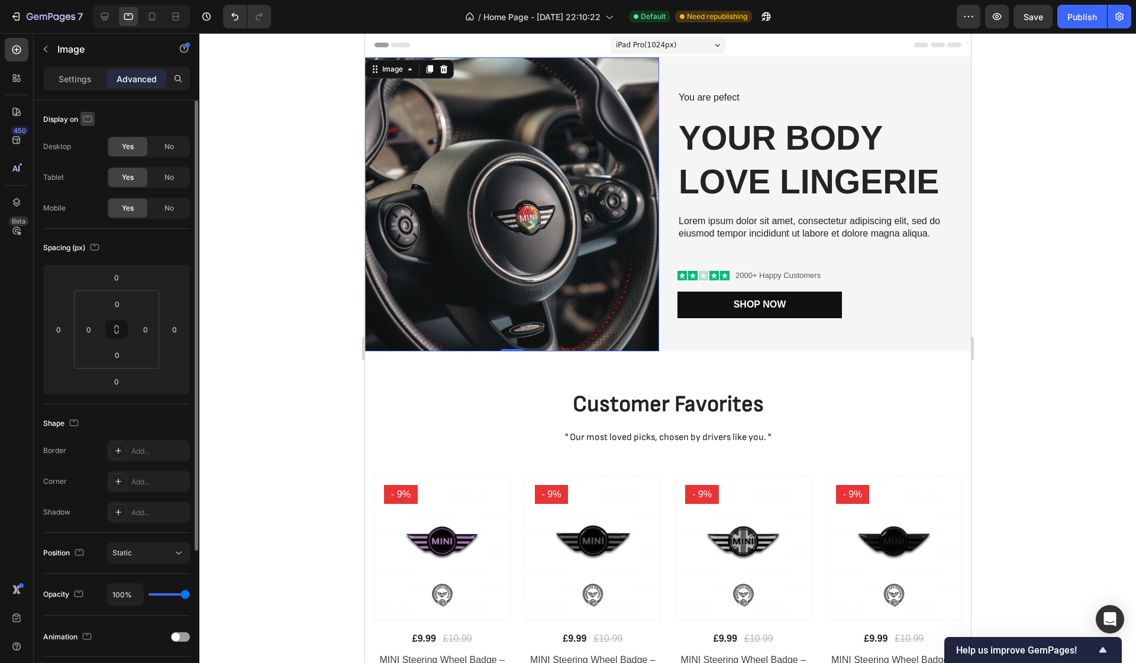
click at [90, 117] on icon "button" at bounding box center [88, 119] width 12 height 12
click at [92, 140] on icon "button" at bounding box center [90, 138] width 8 height 8
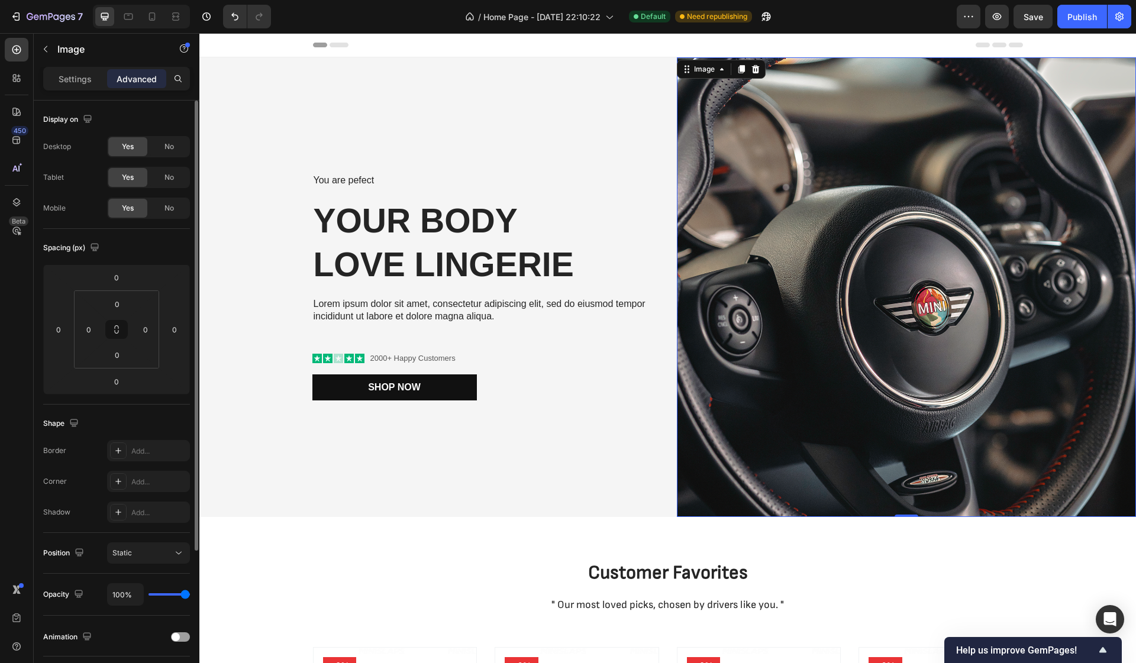
click at [479, 46] on div "Header" at bounding box center [668, 45] width 710 height 24
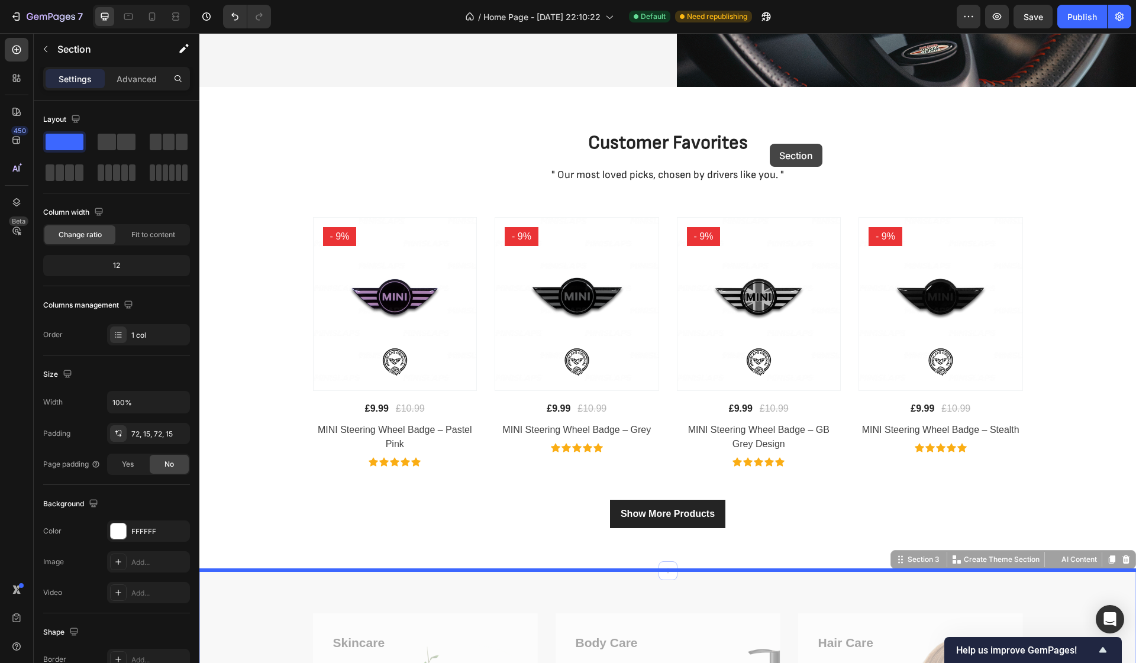
scroll to position [428, 0]
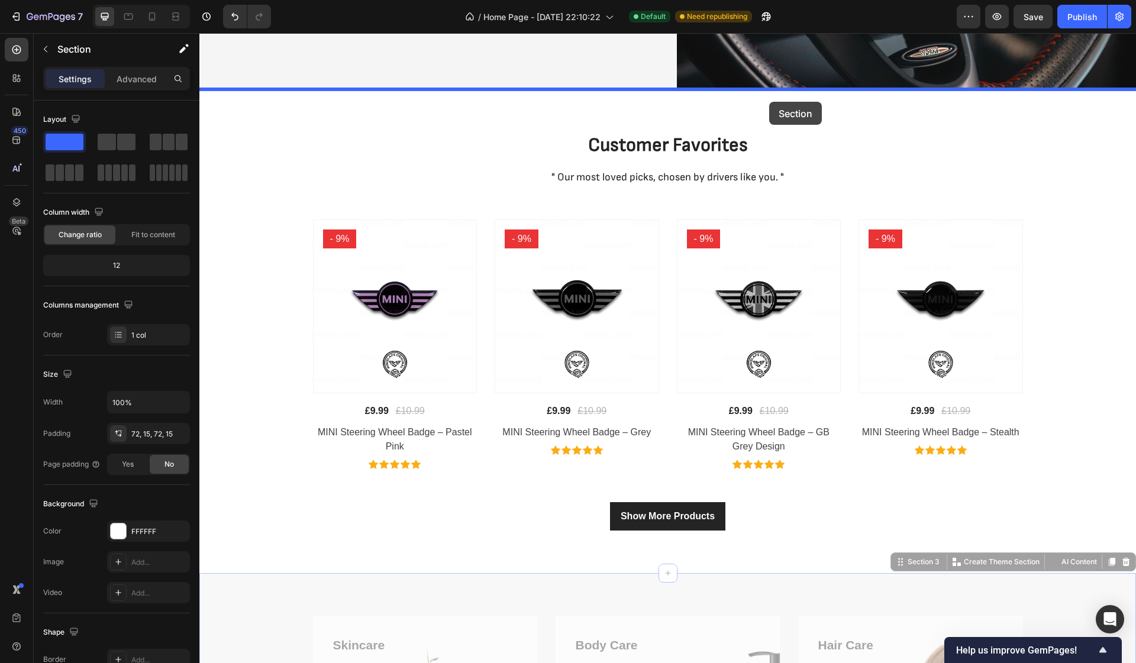
drag, startPoint x: 774, startPoint y: 324, endPoint x: 769, endPoint y: 102, distance: 222.5
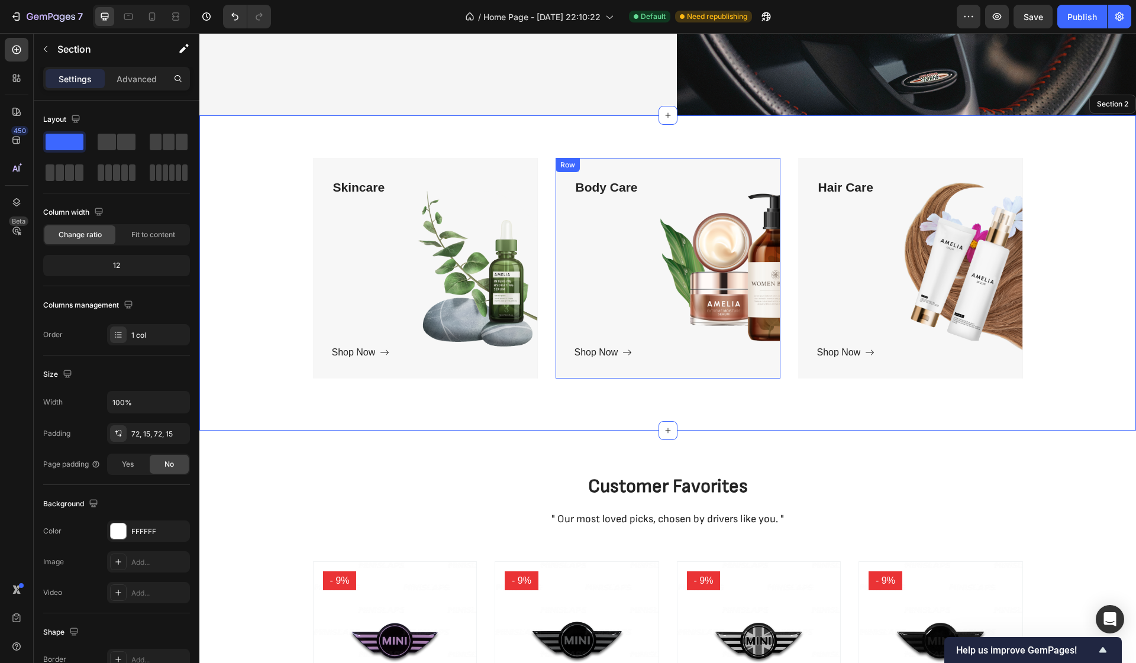
scroll to position [403, 0]
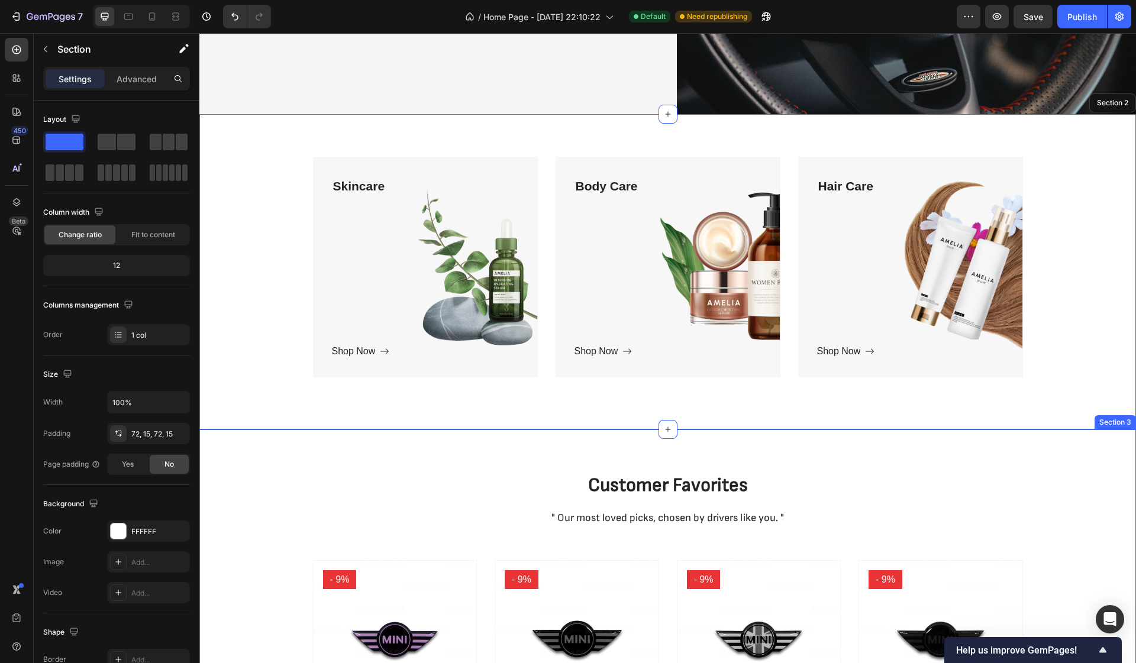
click at [803, 470] on div "Customer Favorites Heading " Our most loved picks, chosen by drivers like you. …" at bounding box center [667, 671] width 936 height 484
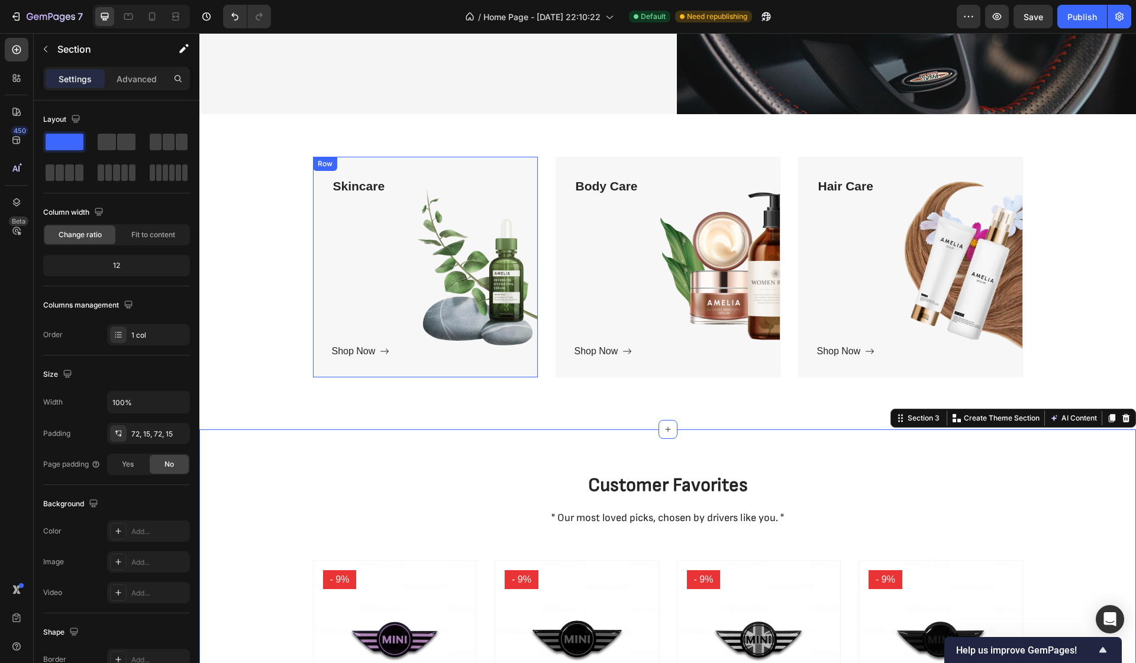
click at [489, 265] on div "Skincare Text block Shop Now Button" at bounding box center [425, 267] width 187 height 183
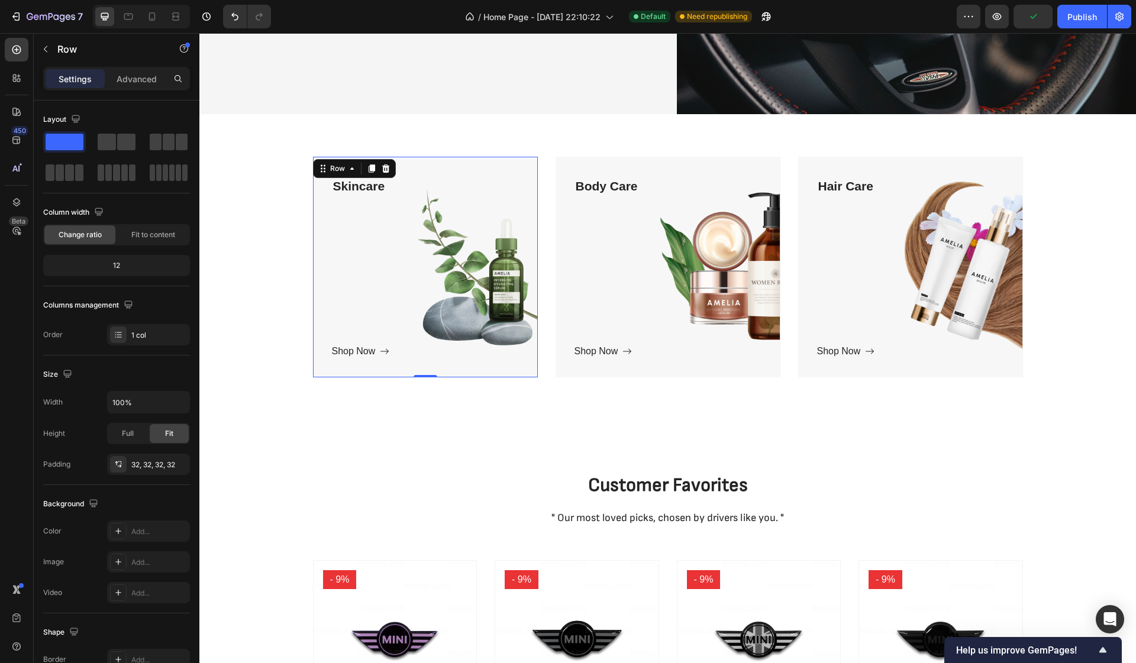
click at [393, 370] on div "Skincare Text block Shop Now Button Row 0" at bounding box center [425, 267] width 225 height 221
click at [428, 337] on div "Skincare Text block Shop Now Button" at bounding box center [425, 267] width 187 height 183
click at [457, 282] on div "Skincare Text block Shop Now Button" at bounding box center [425, 267] width 187 height 183
click at [295, 225] on div "Skincare Text block Shop Now Button Row 0 Hero Banner Body Care Text block Shop…" at bounding box center [667, 272] width 919 height 231
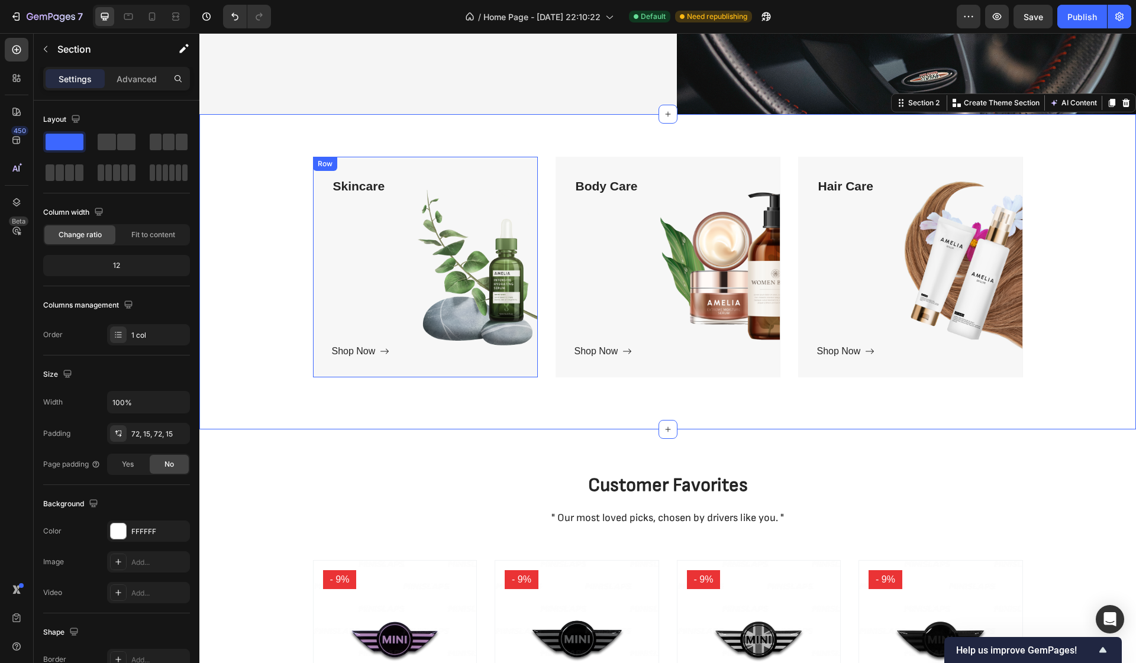
click at [326, 227] on div "Skincare Text block Shop Now Button Row" at bounding box center [425, 267] width 225 height 221
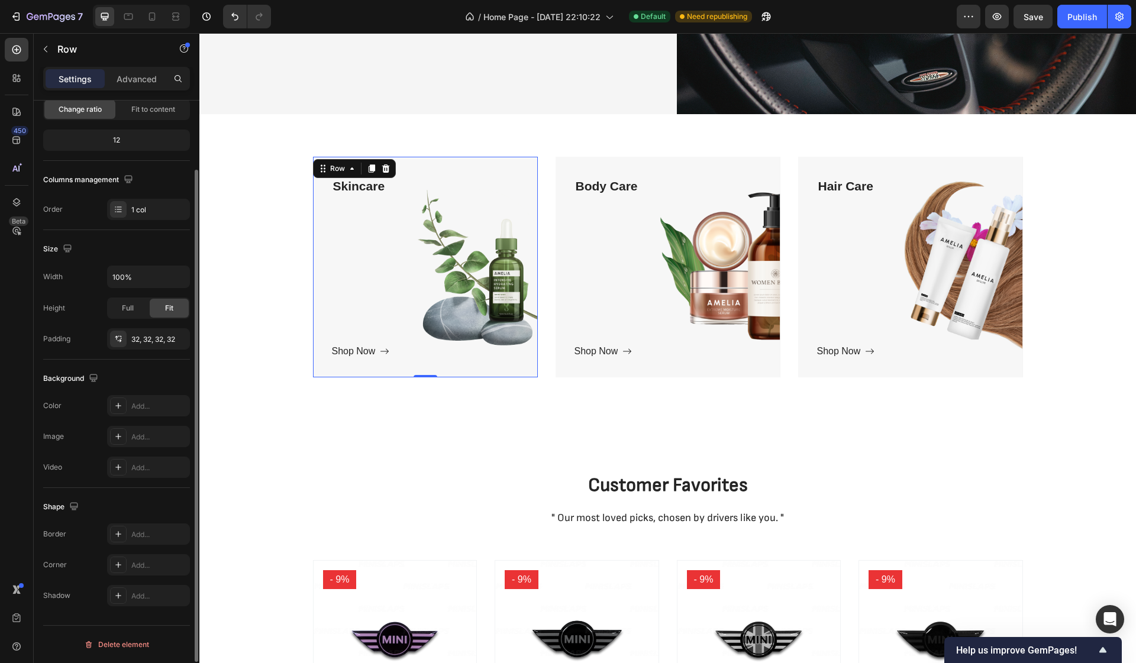
scroll to position [0, 0]
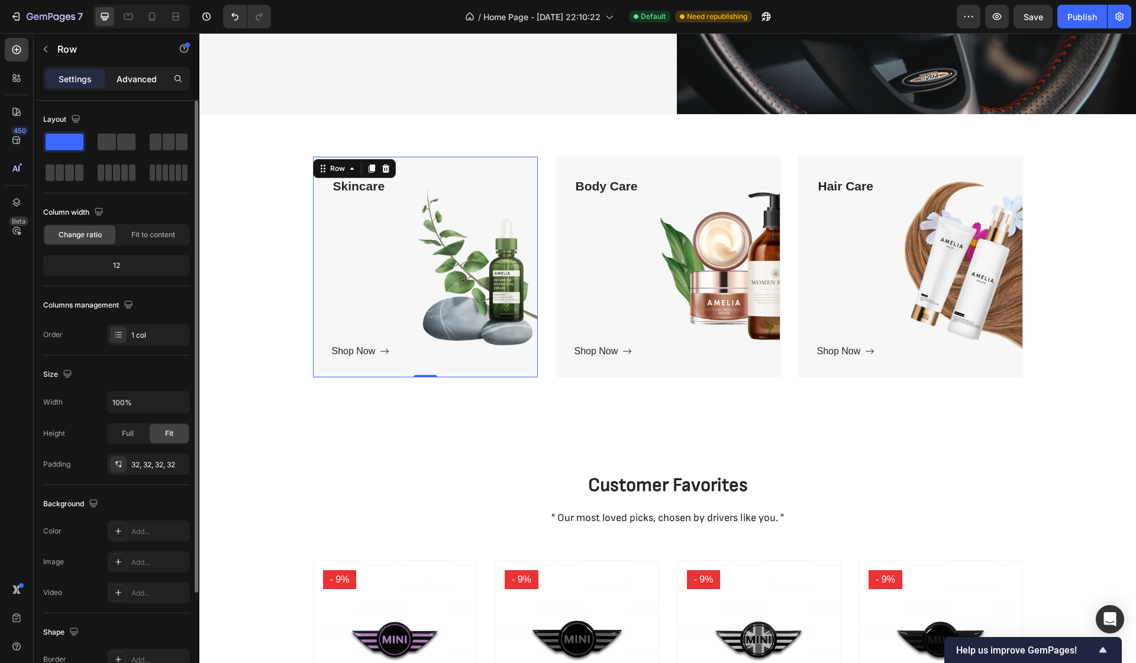
click at [127, 85] on p "Advanced" at bounding box center [137, 79] width 40 height 12
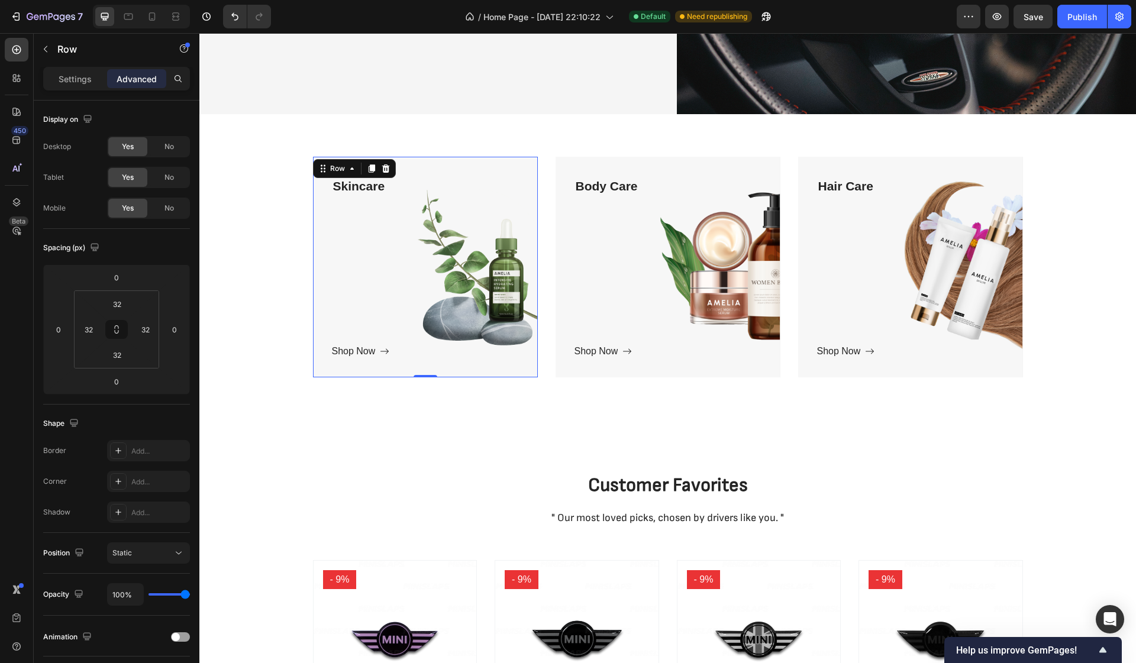
click at [500, 288] on div "Skincare Text block Shop Now Button" at bounding box center [425, 267] width 187 height 183
click at [537, 288] on div "Skincare Text block Shop Now Button Row 0" at bounding box center [425, 267] width 225 height 221
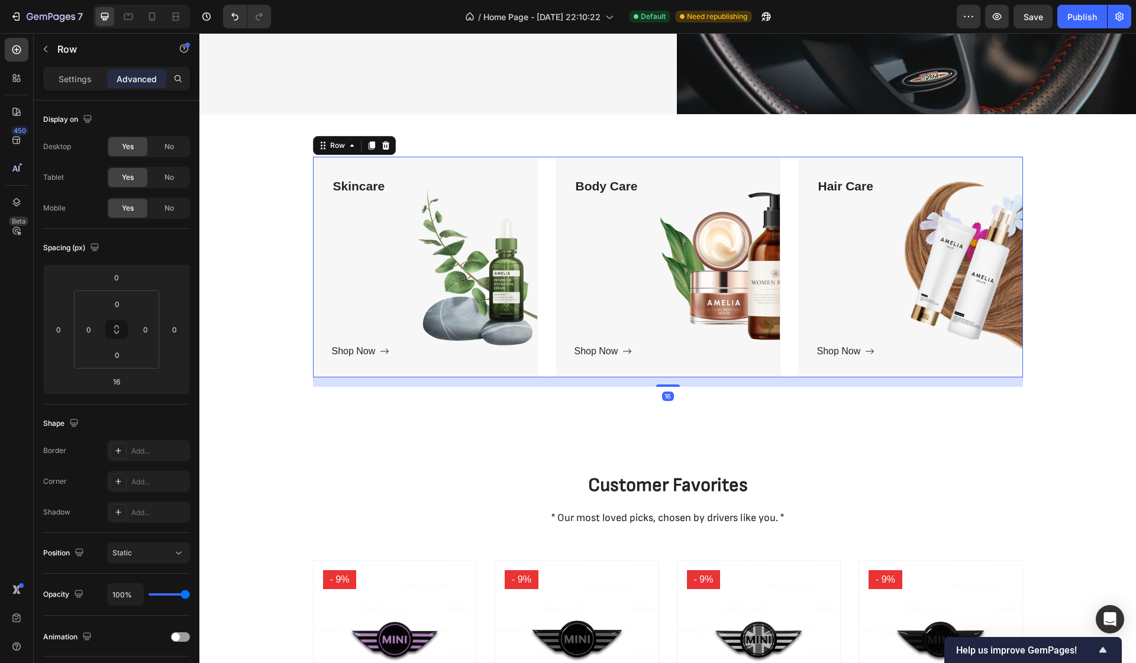
click at [538, 291] on div "Skincare Text block Shop Now Button Row Hero Banner Body Care Text block Shop N…" at bounding box center [668, 267] width 710 height 221
click at [520, 373] on div "Skincare Text block Shop Now Button Row" at bounding box center [425, 267] width 225 height 221
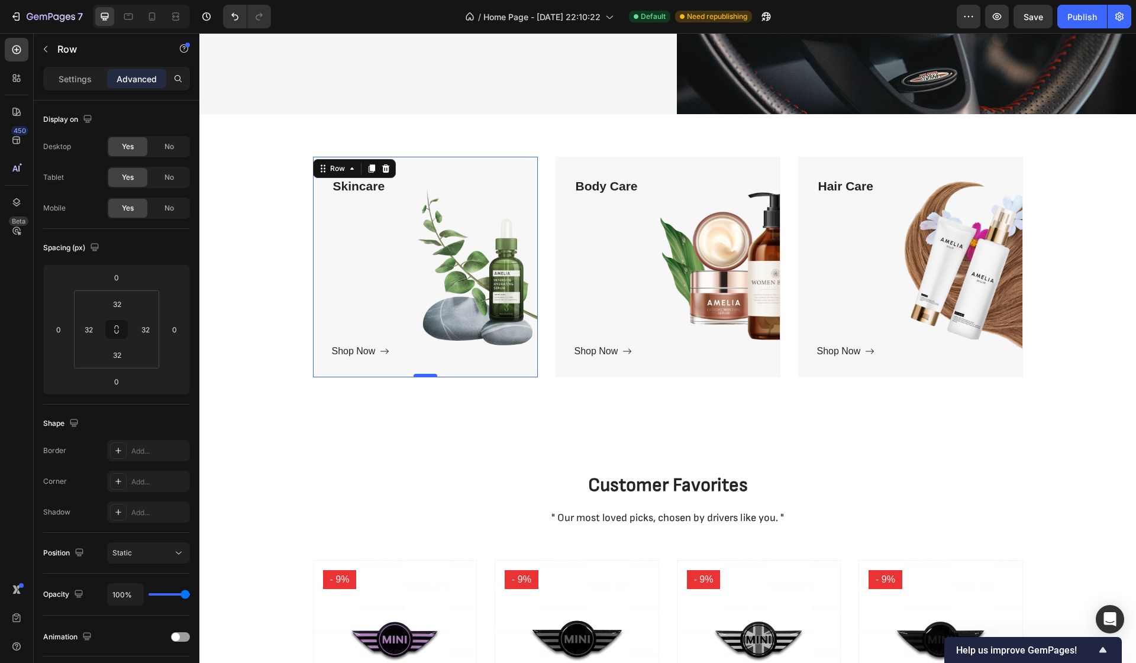
click at [427, 376] on div at bounding box center [425, 376] width 24 height 4
click at [427, 369] on div "Skincare Text block Shop Now Button Row 0" at bounding box center [425, 267] width 225 height 221
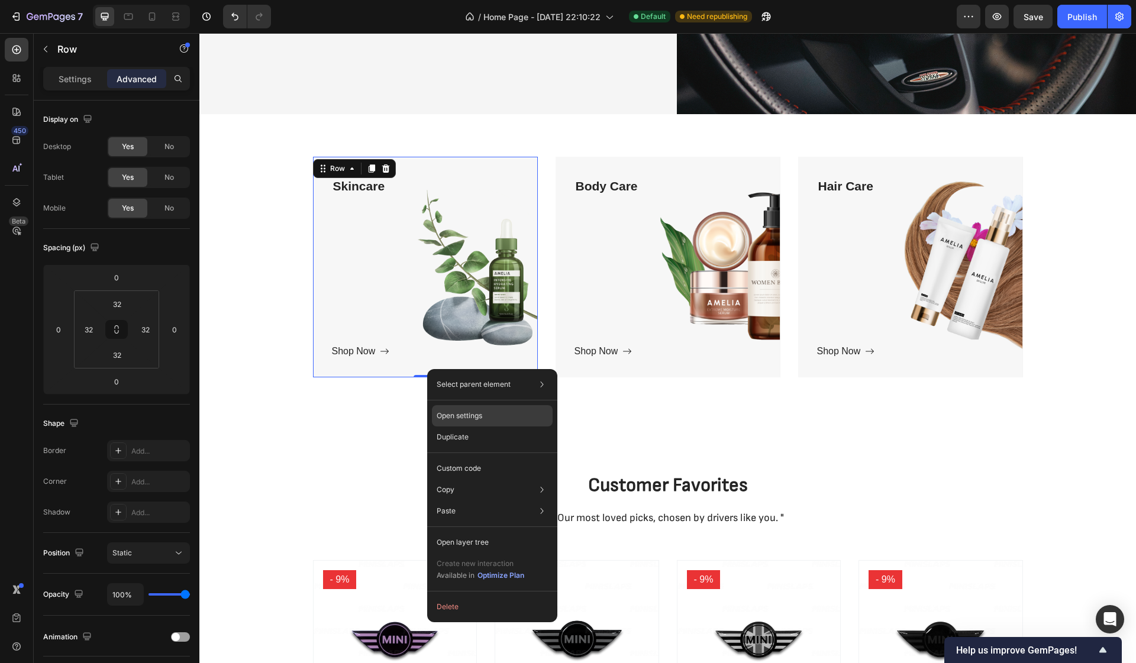
click at [465, 416] on p "Open settings" at bounding box center [460, 415] width 46 height 11
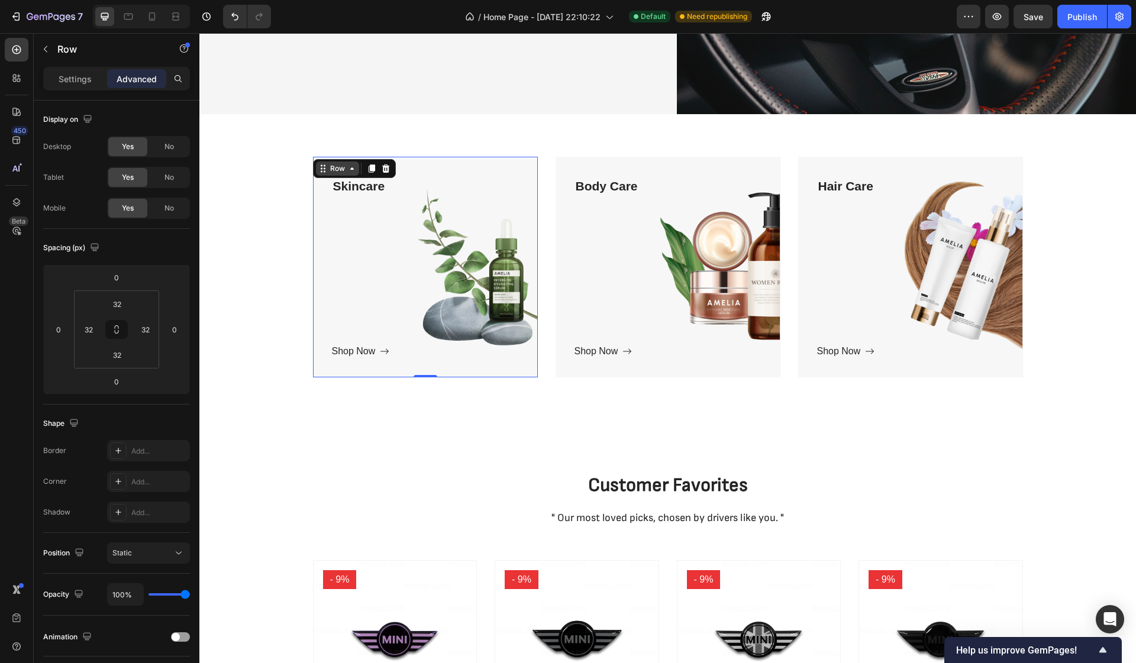
click at [345, 169] on div "Row" at bounding box center [338, 168] width 20 height 11
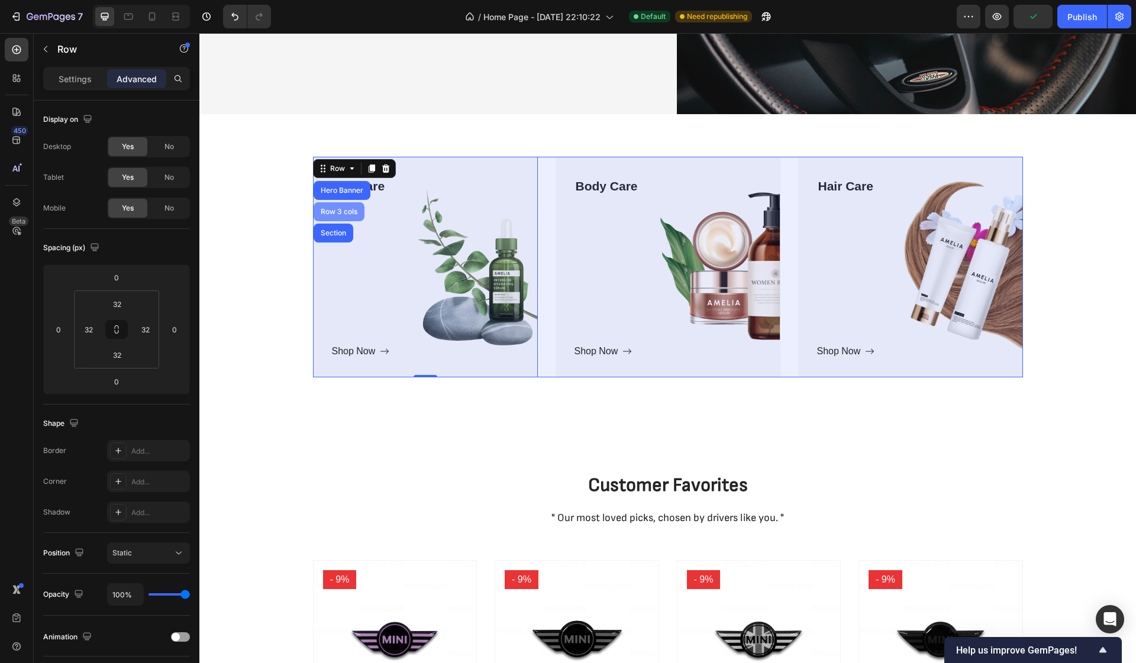
click at [331, 209] on div "Row 3 cols" at bounding box center [338, 211] width 41 height 7
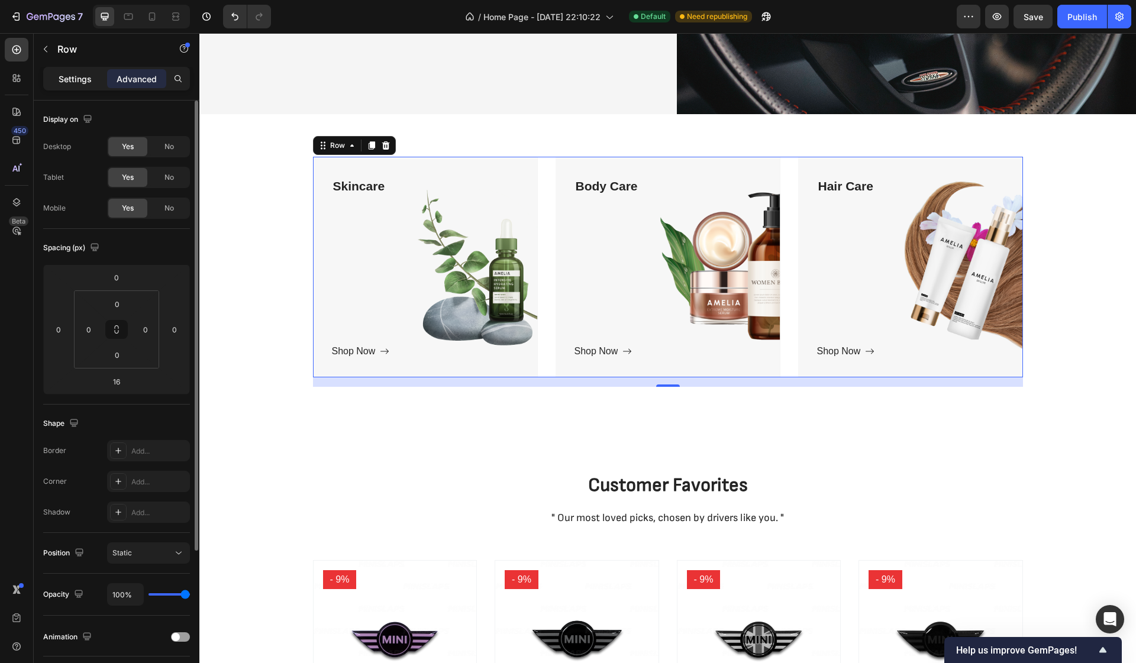
click at [90, 79] on p "Settings" at bounding box center [75, 79] width 33 height 12
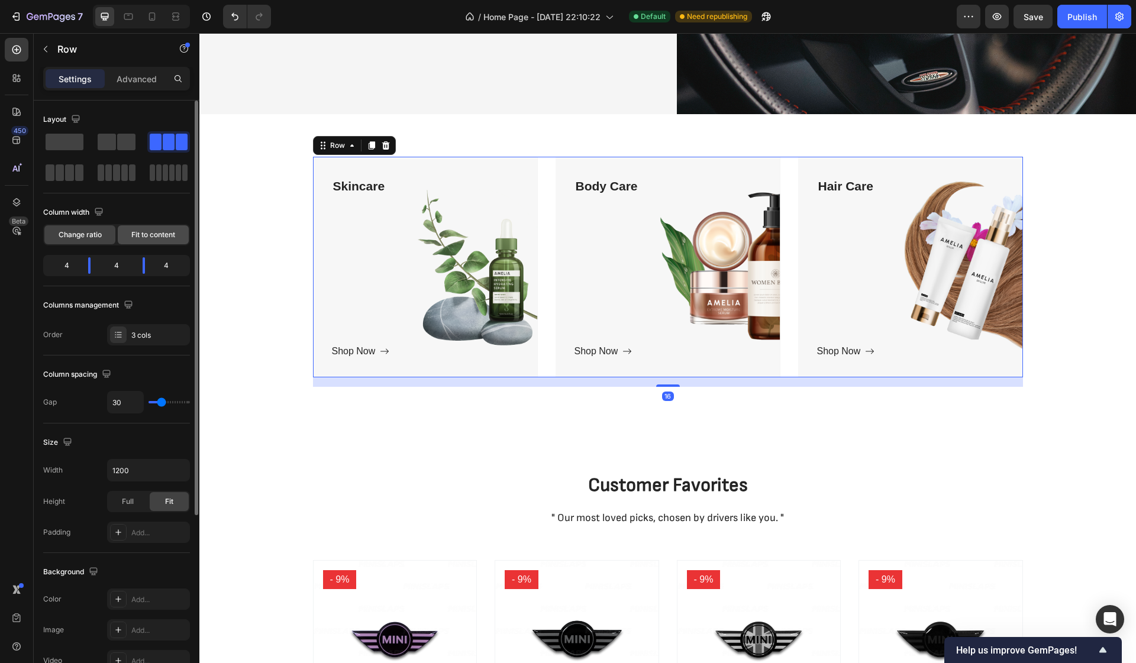
click at [141, 231] on span "Fit to content" at bounding box center [153, 234] width 44 height 11
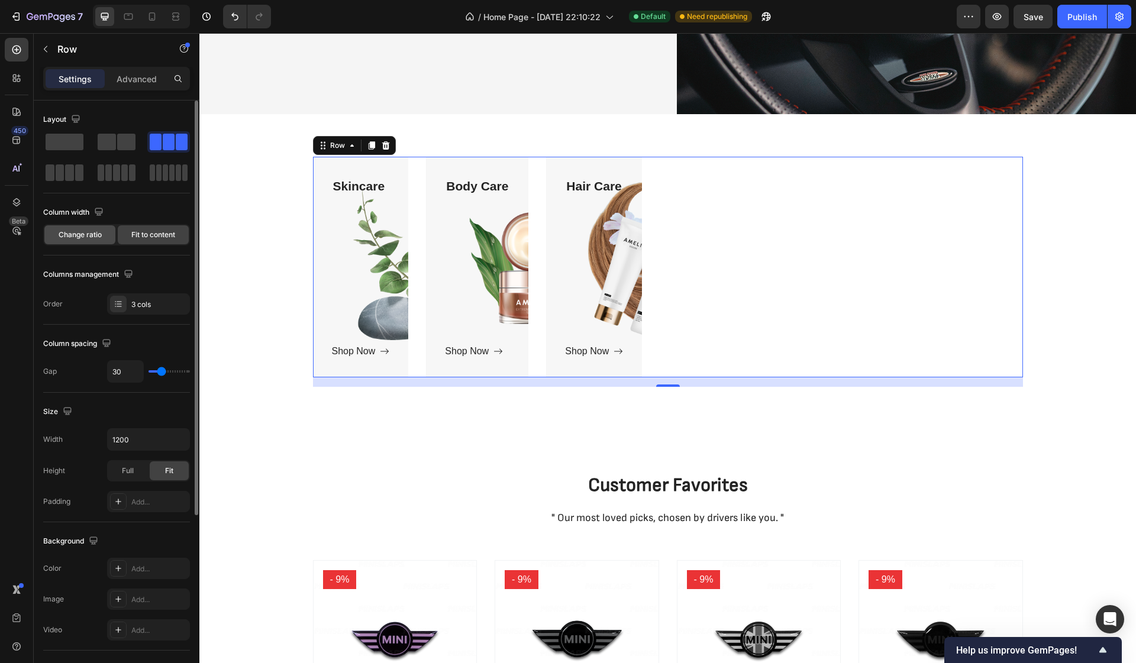
click at [90, 229] on div "Change ratio" at bounding box center [79, 234] width 71 height 19
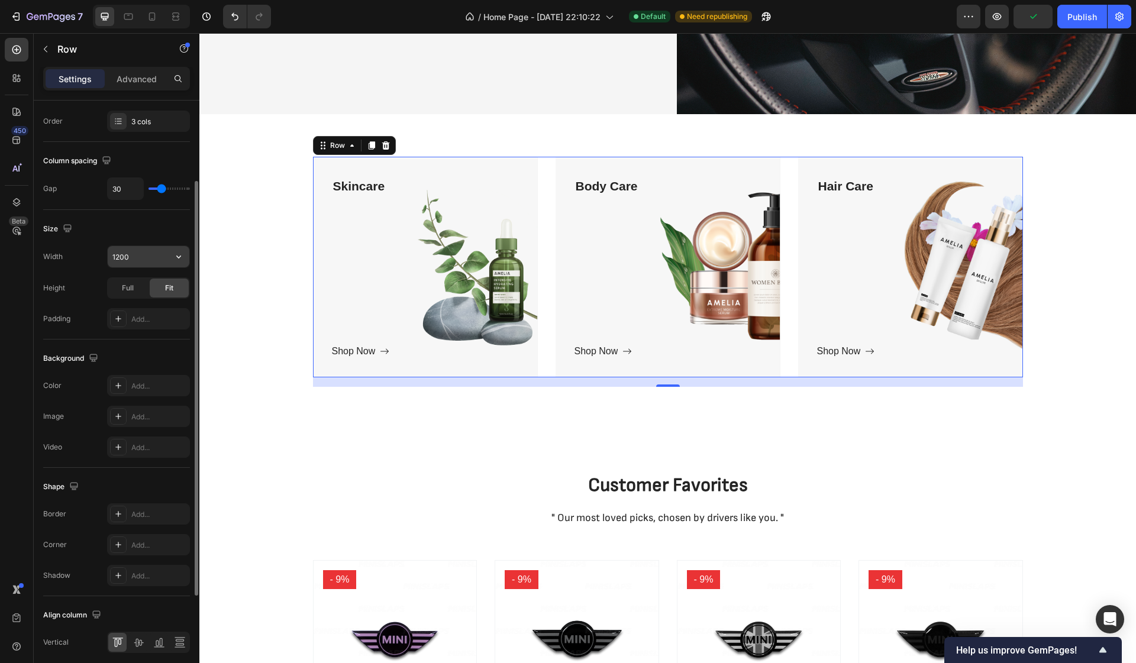
scroll to position [260, 0]
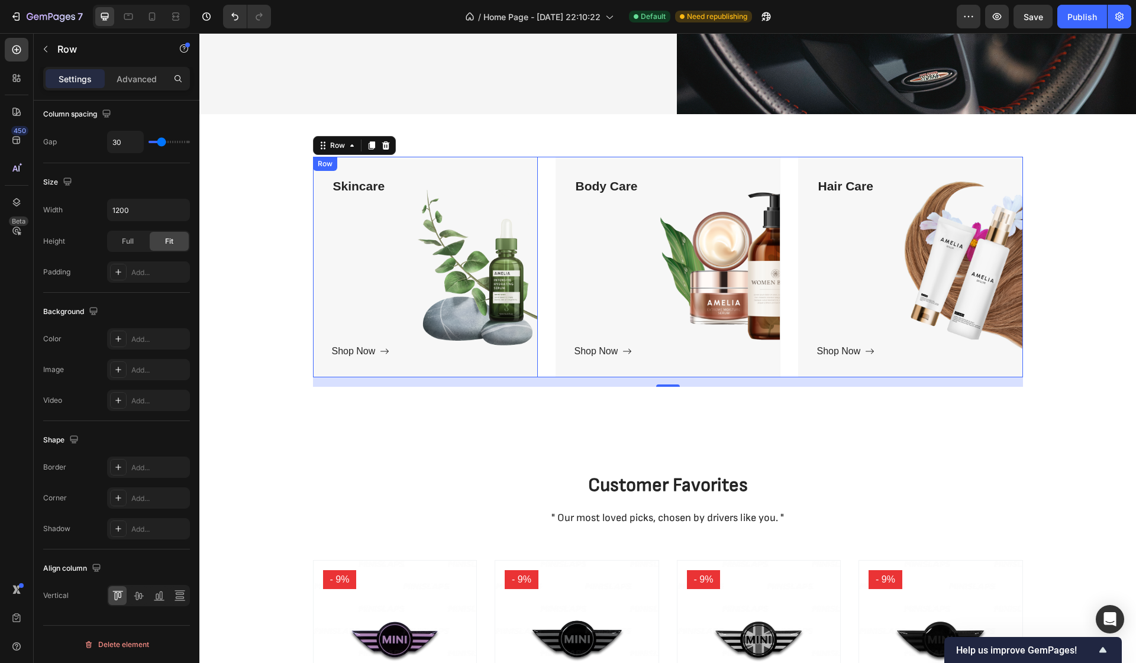
click at [501, 256] on div "Skincare Text block Shop Now Button" at bounding box center [425, 267] width 187 height 183
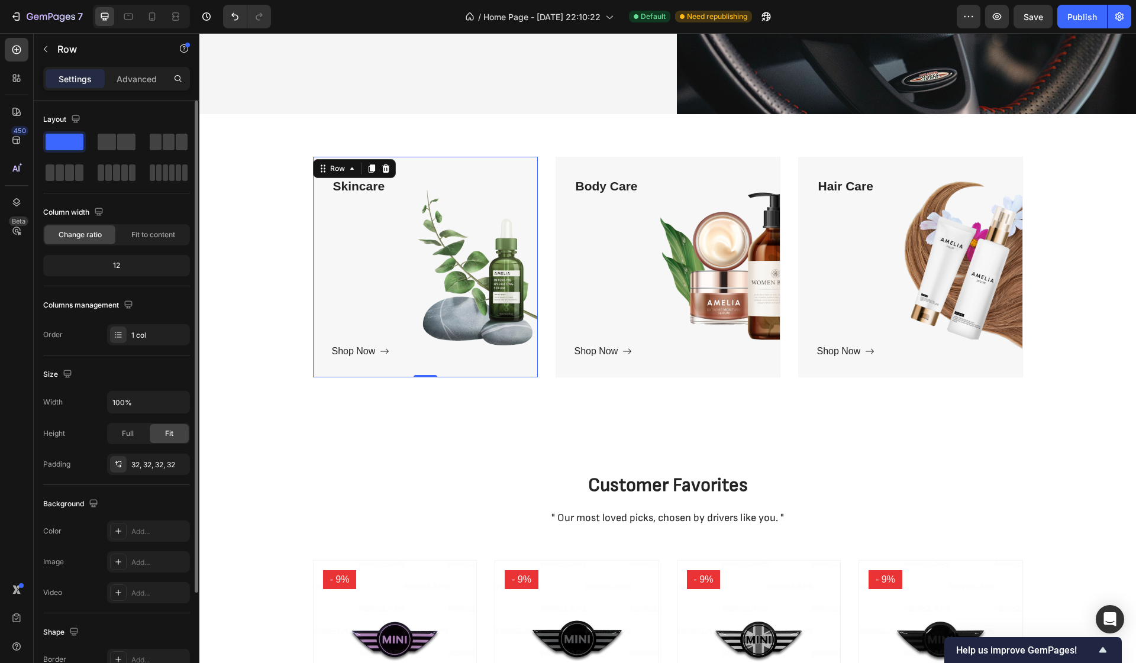
scroll to position [125, 0]
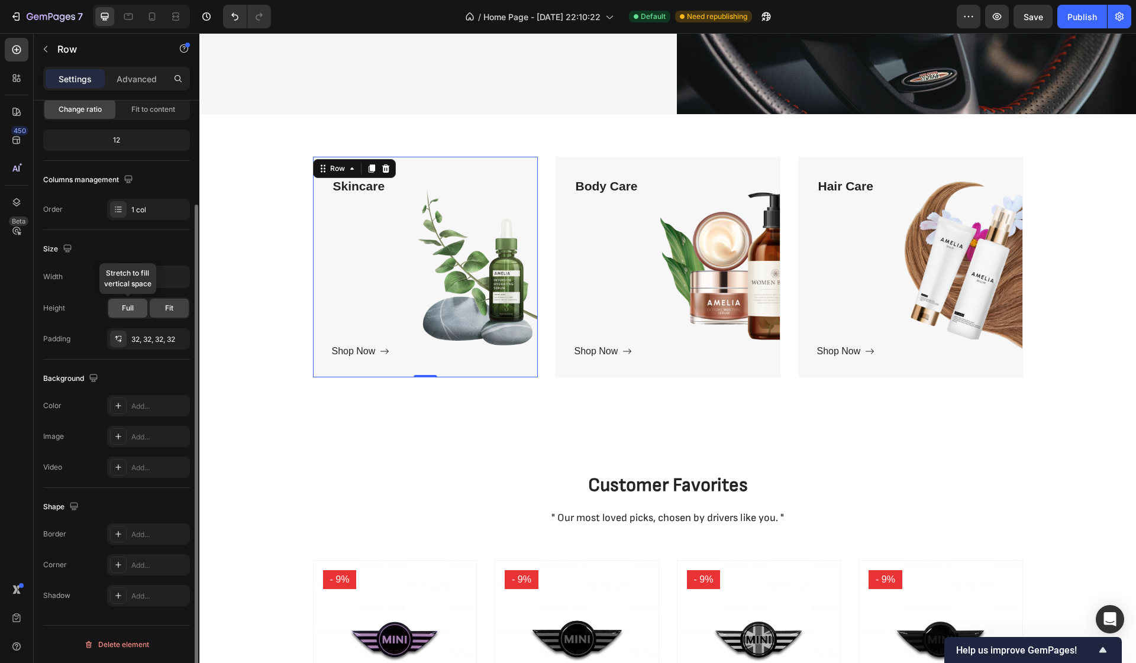
click at [127, 308] on span "Full" at bounding box center [128, 308] width 12 height 11
click at [172, 314] on div "Fit" at bounding box center [169, 308] width 39 height 19
click at [124, 435] on div at bounding box center [118, 436] width 17 height 17
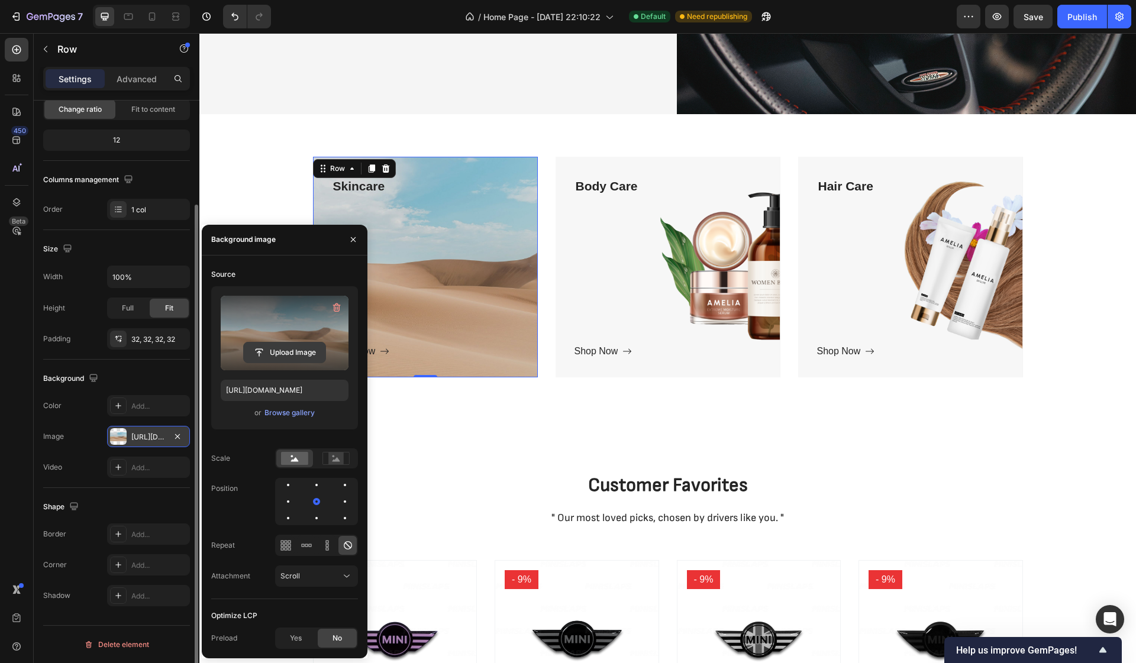
click at [279, 355] on input "file" at bounding box center [285, 352] width 82 height 20
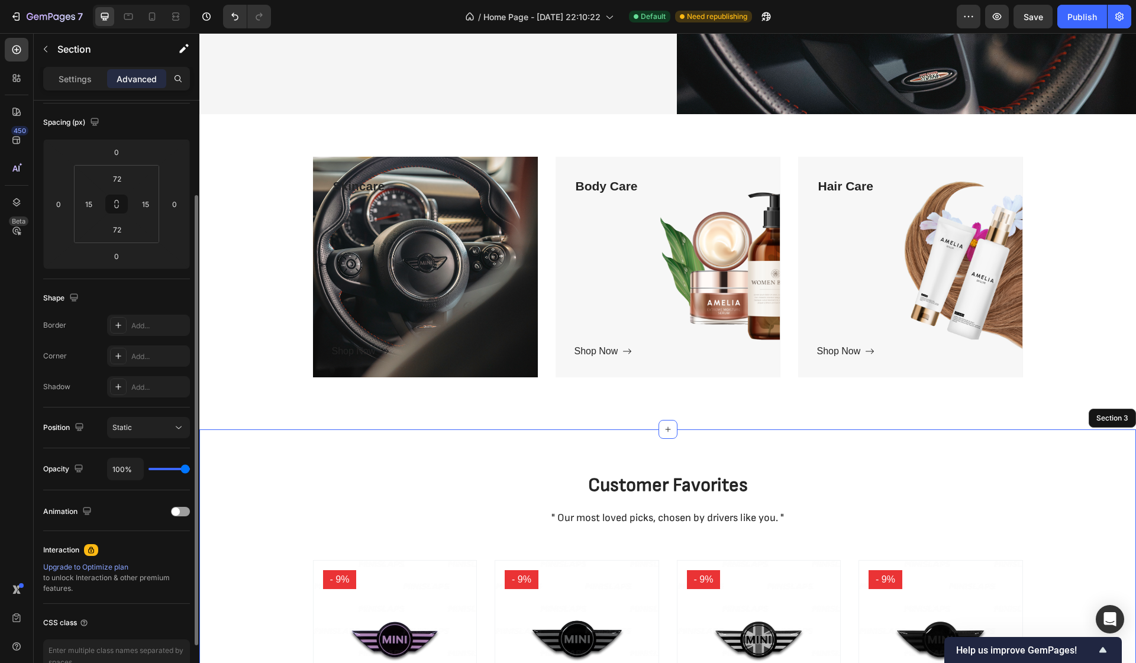
click at [857, 467] on div "Customer Favorites Heading " Our most loved picks, chosen by drivers like you. …" at bounding box center [667, 671] width 936 height 484
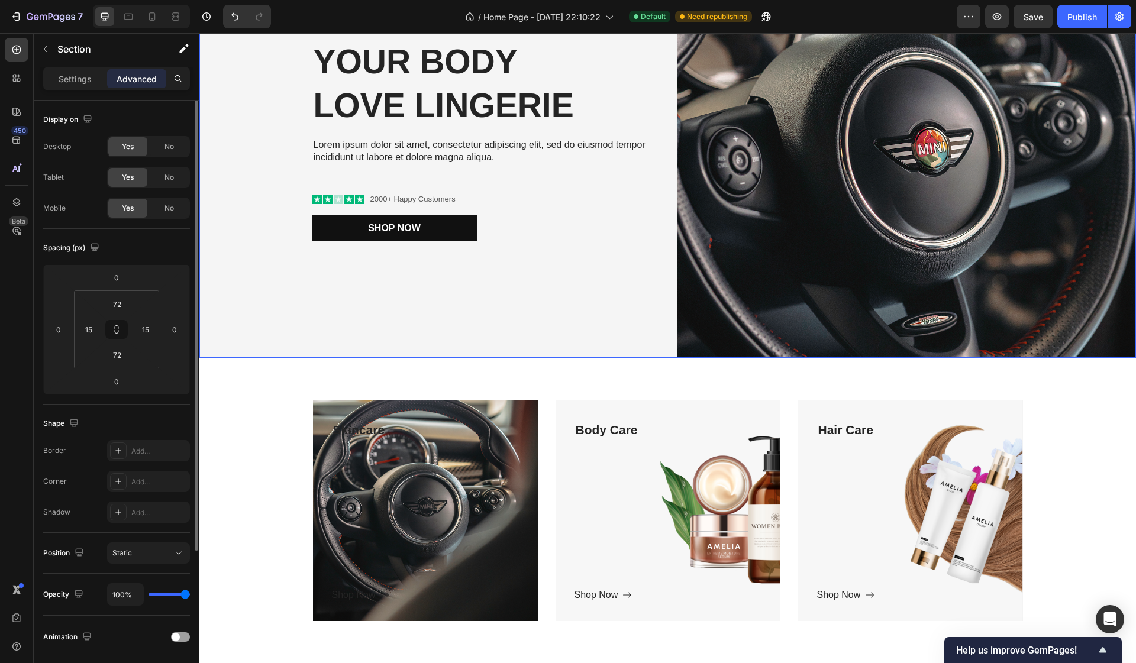
scroll to position [188, 0]
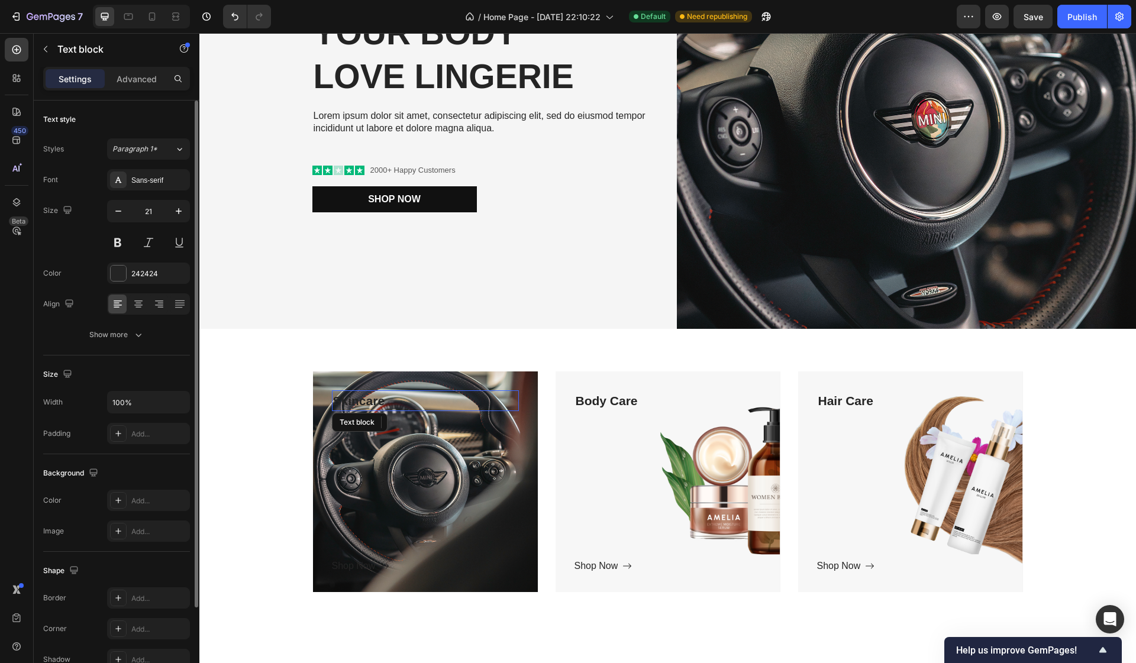
click at [370, 400] on p "Skincare" at bounding box center [425, 401] width 185 height 19
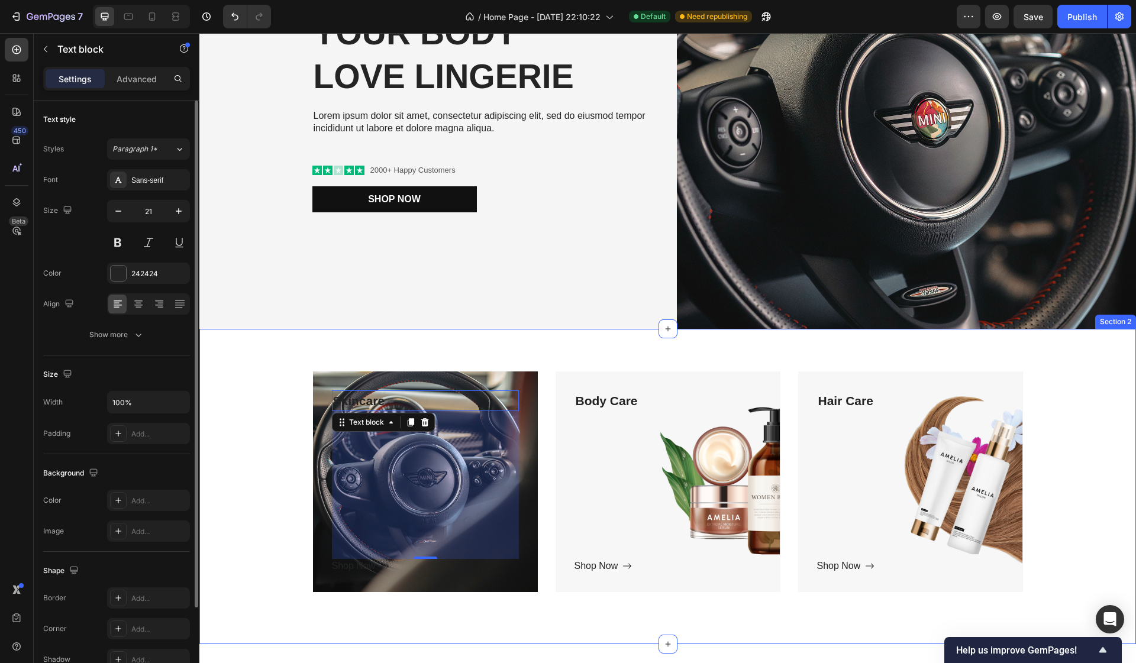
scroll to position [189, 0]
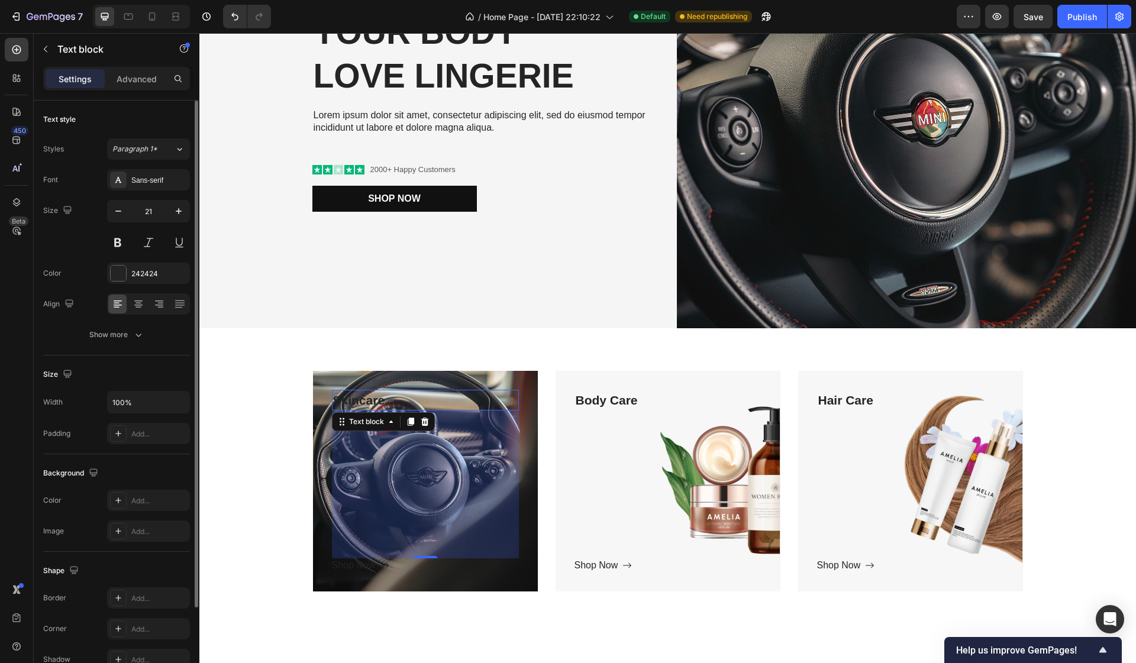
click at [386, 402] on p "Skincare" at bounding box center [425, 400] width 185 height 19
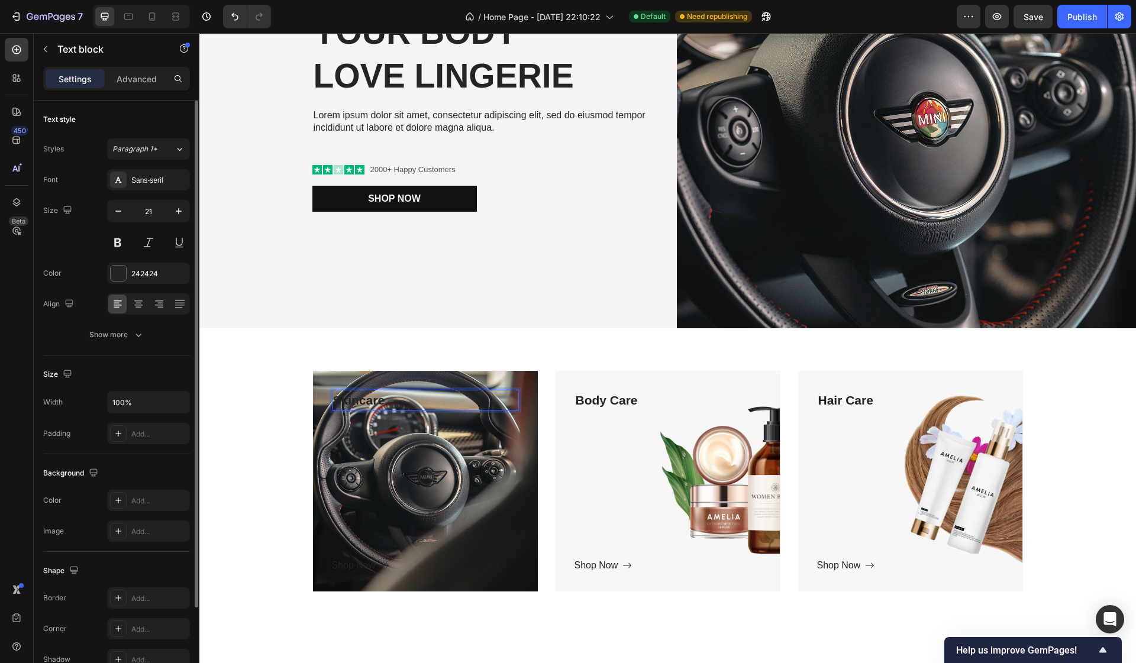
click at [386, 402] on p "Skincare" at bounding box center [425, 400] width 185 height 19
click at [120, 271] on div at bounding box center [118, 273] width 15 height 15
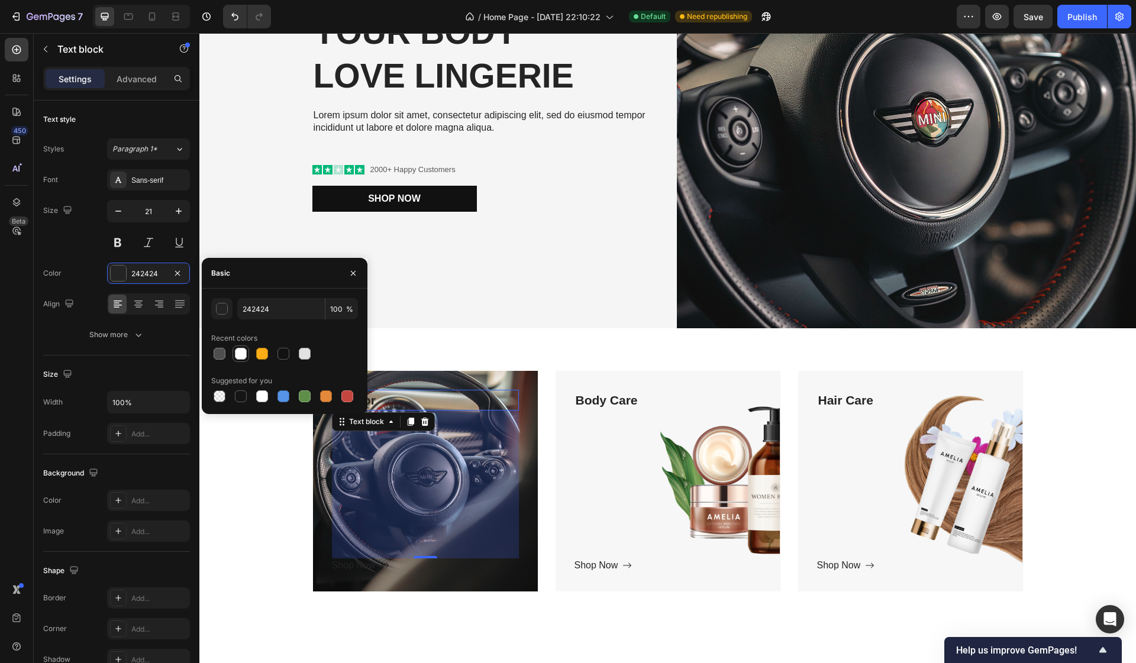
click at [244, 353] on div at bounding box center [241, 354] width 12 height 12
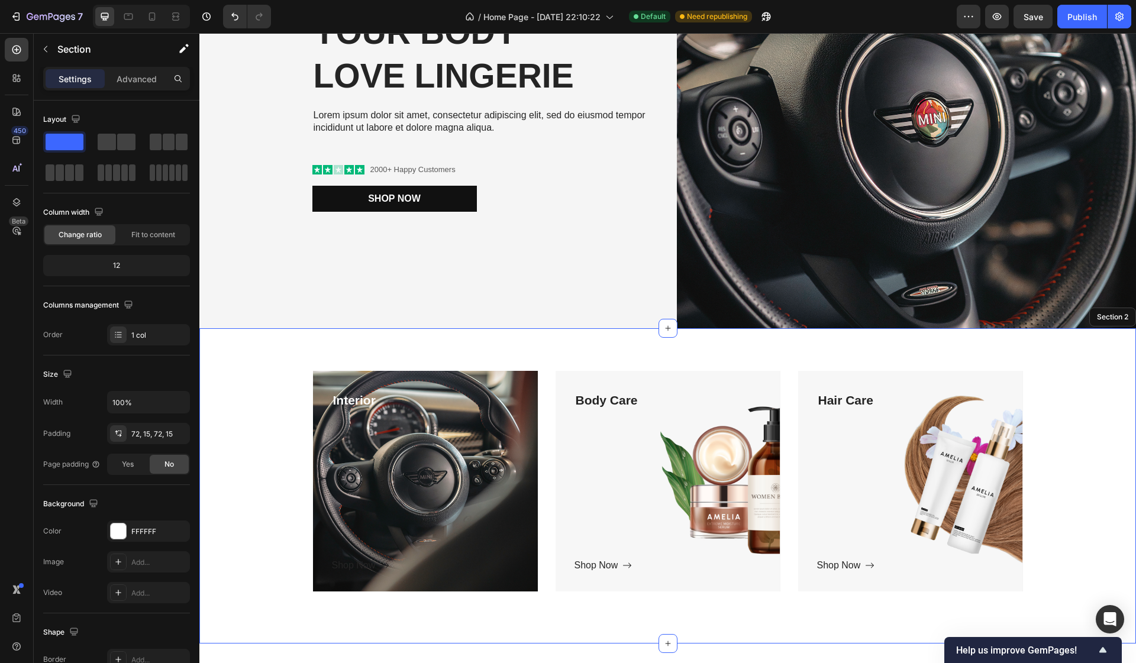
click at [266, 525] on div "Interior Text block 250 Shop Now Button Row Hero Banner Body Care Text block Sh…" at bounding box center [667, 486] width 919 height 231
click at [361, 405] on p "Interior" at bounding box center [425, 400] width 185 height 19
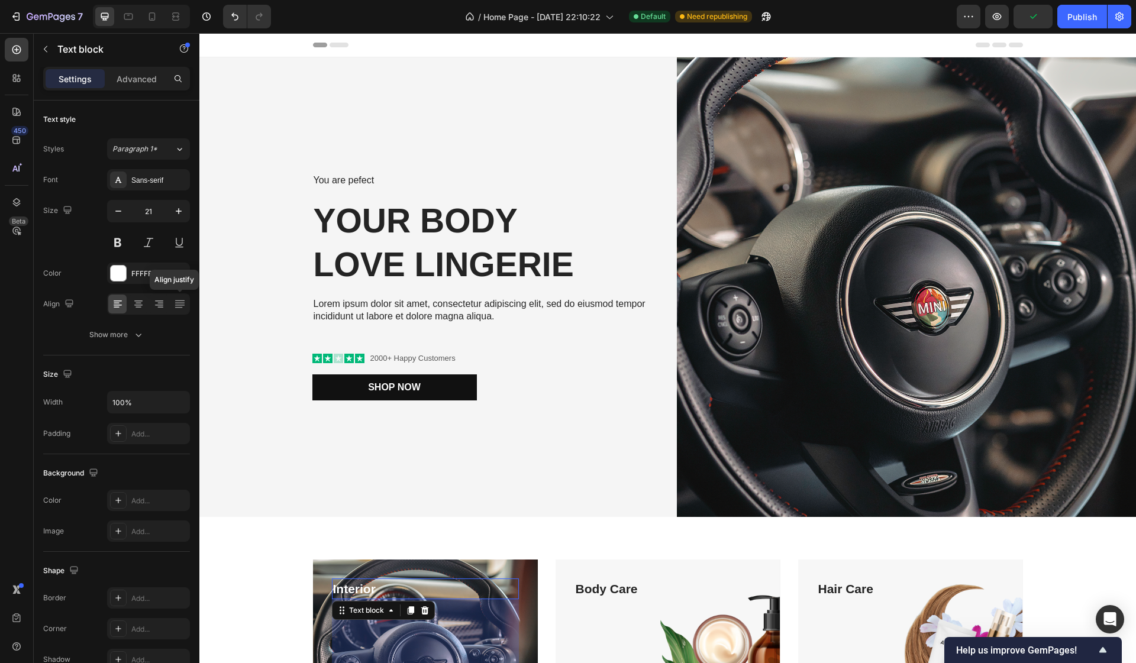
scroll to position [189, 0]
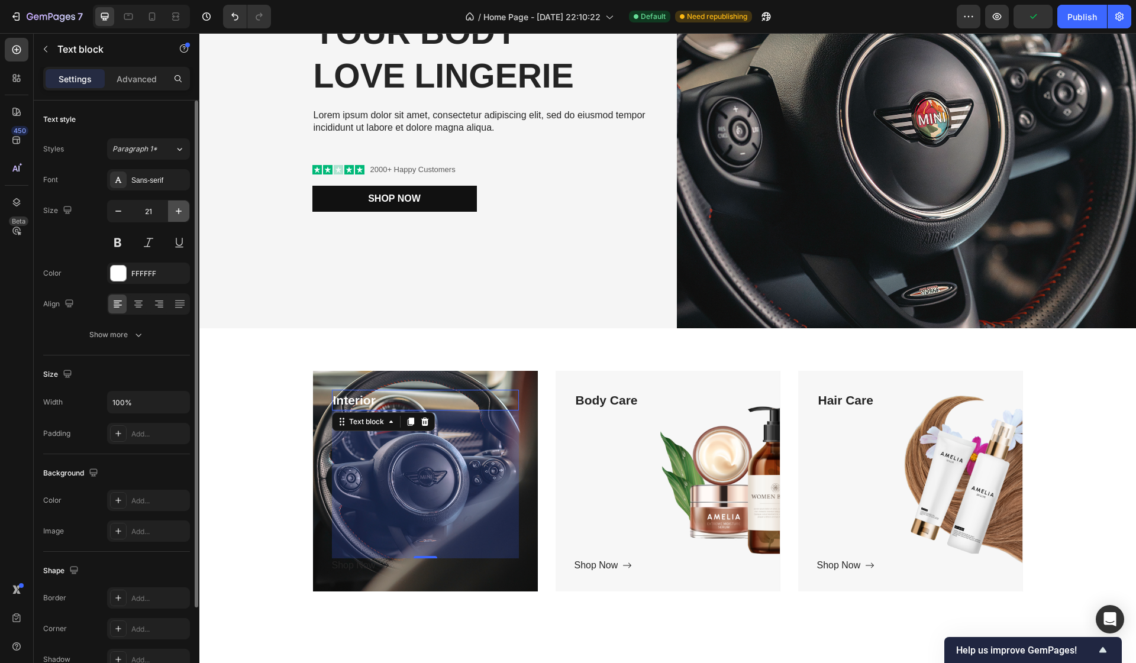
click at [181, 211] on icon "button" at bounding box center [179, 211] width 12 height 12
type input "25"
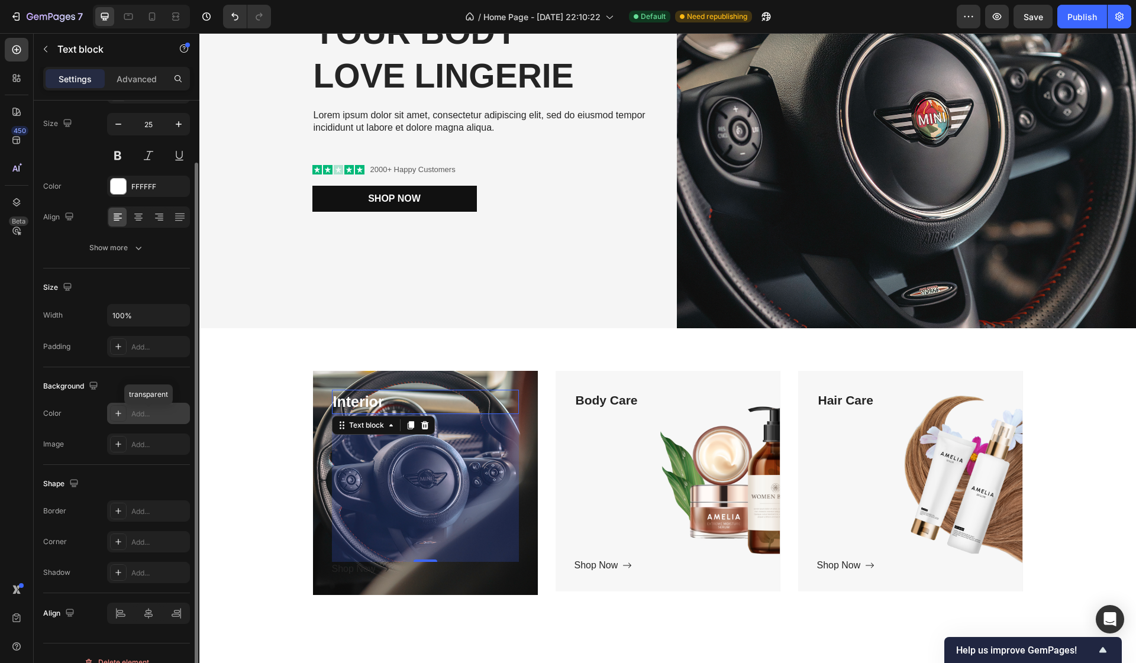
scroll to position [90, 0]
click at [117, 570] on icon at bounding box center [118, 568] width 9 height 9
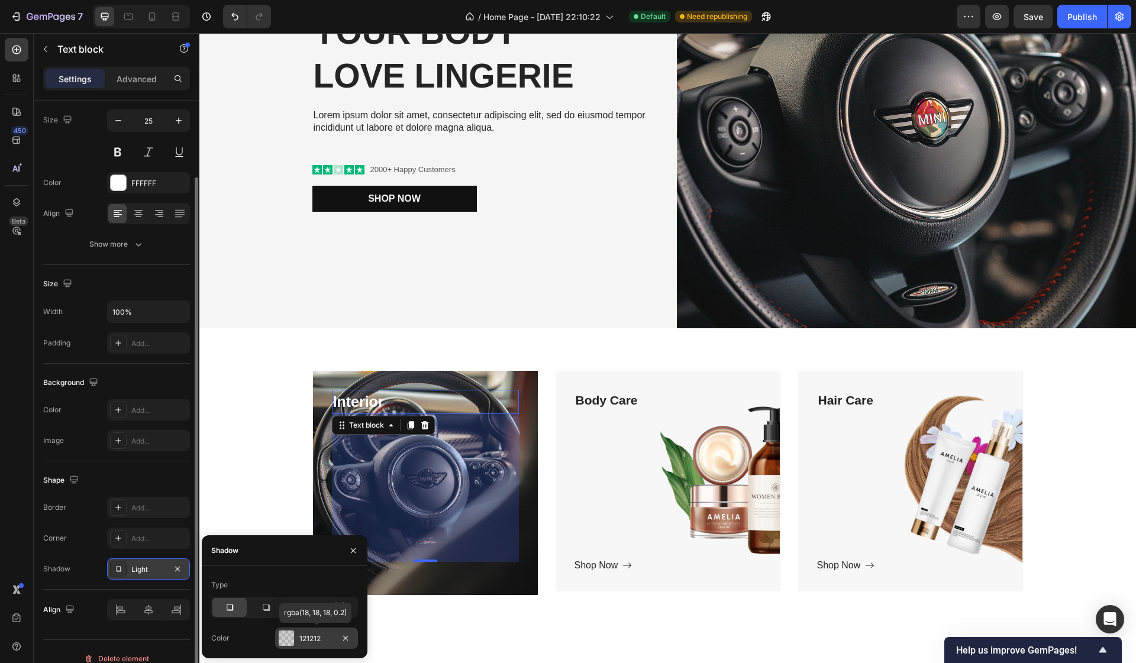
click at [289, 636] on div at bounding box center [286, 638] width 15 height 15
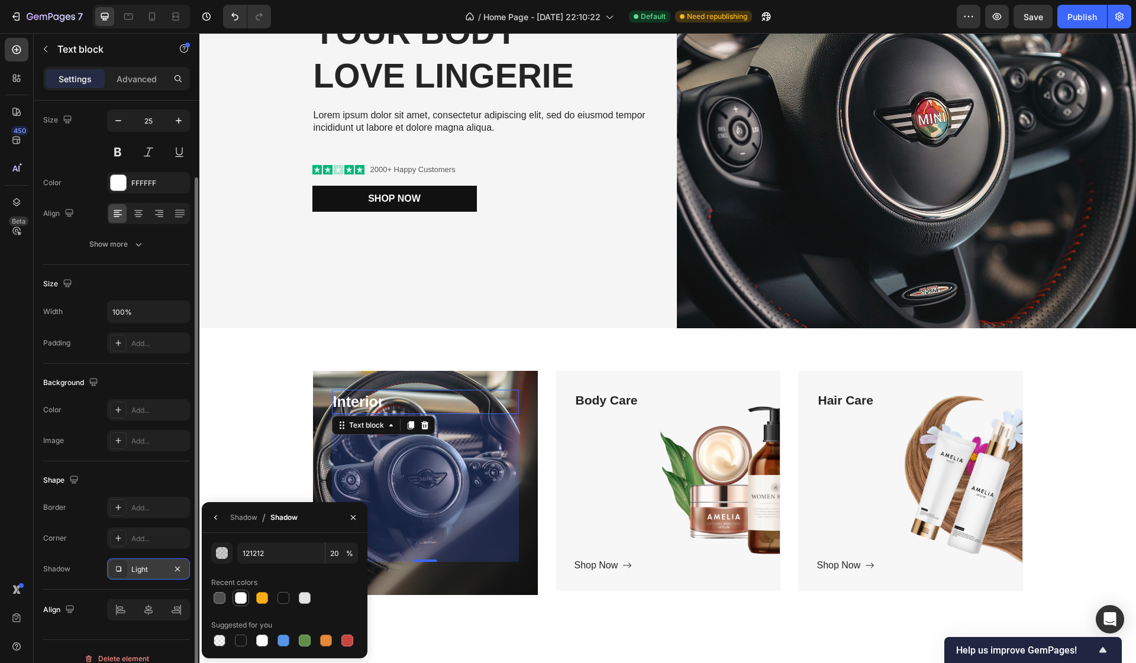
click at [240, 595] on div at bounding box center [241, 598] width 12 height 12
type input "FFFFFF"
type input "100"
click at [232, 21] on icon "Undo/Redo" at bounding box center [235, 17] width 12 height 12
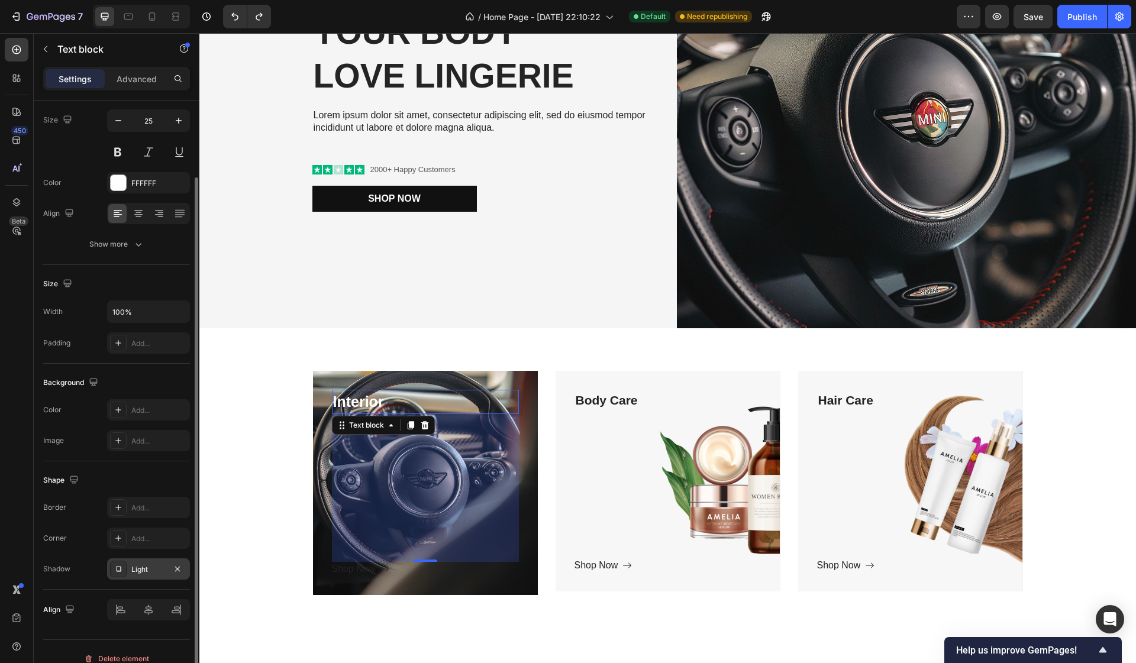
click at [518, 400] on div "Interior" at bounding box center [425, 402] width 187 height 25
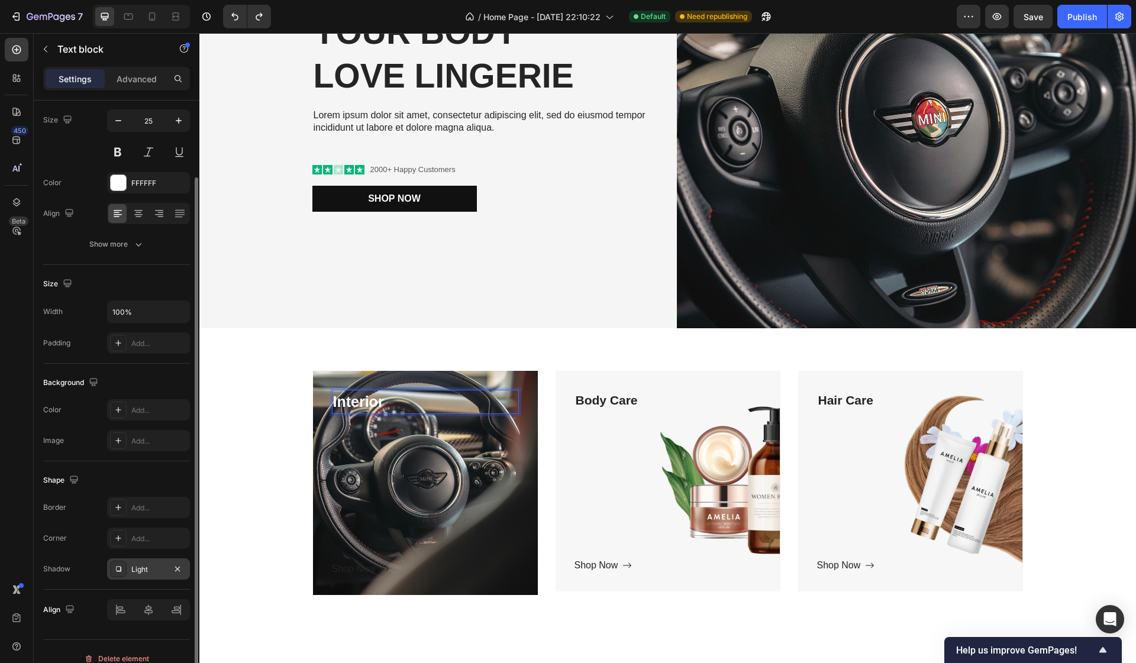
click at [518, 396] on div "Interior" at bounding box center [425, 402] width 187 height 25
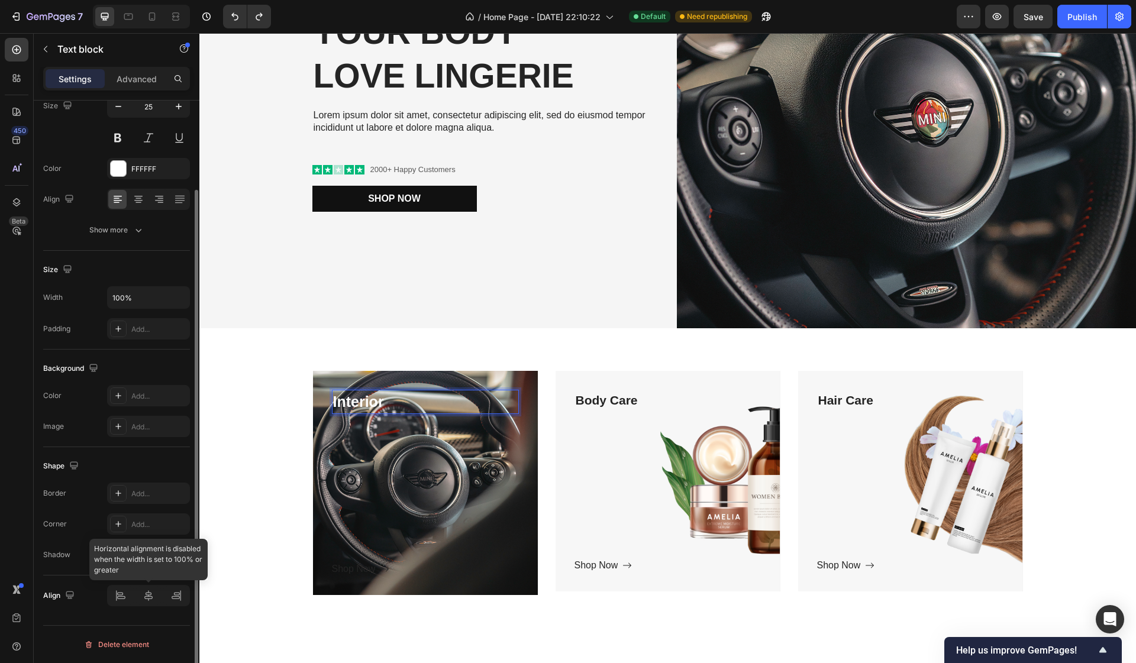
click at [148, 597] on div at bounding box center [148, 595] width 83 height 21
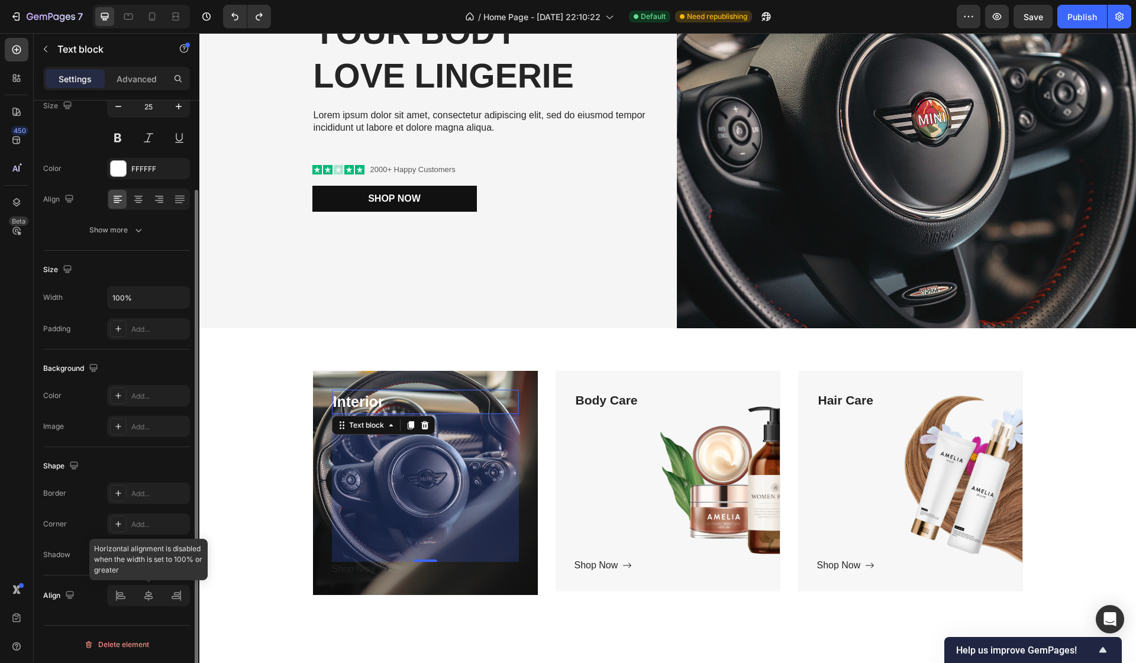
click at [147, 599] on div at bounding box center [148, 595] width 83 height 21
click at [121, 599] on div at bounding box center [148, 595] width 83 height 21
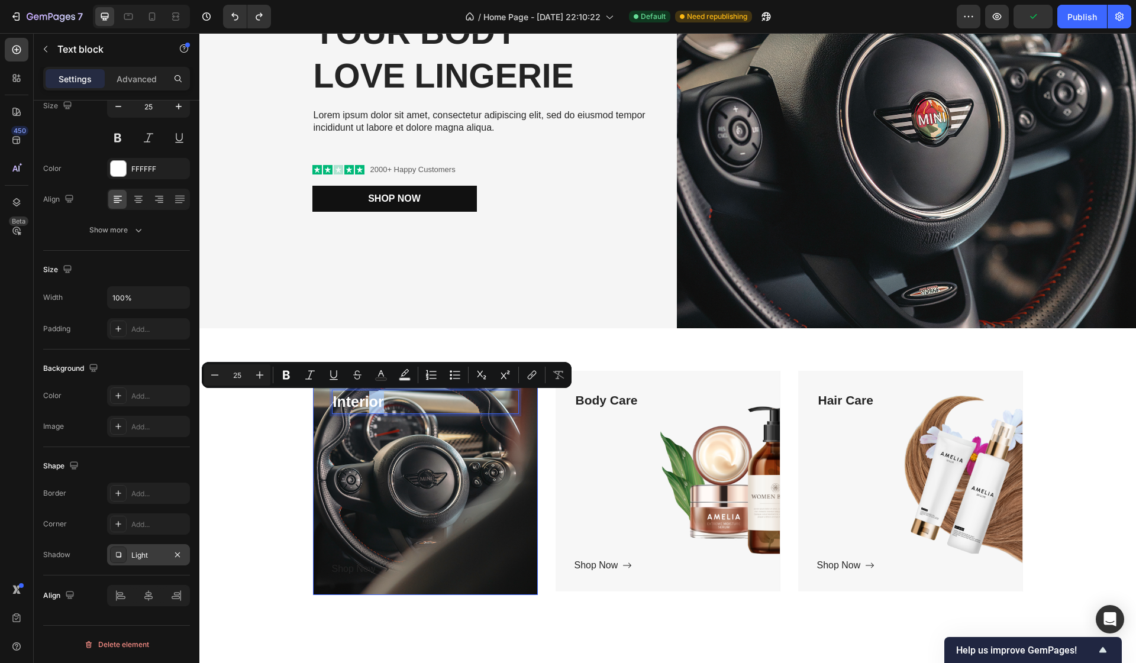
drag, startPoint x: 370, startPoint y: 405, endPoint x: 364, endPoint y: 429, distance: 25.0
click at [406, 409] on p "Interior" at bounding box center [425, 402] width 185 height 22
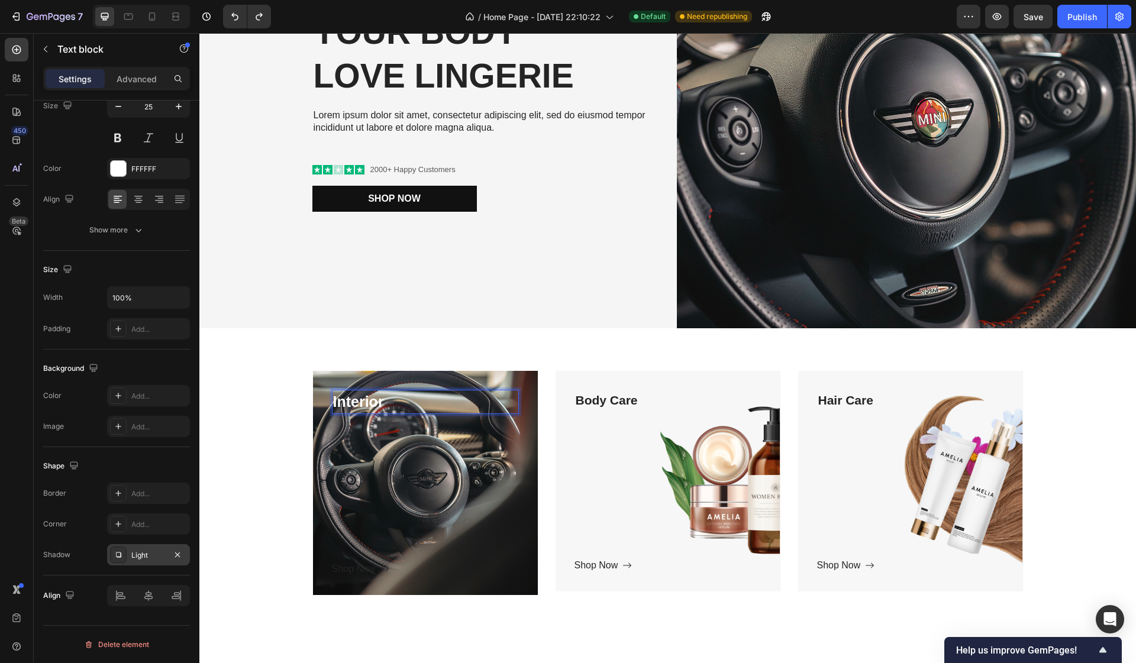
drag, startPoint x: 406, startPoint y: 395, endPoint x: 404, endPoint y: 403, distance: 9.0
click at [404, 403] on p "Interior" at bounding box center [425, 402] width 185 height 22
click at [364, 399] on p "Interior" at bounding box center [425, 402] width 185 height 22
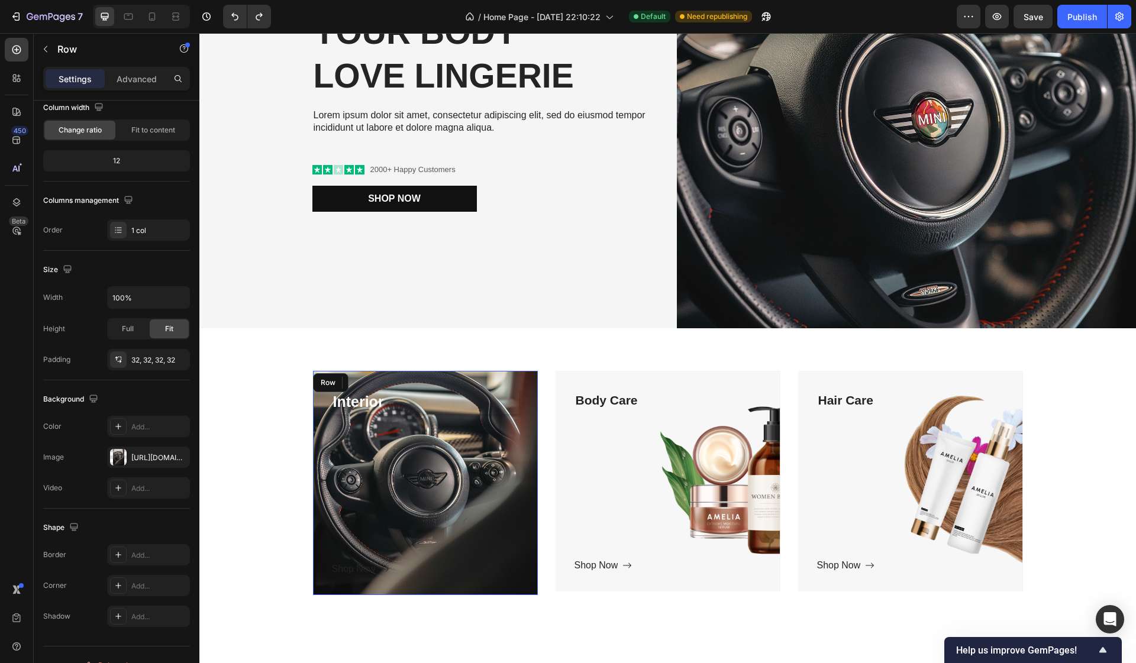
click at [365, 386] on div "Interior Text block 250 Shop Now Button Row" at bounding box center [425, 483] width 225 height 225
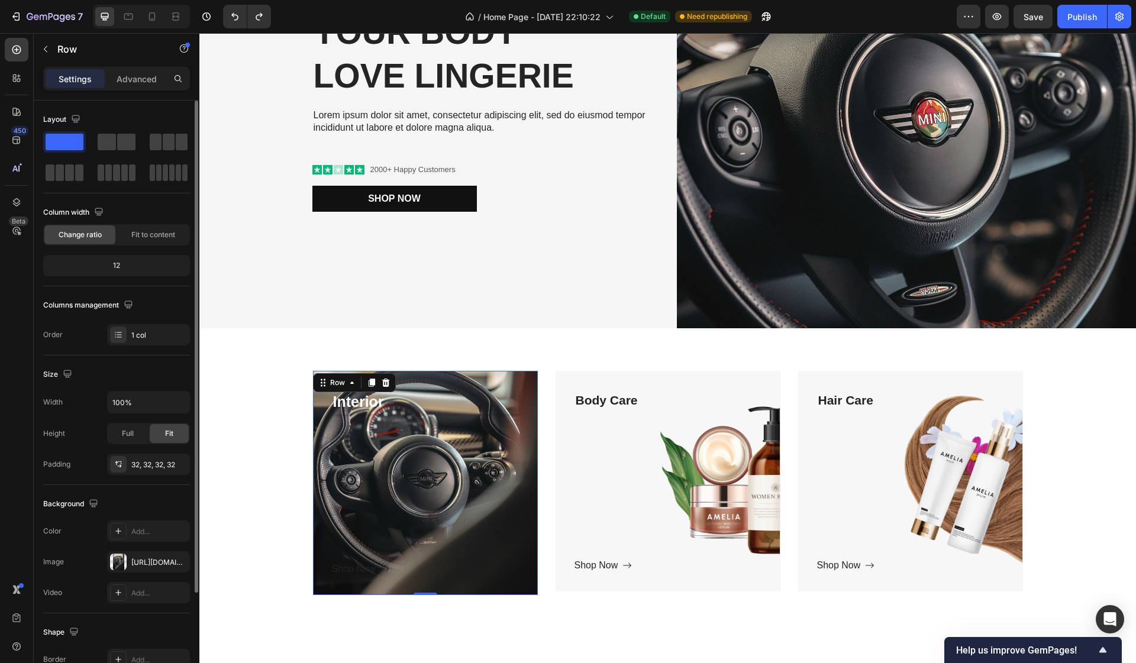
click at [268, 489] on div "Interior Text block Shop Now Button Row 0 Hero Banner Body Care Text block Shop…" at bounding box center [667, 488] width 919 height 234
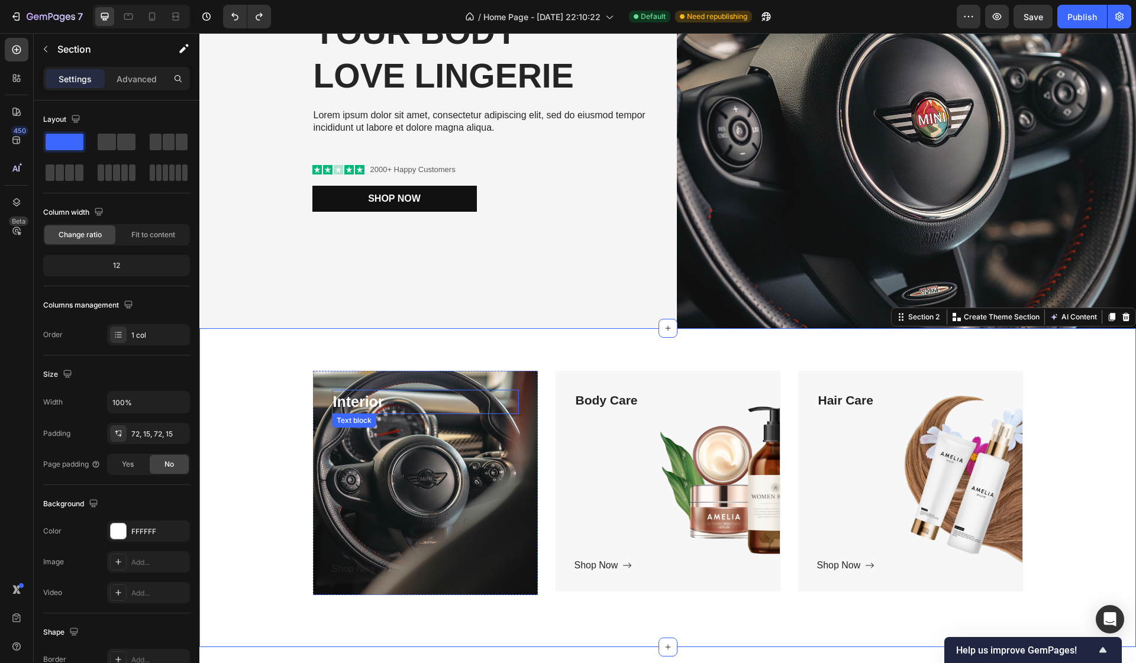
click at [355, 408] on p "Interior" at bounding box center [425, 402] width 185 height 22
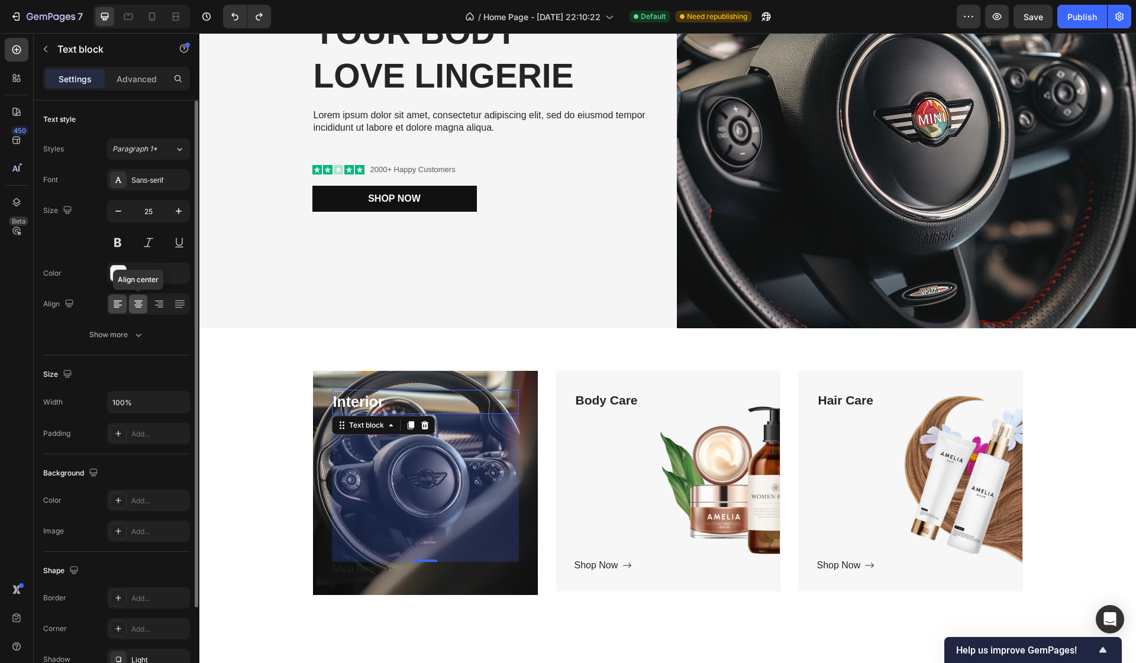
click at [144, 302] on div at bounding box center [138, 304] width 18 height 19
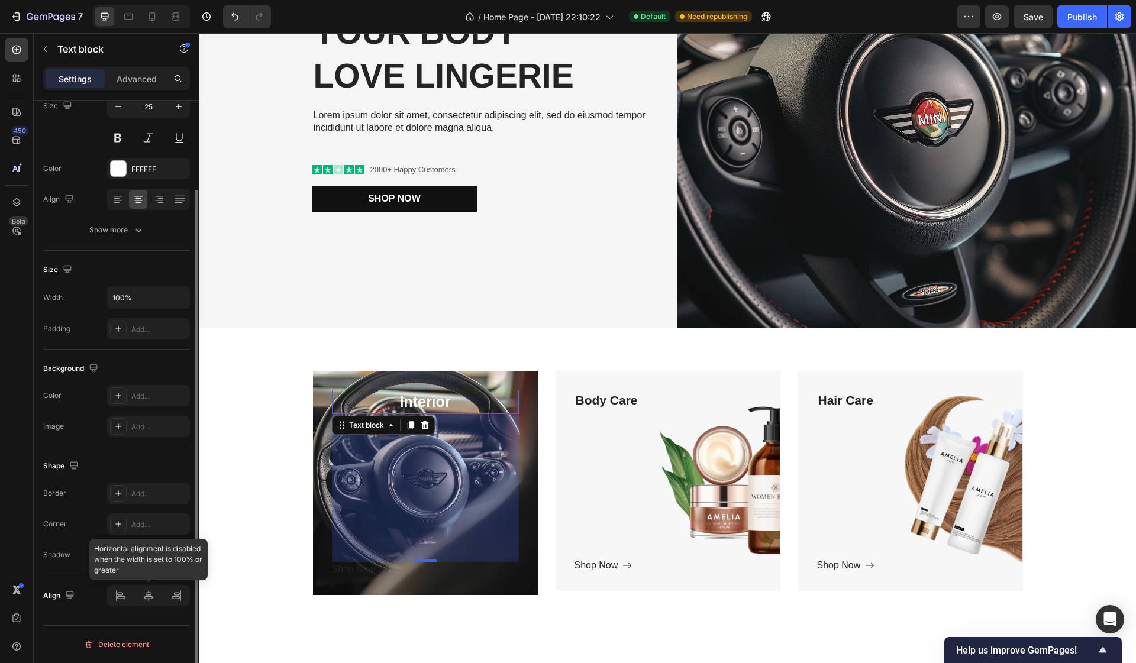
click at [173, 597] on div at bounding box center [148, 595] width 83 height 21
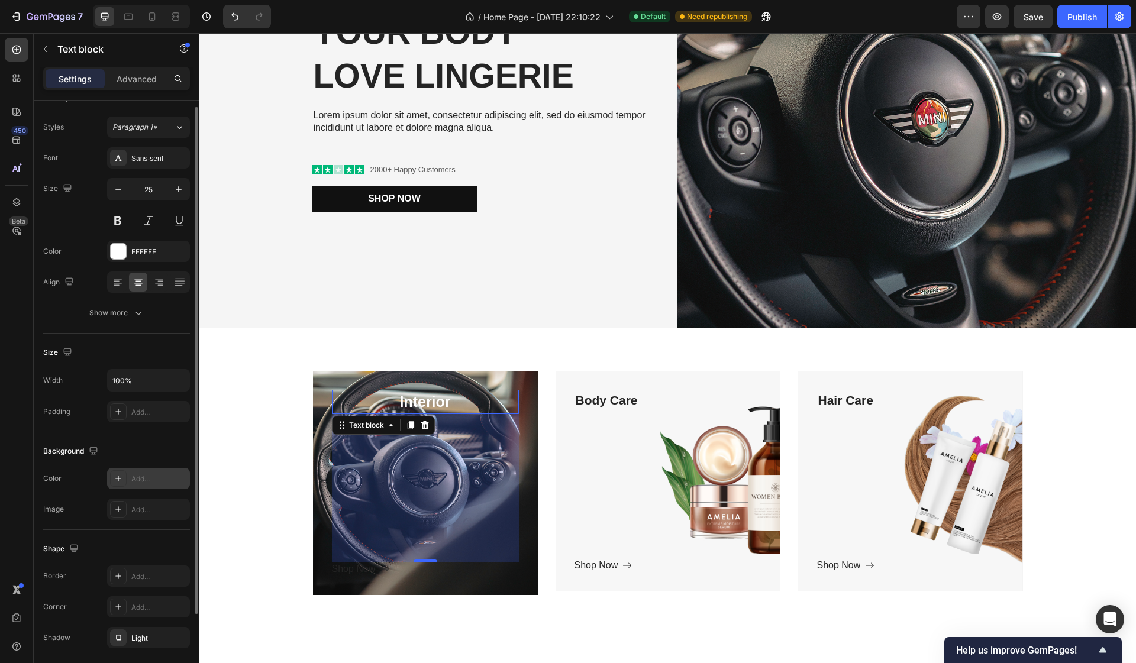
scroll to position [0, 0]
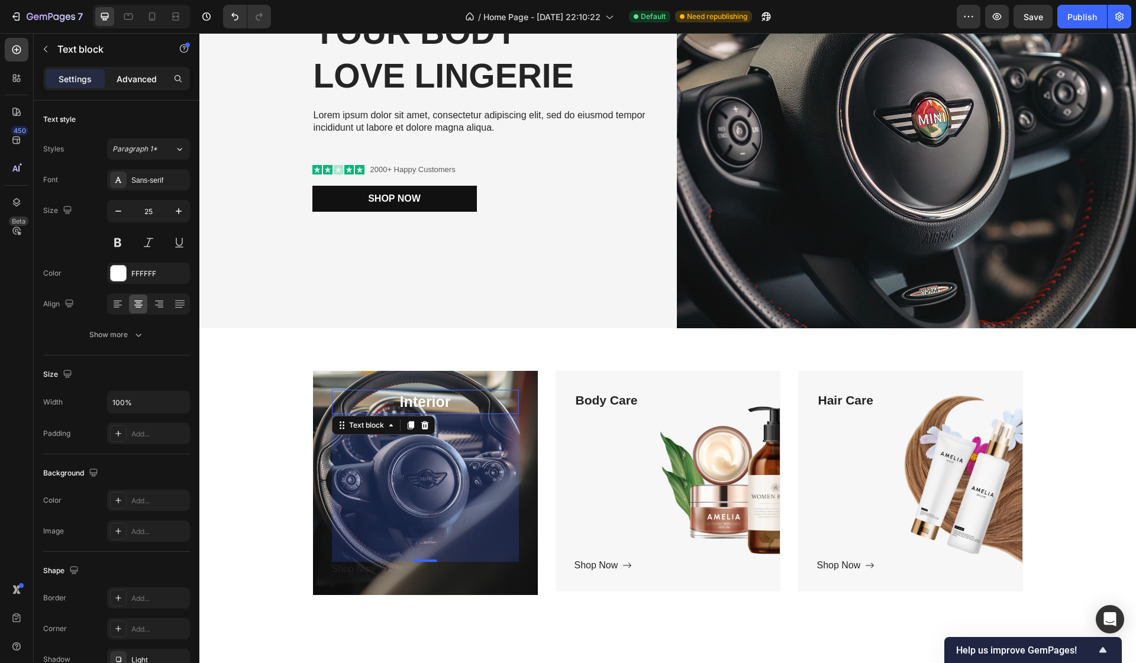
click at [137, 84] on p "Advanced" at bounding box center [137, 79] width 40 height 12
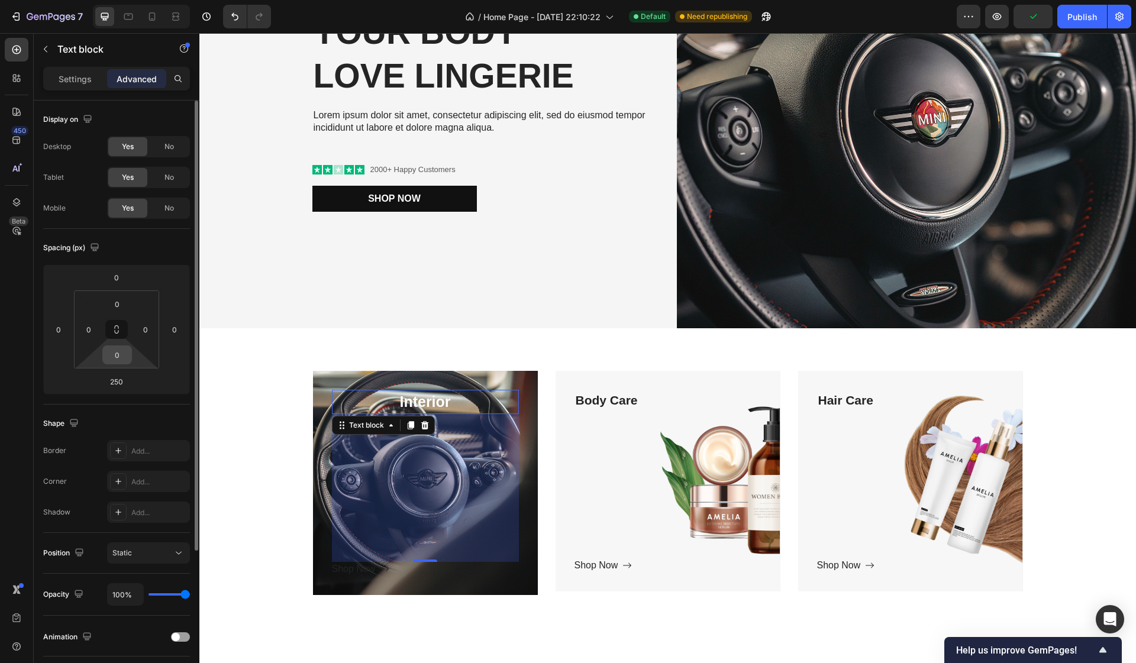
click at [117, 355] on input "0" at bounding box center [117, 355] width 24 height 18
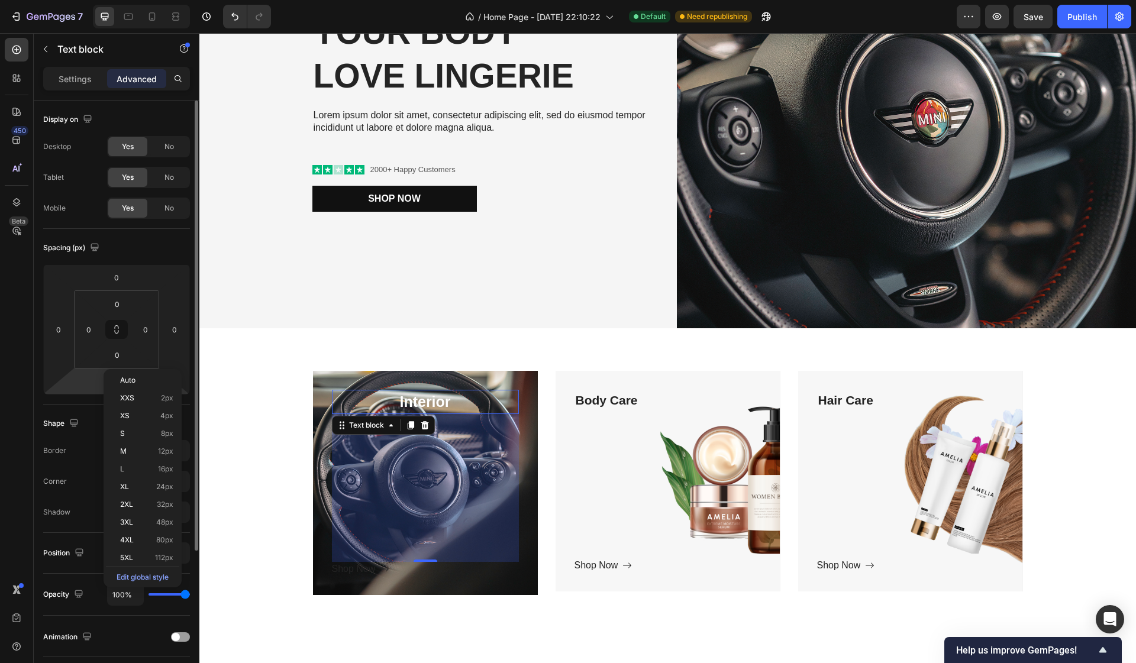
click at [88, 0] on html "7 Version history / Home Page - Sep 26, 22:10:22 Default Need republishing Prev…" at bounding box center [568, 0] width 1136 height 0
click at [153, 0] on html "7 Version history / Home Page - Sep 26, 22:10:22 Default Need republishing Prev…" at bounding box center [568, 0] width 1136 height 0
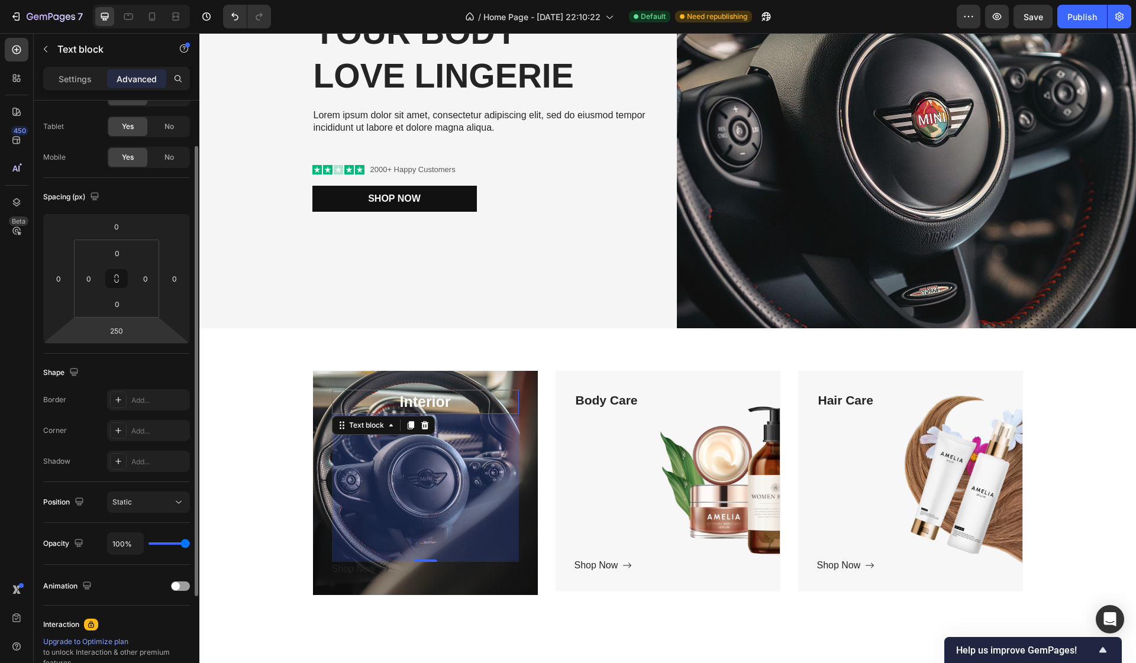
scroll to position [55, 0]
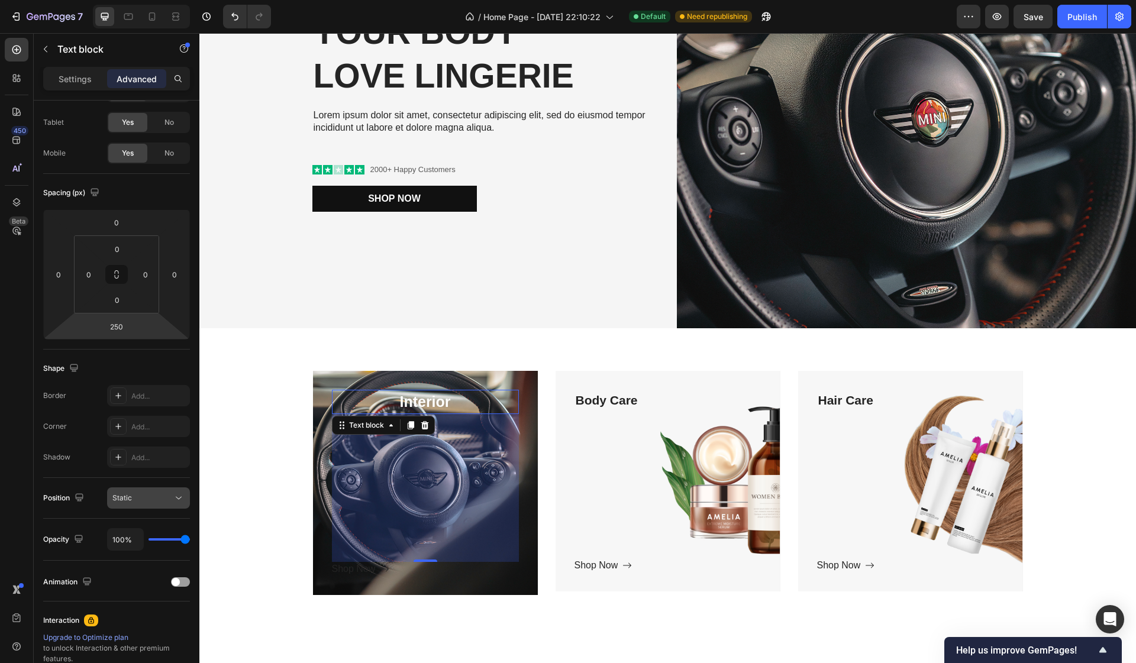
click at [151, 497] on div "Static" at bounding box center [142, 498] width 60 height 11
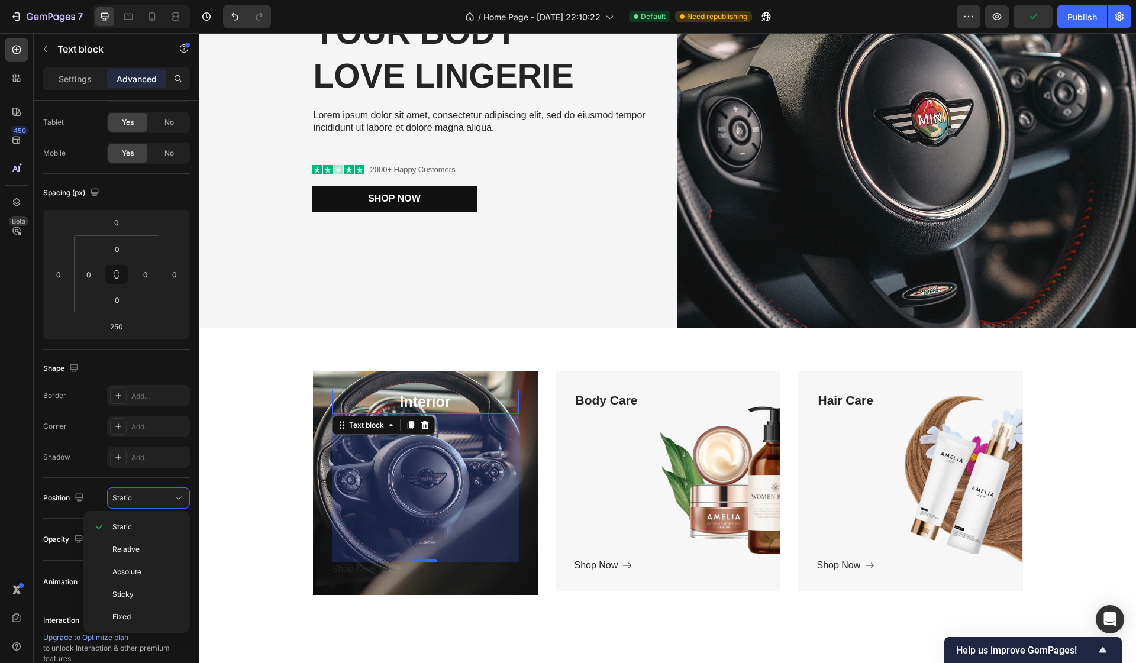
click at [152, 362] on div "Shape" at bounding box center [116, 368] width 147 height 19
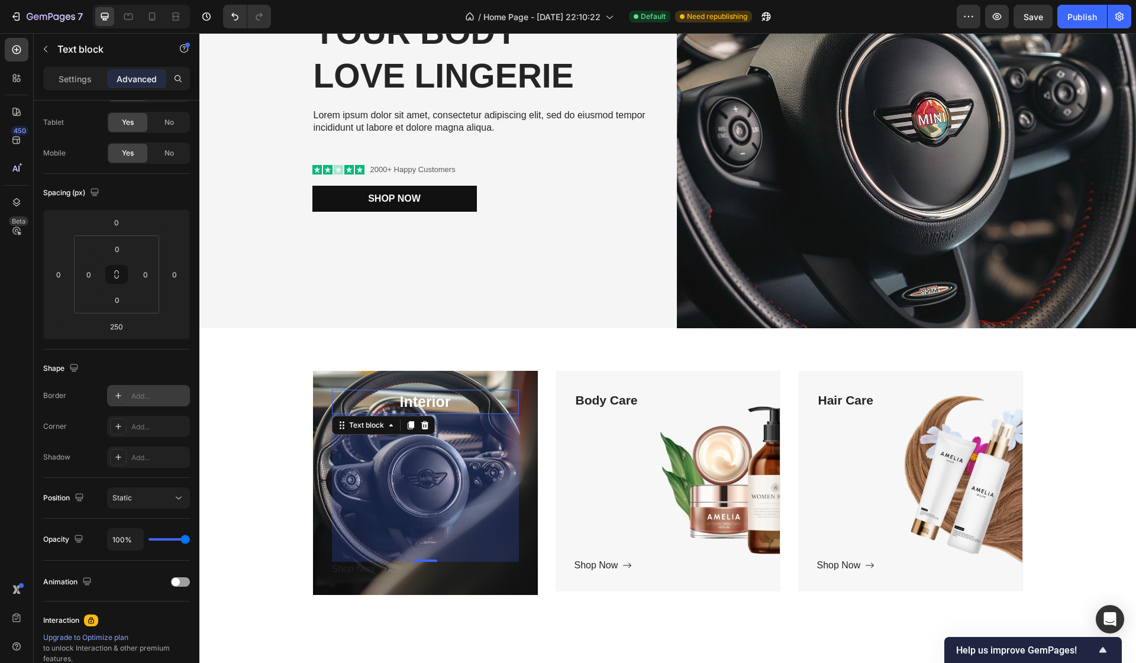
click at [124, 395] on div at bounding box center [118, 395] width 17 height 17
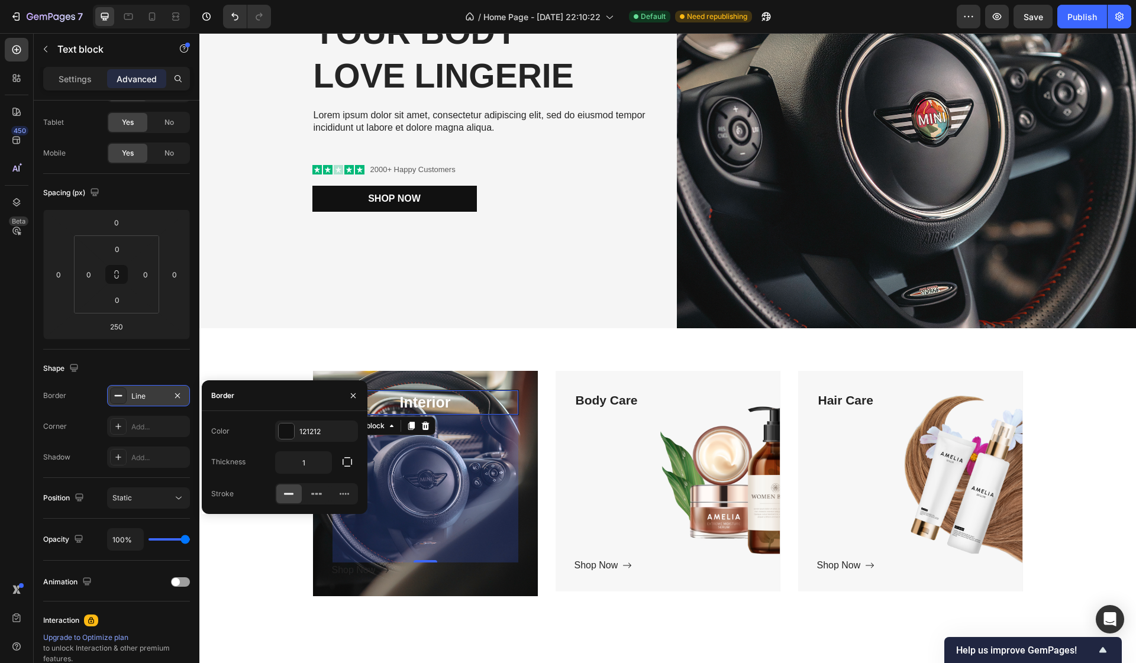
click at [124, 395] on div at bounding box center [118, 395] width 17 height 17
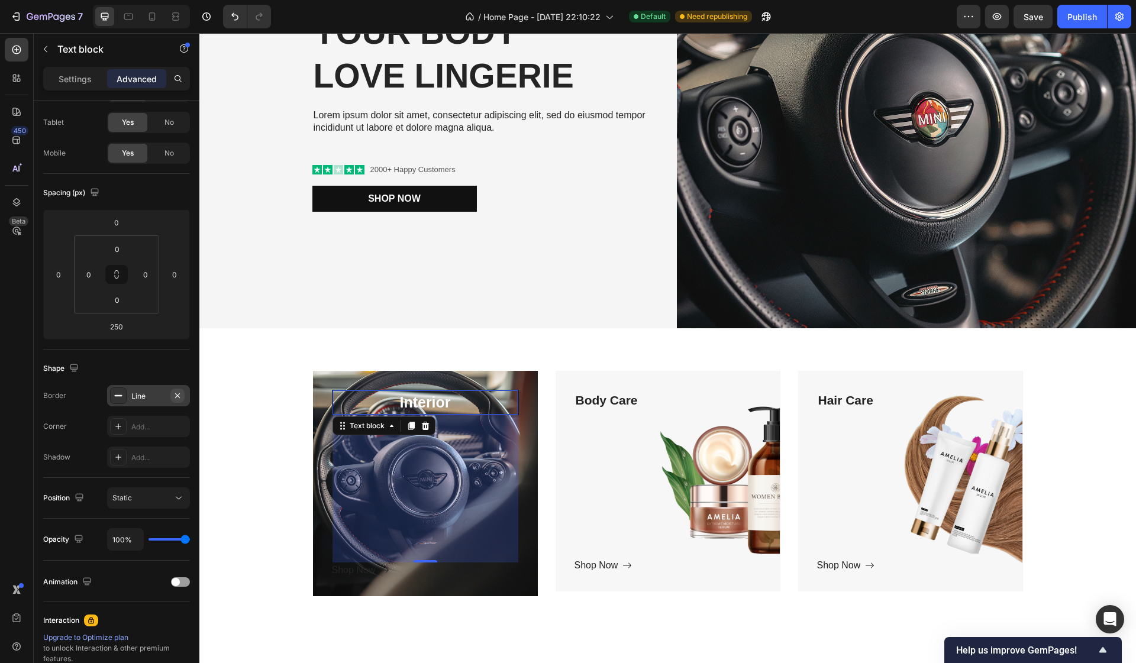
click at [179, 395] on icon "button" at bounding box center [177, 395] width 9 height 9
click at [124, 397] on div at bounding box center [118, 395] width 17 height 17
type input "1"
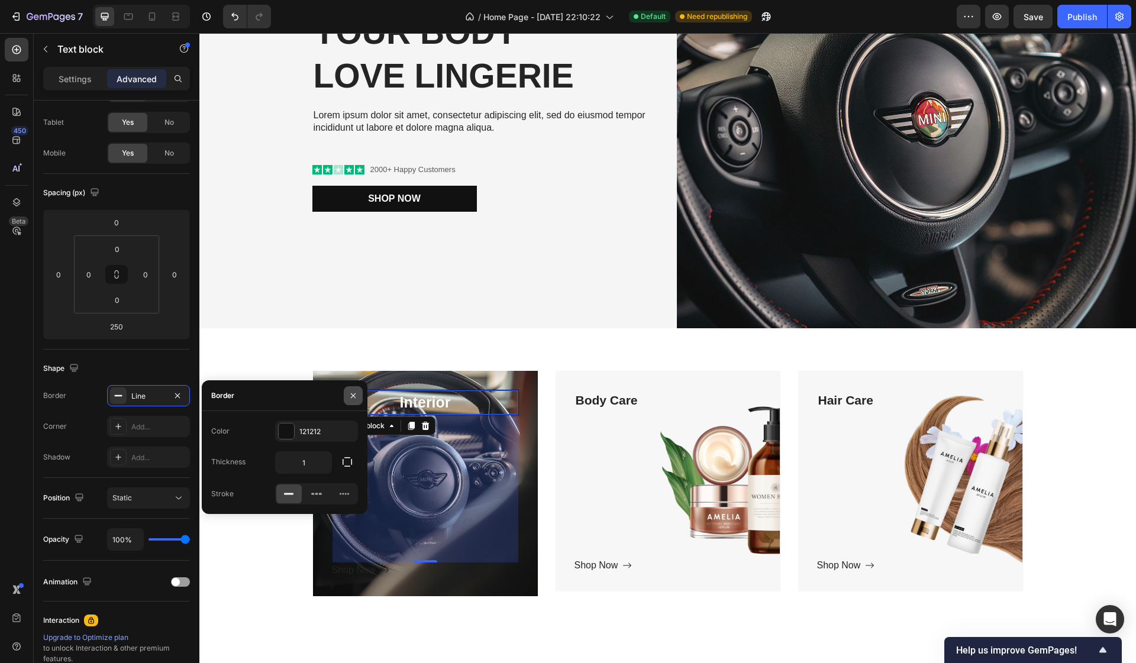
click at [352, 396] on icon "button" at bounding box center [353, 395] width 5 height 5
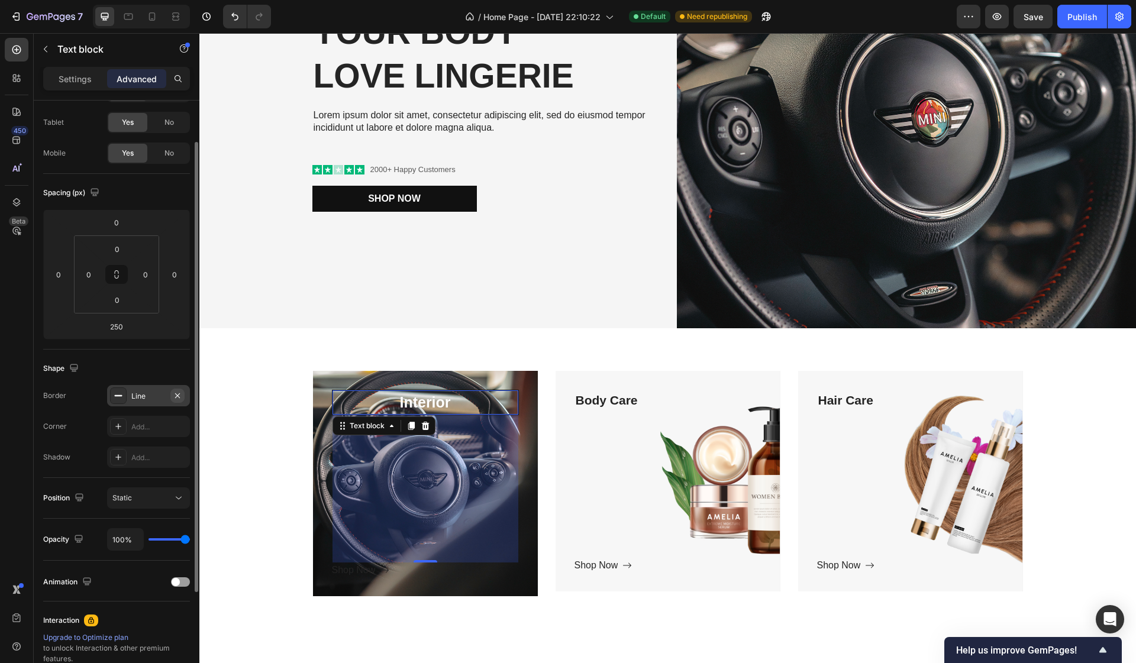
click at [177, 395] on icon "button" at bounding box center [177, 395] width 5 height 5
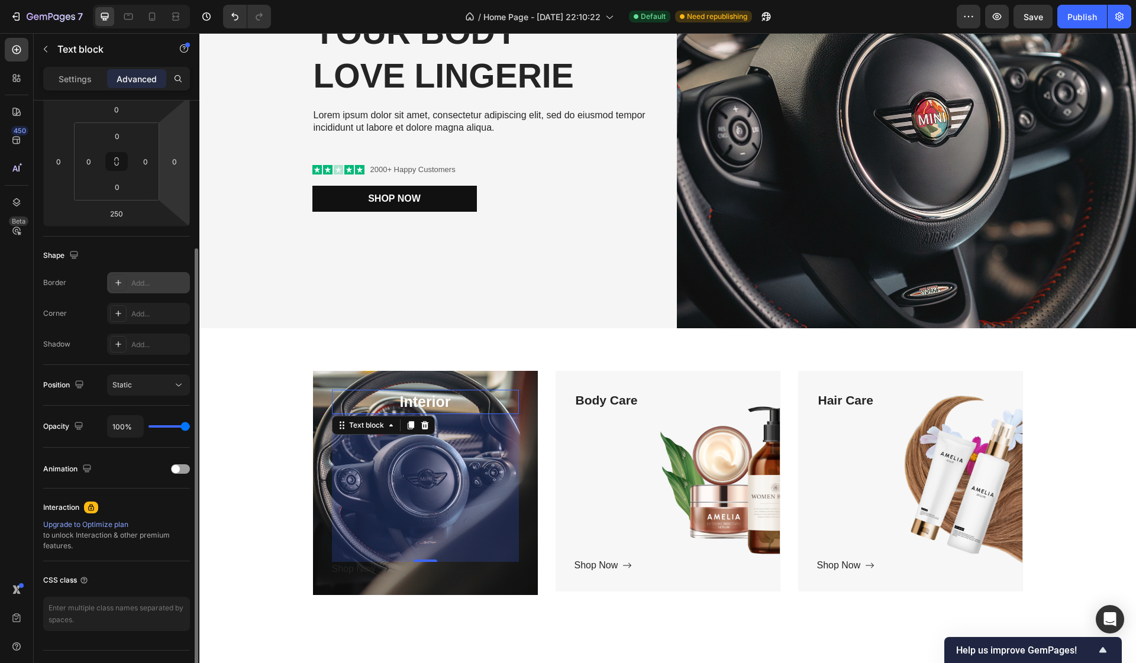
scroll to position [193, 0]
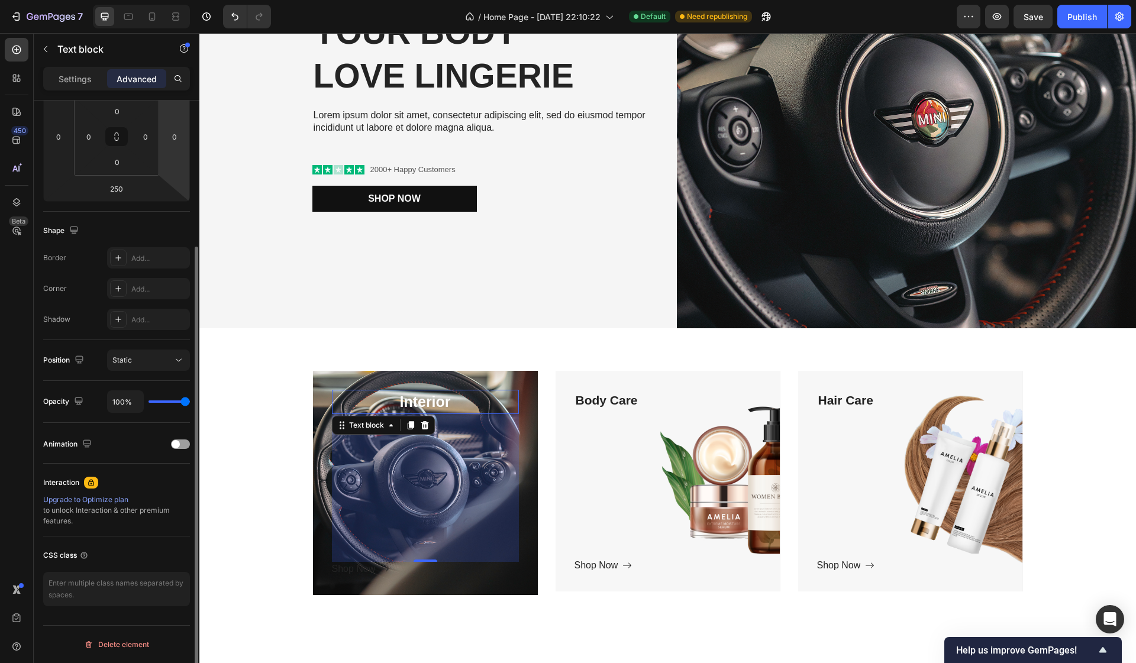
type input "27%"
type input "27"
click at [160, 402] on input "range" at bounding box center [168, 401] width 41 height 2
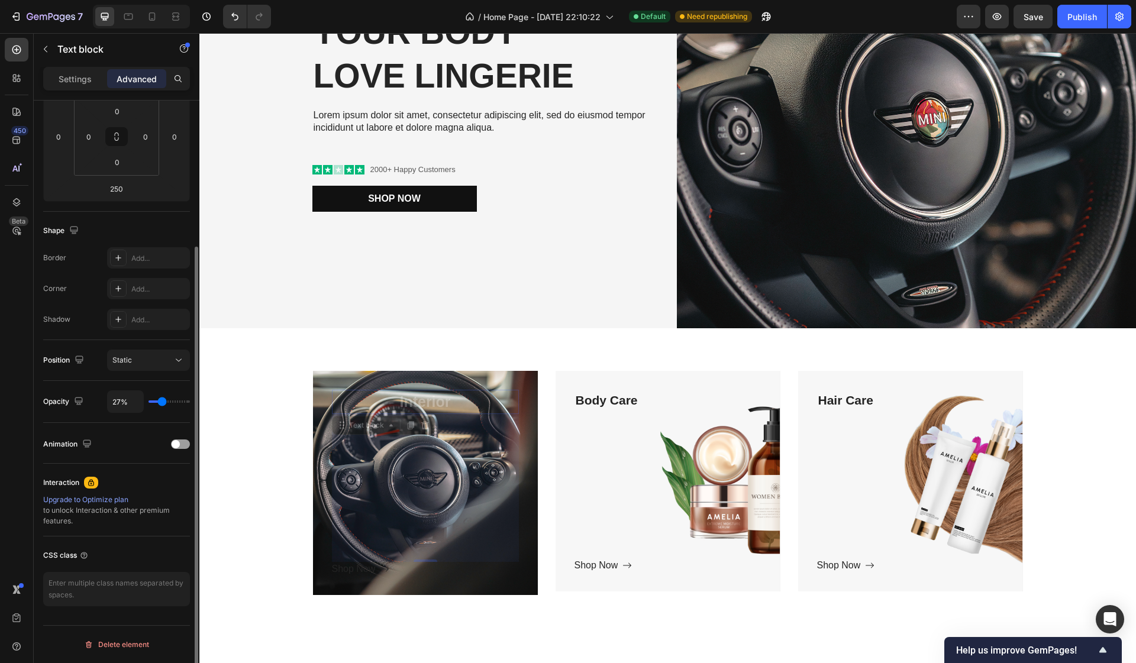
type input "100%"
type input "100"
click at [186, 401] on input "range" at bounding box center [168, 401] width 41 height 2
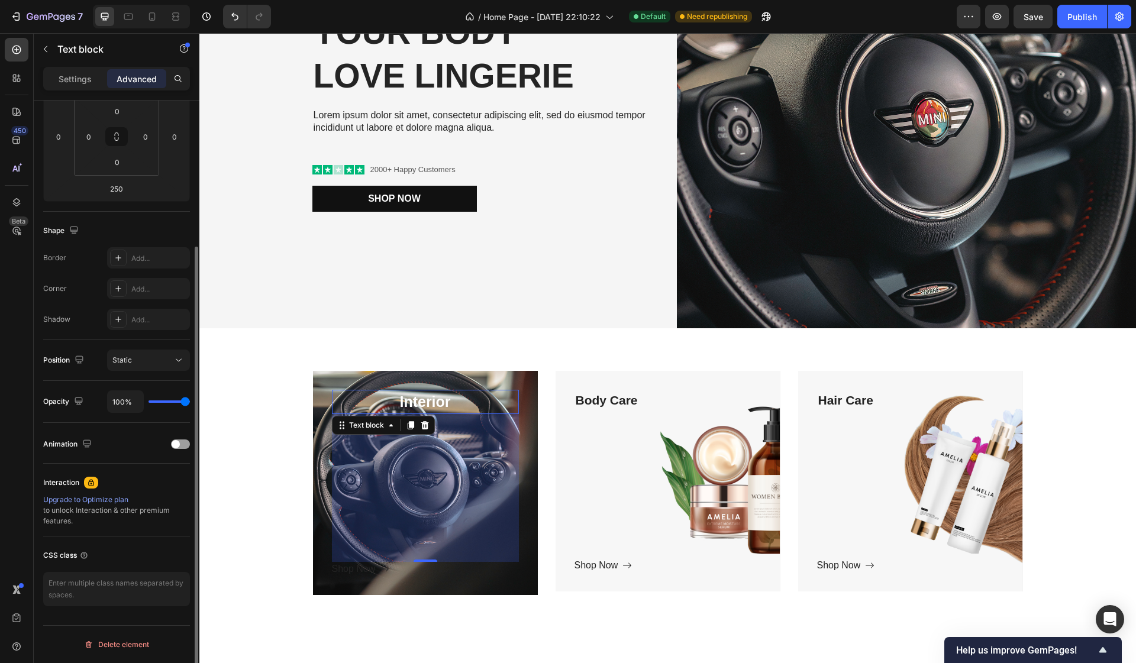
click at [185, 387] on div "Opacity 100%" at bounding box center [116, 402] width 147 height 42
click at [286, 528] on div "Interior Text block 250 Shop Now Button Row Hero Banner Body Care Text block Sh…" at bounding box center [667, 488] width 919 height 234
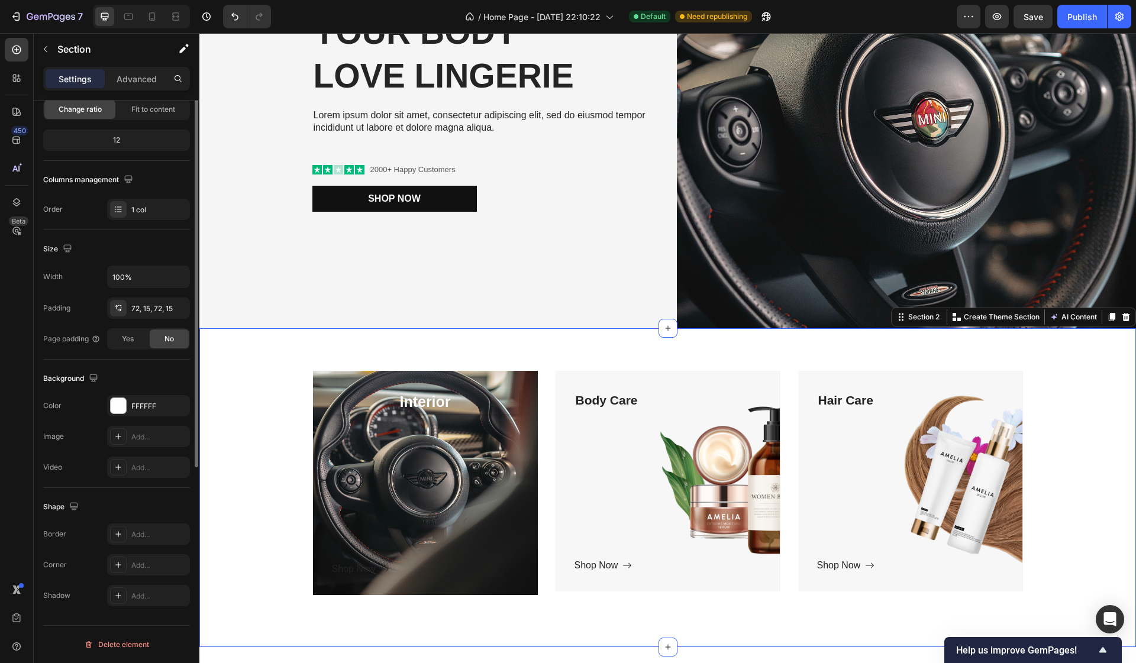
scroll to position [0, 0]
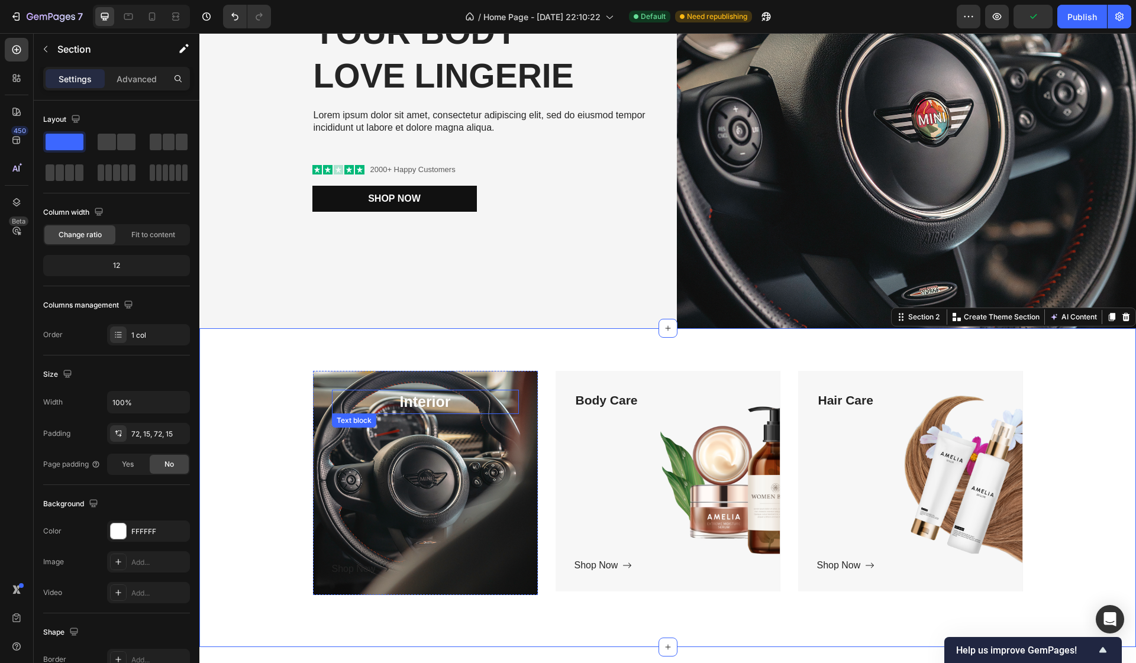
click at [415, 406] on p "Interior" at bounding box center [425, 402] width 185 height 22
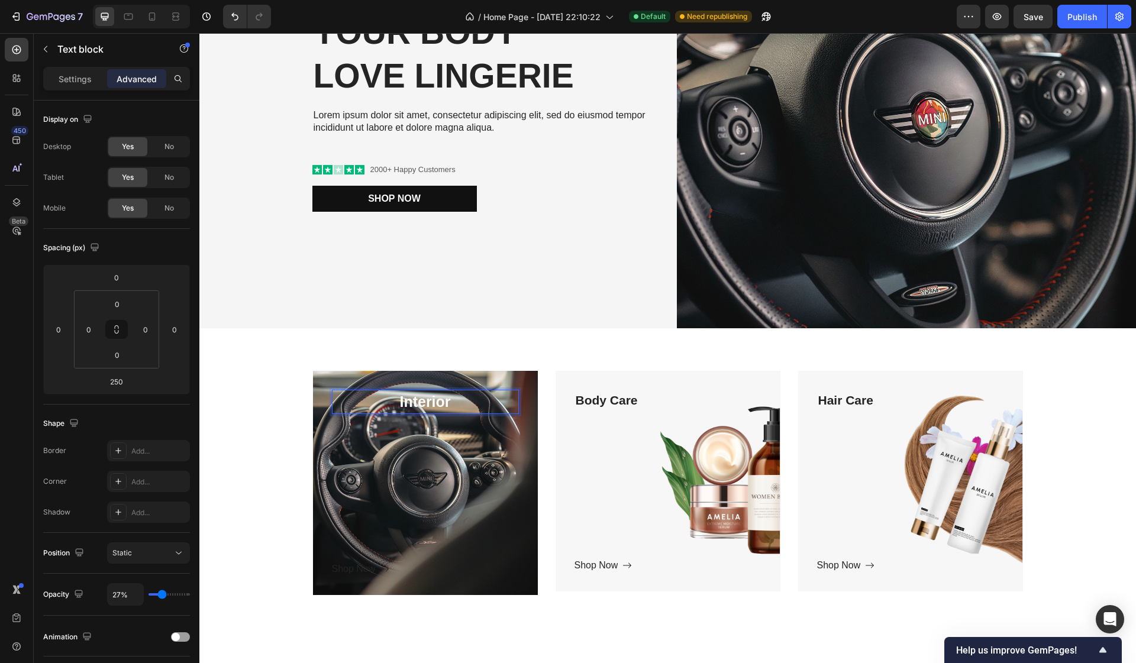
click at [424, 403] on p "Interior" at bounding box center [425, 402] width 185 height 22
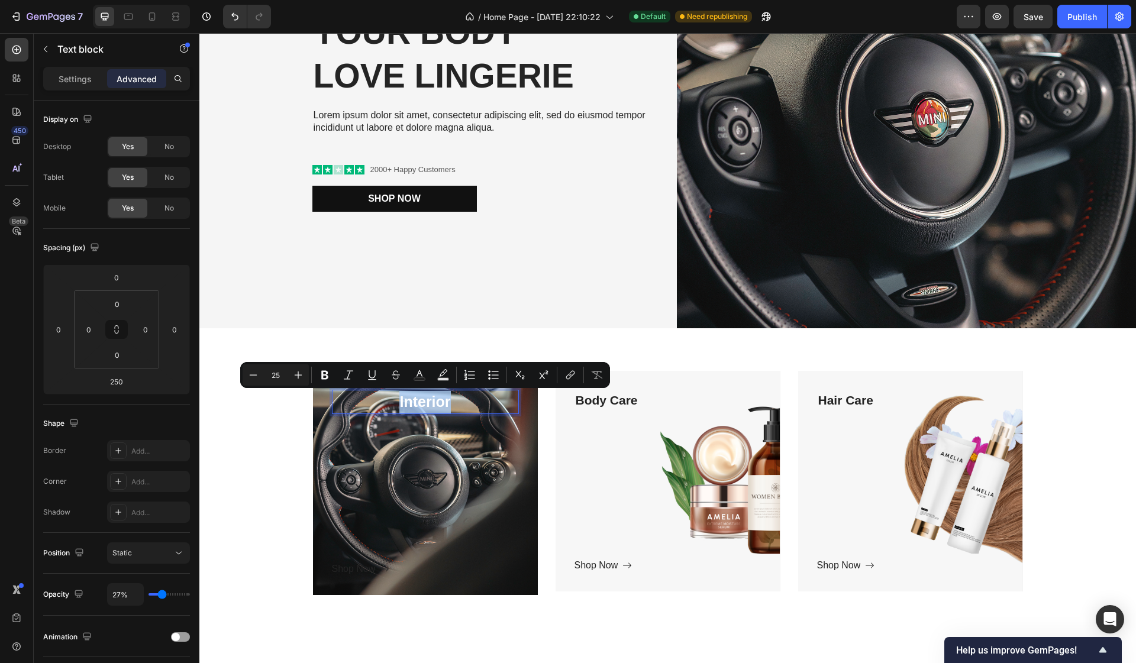
click at [468, 413] on div "Interior" at bounding box center [425, 402] width 187 height 25
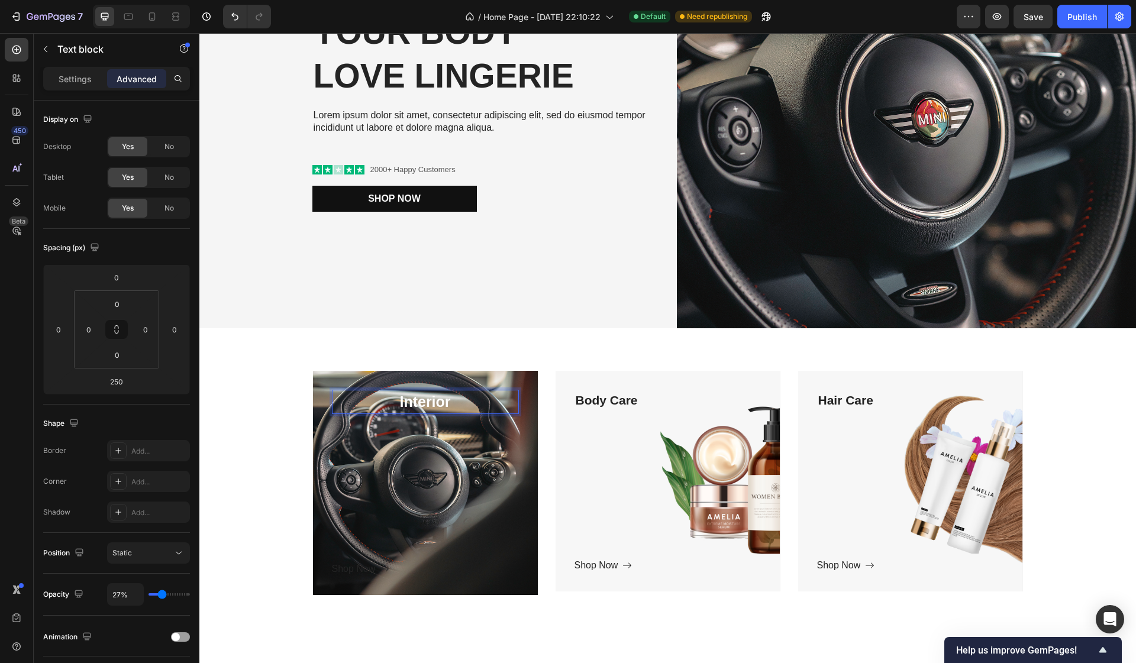
click at [518, 405] on div "Interior" at bounding box center [425, 402] width 187 height 25
click at [528, 334] on div "Interior Text block 250 Shop Now Button Row Hero Banner Body Care Text block Sh…" at bounding box center [667, 487] width 936 height 319
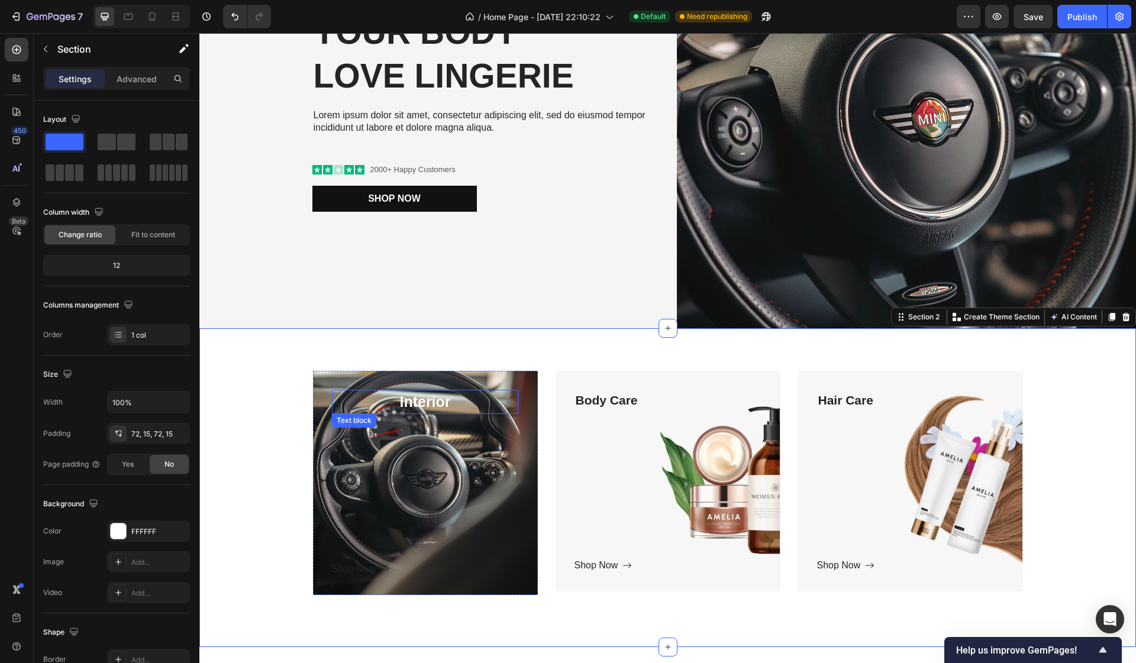
click at [480, 399] on p "Interior" at bounding box center [425, 402] width 185 height 22
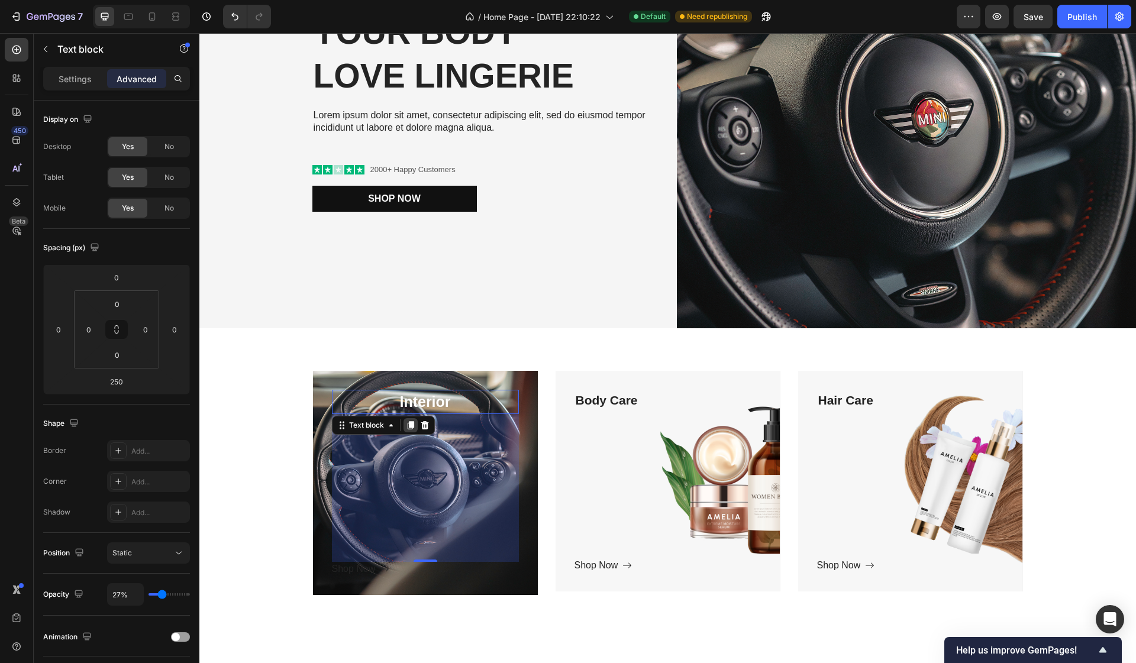
click at [412, 429] on icon at bounding box center [410, 425] width 7 height 8
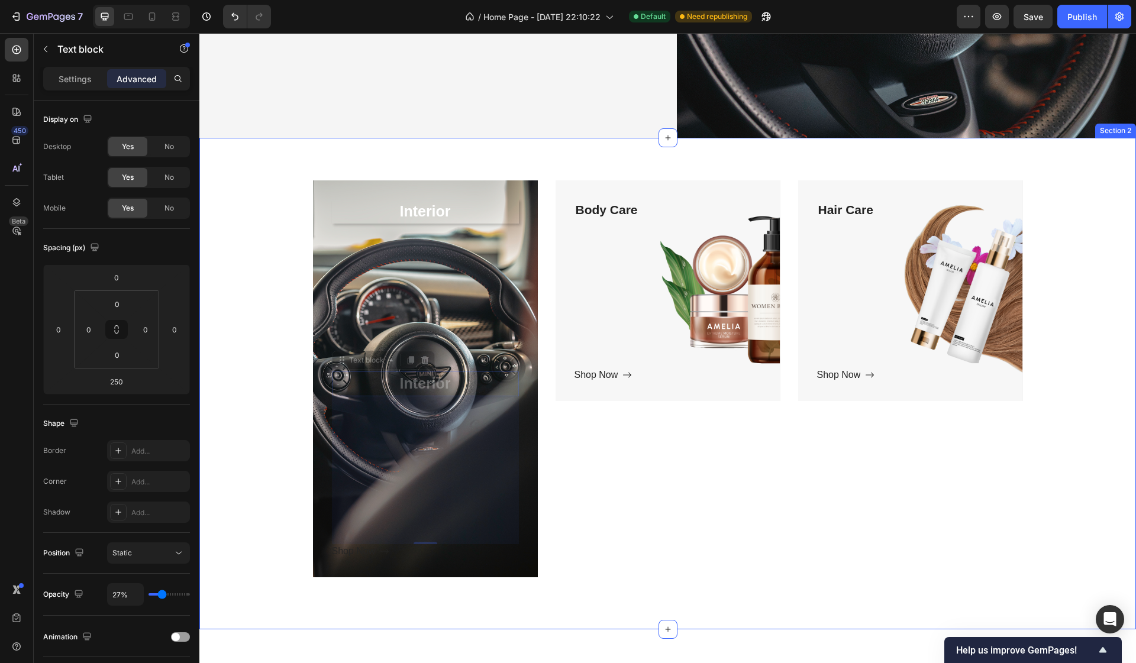
scroll to position [383, 0]
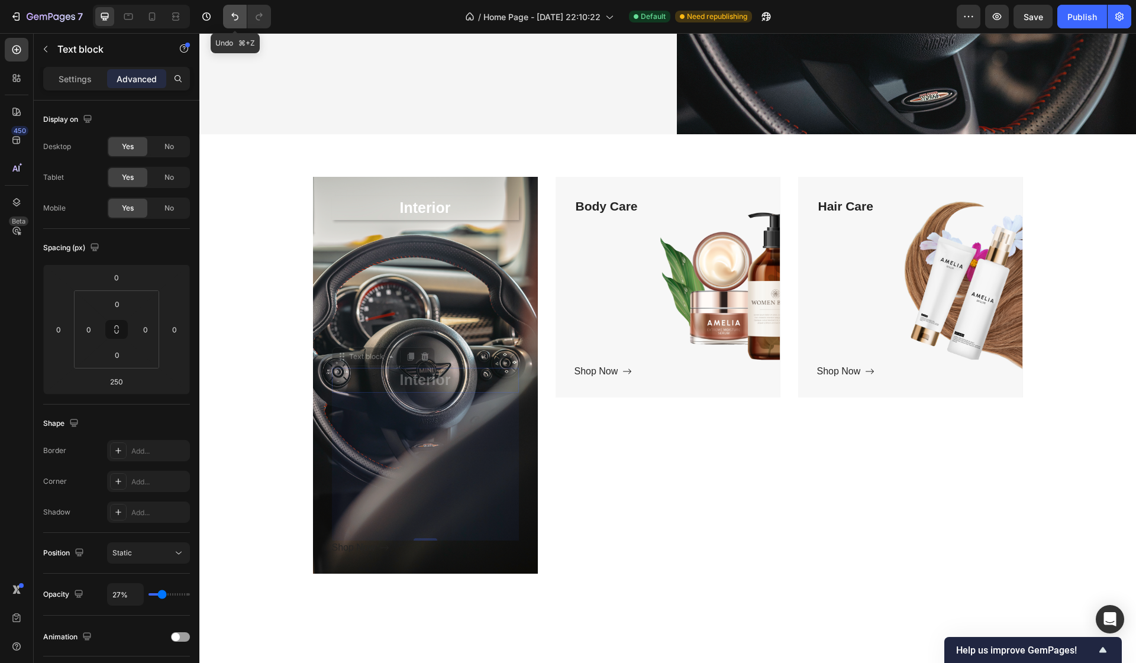
click at [231, 25] on button "Undo/Redo" at bounding box center [235, 17] width 24 height 24
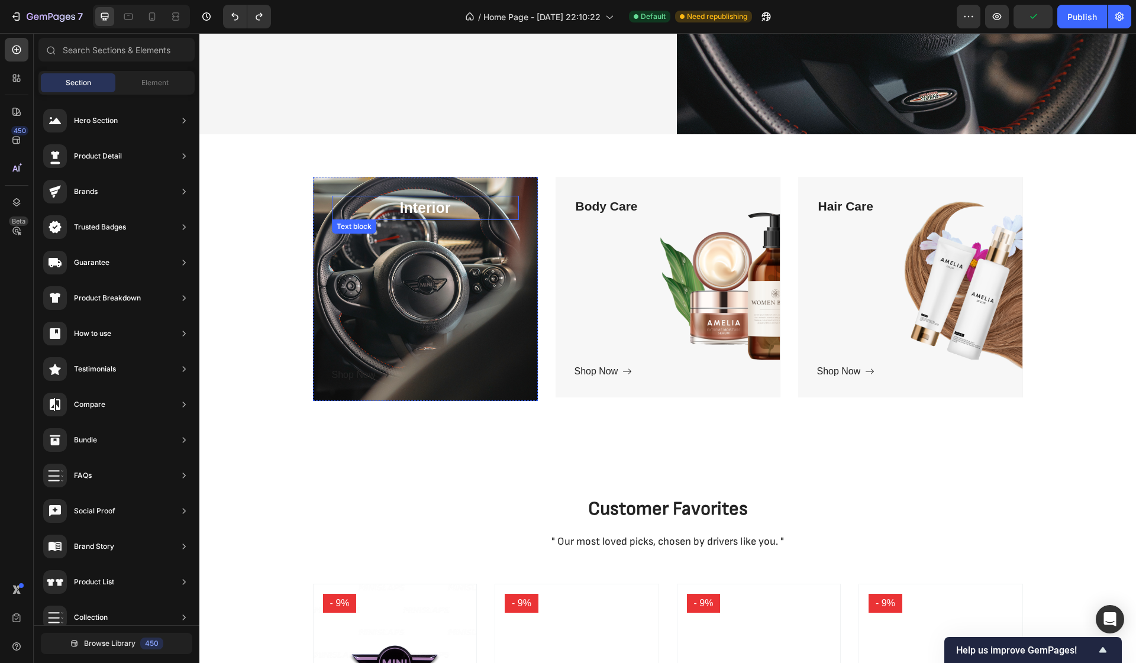
click at [435, 205] on p "Interior" at bounding box center [425, 208] width 185 height 22
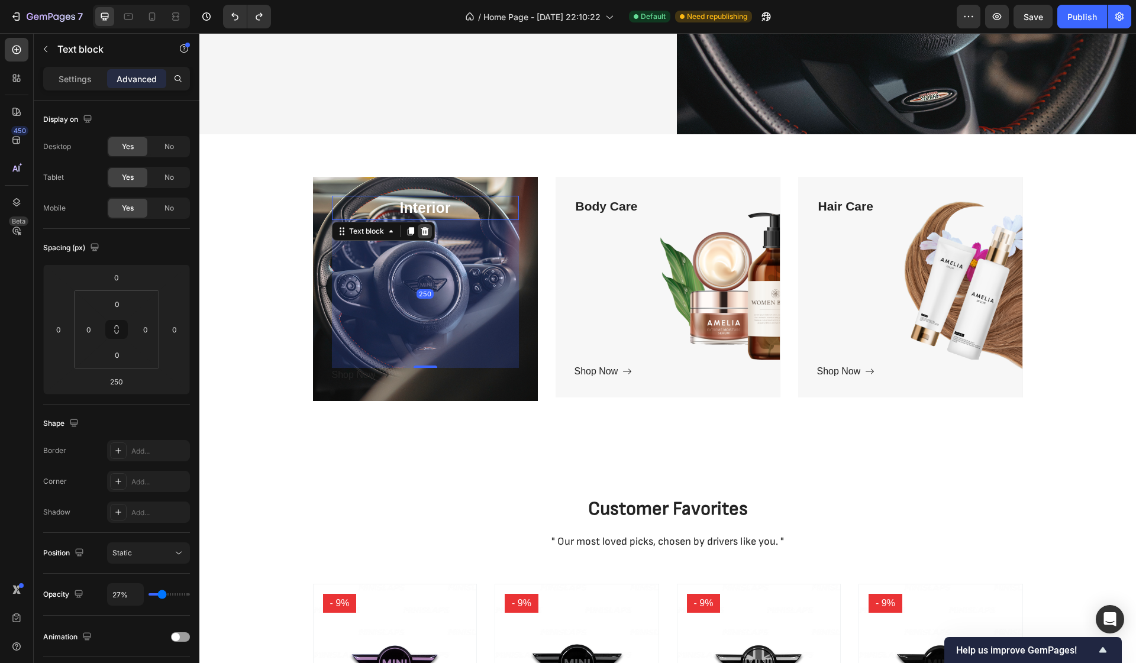
click at [422, 230] on icon at bounding box center [425, 231] width 8 height 8
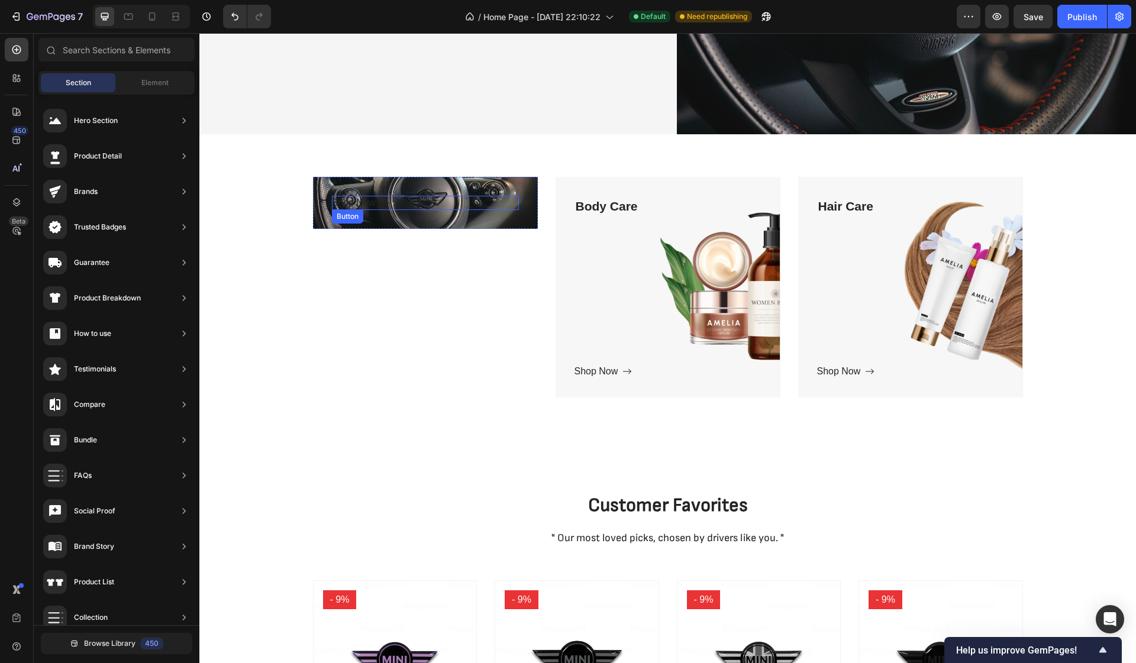
click at [447, 202] on div "Shop Now Button" at bounding box center [425, 203] width 187 height 14
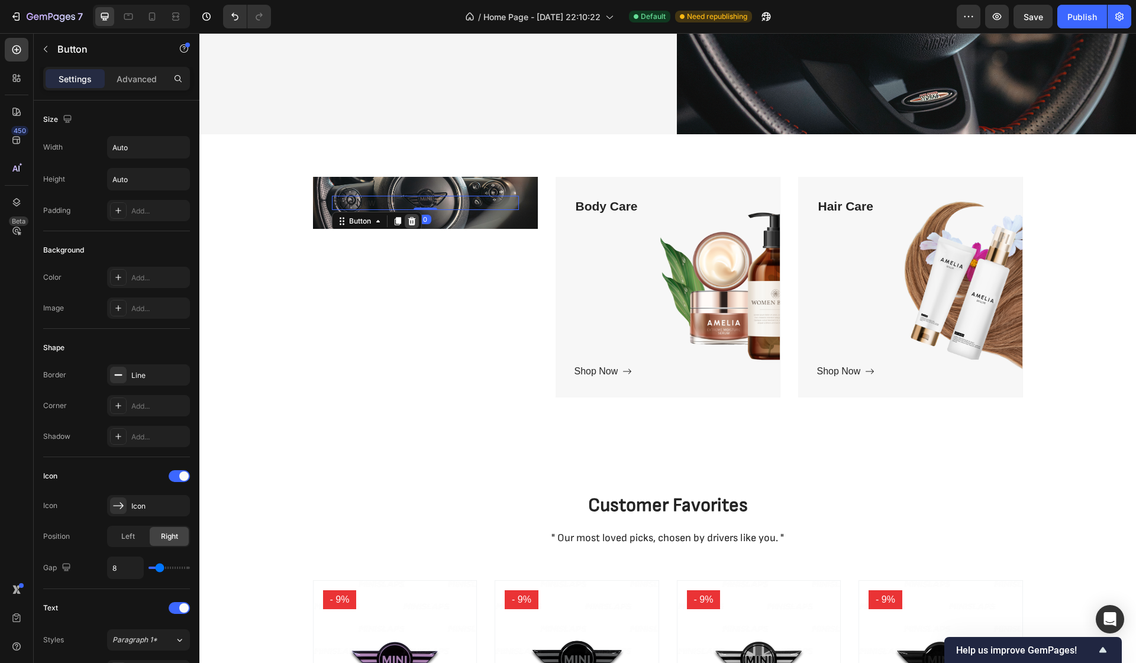
click at [414, 221] on icon at bounding box center [412, 220] width 8 height 8
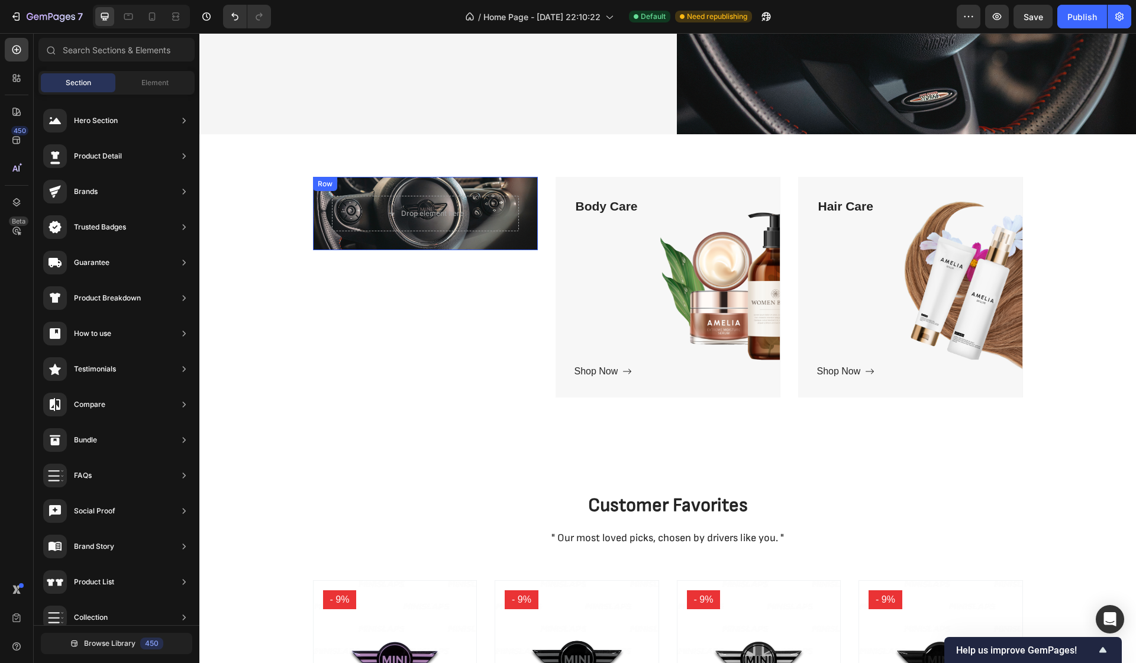
click at [416, 244] on div "Drop element here Row" at bounding box center [425, 213] width 225 height 73
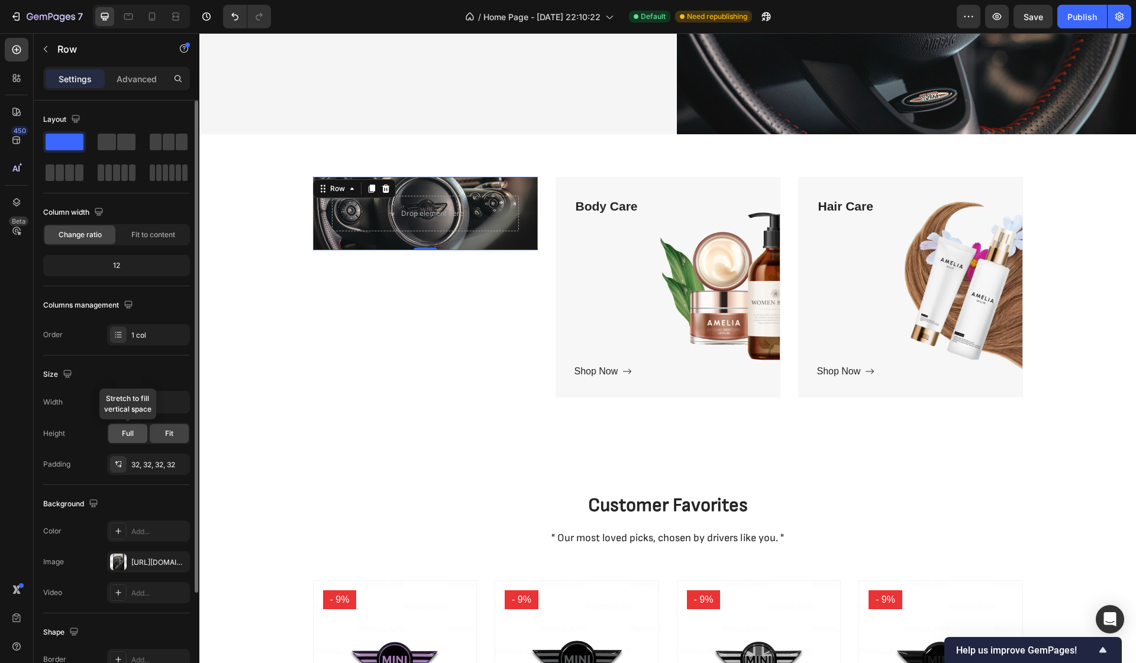
click at [129, 430] on span "Full" at bounding box center [128, 433] width 12 height 11
click at [166, 432] on span "Fit" at bounding box center [169, 433] width 8 height 11
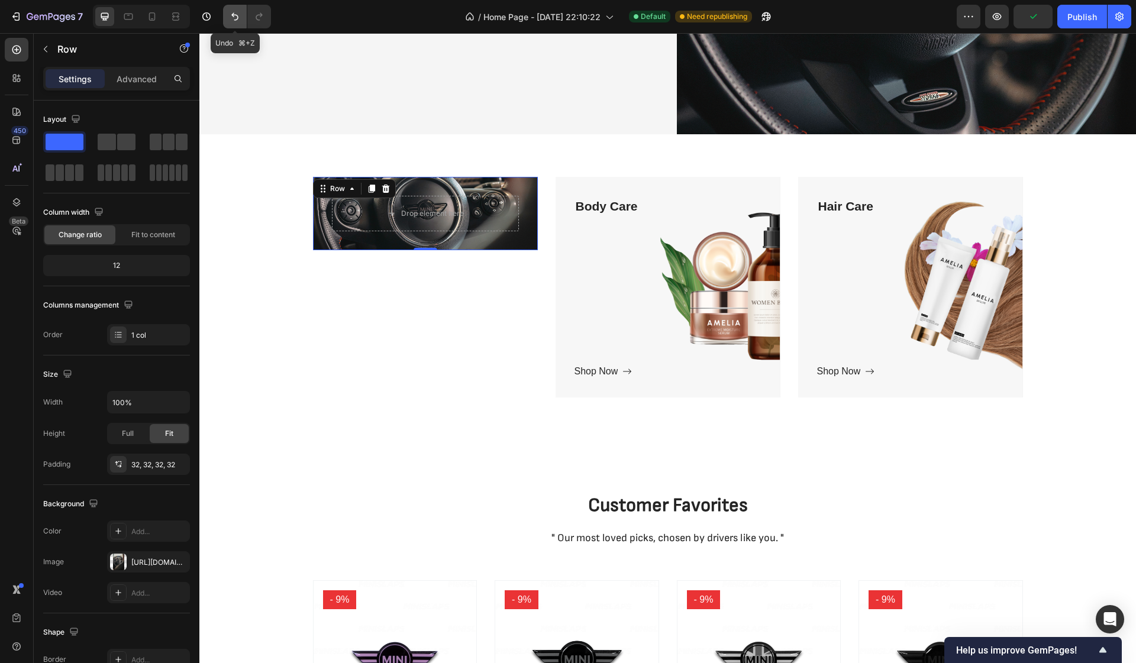
click at [234, 21] on icon "Undo/Redo" at bounding box center [235, 17] width 12 height 12
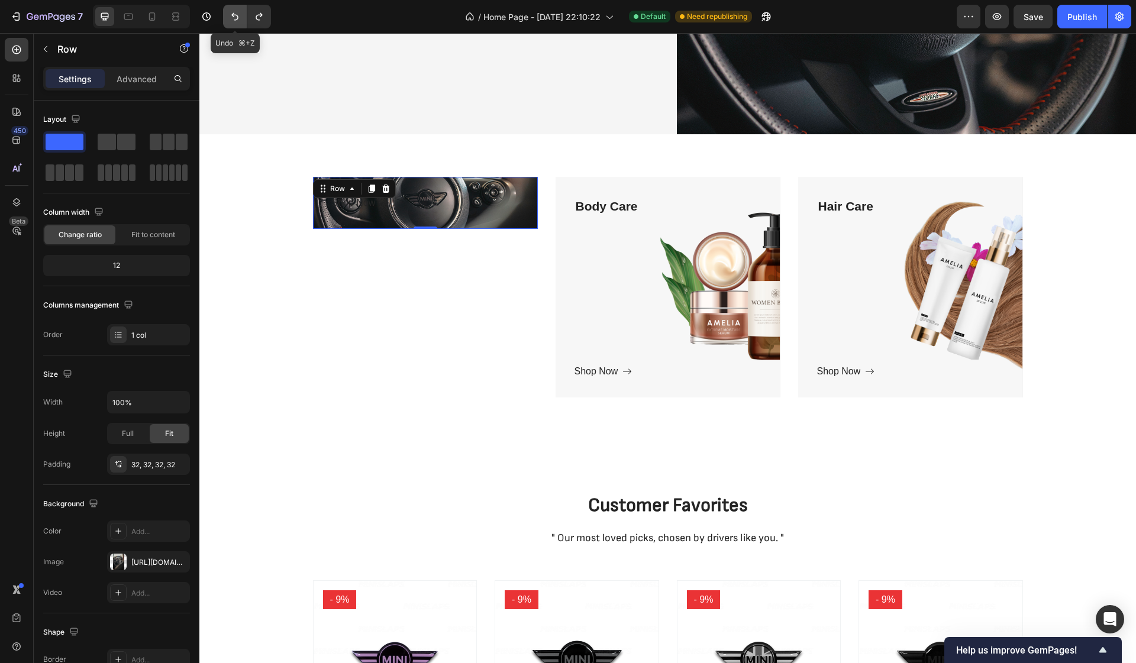
click at [234, 21] on icon "Undo/Redo" at bounding box center [235, 17] width 12 height 12
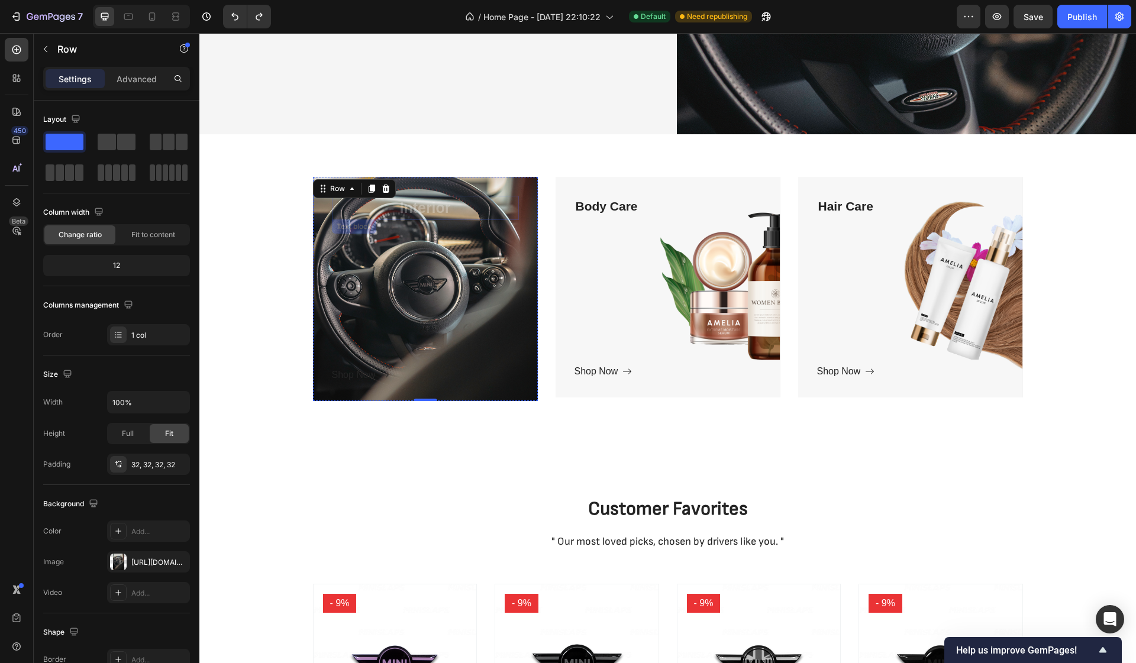
click at [421, 205] on p "Interior" at bounding box center [425, 208] width 185 height 22
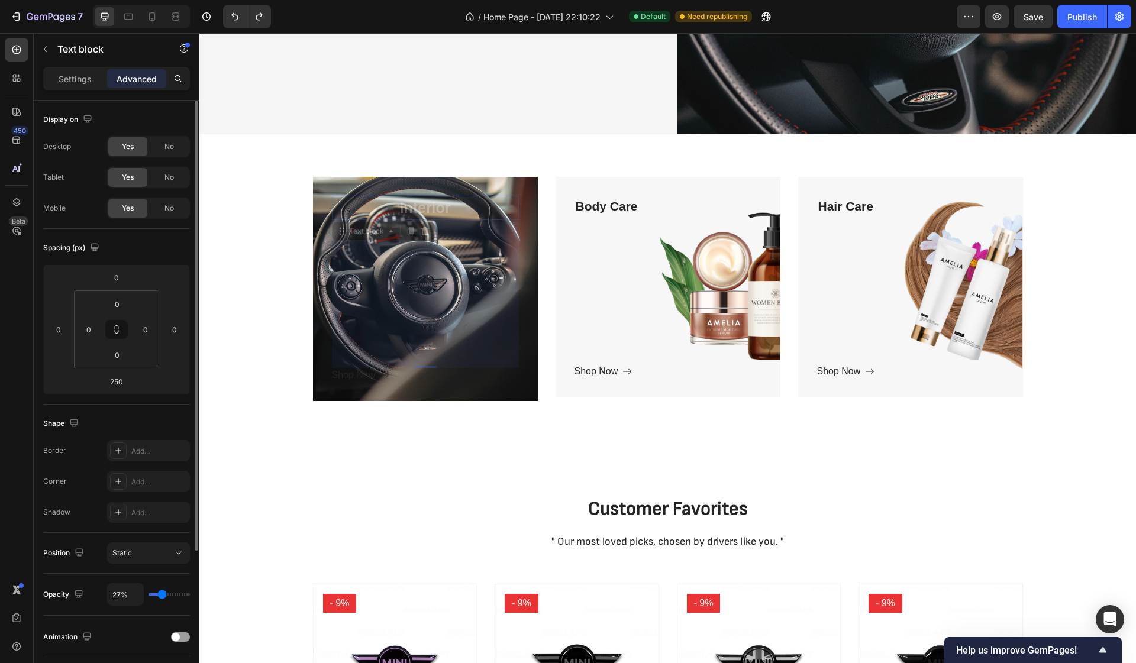
type input "25%"
type input "25"
type input "27%"
type input "27"
type input "34%"
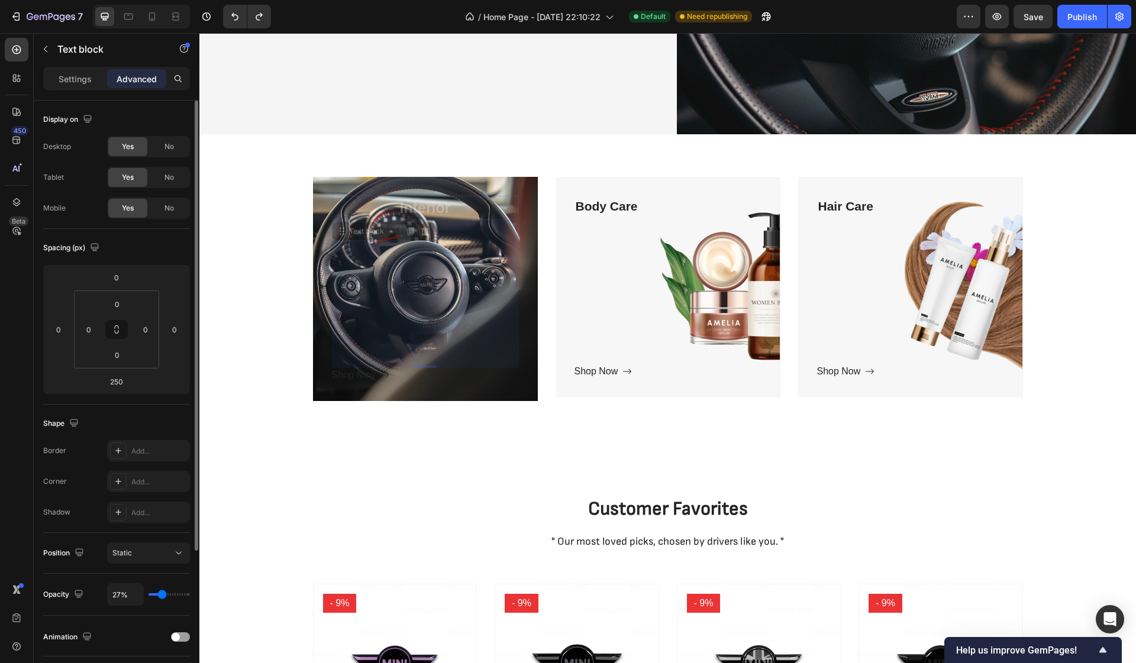
type input "34"
type input "43%"
type input "43"
type input "55%"
type input "55"
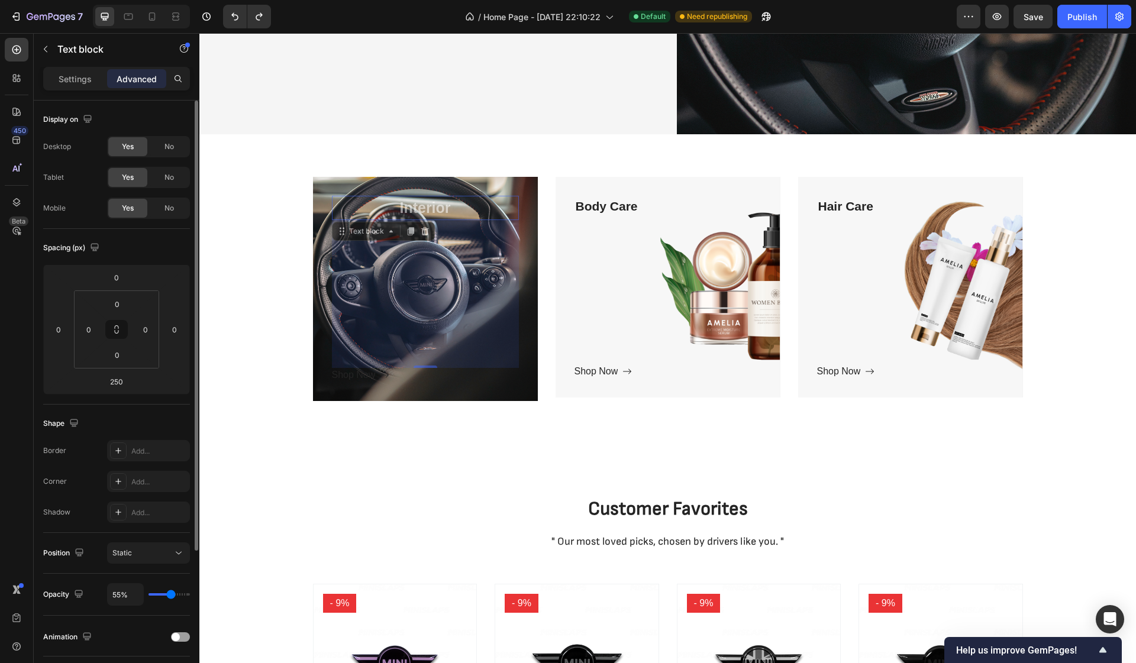
type input "66%"
type input "66"
type input "76%"
type input "76"
type input "87%"
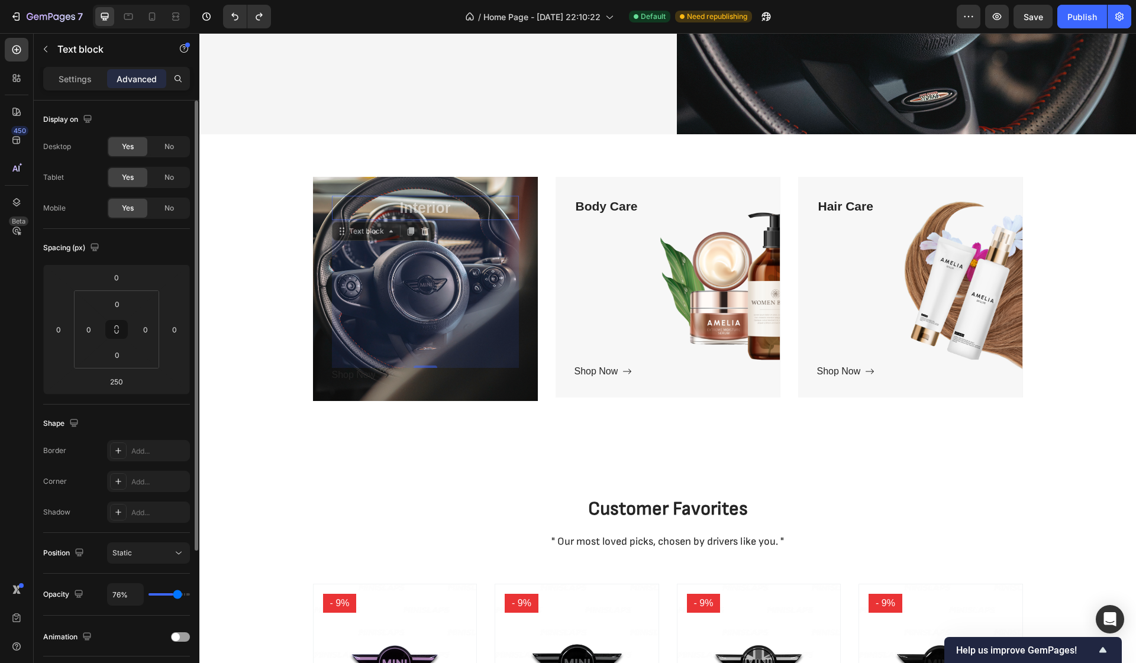
type input "87"
type input "97%"
type input "97"
type input "100%"
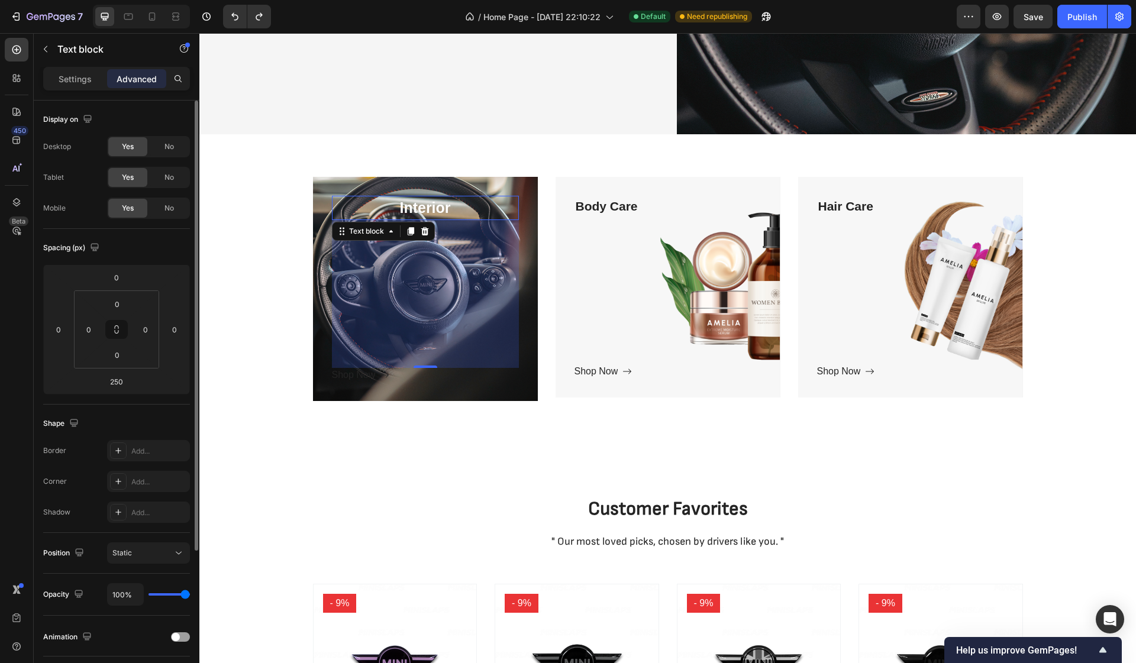
drag, startPoint x: 160, startPoint y: 592, endPoint x: 209, endPoint y: 596, distance: 49.2
type input "100"
click at [209, 0] on div "7 Version history / Home Page - [DATE] 22:10:22 Default Need republishing Previ…" at bounding box center [568, 0] width 1136 height 0
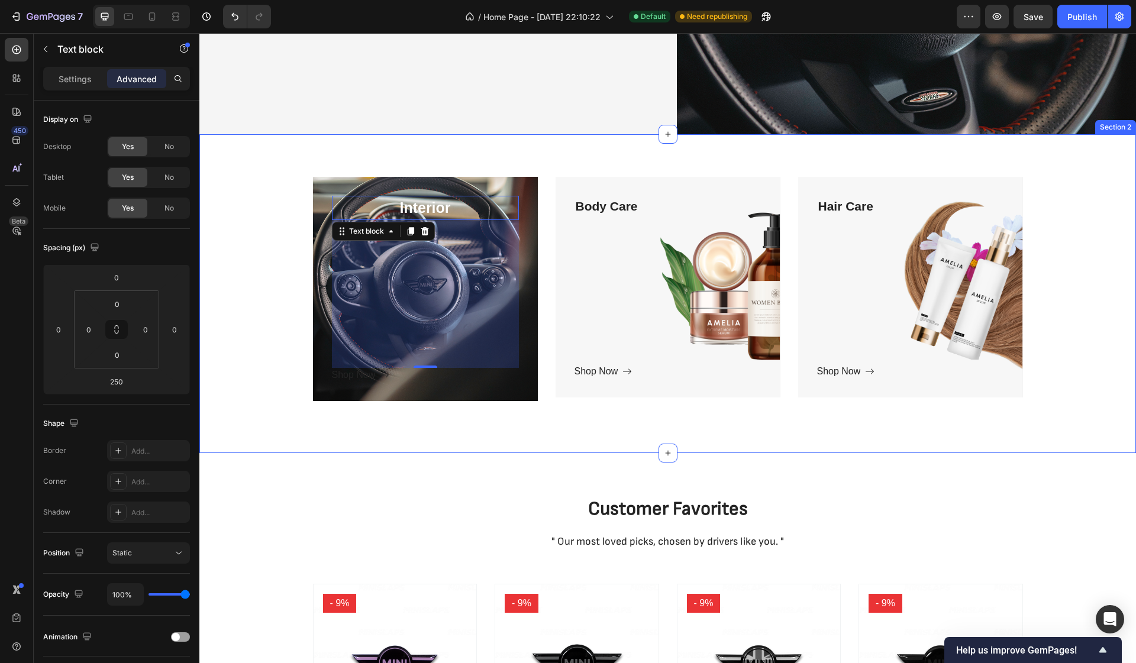
click at [600, 161] on div "Interior Text block 250 Shop Now Button Row Hero Banner Body Care Text block Sh…" at bounding box center [667, 293] width 936 height 319
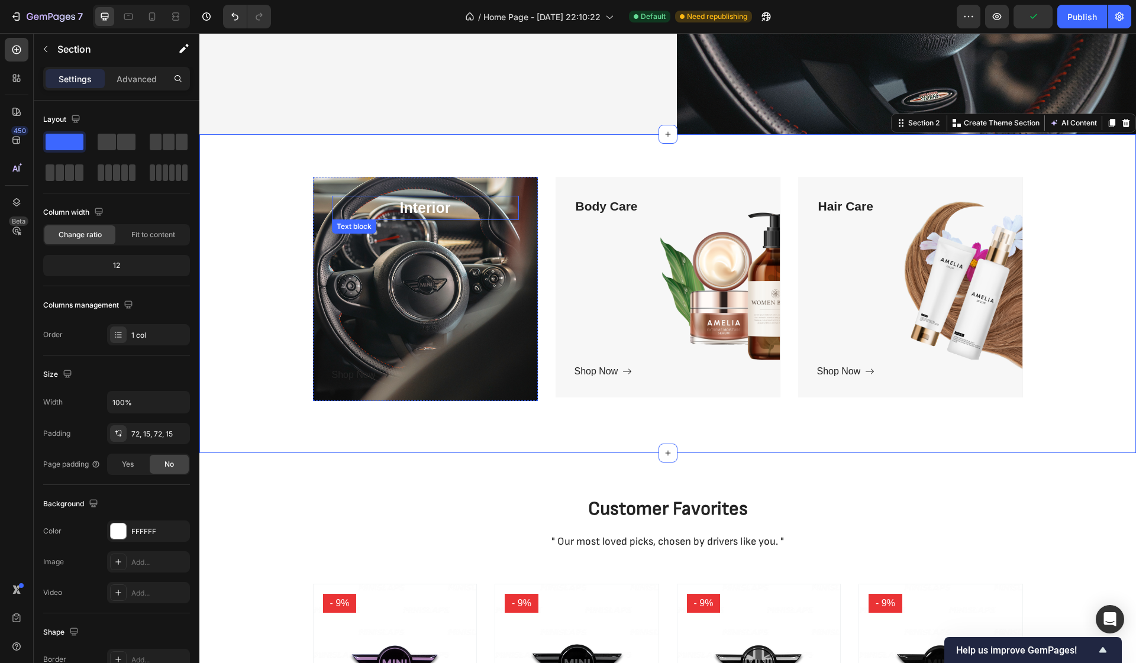
click at [432, 214] on p "Interior" at bounding box center [425, 208] width 185 height 22
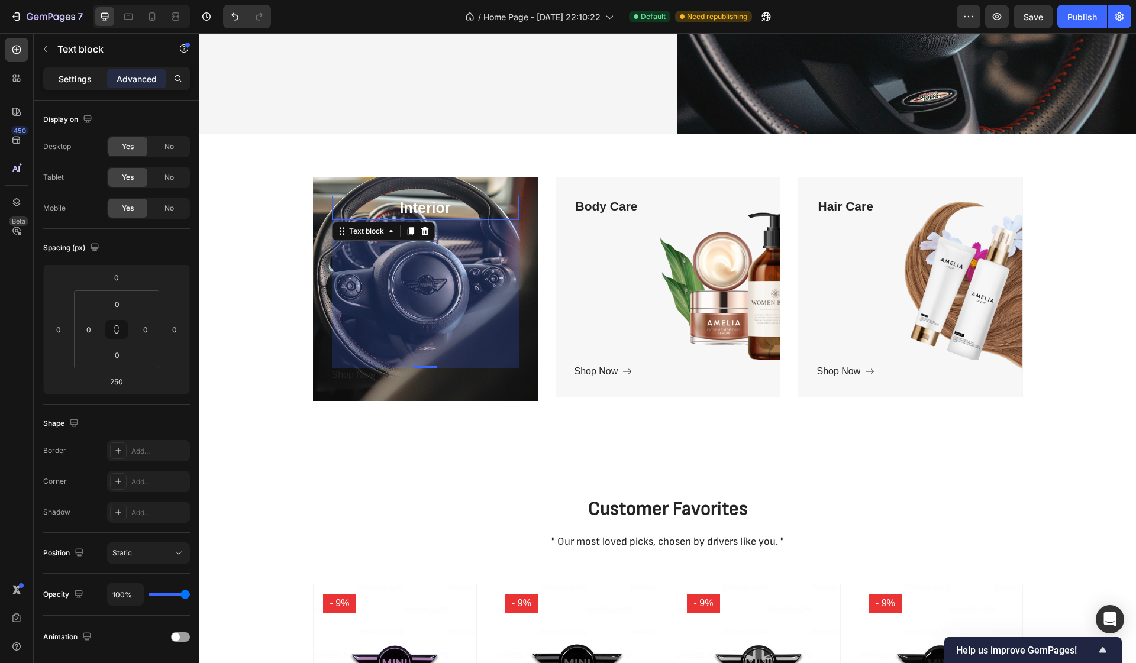
click at [82, 80] on p "Settings" at bounding box center [75, 79] width 33 height 12
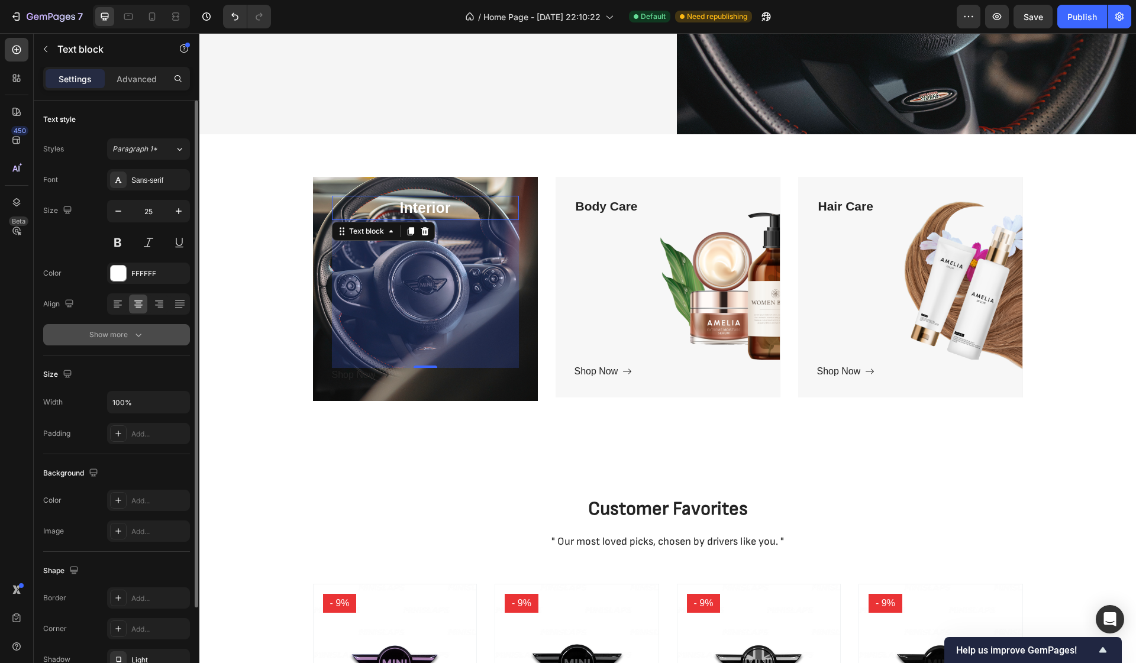
click at [121, 336] on div "Show more" at bounding box center [116, 335] width 55 height 12
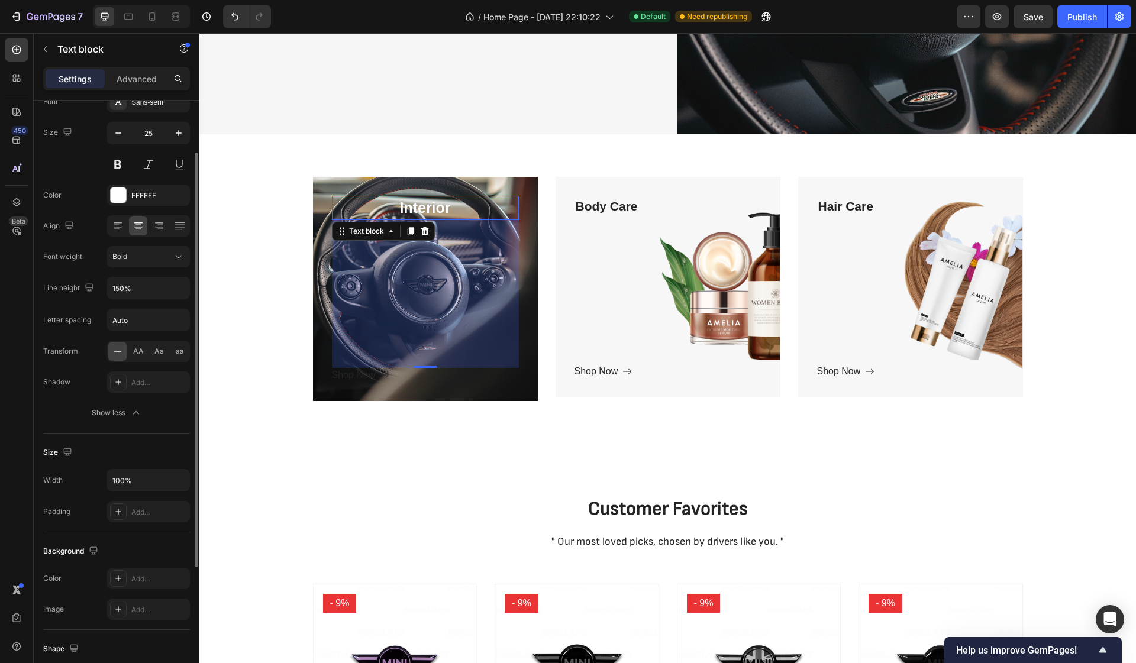
scroll to position [79, 0]
click at [124, 507] on div at bounding box center [118, 511] width 17 height 17
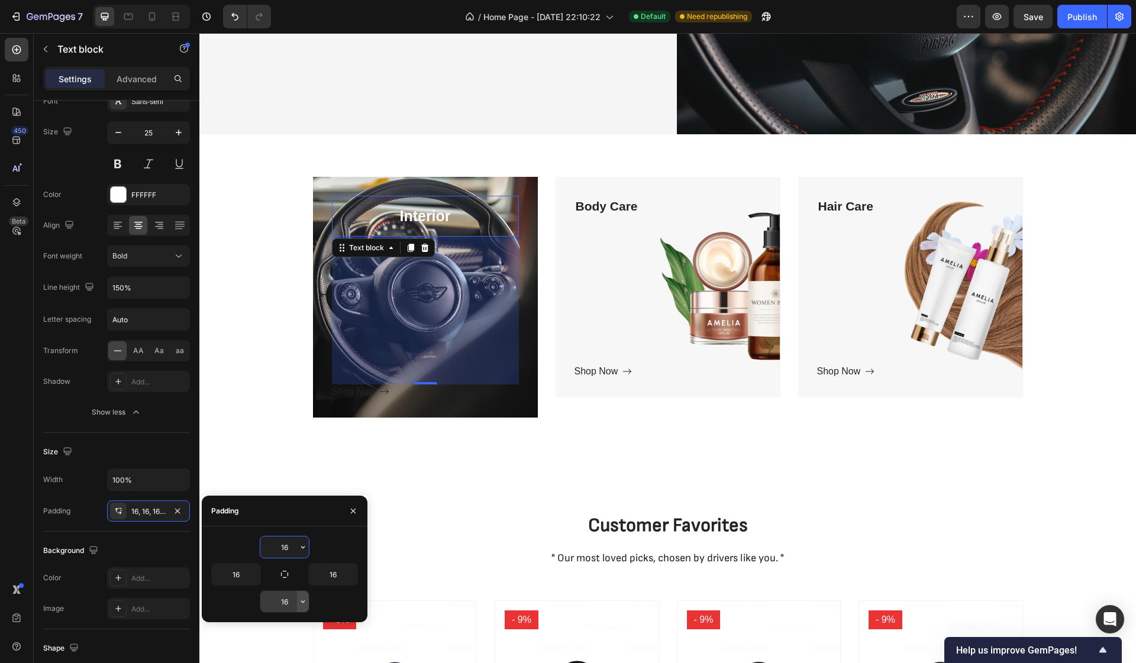
click at [305, 606] on icon "button" at bounding box center [302, 601] width 9 height 9
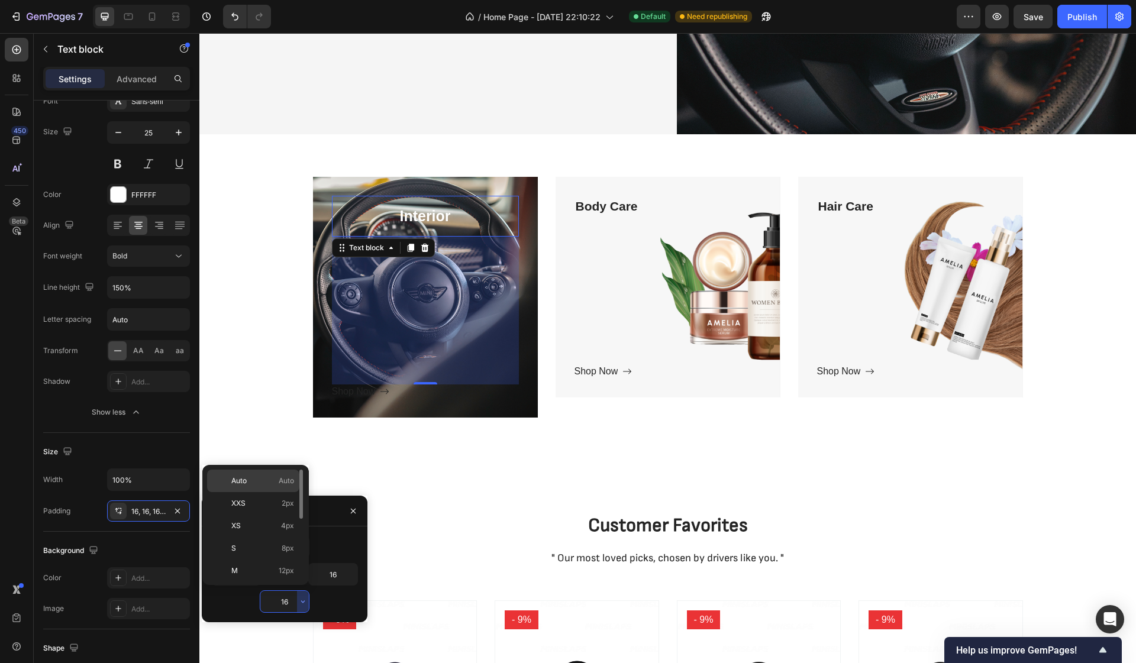
click at [245, 480] on span "Auto" at bounding box center [238, 481] width 15 height 11
type input "Auto"
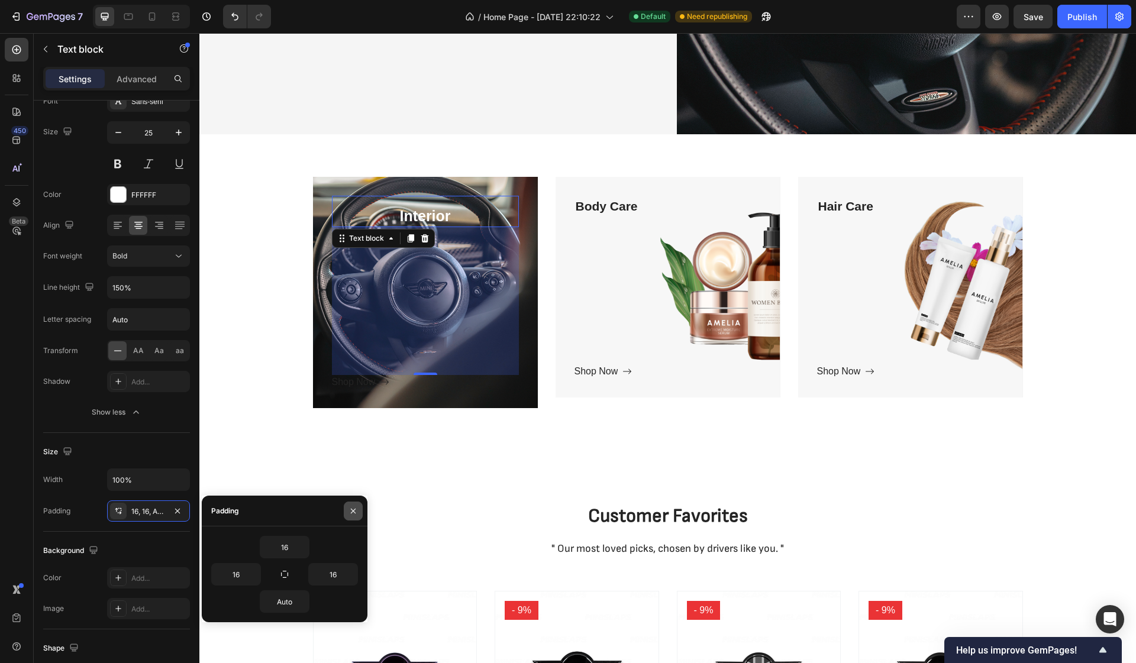
drag, startPoint x: 359, startPoint y: 512, endPoint x: 158, endPoint y: 479, distance: 203.8
click at [359, 512] on button "button" at bounding box center [353, 511] width 19 height 19
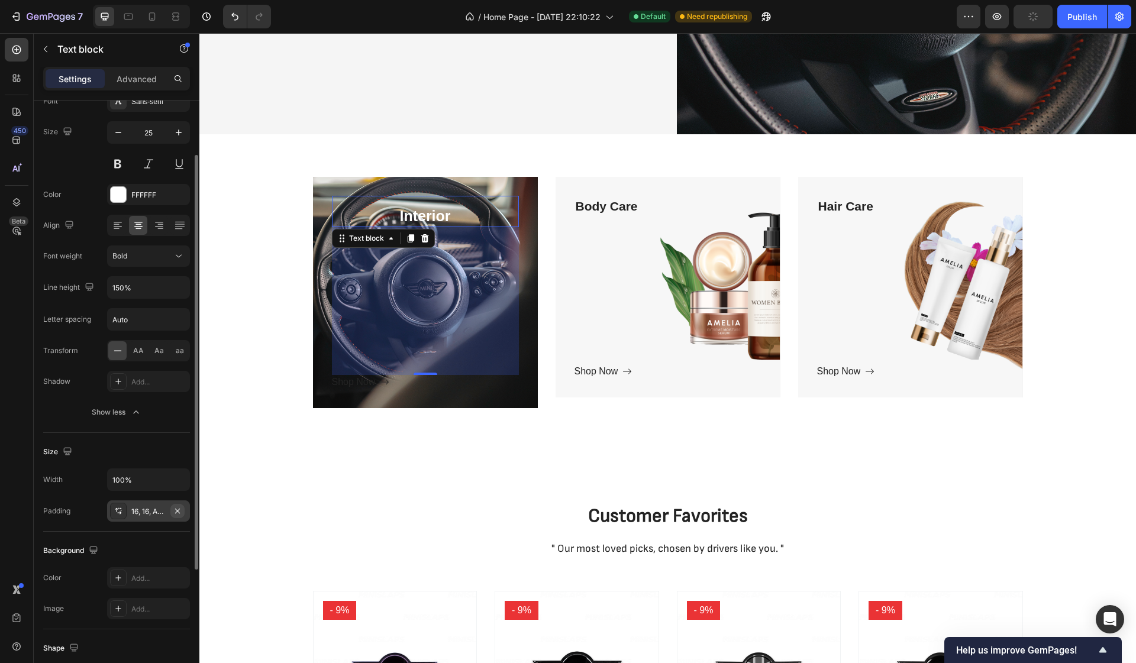
click at [178, 514] on icon "button" at bounding box center [177, 510] width 9 height 9
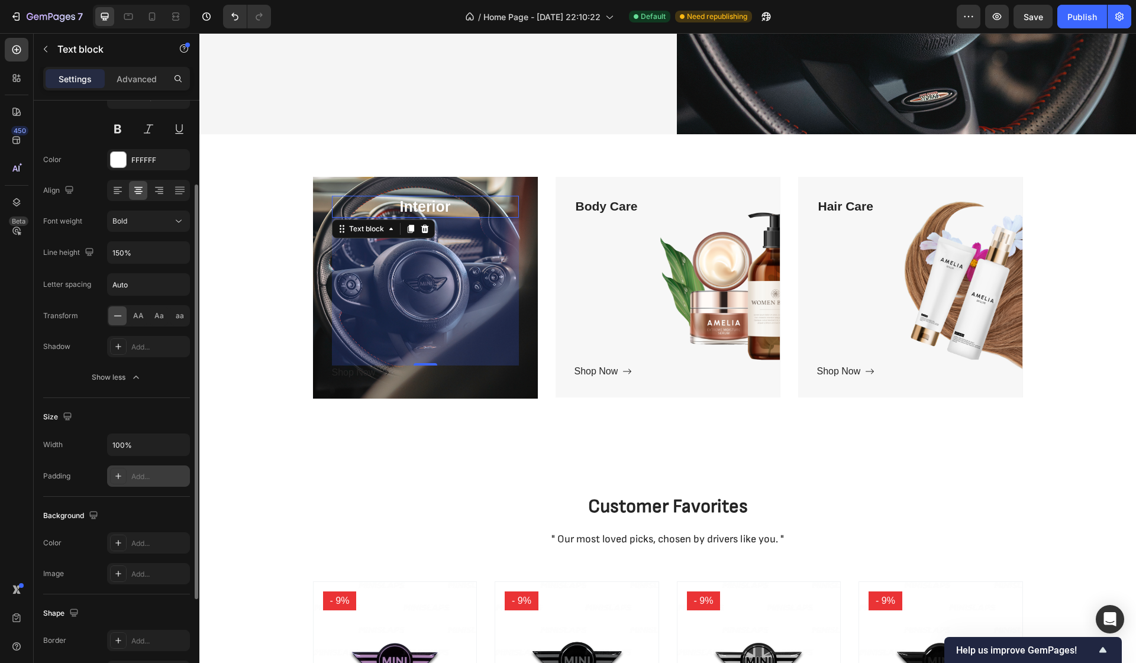
scroll to position [117, 0]
click at [124, 539] on div at bounding box center [118, 540] width 17 height 17
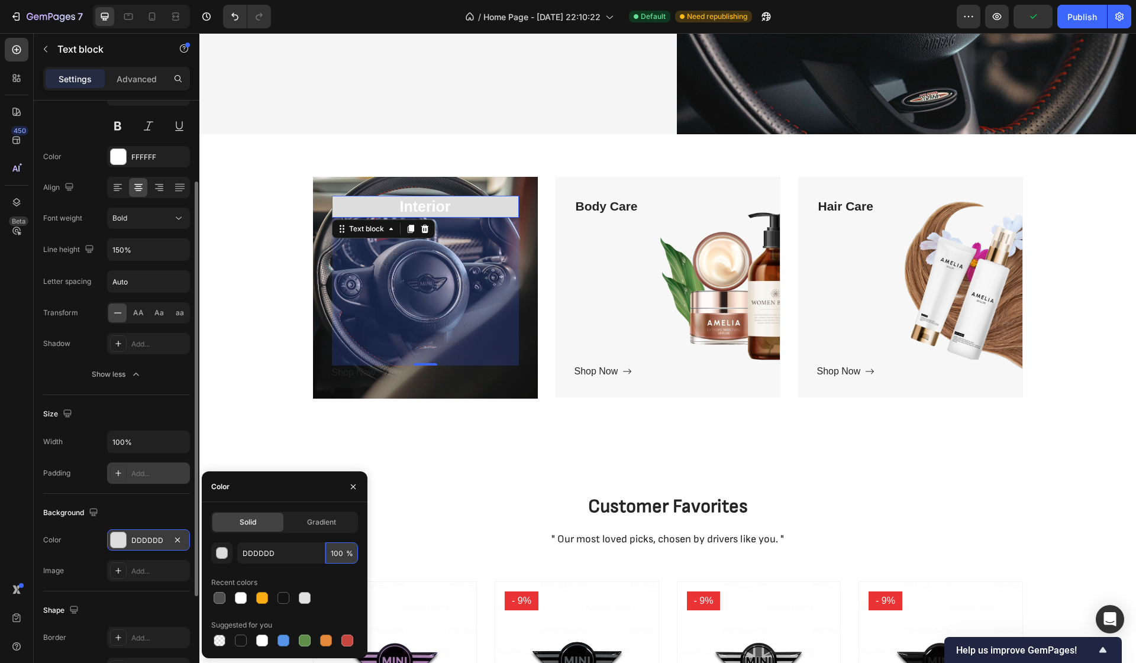
click at [344, 557] on input "100" at bounding box center [341, 552] width 33 height 21
drag, startPoint x: 344, startPoint y: 557, endPoint x: 328, endPoint y: 557, distance: 16.6
click at [328, 557] on input "100" at bounding box center [341, 552] width 33 height 21
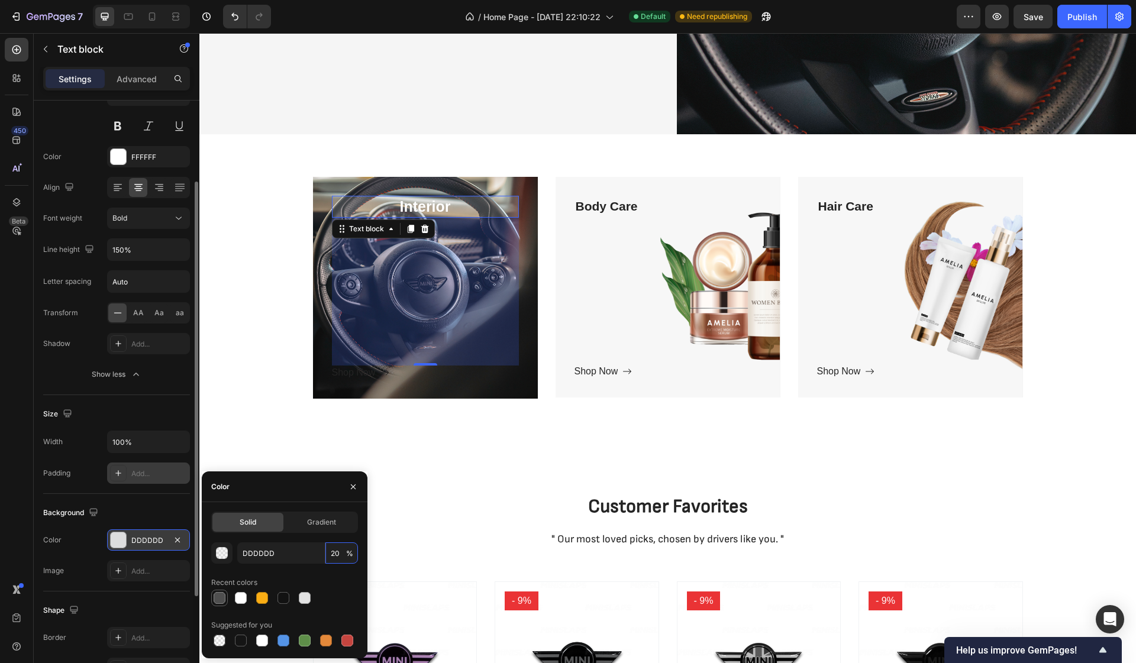
type input "20"
click at [220, 597] on div at bounding box center [220, 598] width 12 height 12
type input "4F4F4F"
type input "100"
click at [244, 602] on div at bounding box center [241, 598] width 12 height 12
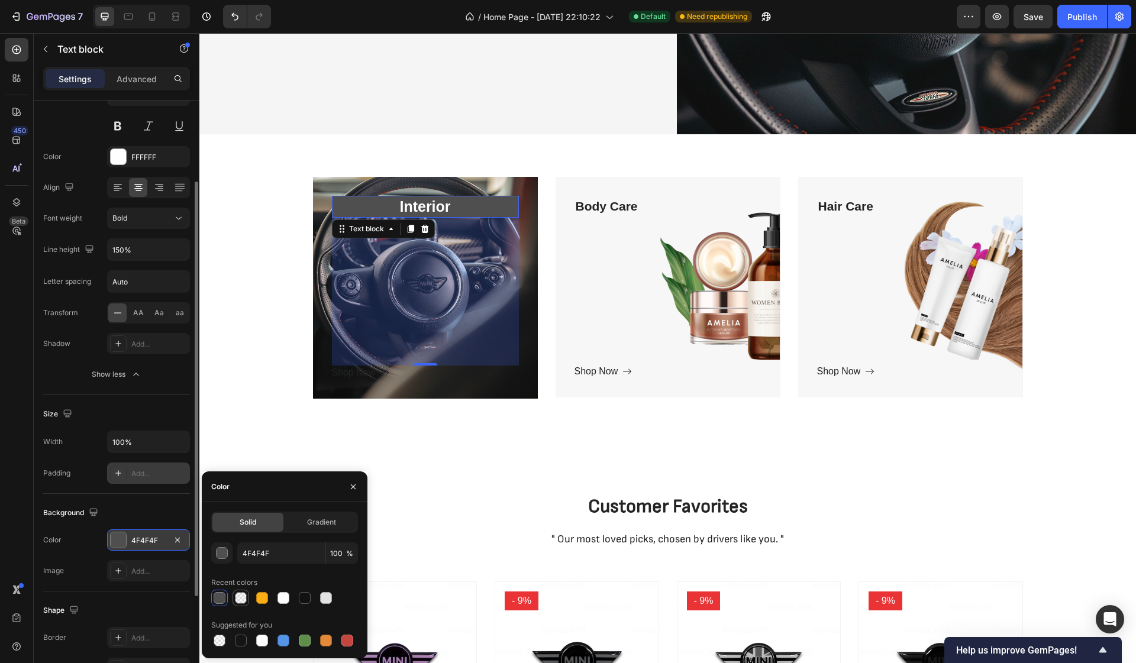
type input "DDDDDD"
type input "20"
click at [287, 598] on div at bounding box center [283, 598] width 12 height 12
type input "FFFFFF"
type input "100"
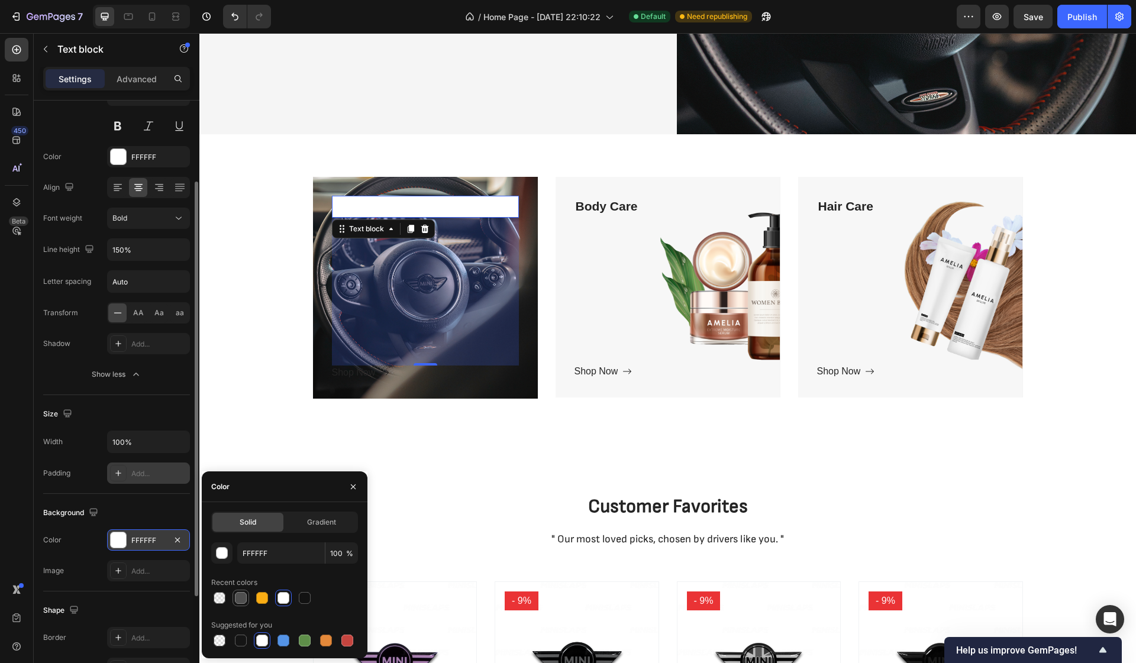
click at [241, 597] on div at bounding box center [241, 598] width 12 height 12
type input "4F4F4F"
click at [338, 551] on input "100" at bounding box center [341, 552] width 33 height 21
type input "3"
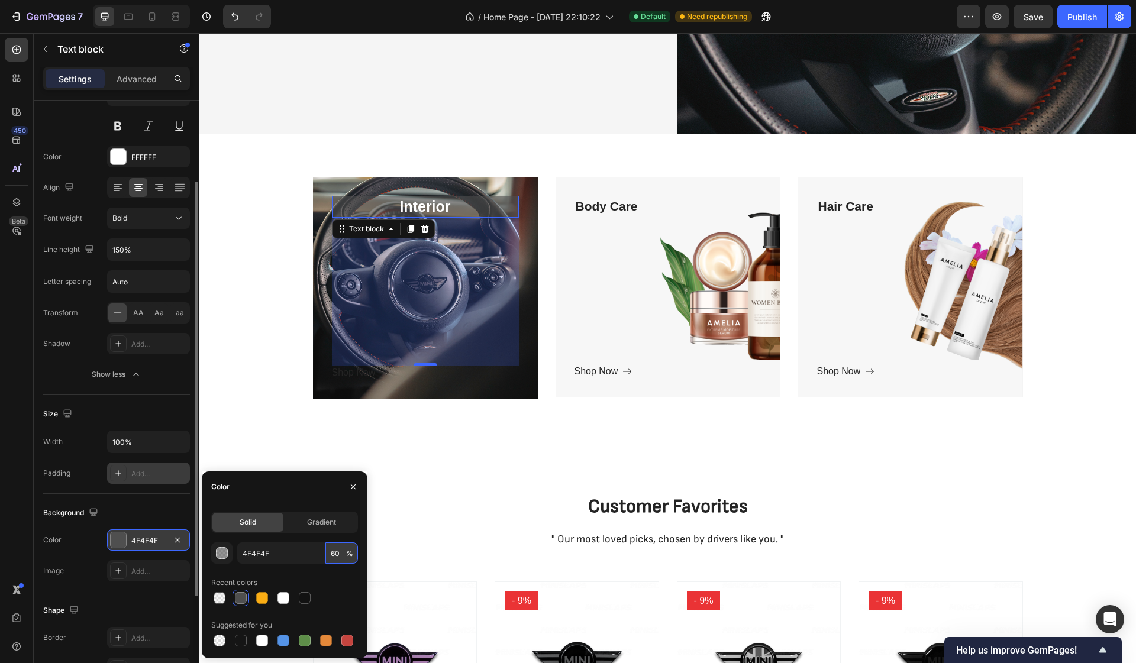
type input "6"
type input "90"
click at [289, 597] on div at bounding box center [284, 598] width 147 height 17
click at [304, 599] on div at bounding box center [305, 598] width 12 height 12
type input "FFFFFF"
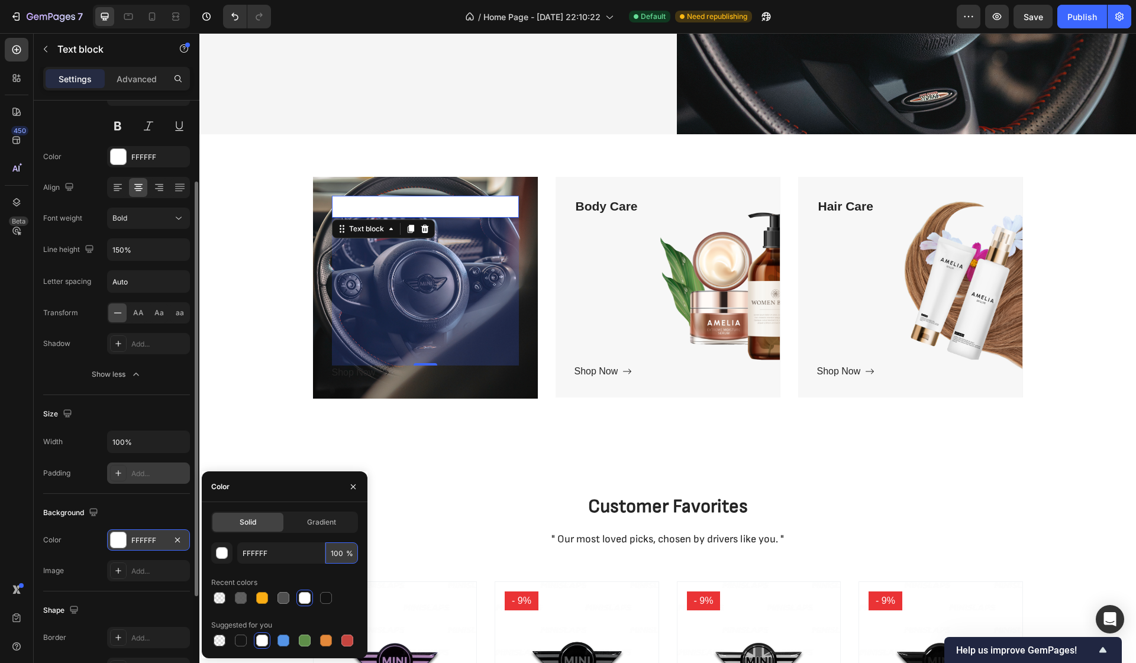
click at [334, 554] on input "100" at bounding box center [341, 552] width 33 height 21
type input "60"
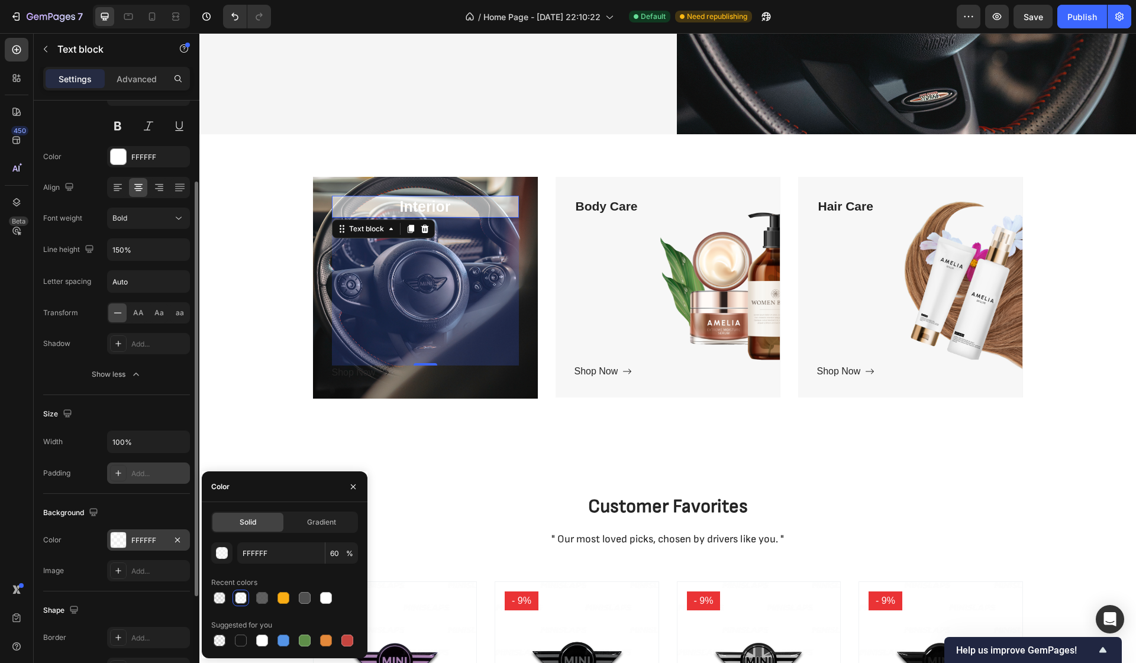
click at [422, 206] on p "Interior" at bounding box center [425, 207] width 187 height 22
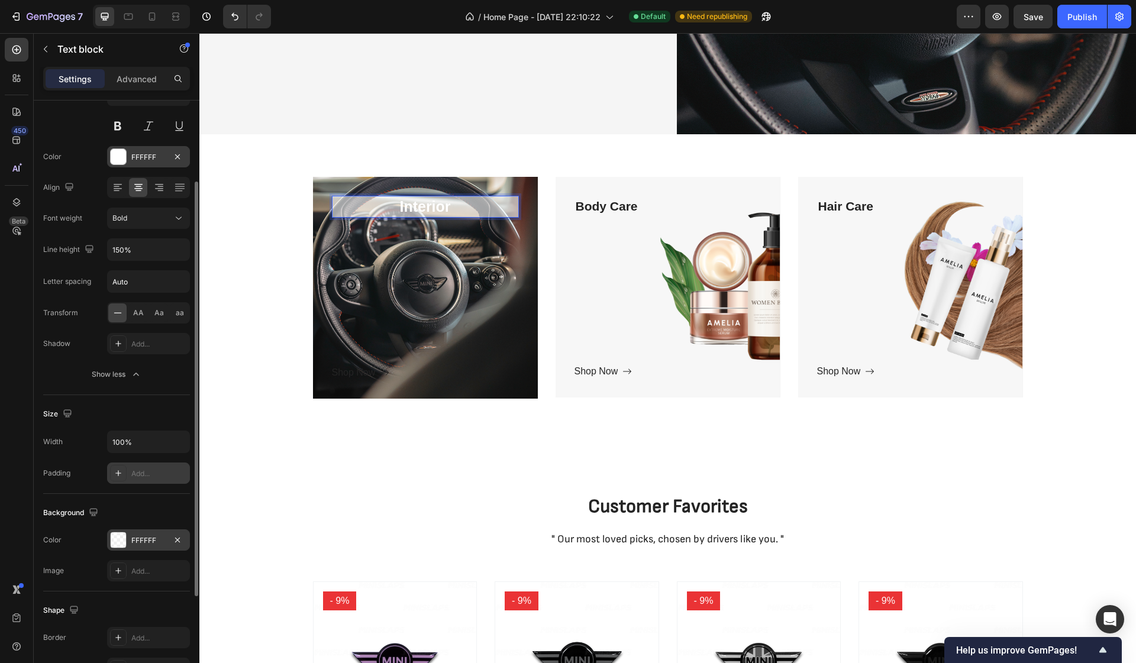
click at [121, 151] on div at bounding box center [118, 156] width 15 height 15
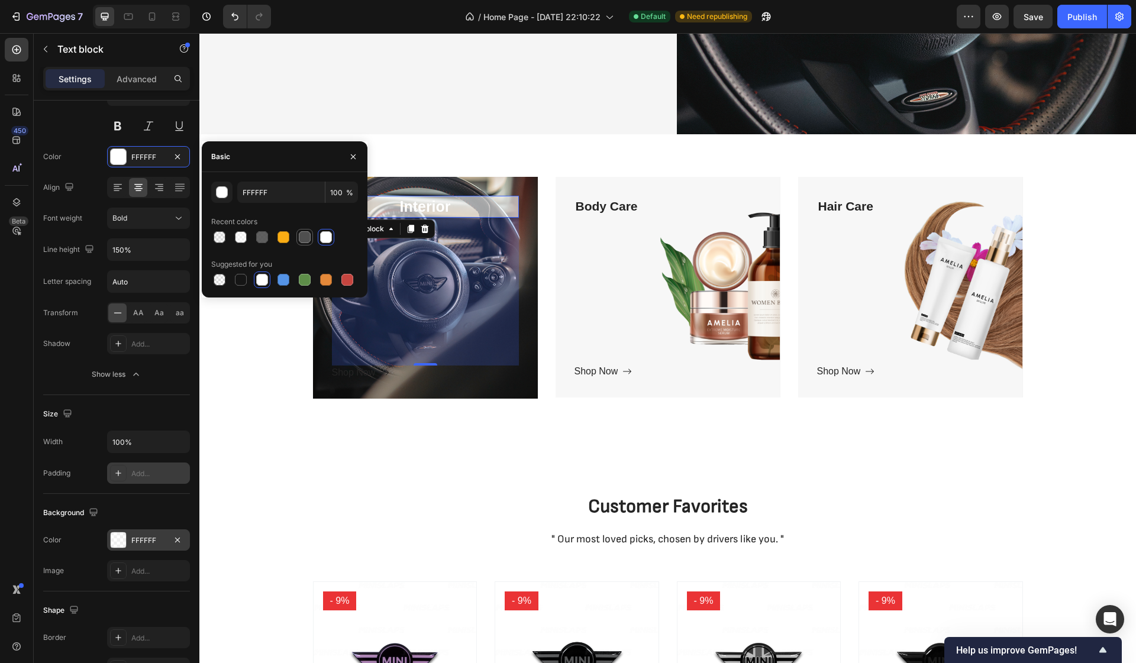
click at [306, 237] on div at bounding box center [305, 237] width 12 height 12
click at [241, 280] on div at bounding box center [241, 280] width 12 height 12
type input "151515"
click at [255, 195] on input "151515" at bounding box center [281, 192] width 88 height 21
click at [222, 195] on div "button" at bounding box center [222, 193] width 12 height 12
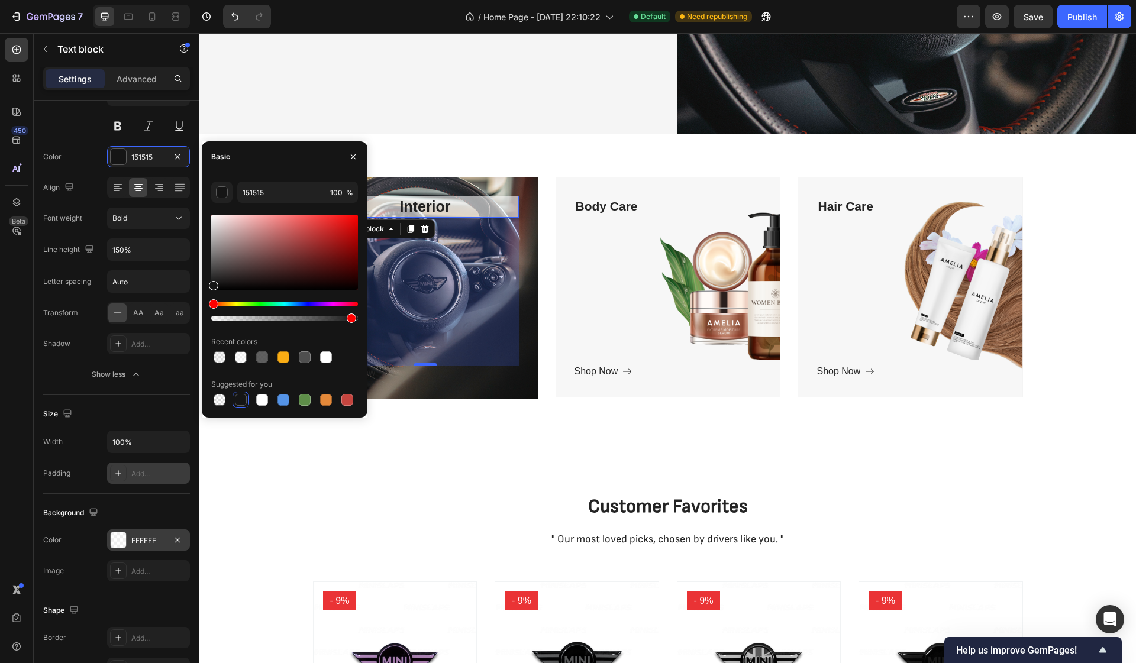
click at [349, 318] on div at bounding box center [284, 318] width 147 height 5
type input "94"
click at [221, 284] on div at bounding box center [284, 252] width 147 height 75
click at [226, 274] on div at bounding box center [284, 252] width 147 height 75
click at [225, 280] on div at bounding box center [227, 275] width 9 height 9
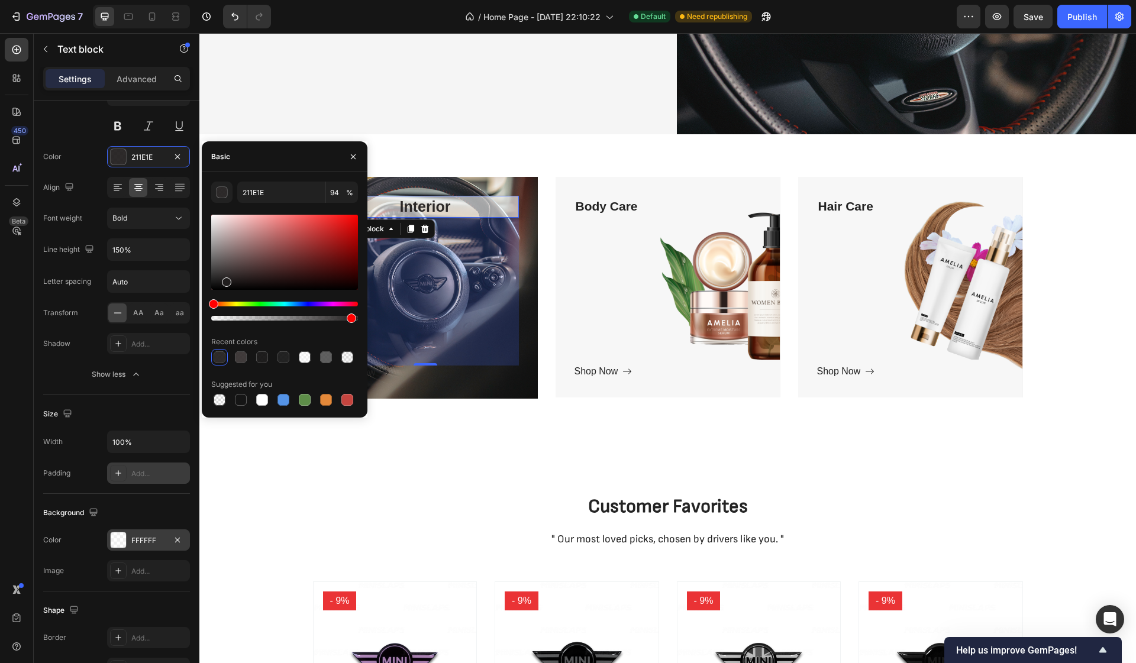
click at [218, 276] on div at bounding box center [284, 252] width 147 height 75
type input "2D2C2C"
drag, startPoint x: 354, startPoint y: 318, endPoint x: 366, endPoint y: 318, distance: 12.4
click at [366, 318] on div "2D2C2C 94 % Recent colors Suggested for you" at bounding box center [285, 295] width 166 height 227
type input "100"
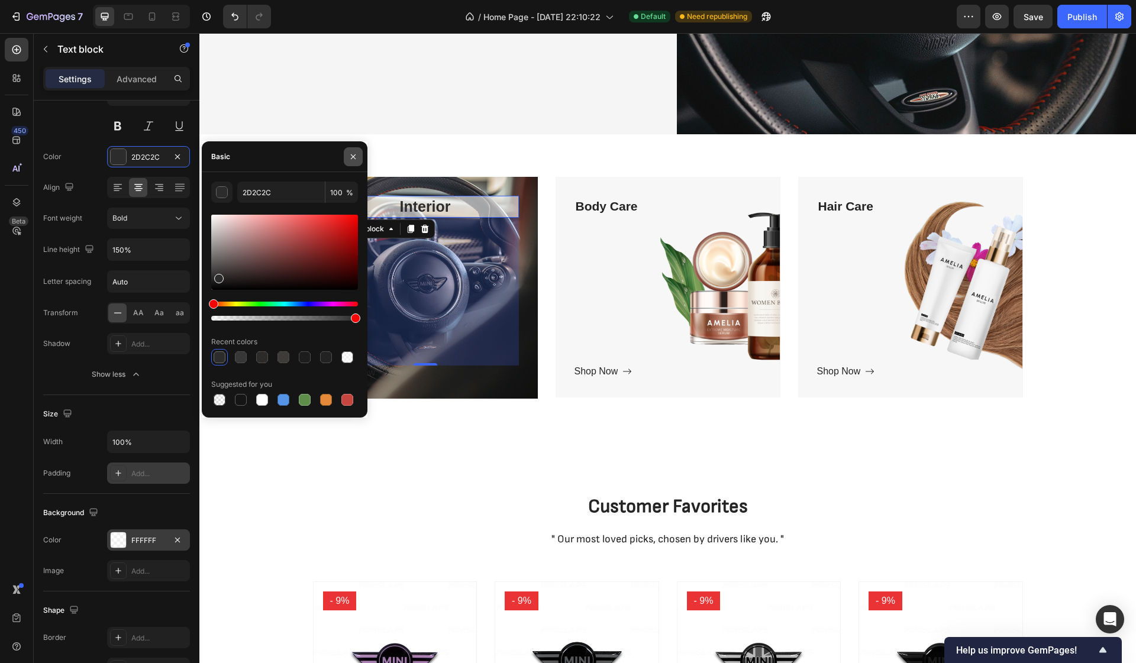
click at [353, 162] on button "button" at bounding box center [353, 156] width 19 height 19
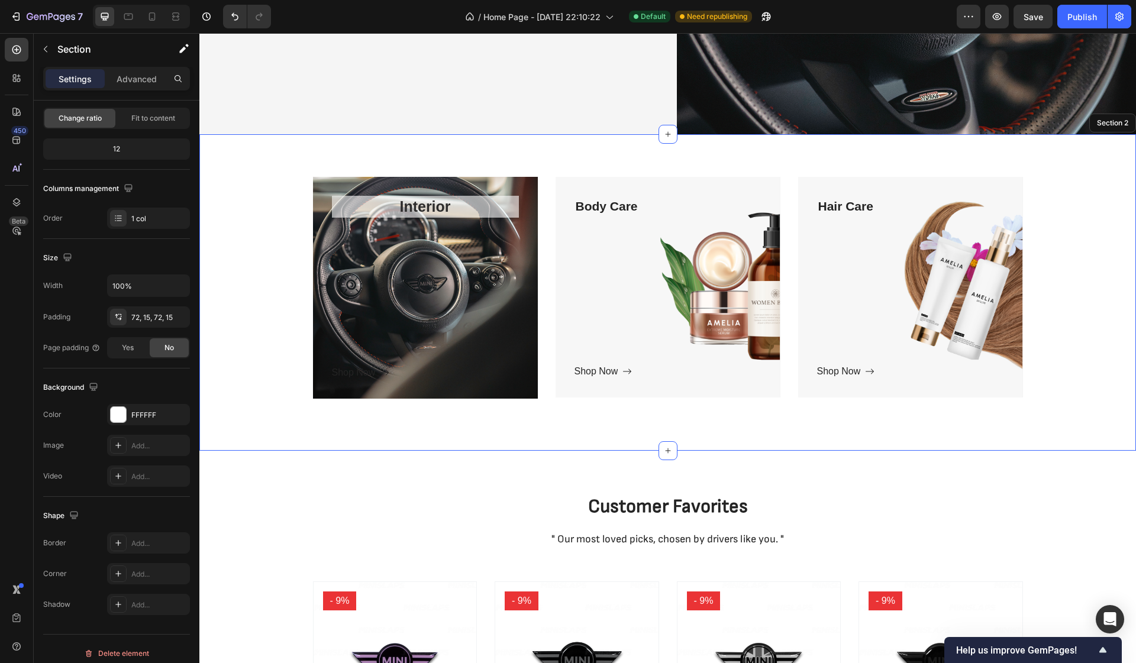
click at [273, 254] on div "Interior Text block 250 Shop Now Button Row Hero Banner Body Care Text block Sh…" at bounding box center [667, 293] width 919 height 232
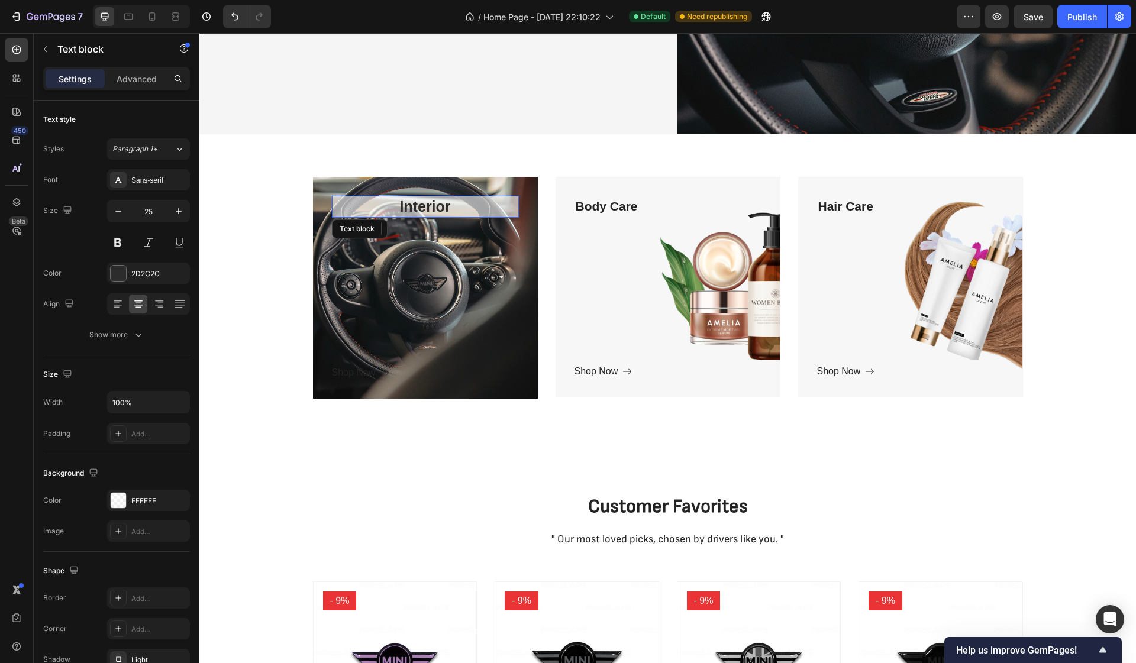
click at [482, 209] on p "Interior" at bounding box center [425, 207] width 187 height 22
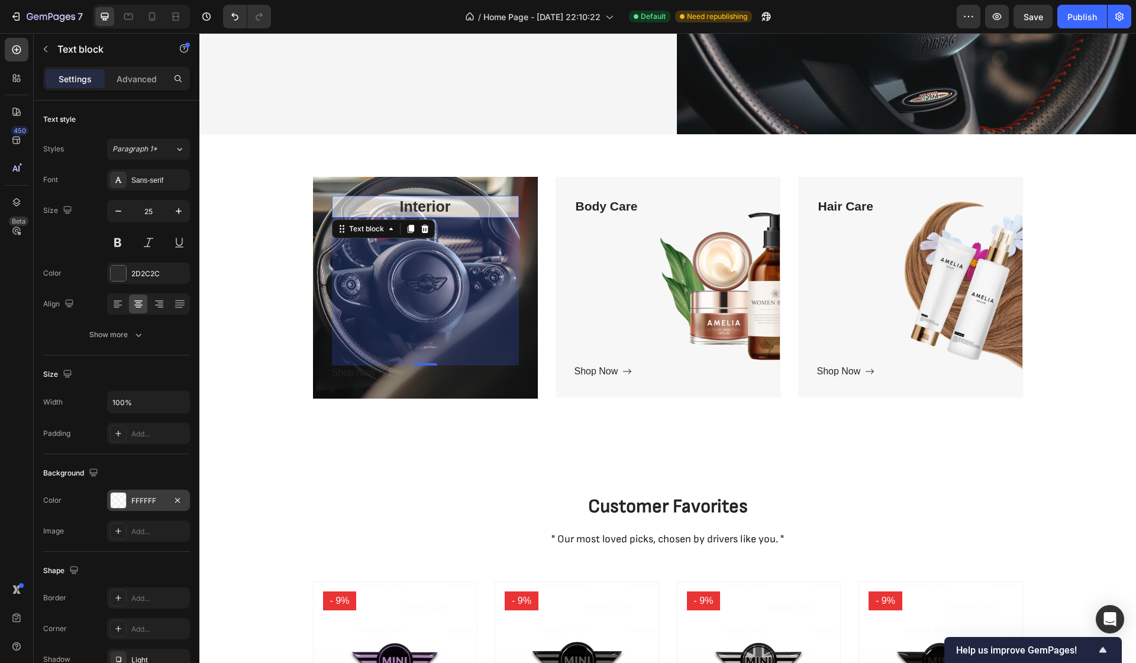
click at [152, 498] on div "FFFFFF" at bounding box center [148, 501] width 34 height 11
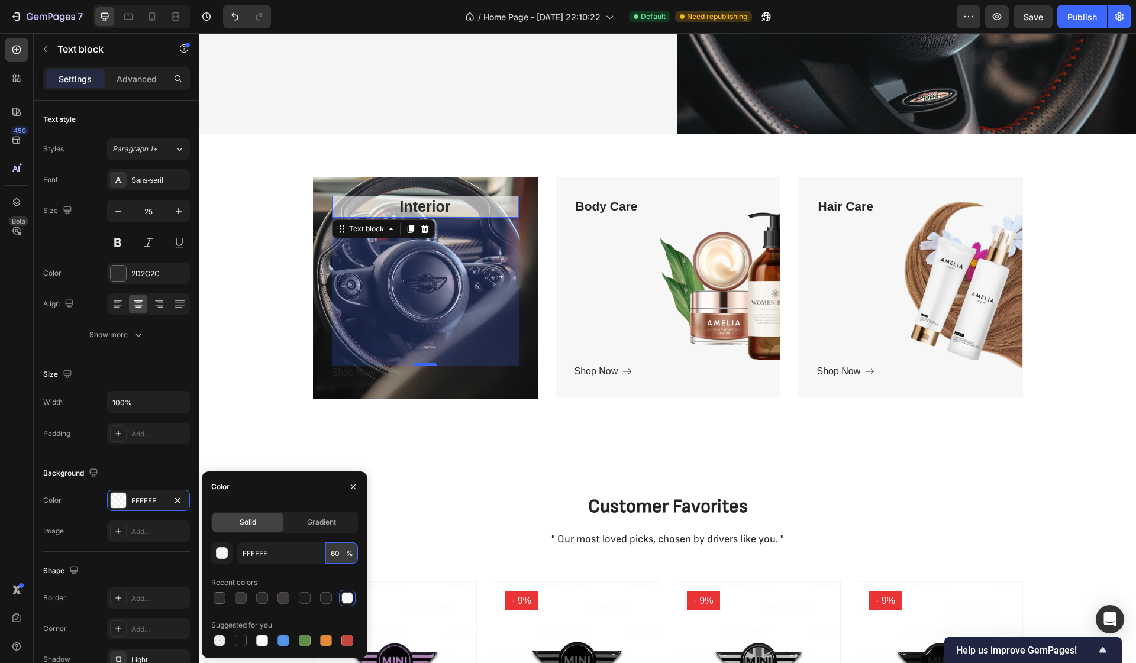
click at [338, 553] on input "60" at bounding box center [341, 552] width 33 height 21
type input "30"
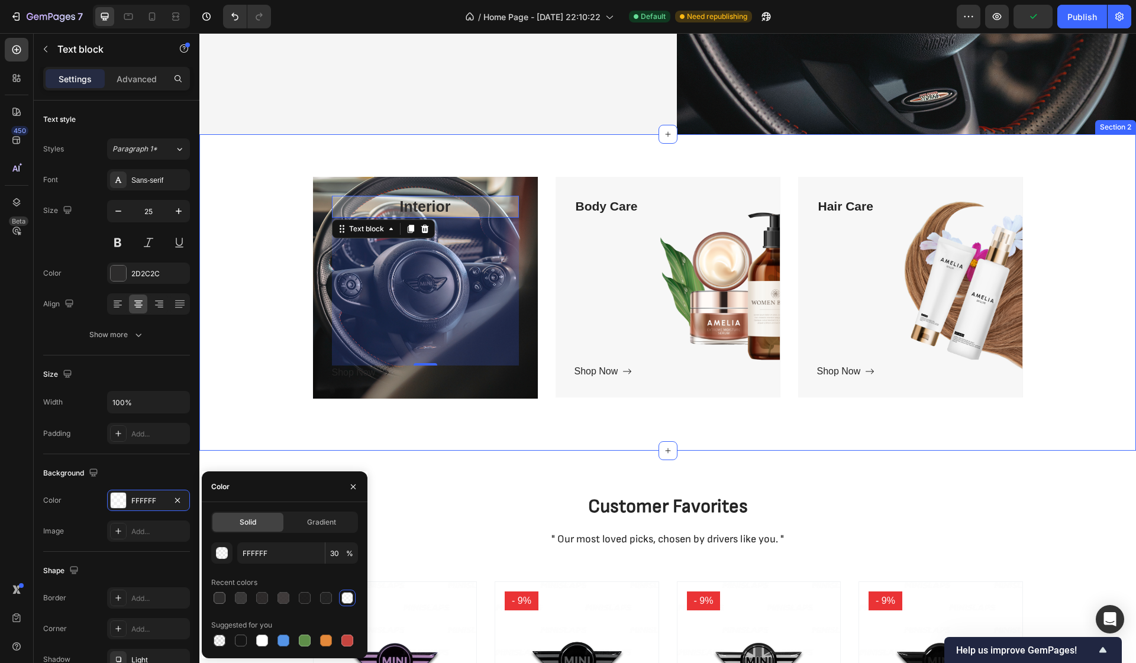
click at [244, 400] on div "Interior Text block 250 Shop Now Button Row Hero Banner Body Care Text block Sh…" at bounding box center [667, 293] width 919 height 232
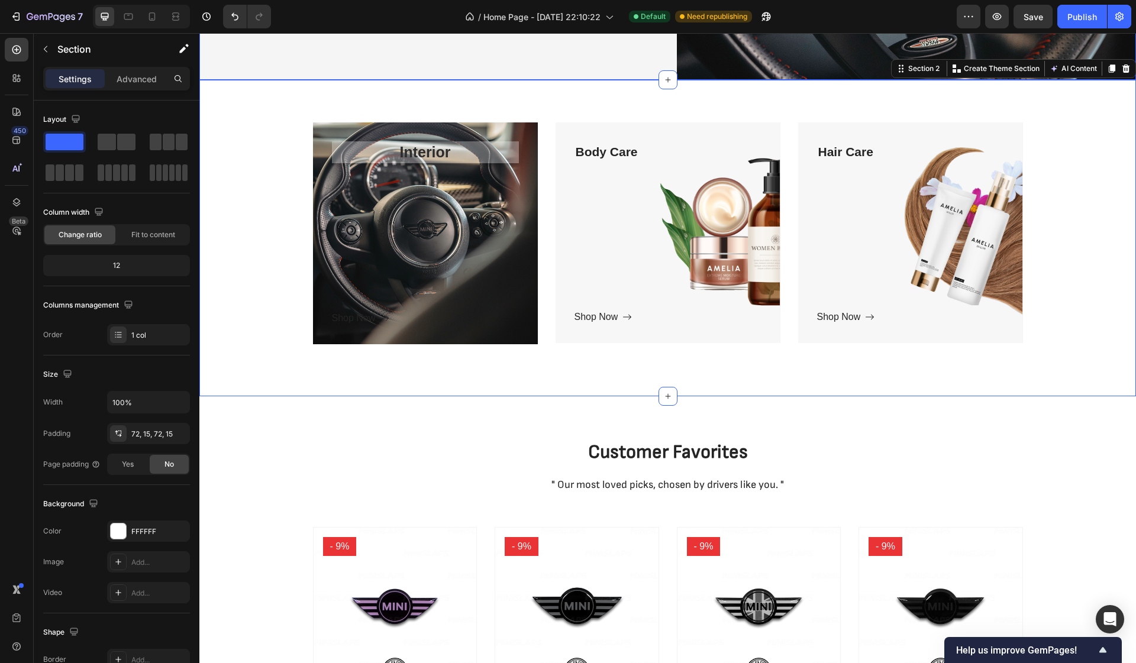
scroll to position [440, 0]
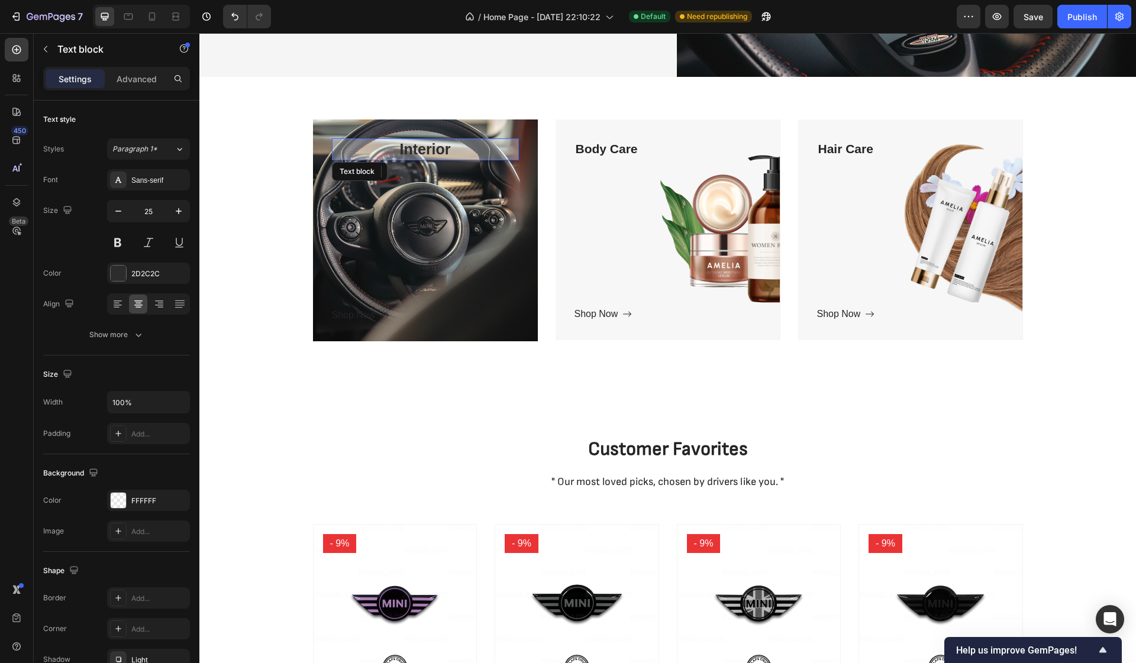
click at [432, 154] on p "Interior" at bounding box center [425, 149] width 187 height 22
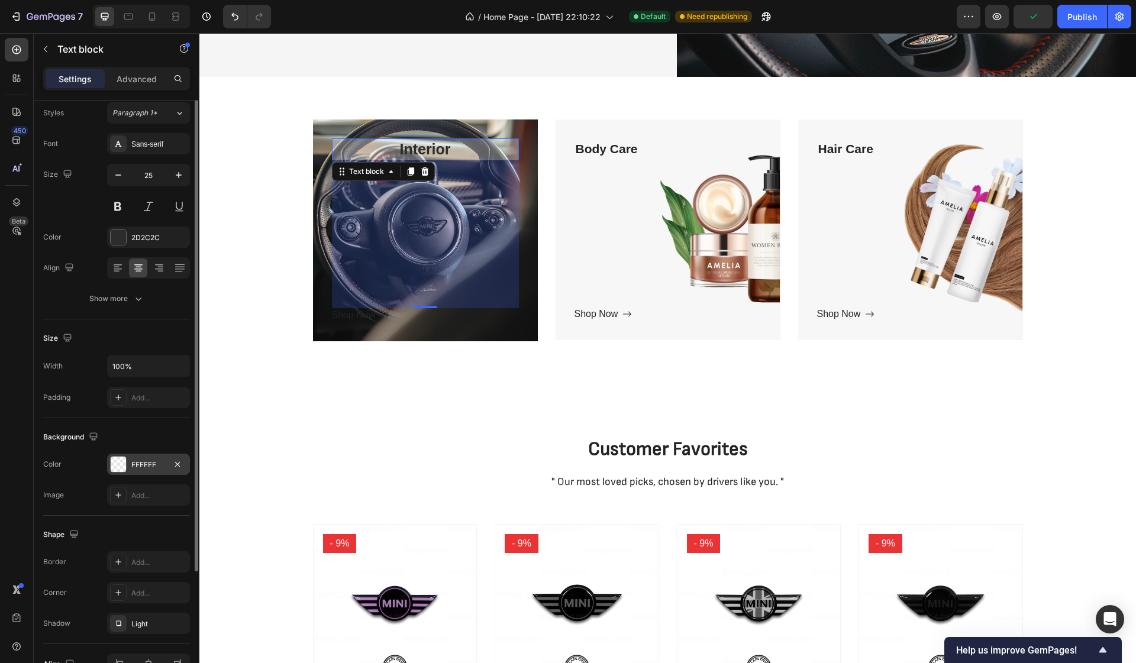
scroll to position [0, 0]
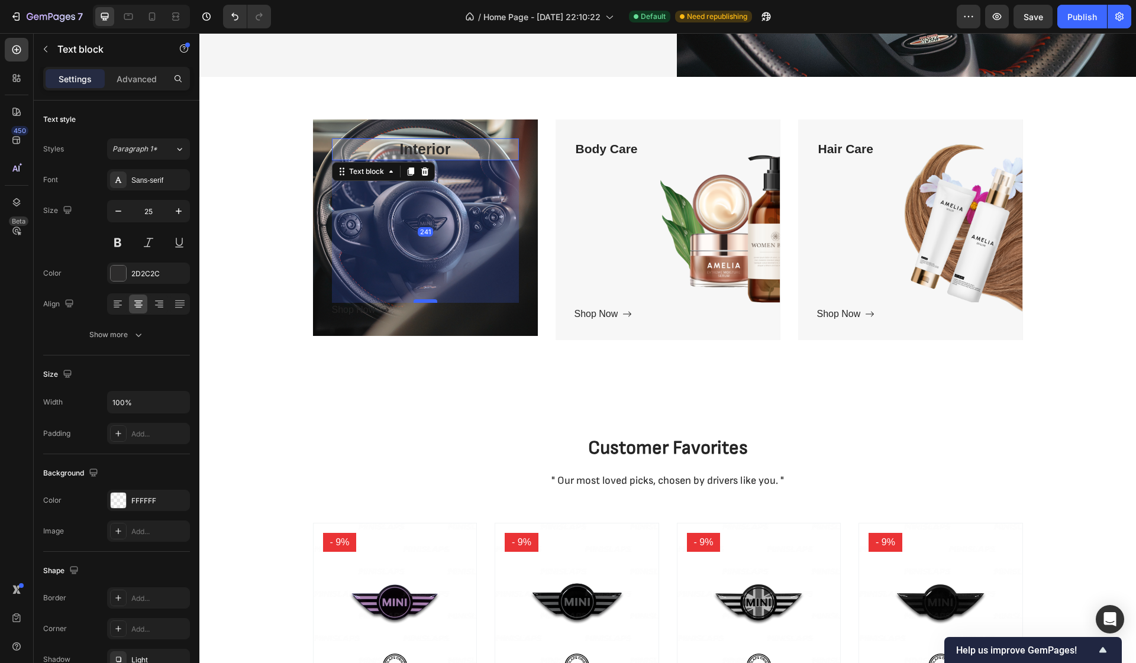
drag, startPoint x: 426, startPoint y: 305, endPoint x: 432, endPoint y: 299, distance: 8.4
click at [432, 299] on div at bounding box center [425, 301] width 24 height 4
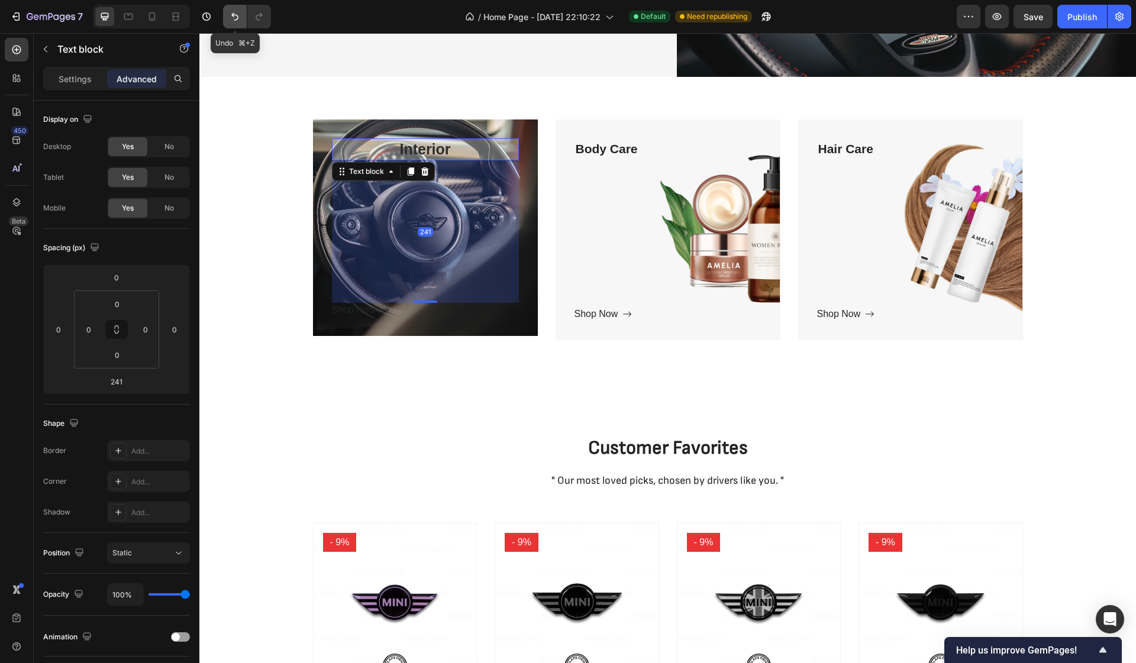
click at [241, 14] on button "Undo/Redo" at bounding box center [235, 17] width 24 height 24
click at [236, 14] on icon "Undo/Redo" at bounding box center [235, 17] width 12 height 12
type input "250"
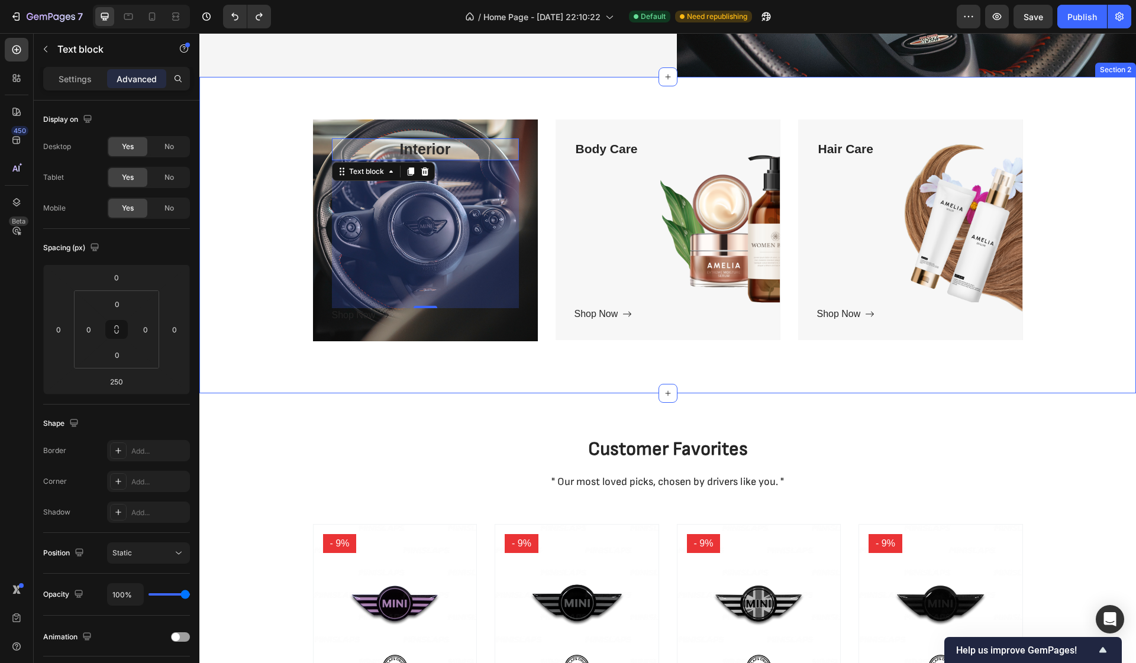
click at [266, 222] on div "Interior Text block 250 Shop Now Button Row Hero Banner Body Care Text block Sh…" at bounding box center [667, 235] width 919 height 232
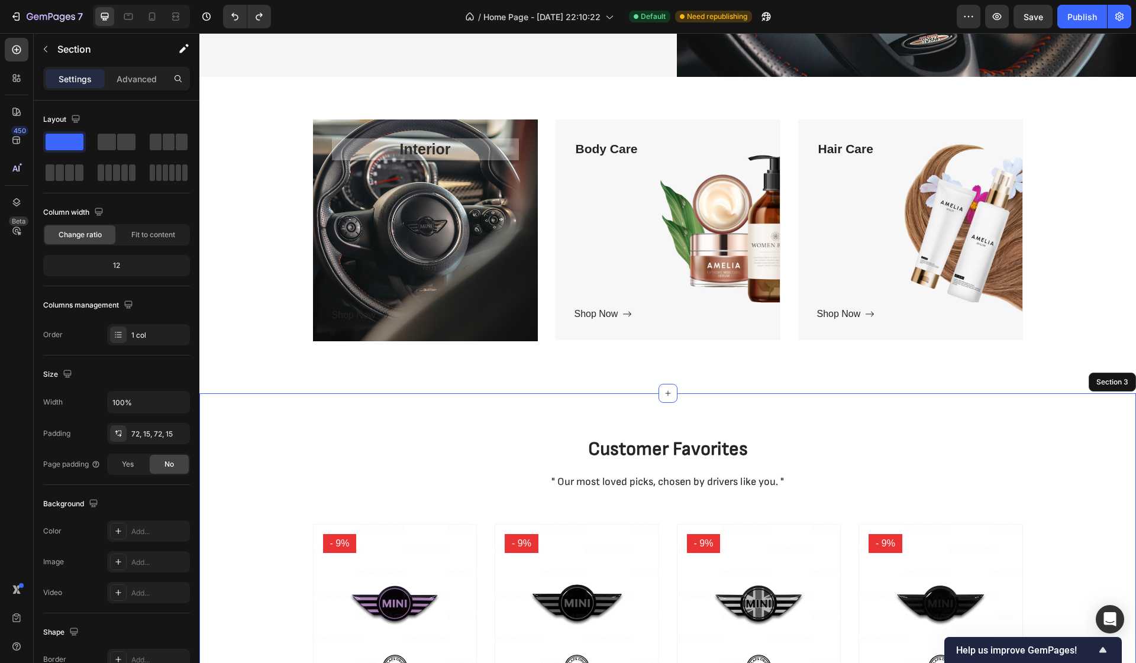
click at [449, 409] on div "Customer Favorites Heading " Our most loved picks, chosen by drivers like you. …" at bounding box center [667, 635] width 936 height 484
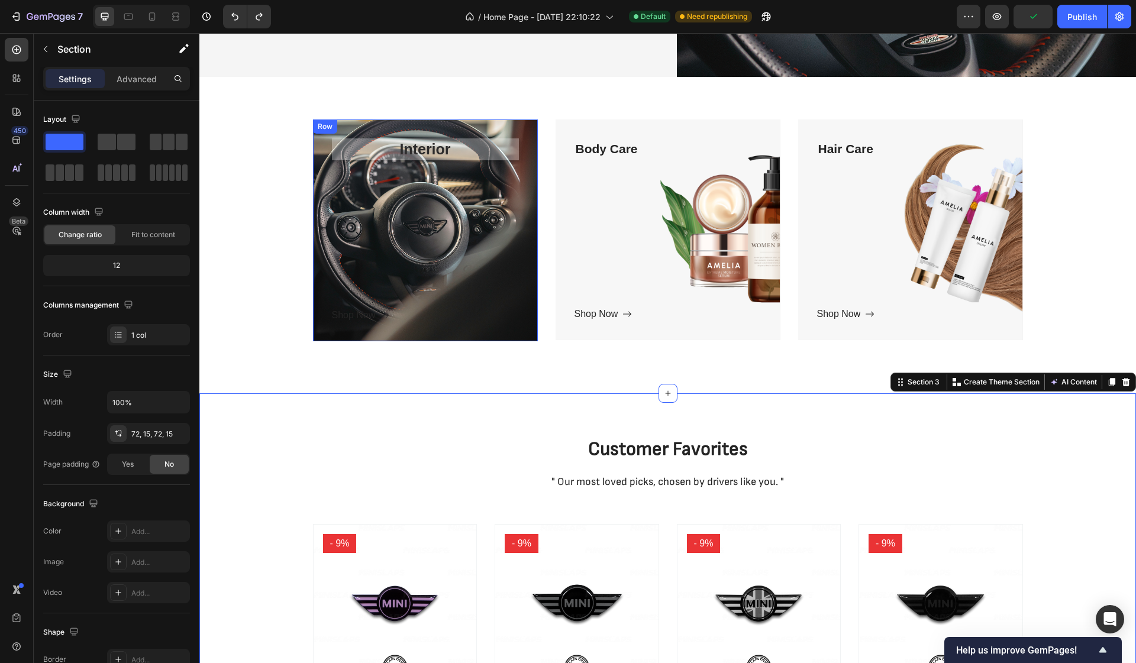
click at [461, 299] on div "Interior Text block Shop Now Button" at bounding box center [425, 230] width 187 height 185
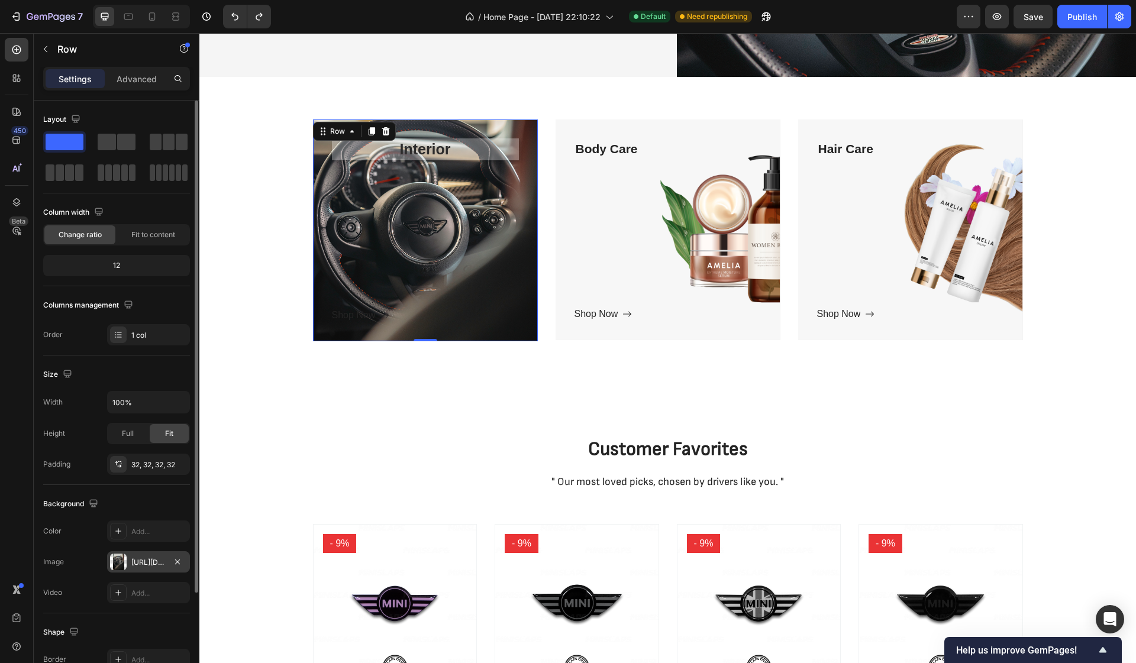
click at [119, 560] on div at bounding box center [118, 562] width 17 height 17
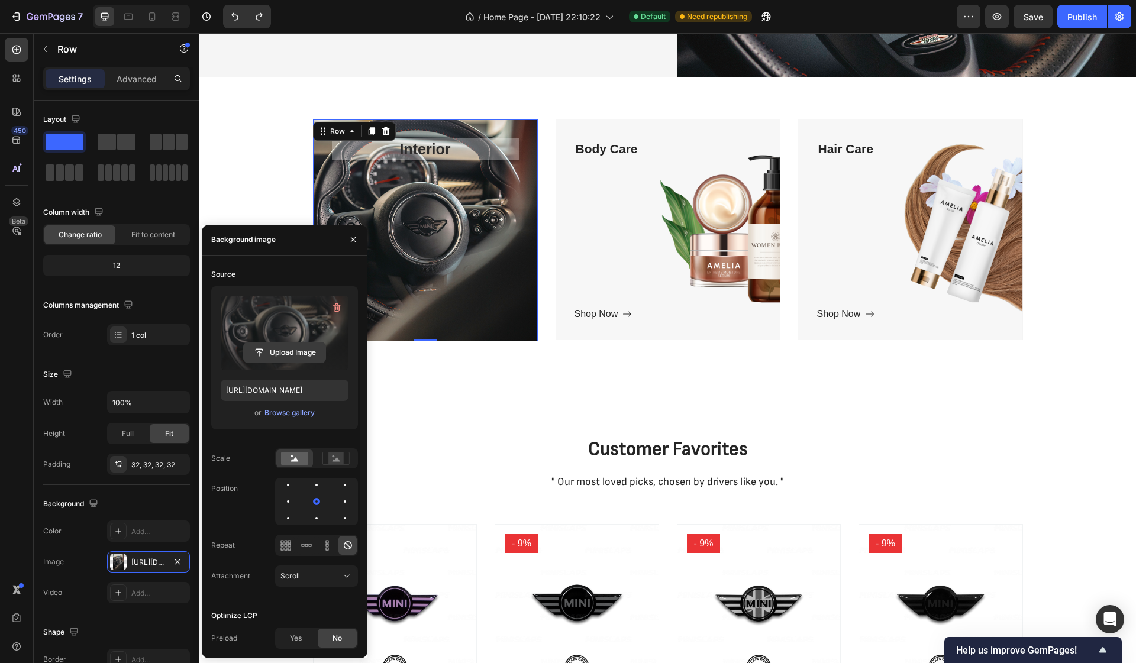
click at [293, 357] on input "file" at bounding box center [285, 352] width 82 height 20
type input "[URL][DOMAIN_NAME]"
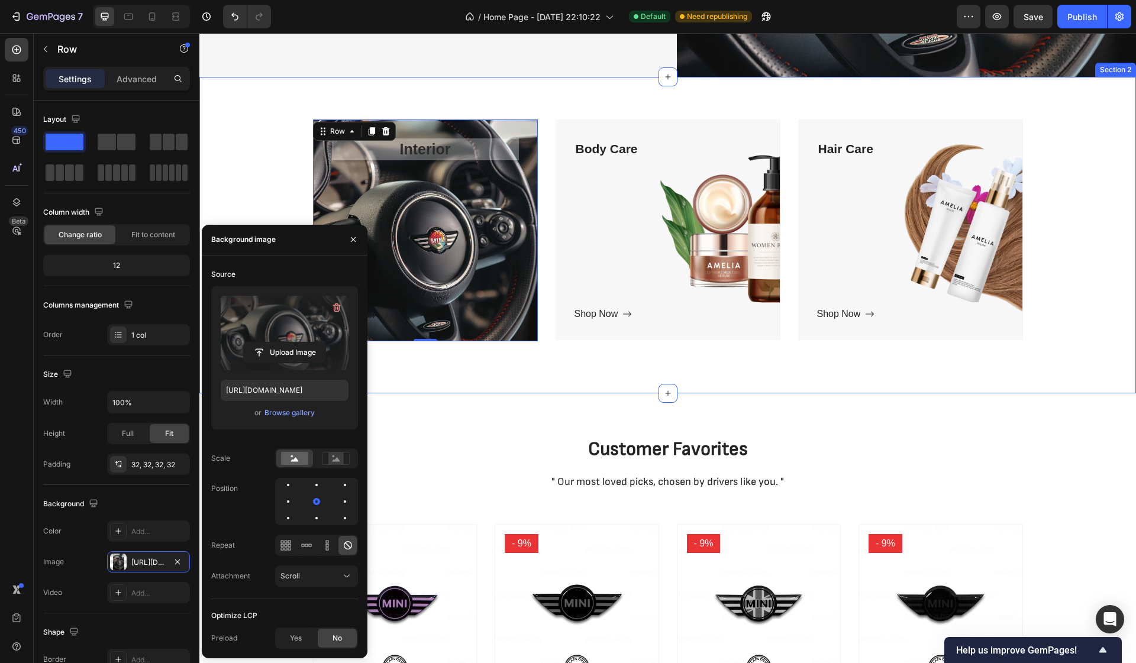
click at [490, 373] on div "Interior Text block Shop Now Button Row 0 Hero Banner Body Care Text block Shop…" at bounding box center [667, 235] width 936 height 317
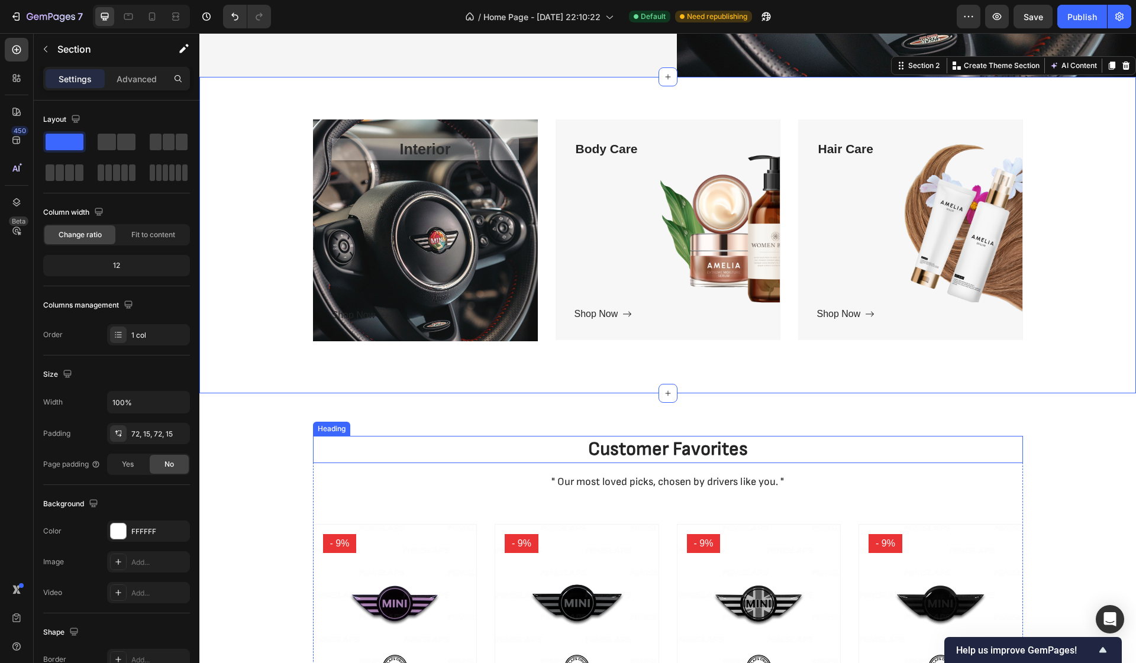
click at [444, 440] on h2 "Customer Favorites" at bounding box center [668, 449] width 710 height 27
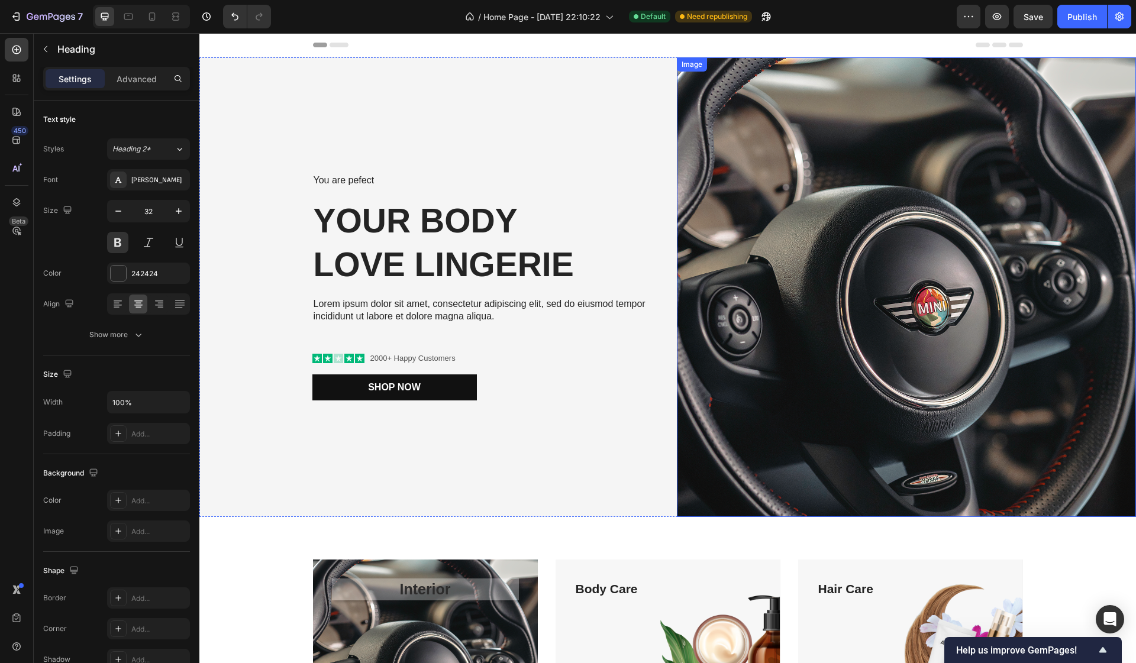
scroll to position [-1, 0]
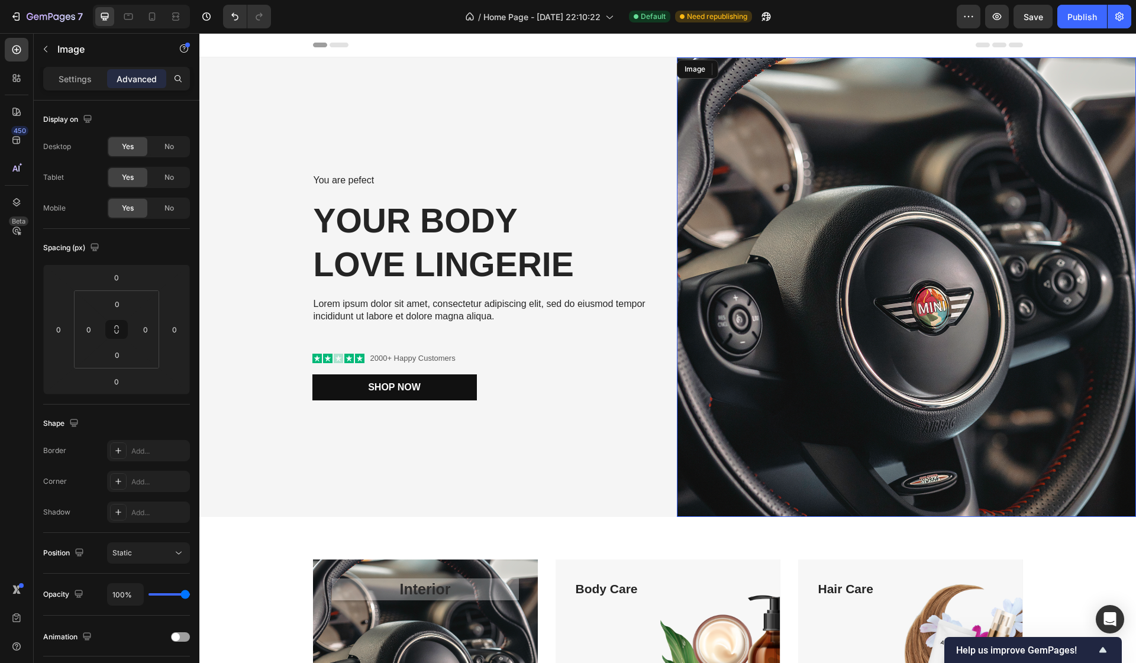
click at [800, 396] on img at bounding box center [907, 287] width 460 height 460
click at [801, 298] on img at bounding box center [907, 287] width 460 height 460
click at [785, 507] on img at bounding box center [907, 287] width 460 height 460
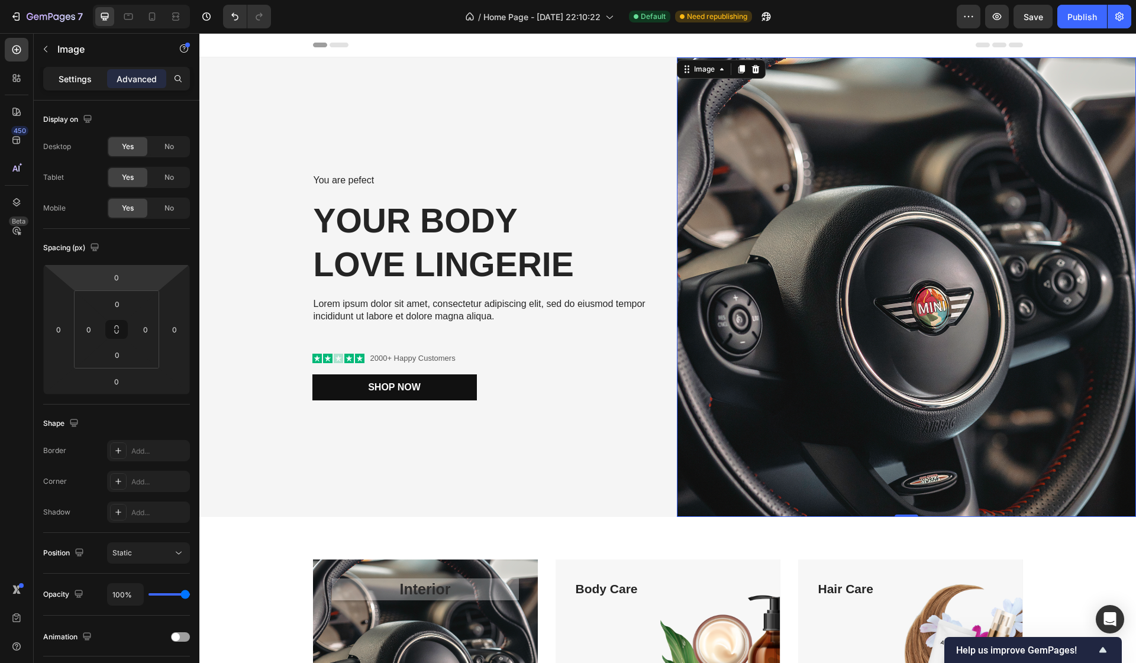
click at [75, 82] on p "Settings" at bounding box center [75, 79] width 33 height 12
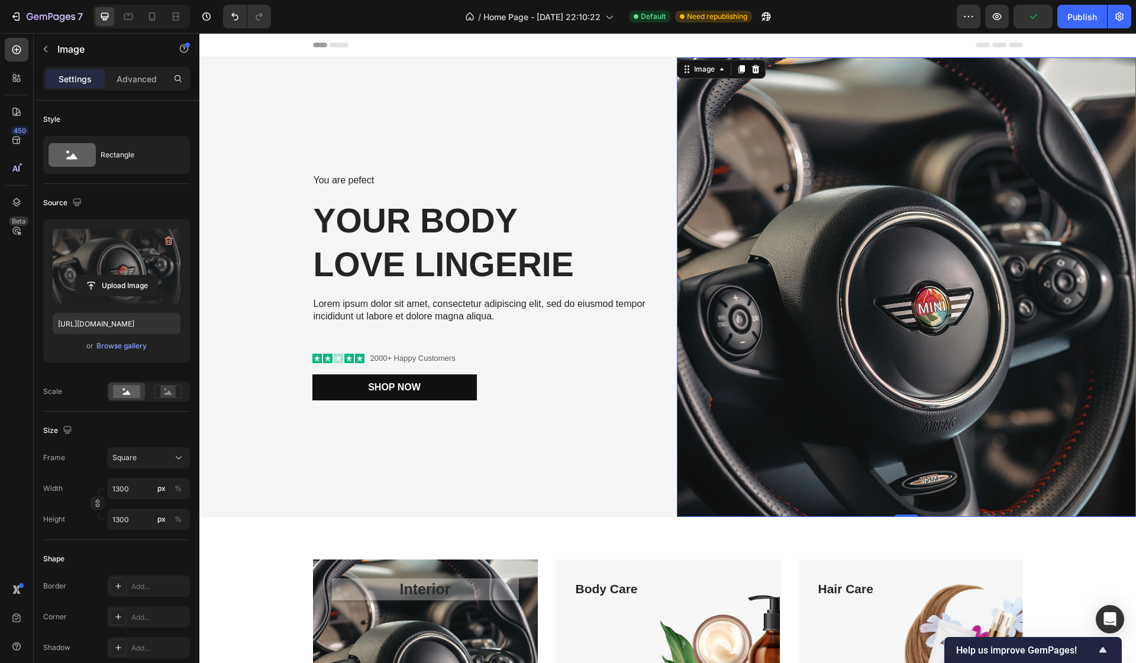
click at [100, 266] on label at bounding box center [117, 266] width 128 height 75
click at [100, 276] on input "file" at bounding box center [117, 286] width 82 height 20
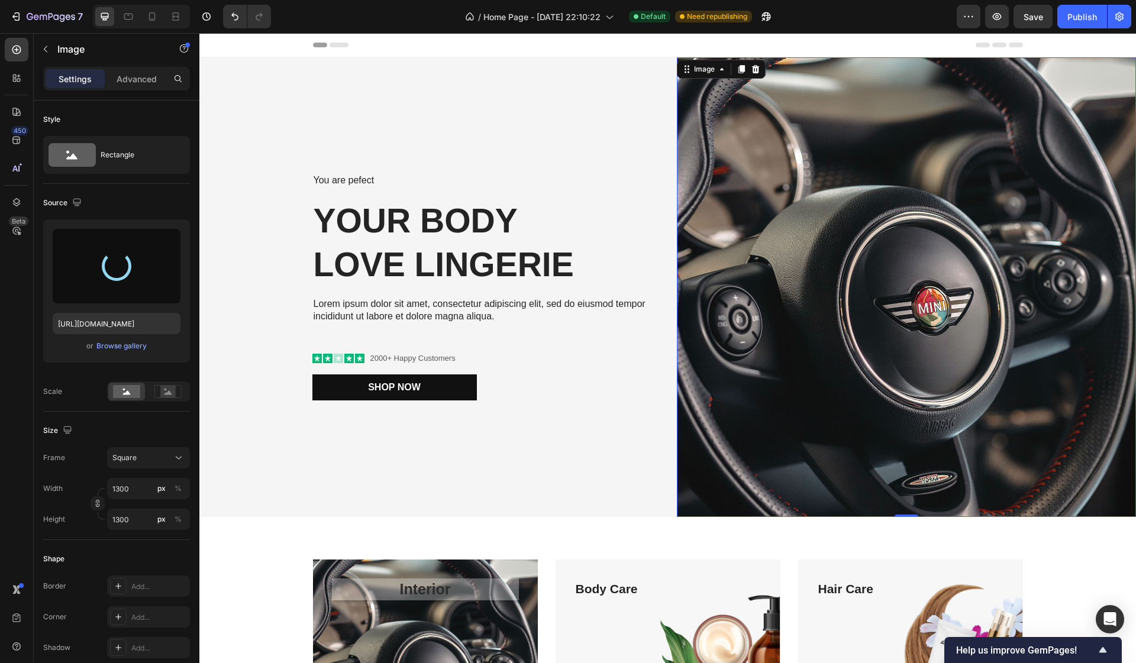
type input "[URL][DOMAIN_NAME]"
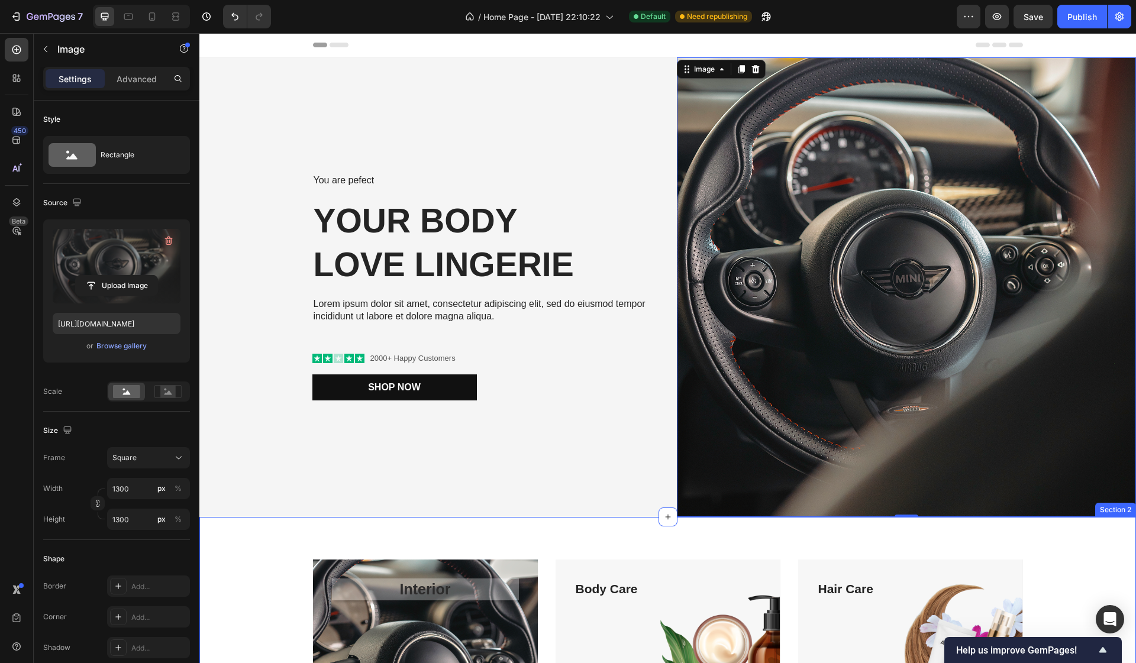
click at [866, 538] on div "Interior Text block Shop Now Button Row Hero Banner Body Care Text block Shop N…" at bounding box center [667, 675] width 936 height 317
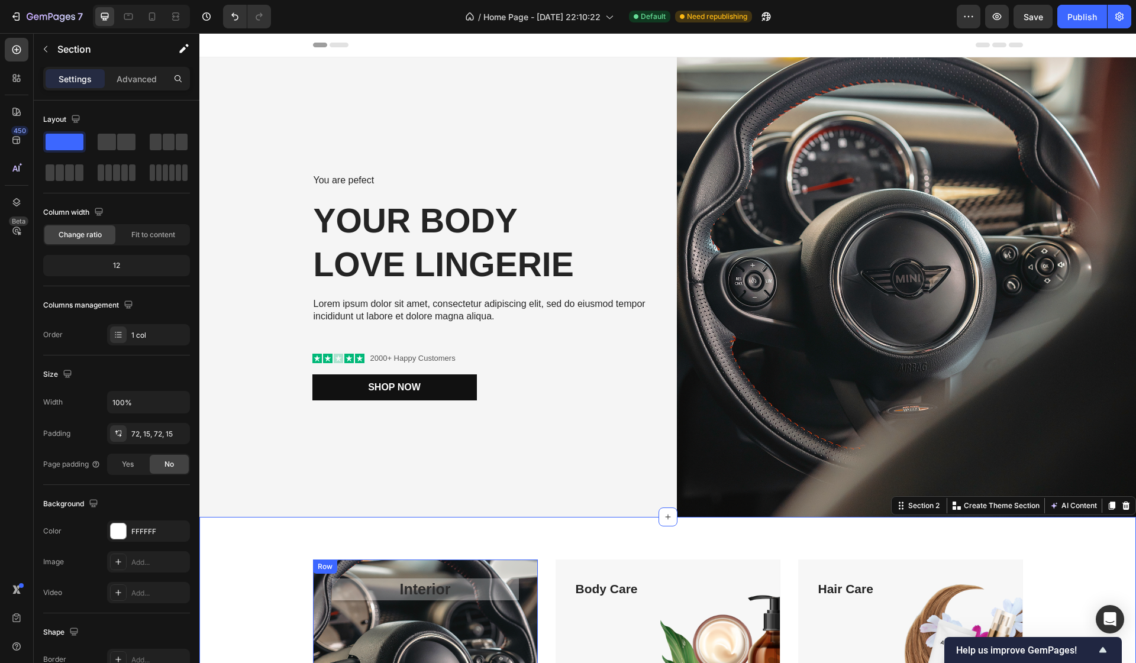
click at [277, 626] on div "Interior Text block Shop Now Button Row Hero Banner Body Care Text block Shop N…" at bounding box center [667, 676] width 919 height 232
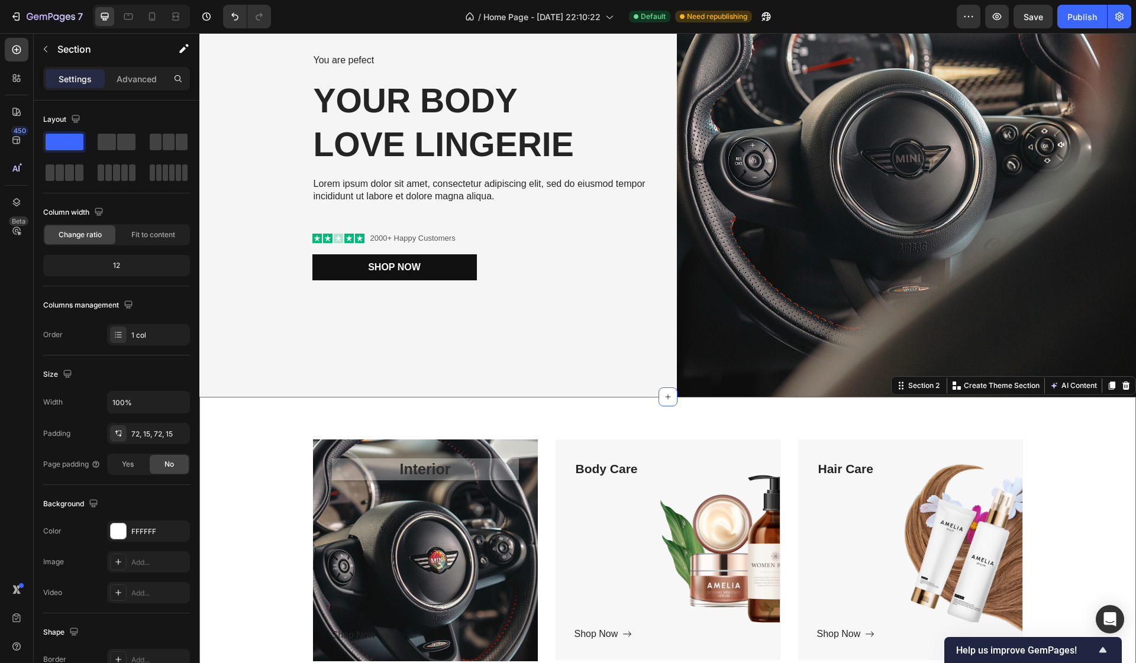
scroll to position [123, 0]
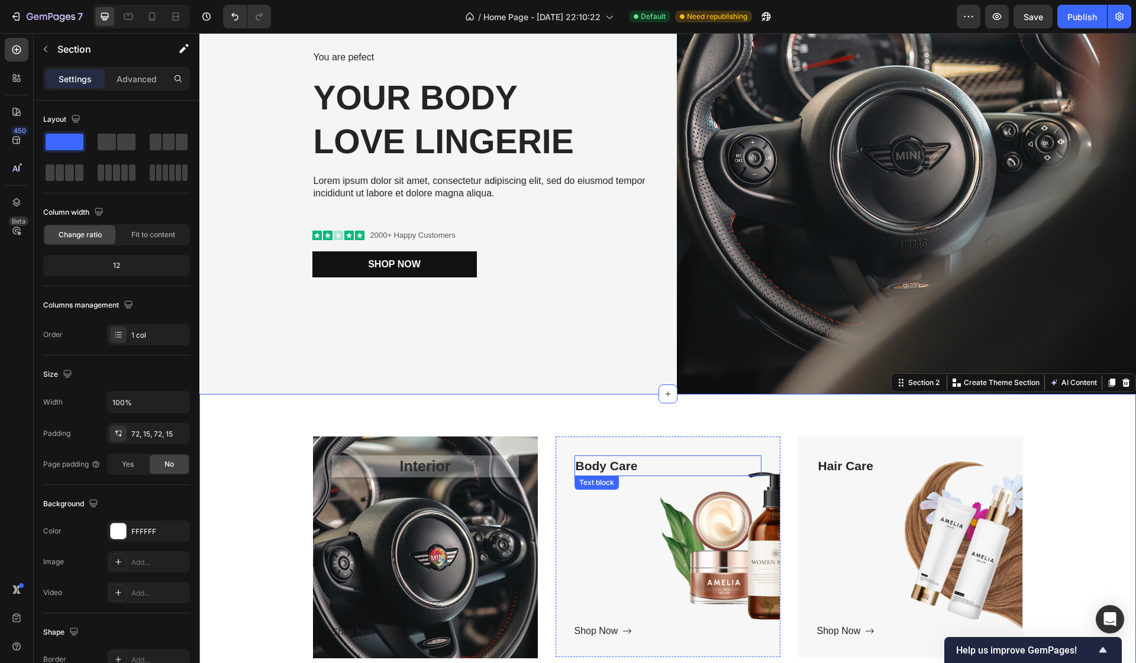
click at [615, 465] on p "Body Care" at bounding box center [667, 466] width 185 height 19
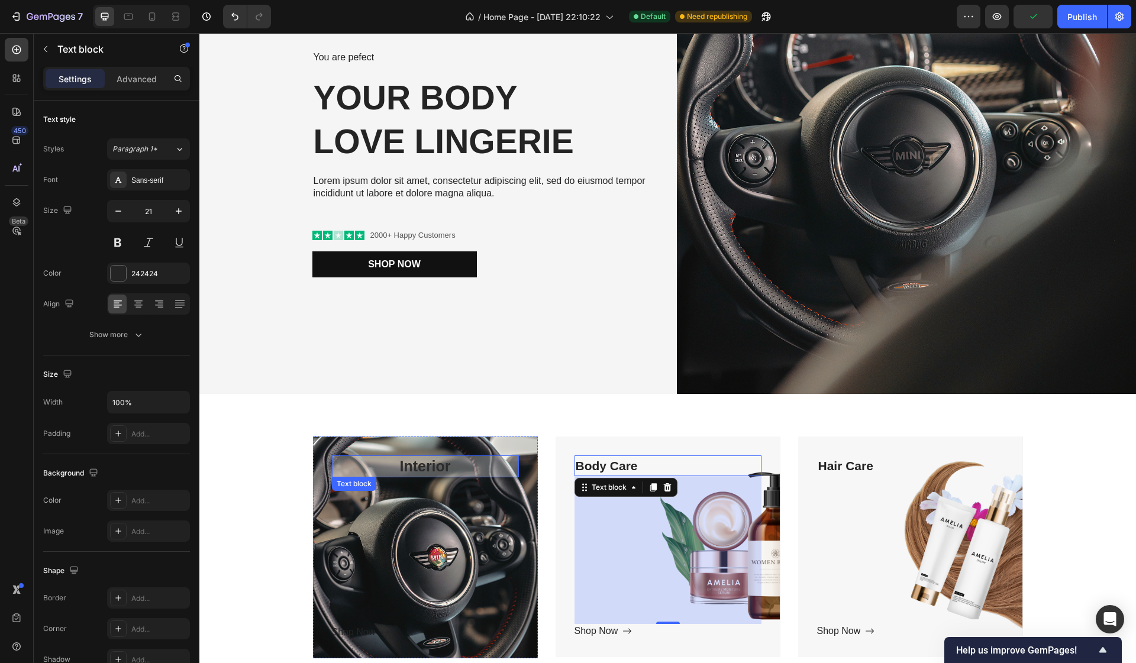
click at [487, 464] on p "Interior" at bounding box center [425, 466] width 187 height 22
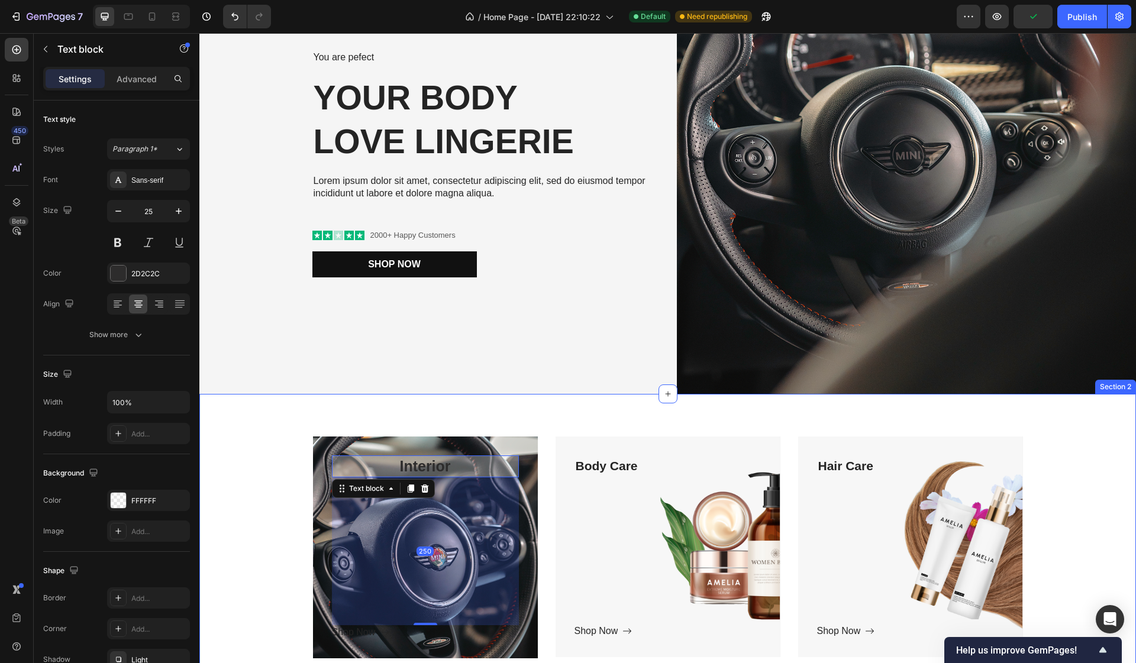
click at [270, 512] on div "Interior Text block 250 Shop Now Button Row Hero Banner Body Care Text block Sh…" at bounding box center [667, 553] width 919 height 232
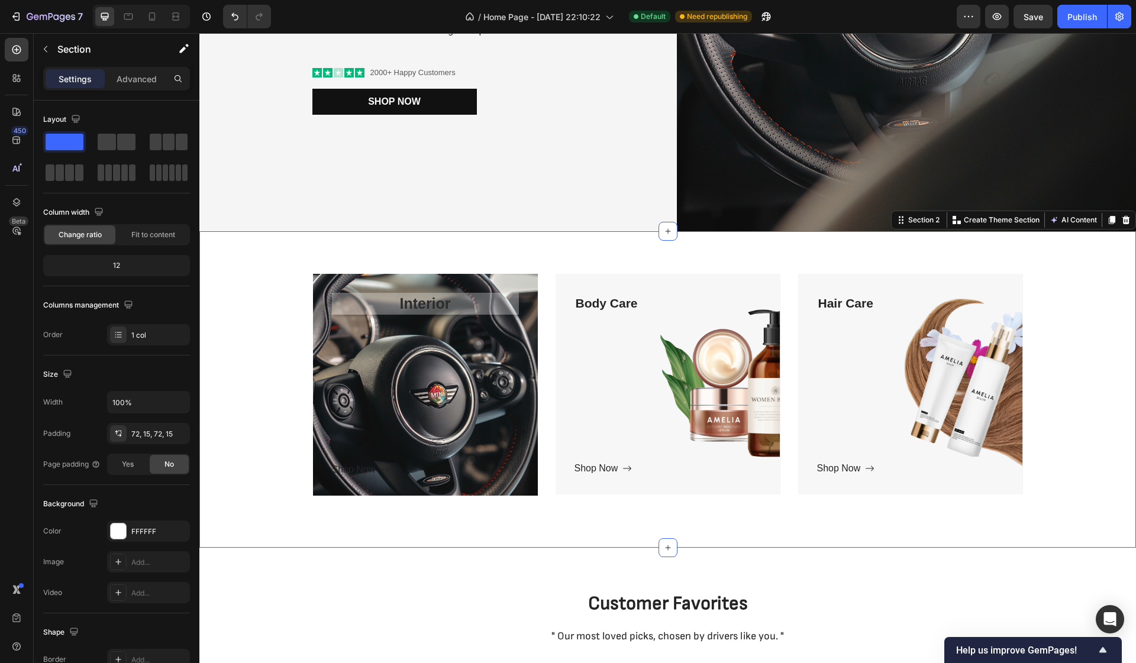
scroll to position [290, 0]
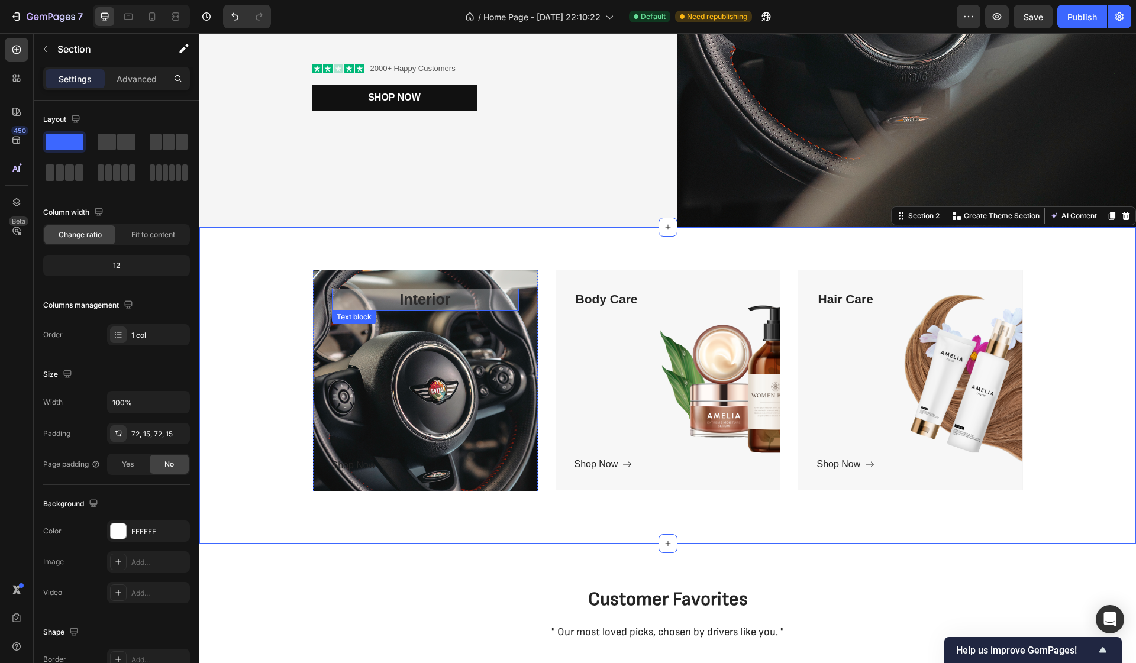
click at [430, 295] on p "Interior" at bounding box center [425, 300] width 187 height 22
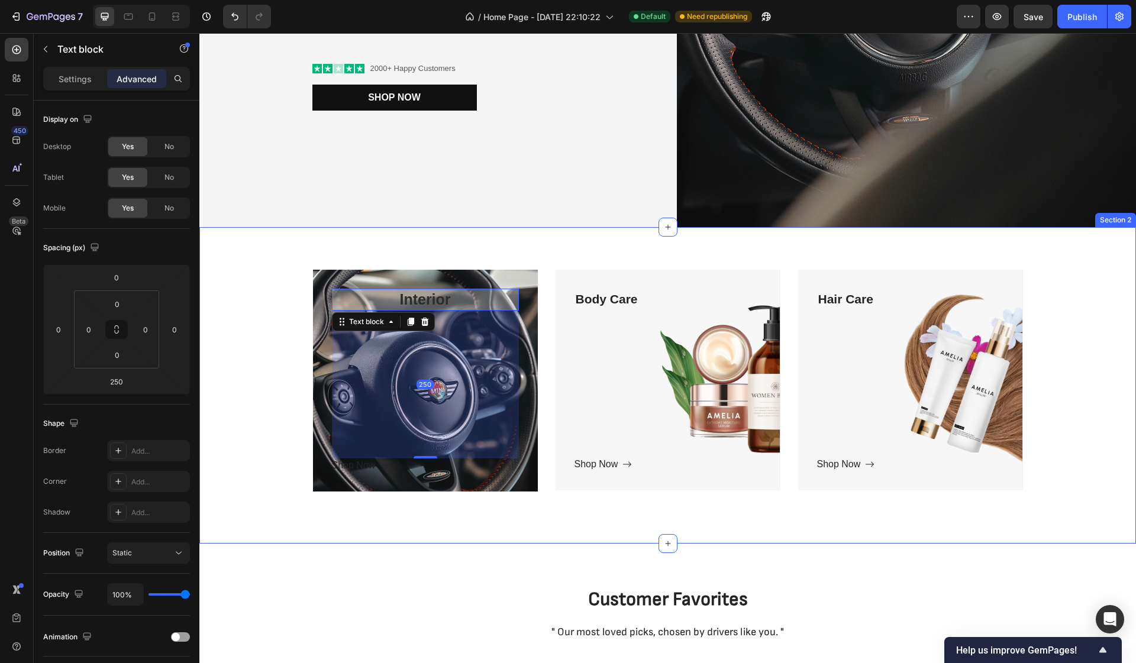
click at [228, 384] on div "Interior Text block 250 Shop Now Button Row Hero Banner Body Care Text block Sh…" at bounding box center [667, 386] width 919 height 232
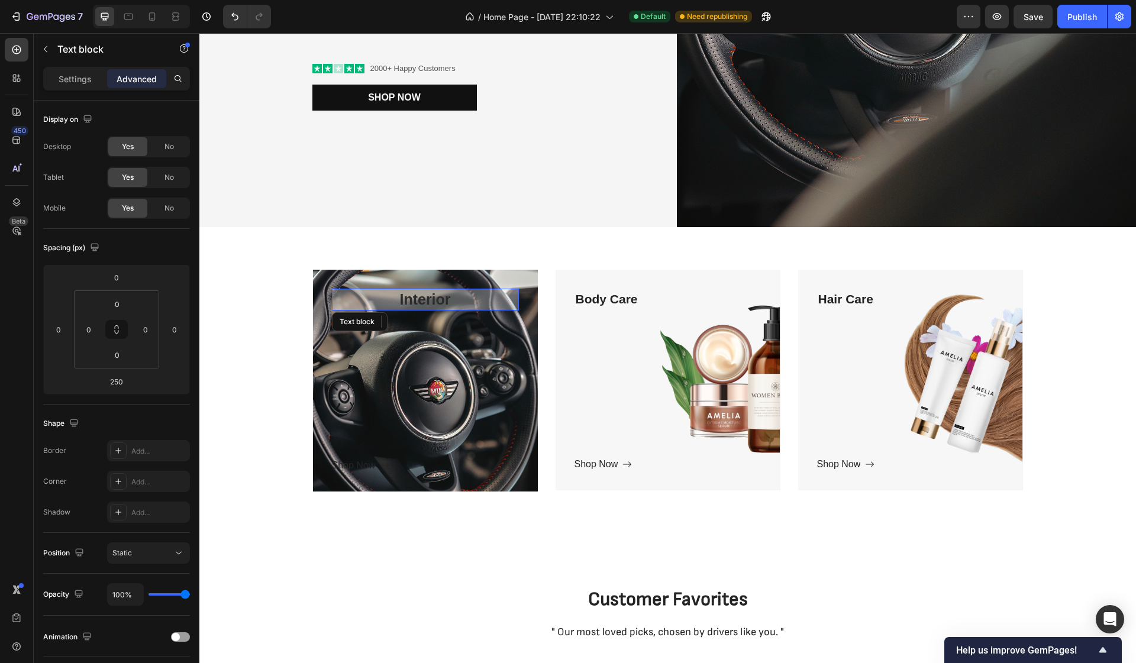
click at [411, 295] on p "Interior" at bounding box center [425, 300] width 187 height 22
drag, startPoint x: 461, startPoint y: 298, endPoint x: 374, endPoint y: 298, distance: 86.9
click at [374, 298] on p "Interior" at bounding box center [425, 300] width 187 height 22
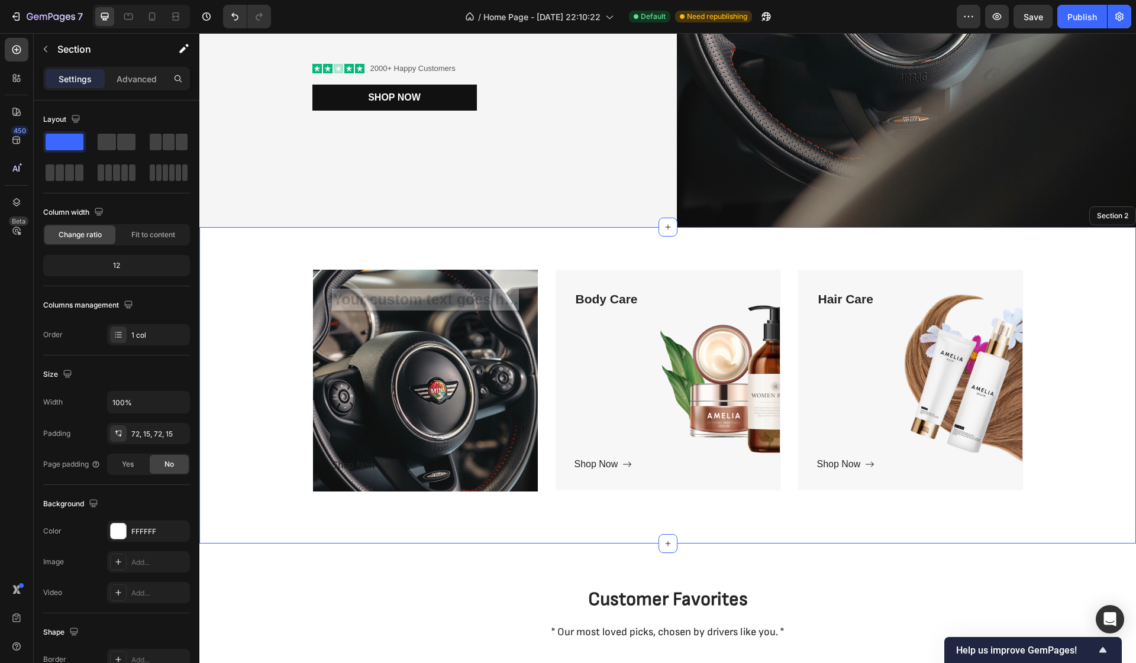
click at [263, 358] on div "Text block 250 Shop Now Button Row Hero Banner Body Care Text block Shop Now Bu…" at bounding box center [667, 386] width 919 height 232
click at [389, 309] on div "Rich Text Editor. Editing area: main" at bounding box center [425, 300] width 187 height 22
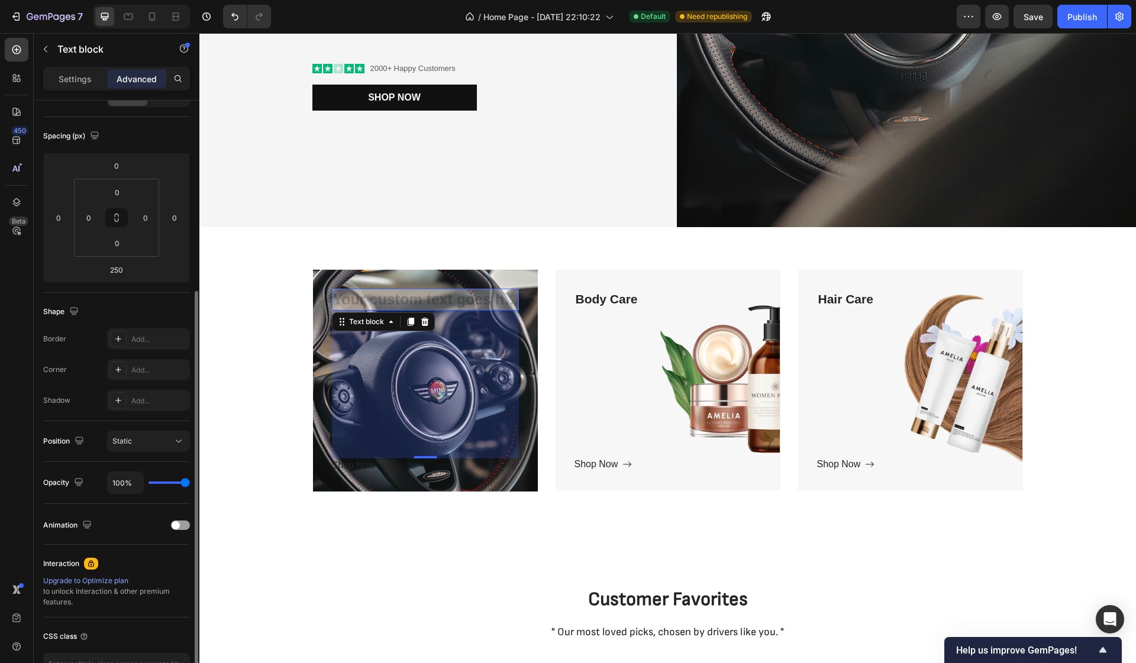
scroll to position [193, 0]
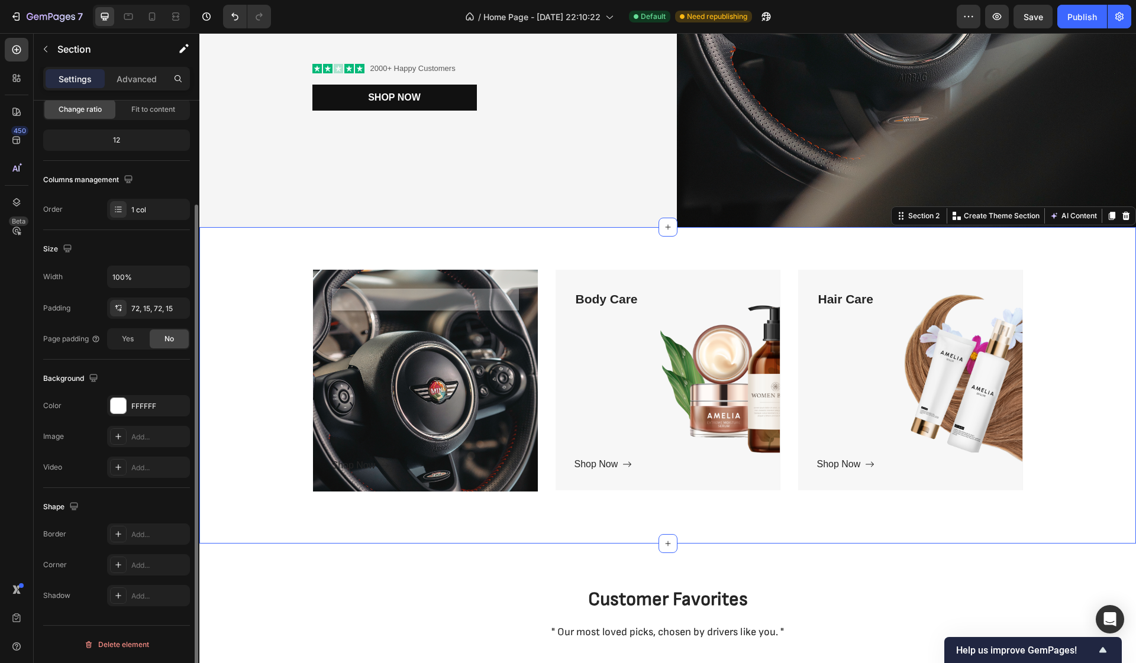
click at [231, 505] on div "Text block Shop Now Button Row Hero Banner Body Care Text block Shop Now Button…" at bounding box center [667, 385] width 936 height 317
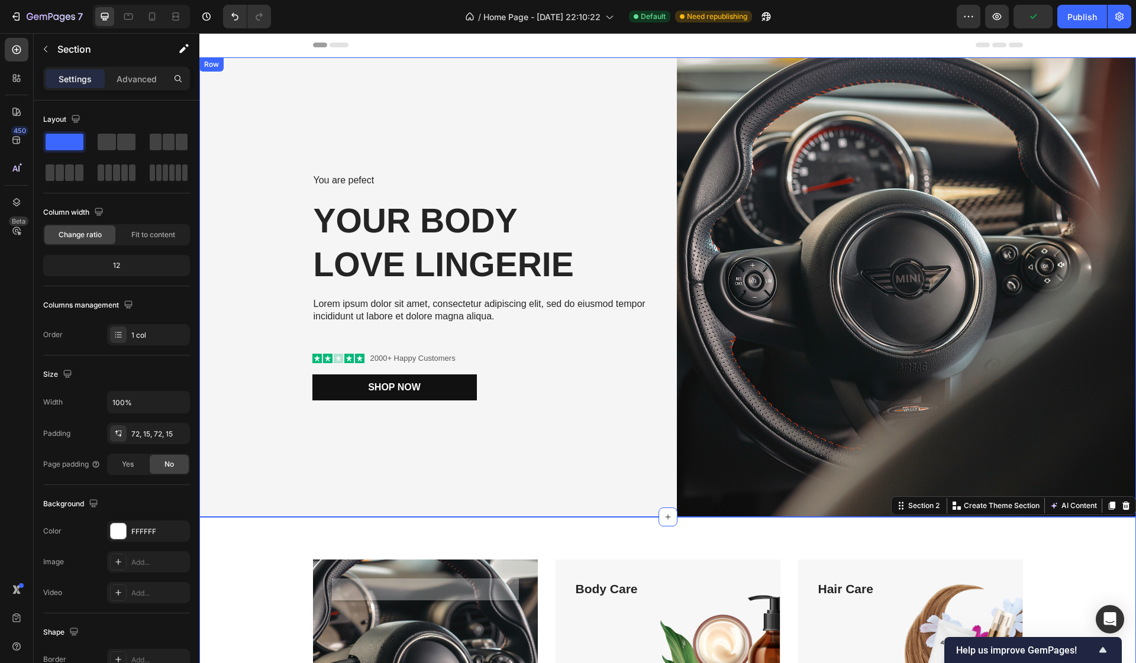
scroll to position [0, 0]
click at [389, 508] on div "You are pefect Text Block Your Body love Lingerie Heading Lorem ipsum dolor sit…" at bounding box center [429, 287] width 460 height 460
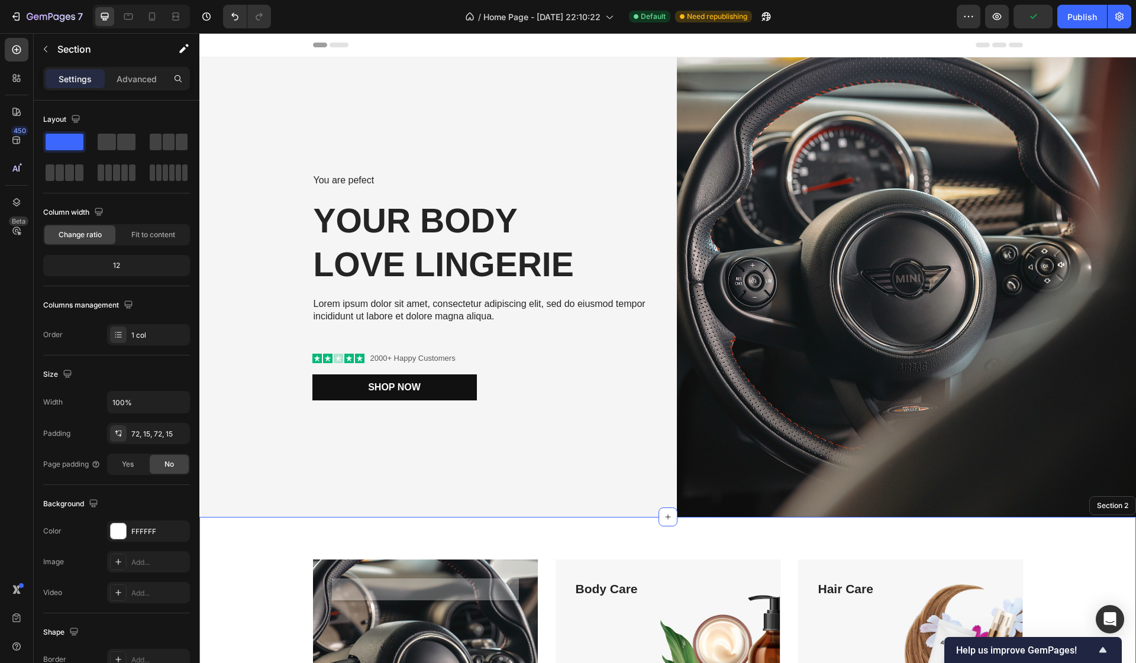
click at [421, 531] on div "Text block Shop Now Button Row Hero Banner Body Care Text block Shop Now Button…" at bounding box center [667, 675] width 936 height 317
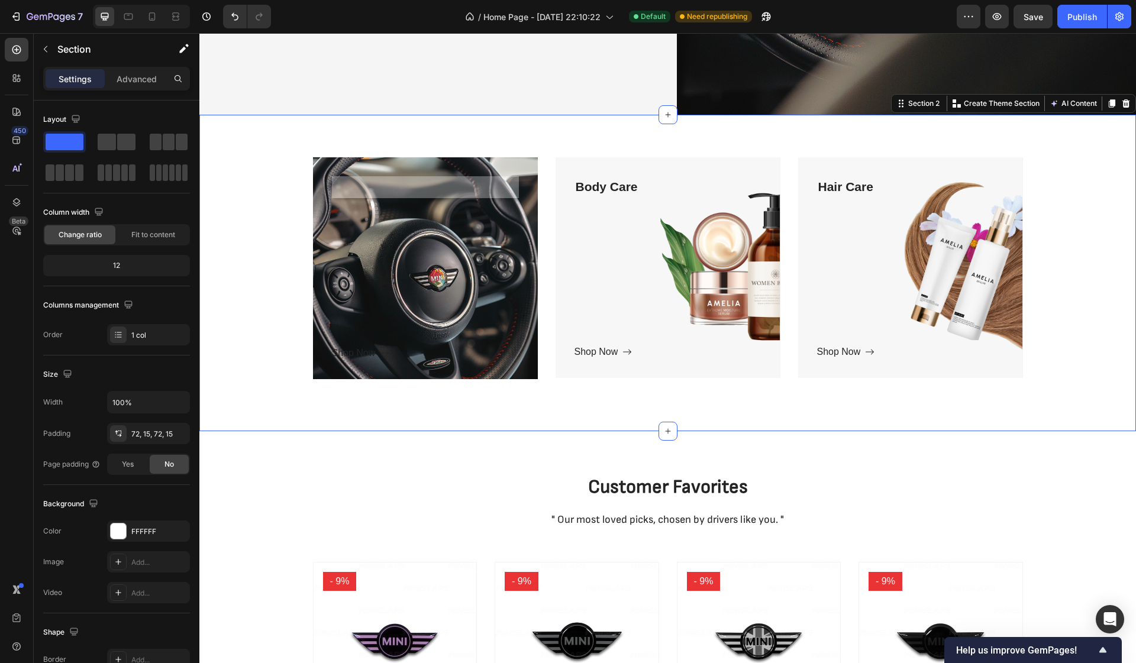
scroll to position [402, 0]
click at [698, 270] on div "Body Care Text block Shop Now Button" at bounding box center [667, 268] width 187 height 183
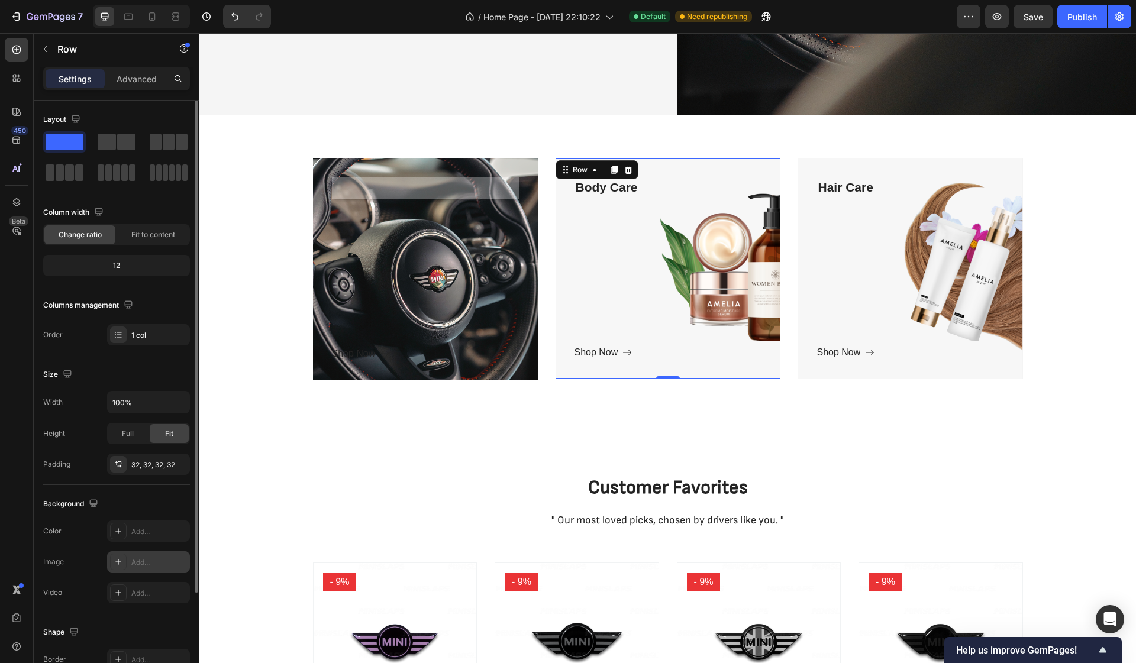
click at [114, 563] on icon at bounding box center [118, 561] width 9 height 9
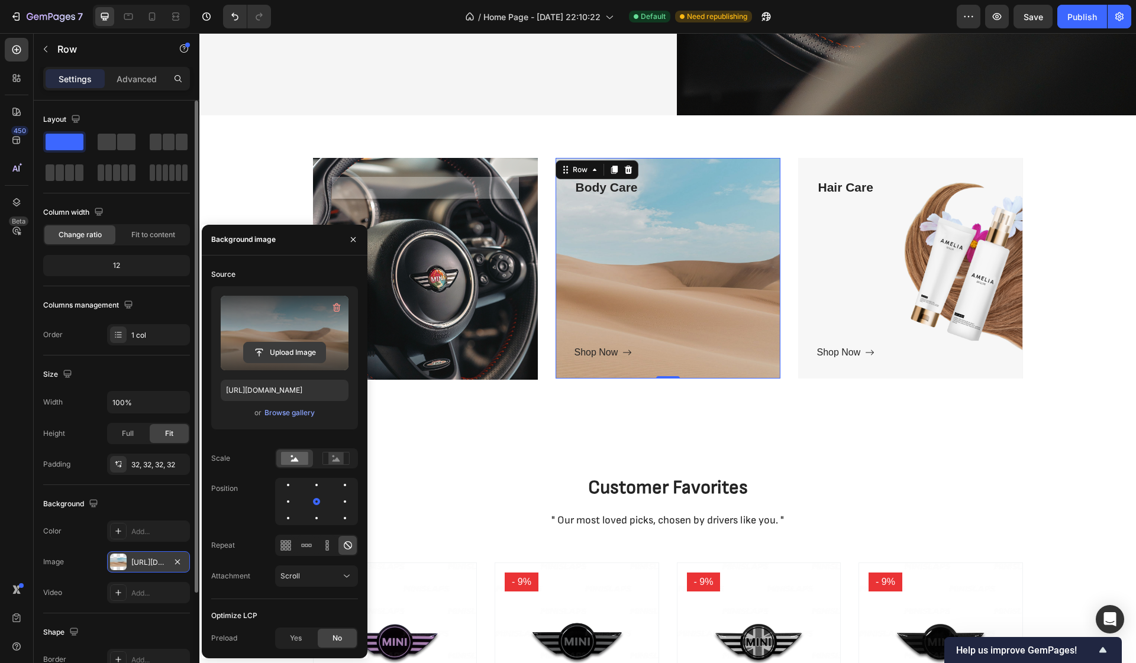
click at [287, 345] on input "file" at bounding box center [285, 352] width 82 height 20
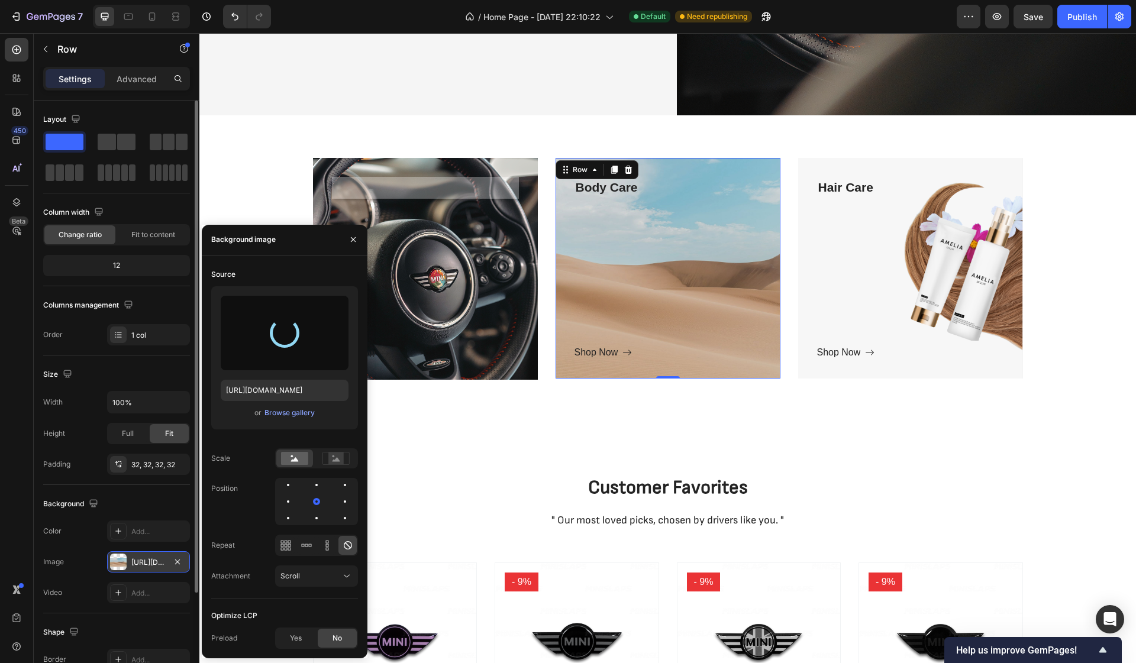
type input "https://cdn.shopify.com/s/files/1/0588/5054/1757/files/gempages_569300536675796…"
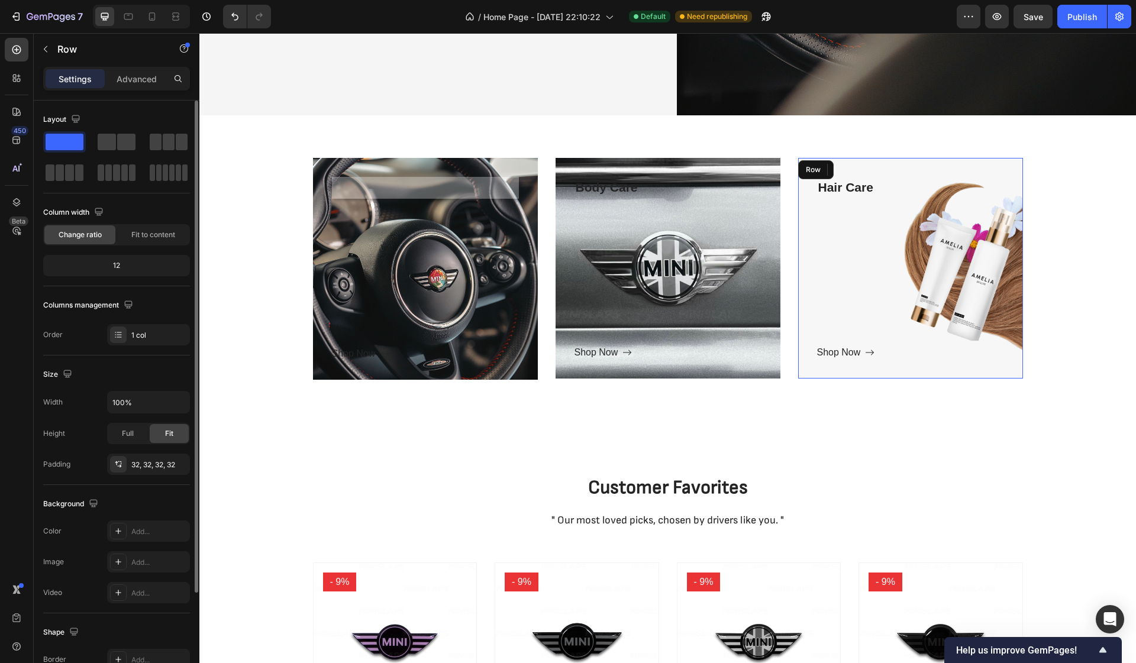
click at [840, 316] on div "Hair Care Text block Shop Now Button" at bounding box center [910, 268] width 187 height 183
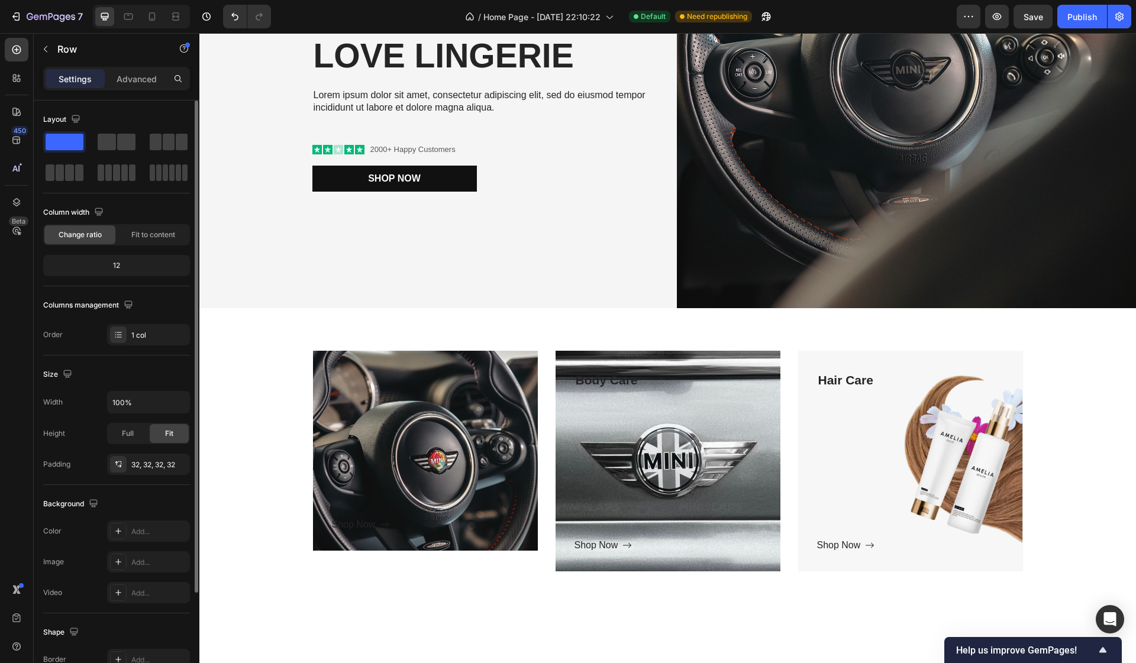
scroll to position [223, 0]
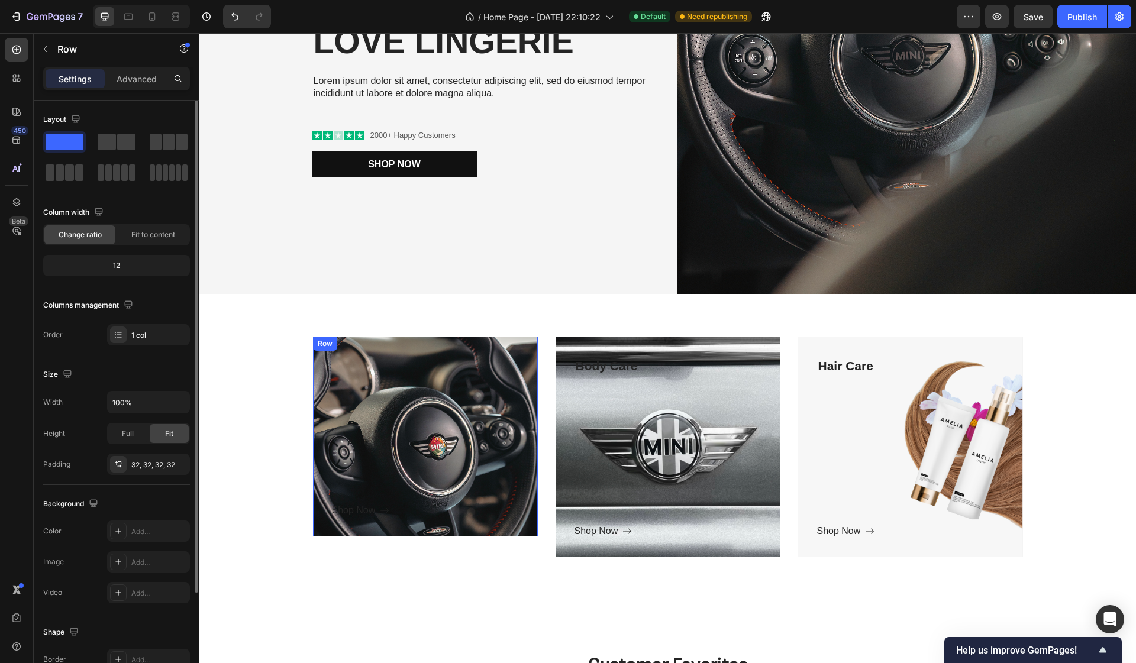
click at [523, 513] on div "Text block Shop Now Button Row" at bounding box center [425, 437] width 225 height 200
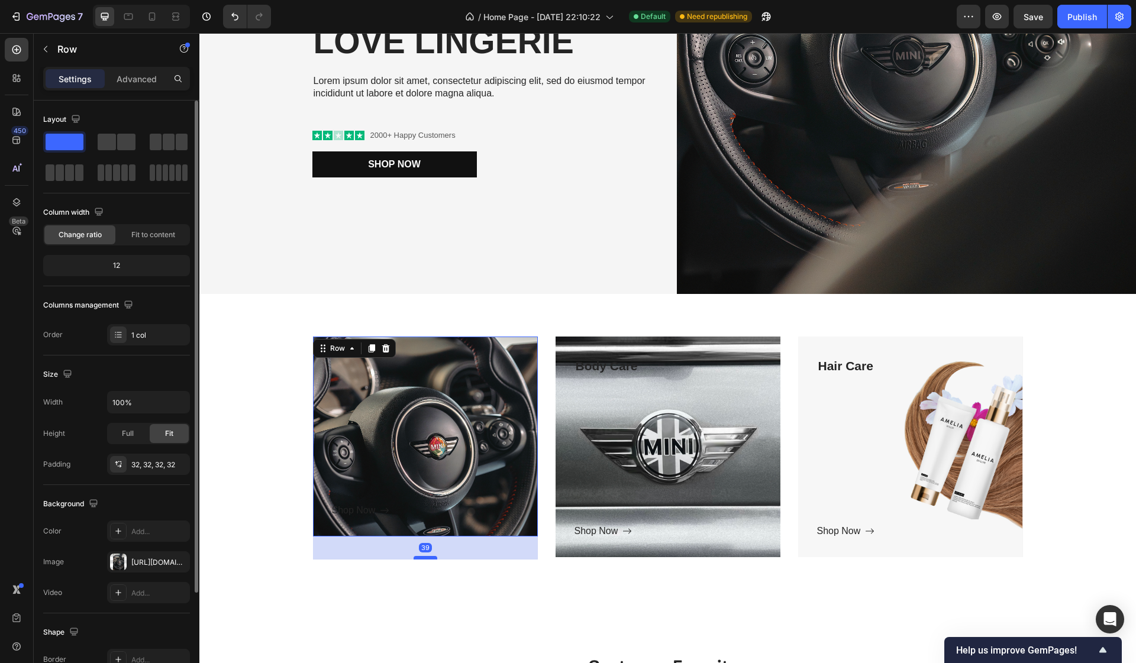
drag, startPoint x: 424, startPoint y: 536, endPoint x: 424, endPoint y: 559, distance: 23.1
click at [424, 559] on div at bounding box center [425, 558] width 24 height 4
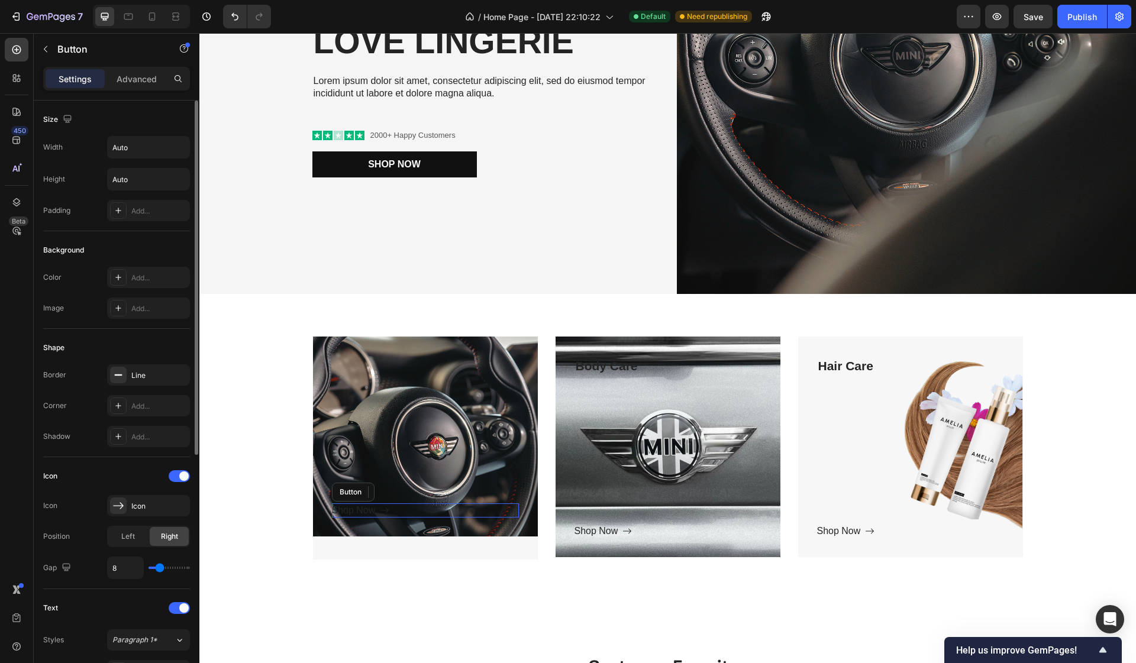
click at [425, 510] on div "Shop Now Button" at bounding box center [425, 510] width 187 height 14
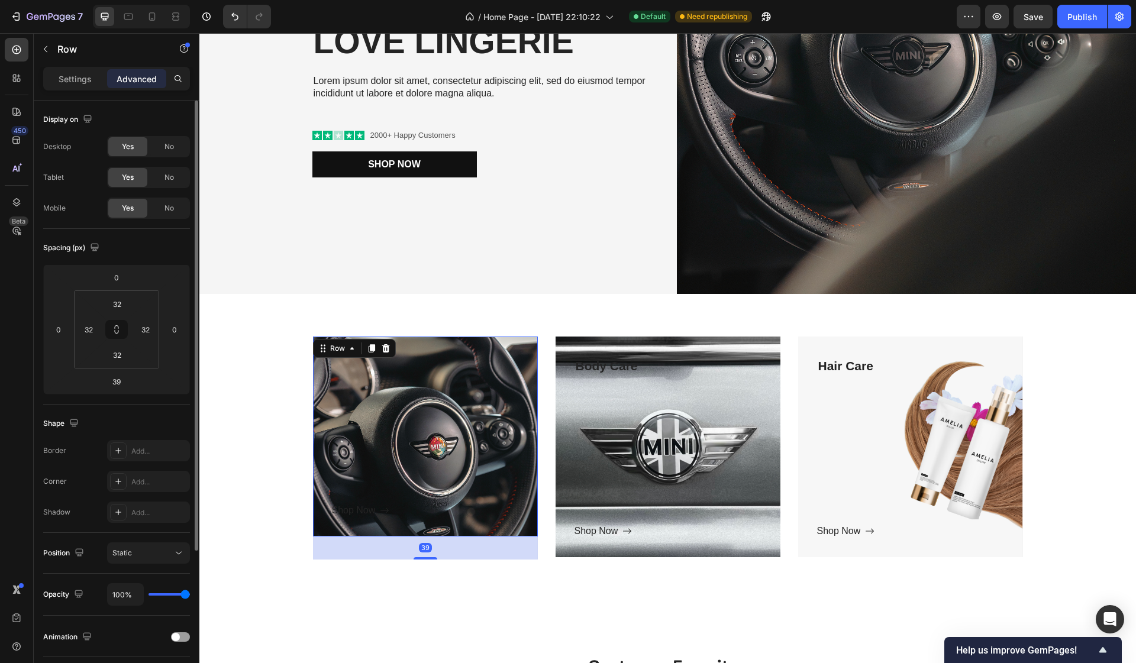
click at [426, 484] on div "Text block Shop Now Button" at bounding box center [425, 436] width 187 height 162
click at [150, 560] on button "Static" at bounding box center [148, 552] width 83 height 21
click at [70, 75] on p "Settings" at bounding box center [75, 79] width 33 height 12
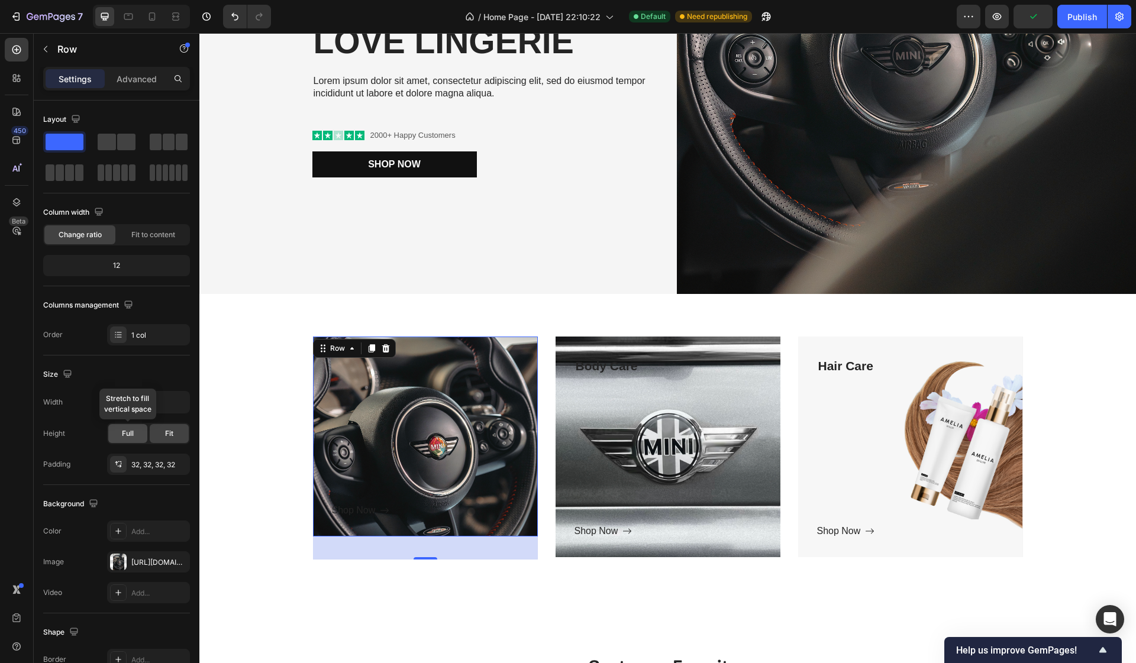
click at [140, 434] on div "Full" at bounding box center [127, 433] width 39 height 19
click at [167, 438] on span "Fit" at bounding box center [169, 433] width 8 height 11
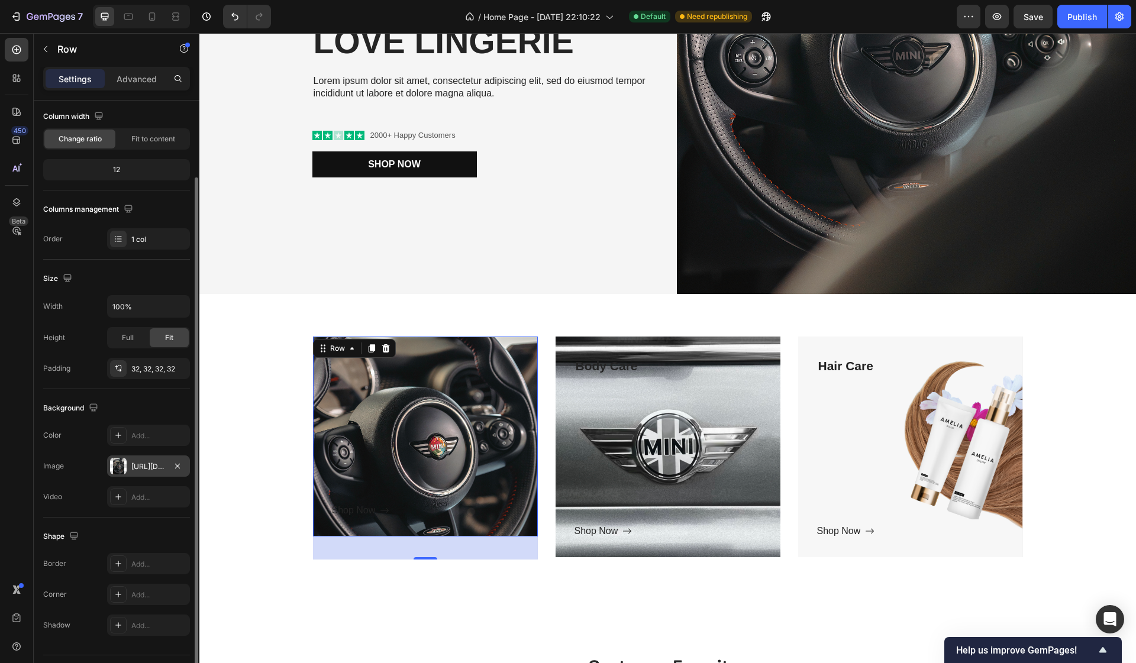
scroll to position [95, 0]
click at [148, 366] on div "32, 32, 32, 32" at bounding box center [148, 369] width 34 height 11
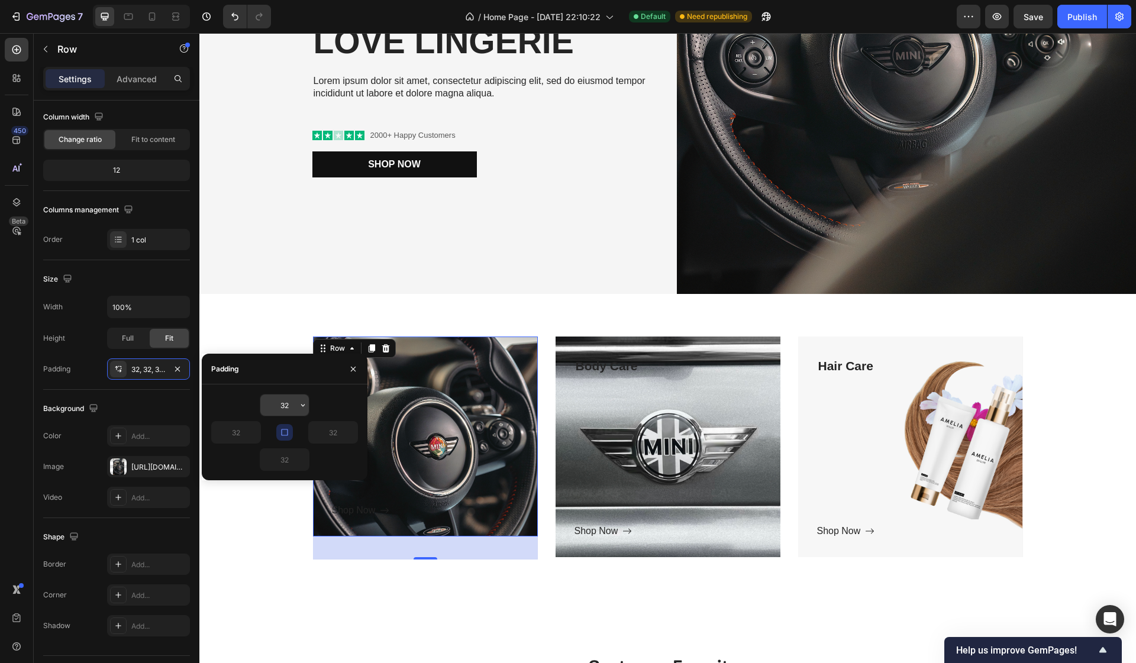
click at [286, 408] on input "32" at bounding box center [284, 405] width 49 height 21
click at [353, 373] on icon "button" at bounding box center [352, 368] width 9 height 9
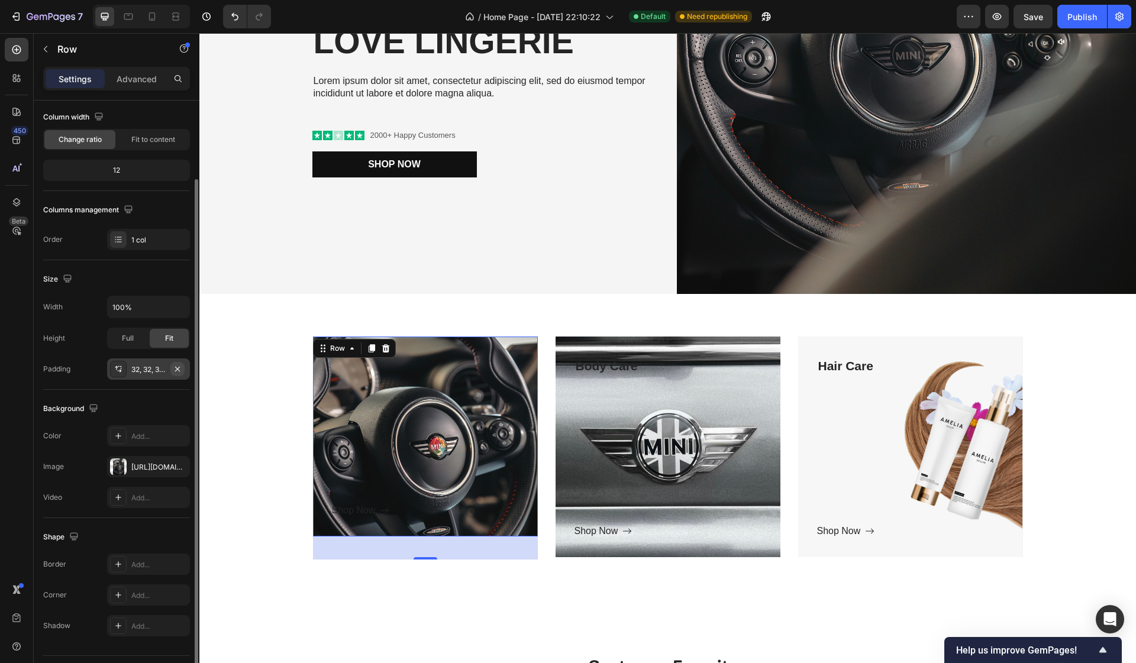
click at [182, 370] on icon "button" at bounding box center [177, 368] width 9 height 9
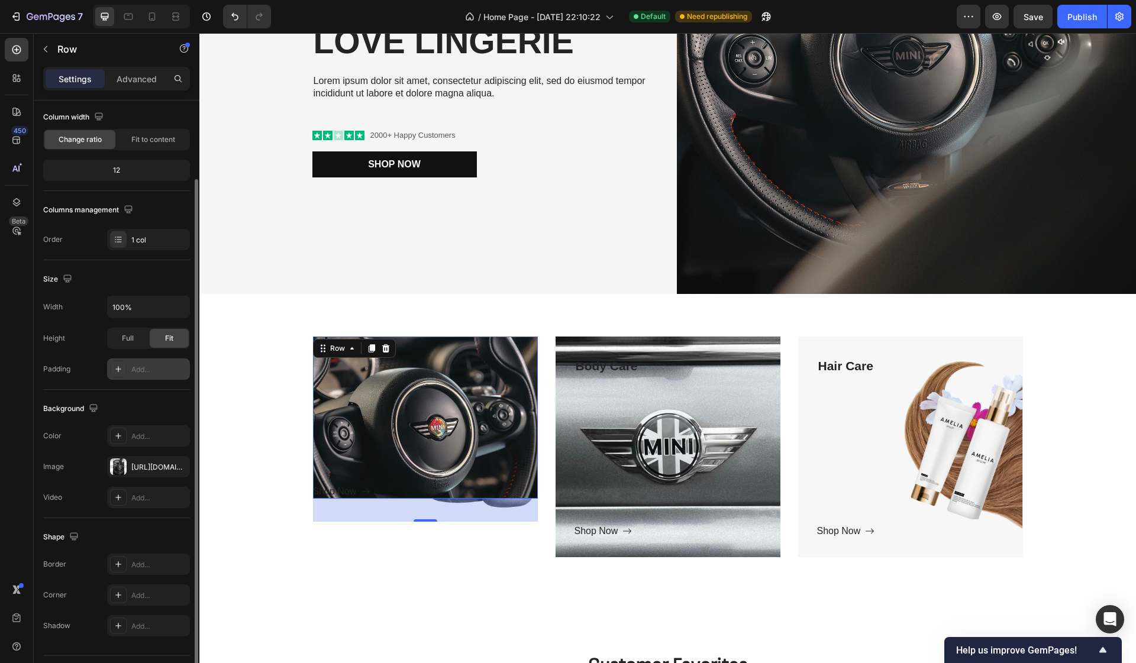
click at [151, 370] on div "Add..." at bounding box center [159, 369] width 56 height 11
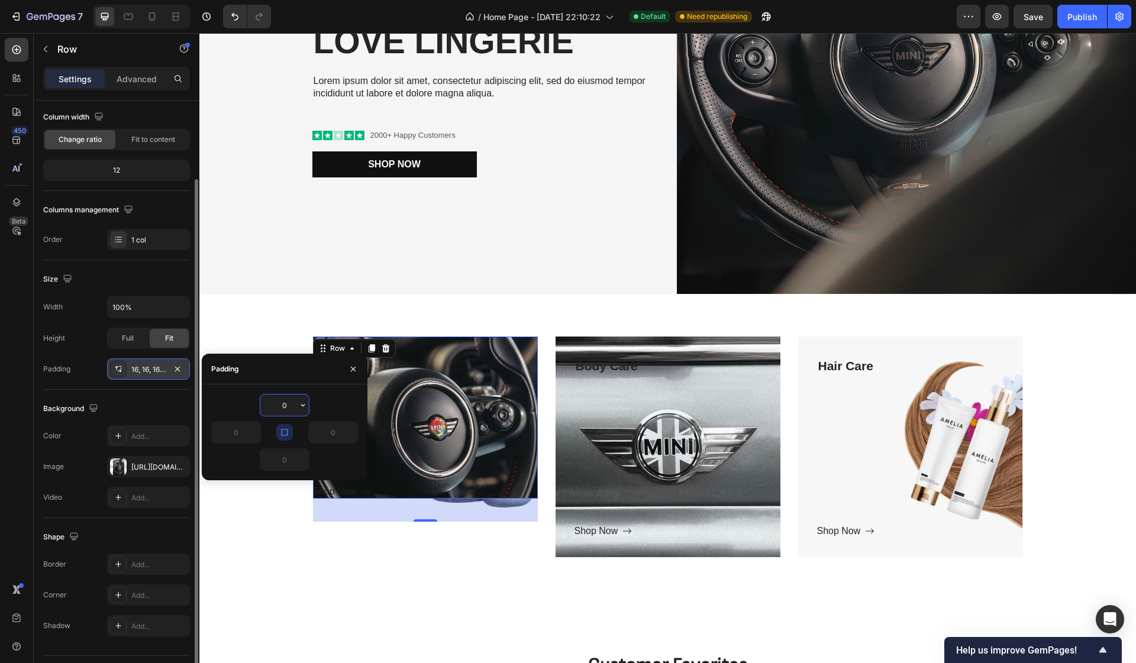
type input "16"
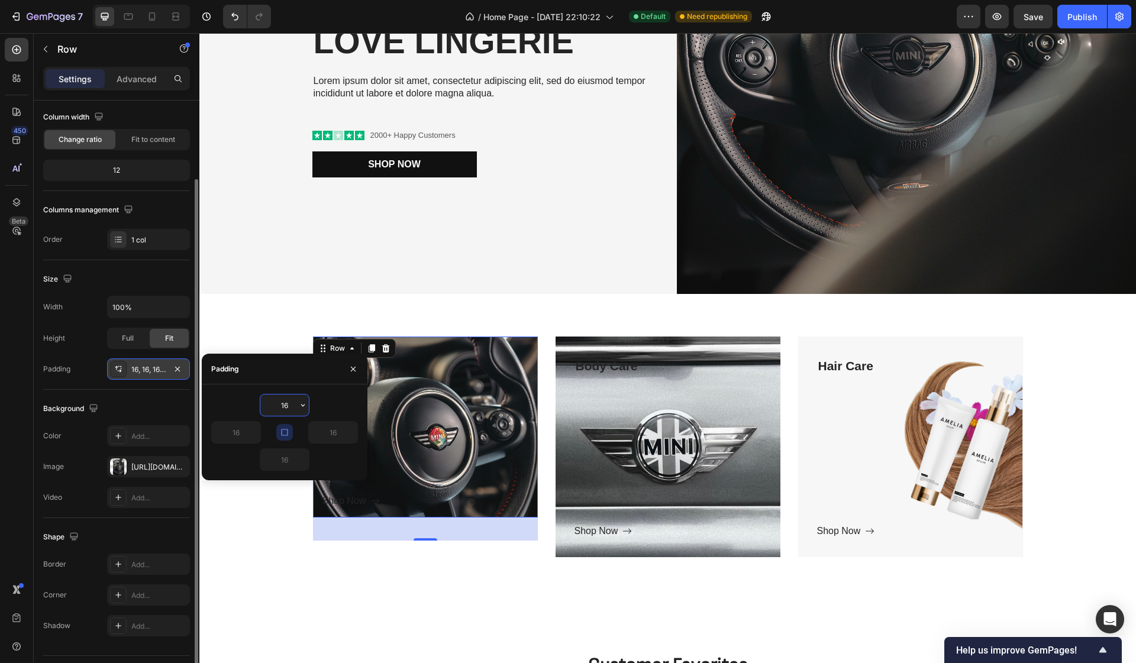
click at [151, 370] on div "16, 16, 16, 16" at bounding box center [148, 369] width 34 height 11
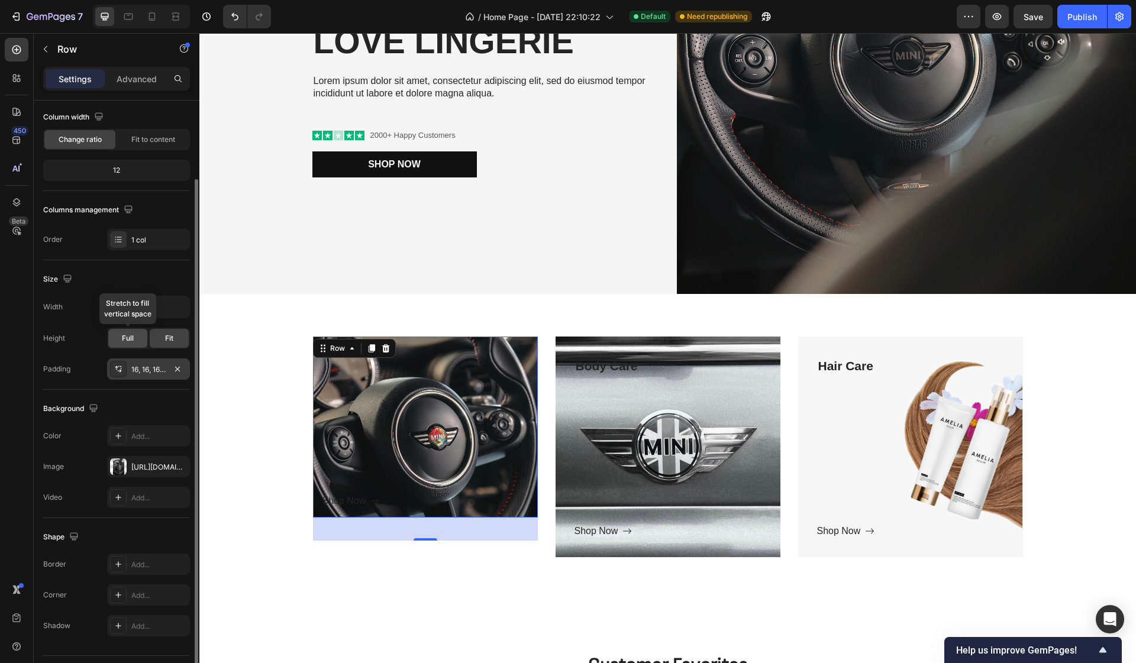
click at [125, 335] on span "Full" at bounding box center [128, 338] width 12 height 11
click at [166, 337] on span "Fit" at bounding box center [169, 338] width 8 height 11
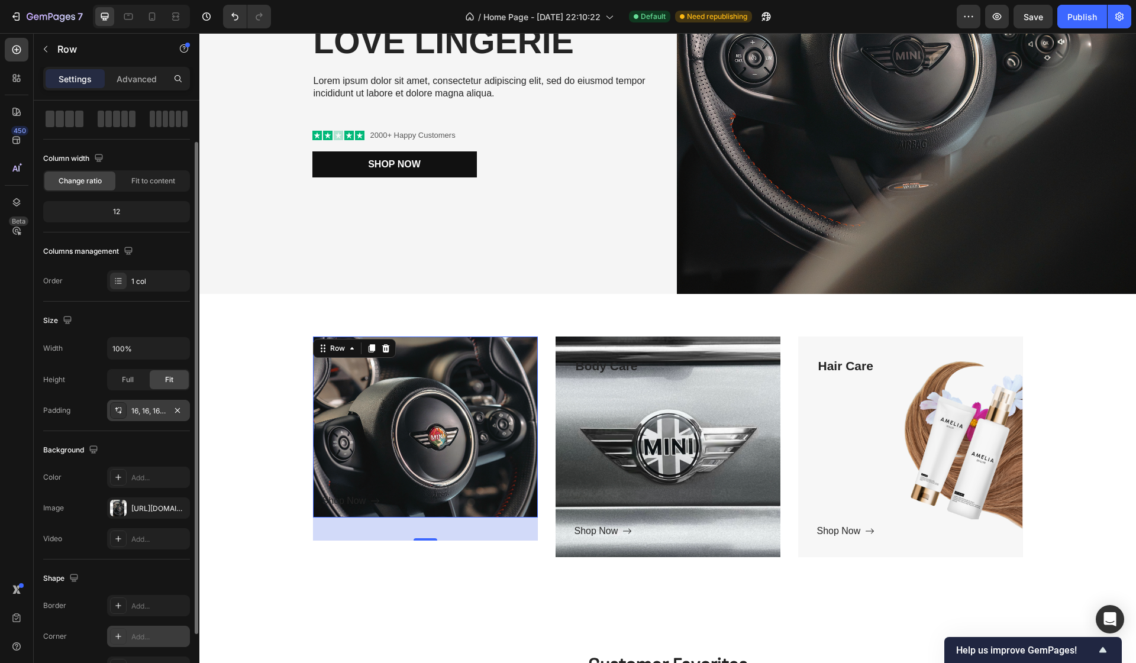
scroll to position [52, 0]
click at [645, 526] on div "Shop Now Button" at bounding box center [667, 531] width 187 height 14
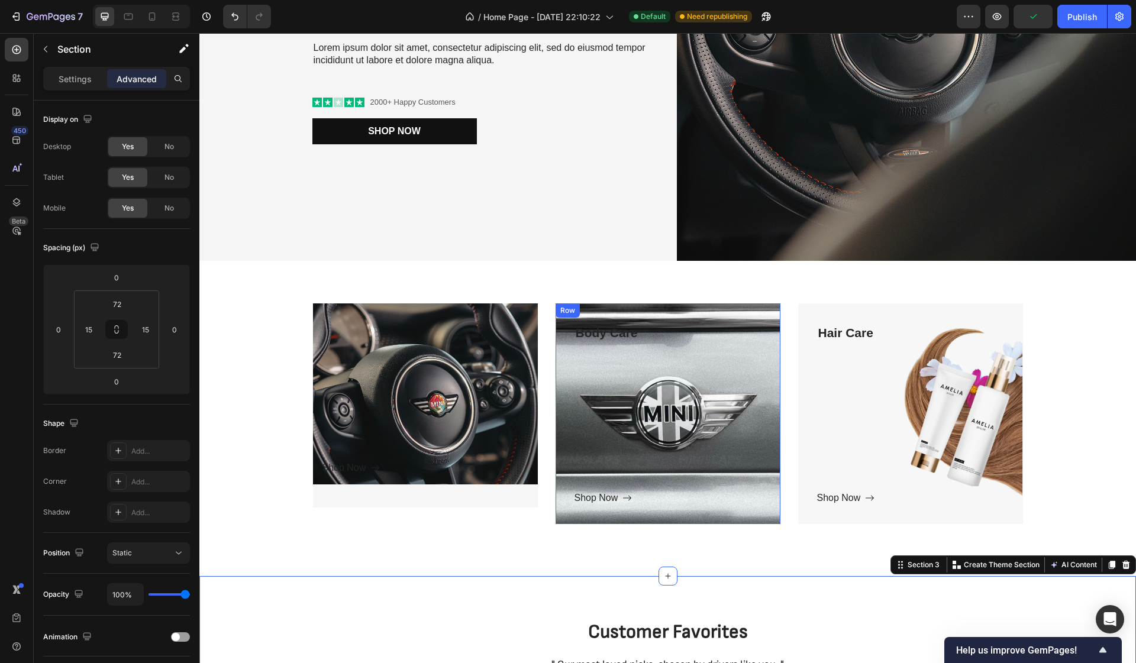
scroll to position [286, 0]
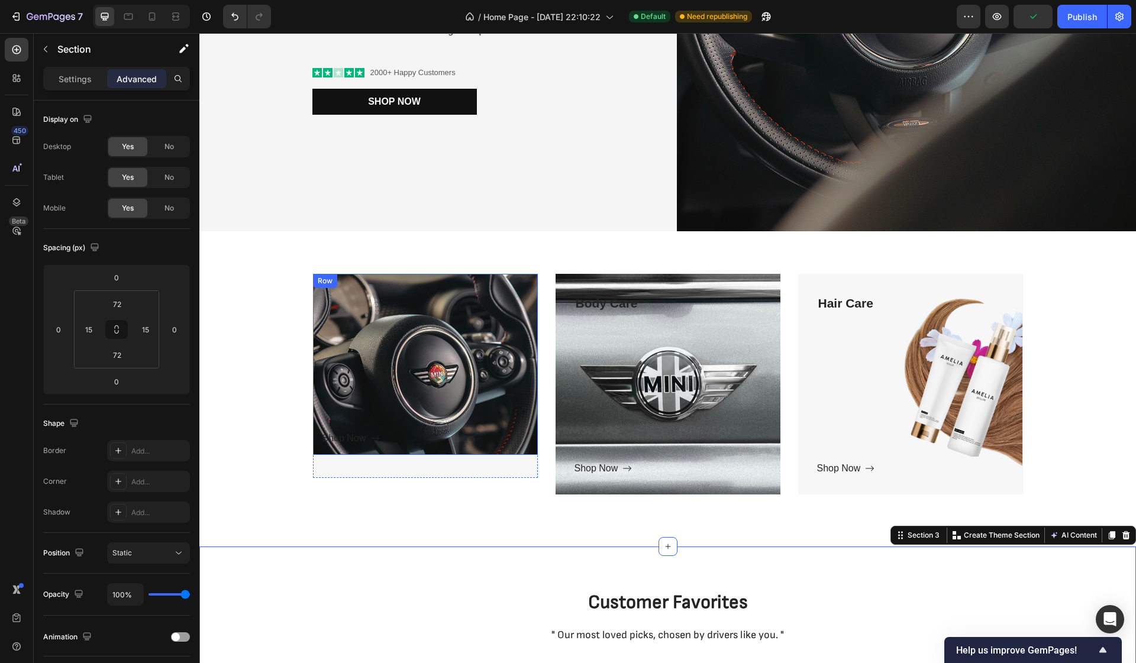
click at [451, 319] on div "Text block Shop Now Button" at bounding box center [425, 364] width 206 height 162
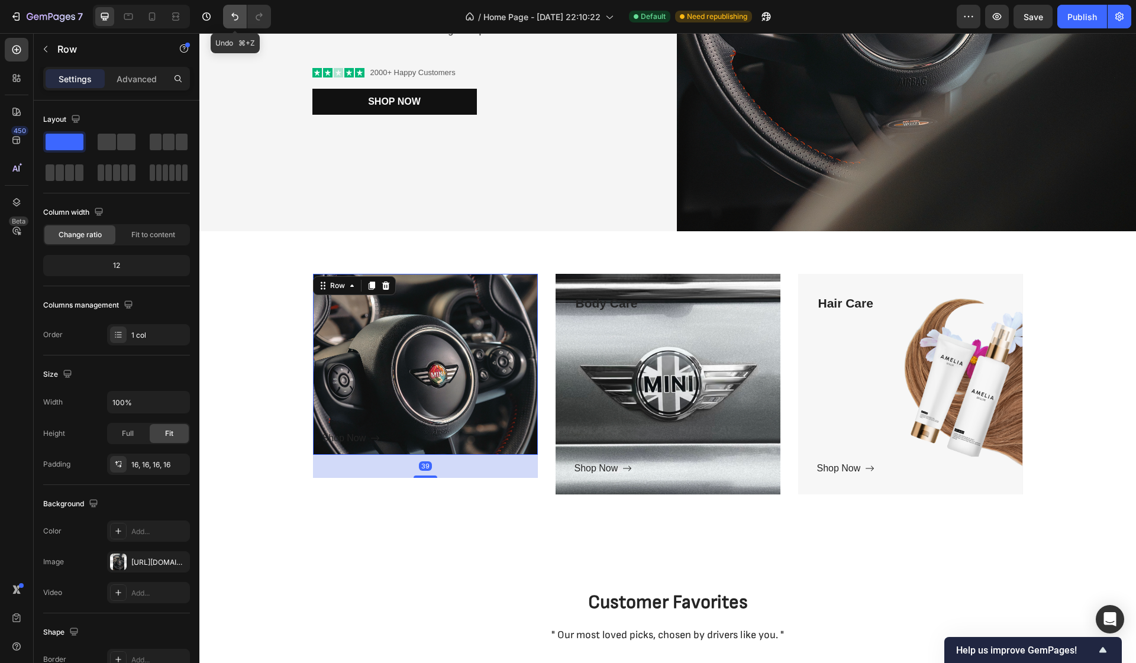
click at [232, 6] on button "Undo/Redo" at bounding box center [235, 17] width 24 height 24
click at [234, 13] on icon "Undo/Redo" at bounding box center [235, 17] width 12 height 12
click at [234, 14] on icon "Undo/Redo" at bounding box center [235, 17] width 12 height 12
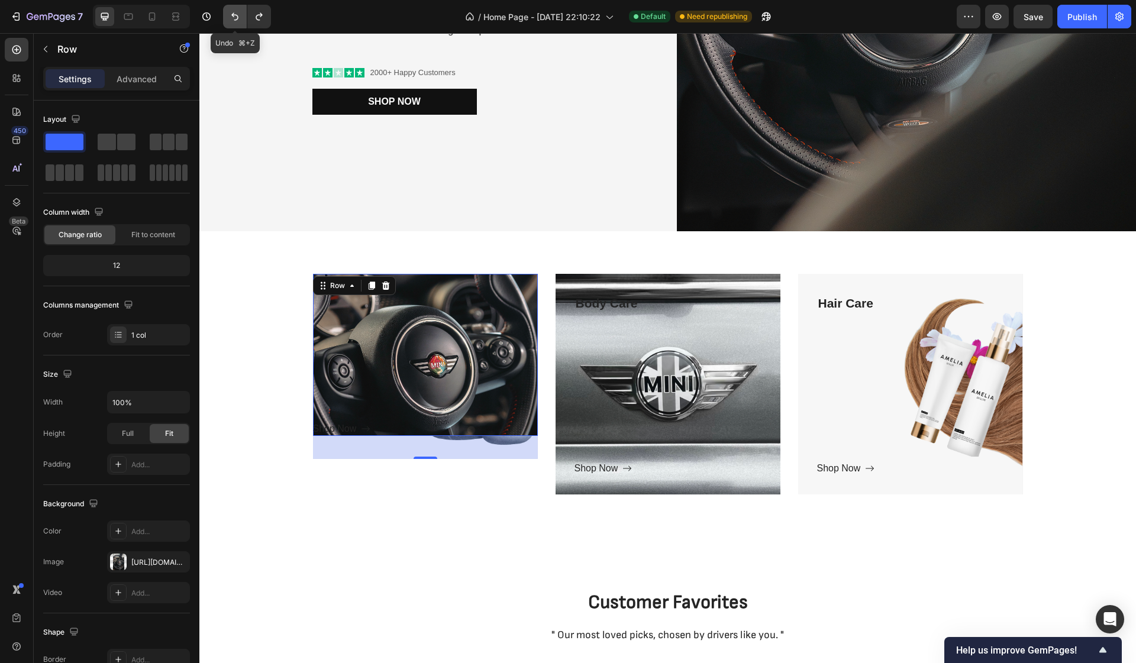
click at [234, 14] on icon "Undo/Redo" at bounding box center [235, 17] width 12 height 12
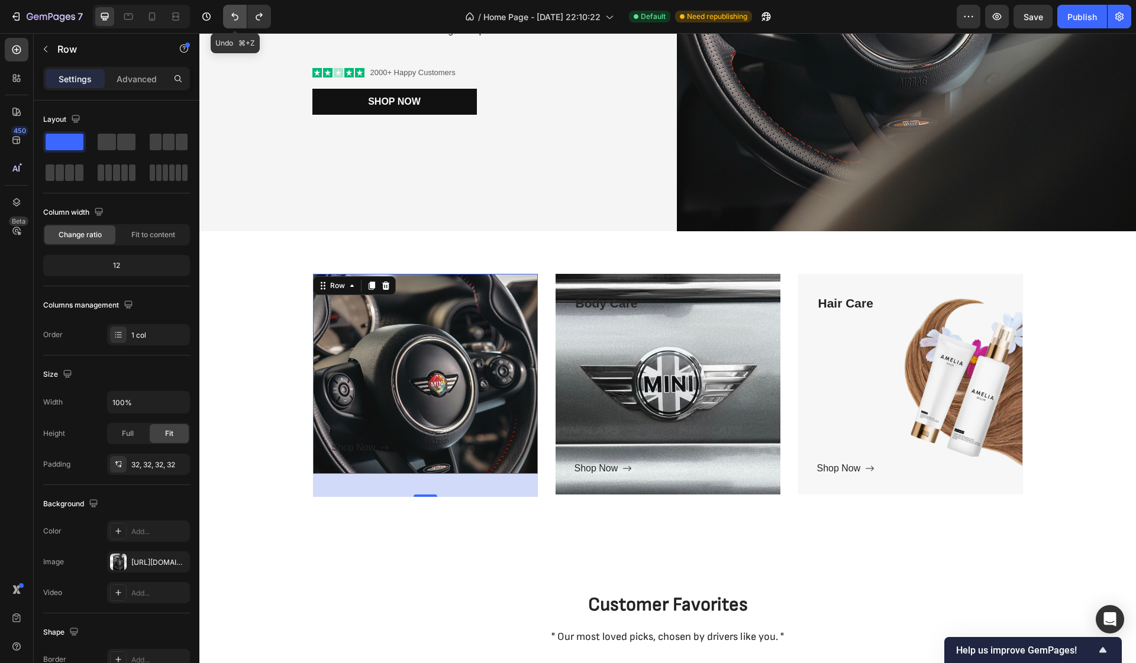
click at [238, 17] on icon "Undo/Redo" at bounding box center [234, 17] width 7 height 8
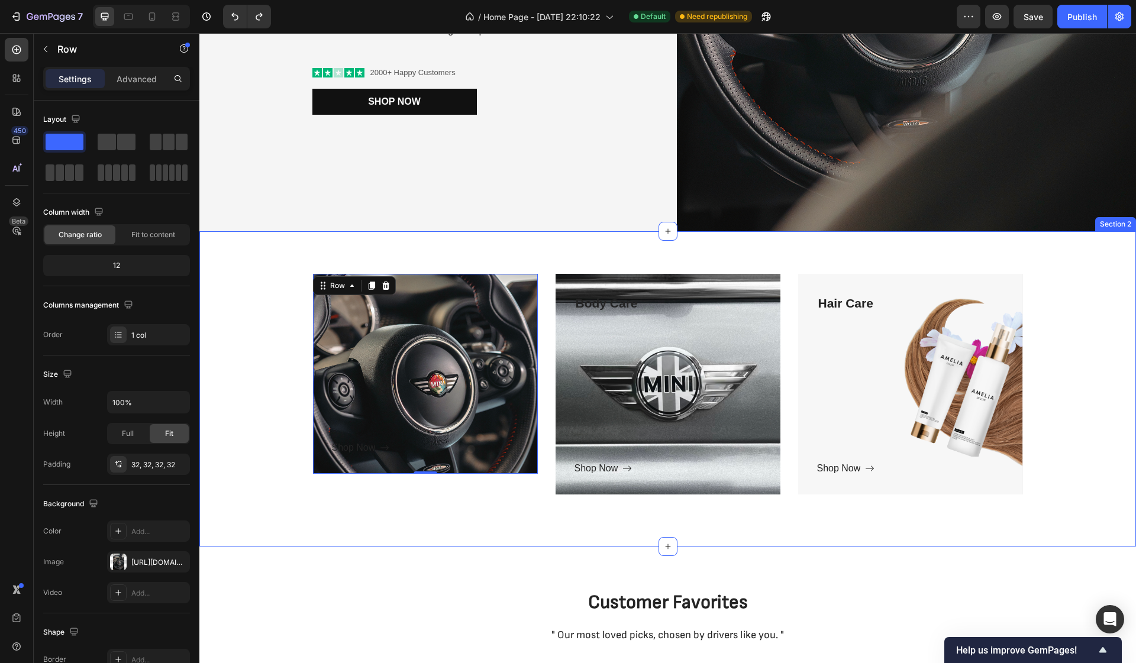
click at [240, 405] on div "Text block Shop Now Button Row 0 Hero Banner Body Care Text block Shop Now Butt…" at bounding box center [667, 389] width 919 height 231
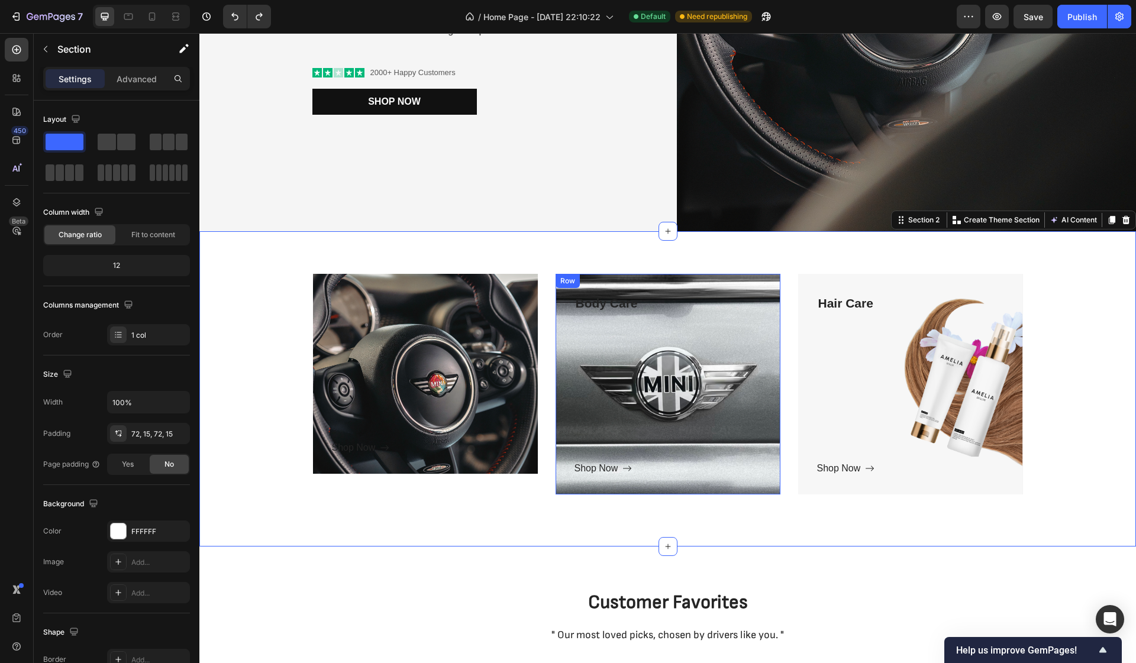
click at [661, 482] on div "Body Care Text block Shop Now Button Row" at bounding box center [667, 384] width 225 height 221
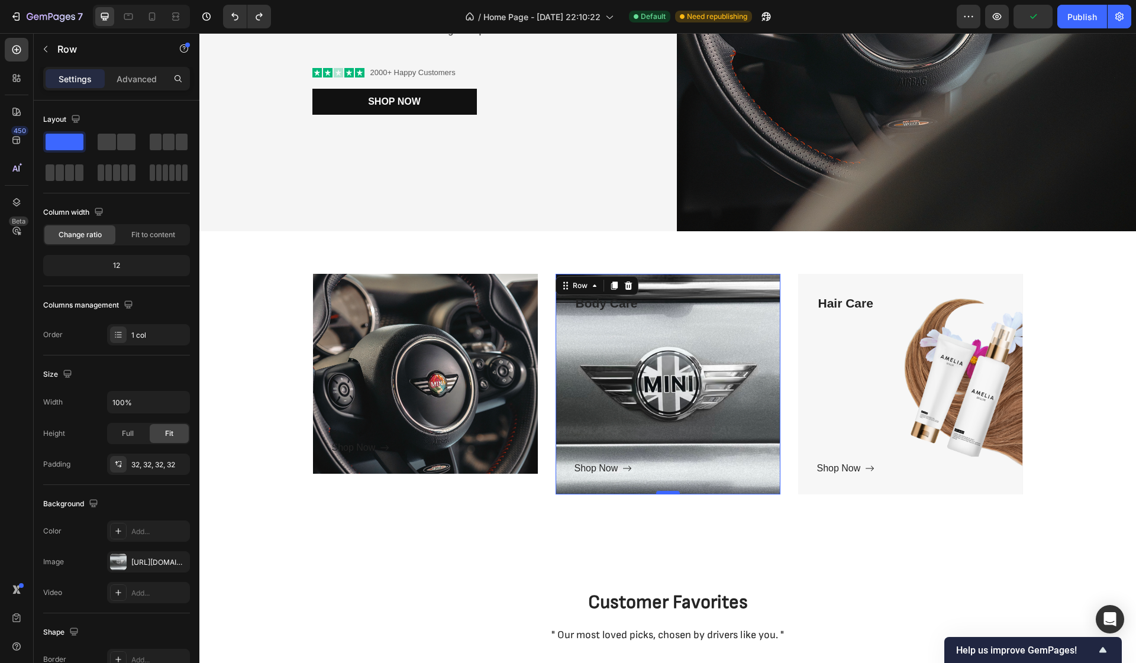
click at [662, 492] on div at bounding box center [668, 493] width 24 height 4
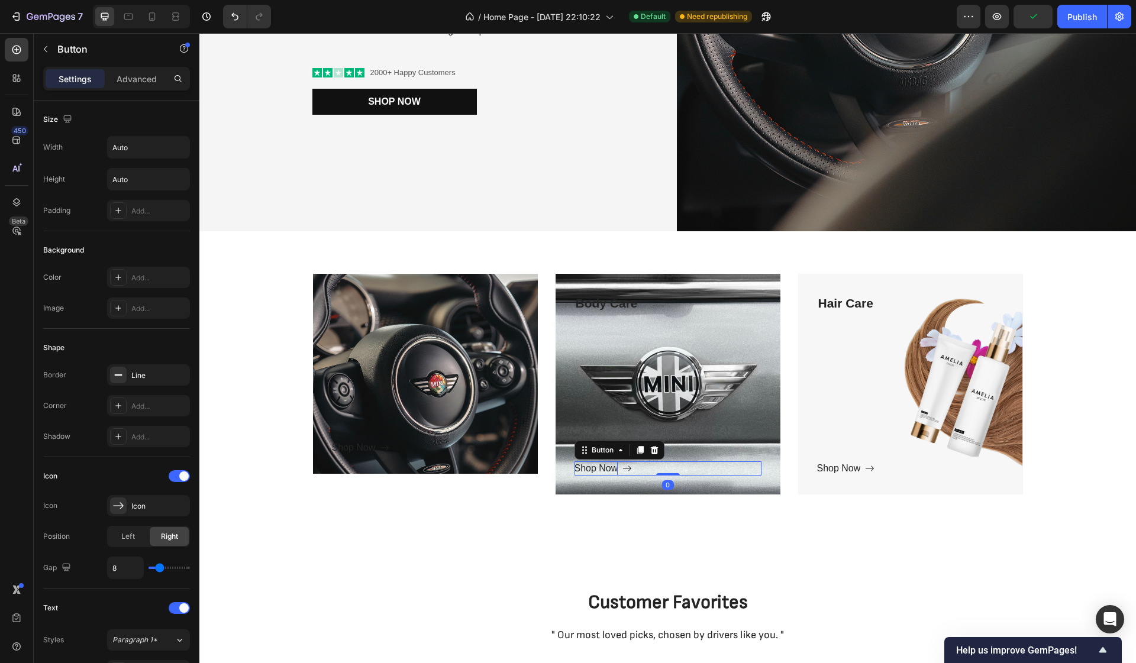
click at [602, 469] on div "Shop Now" at bounding box center [596, 468] width 44 height 14
click at [654, 454] on icon at bounding box center [654, 450] width 8 height 8
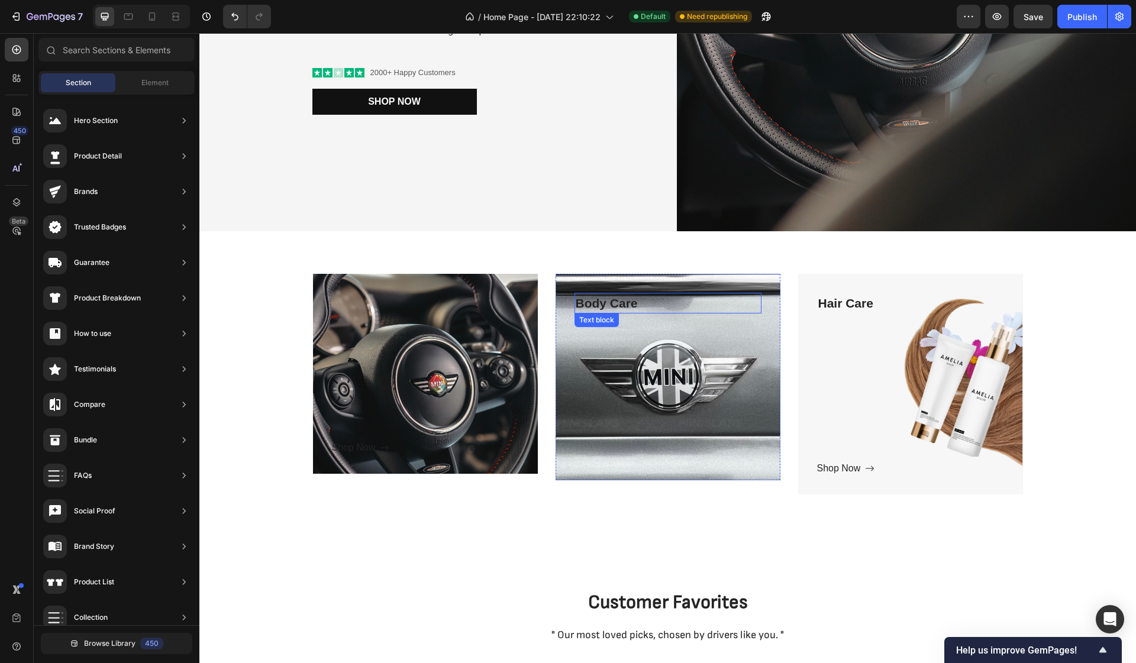
click at [608, 308] on p "Body Care" at bounding box center [667, 303] width 185 height 19
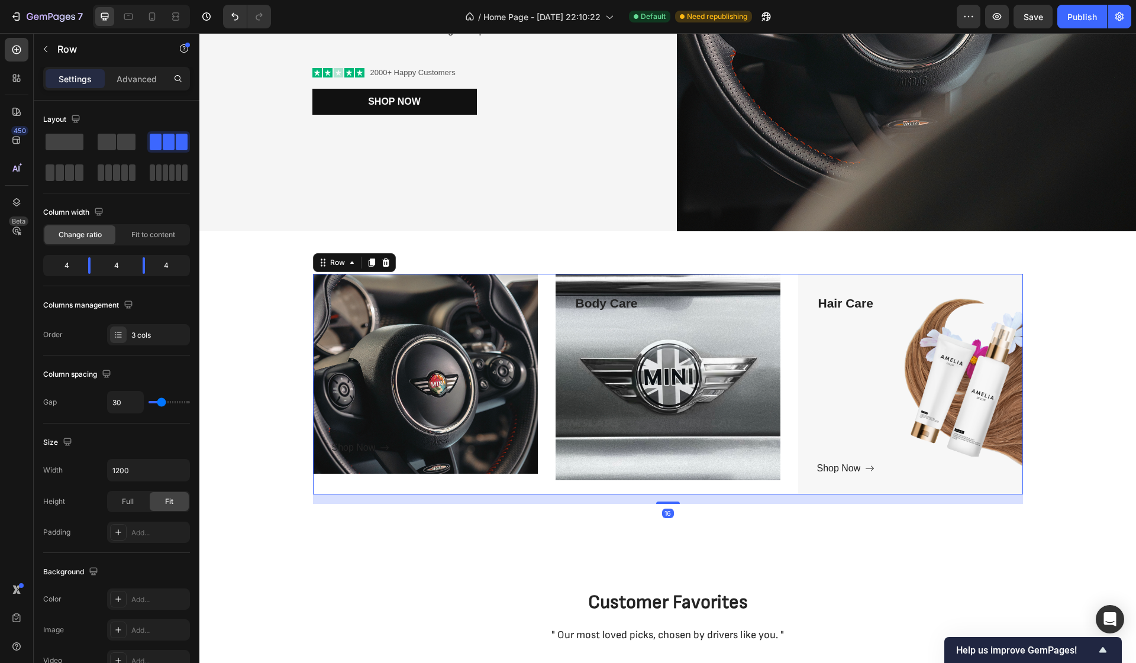
click at [661, 493] on div "Body Care Text block Row Hero Banner" at bounding box center [667, 384] width 225 height 221
click at [650, 478] on div "Body Care Text block Row" at bounding box center [667, 377] width 225 height 207
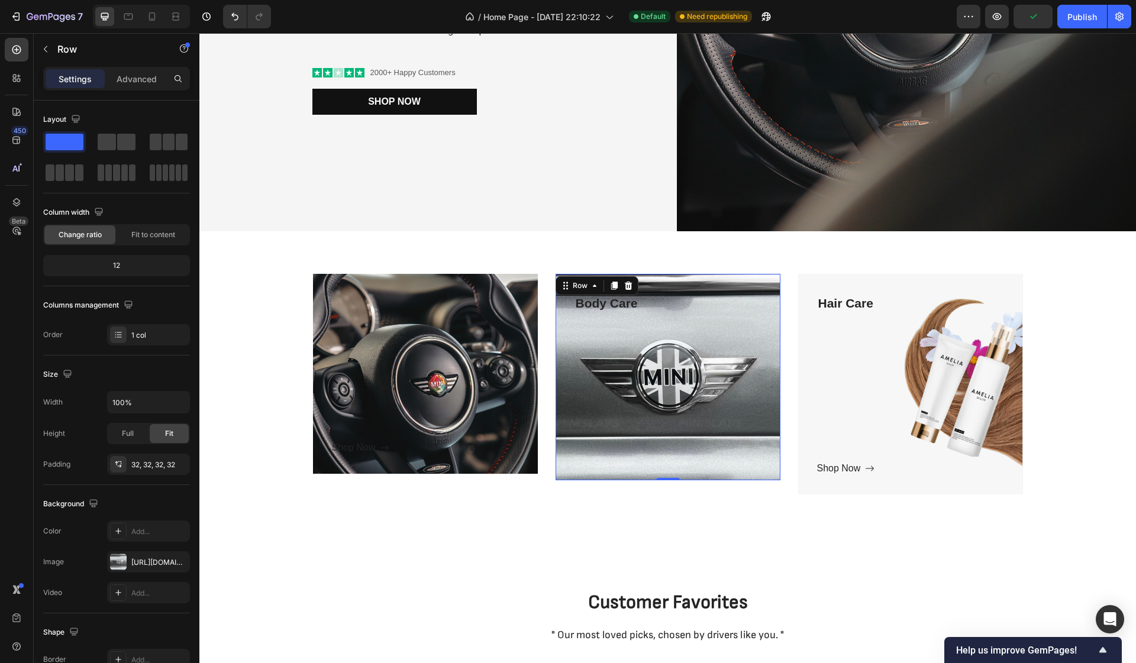
drag, startPoint x: 659, startPoint y: 478, endPoint x: 657, endPoint y: 441, distance: 37.9
click at [657, 441] on div "Body Care Text block Row 0" at bounding box center [667, 377] width 225 height 207
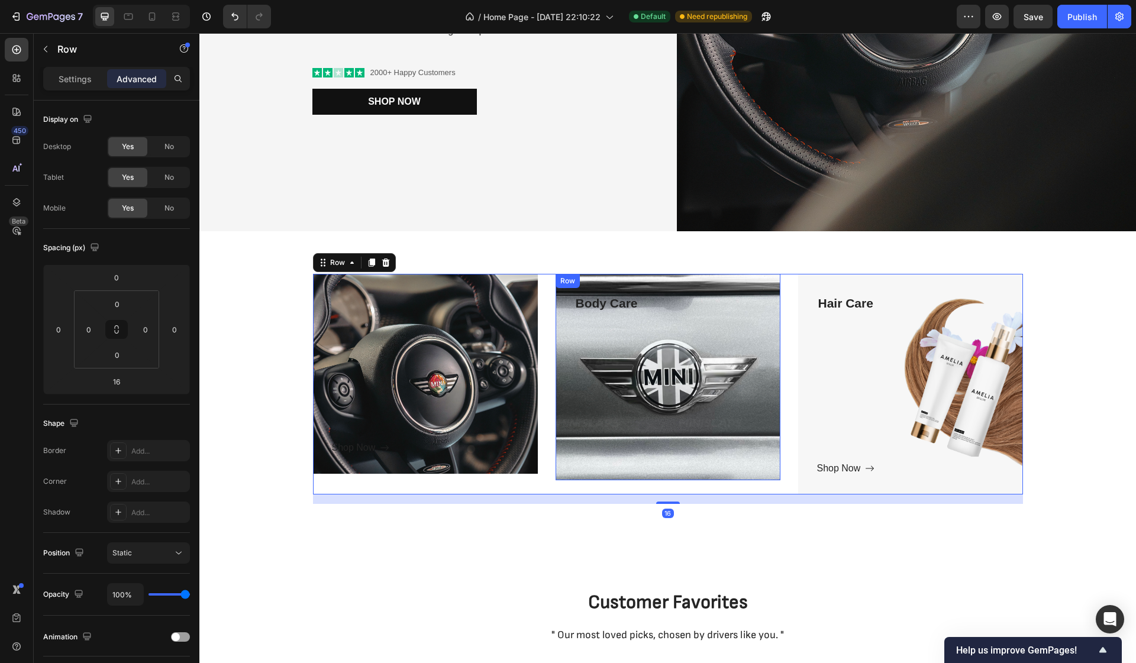
click at [665, 477] on div "Body Care Text block Row" at bounding box center [667, 377] width 225 height 207
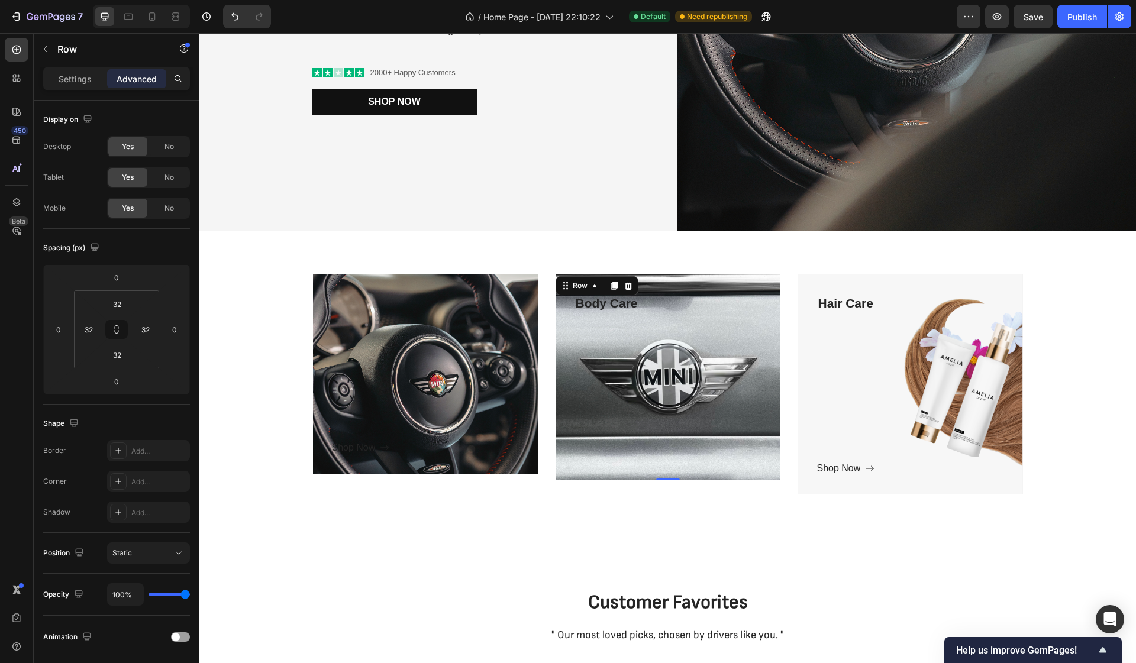
drag, startPoint x: 665, startPoint y: 478, endPoint x: 664, endPoint y: 461, distance: 17.8
click at [664, 461] on div "Body Care Text block Row 0" at bounding box center [667, 377] width 225 height 207
click at [666, 477] on div "Body Care Text block Row 0" at bounding box center [667, 377] width 225 height 207
click at [666, 479] on div at bounding box center [668, 479] width 24 height 4
click at [665, 479] on div at bounding box center [668, 479] width 24 height 4
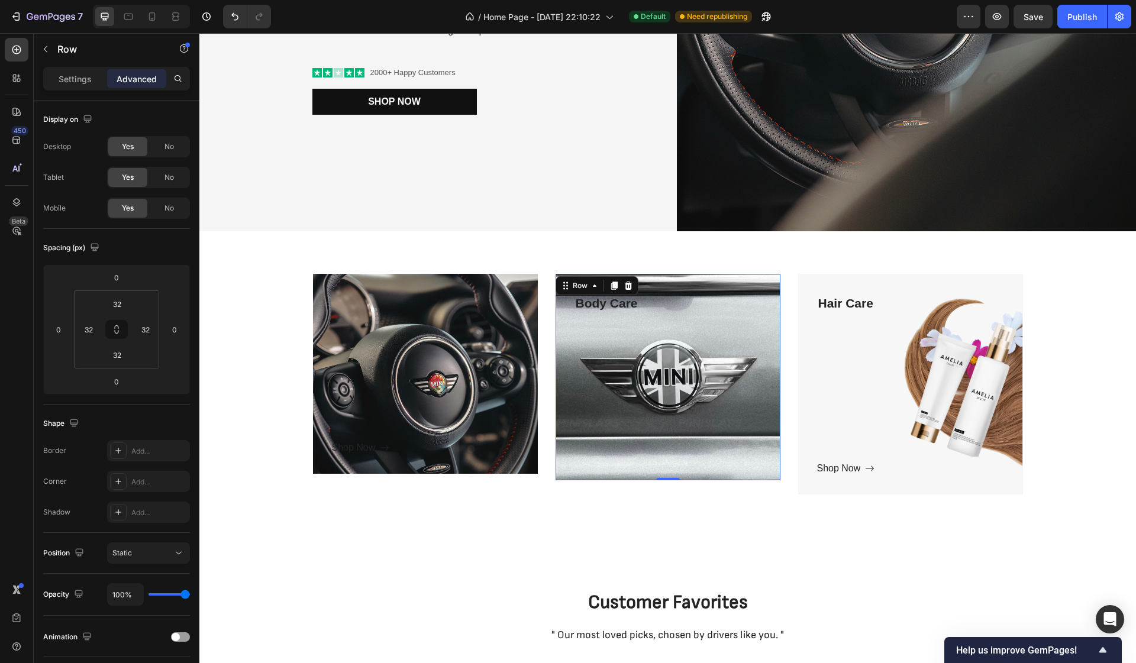
drag, startPoint x: 665, startPoint y: 479, endPoint x: 664, endPoint y: 464, distance: 15.4
click at [664, 464] on div "Body Care Text block Row 0" at bounding box center [667, 377] width 225 height 207
click at [608, 250] on div "Text block Shop Now Button Row Hero Banner Body Care Text block Row 0 Hero Bann…" at bounding box center [667, 389] width 936 height 316
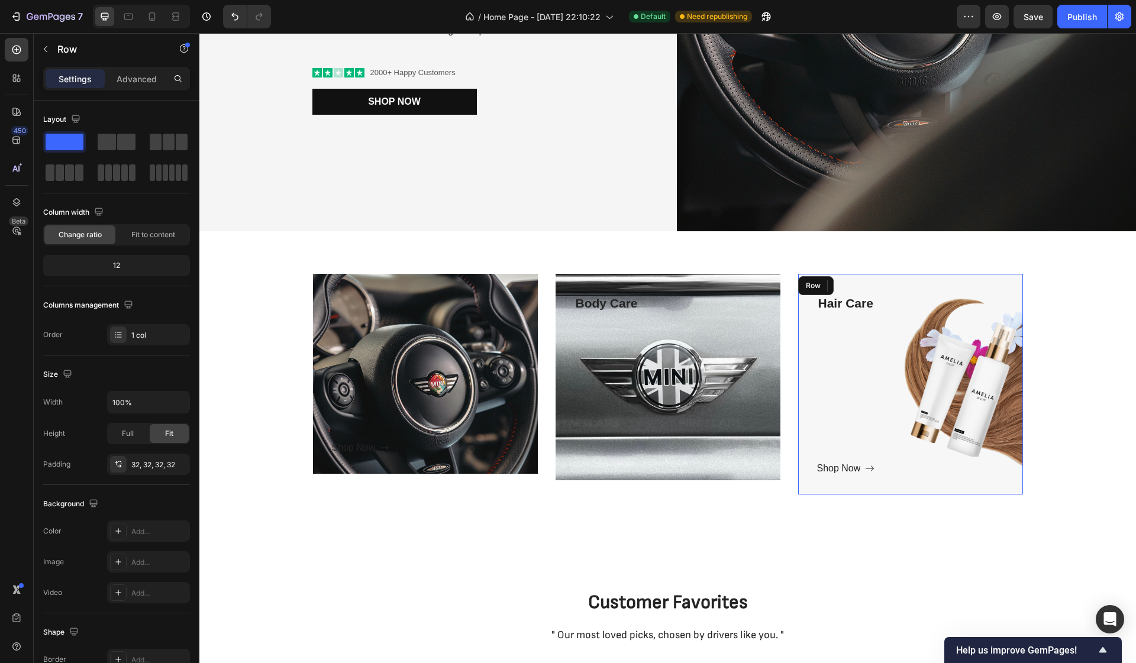
click at [864, 443] on div "Hair Care Text block Shop Now Button" at bounding box center [910, 384] width 187 height 183
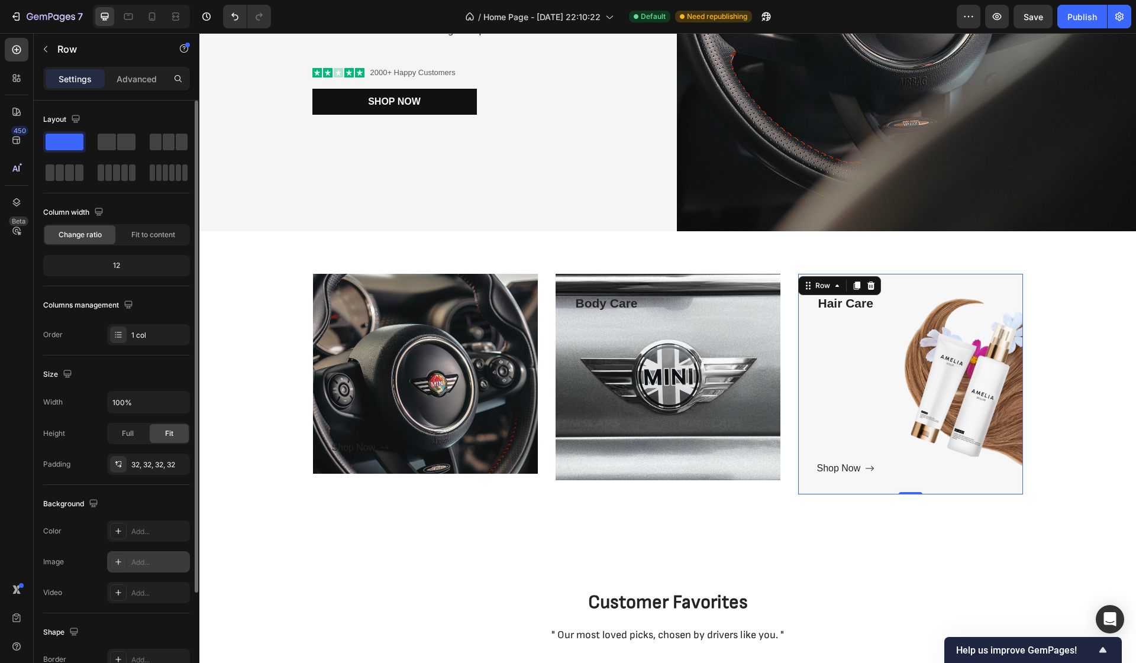
click at [120, 559] on icon at bounding box center [118, 561] width 9 height 9
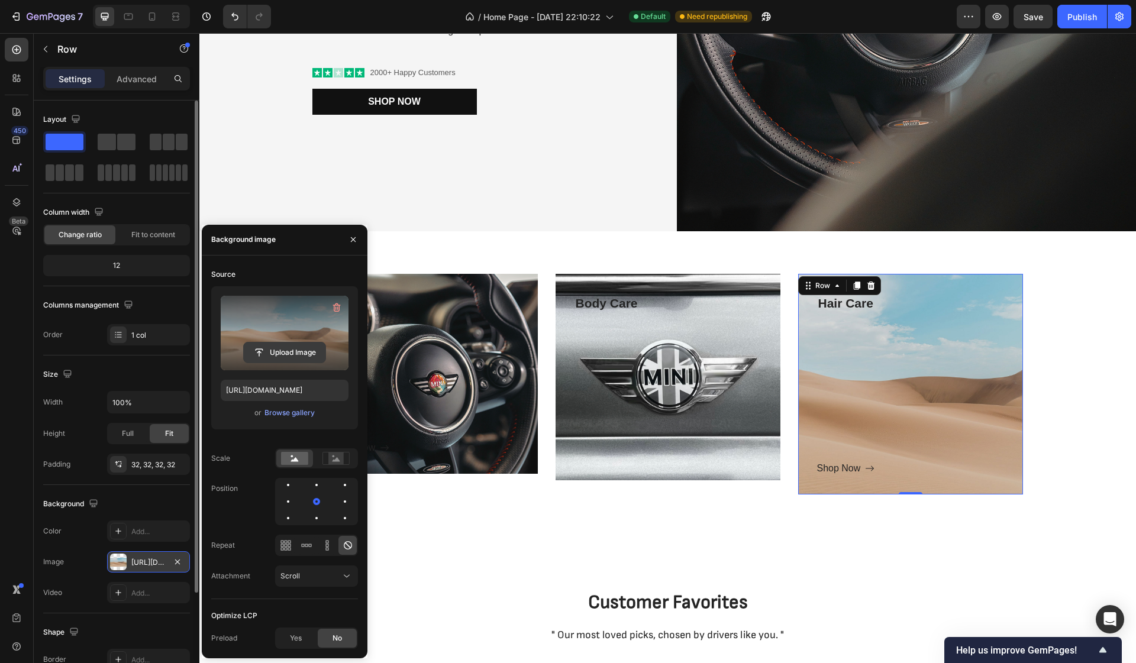
click at [277, 343] on input "file" at bounding box center [285, 352] width 82 height 20
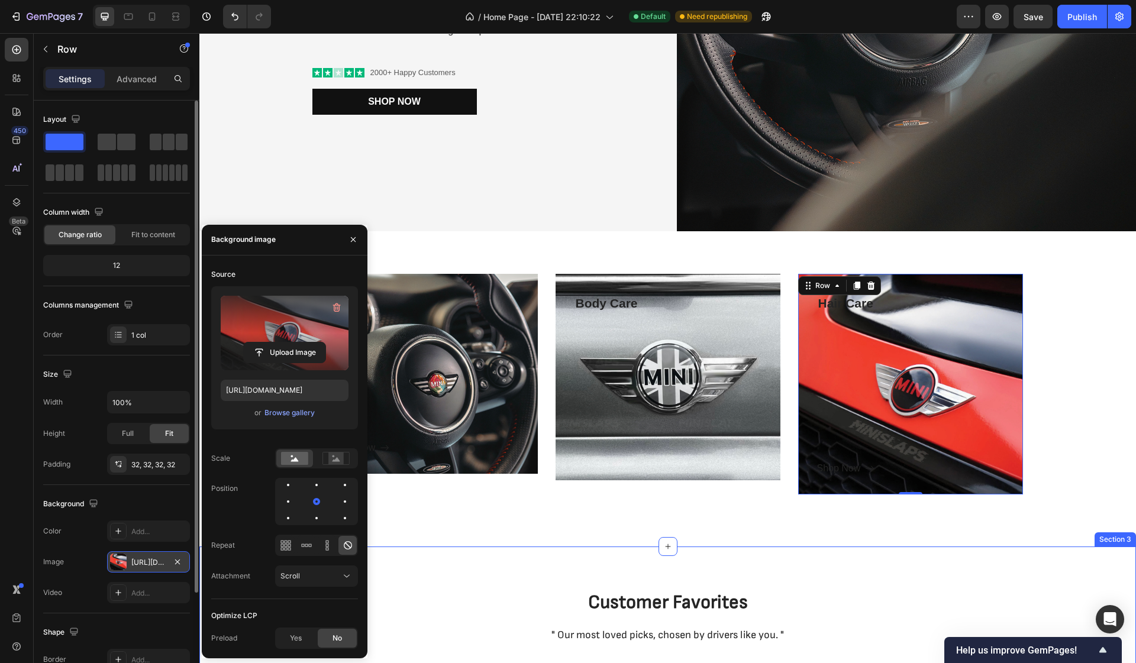
type input "https://cdn.shopify.com/s/files/1/0588/5054/1757/files/gempages_569300536675796…"
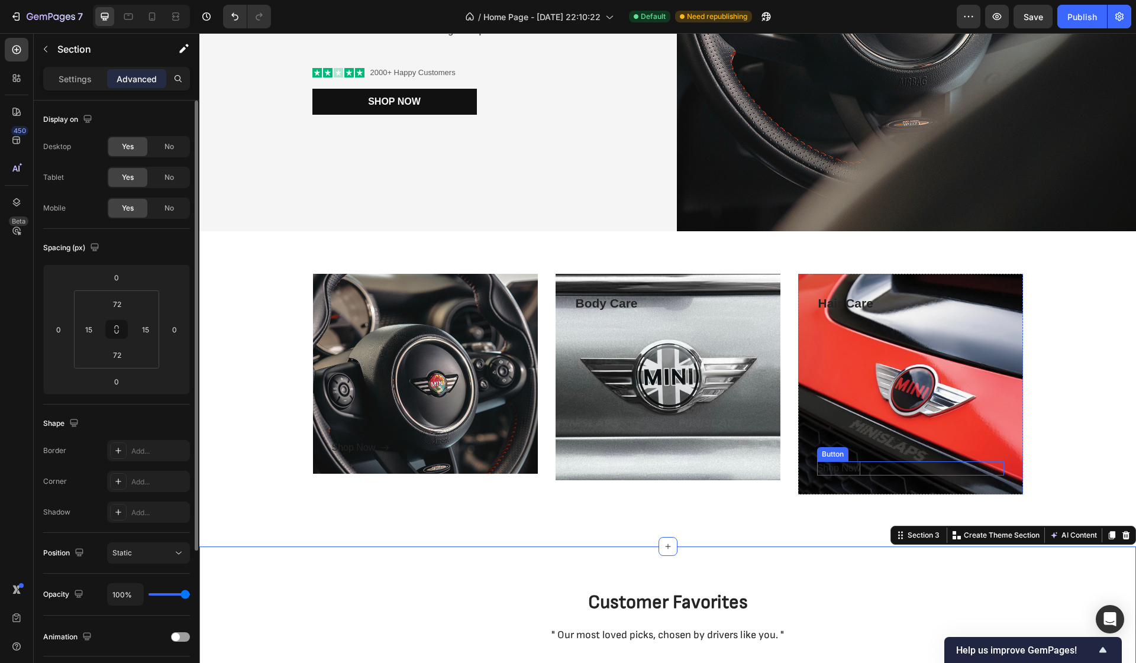
click at [854, 467] on div "Shop Now" at bounding box center [839, 468] width 44 height 14
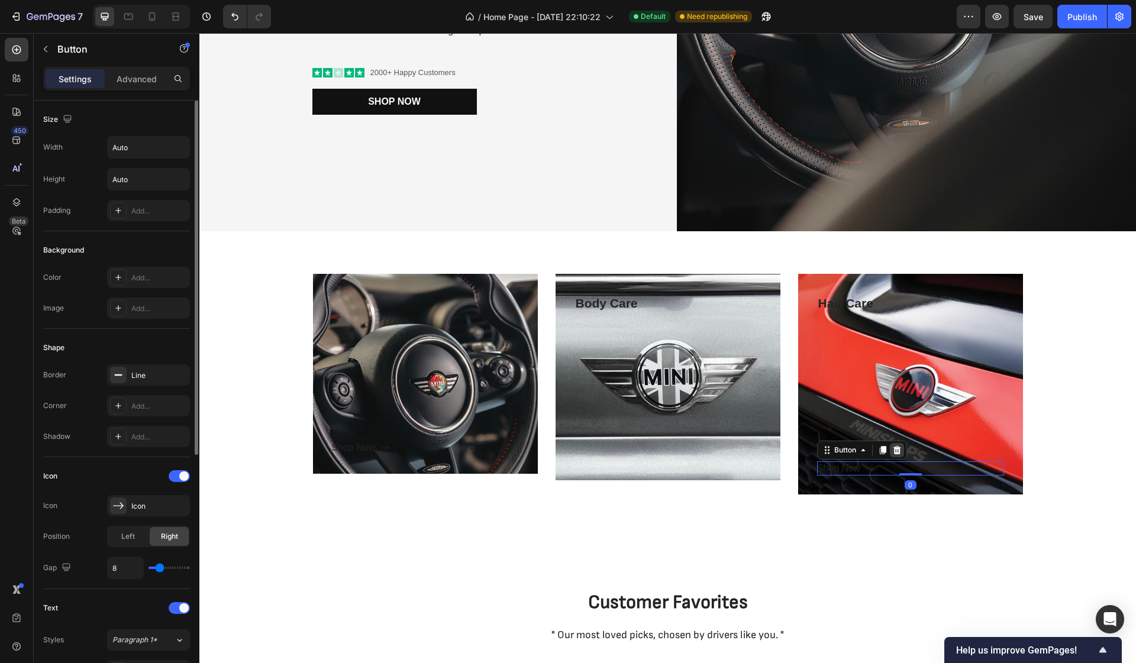
click at [898, 451] on icon at bounding box center [896, 449] width 9 height 9
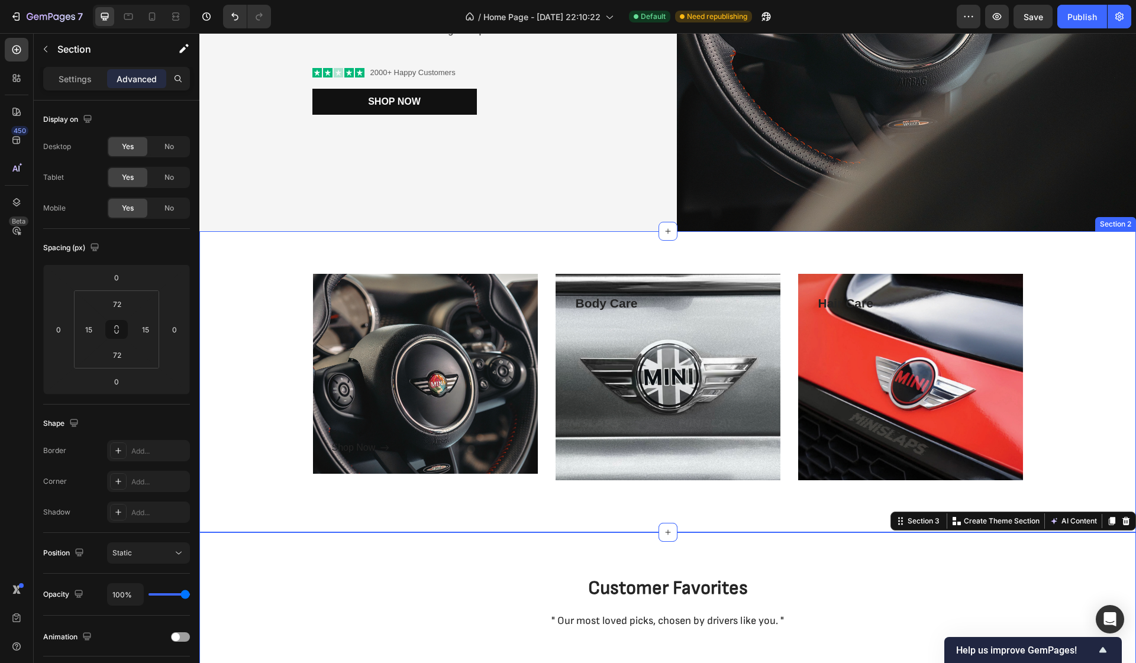
click at [1071, 432] on div "Text block Shop Now Button Row Hero Banner Body Care Text block Row Hero Banner…" at bounding box center [667, 382] width 919 height 216
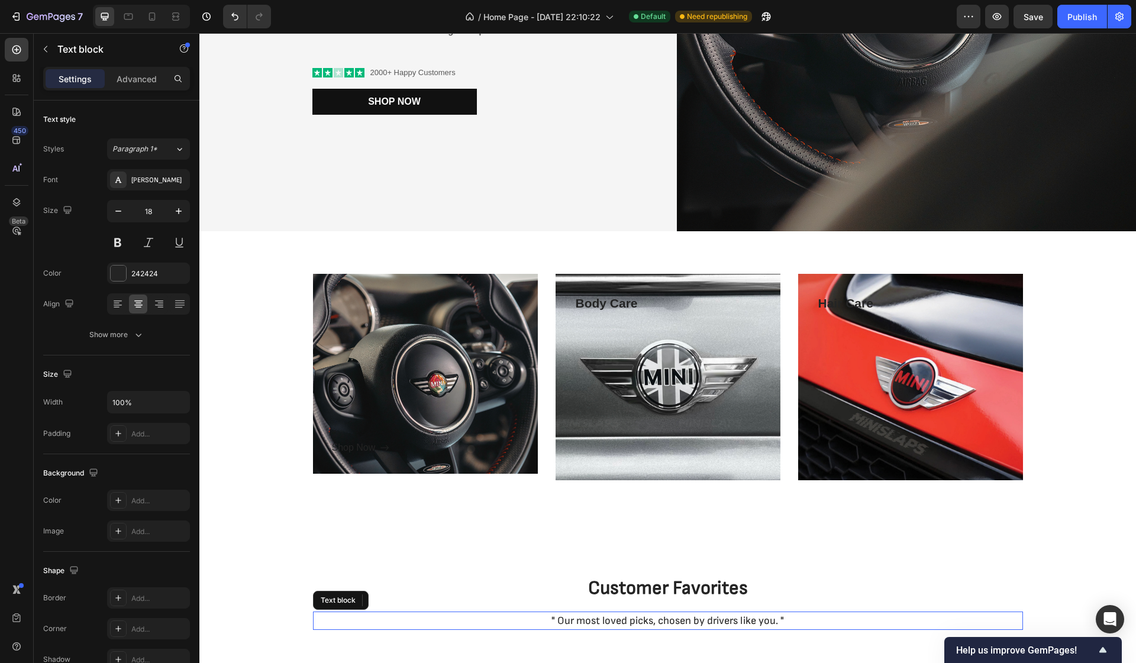
click at [916, 613] on p "" Our most loved picks, chosen by drivers like you. "" at bounding box center [667, 621] width 707 height 16
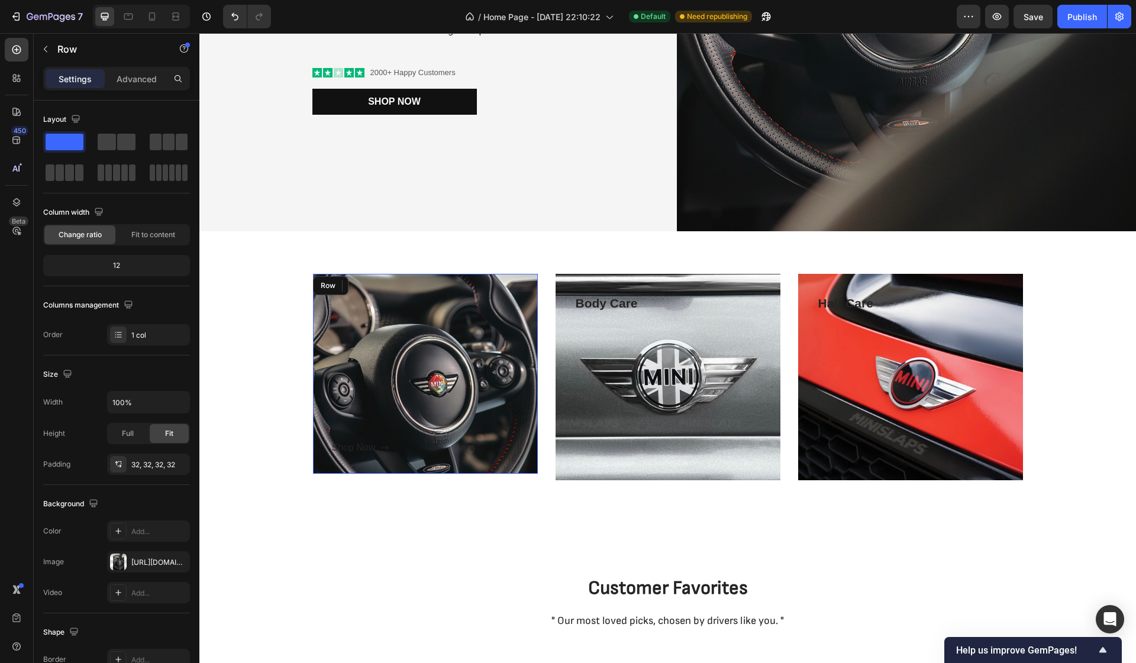
click at [508, 324] on div "Text block Shop Now Button" at bounding box center [425, 374] width 187 height 162
click at [124, 562] on div at bounding box center [118, 562] width 17 height 17
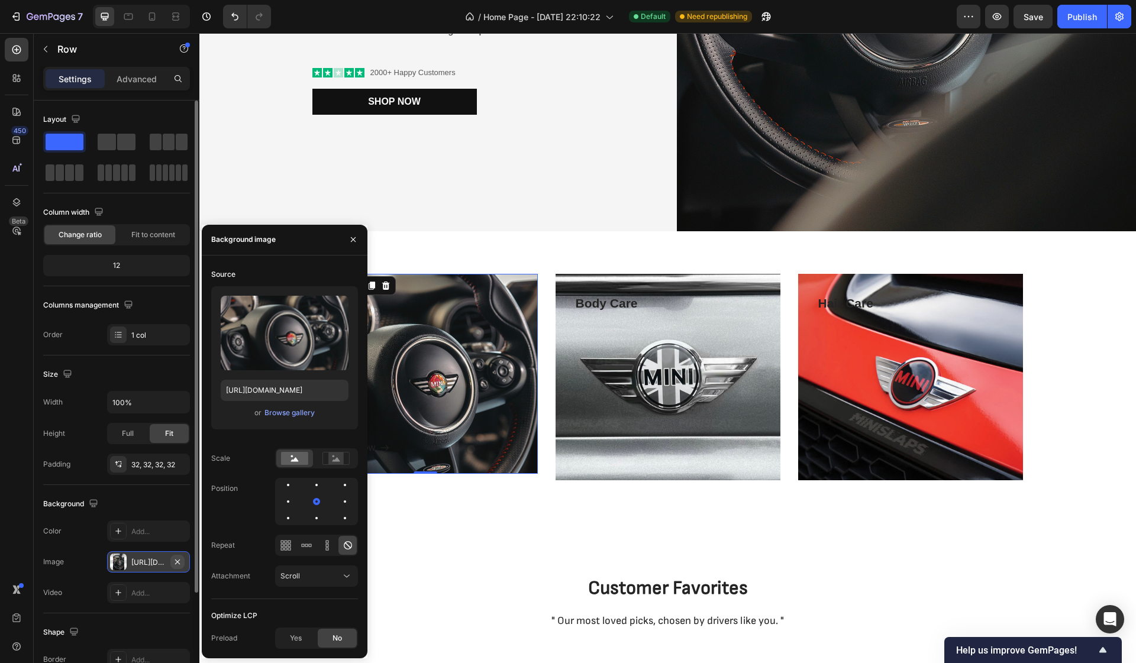
click at [179, 560] on icon "button" at bounding box center [177, 561] width 5 height 5
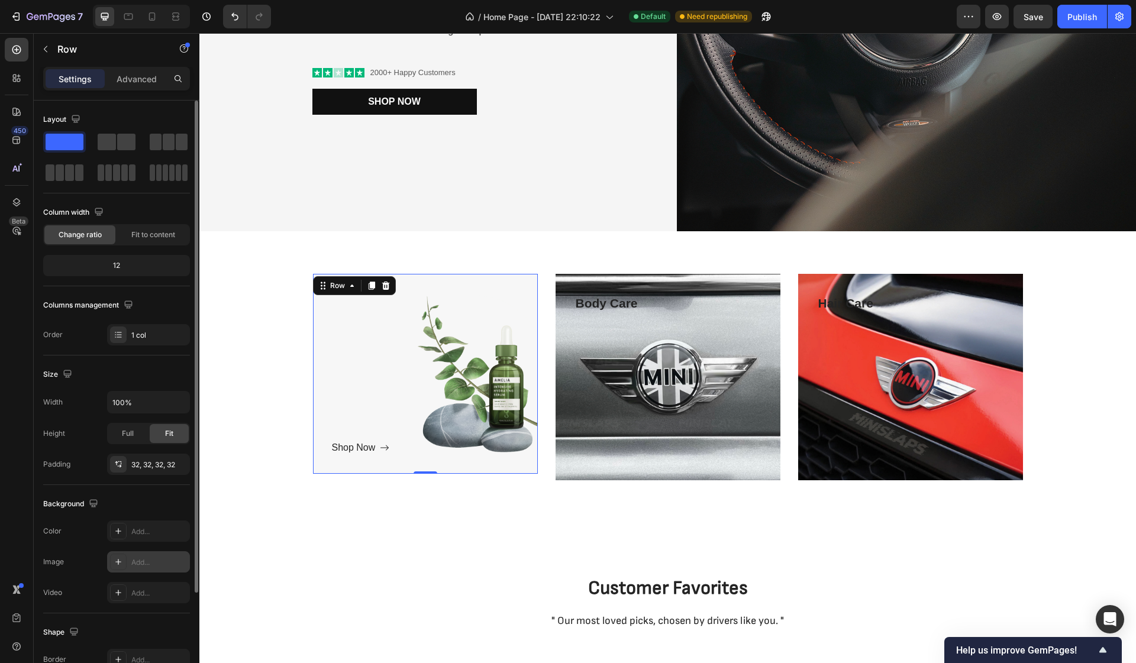
click at [134, 561] on div "Add..." at bounding box center [159, 562] width 56 height 11
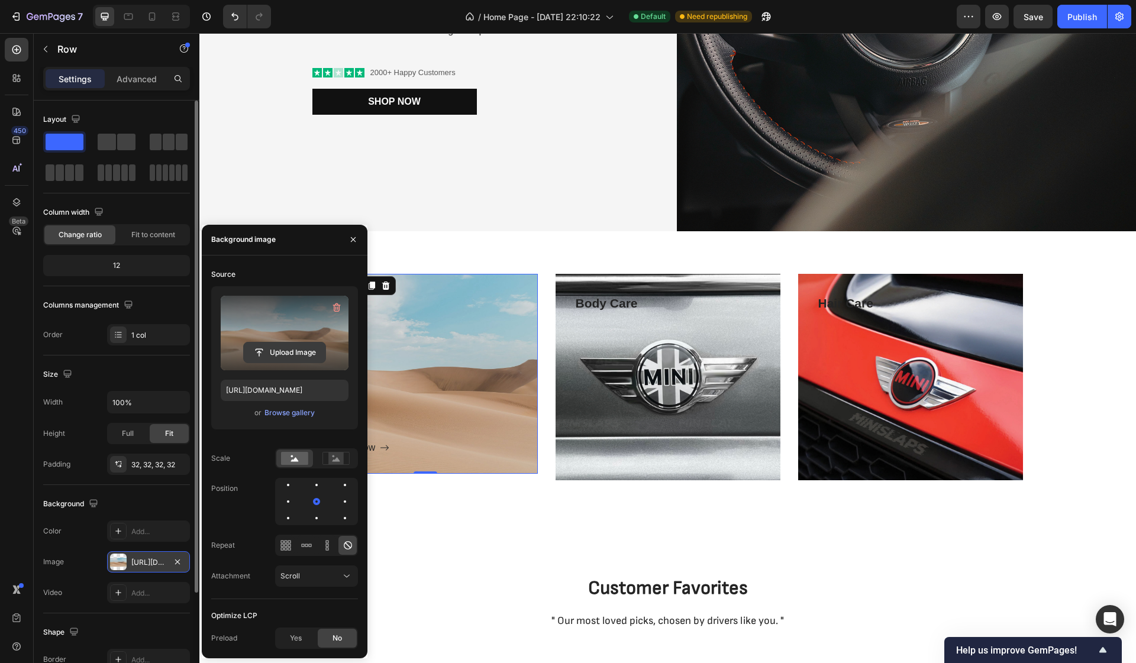
click at [263, 345] on input "file" at bounding box center [285, 352] width 82 height 20
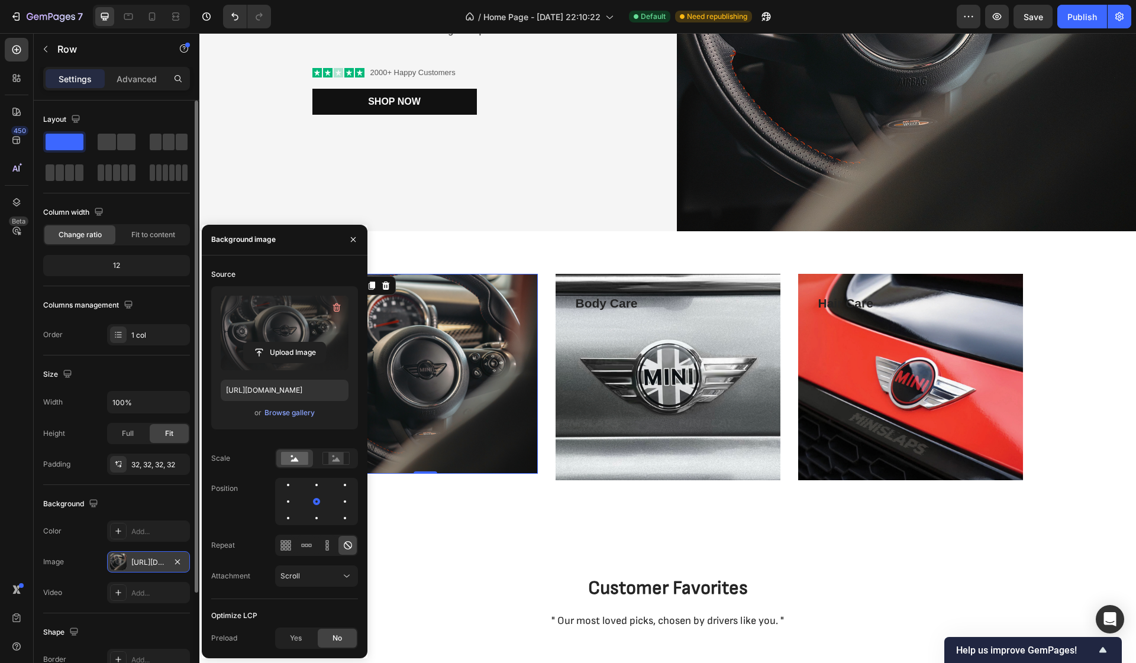
type input "https://cdn.shopify.com/s/files/1/0588/5054/1757/files/gempages_569300536675796…"
click at [429, 448] on div "Shop Now Button" at bounding box center [425, 448] width 187 height 14
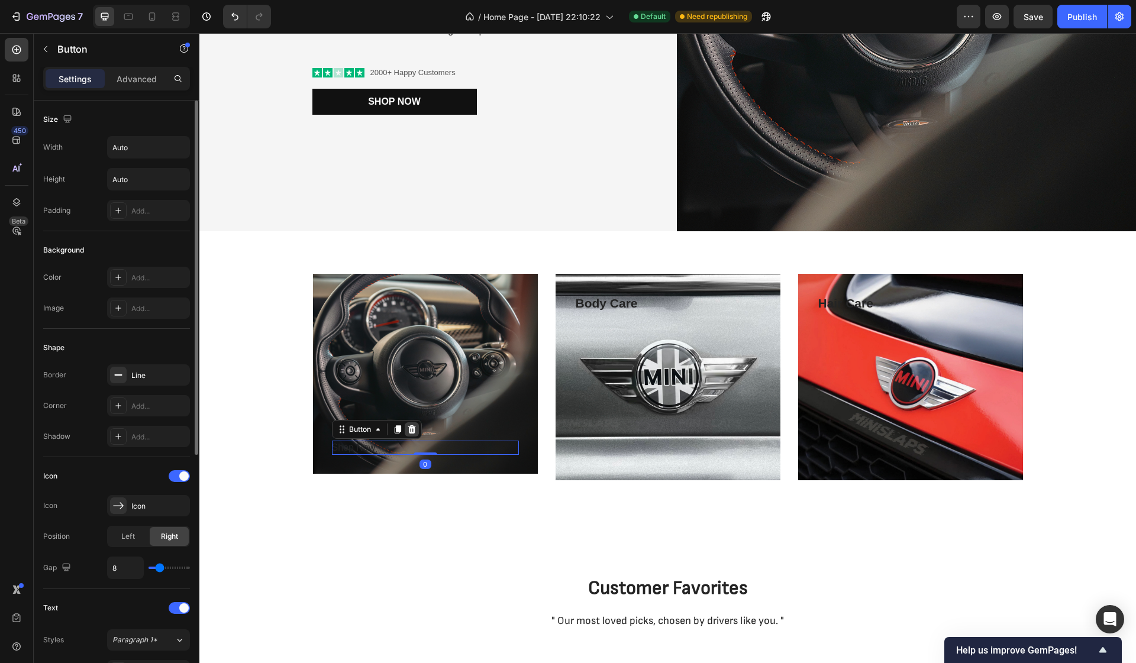
click at [409, 431] on icon at bounding box center [411, 429] width 9 height 9
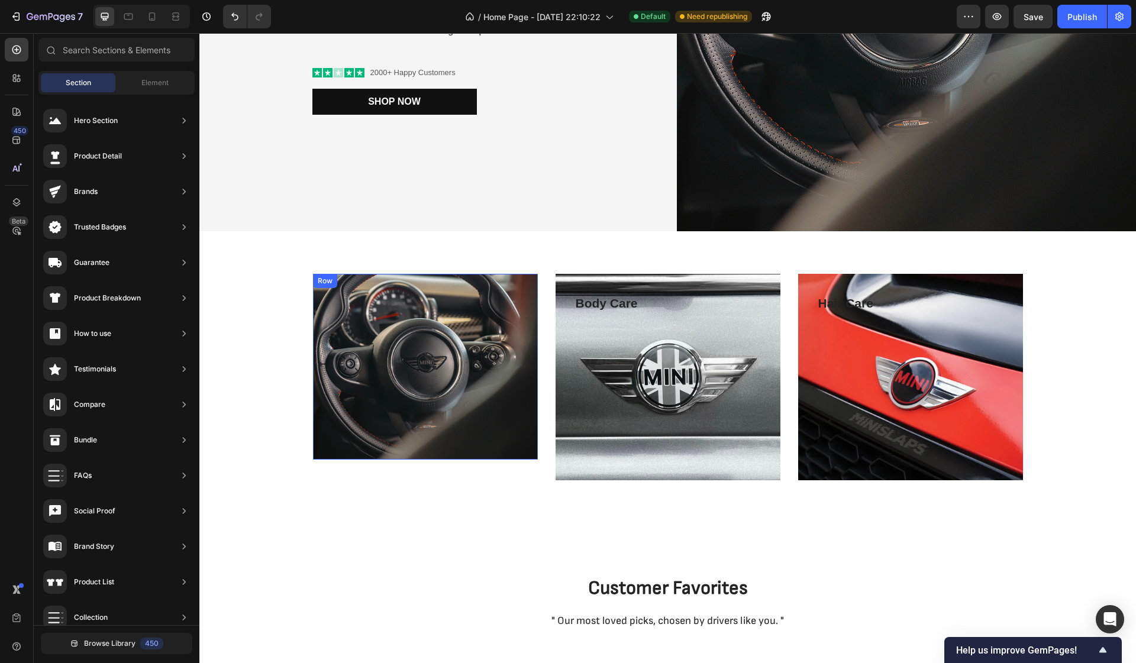
click at [453, 426] on div "Text block" at bounding box center [425, 367] width 187 height 148
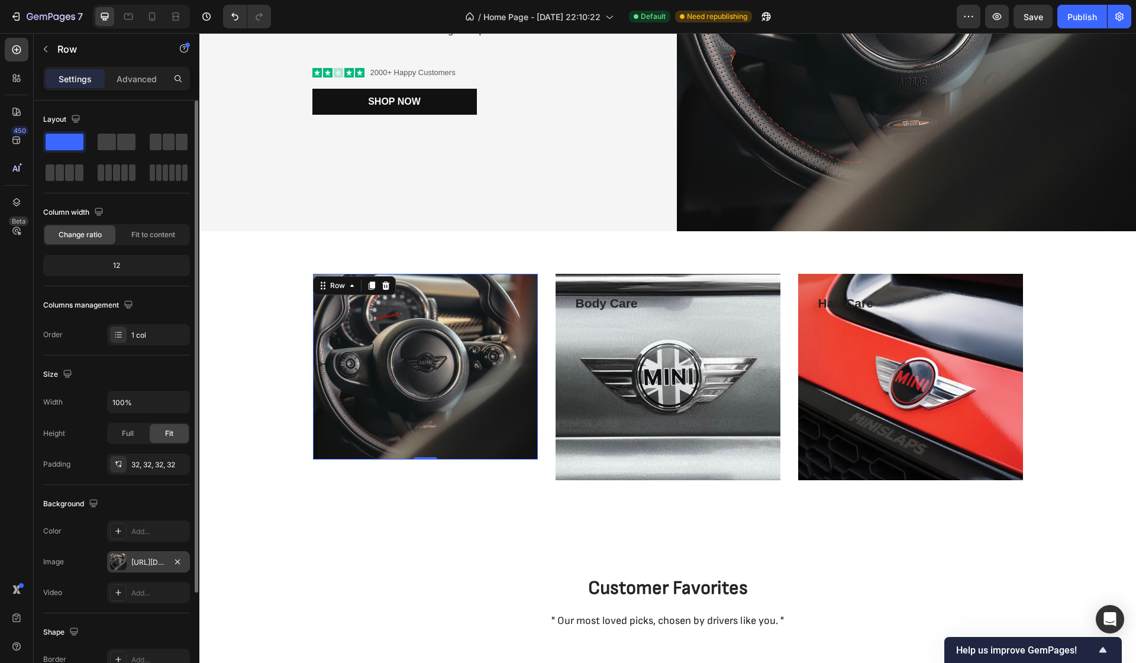
click at [120, 565] on div at bounding box center [118, 562] width 17 height 17
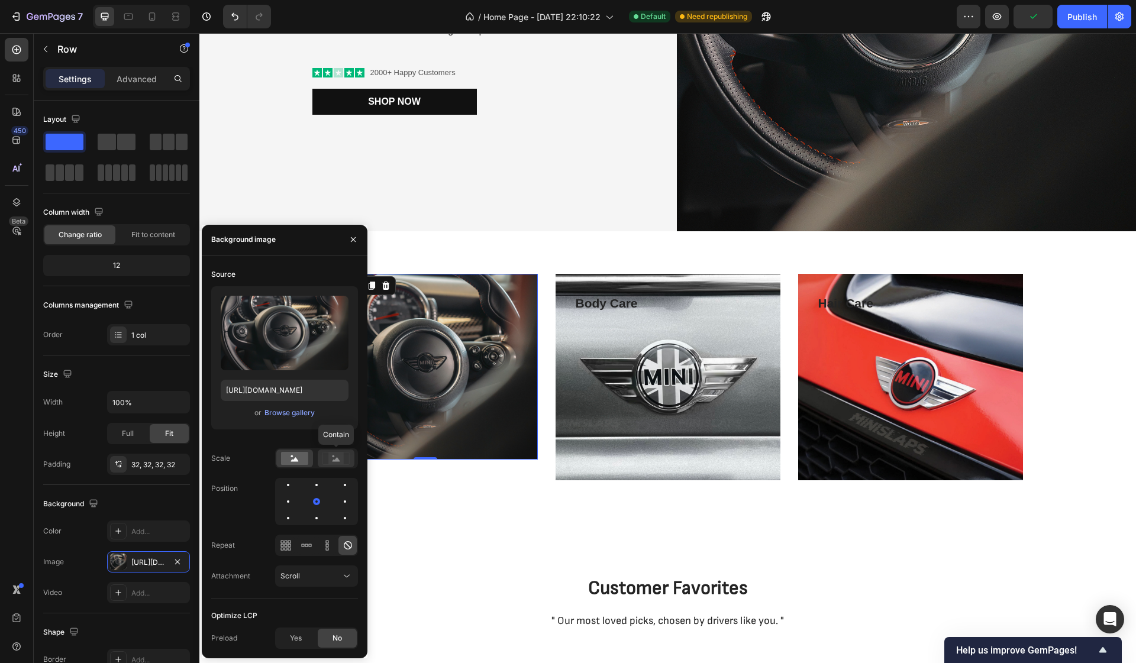
click at [342, 461] on rect at bounding box center [335, 458] width 15 height 12
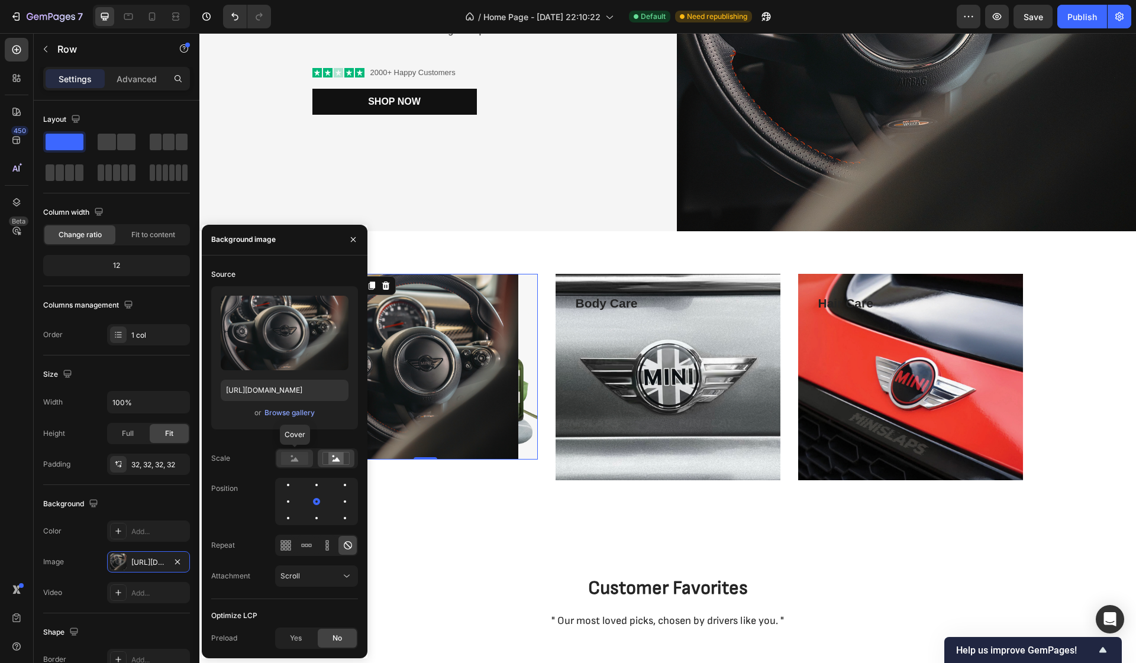
click at [296, 458] on icon at bounding box center [295, 459] width 8 height 4
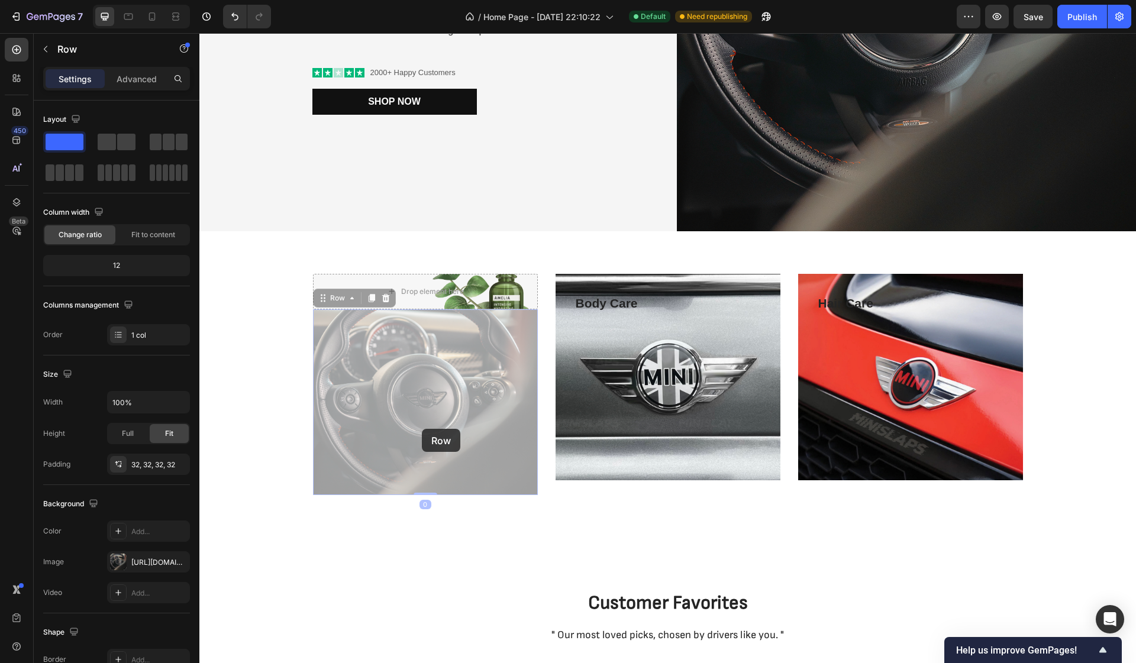
drag, startPoint x: 457, startPoint y: 389, endPoint x: 363, endPoint y: 508, distance: 151.6
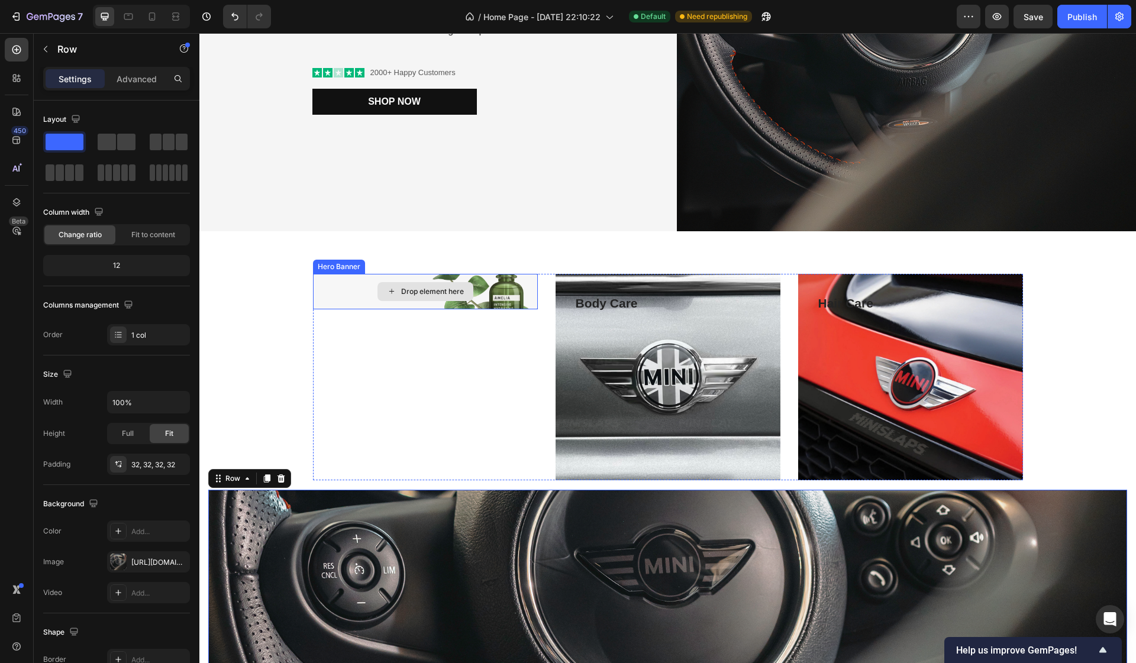
click at [475, 296] on div "Drop element here" at bounding box center [425, 291] width 225 height 35
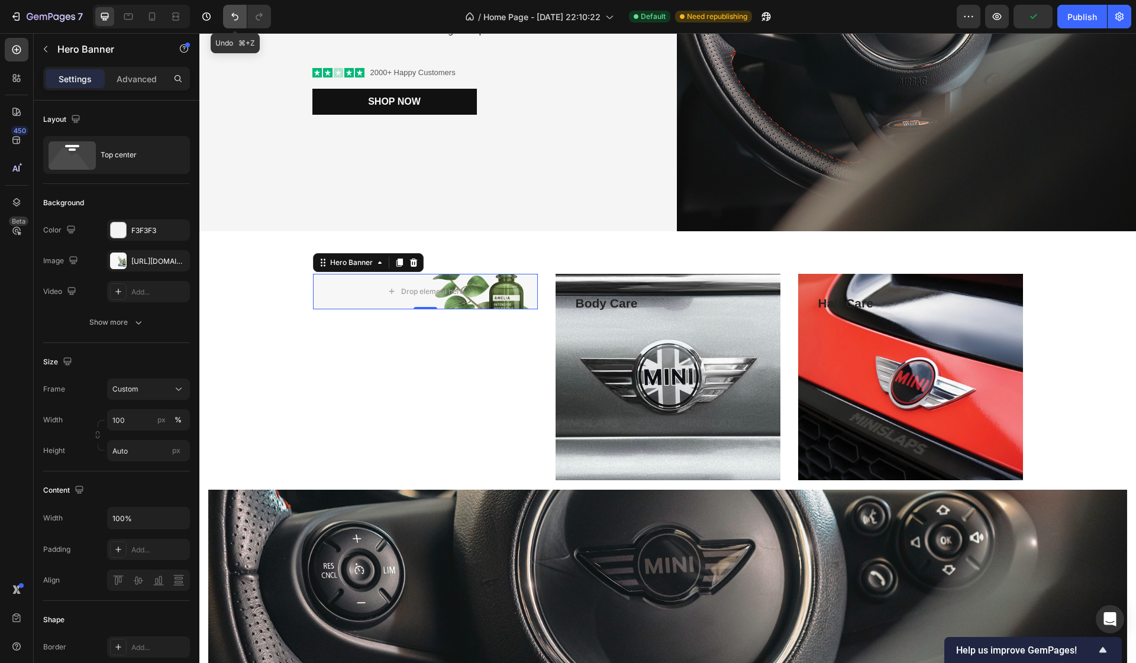
click at [226, 18] on button "Undo/Redo" at bounding box center [235, 17] width 24 height 24
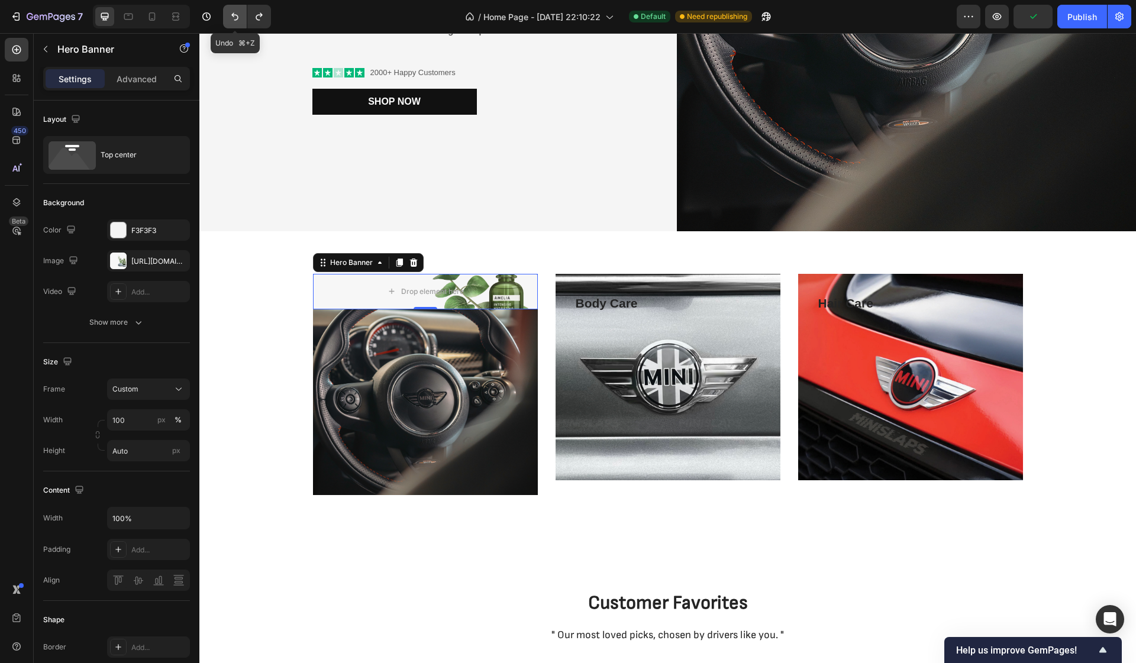
click at [226, 18] on button "Undo/Redo" at bounding box center [235, 17] width 24 height 24
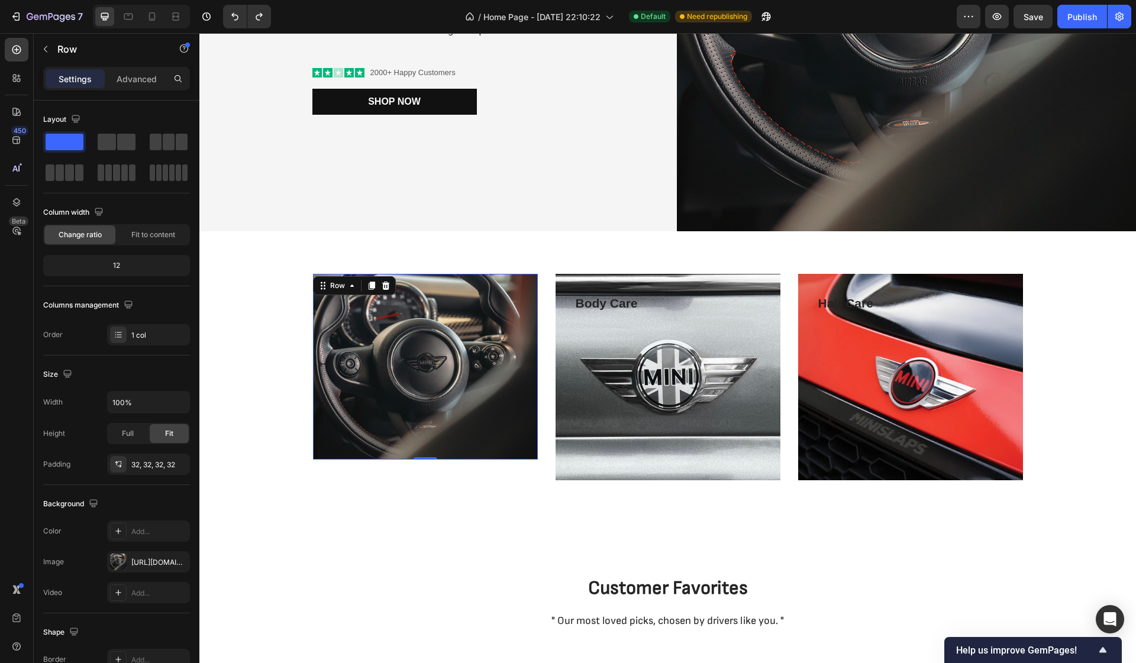
click at [499, 353] on div "Text block" at bounding box center [425, 367] width 187 height 148
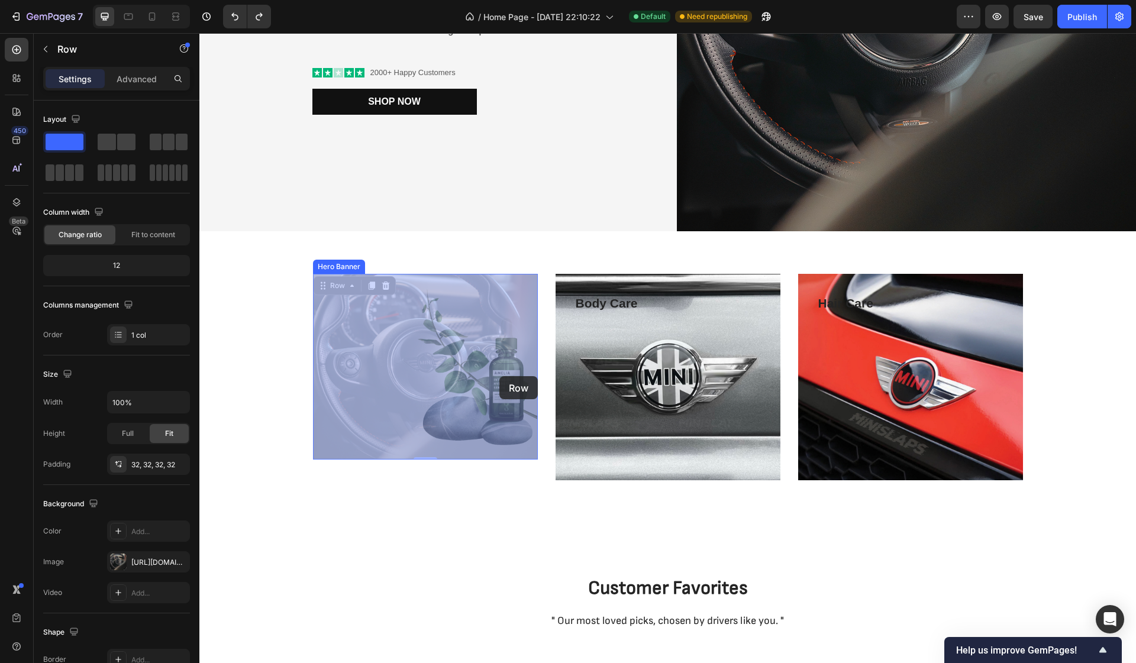
drag, startPoint x: 499, startPoint y: 353, endPoint x: 499, endPoint y: 376, distance: 22.5
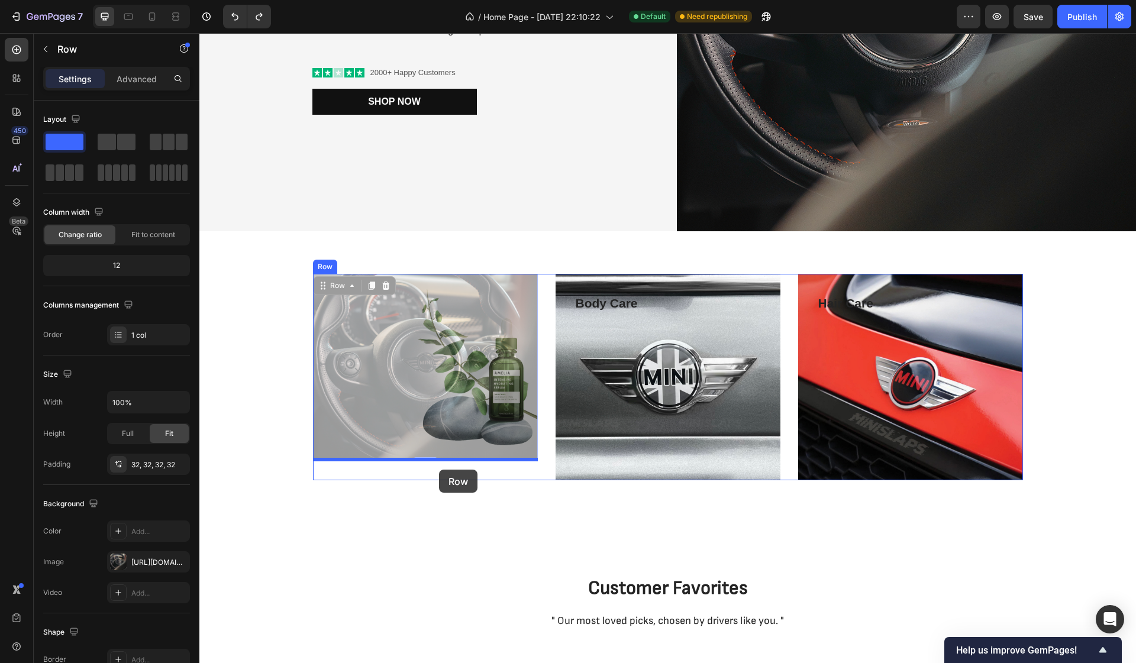
drag, startPoint x: 443, startPoint y: 451, endPoint x: 439, endPoint y: 470, distance: 18.8
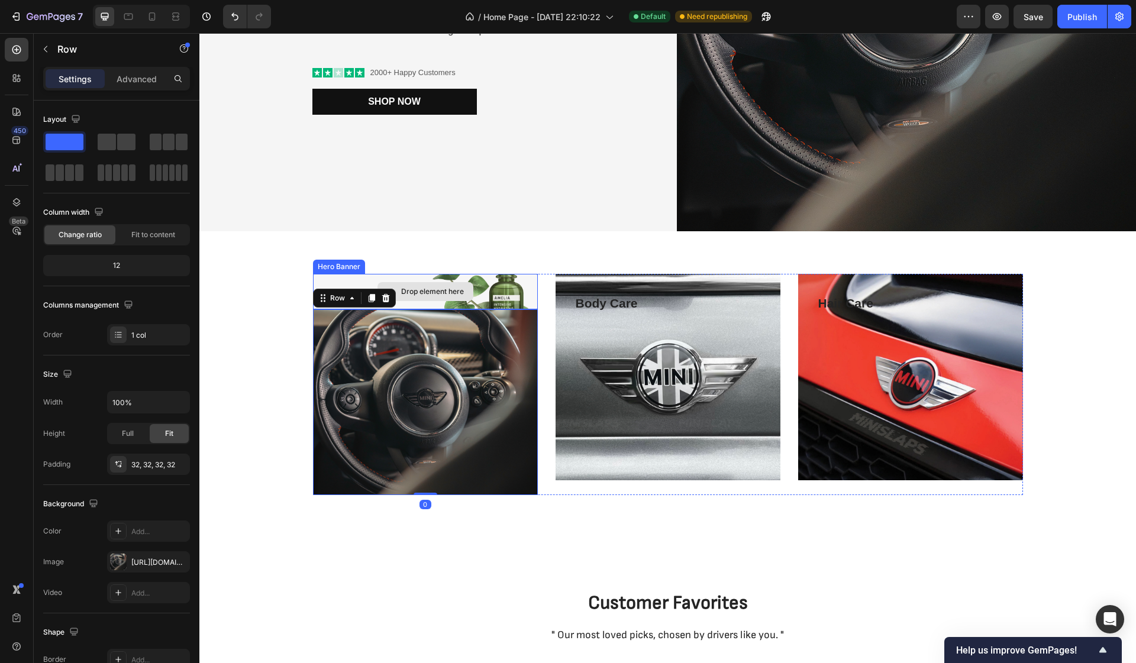
click at [501, 303] on div "Drop element here" at bounding box center [425, 291] width 225 height 35
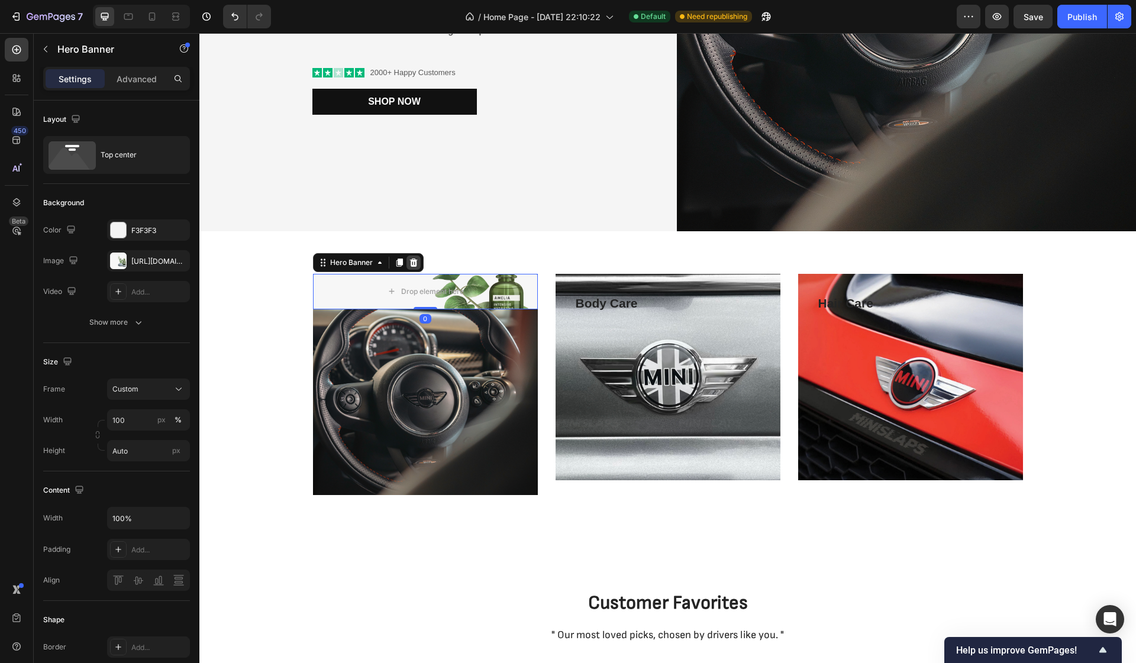
click at [412, 260] on icon at bounding box center [413, 262] width 8 height 8
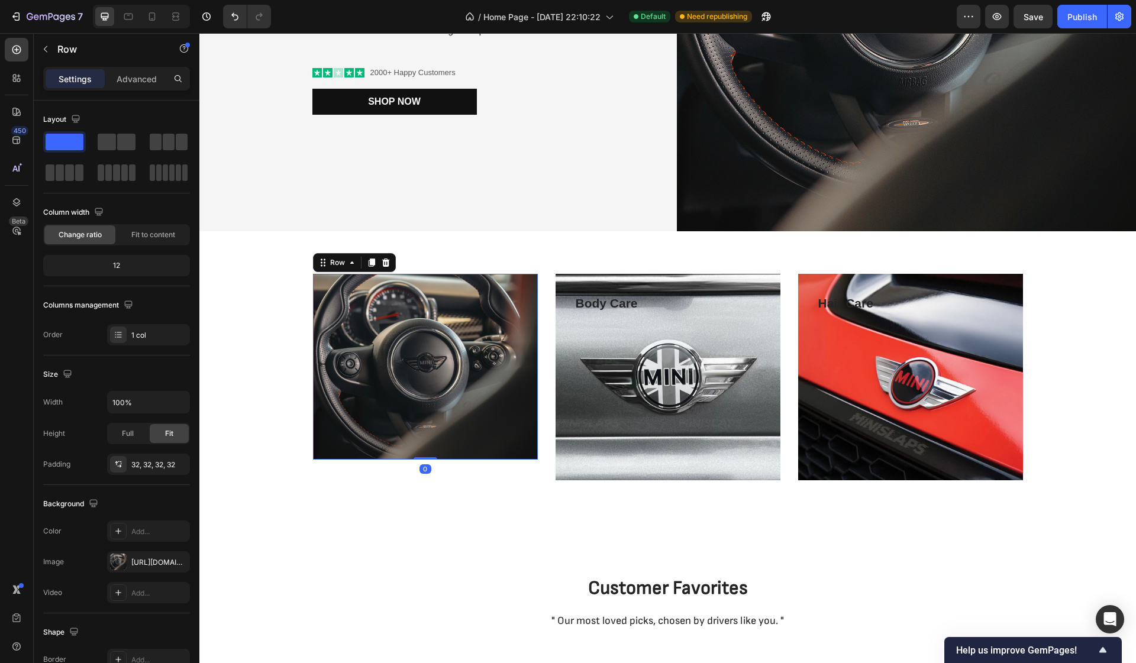
click at [423, 299] on div "Text block" at bounding box center [425, 367] width 187 height 148
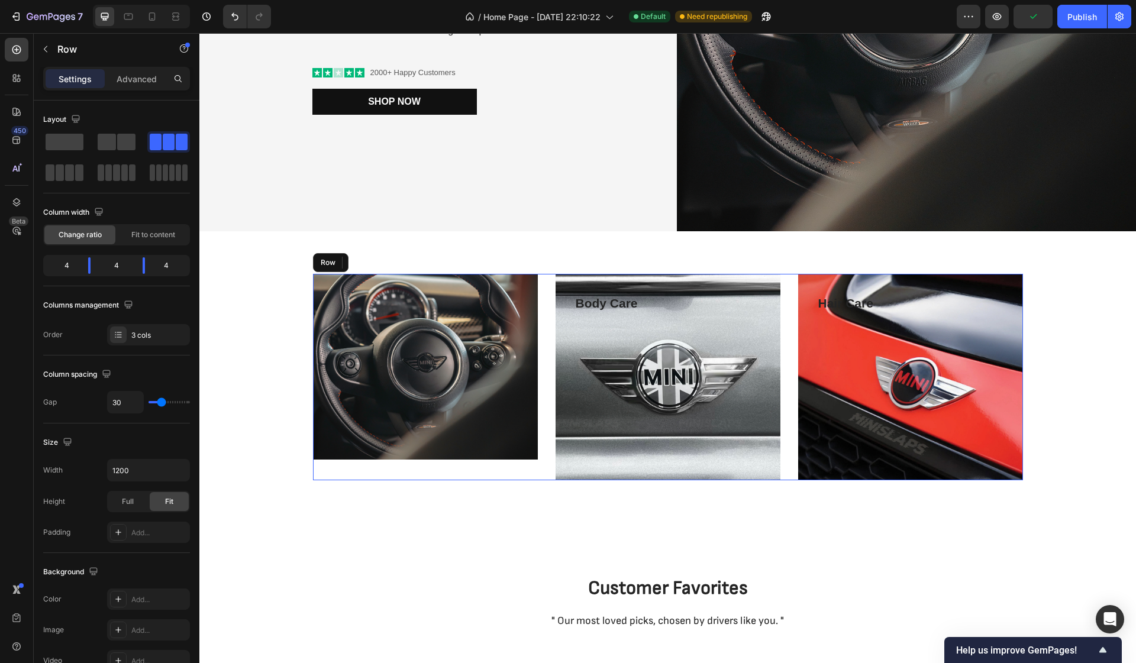
click at [420, 460] on div "Text block Row 0" at bounding box center [425, 377] width 225 height 207
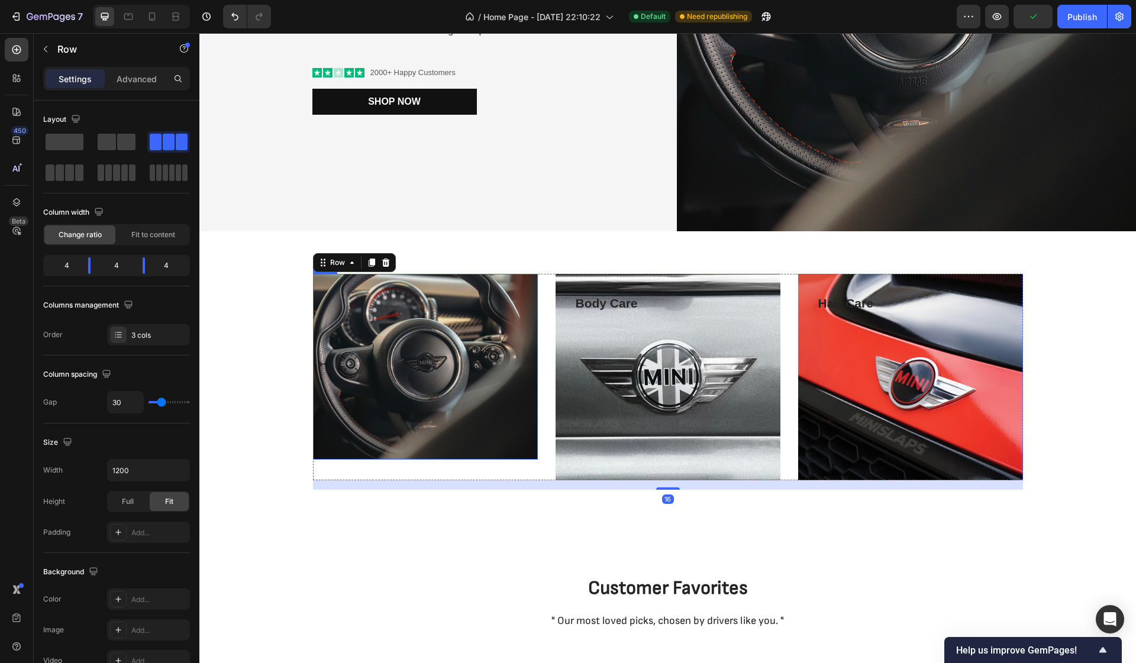
click at [429, 441] on div "Text block Row" at bounding box center [425, 367] width 225 height 186
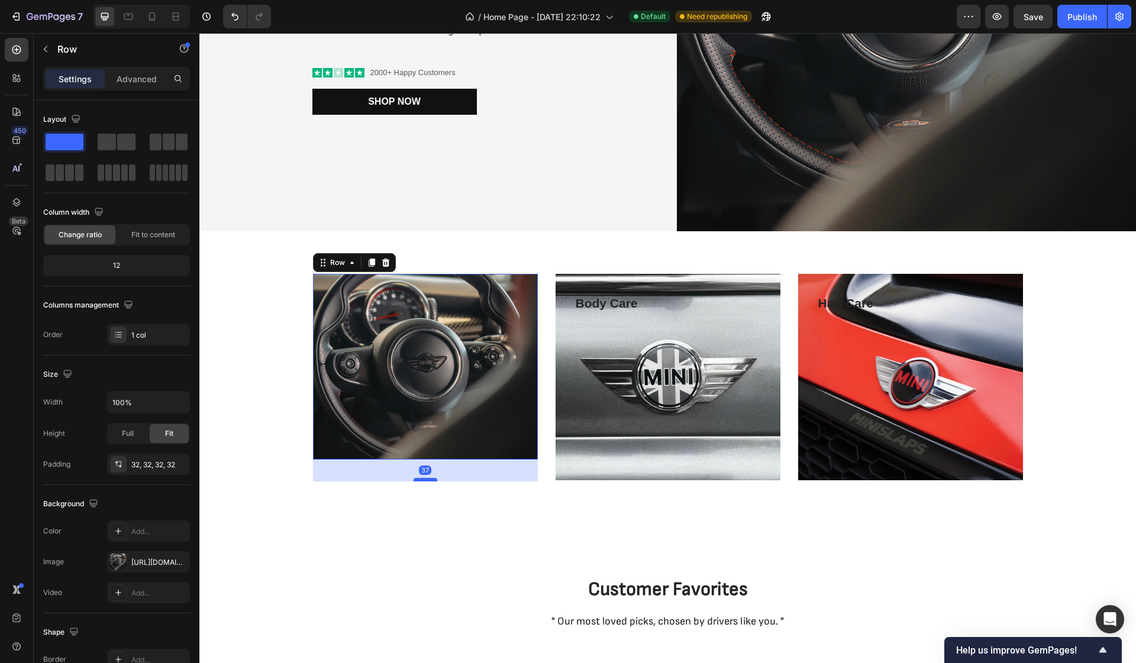
drag, startPoint x: 426, startPoint y: 459, endPoint x: 423, endPoint y: 481, distance: 22.1
click at [423, 481] on div at bounding box center [425, 480] width 24 height 4
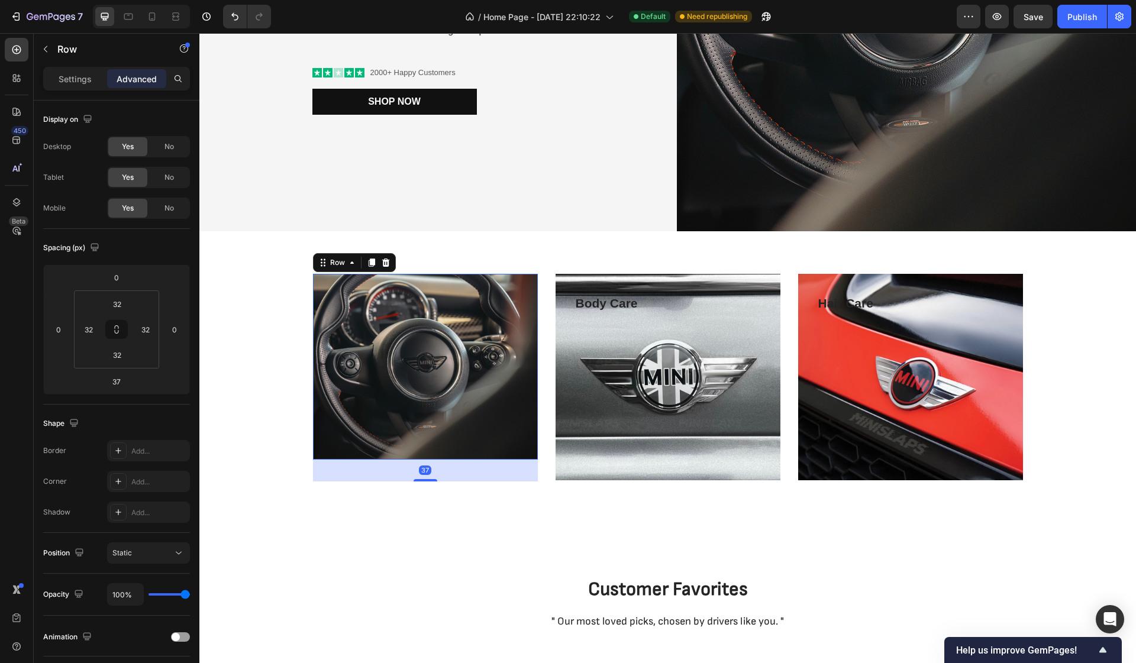
click at [413, 374] on div "Text block" at bounding box center [425, 367] width 187 height 148
click at [602, 305] on p "Body Care" at bounding box center [667, 303] width 185 height 19
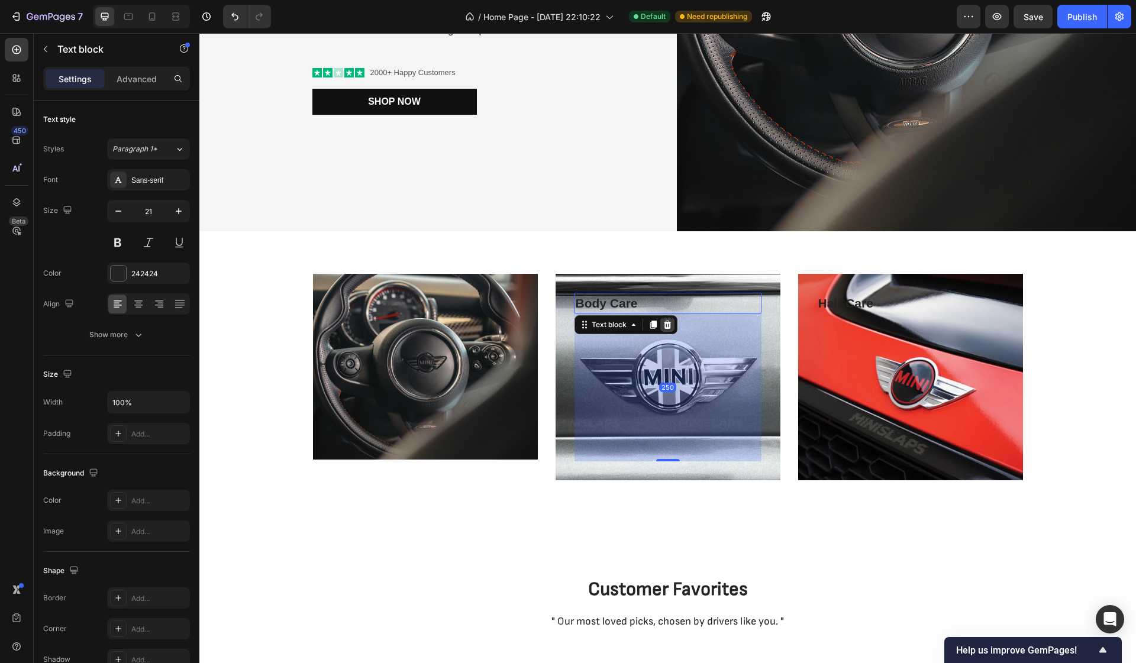
click at [667, 325] on icon at bounding box center [667, 325] width 8 height 8
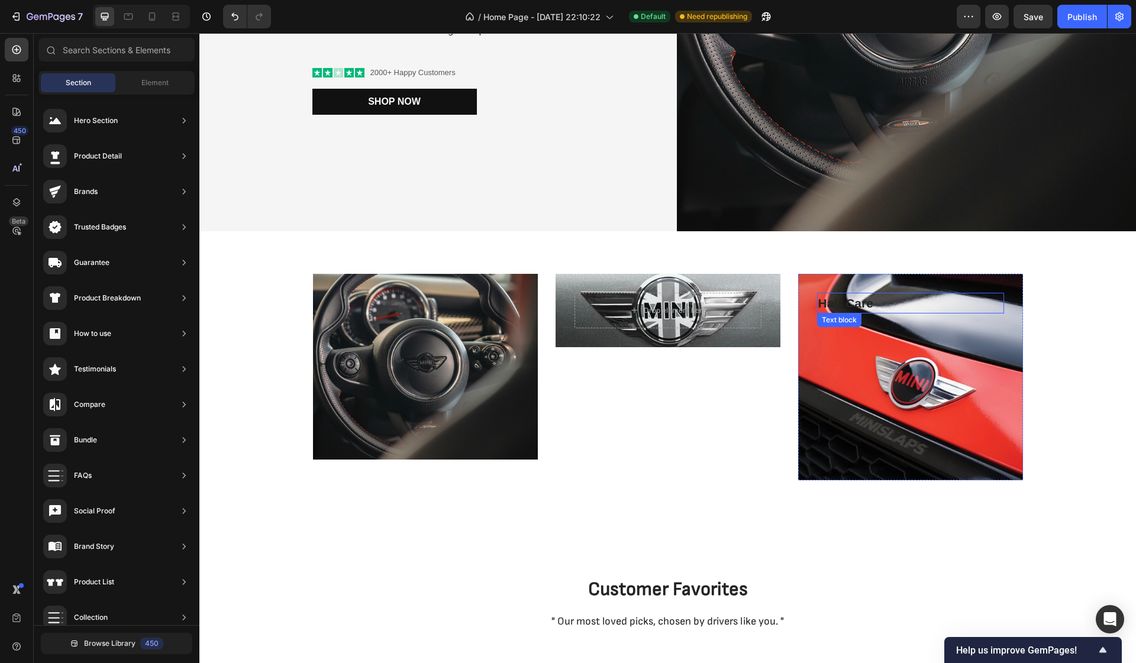
click at [880, 307] on p "Hair Care" at bounding box center [910, 303] width 185 height 19
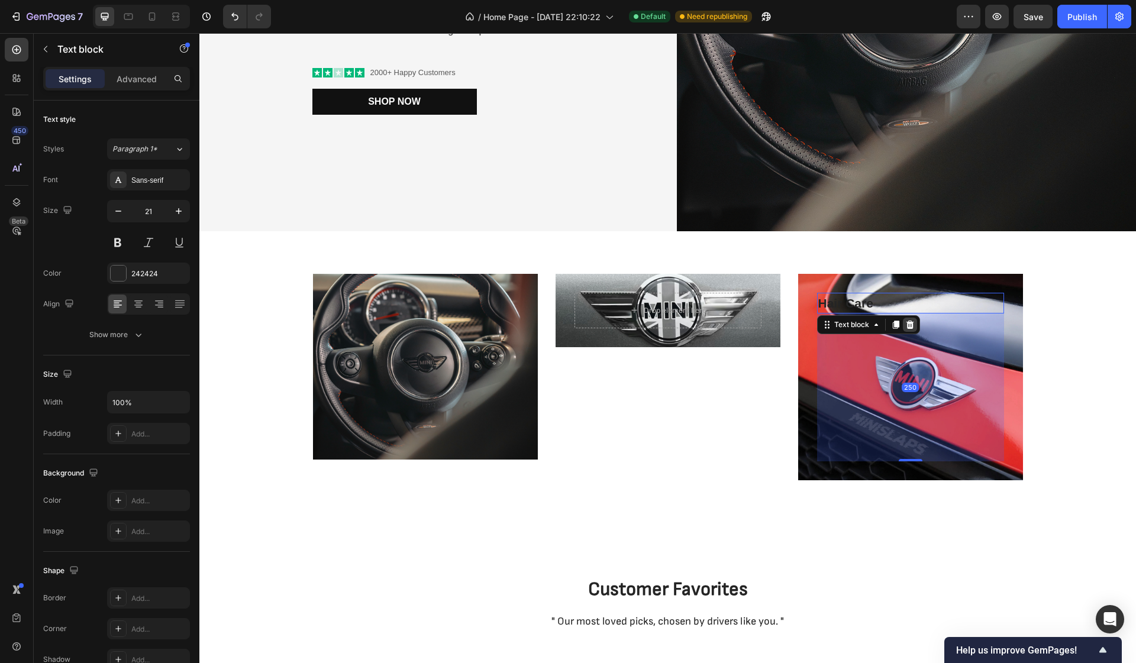
click at [911, 323] on icon at bounding box center [910, 325] width 8 height 8
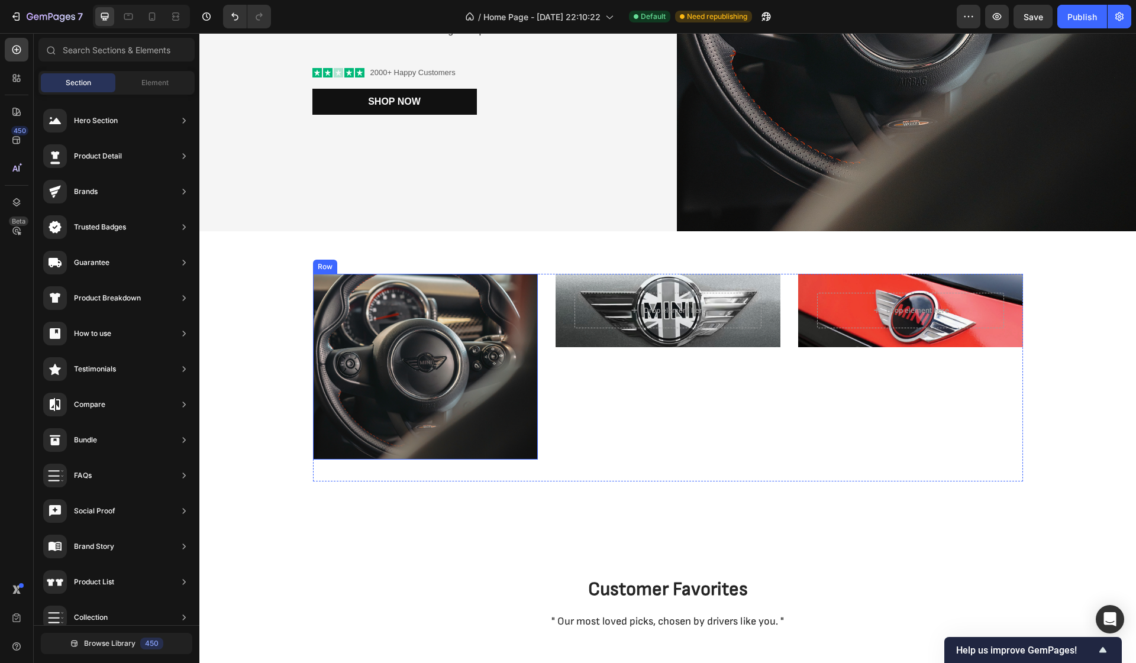
click at [387, 302] on div "Text block" at bounding box center [425, 367] width 187 height 148
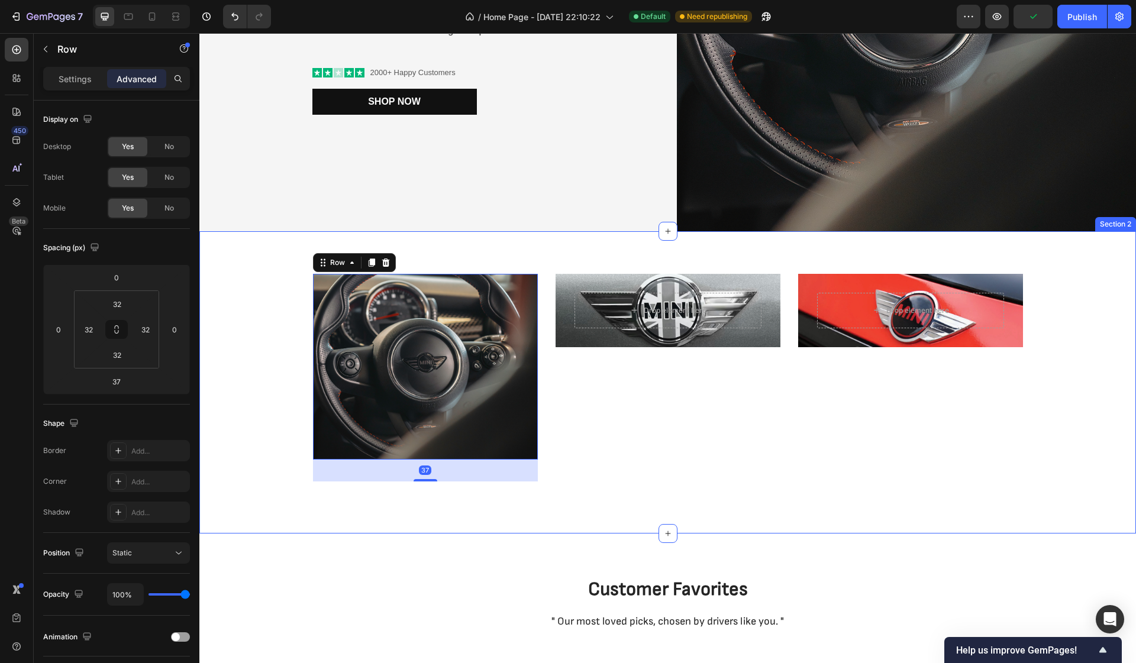
click at [448, 238] on div "Text block Row 37 Drop element here Row Hero Banner Drop element here Row Hero …" at bounding box center [667, 382] width 936 height 302
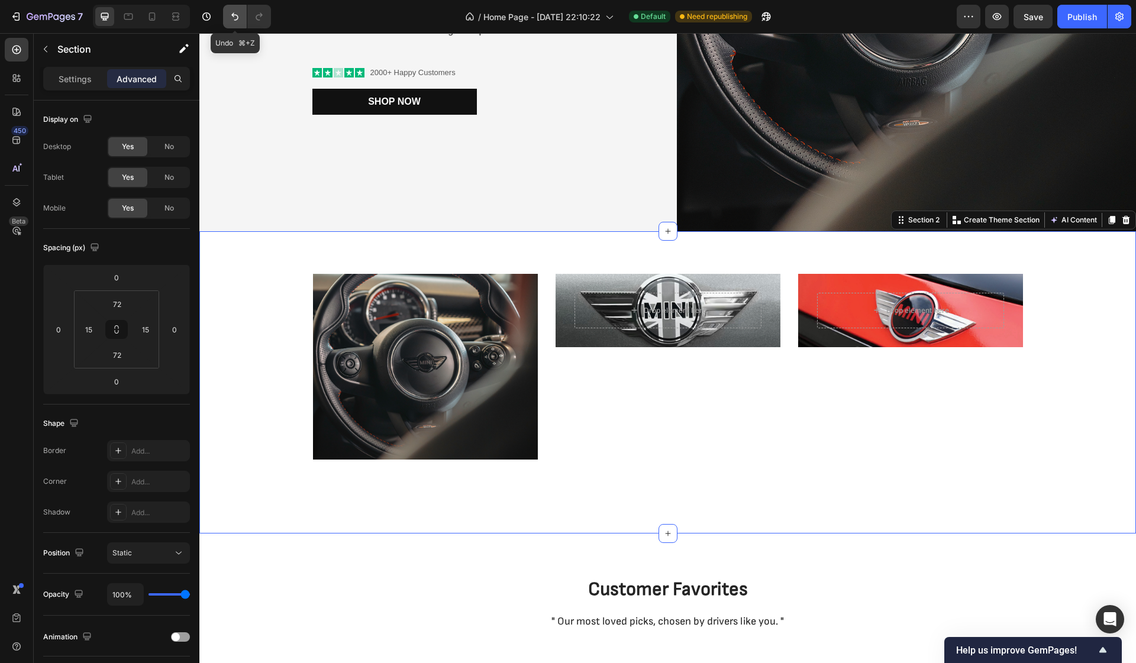
click at [235, 22] on icon "Undo/Redo" at bounding box center [235, 17] width 12 height 12
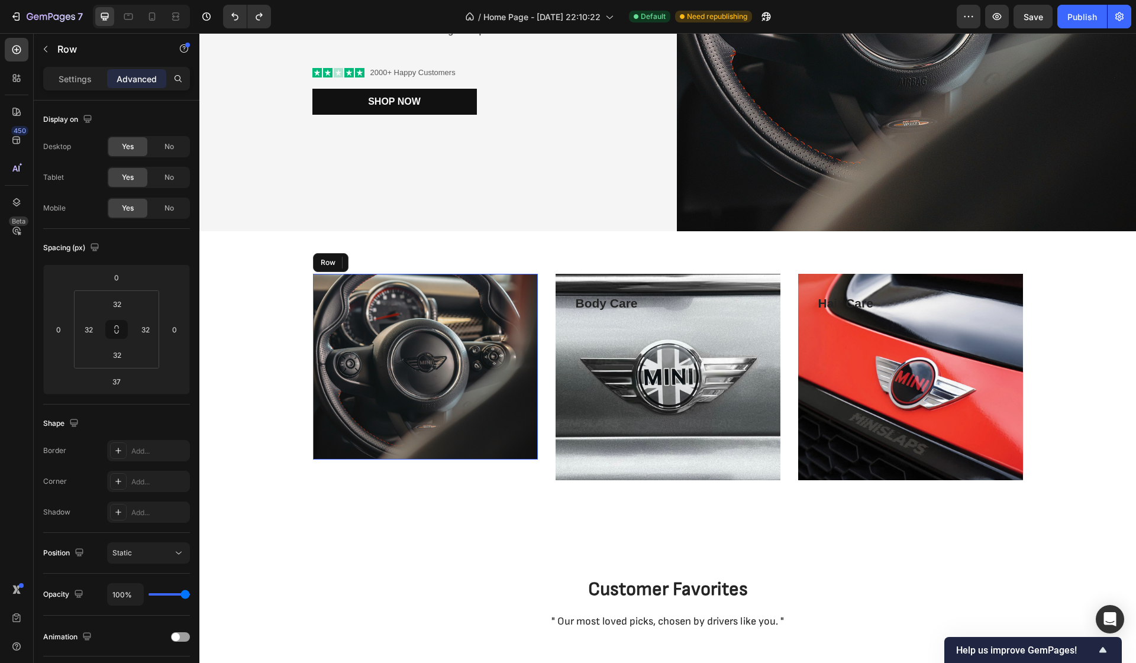
click at [384, 354] on div "Text block" at bounding box center [425, 367] width 187 height 148
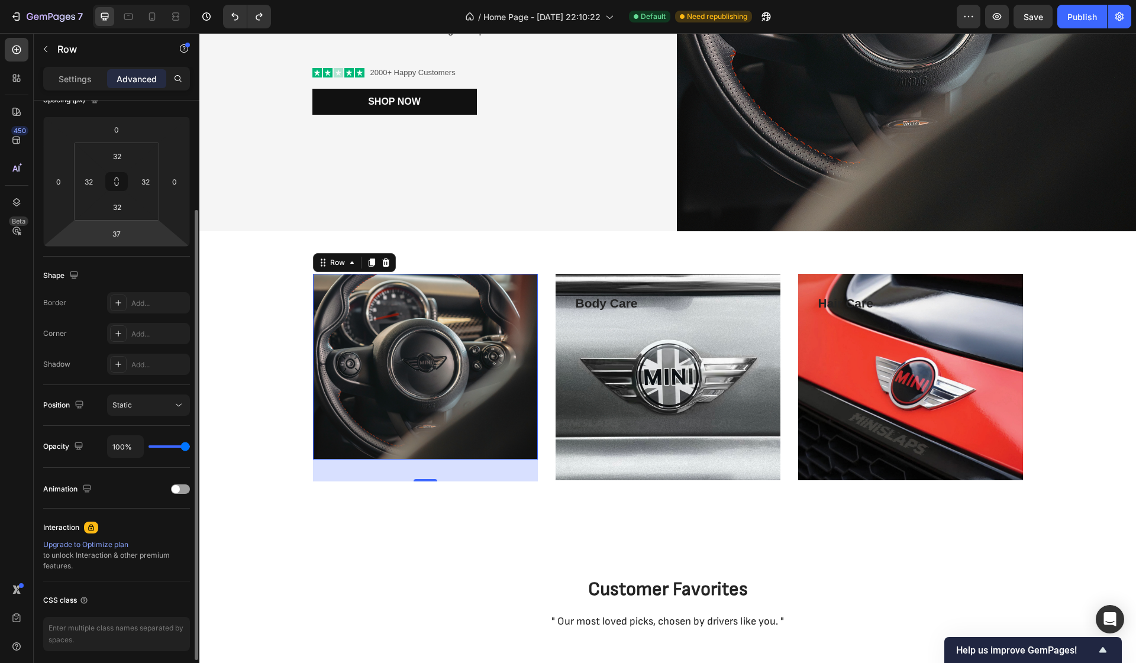
scroll to position [150, 0]
click at [146, 400] on div "Static" at bounding box center [142, 403] width 60 height 11
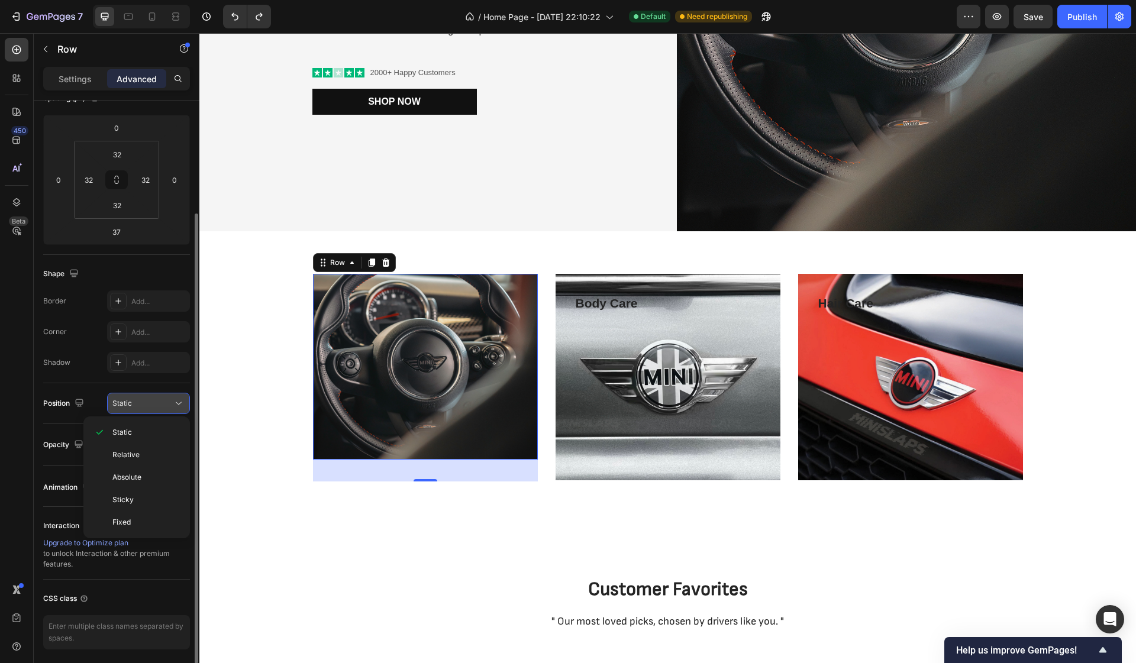
click at [146, 400] on div "Static" at bounding box center [142, 403] width 60 height 11
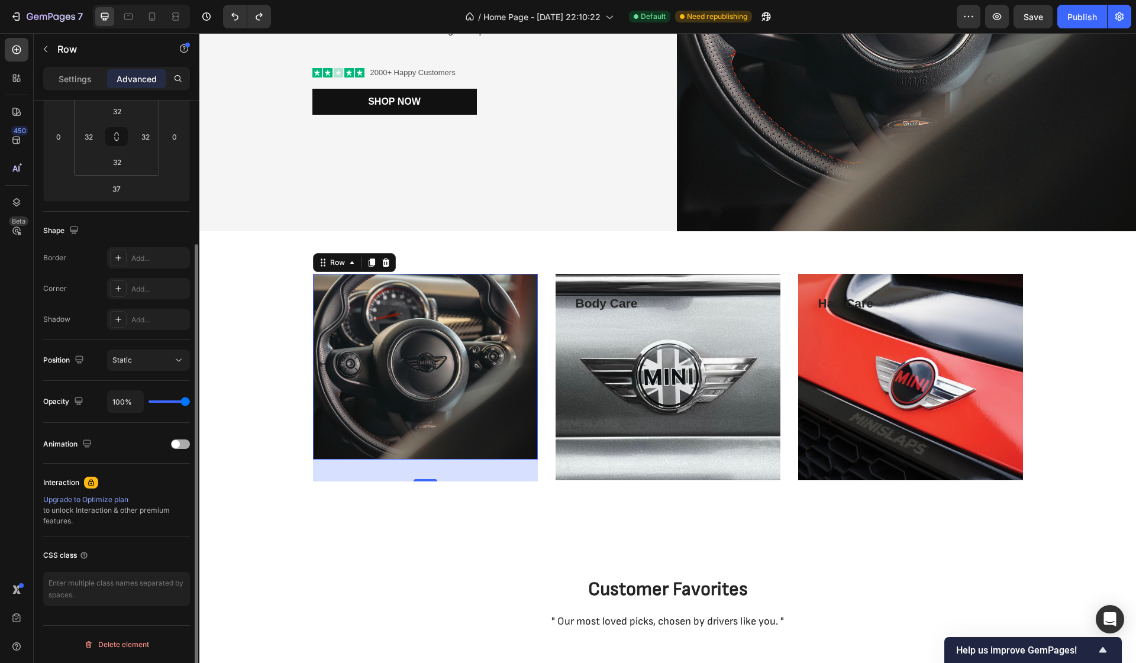
scroll to position [0, 0]
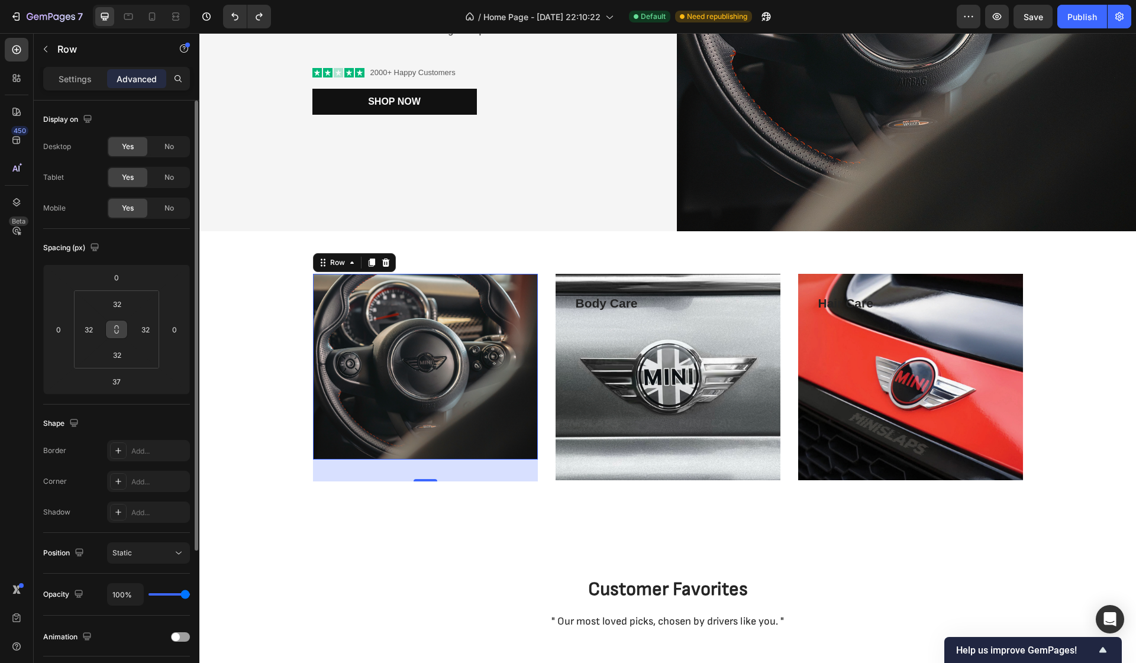
click at [119, 329] on icon at bounding box center [116, 329] width 9 height 9
click at [68, 75] on p "Settings" at bounding box center [75, 79] width 33 height 12
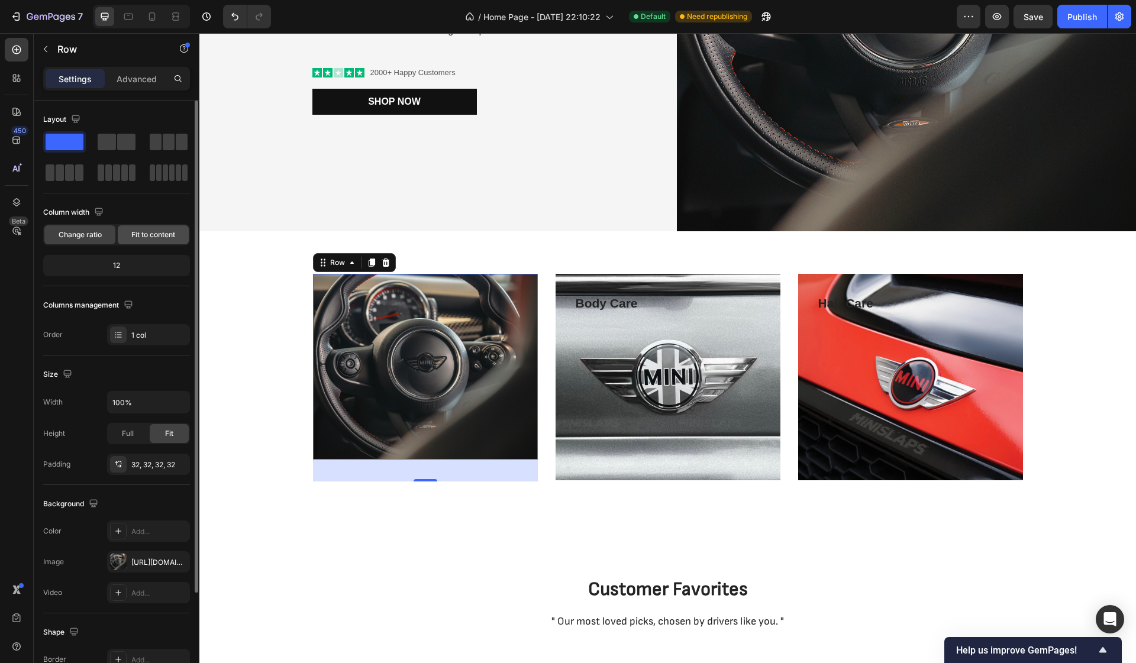
click at [152, 235] on span "Fit to content" at bounding box center [153, 234] width 44 height 11
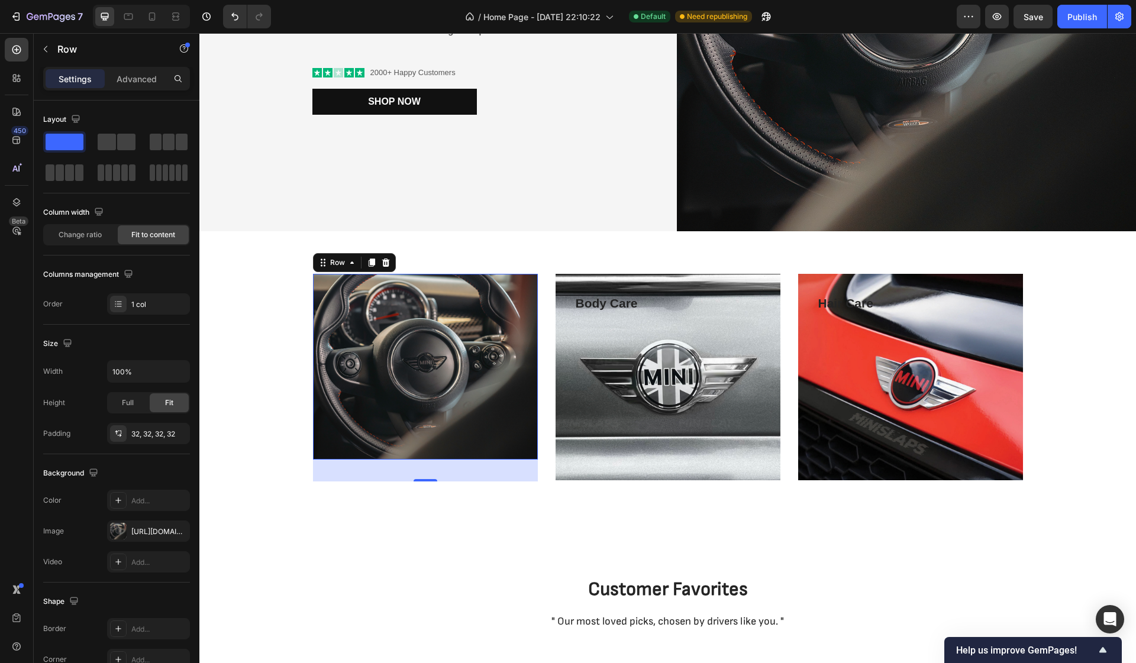
click at [341, 416] on div "Text block Row 37" at bounding box center [425, 367] width 225 height 186
click at [122, 305] on icon at bounding box center [118, 303] width 9 height 9
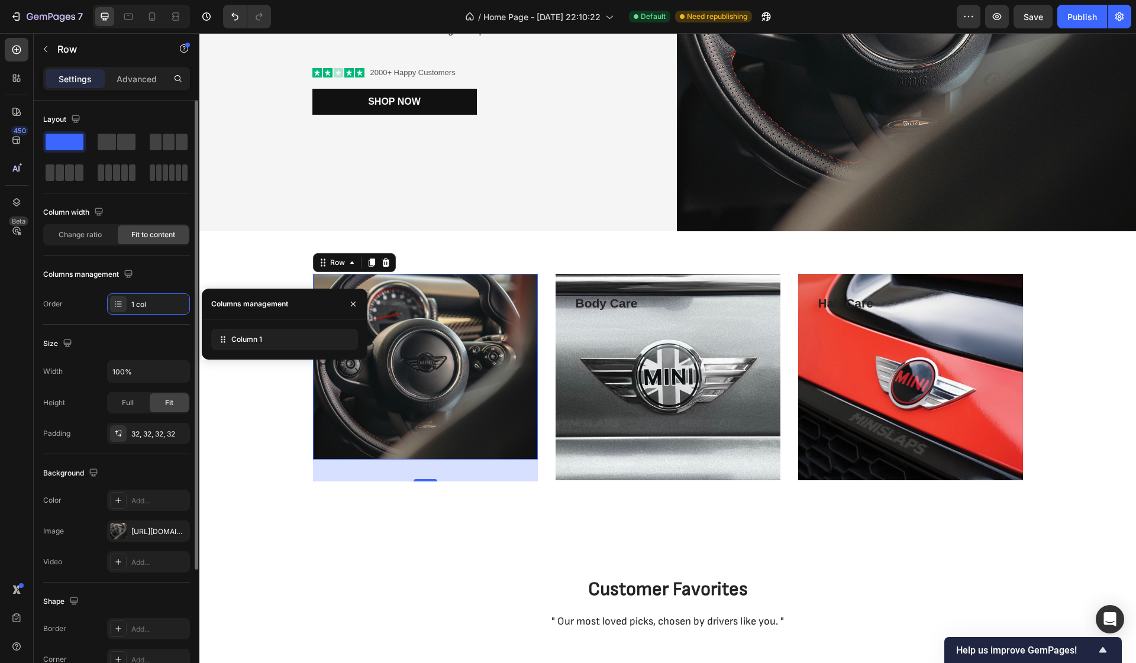
click at [164, 281] on div "Columns management" at bounding box center [116, 274] width 147 height 19
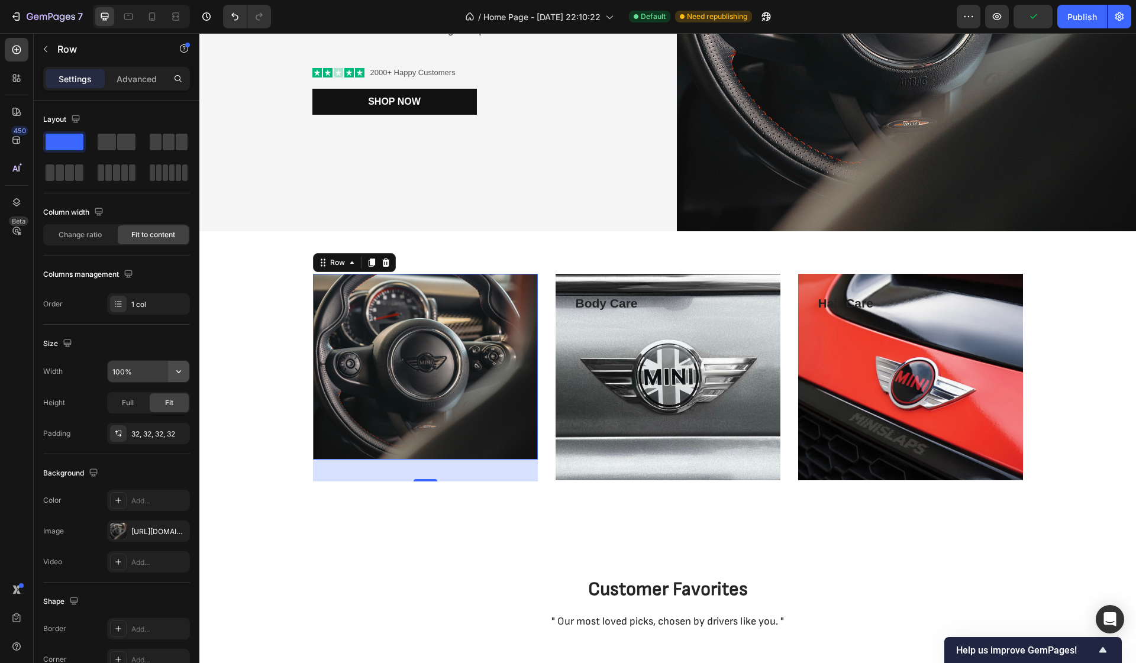
click at [181, 370] on icon "button" at bounding box center [179, 372] width 12 height 12
click at [144, 403] on p "Default 1200px" at bounding box center [145, 401] width 67 height 11
type input "1200"
click at [155, 409] on div "Fit" at bounding box center [169, 402] width 39 height 19
click at [182, 433] on button "button" at bounding box center [177, 433] width 14 height 14
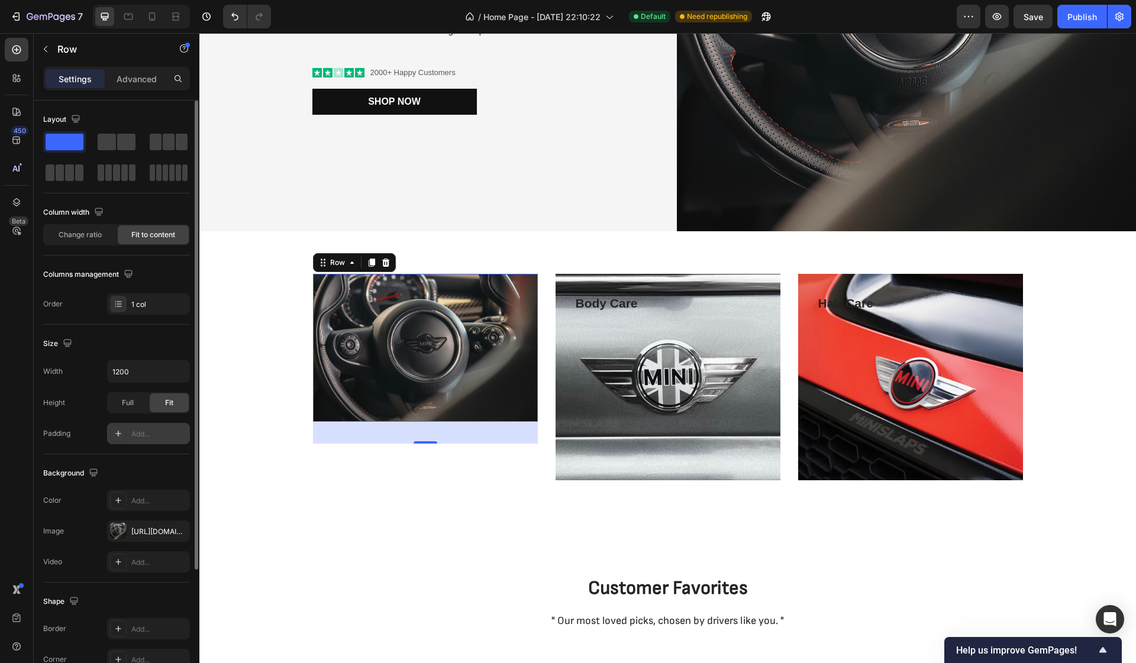
click at [154, 437] on div "Add..." at bounding box center [159, 434] width 56 height 11
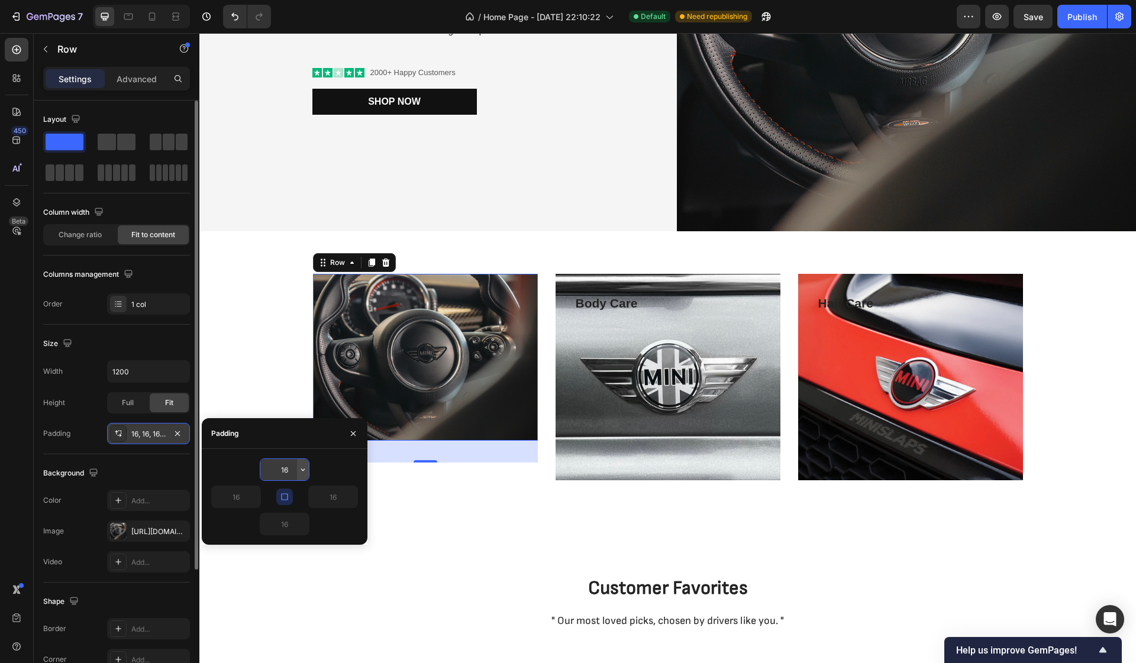
click at [302, 471] on icon "button" at bounding box center [302, 469] width 9 height 9
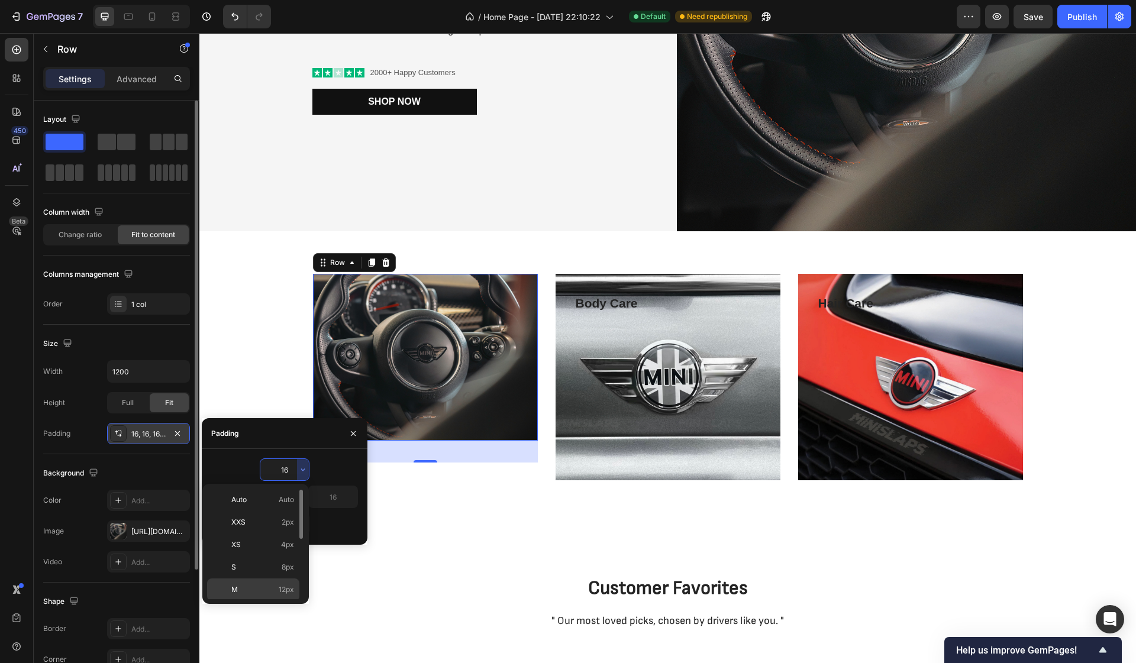
scroll to position [137, 0]
click at [282, 543] on span "48px" at bounding box center [285, 543] width 17 height 11
type input "48"
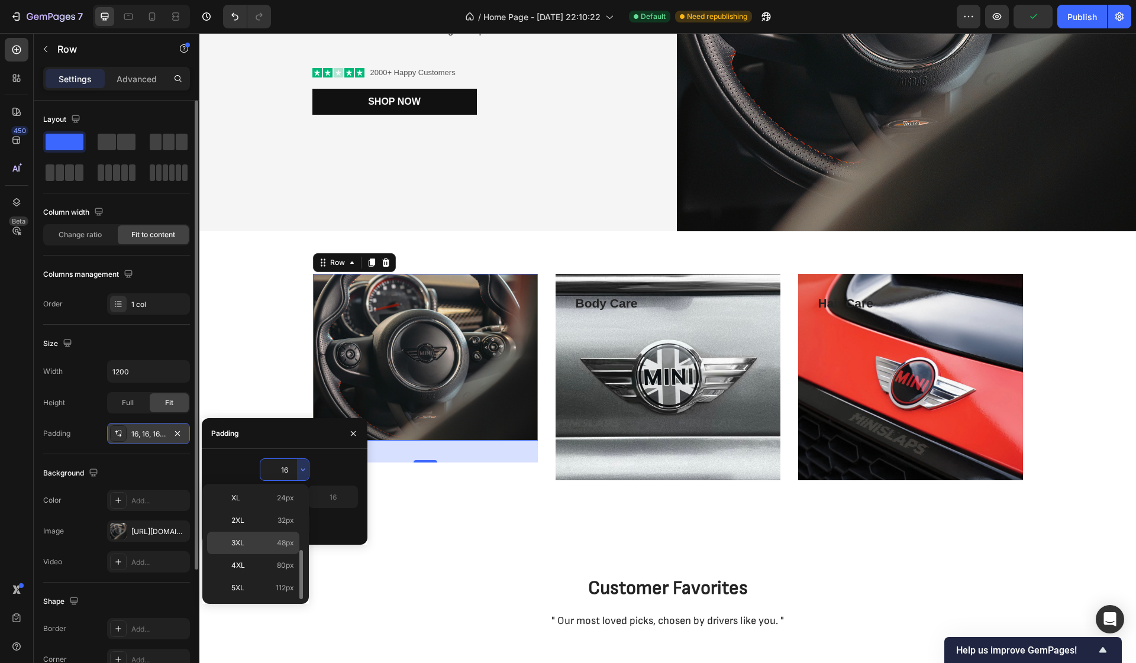
type input "48"
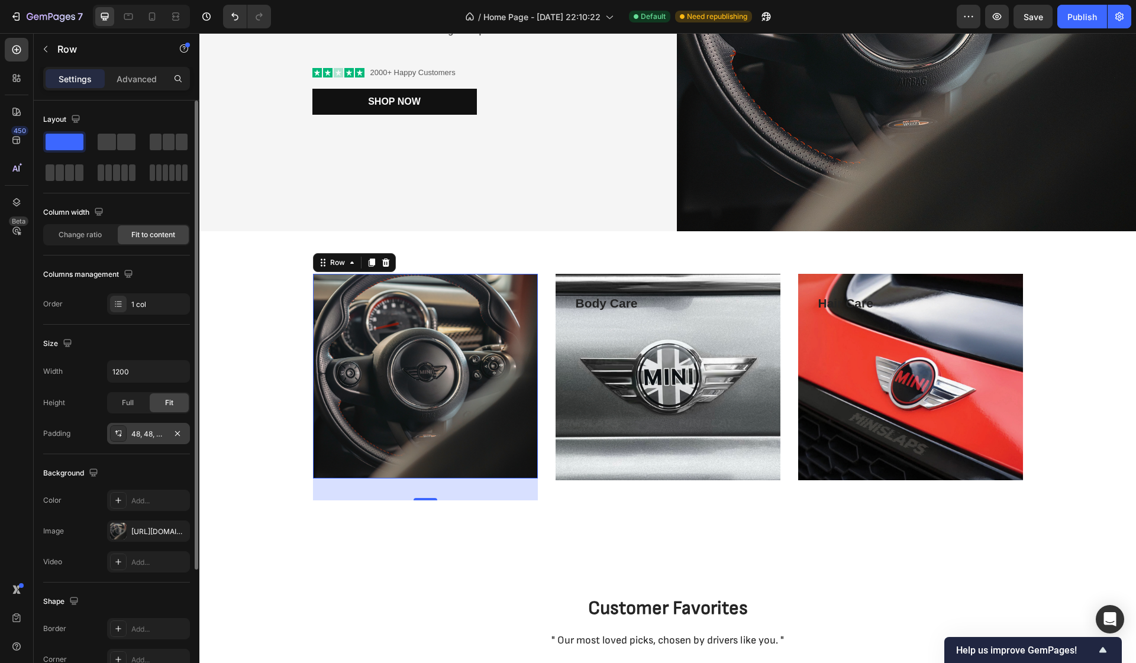
click at [170, 468] on div "Background" at bounding box center [116, 473] width 147 height 19
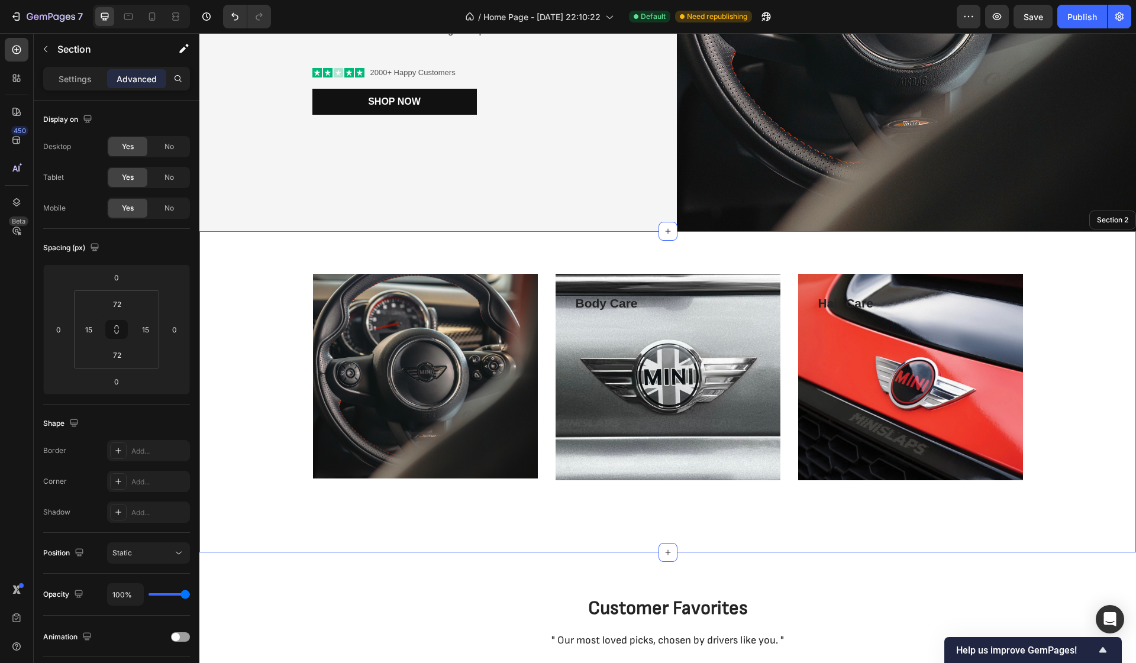
click at [295, 545] on div "Text block Row 37 Body Care Text block Row Hero Banner Hair Care Text block Row…" at bounding box center [667, 391] width 936 height 321
click at [579, 465] on div "Body Care Text block Row" at bounding box center [667, 377] width 225 height 207
click at [117, 332] on icon at bounding box center [116, 329] width 9 height 9
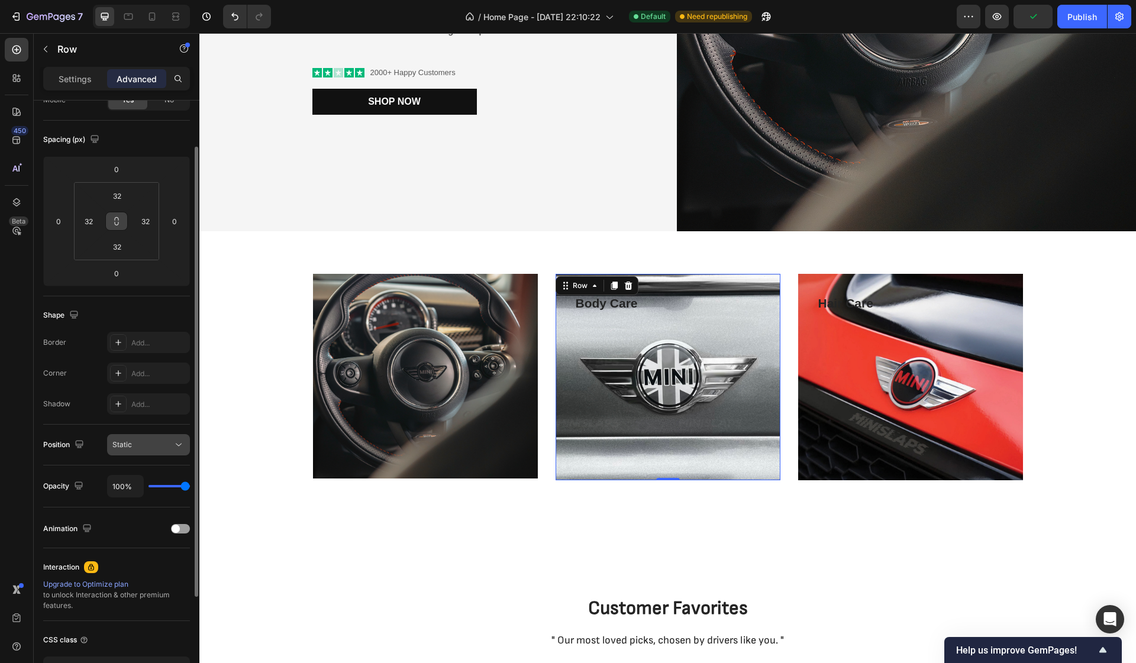
scroll to position [0, 0]
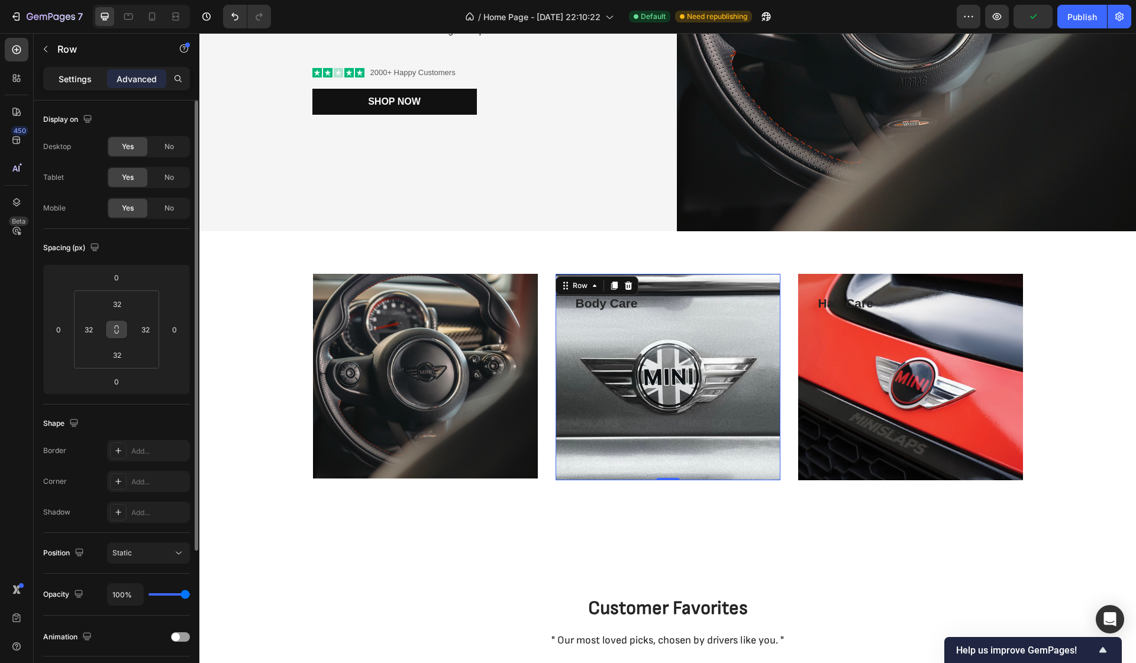
click at [80, 75] on p "Settings" at bounding box center [75, 79] width 33 height 12
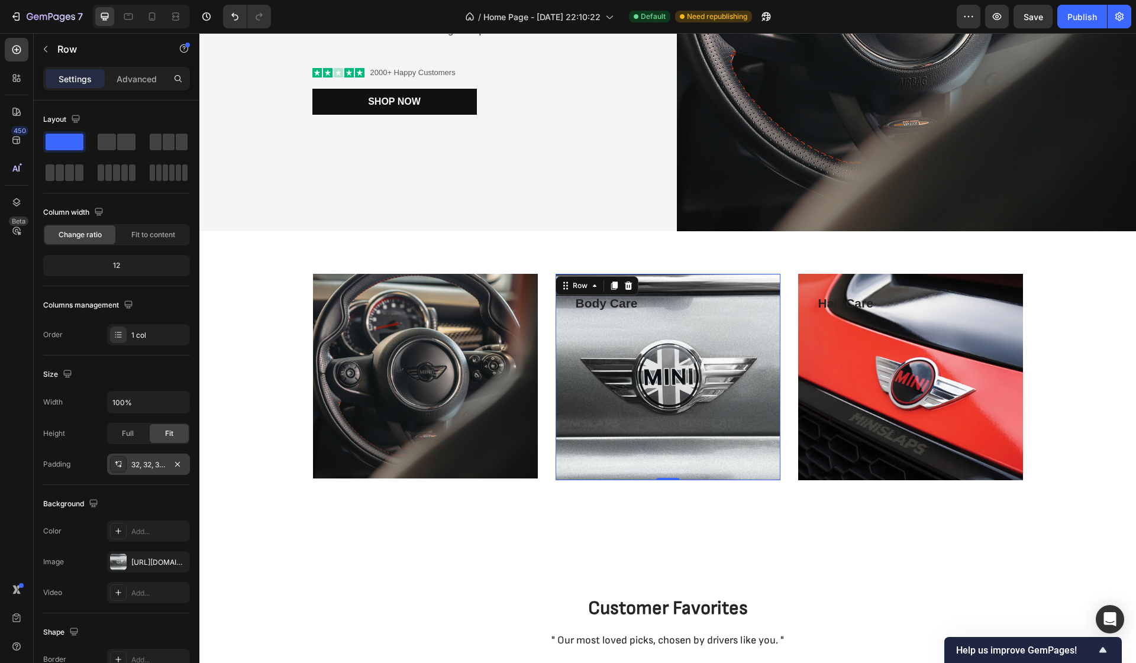
click at [156, 460] on div "32, 32, 32, 32" at bounding box center [148, 465] width 34 height 11
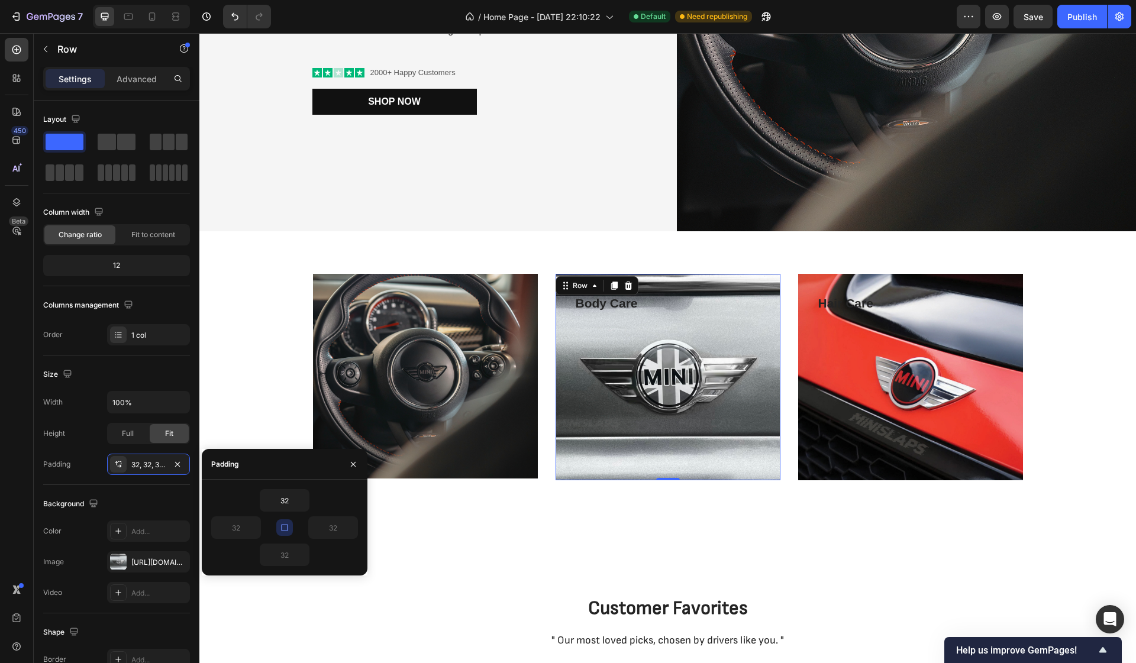
click at [283, 528] on icon "button" at bounding box center [284, 527] width 9 height 9
click at [283, 529] on icon "button" at bounding box center [284, 527] width 9 height 9
click at [286, 503] on input "32" at bounding box center [284, 500] width 49 height 21
click at [305, 503] on icon "button" at bounding box center [302, 500] width 9 height 9
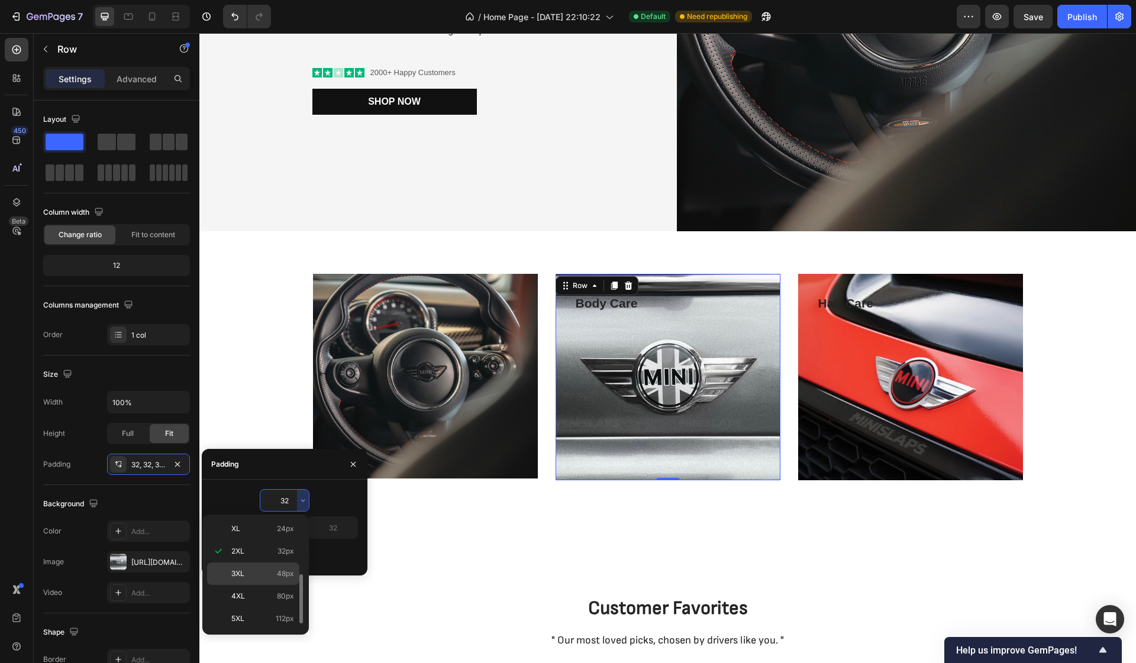
scroll to position [128, 0]
click at [270, 583] on p "3XL 48px" at bounding box center [262, 582] width 63 height 11
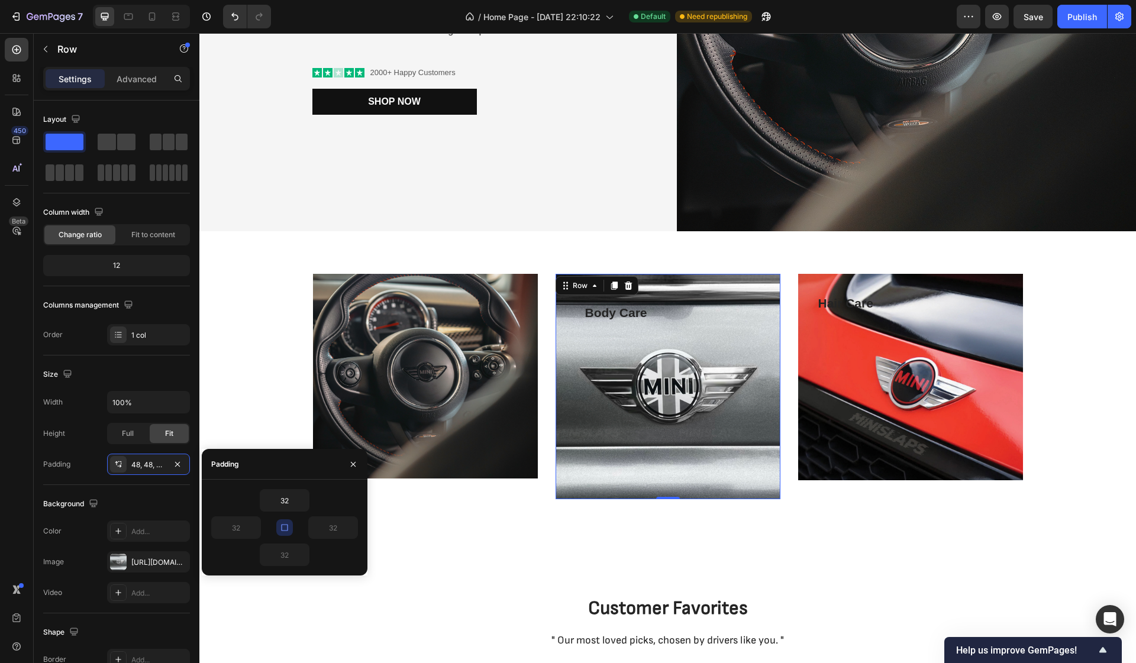
type input "48"
click at [302, 499] on icon "button" at bounding box center [302, 500] width 9 height 9
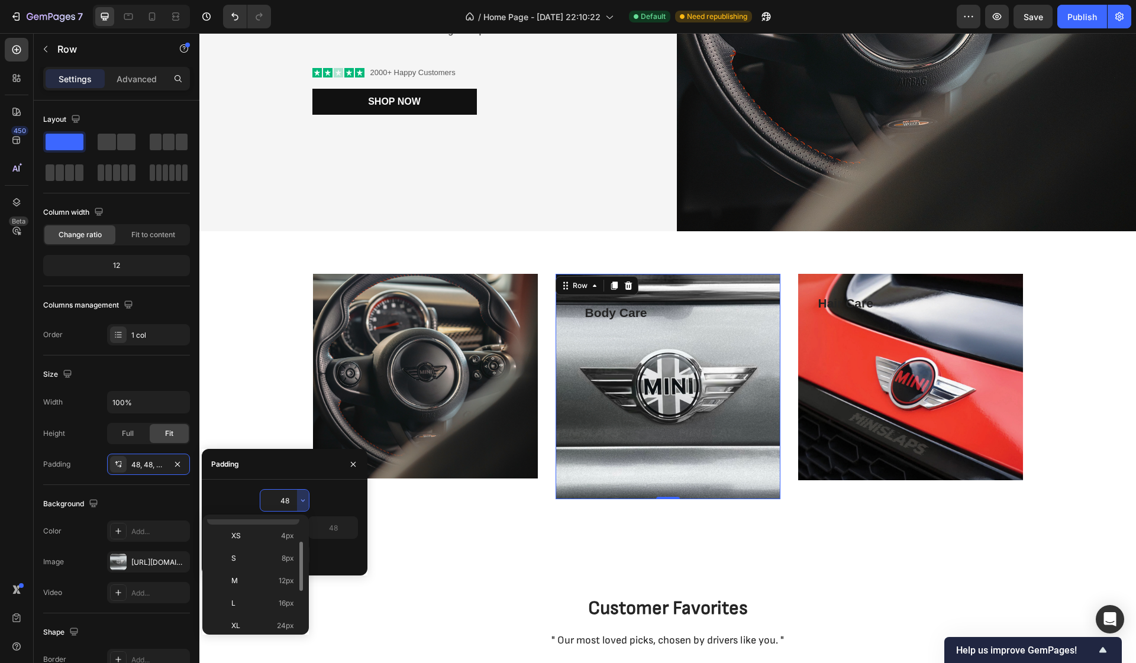
scroll to position [68, 0]
click at [271, 622] on p "2XL 32px" at bounding box center [262, 620] width 63 height 11
type input "32"
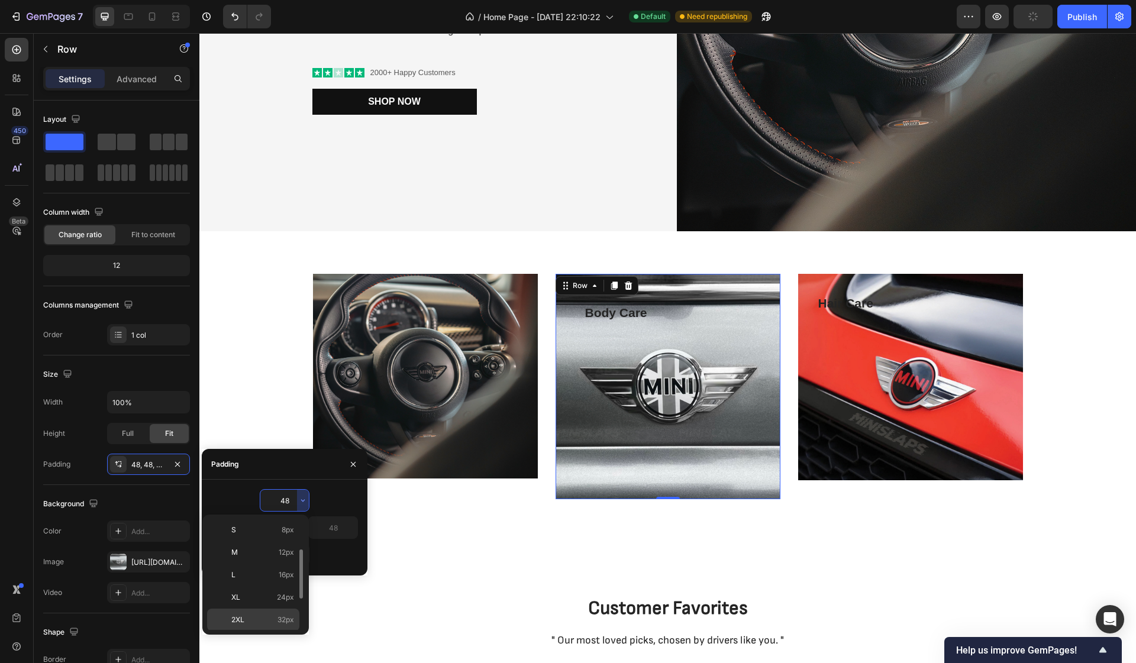
type input "32"
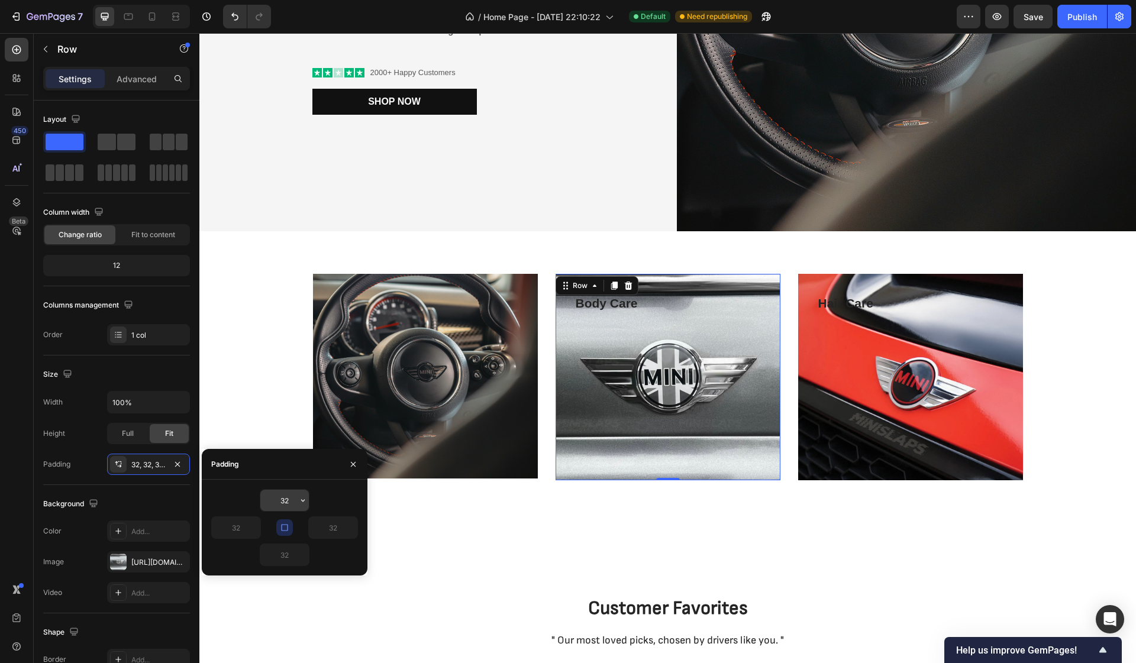
click at [287, 501] on input "32" at bounding box center [284, 500] width 49 height 21
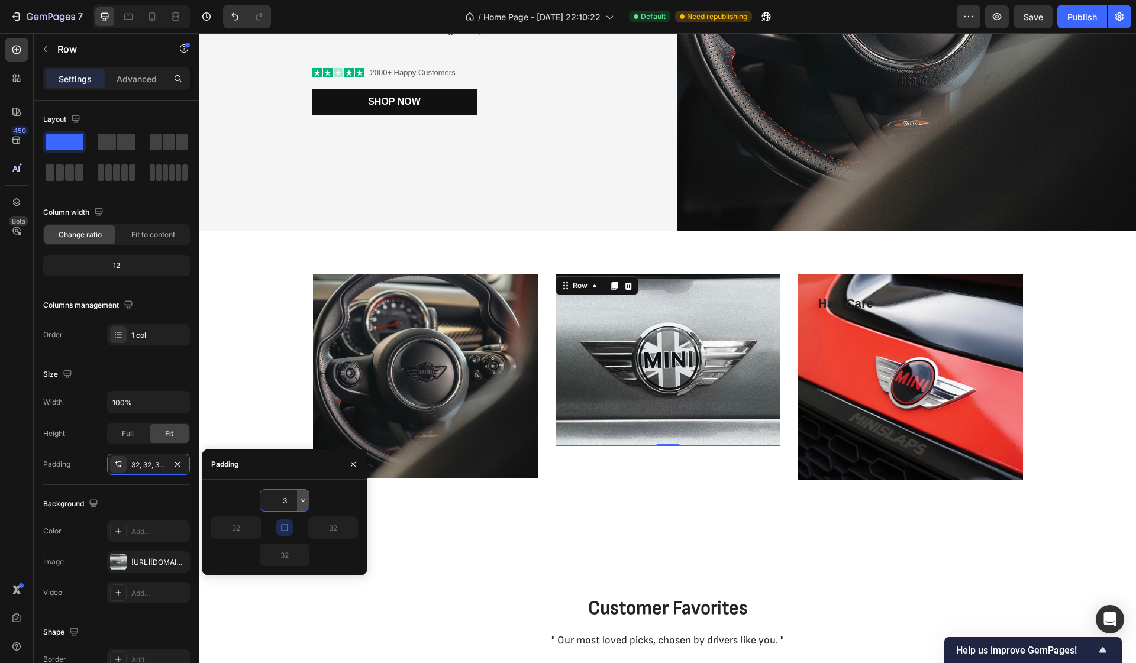
type input "31"
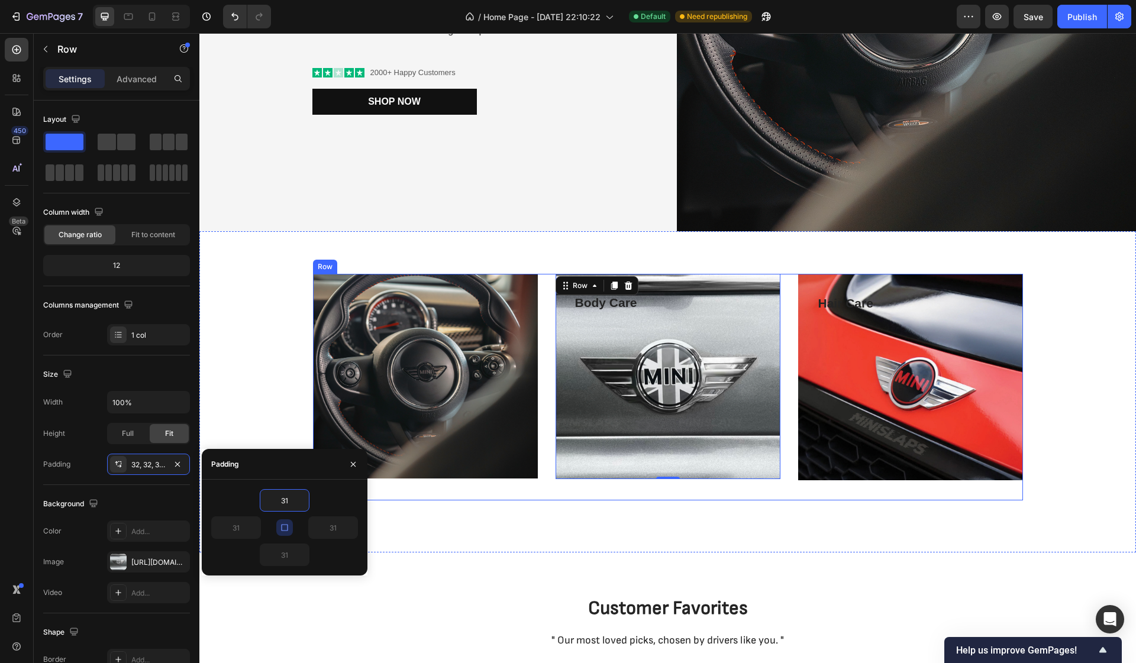
click at [477, 495] on div "Text block Row" at bounding box center [425, 387] width 225 height 227
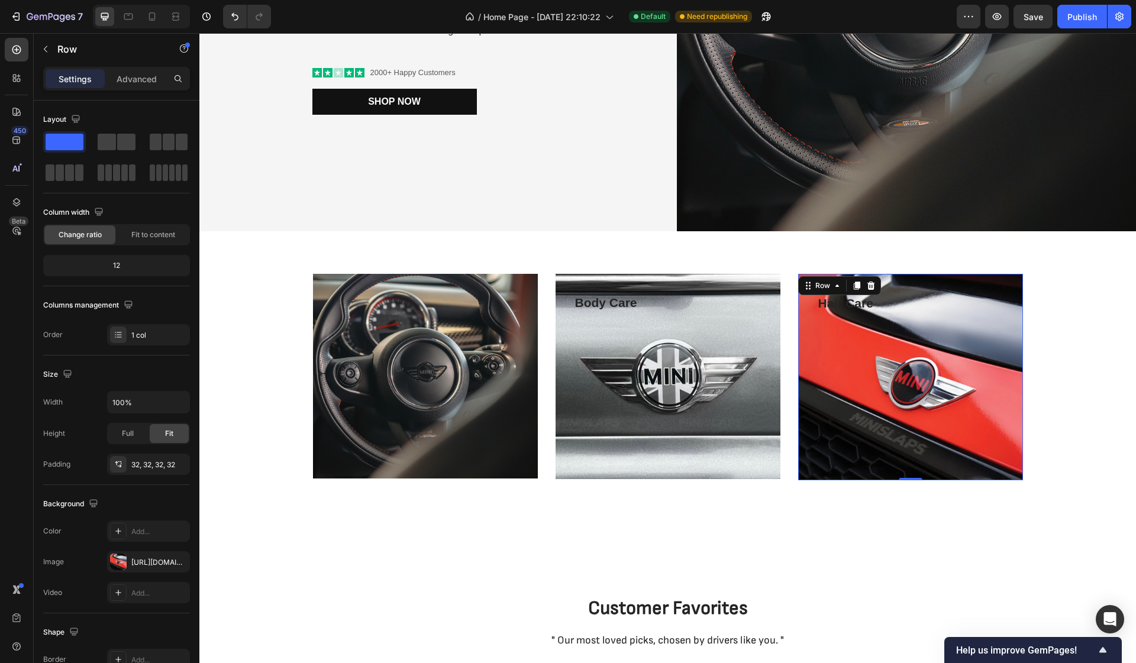
click at [895, 396] on div "Hair Care Text block" at bounding box center [910, 377] width 187 height 169
click at [156, 471] on div "32, 32, 32, 32" at bounding box center [148, 464] width 83 height 21
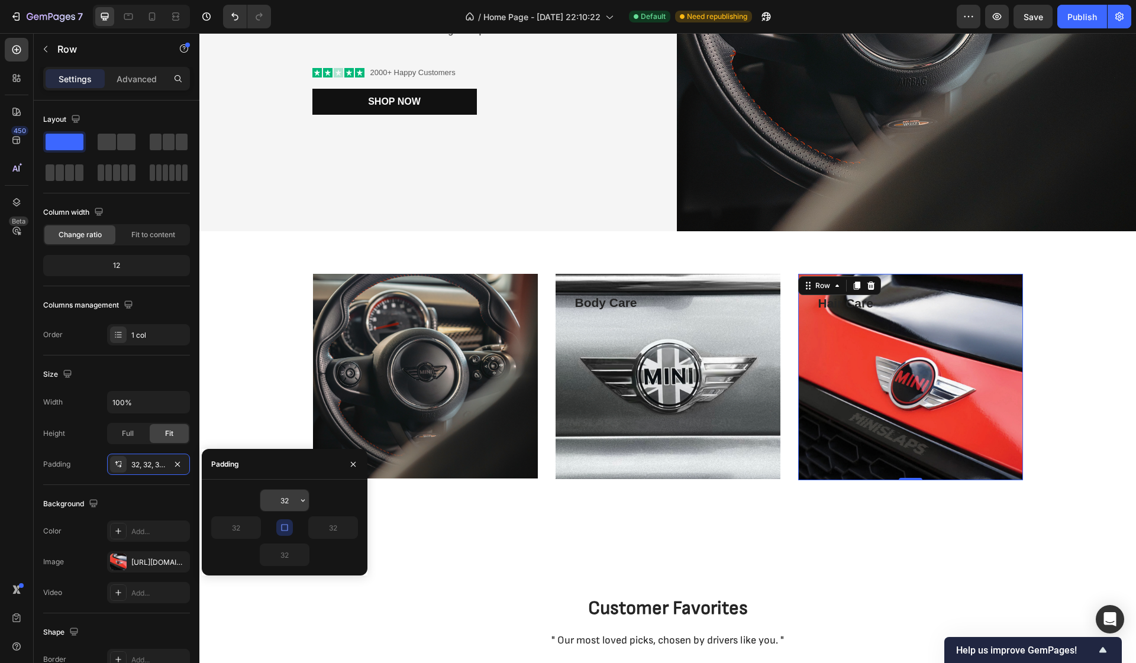
click at [295, 506] on input "32" at bounding box center [284, 500] width 49 height 21
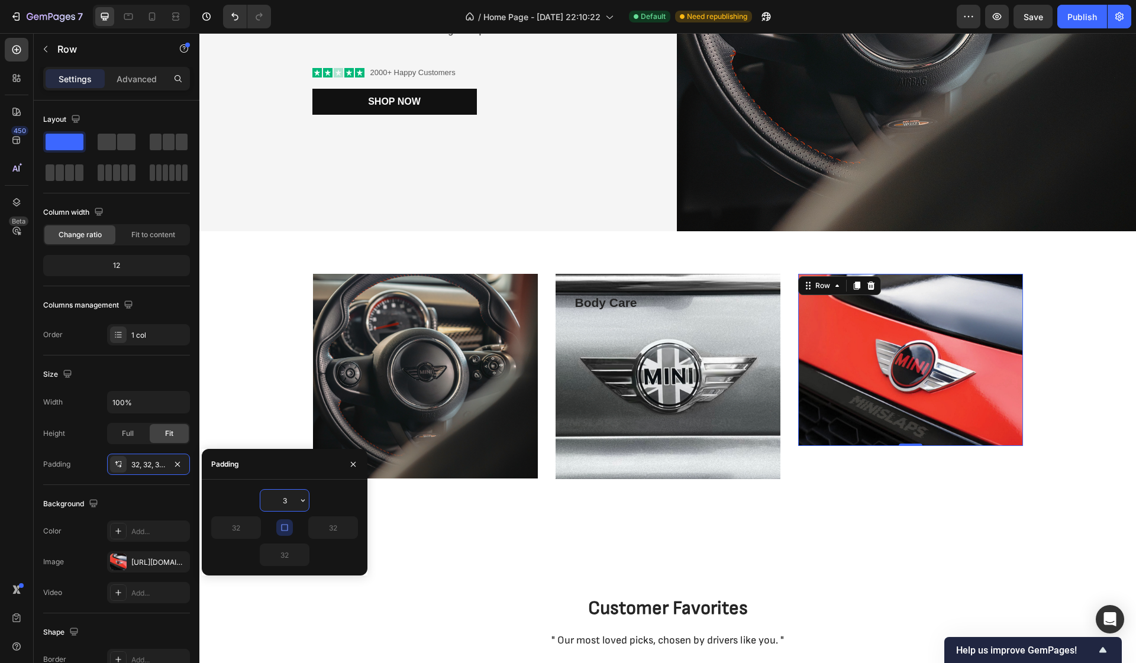
type input "31"
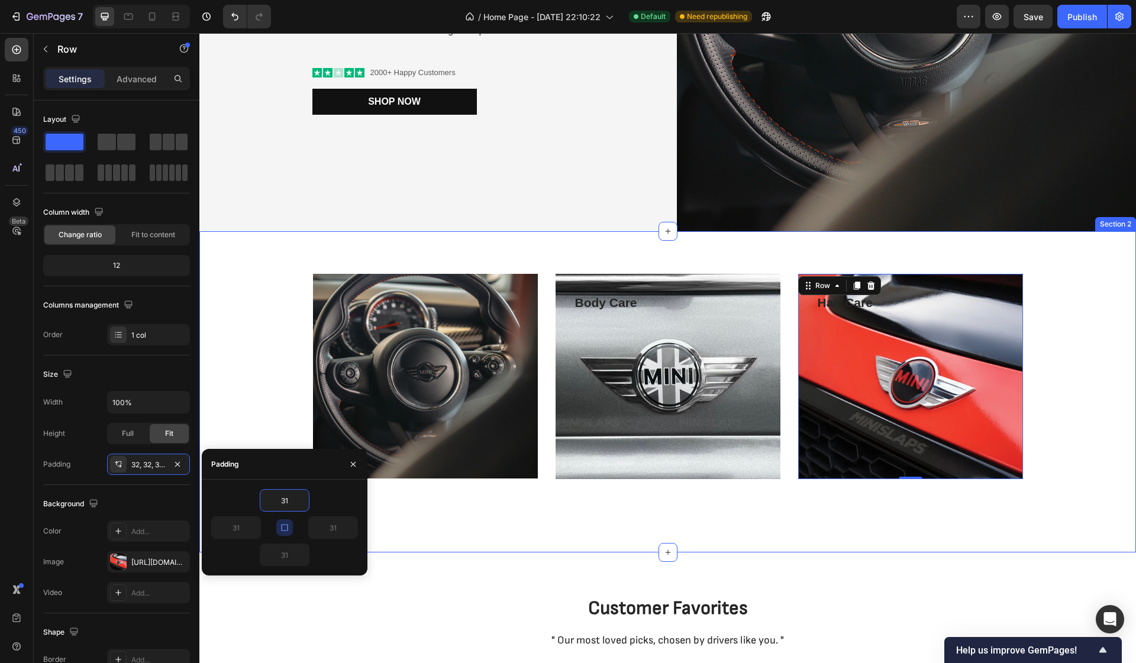
click at [974, 538] on div "Text block Row Body Care Text block Row Hero Banner Hair Care Text block Row 0 …" at bounding box center [667, 391] width 936 height 321
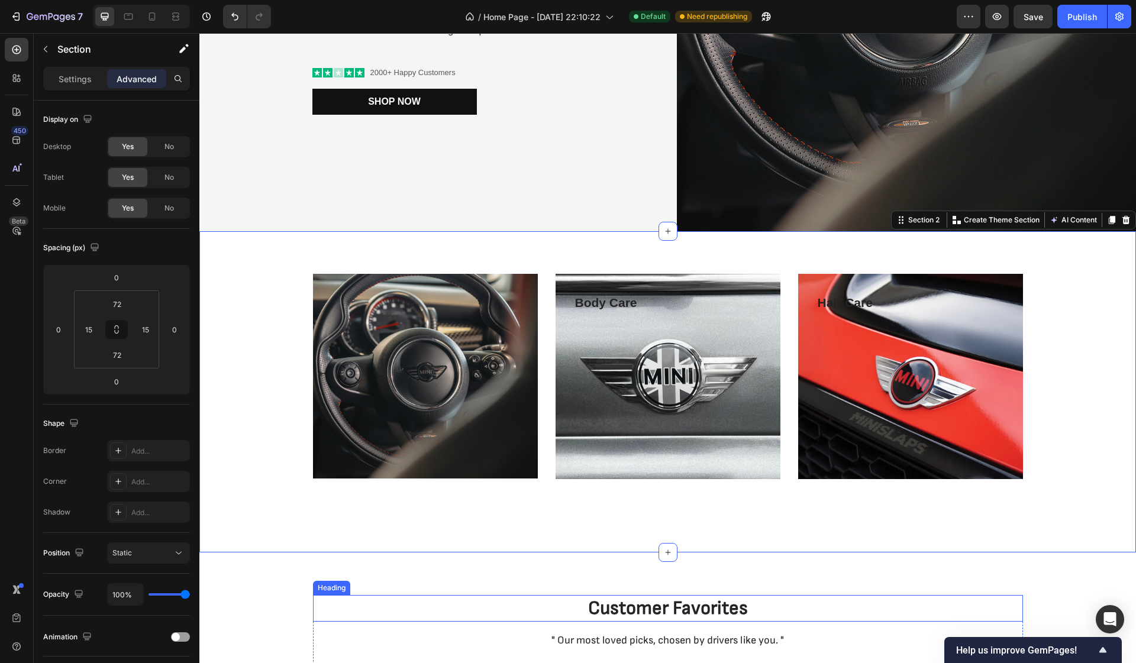
click at [937, 607] on h2 "Customer Favorites" at bounding box center [668, 608] width 710 height 27
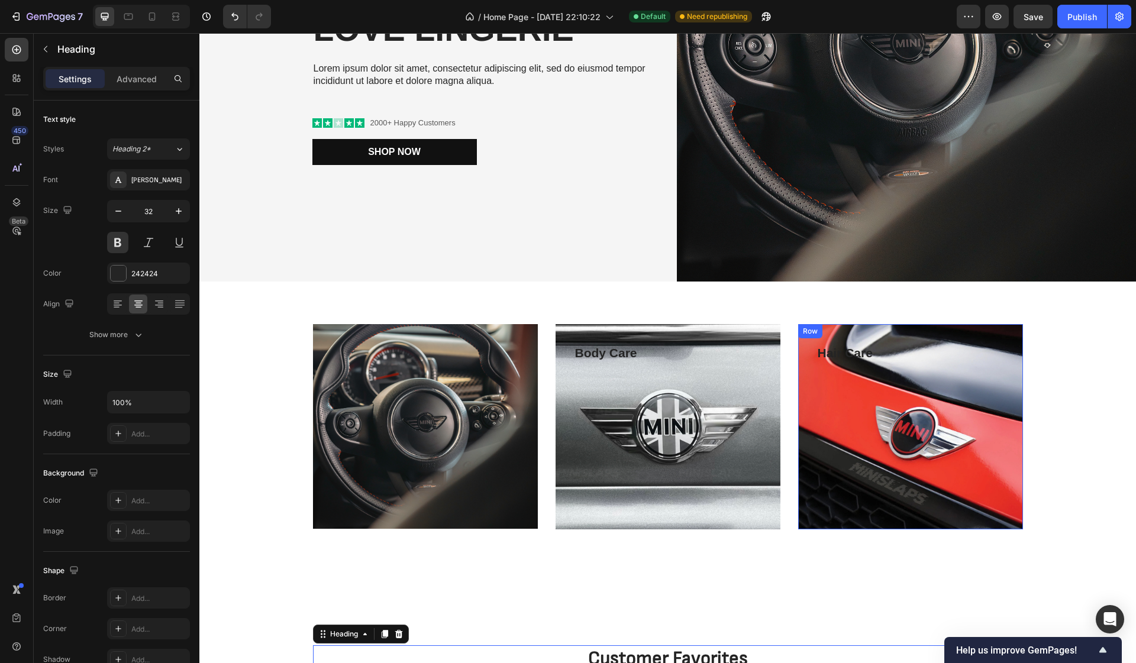
scroll to position [208, 0]
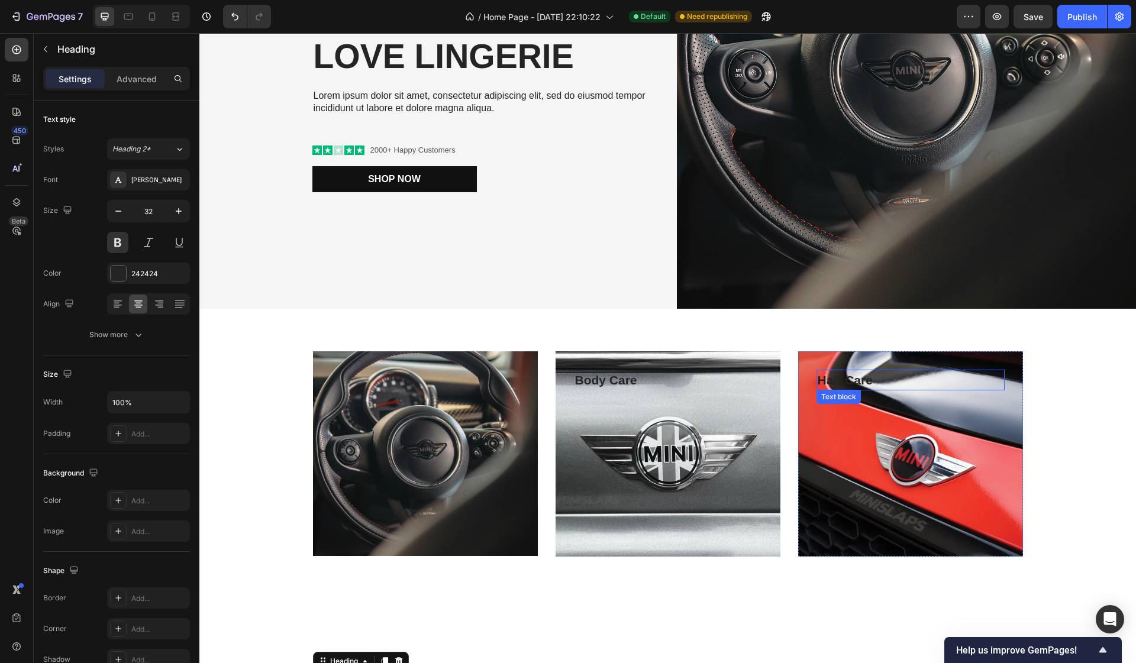
click at [841, 382] on p "Hair Care" at bounding box center [910, 380] width 186 height 19
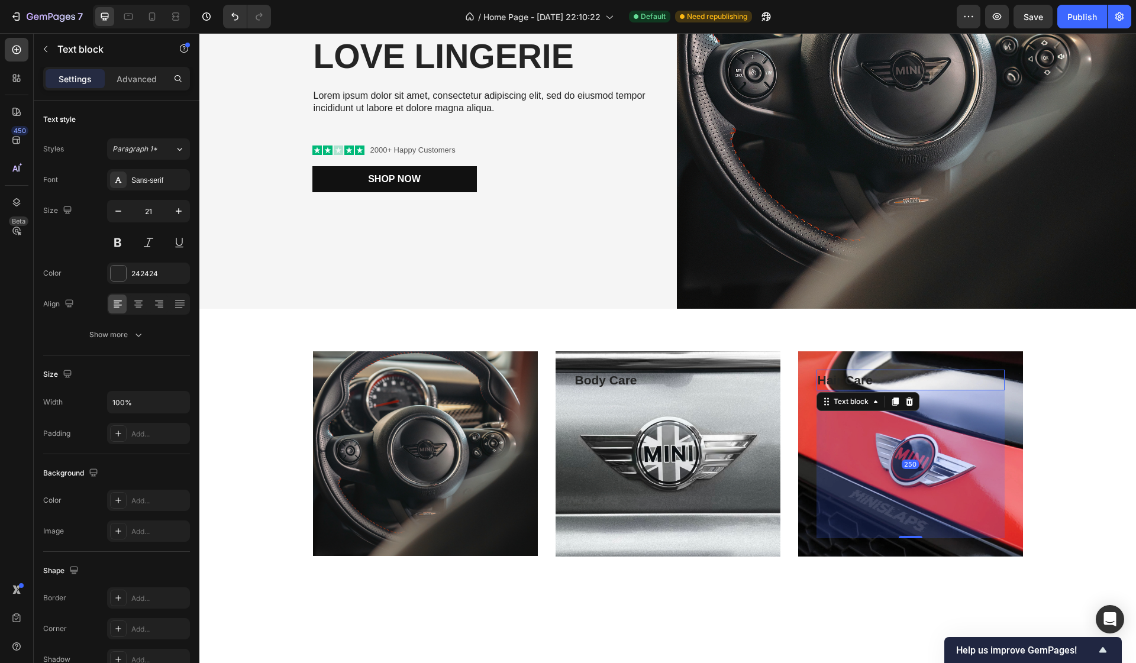
click at [852, 382] on p "Hair Care" at bounding box center [910, 380] width 186 height 19
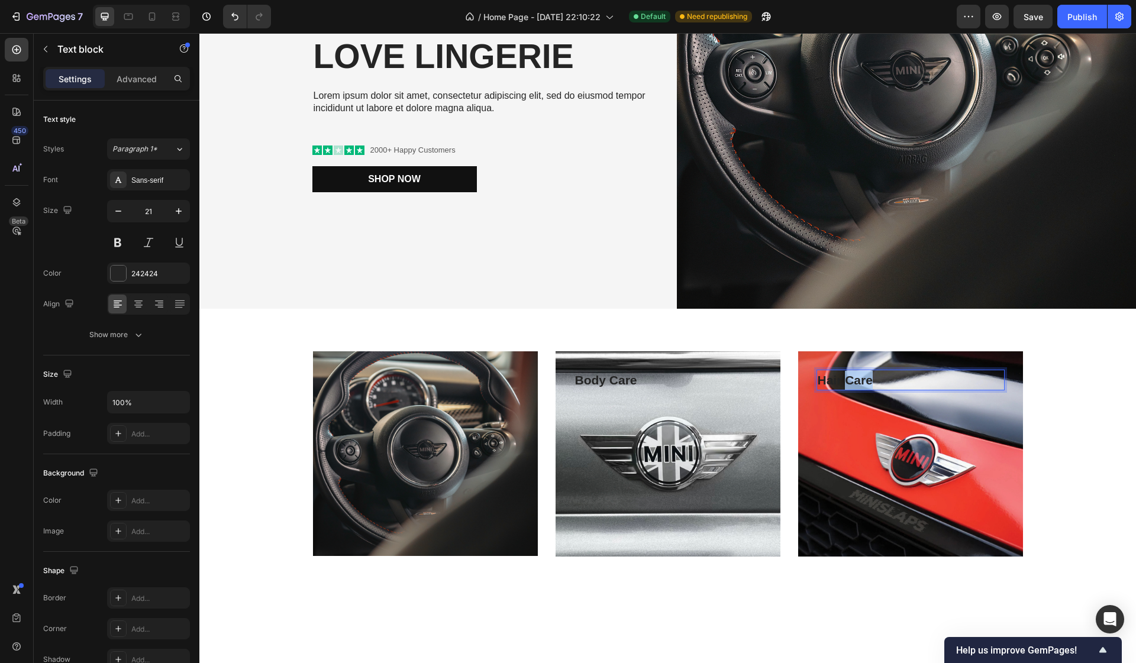
click at [852, 382] on p "Hair Care" at bounding box center [910, 380] width 186 height 19
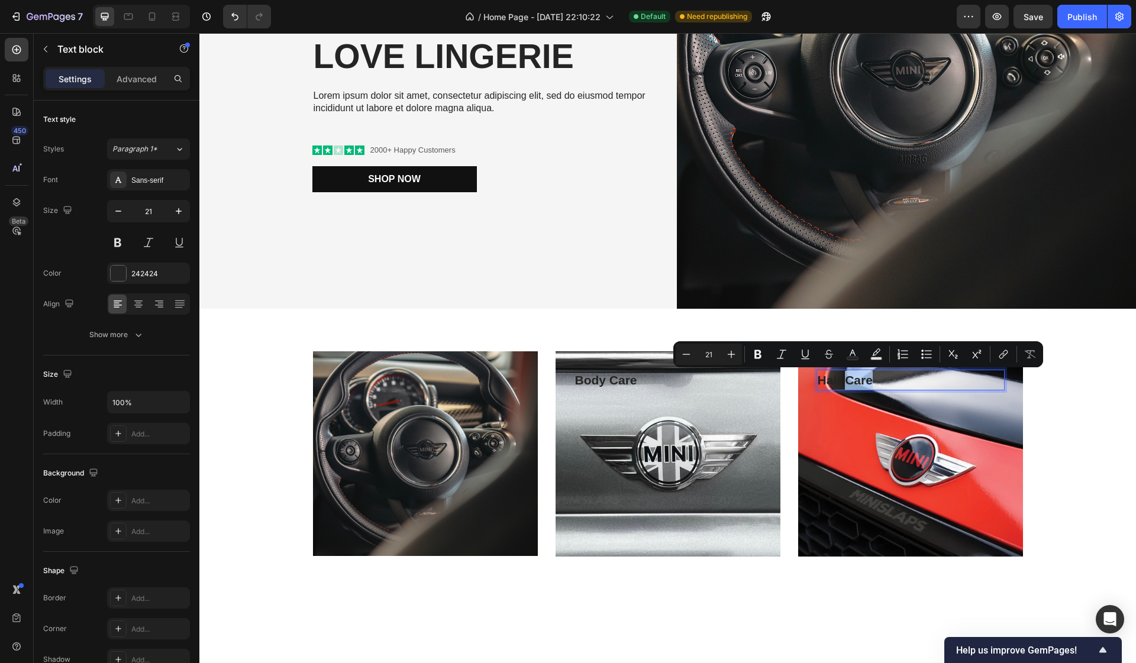
click at [852, 382] on p "Hair Care" at bounding box center [910, 380] width 186 height 19
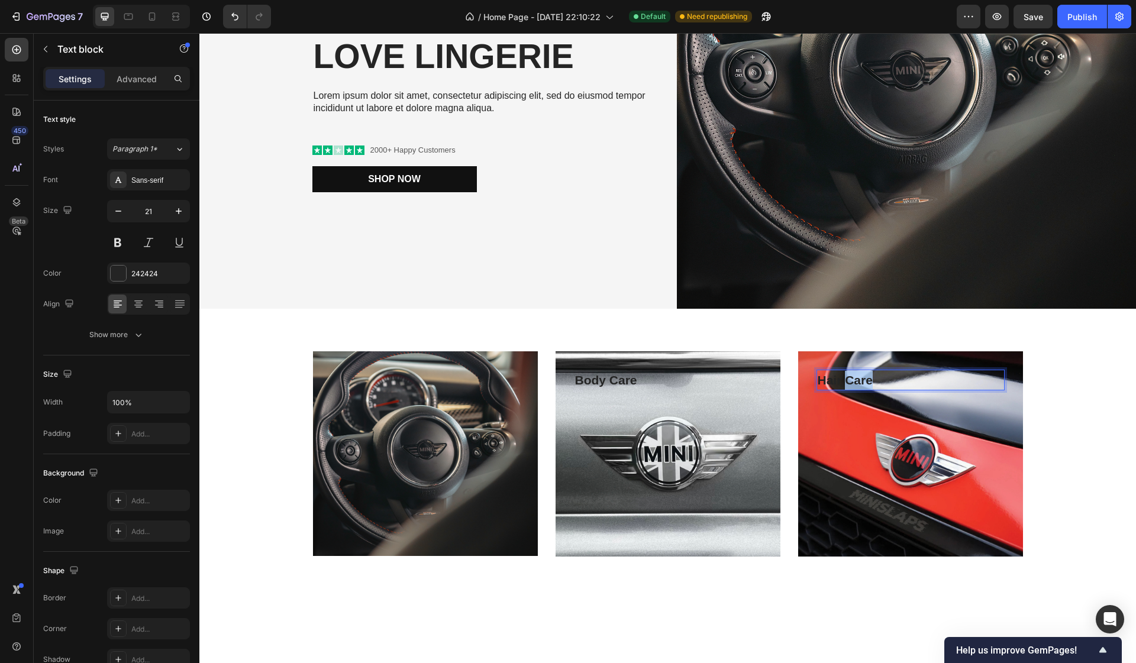
click at [852, 382] on p "Hair Care" at bounding box center [910, 380] width 186 height 19
click at [636, 384] on p "Body Care" at bounding box center [668, 380] width 186 height 19
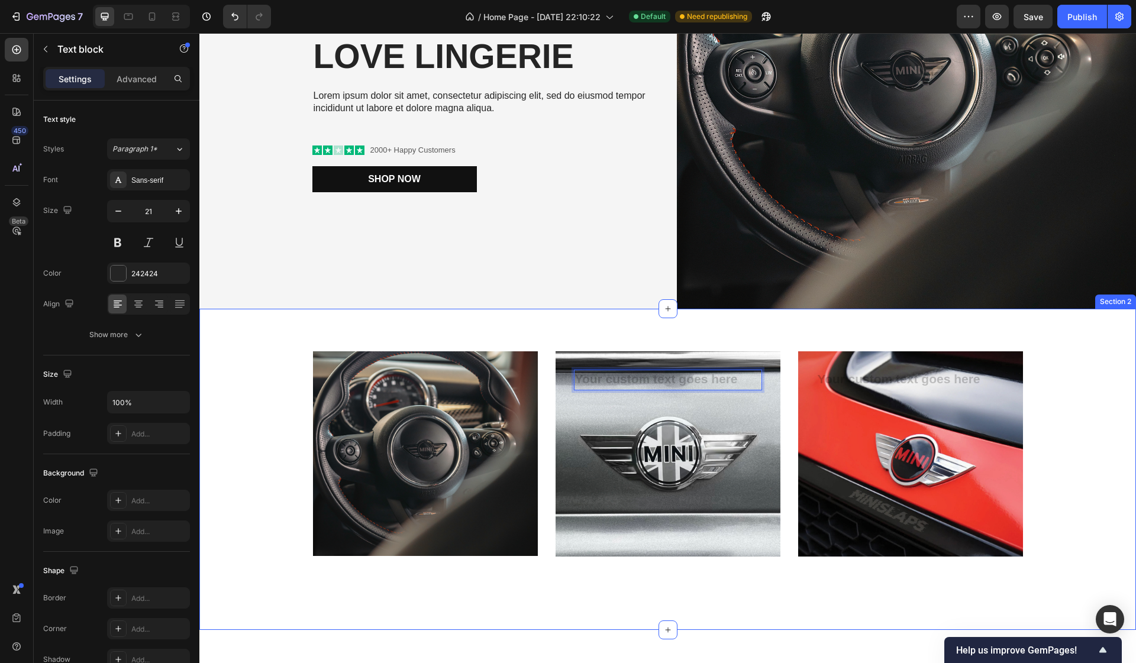
click at [289, 455] on div "Text block Row Text block 250 Row Hero Banner Text block Row Hero Banner Row" at bounding box center [667, 469] width 919 height 236
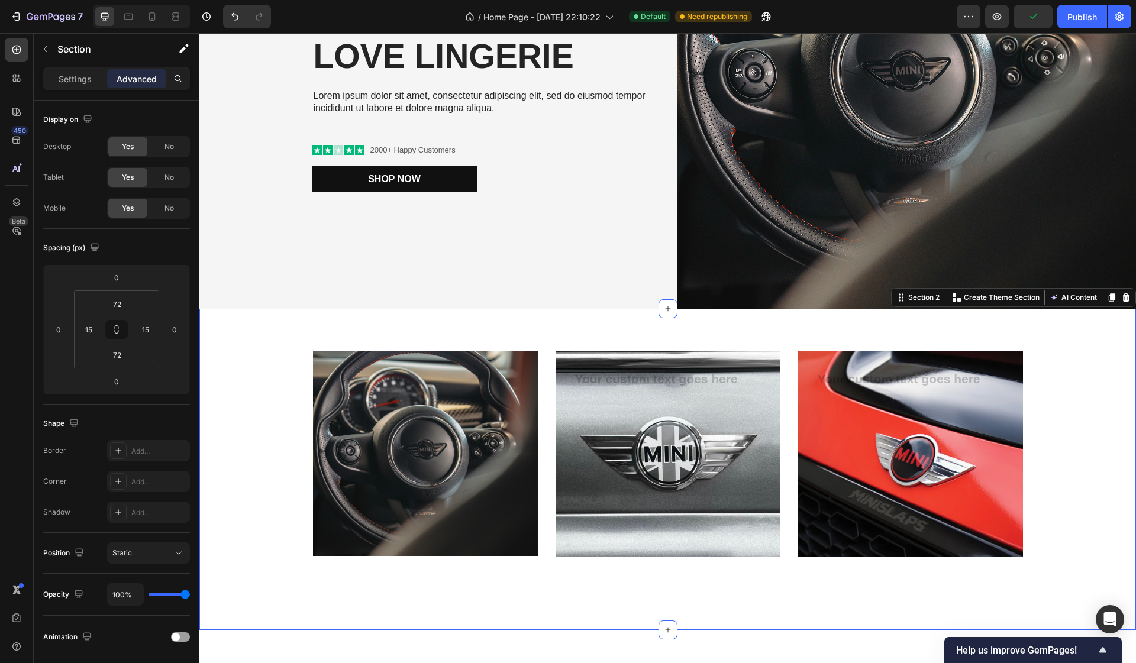
click at [269, 461] on div "Text block Row Text block Row Hero Banner Text block Row Hero Banner Row" at bounding box center [667, 469] width 919 height 236
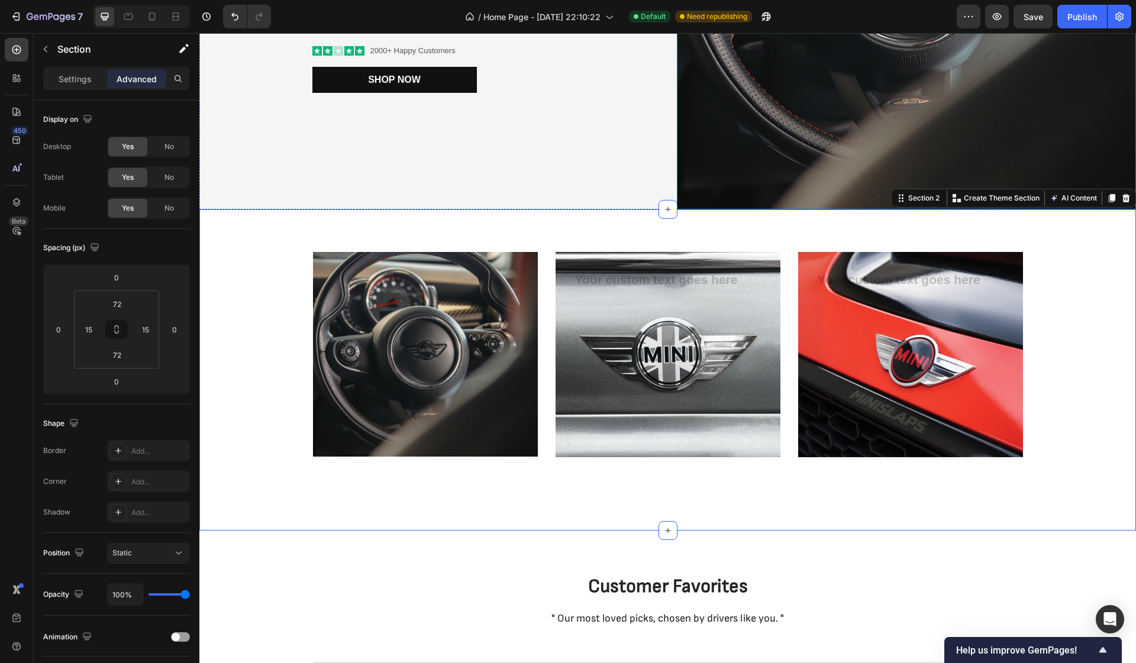
scroll to position [330, 0]
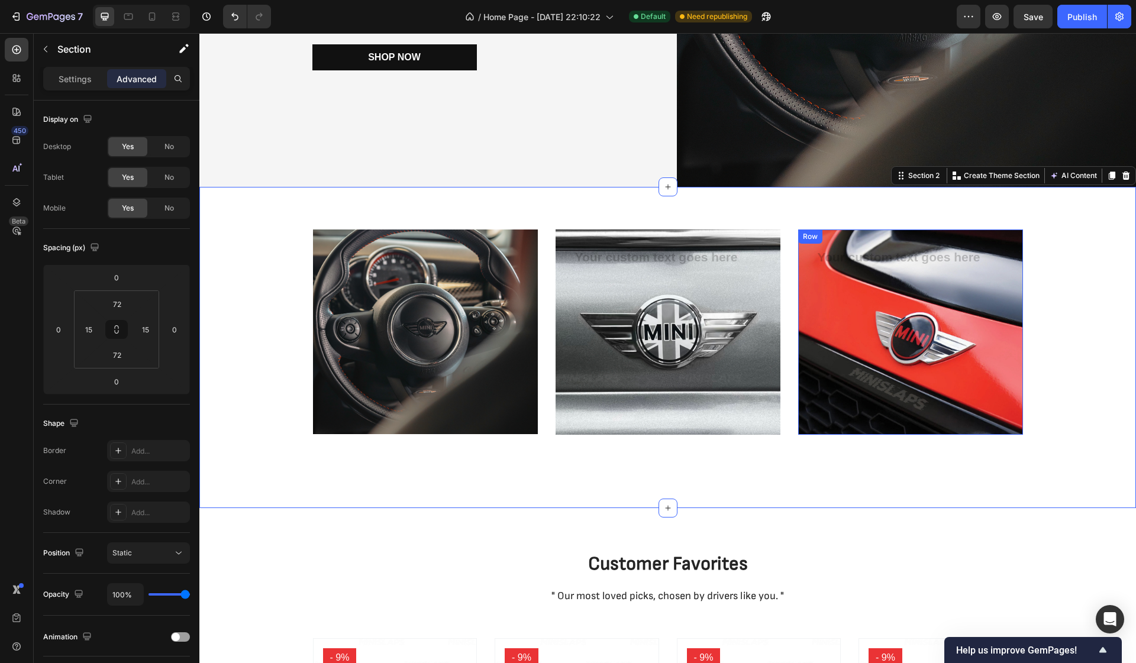
click at [887, 327] on div "Text block" at bounding box center [910, 332] width 188 height 169
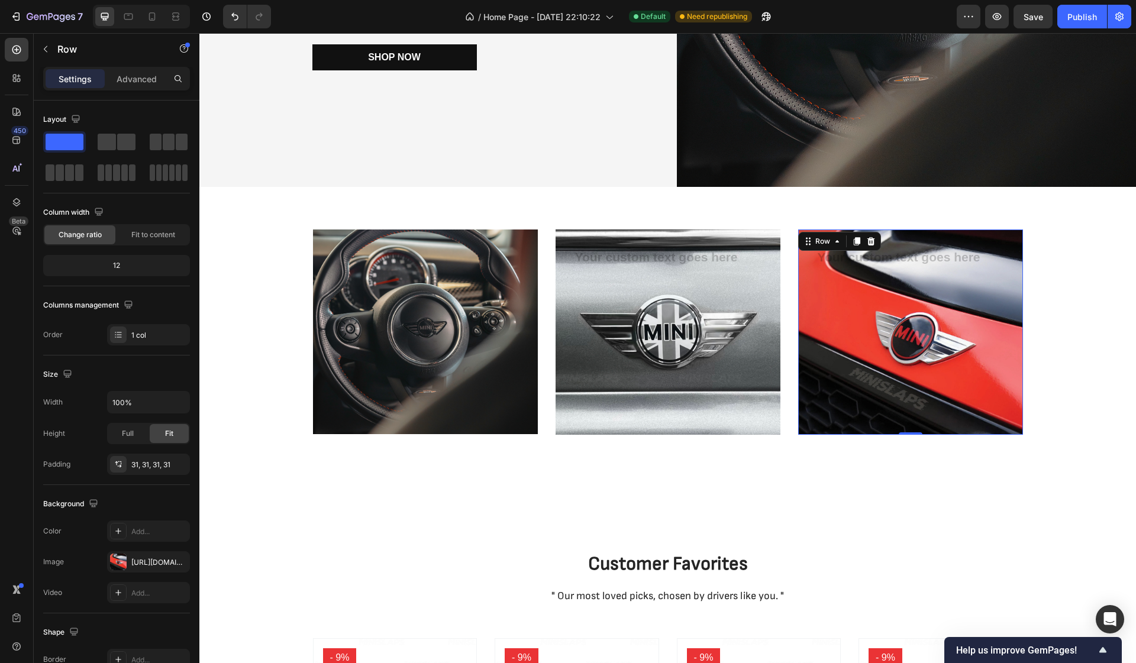
click at [878, 365] on div "Text block" at bounding box center [910, 332] width 188 height 169
click at [125, 564] on div at bounding box center [118, 562] width 17 height 17
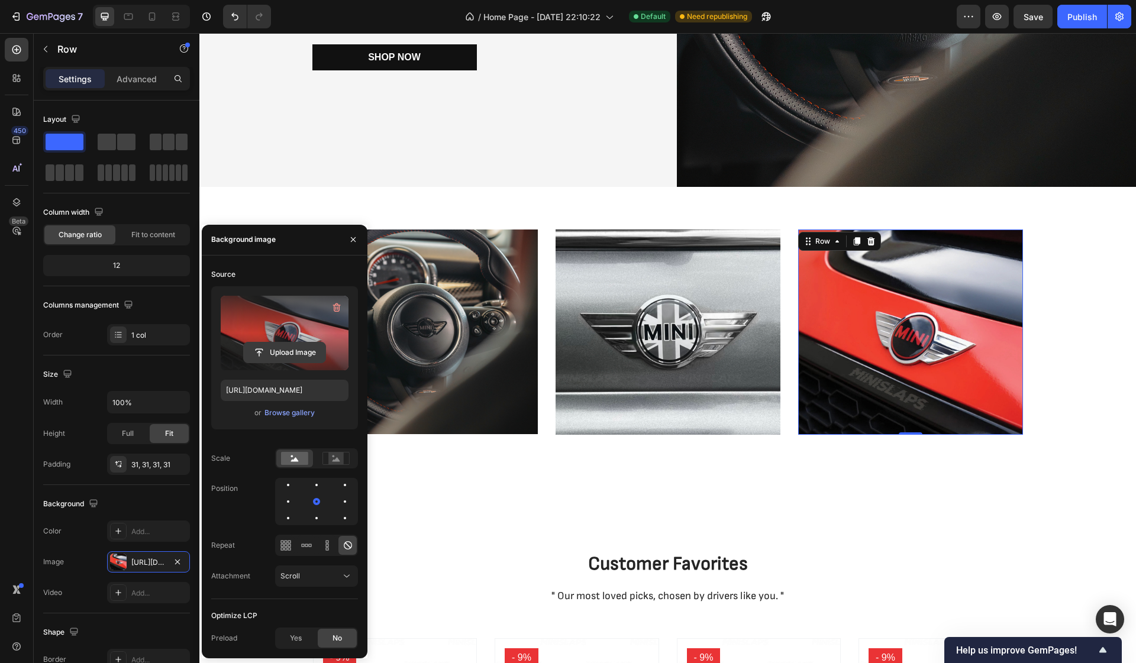
click at [283, 349] on input "file" at bounding box center [285, 352] width 82 height 20
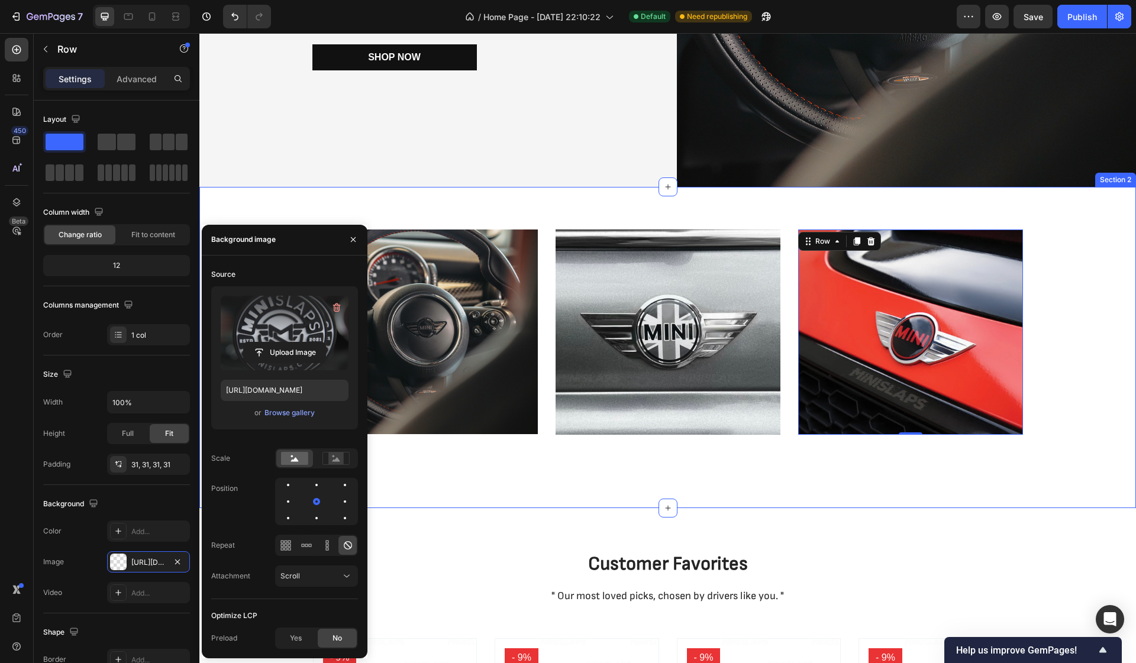
type input "https://cdn.shopify.com/s/files/1/0588/5054/1757/files/gempages_569300536675796…"
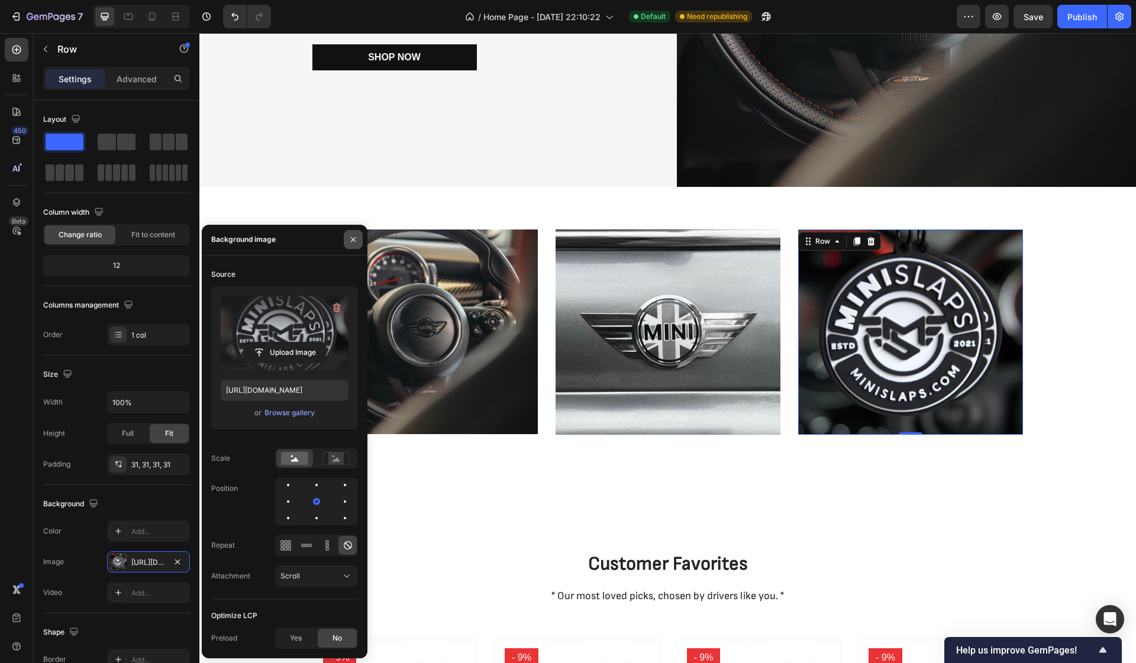
click at [355, 238] on icon "button" at bounding box center [352, 239] width 9 height 9
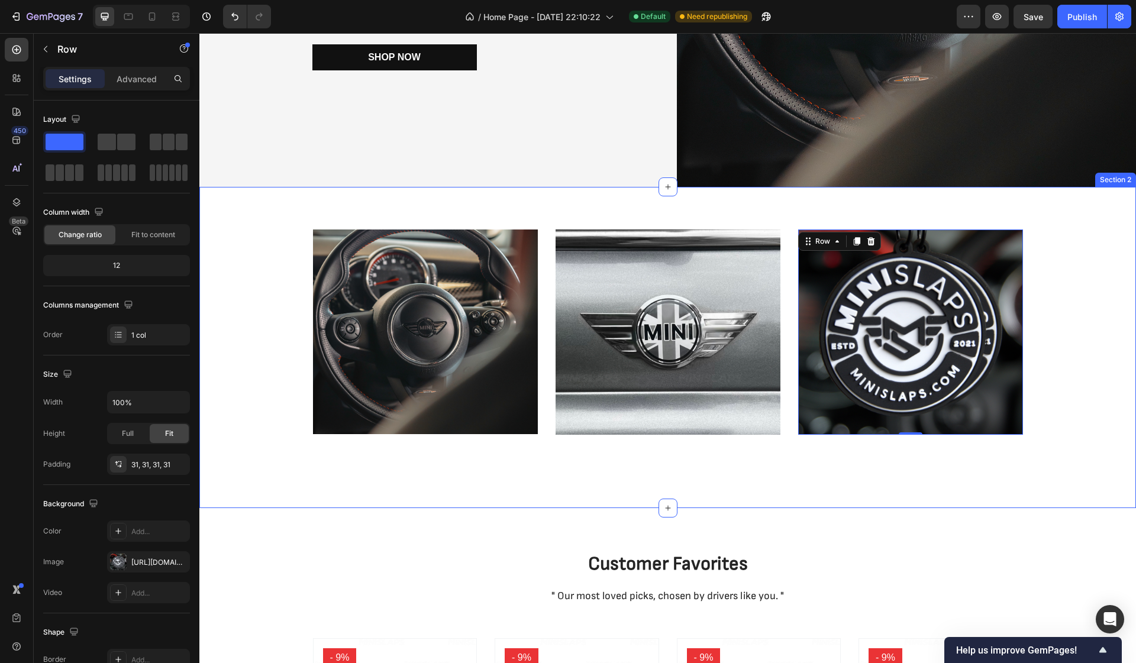
click at [278, 203] on div "Text block Row Text block Row Hero Banner Text block Row 0 Hero Banner Row Sect…" at bounding box center [667, 347] width 936 height 321
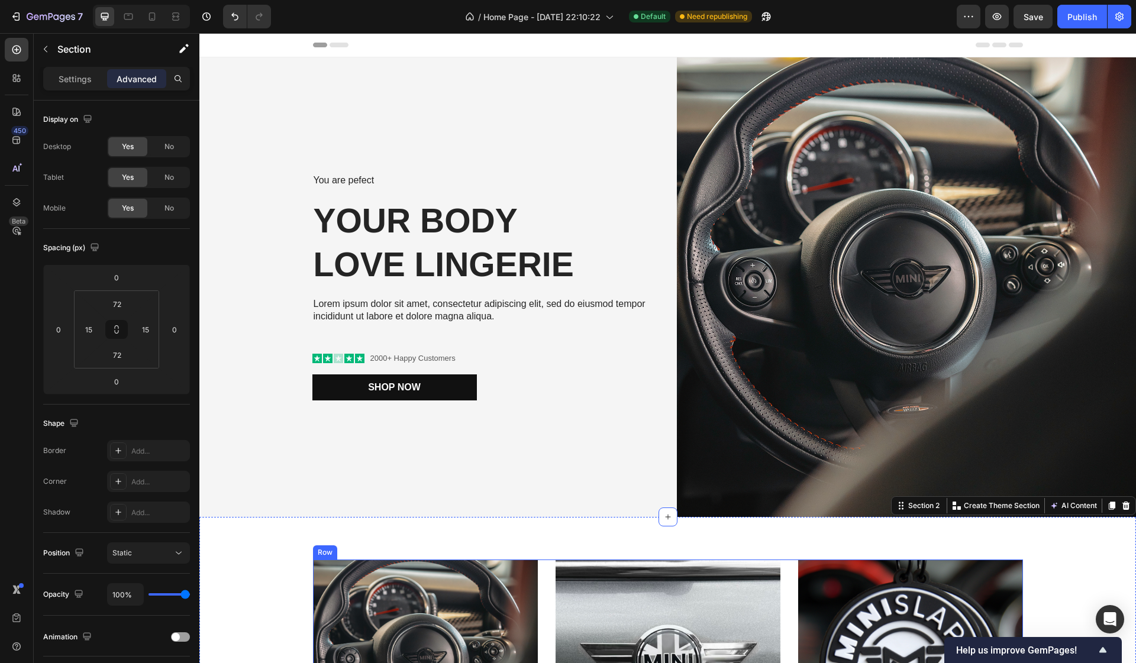
scroll to position [0, 0]
click at [1092, 22] on div "Publish" at bounding box center [1082, 17] width 30 height 12
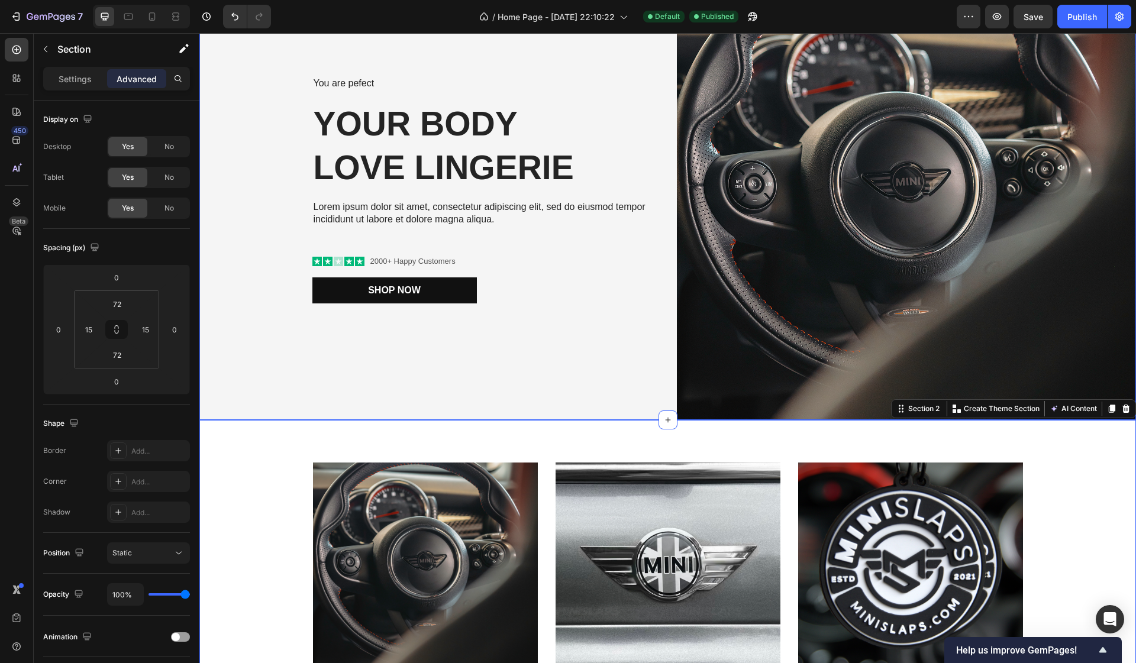
scroll to position [121, 0]
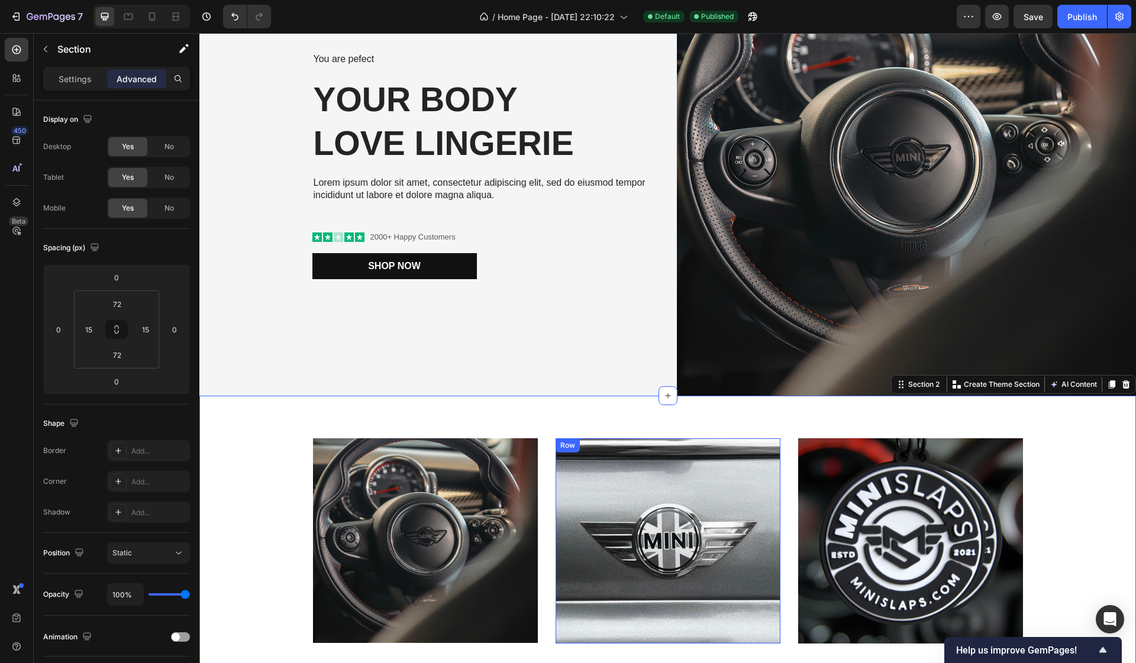
click at [616, 413] on div "Text block Row Text block Row Hero Banner Text block Row Hero Banner Row Sectio…" at bounding box center [667, 556] width 936 height 321
click at [618, 395] on div "You are pefect Text Block Your Body love Lingerie Heading Lorem ipsum dolor sit…" at bounding box center [429, 166] width 460 height 460
click at [619, 421] on div "Text block Row Text block Row Hero Banner Text block Row Hero Banner Row Sectio…" at bounding box center [667, 556] width 936 height 321
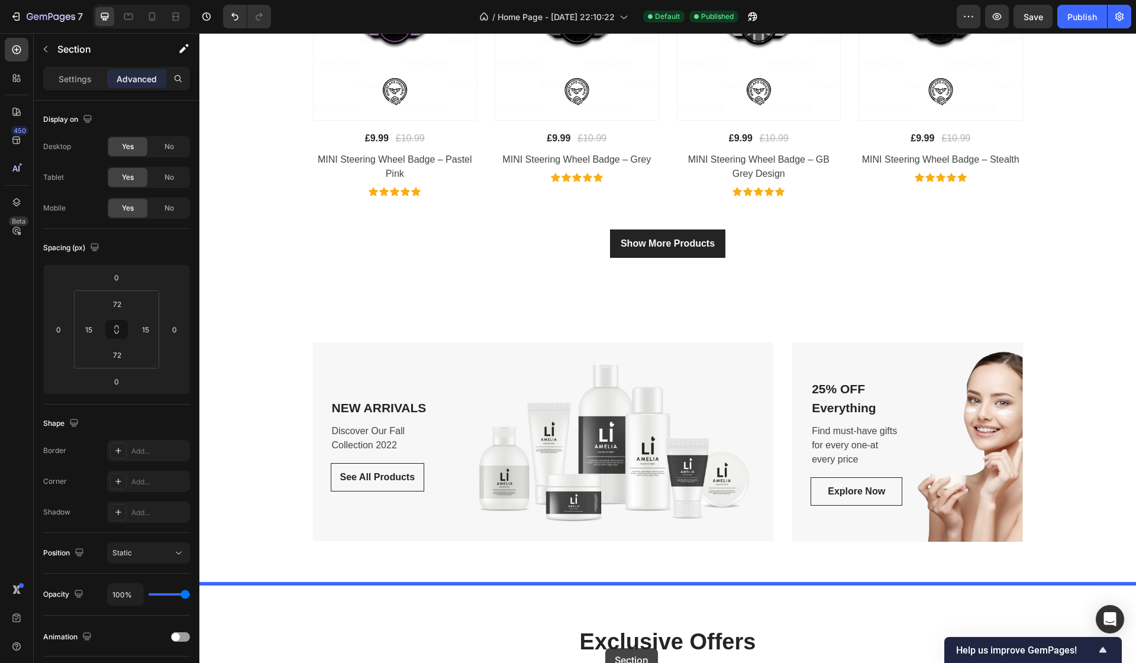
scroll to position [1044, 0]
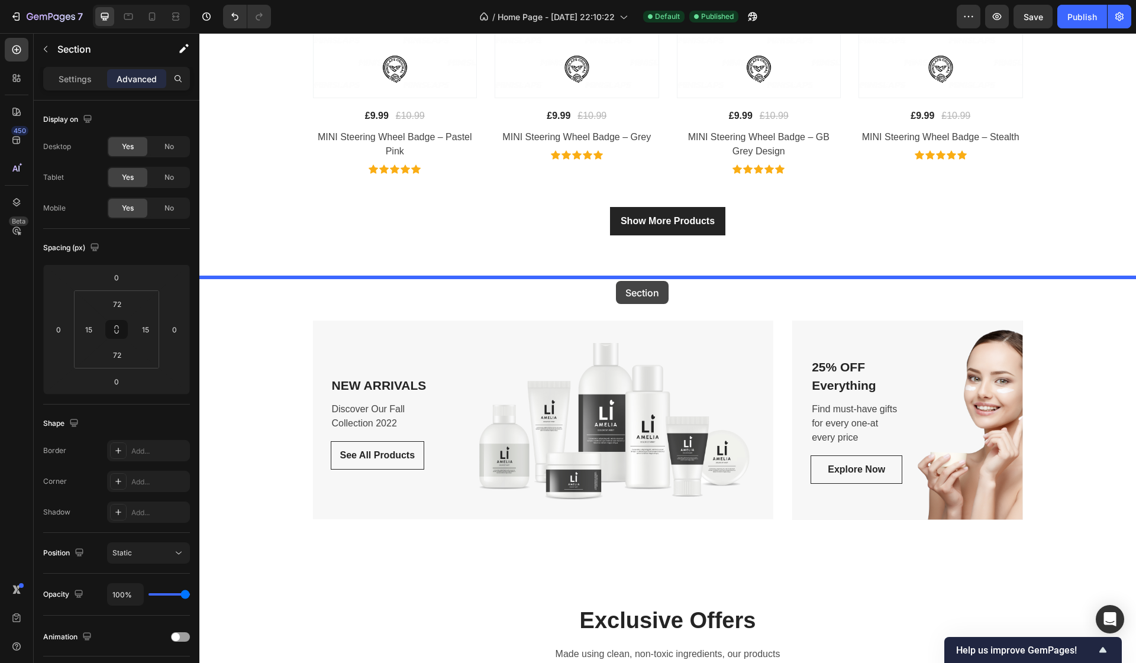
drag, startPoint x: 619, startPoint y: 421, endPoint x: 616, endPoint y: 282, distance: 139.0
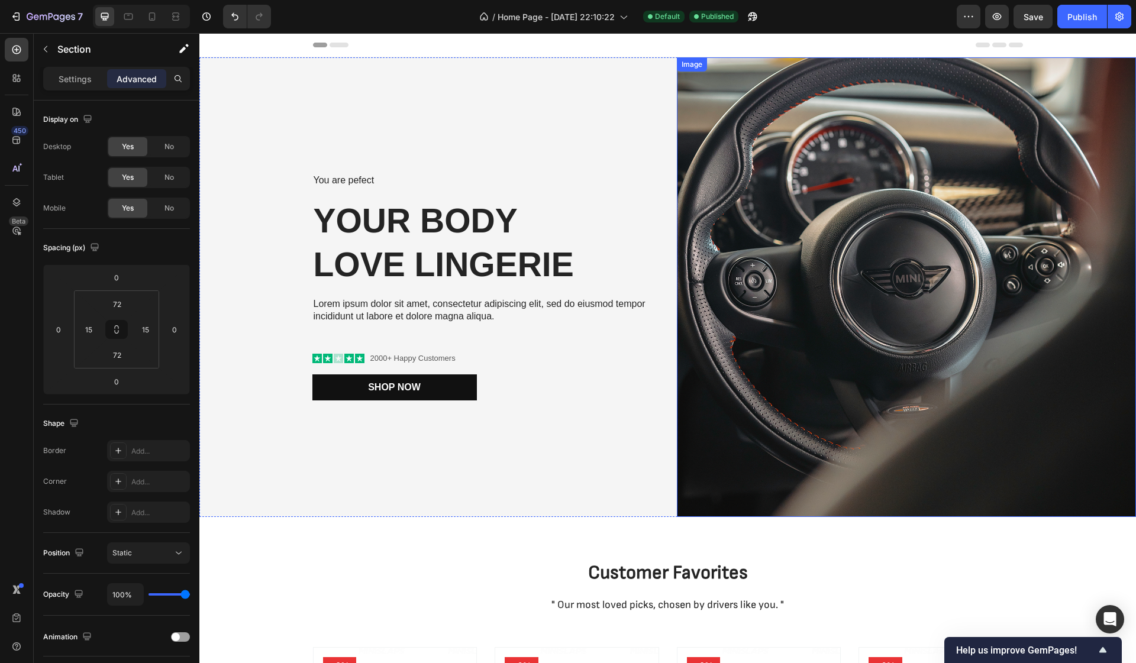
scroll to position [0, 0]
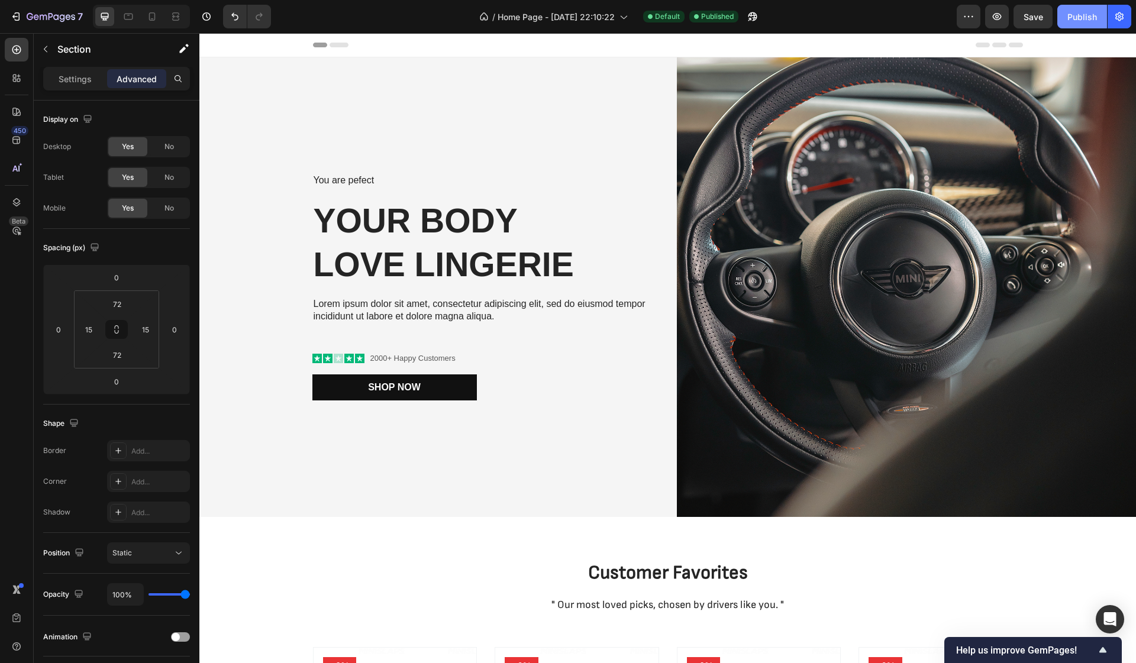
click at [1071, 20] on div "Publish" at bounding box center [1082, 17] width 30 height 12
click at [1081, 30] on div "7 Version history / Home Page - Sep 26, 22:10:22 Default Published Preview Save…" at bounding box center [568, 17] width 1136 height 34
click at [1080, 21] on div "Publish" at bounding box center [1082, 17] width 30 height 12
